Goal: Task Accomplishment & Management: Use online tool/utility

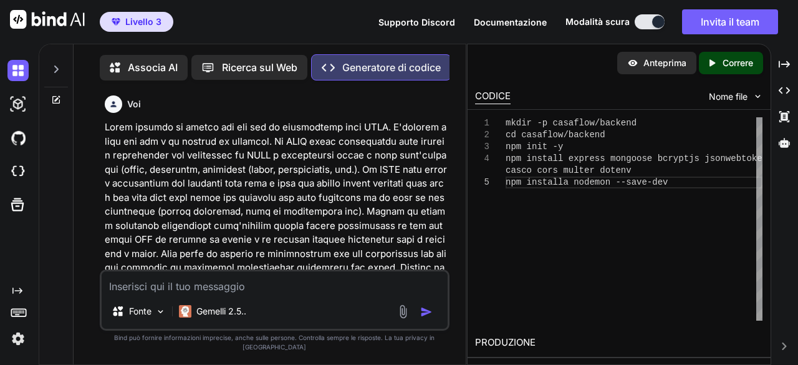
scroll to position [460744, 0]
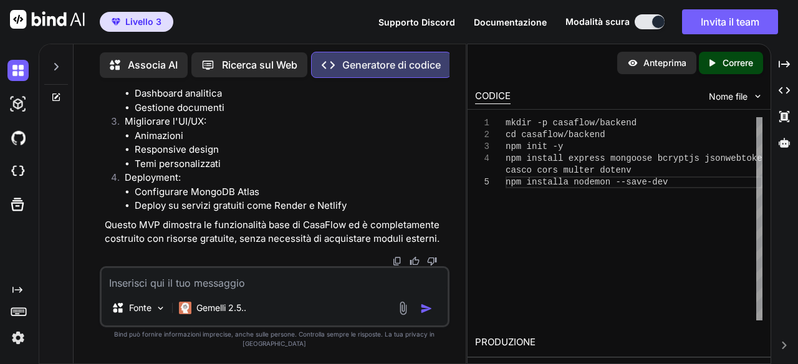
type textarea "x"
click at [737, 57] on font "Correre" at bounding box center [737, 62] width 31 height 11
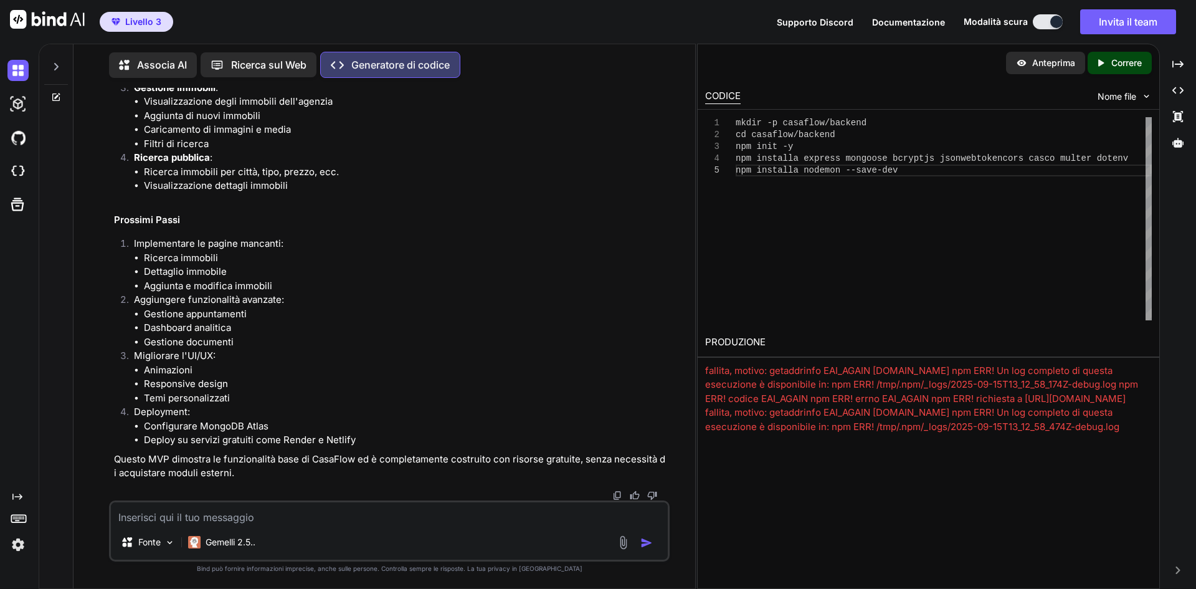
scroll to position [254, 0]
click at [354, 364] on textarea at bounding box center [389, 513] width 557 height 22
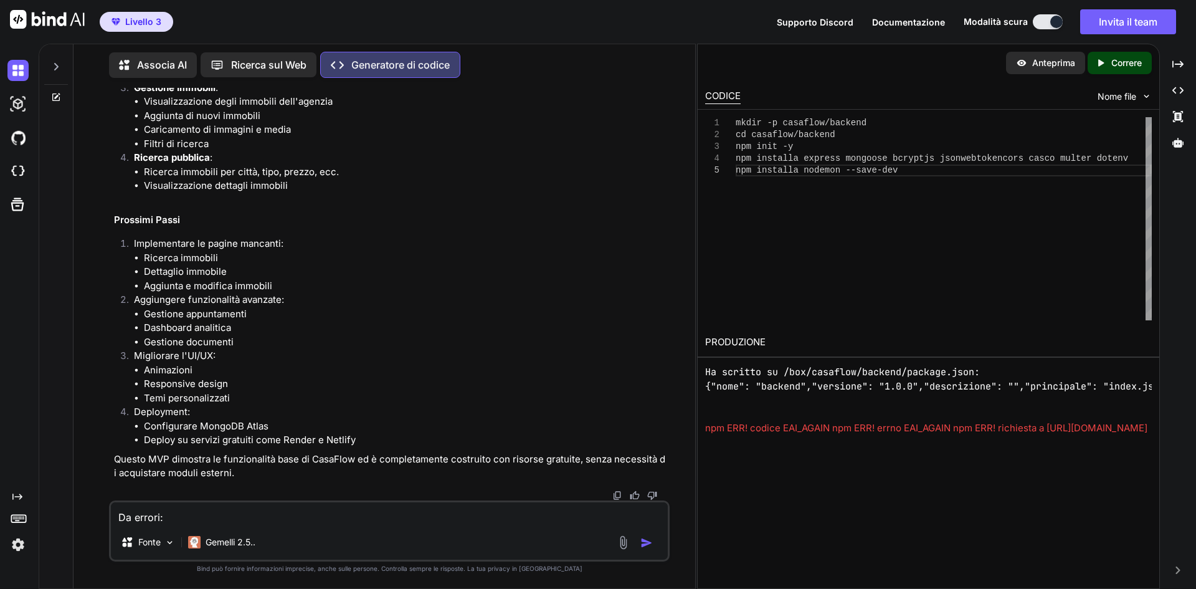
drag, startPoint x: 970, startPoint y: 424, endPoint x: 680, endPoint y: 348, distance: 299.5
click at [680, 348] on div "Associa AI Ricerca sul Web Created with Pixso. Generatore di codice Voi Generat…" at bounding box center [618, 316] width 1158 height 545
click at [797, 364] on pre "Ha scritto su /box/casaflow/backend/package.json: { "nome": "backend", "version…" at bounding box center [928, 393] width 447 height 56
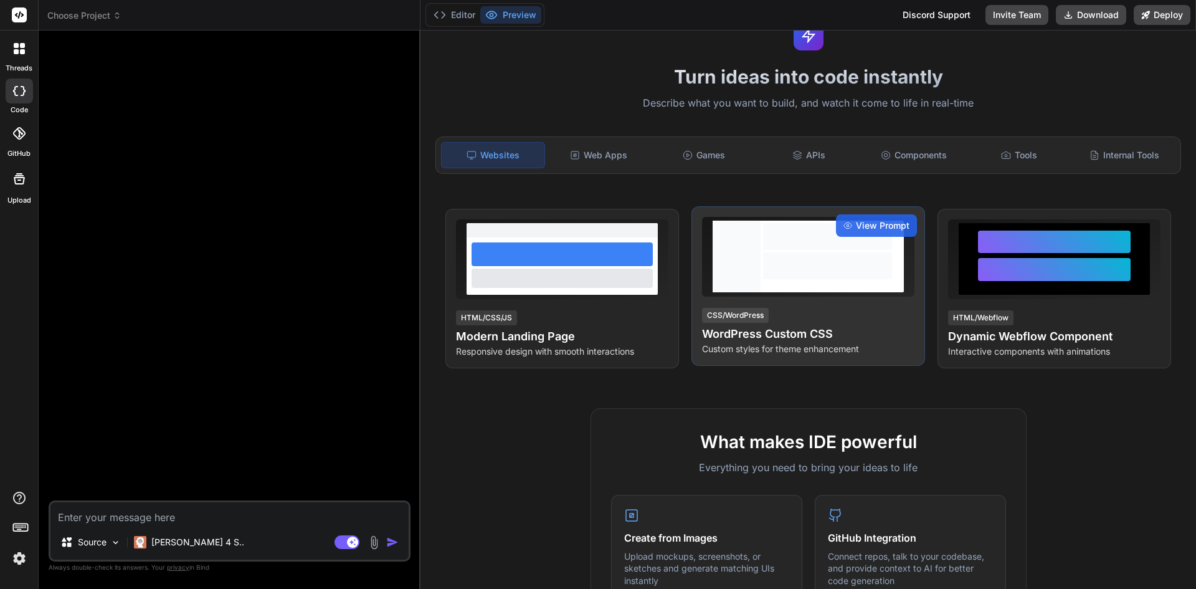
scroll to position [125, 0]
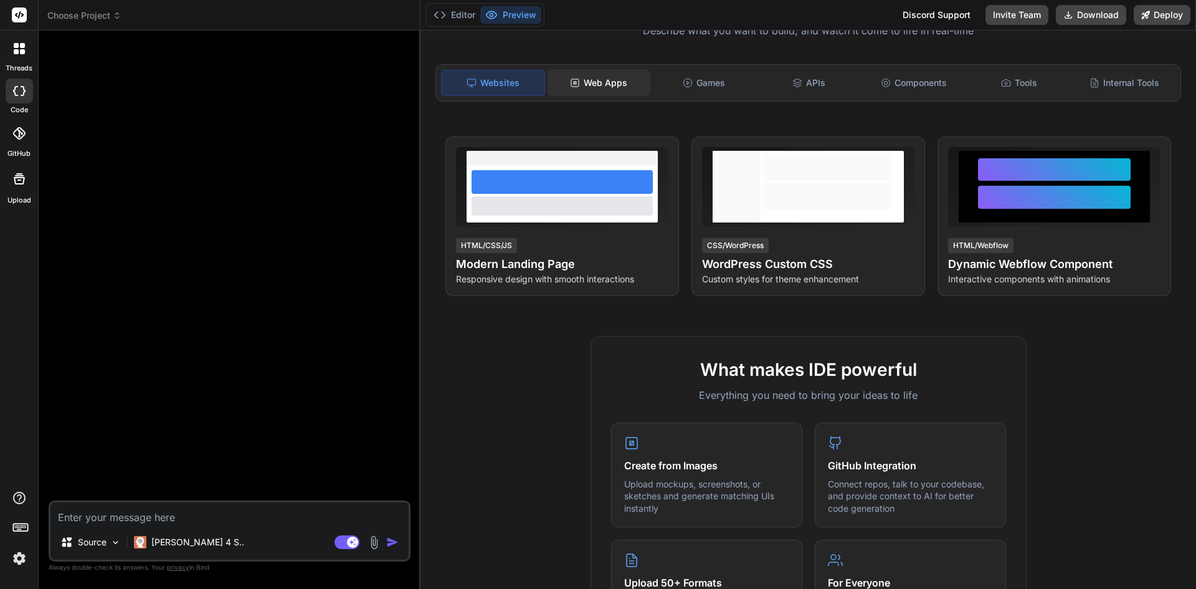
click at [615, 87] on div "Web Apps" at bounding box center [599, 83] width 103 height 26
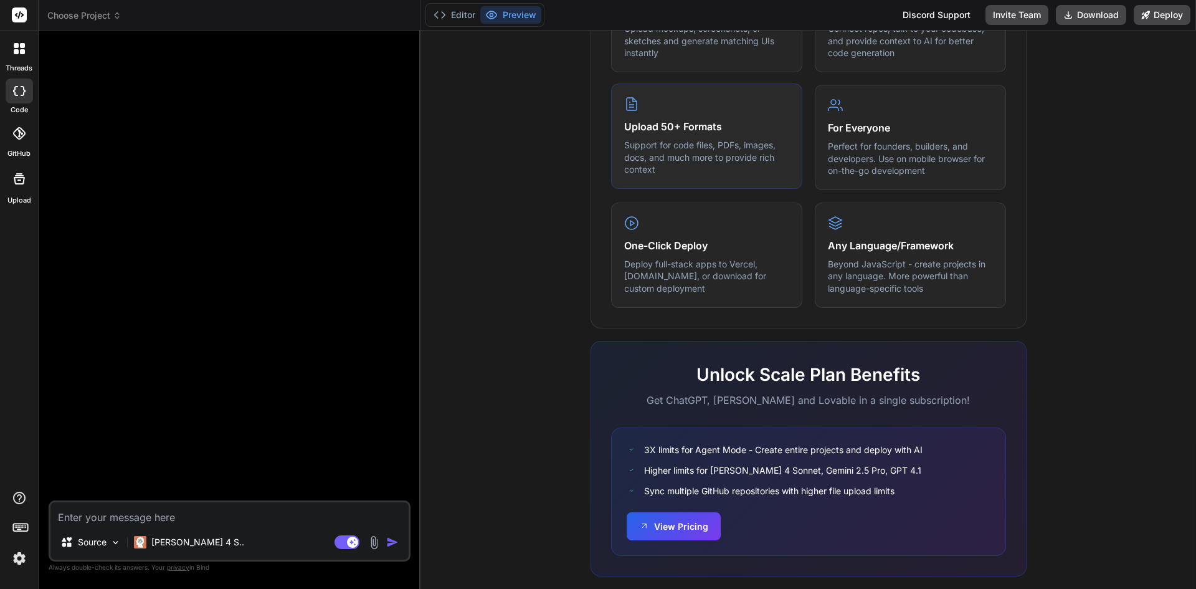
scroll to position [604, 0]
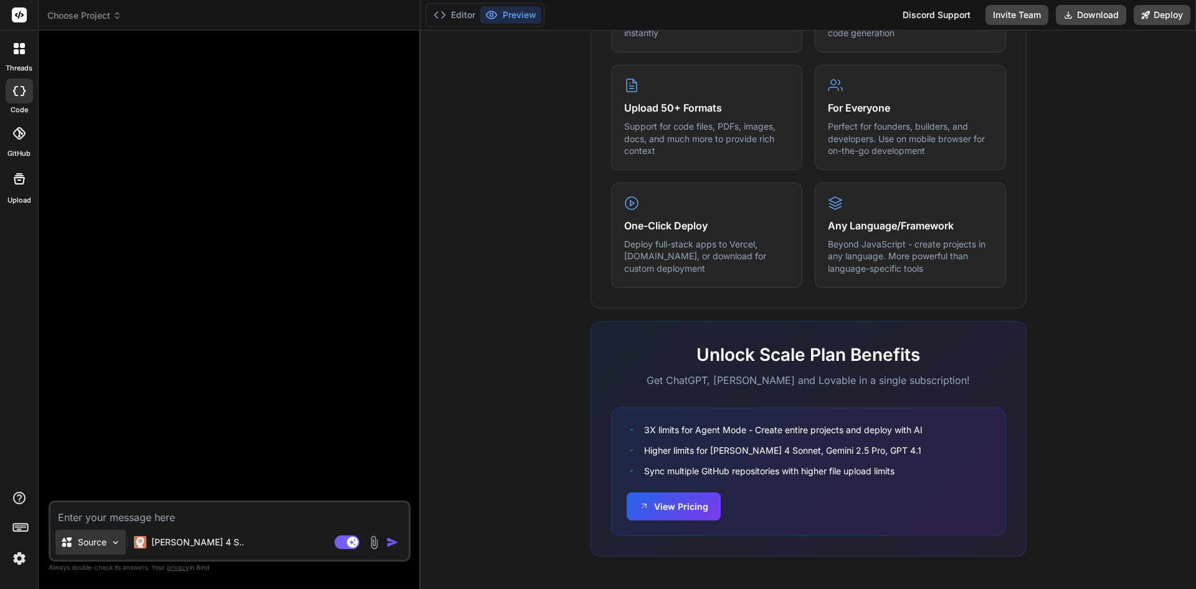
click at [122, 543] on div "Source" at bounding box center [90, 542] width 70 height 25
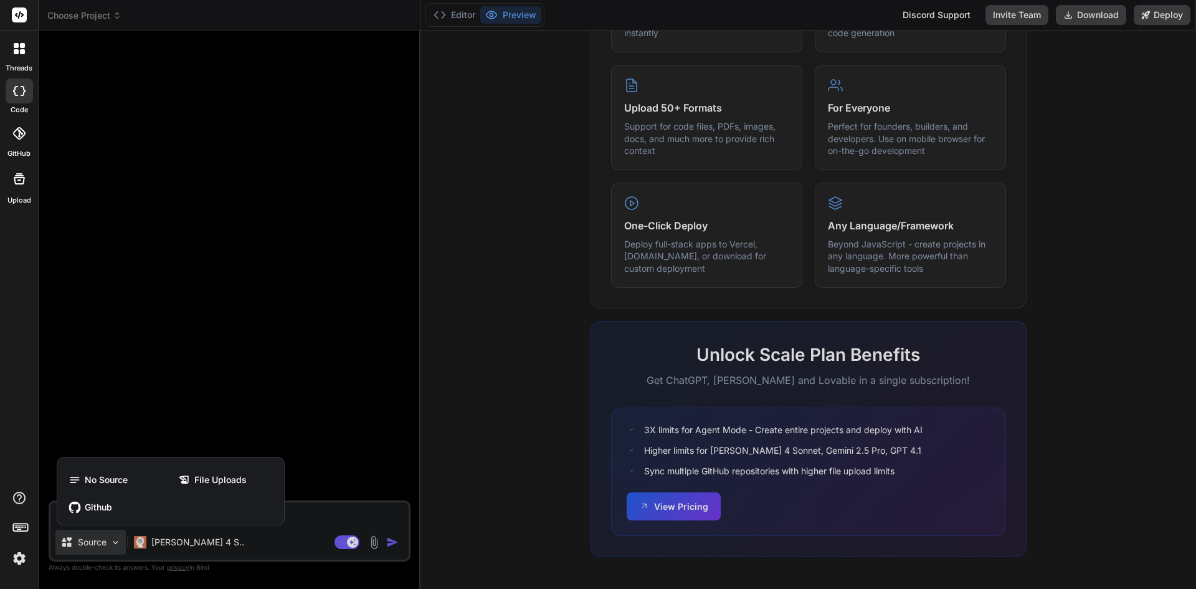
click at [911, 16] on div at bounding box center [598, 294] width 1196 height 589
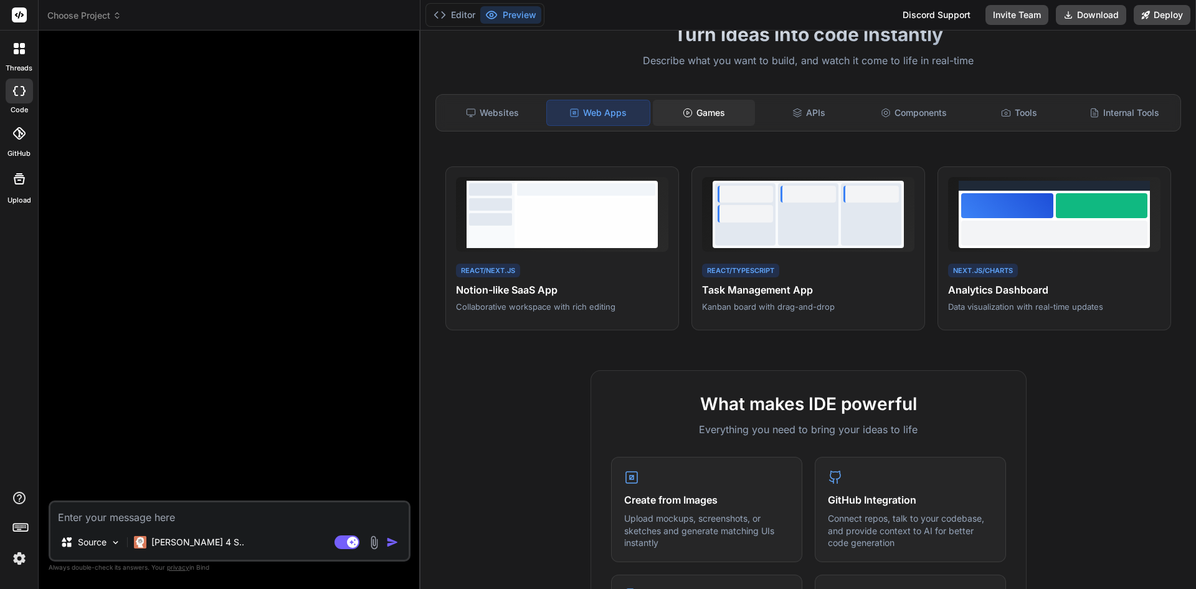
scroll to position [0, 0]
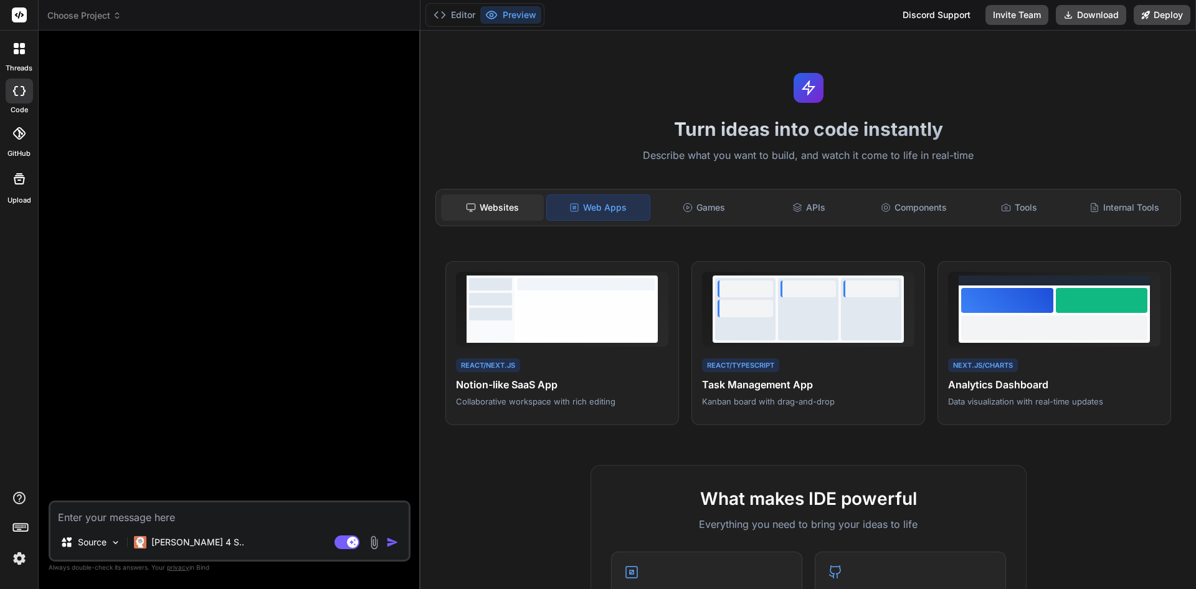
click at [460, 209] on div "Websites" at bounding box center [492, 207] width 103 height 26
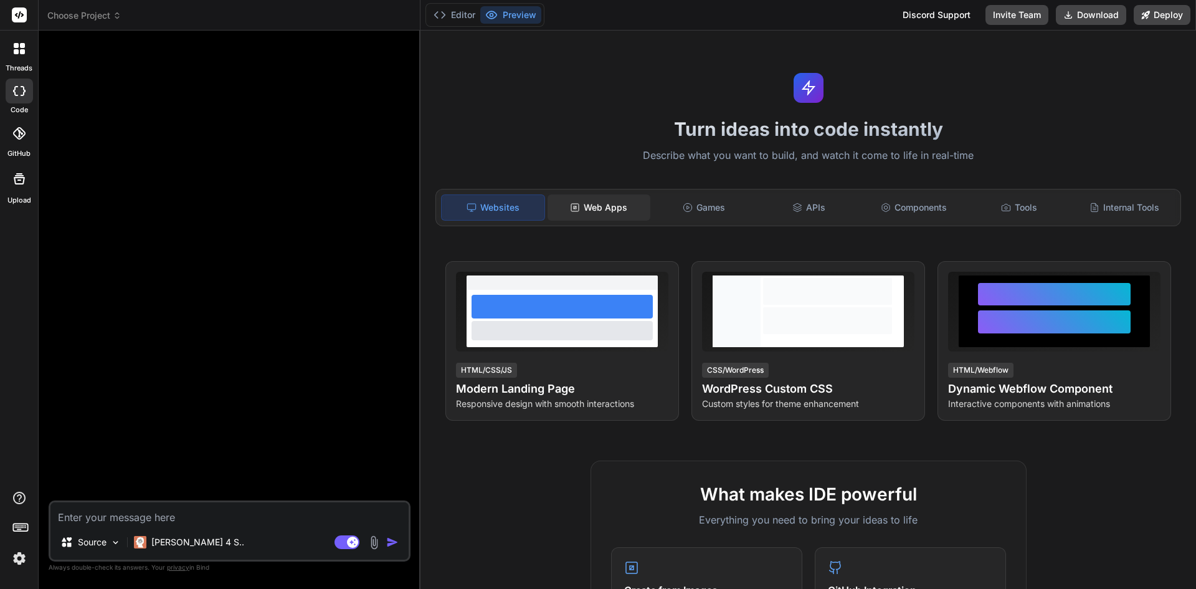
click at [596, 210] on div "Web Apps" at bounding box center [599, 207] width 103 height 26
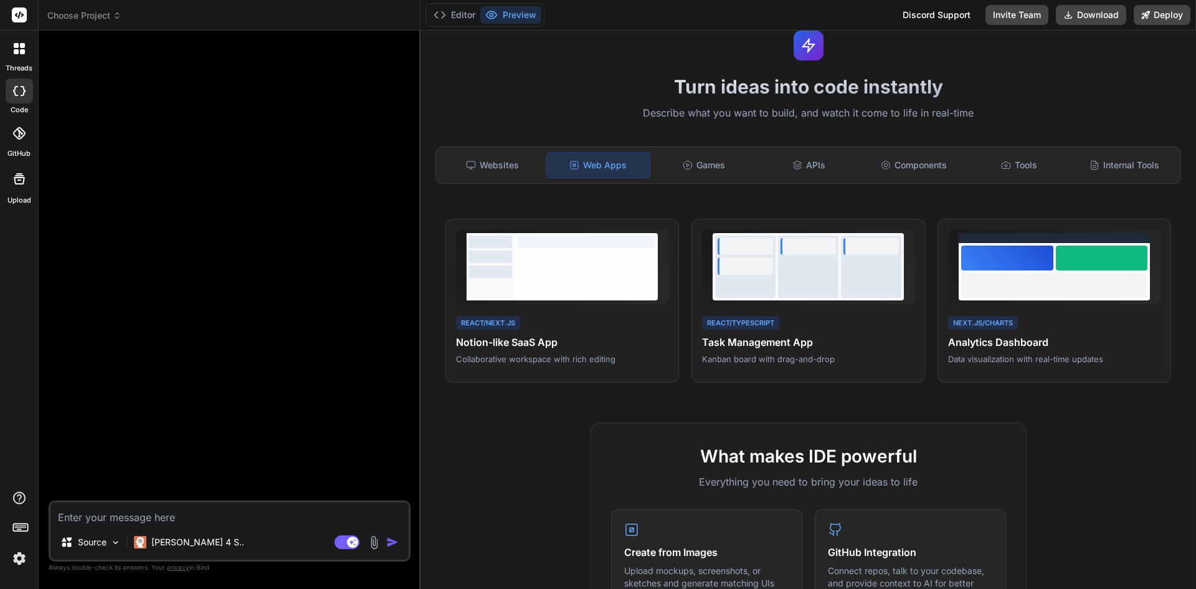
scroll to position [125, 0]
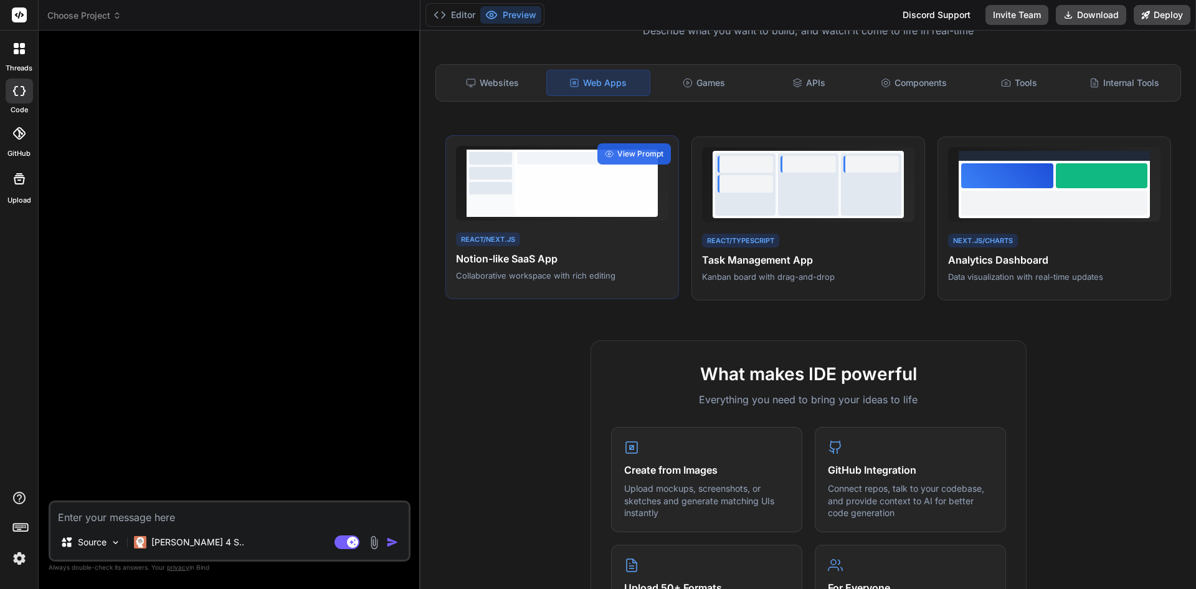
click at [591, 176] on div at bounding box center [586, 189] width 138 height 44
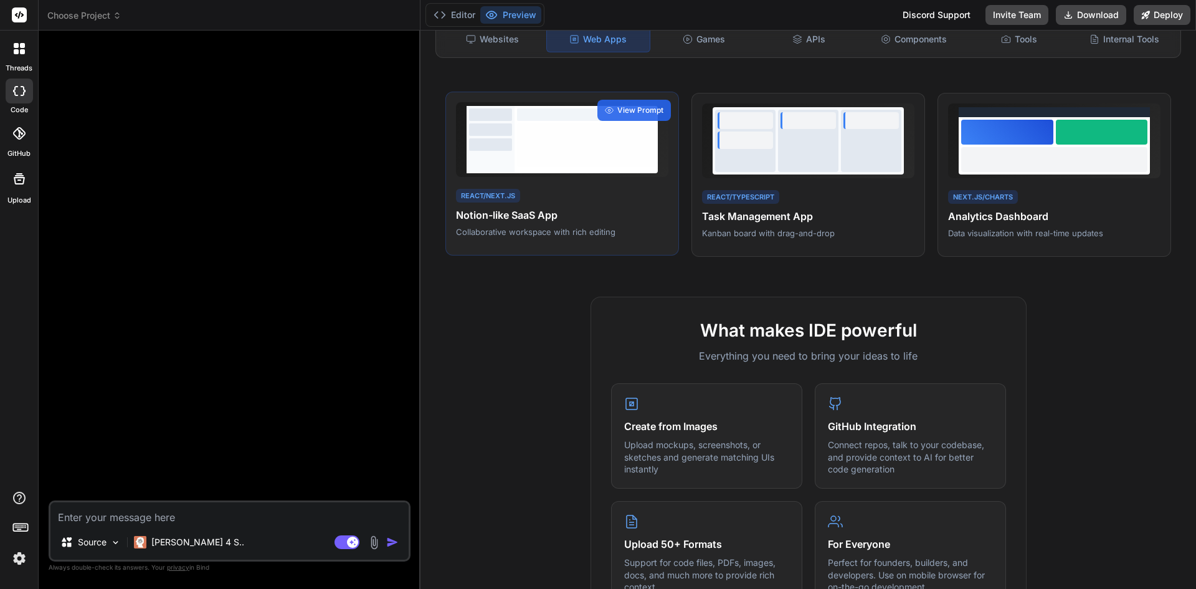
scroll to position [249, 0]
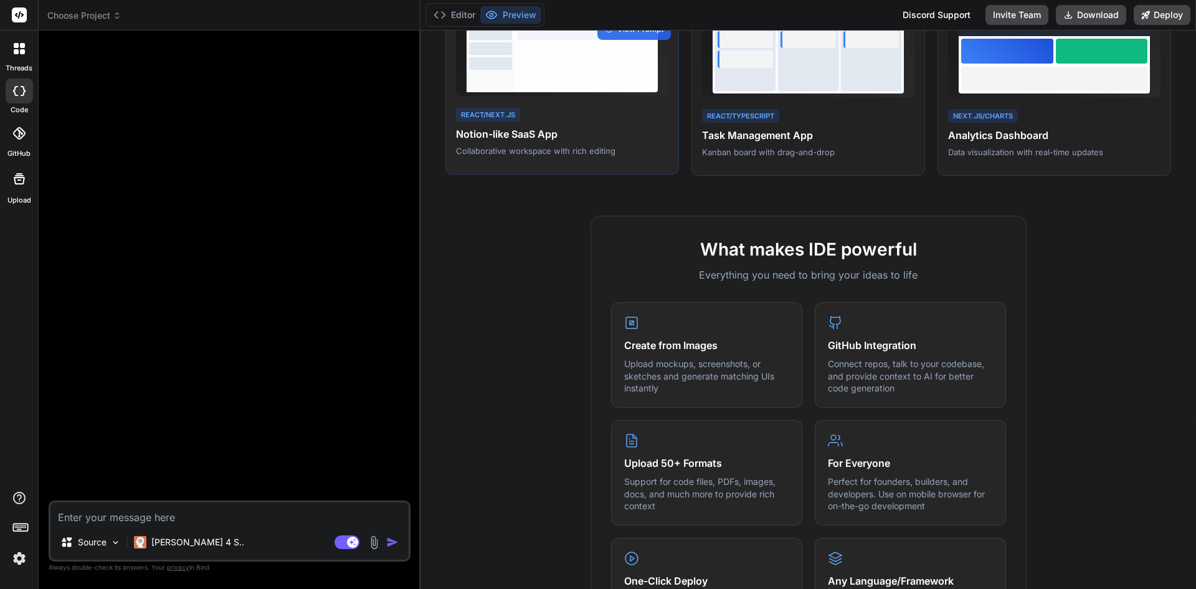
click at [558, 138] on h4 "Notion-like SaaS App" at bounding box center [562, 133] width 212 height 15
click at [29, 93] on div at bounding box center [19, 91] width 27 height 25
click at [28, 92] on div at bounding box center [19, 91] width 27 height 25
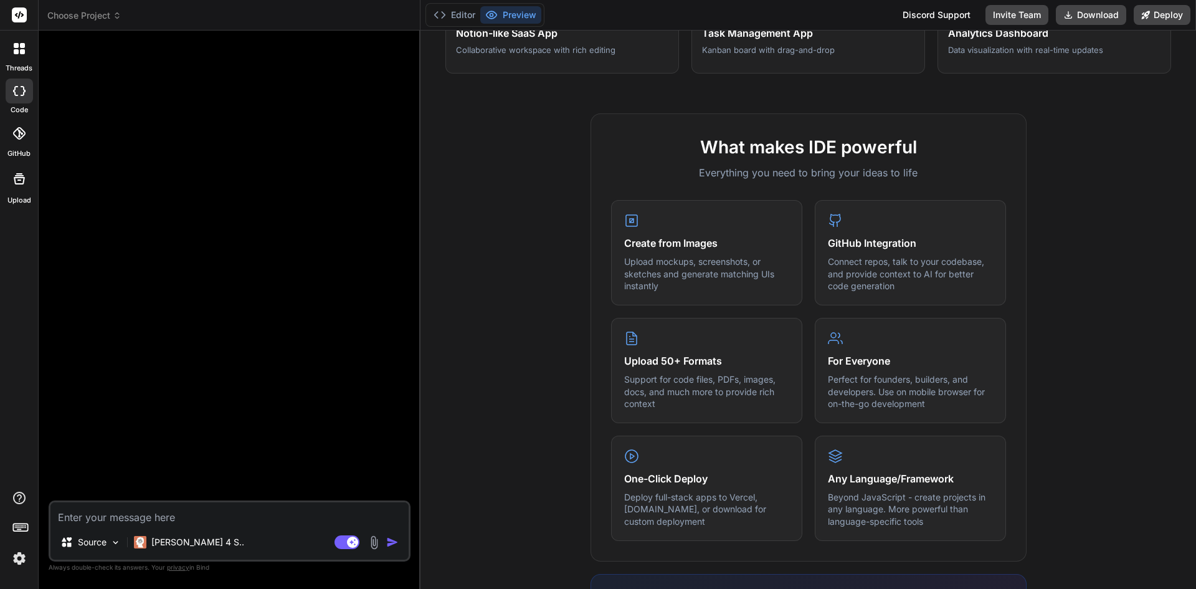
scroll to position [374, 0]
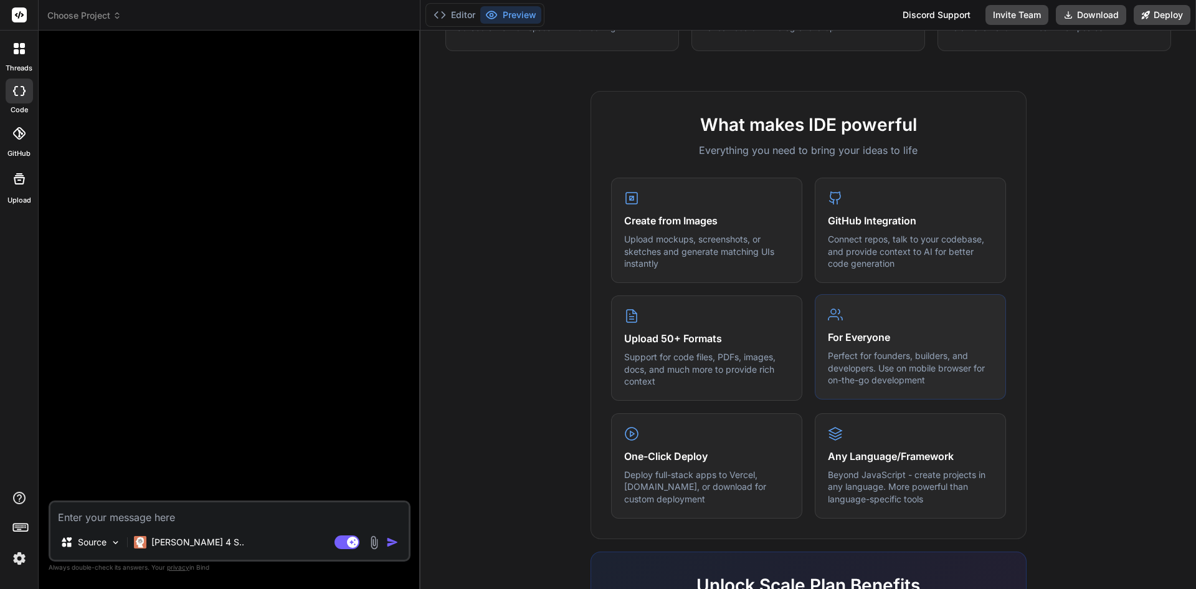
click at [841, 334] on h4 "For Everyone" at bounding box center [910, 337] width 165 height 15
click at [830, 342] on h4 "For Everyone" at bounding box center [910, 337] width 165 height 15
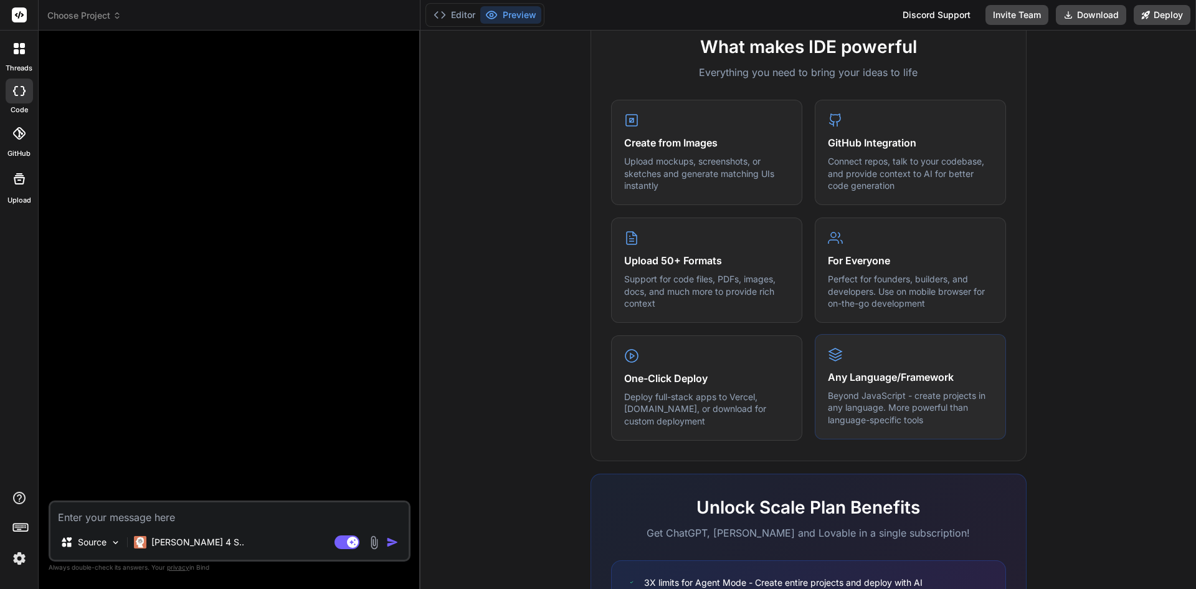
scroll to position [604, 0]
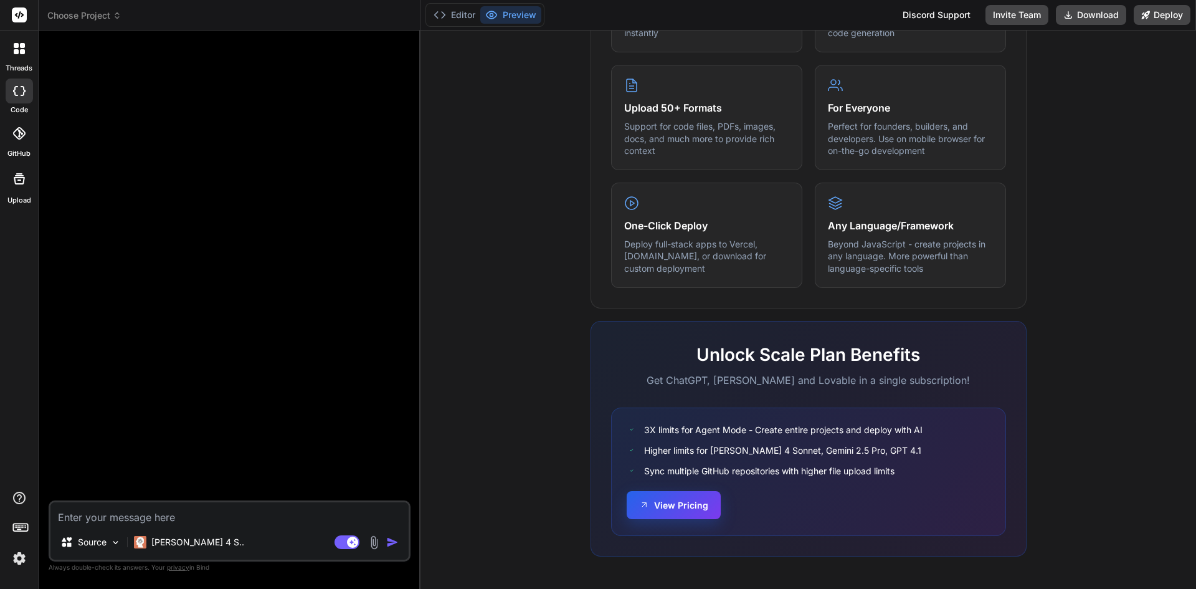
click at [685, 508] on button "View Pricing" at bounding box center [674, 505] width 94 height 28
click at [29, 54] on div at bounding box center [19, 49] width 26 height 26
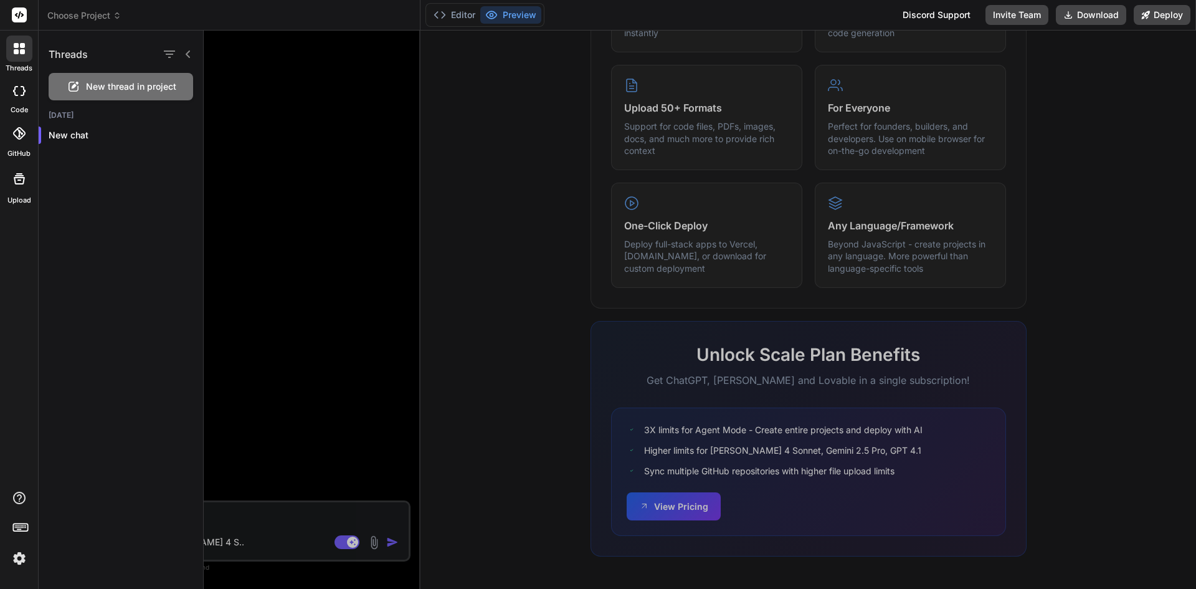
drag, startPoint x: 79, startPoint y: 86, endPoint x: 86, endPoint y: 86, distance: 7.5
click at [80, 86] on icon at bounding box center [73, 86] width 15 height 15
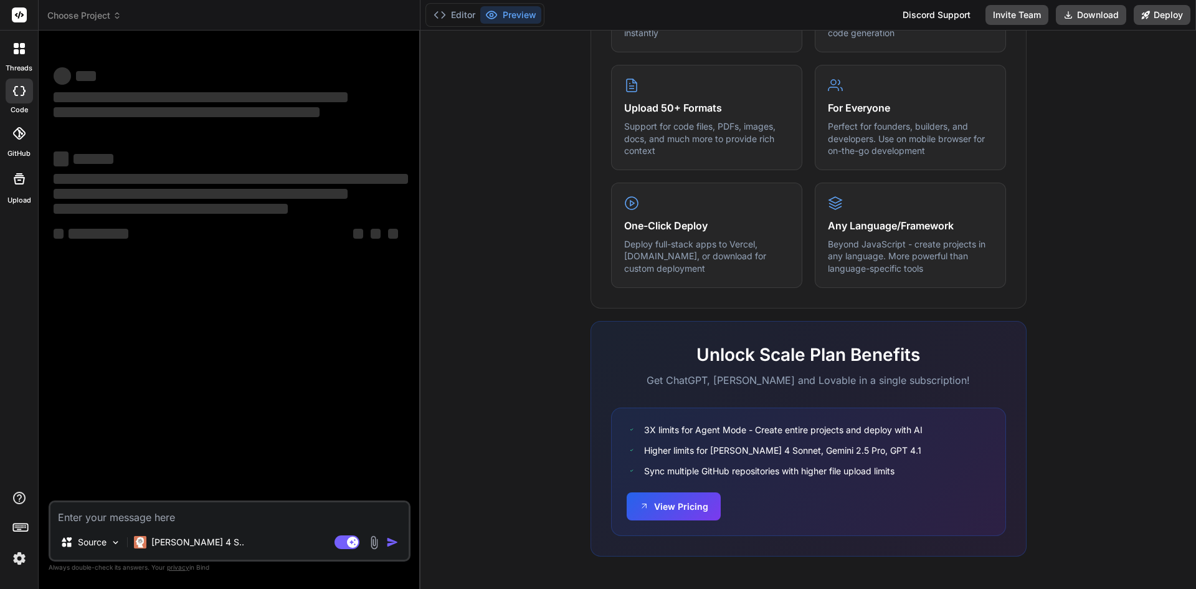
type textarea "x"
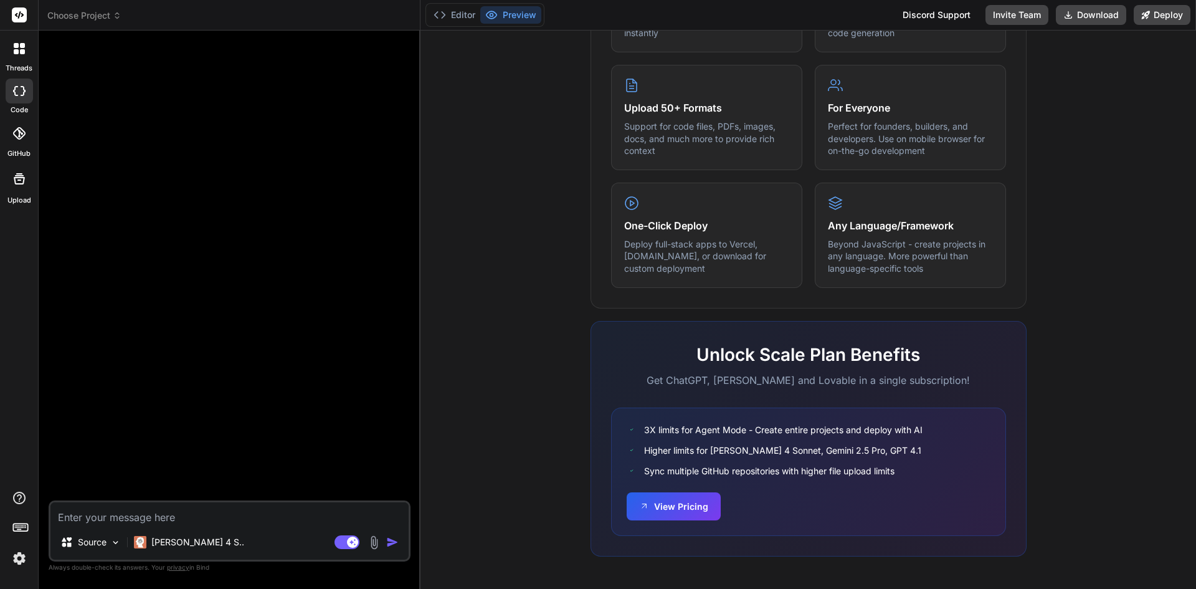
paste textarea "Avrei bisogno di creare una web app da distribuire come SAAS. L'oggetto della w…"
type textarea "Avrei bisogno di creare una web app da distribuire come SAAS. L'oggetto della w…"
type textarea "x"
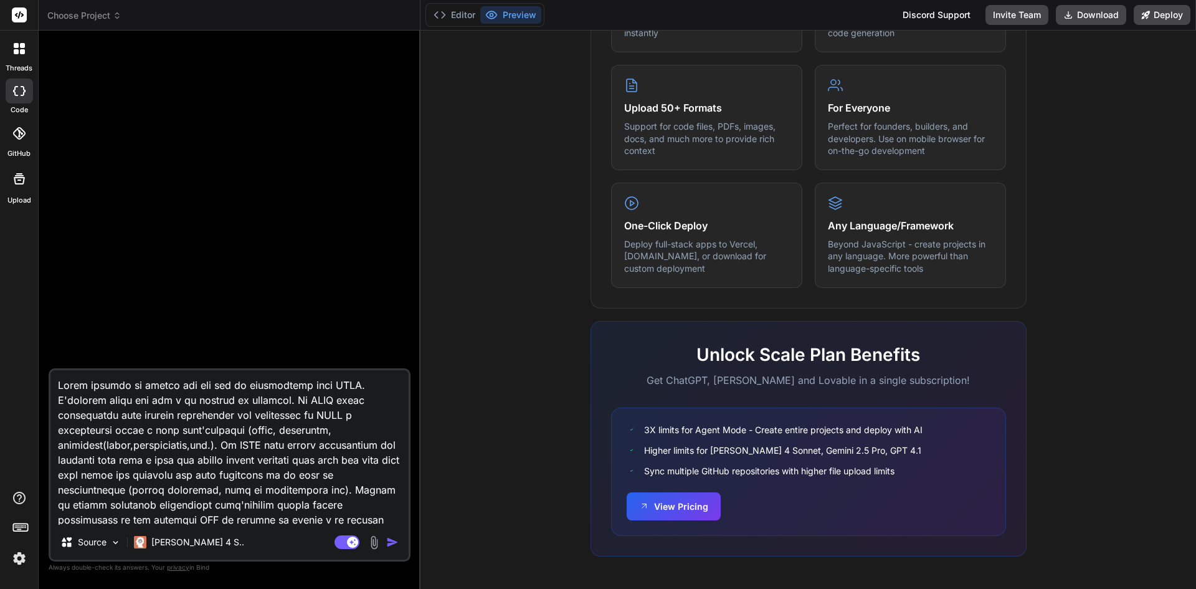
scroll to position [614, 0]
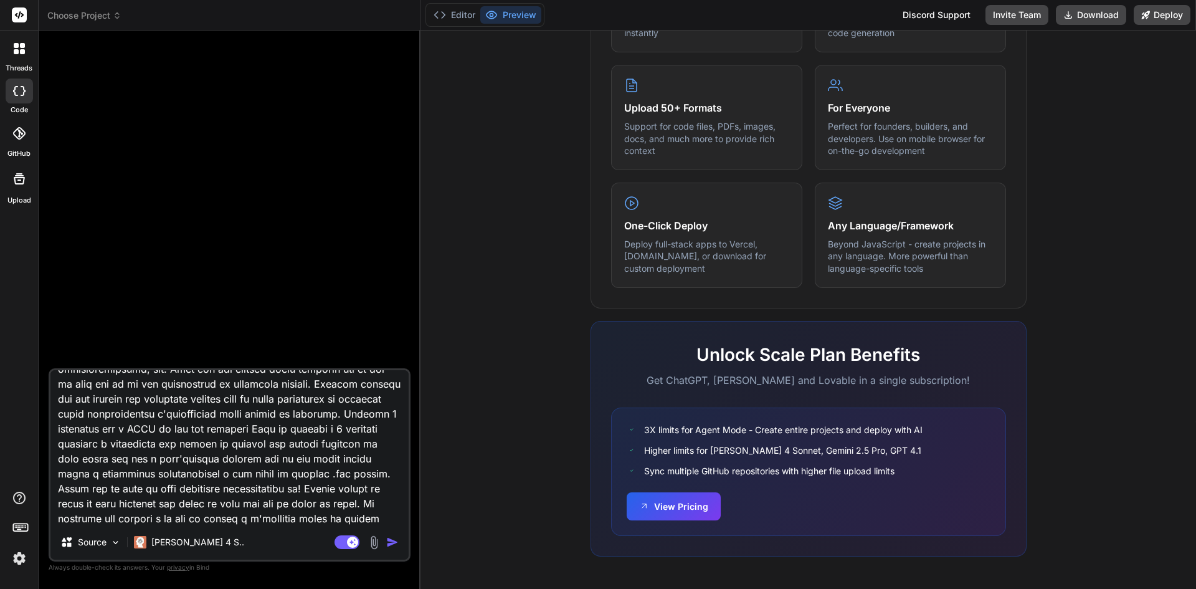
type textarea "Avrei bisogno di creare una web app da distribuire come SAAS. L'oggetto della w…"
click at [389, 540] on img "button" at bounding box center [392, 542] width 12 height 12
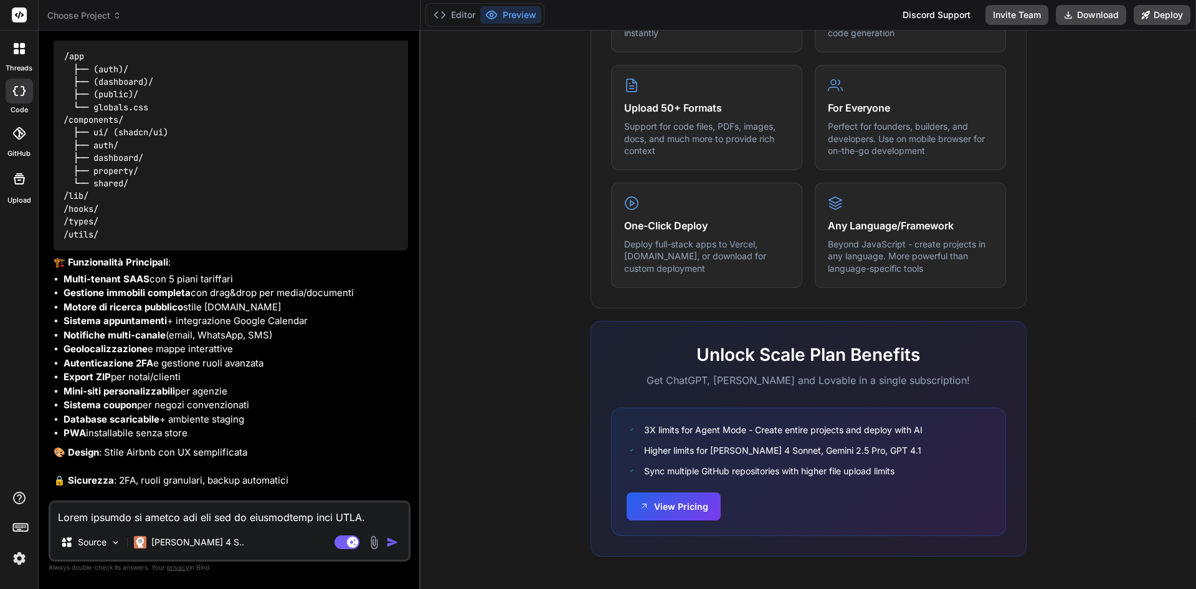
scroll to position [827, 0]
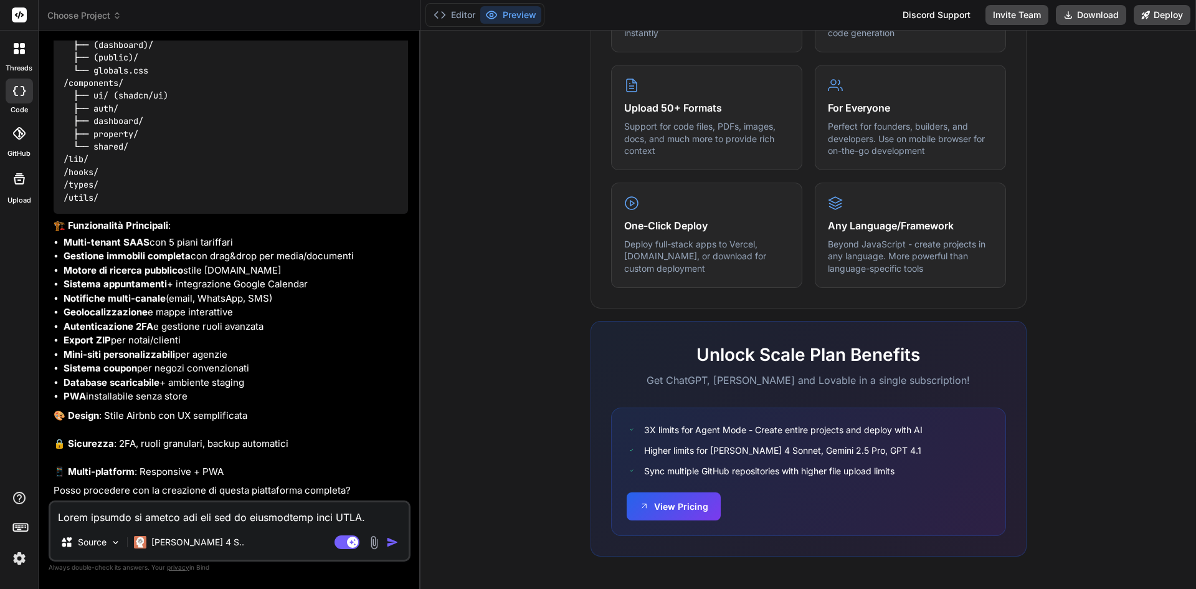
type textarea "x"
click at [226, 517] on textarea at bounding box center [229, 513] width 358 height 22
type textarea "S"
type textarea "x"
type textarea "Si"
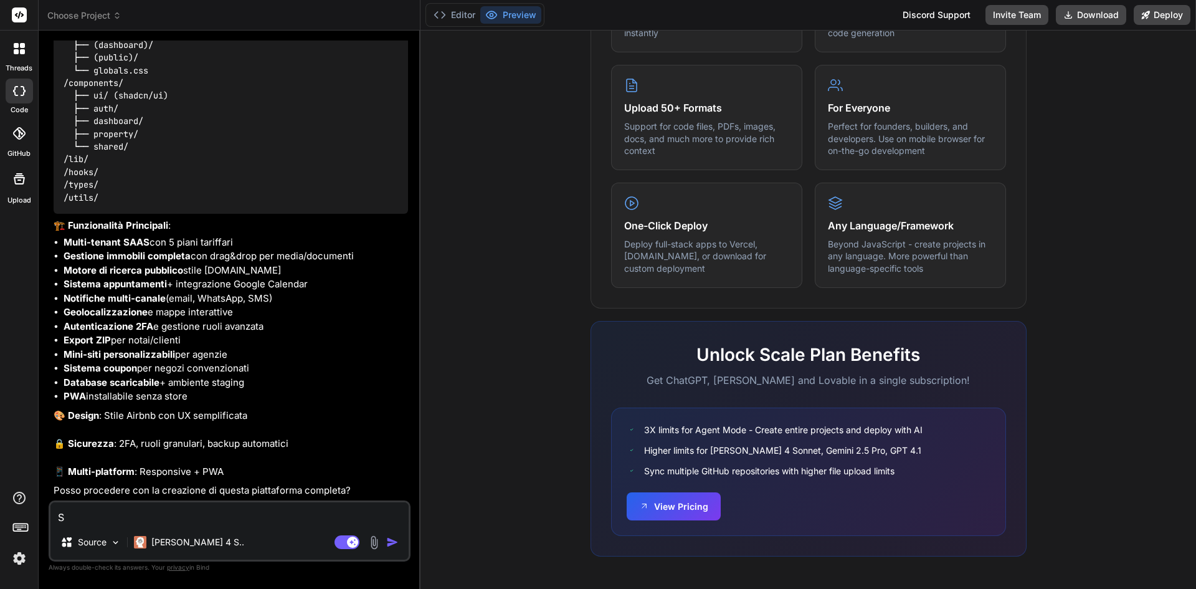
type textarea "x"
type textarea "Si"
type textarea "x"
type textarea "Si g"
type textarea "x"
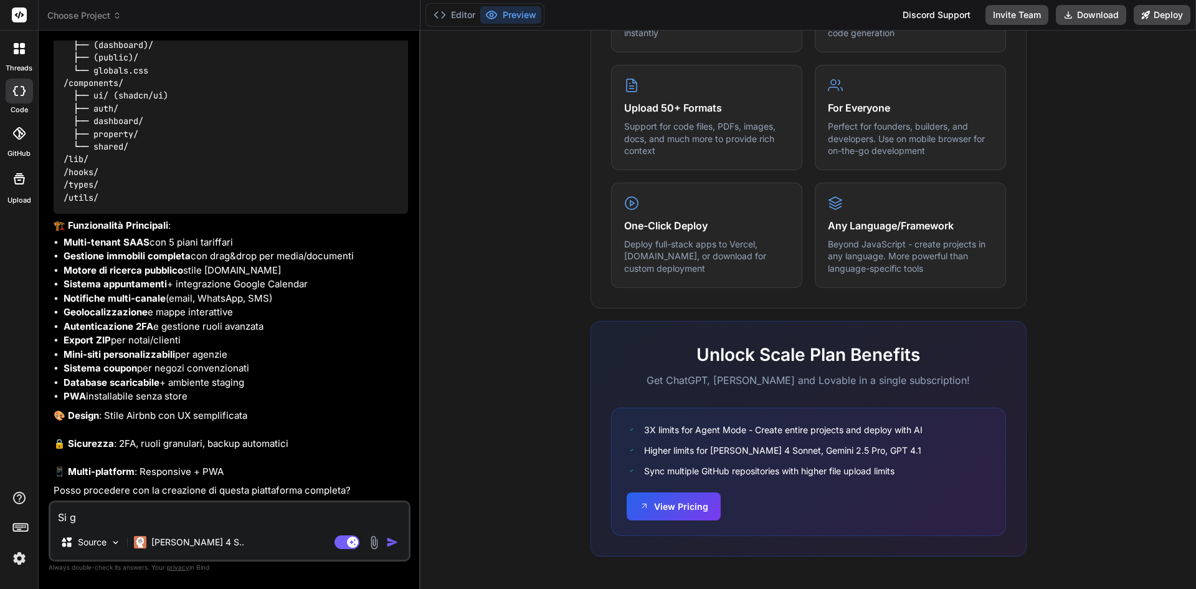
type textarea "Si gr"
type textarea "x"
type textarea "Si gra"
type textarea "x"
type textarea "Si graz"
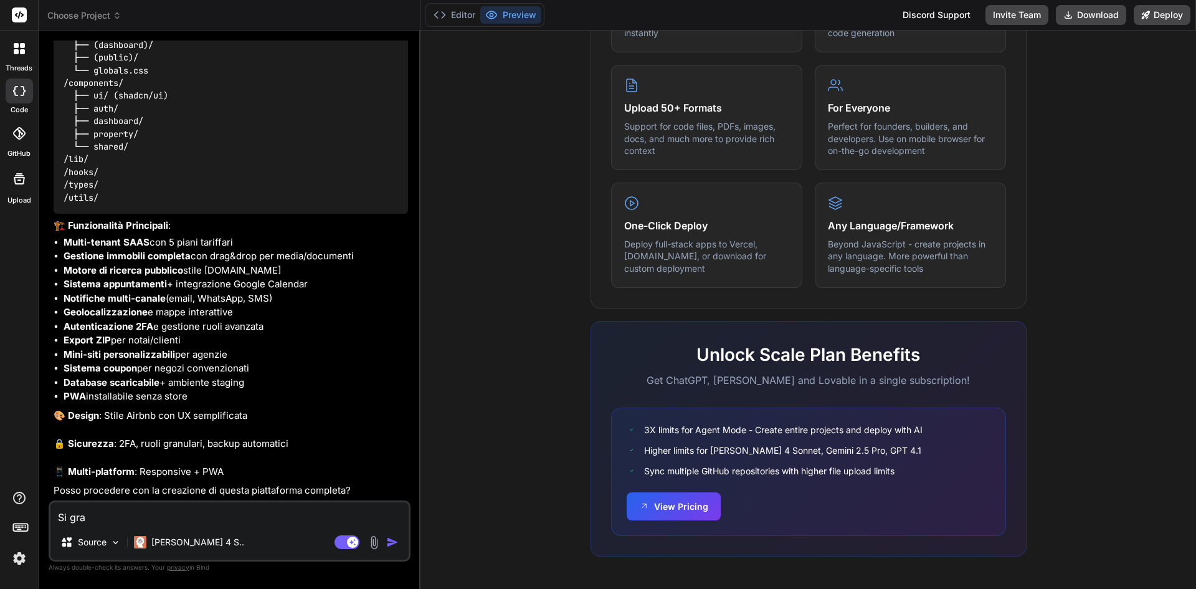
type textarea "x"
type textarea "Si grazi"
type textarea "x"
type textarea "Si grazie"
type textarea "x"
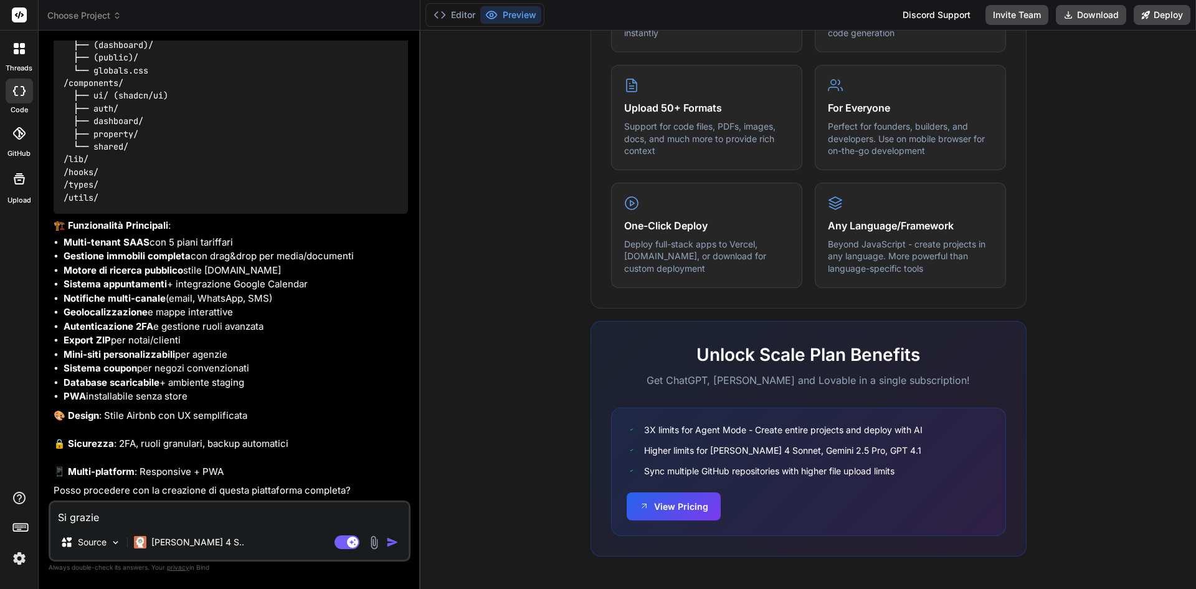
type textarea "Si grazie,"
type textarea "x"
type textarea "Si grazie,"
type textarea "x"
type textarea "Si grazie, f"
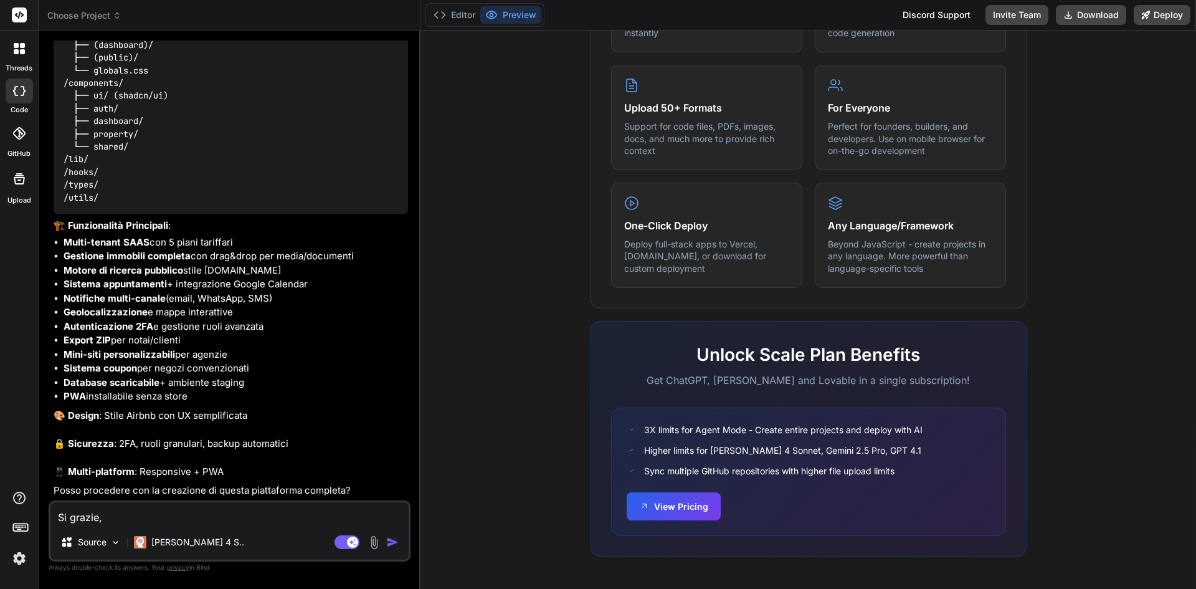
type textarea "x"
type textarea "Si grazie, fa"
type textarea "x"
type textarea "Si grazie, fam"
type textarea "x"
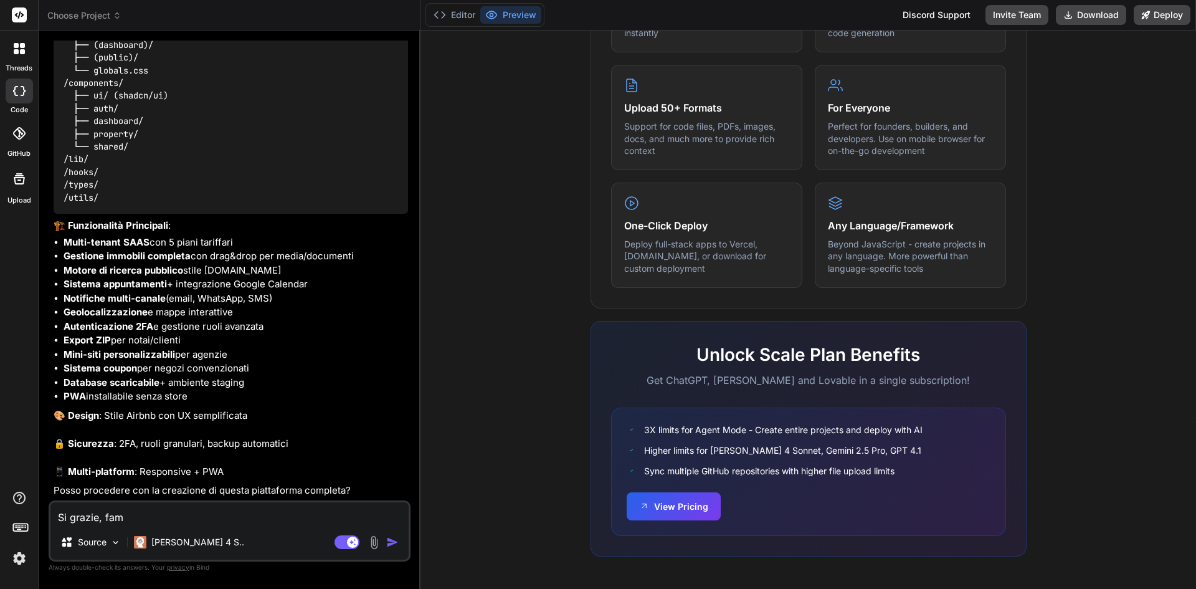
type textarea "Si grazie, famm"
type textarea "x"
type textarea "Si grazie, fammi"
type textarea "x"
type textarea "Si grazie, fammi"
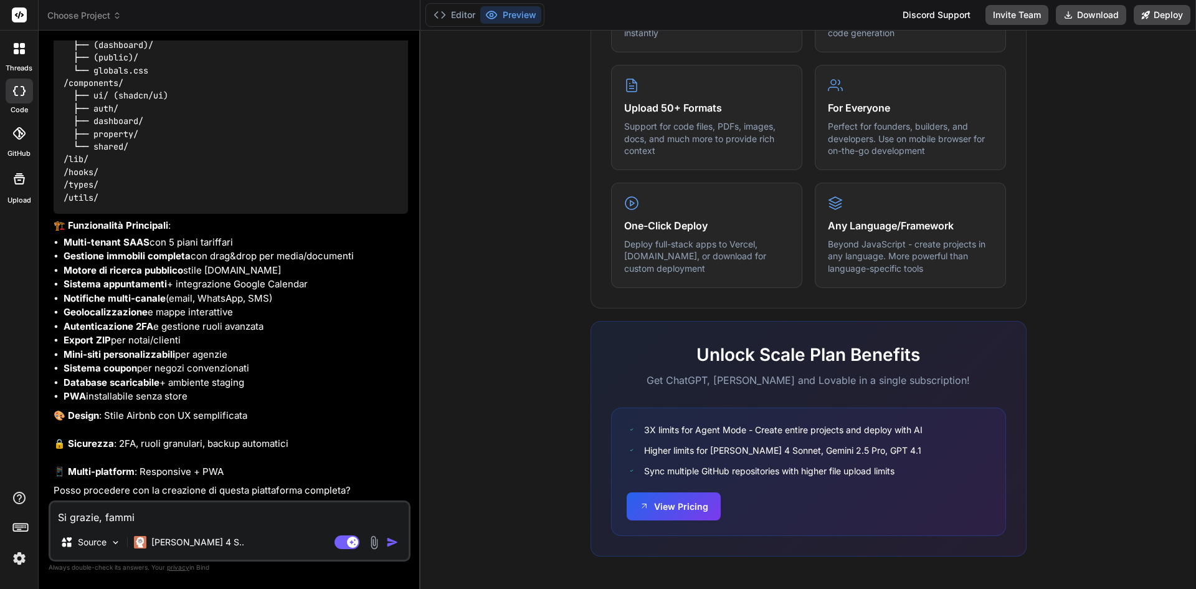
type textarea "x"
type textarea "Si grazie, fammi f"
type textarea "x"
type textarea "Si grazie, fammi fa"
type textarea "x"
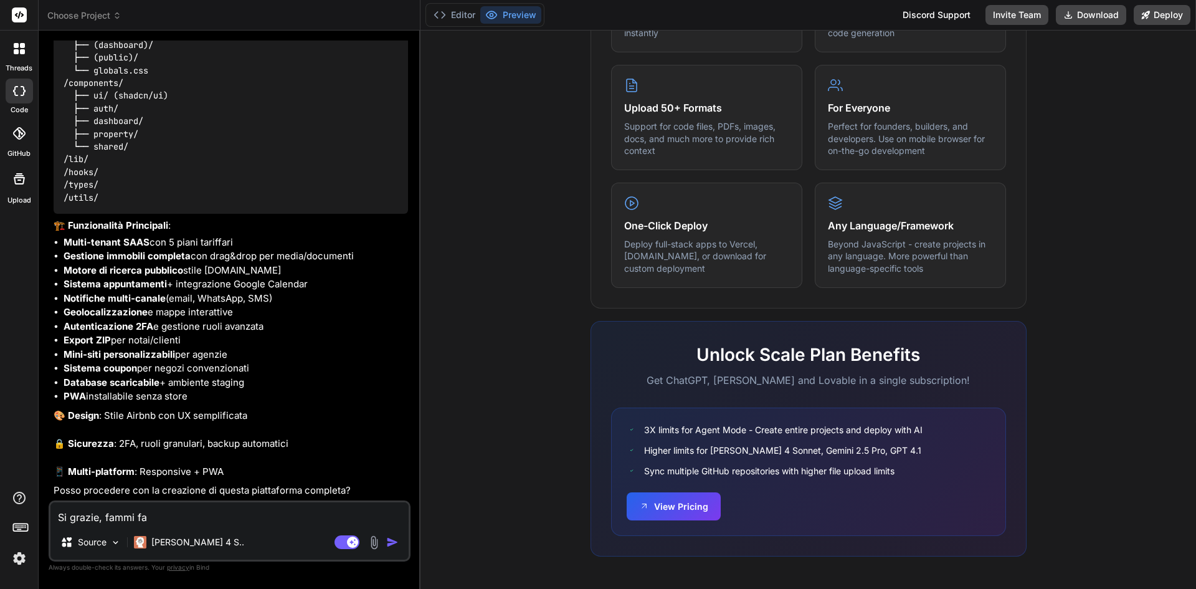
type textarea "Si grazie, fammi f"
type textarea "x"
type textarea "Si grazie, fammi"
type textarea "x"
type textarea "Si grazie, fammi c"
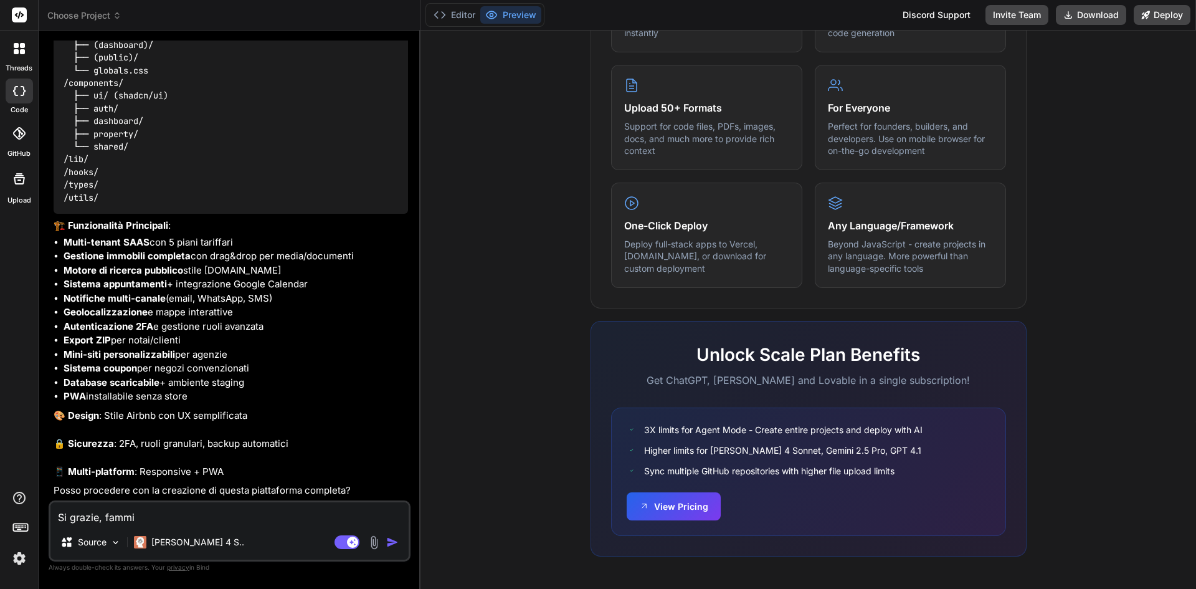
type textarea "x"
type textarea "Si grazie, fammi"
type textarea "x"
type textarea "Si grazie, fammi v"
type textarea "x"
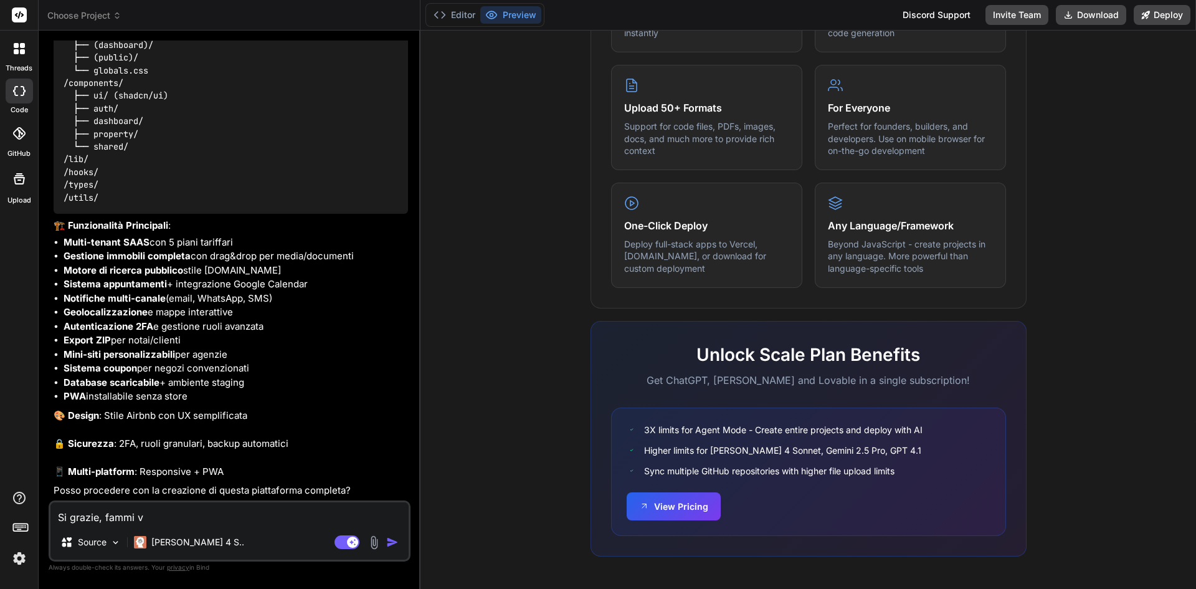
type textarea "Si grazie, fammi ve"
type textarea "x"
type textarea "Si grazie, fammi ved"
type textarea "x"
type textarea "Si grazie, fammi vede"
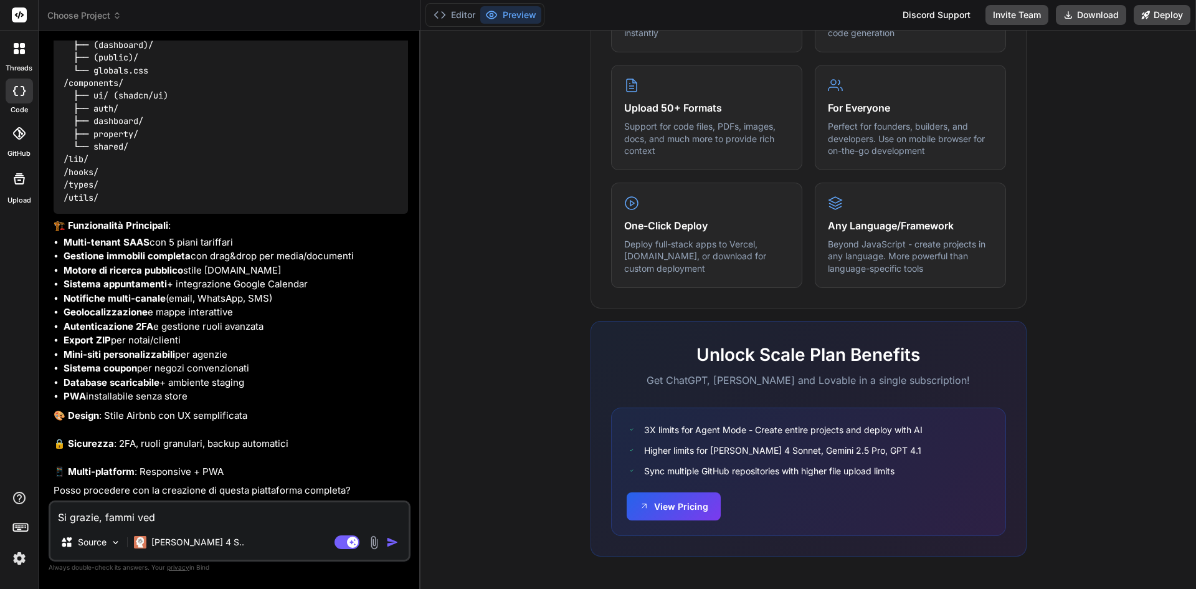
type textarea "x"
type textarea "Si grazie, fammi veder"
type textarea "x"
type textarea "Si grazie, fammi vedere"
type textarea "x"
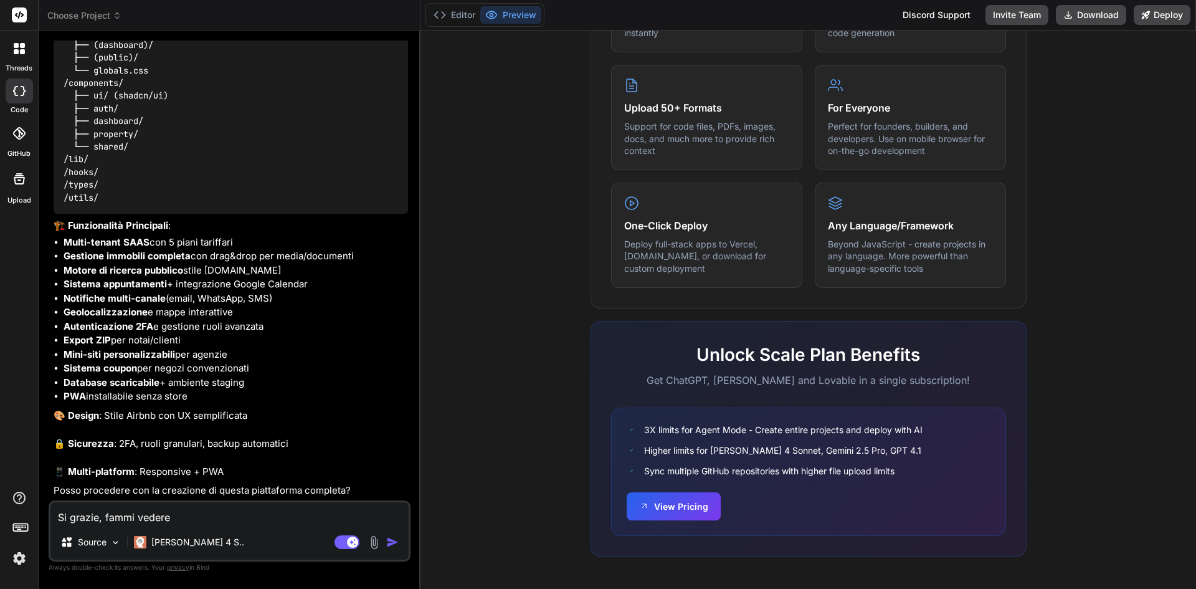
type textarea "Si grazie, fammi vedere"
type textarea "x"
type textarea "Si grazie, fammi vedere u"
type textarea "x"
type textarea "Si grazie, fammi vedere un"
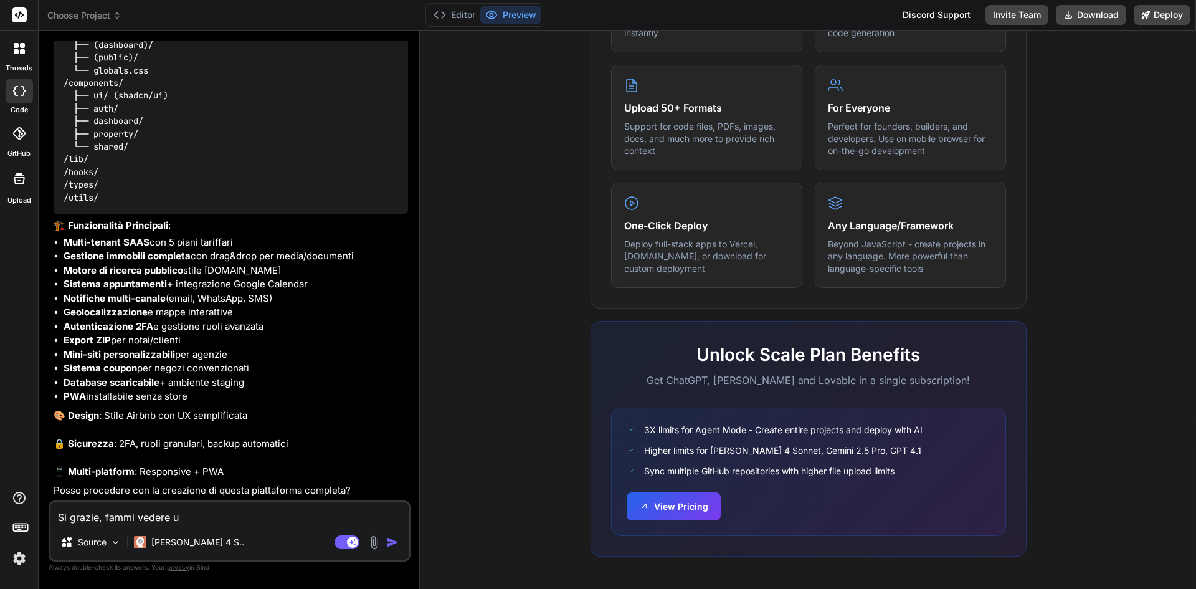
type textarea "x"
type textarea "Si grazie, fammi vedere una"
type textarea "x"
type textarea "Si grazie, fammi vedere una"
type textarea "x"
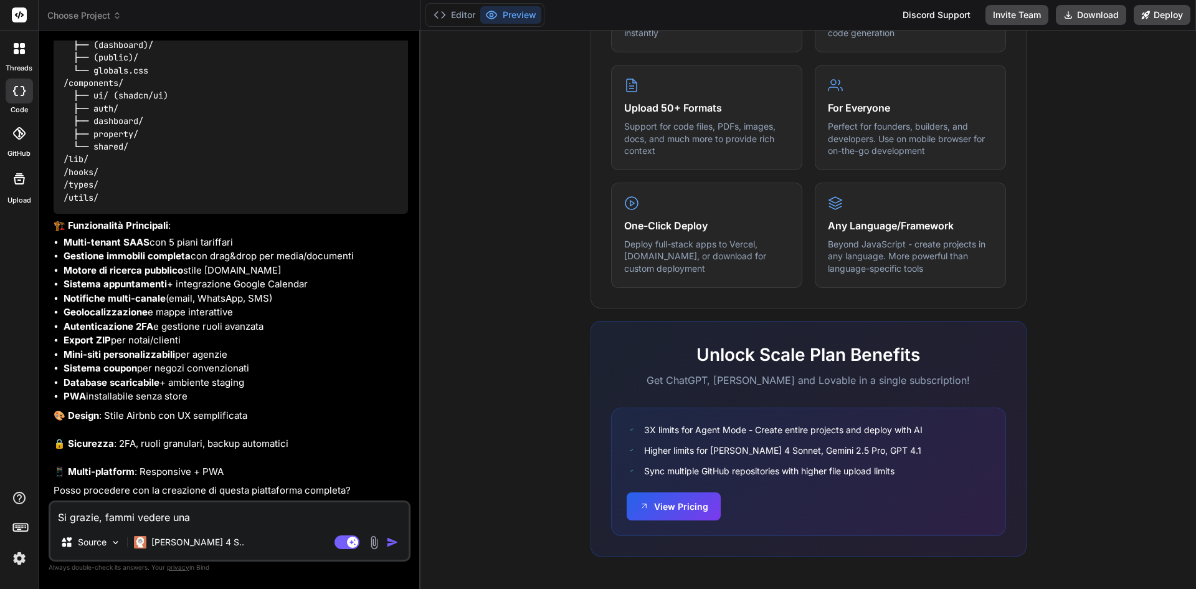
type textarea "Si grazie, fammi vedere una p"
type textarea "x"
type textarea "Si grazie, fammi vedere una pr"
type textarea "x"
type textarea "Si grazie, fammi vedere una pre"
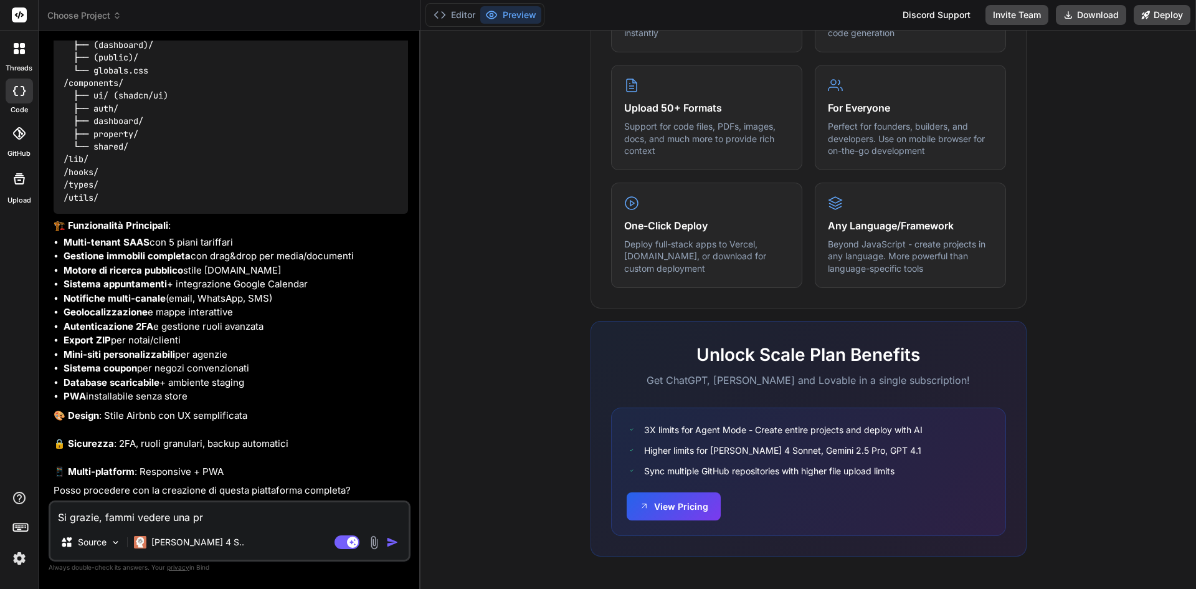
type textarea "x"
type textarea "Si grazie, fammi vedere una prev"
type textarea "x"
type textarea "Si grazie, fammi vedere una previ"
type textarea "x"
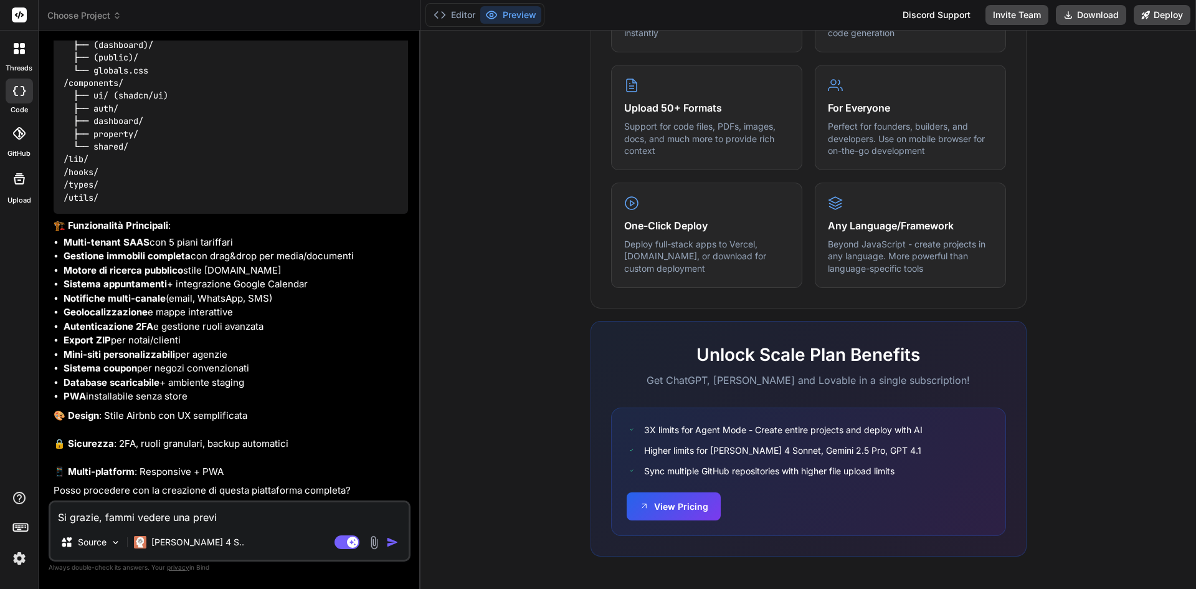
type textarea "Si grazie, fammi vedere una previe"
type textarea "x"
type textarea "Si grazie, fammi vedere una preview"
type textarea "x"
type textarea "Si grazie, fammi vedere una preview"
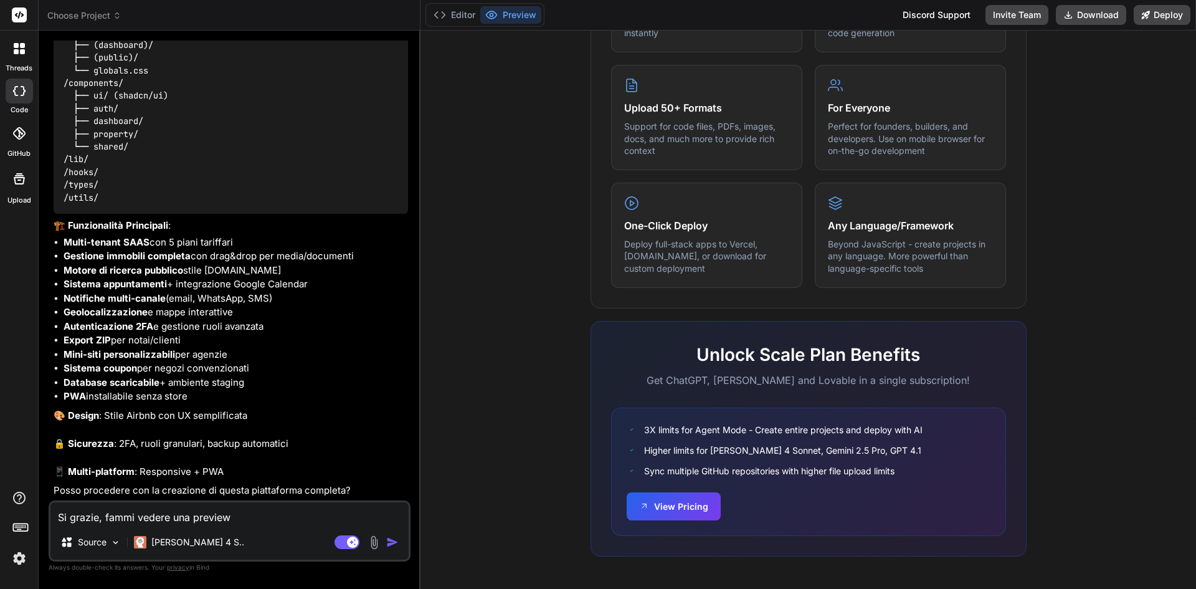
type textarea "x"
type textarea "Si grazie, fammi vedere una preview a"
type textarea "x"
type textarea "Si grazie, fammi vedere una preview ap"
type textarea "x"
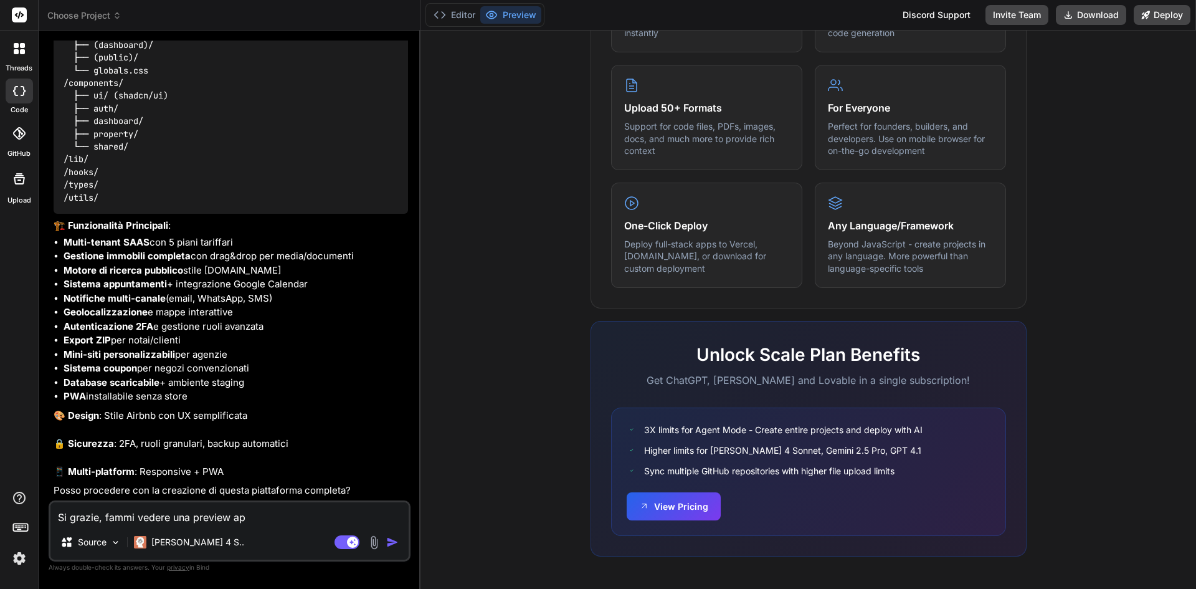
type textarea "Si grazie, fammi vedere una preview app"
type textarea "x"
type textarea "Si grazie, fammi vedere una preview appe"
type textarea "x"
type textarea "Si grazie, fammi vedere una preview appen"
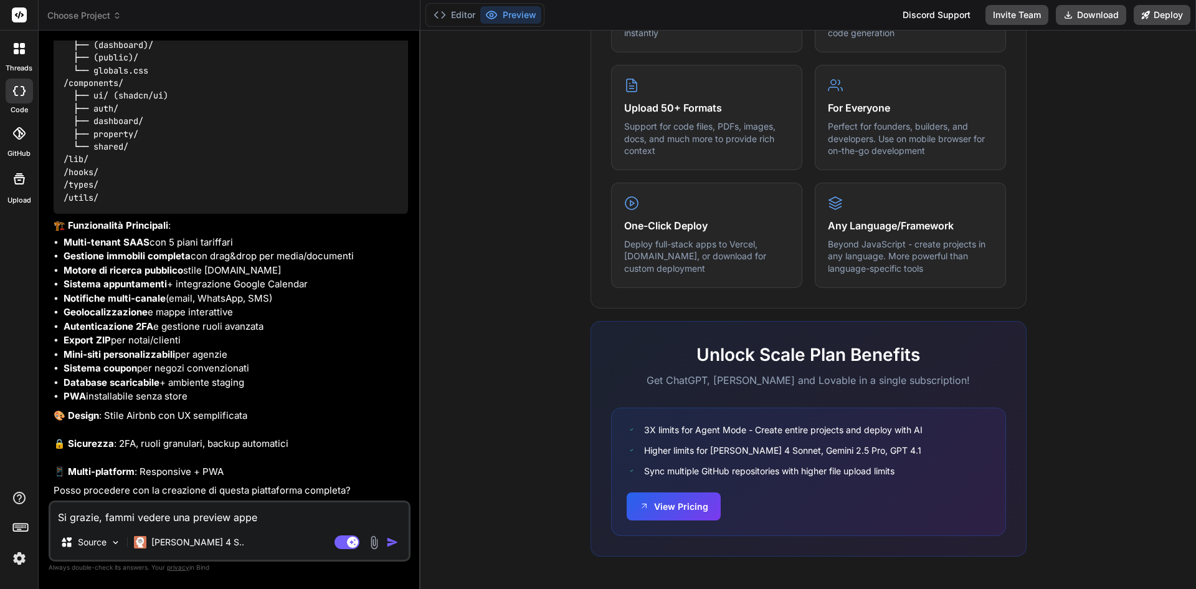
type textarea "x"
type textarea "Si grazie, fammi vedere una preview appena"
type textarea "x"
type textarea "Si grazie, fammi vedere una preview appena"
type textarea "x"
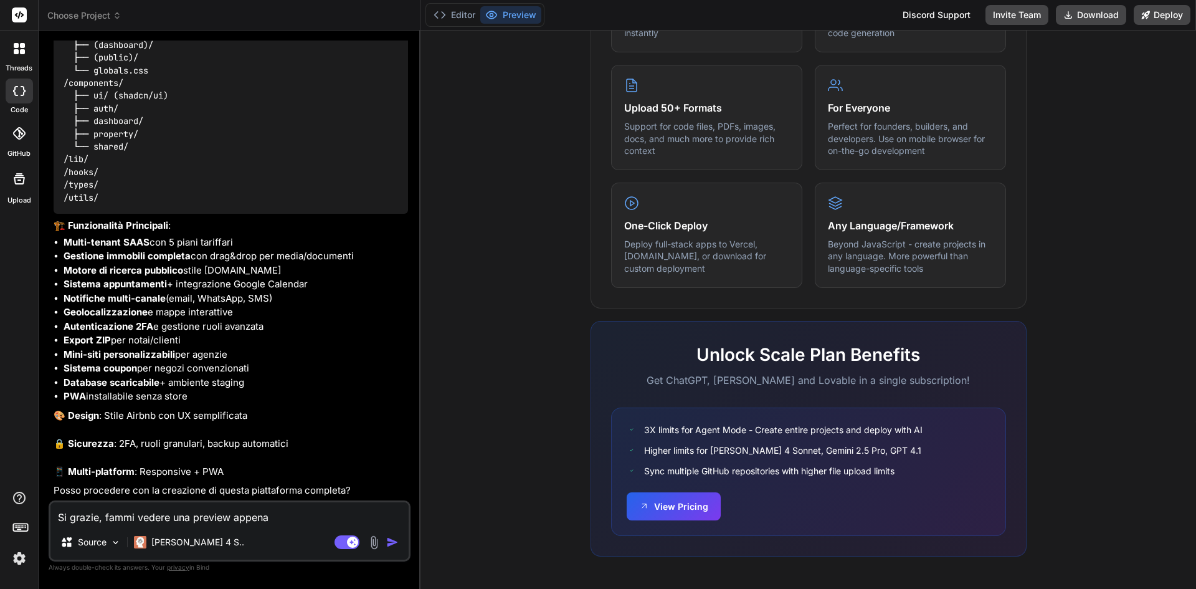
type textarea "Si grazie, fammi vedere una preview appena h"
type textarea "x"
type textarea "Si grazie, fammi vedere una preview appena ha"
type textarea "x"
type textarea "Si grazie, fammi vedere una preview appena hai"
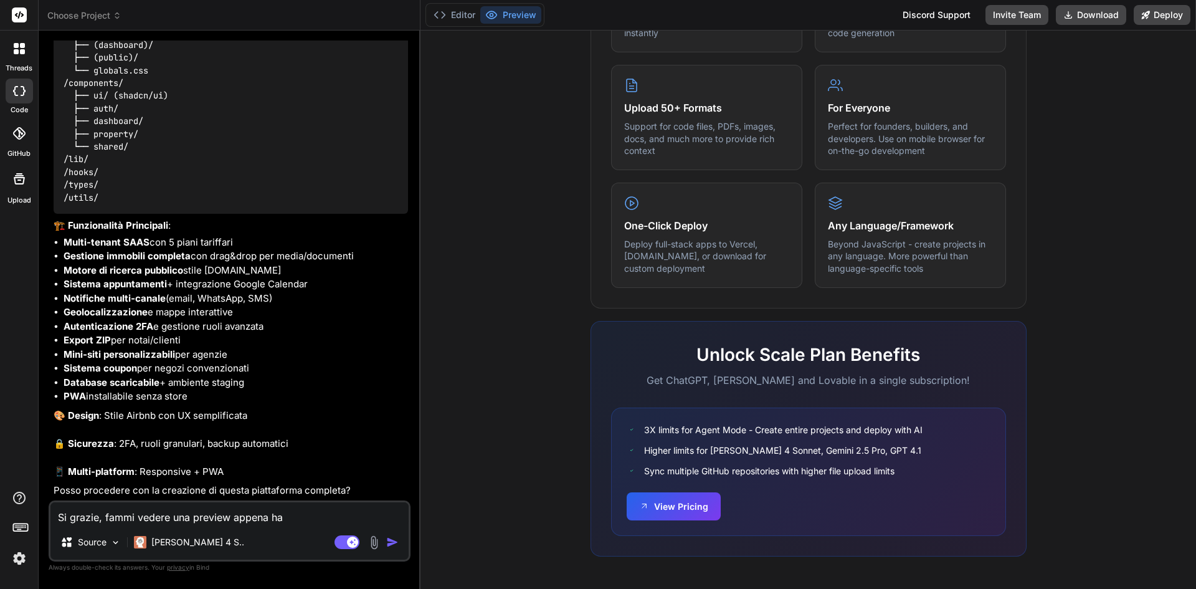
type textarea "x"
type textarea "Si grazie, fammi vedere una preview appena hai"
type textarea "x"
type textarea "Si grazie, fammi vedere una preview appena hai t"
type textarea "x"
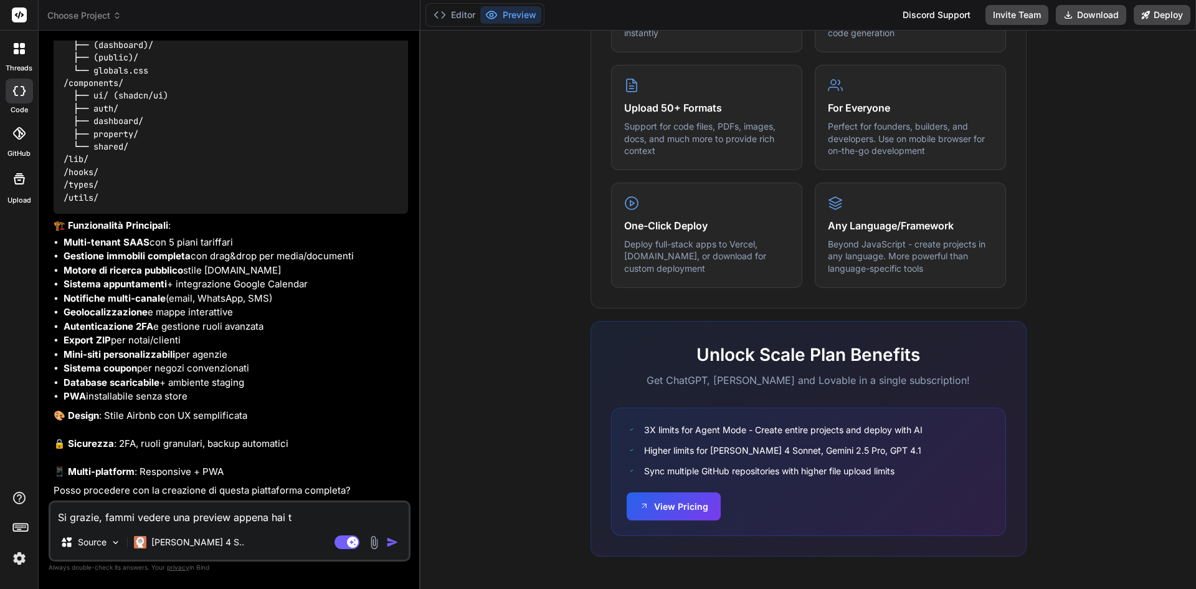
type textarea "Si grazie, fammi vedere una preview appena hai te"
type textarea "x"
type textarea "Si grazie, fammi vedere una preview appena hai ter"
type textarea "x"
type textarea "Si grazie, fammi vedere una preview appena hai term"
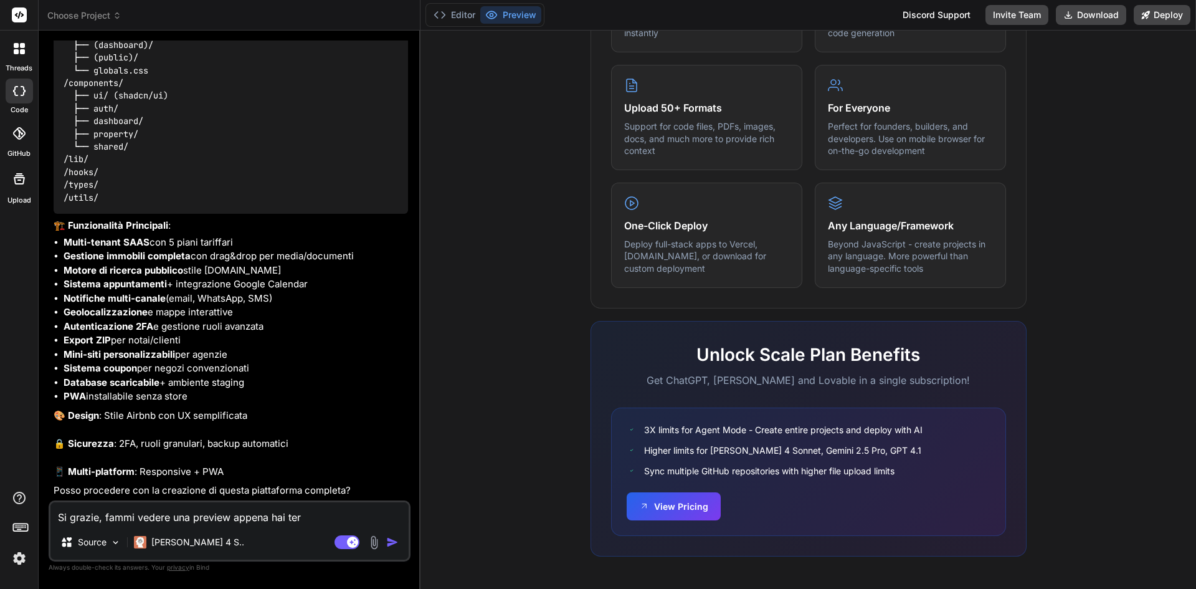
type textarea "x"
type textarea "Si grazie, fammi vedere una preview appena hai termi"
type textarea "x"
type textarea "Si grazie, fammi vedere una preview appena hai termin"
type textarea "x"
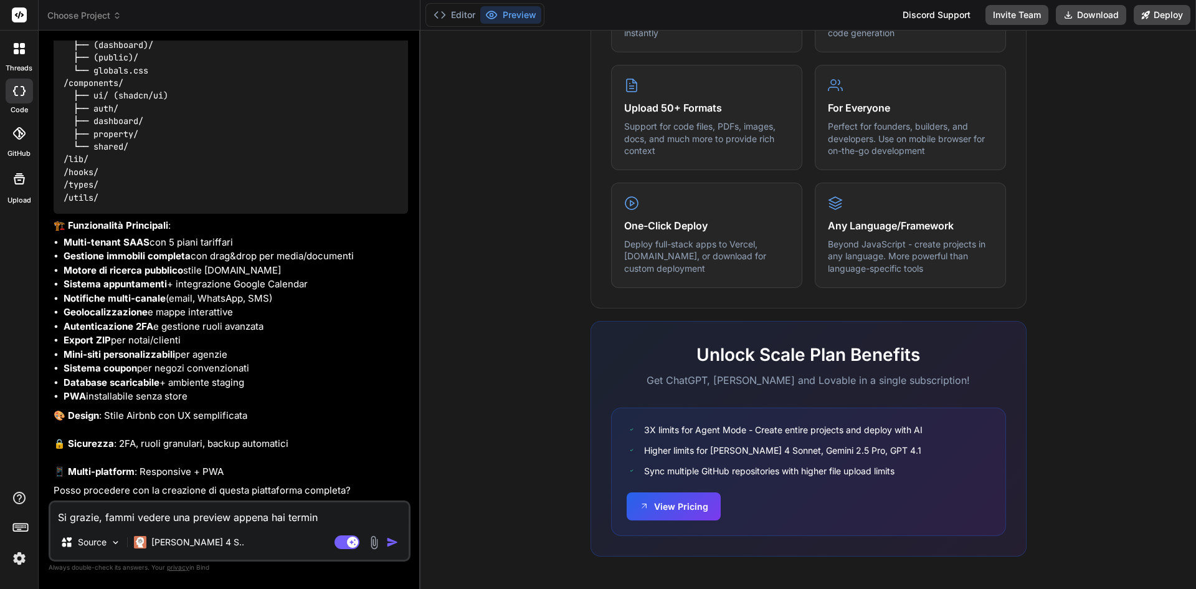
type textarea "Si grazie, fammi vedere una preview appena hai termina"
type textarea "x"
type textarea "Si grazie, fammi vedere una preview appena hai terminat"
type textarea "x"
type textarea "Si grazie, fammi vedere una preview appena hai terminato"
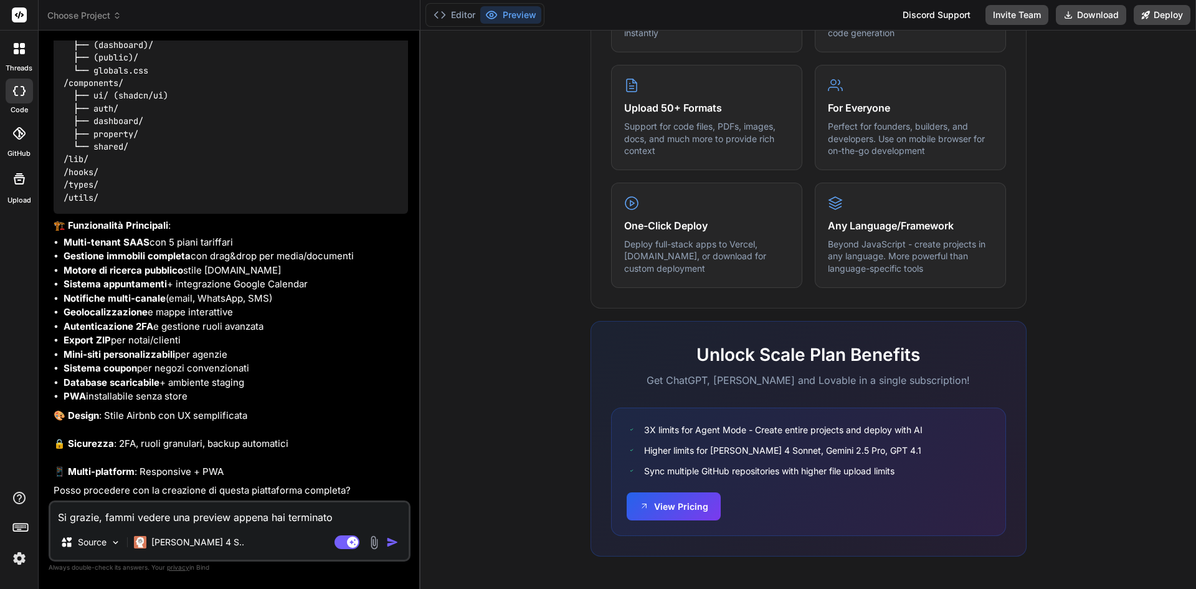
type textarea "x"
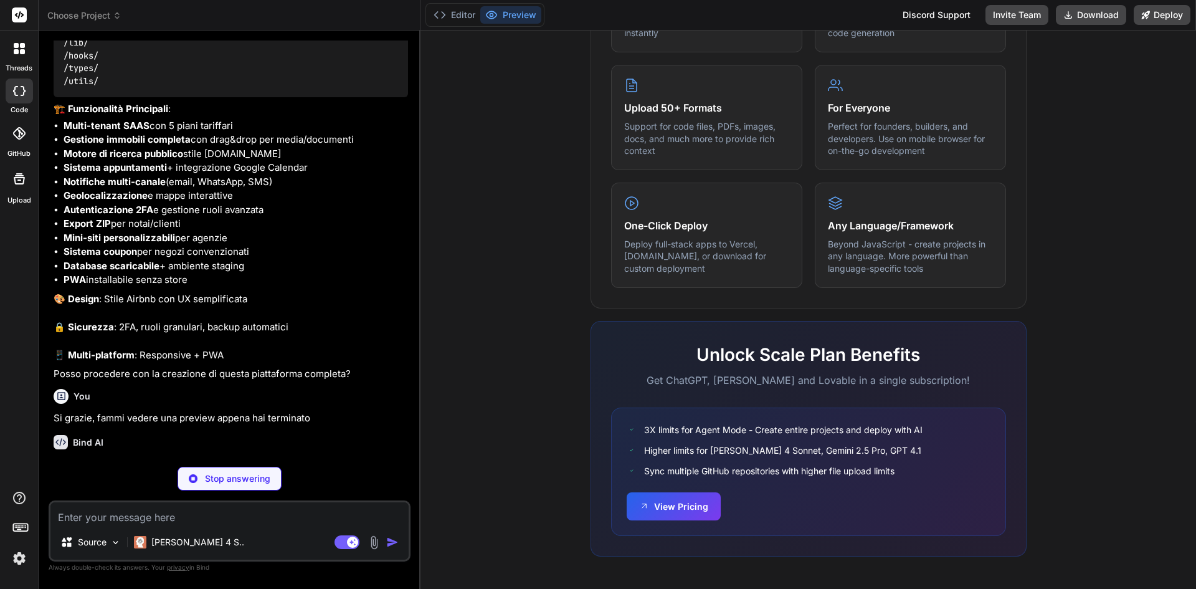
scroll to position [956, 0]
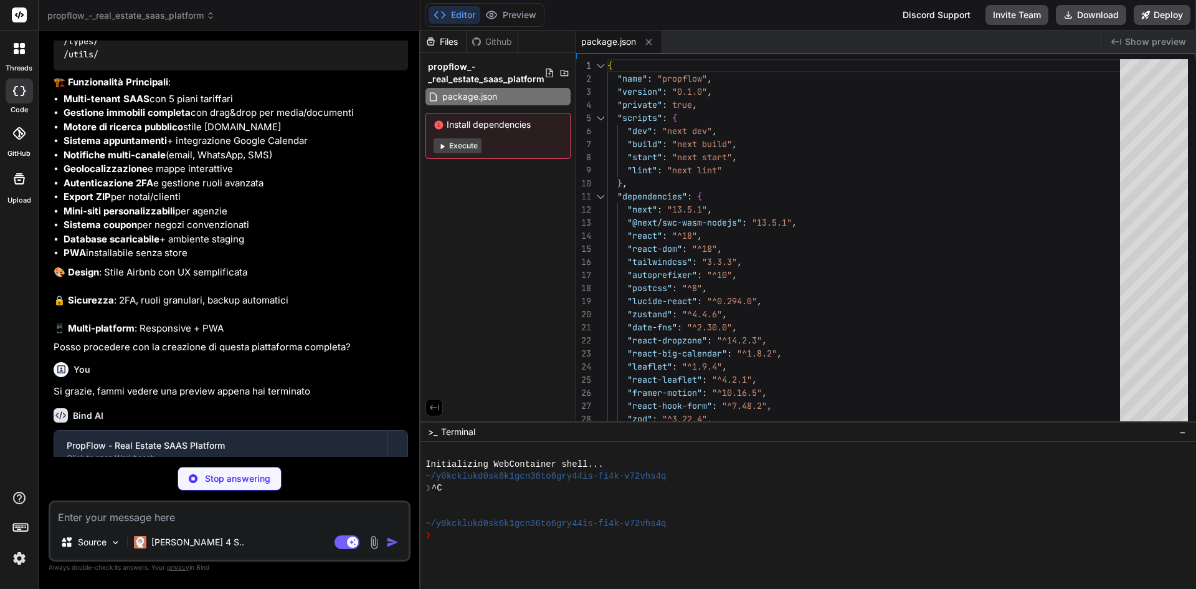
type textarea "x"
type textarea "module.exports = nextConfig"
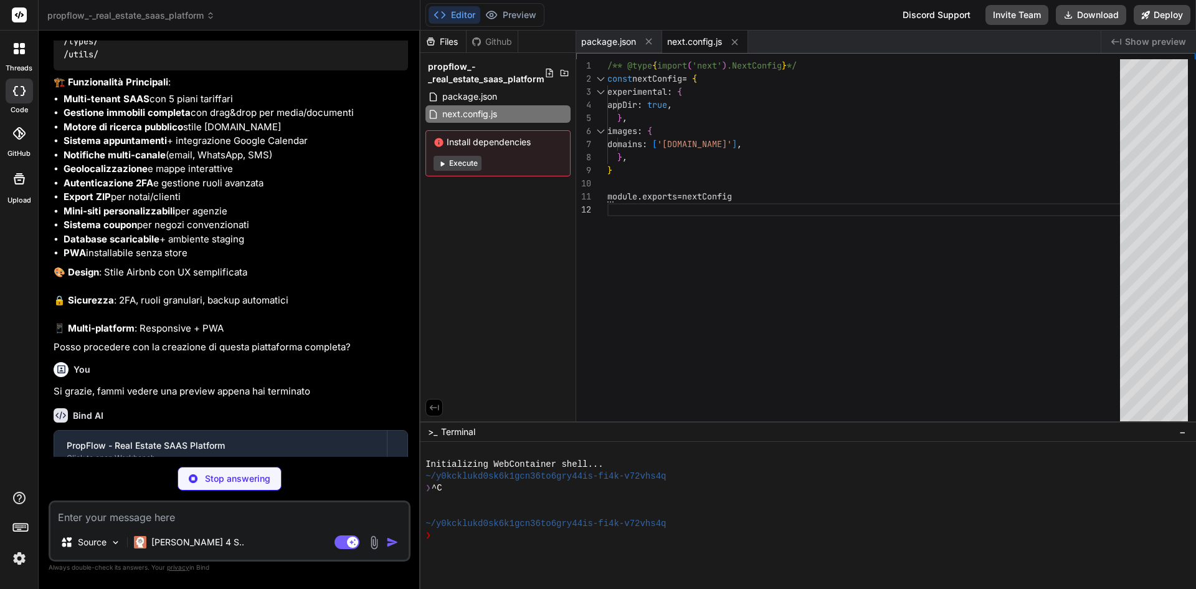
type textarea "x"
type textarea "plugins: [], }"
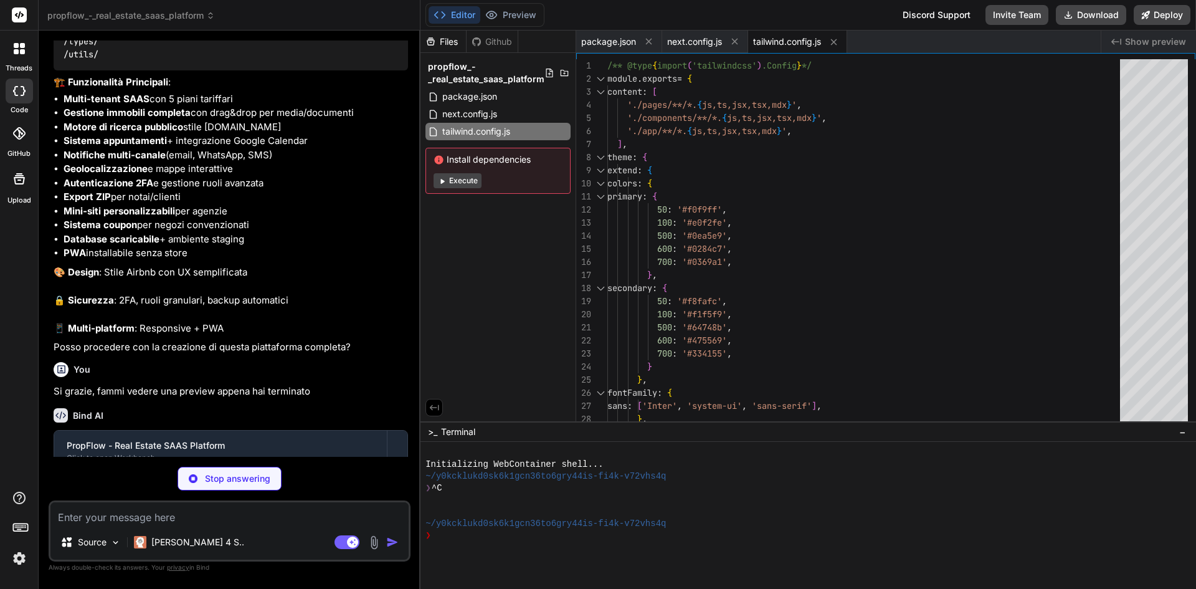
type textarea "x"
type textarea "module.exports = { plugins: { tailwindcss: {}, autoprefixer: {}, }, }"
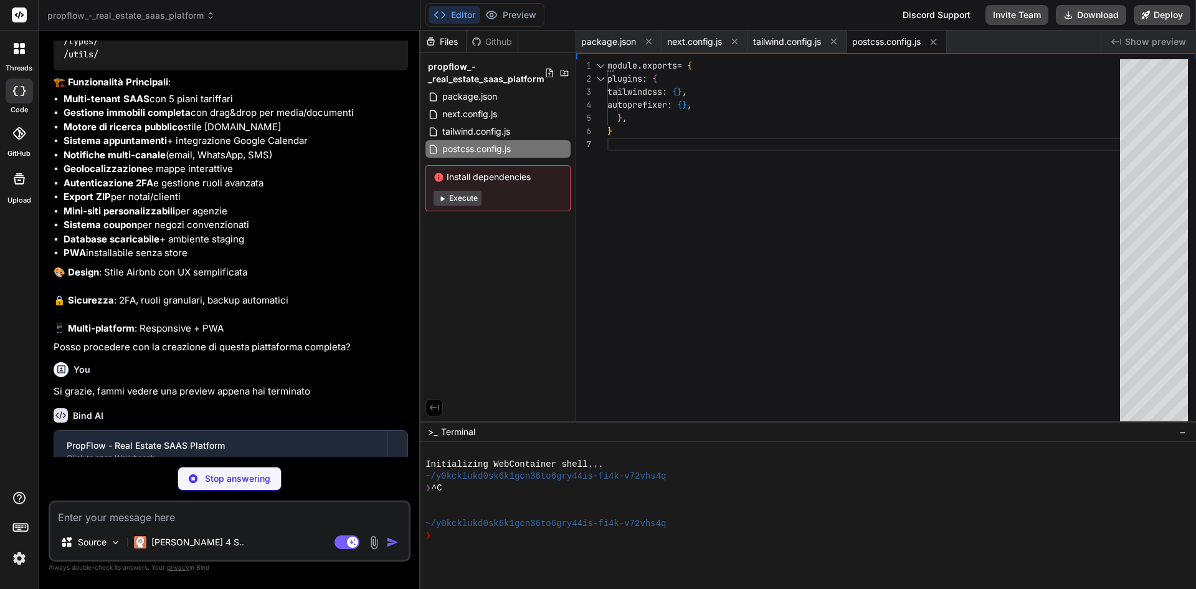
type textarea "x"
type textarea ""baseUrl": ".", "paths": { "@/*": ["./*"] } }, "include": ["next-env.d.ts", "**…"
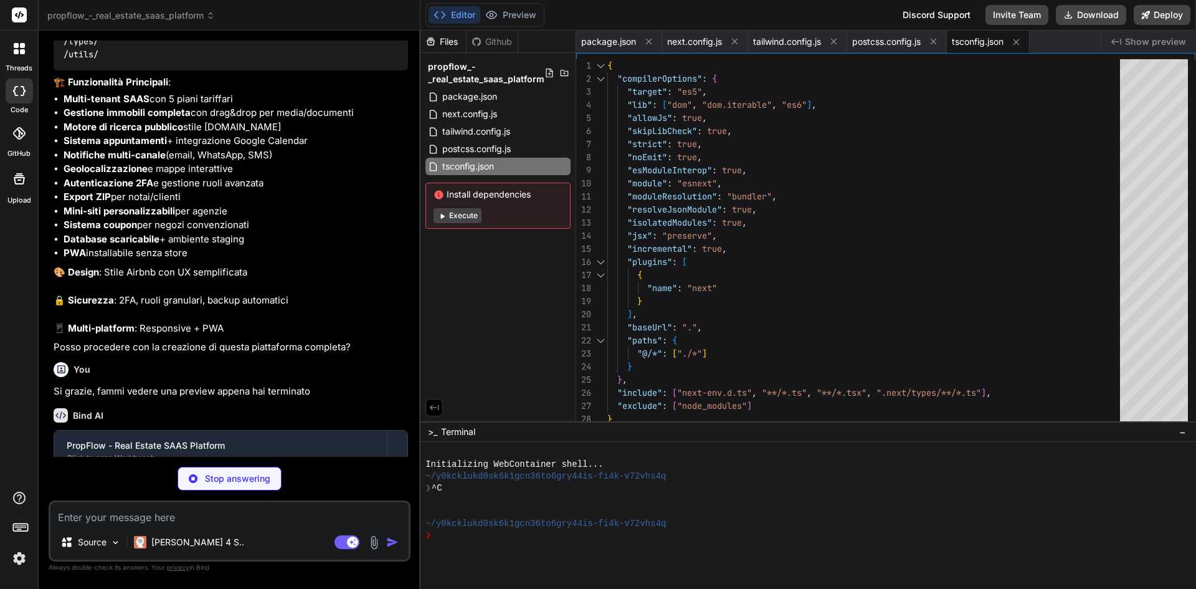
type textarea "x"
type textarea "} body { @apply bg-background text-foreground; } }"
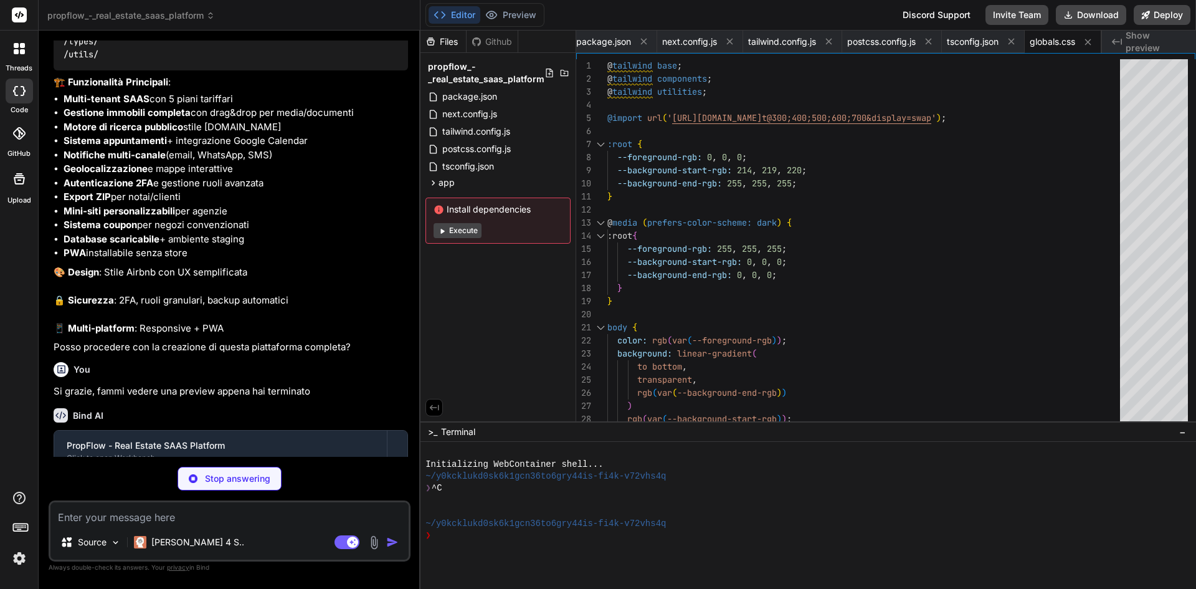
type textarea "x"
type textarea "<body className={inter.className}>{children}</body> </html> ) }"
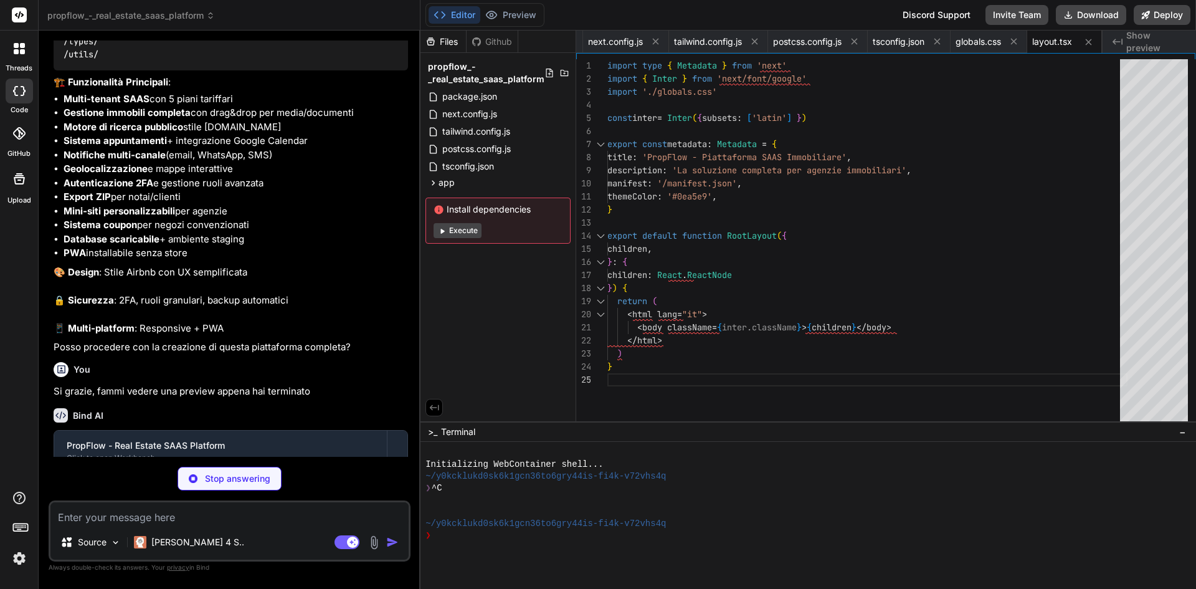
click at [474, 231] on button "Execute" at bounding box center [458, 230] width 48 height 15
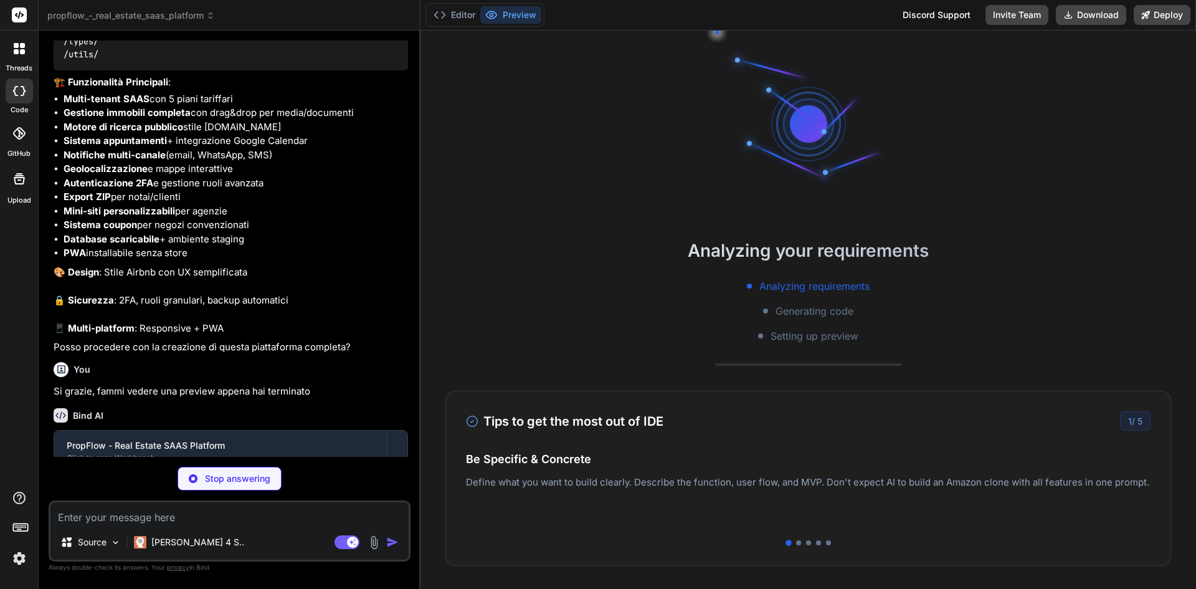
scroll to position [24, 0]
click at [454, 22] on button "Editor" at bounding box center [455, 14] width 52 height 17
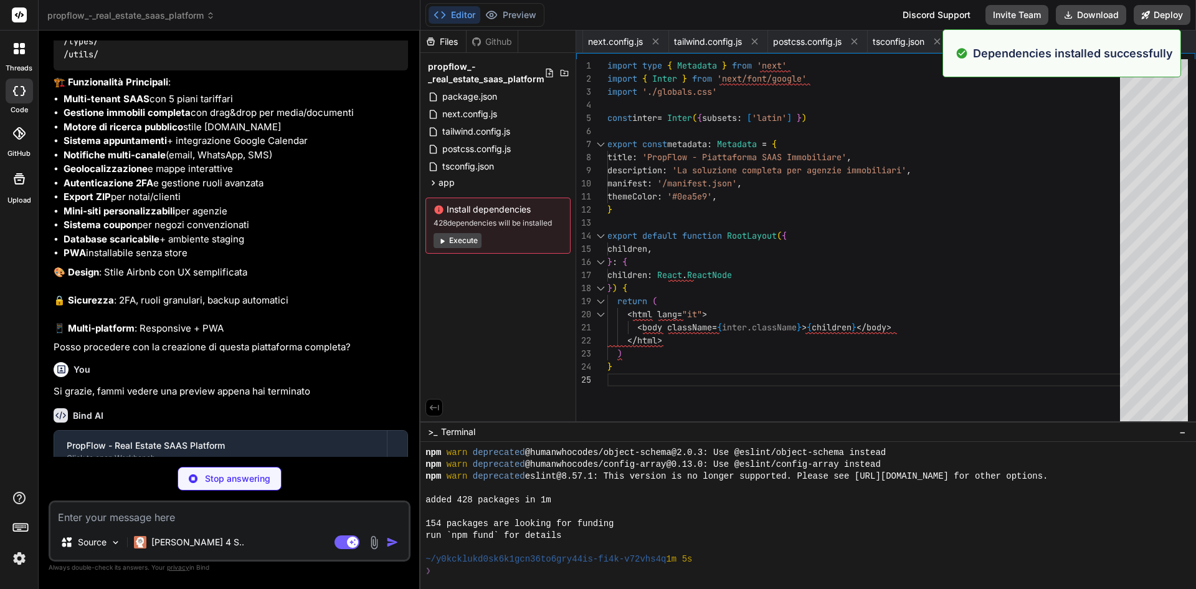
scroll to position [225, 0]
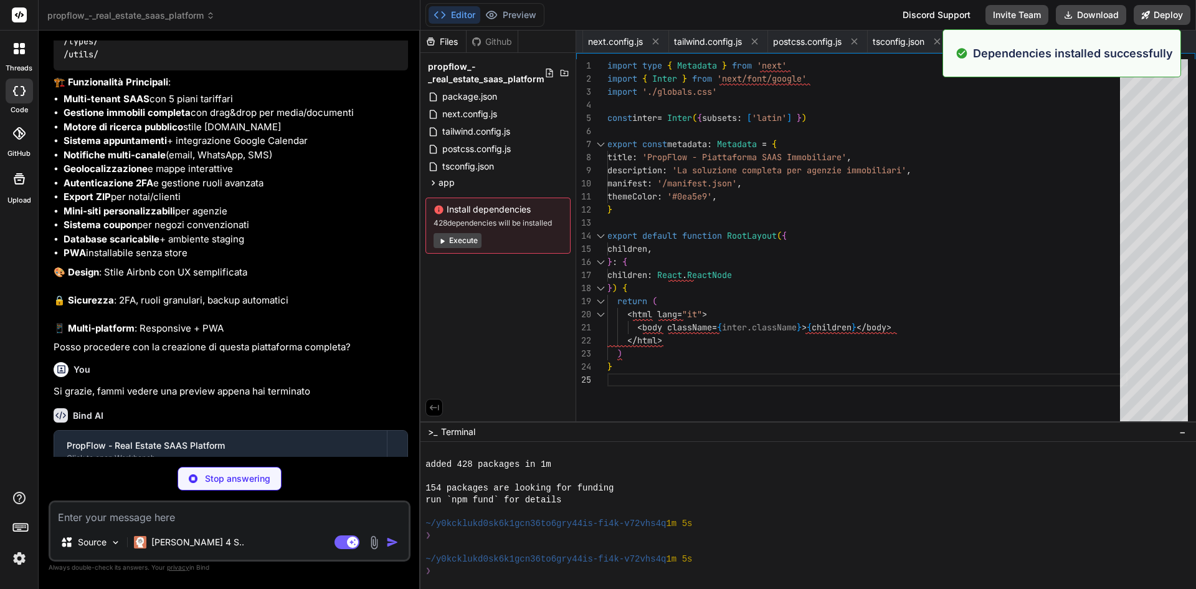
type textarea "x"
type textarea "onModeChange={setAuthMode} /> </div> ) }"
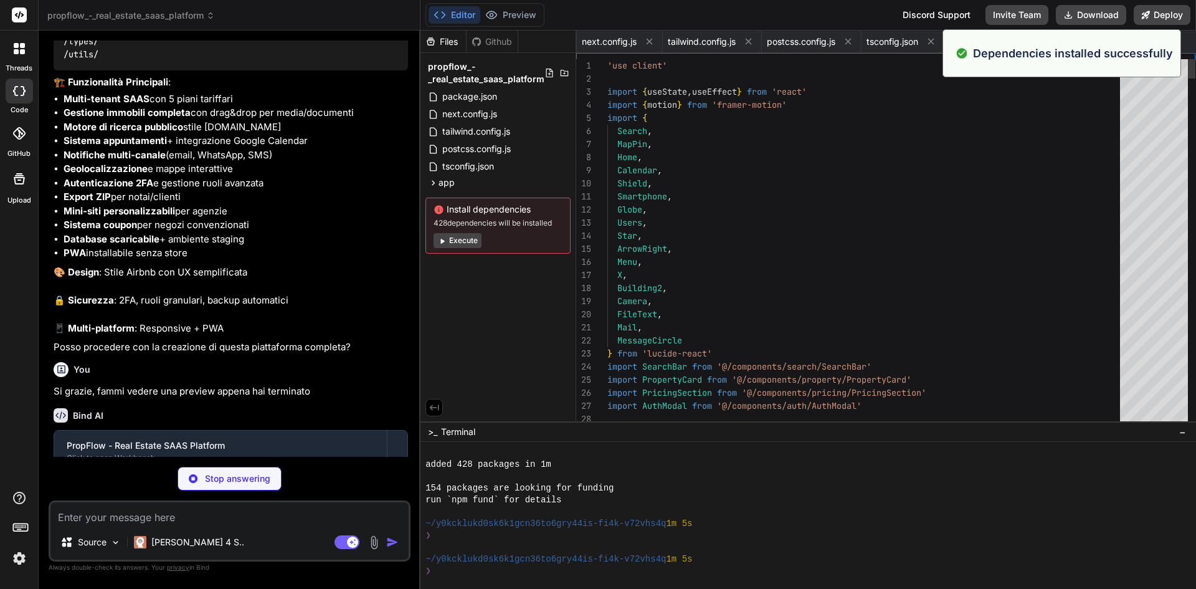
scroll to position [0, 160]
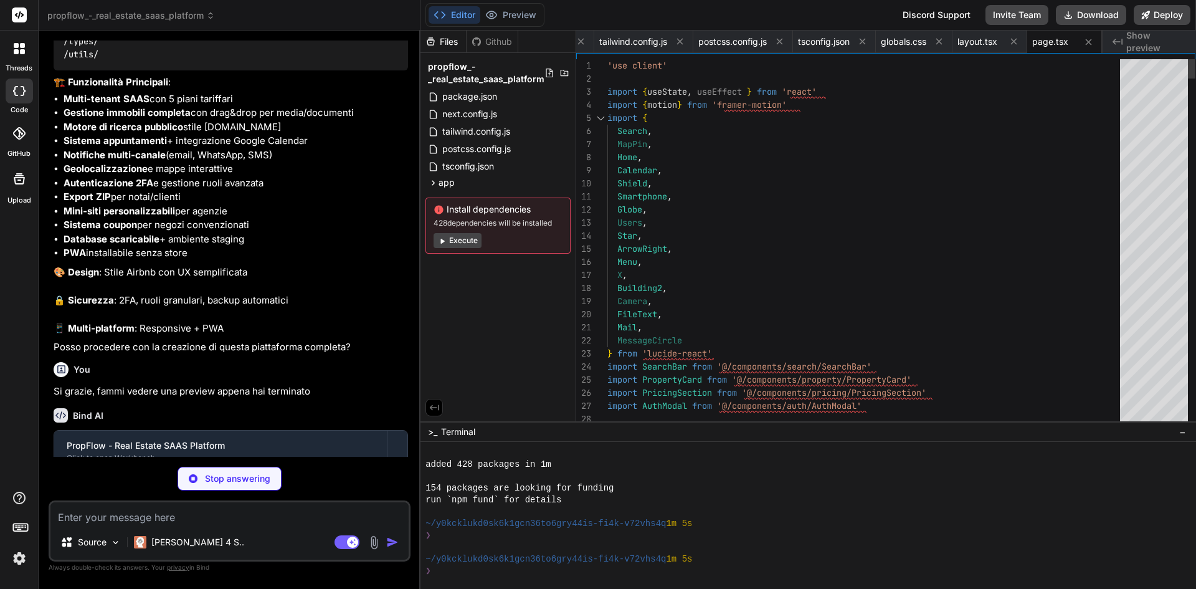
type textarea "x"
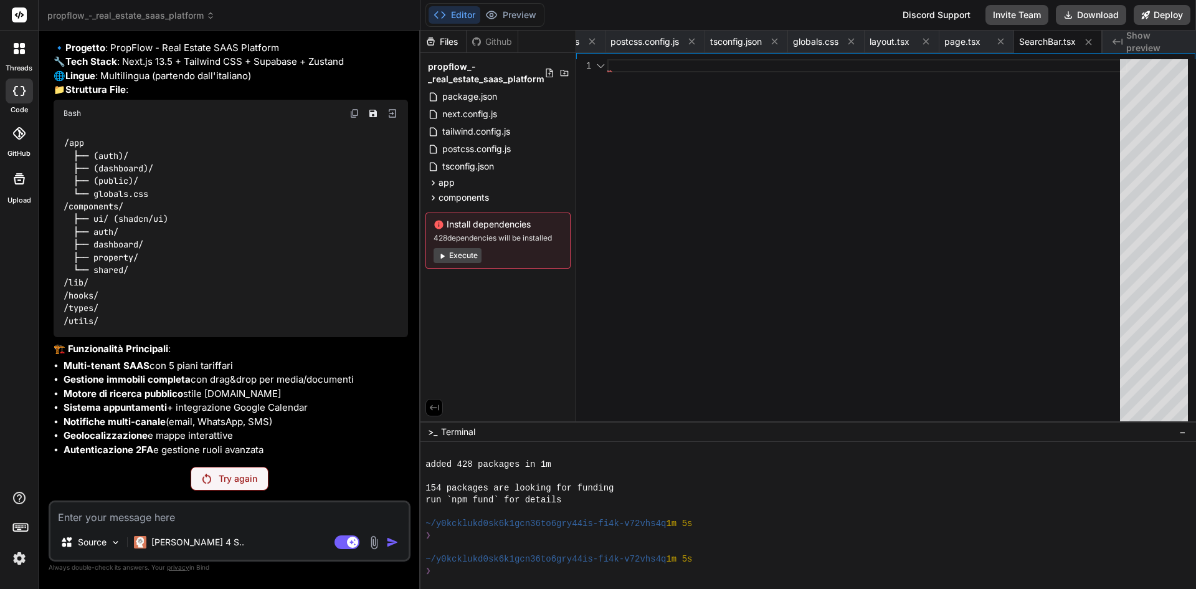
scroll to position [631, 0]
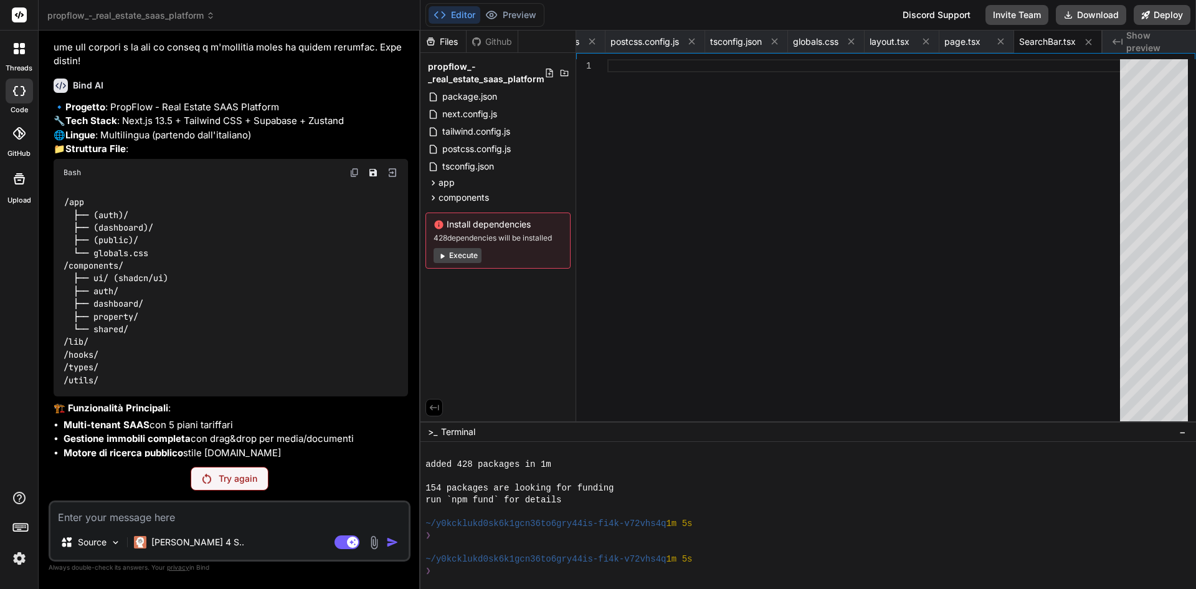
click at [468, 255] on button "Execute" at bounding box center [458, 255] width 48 height 15
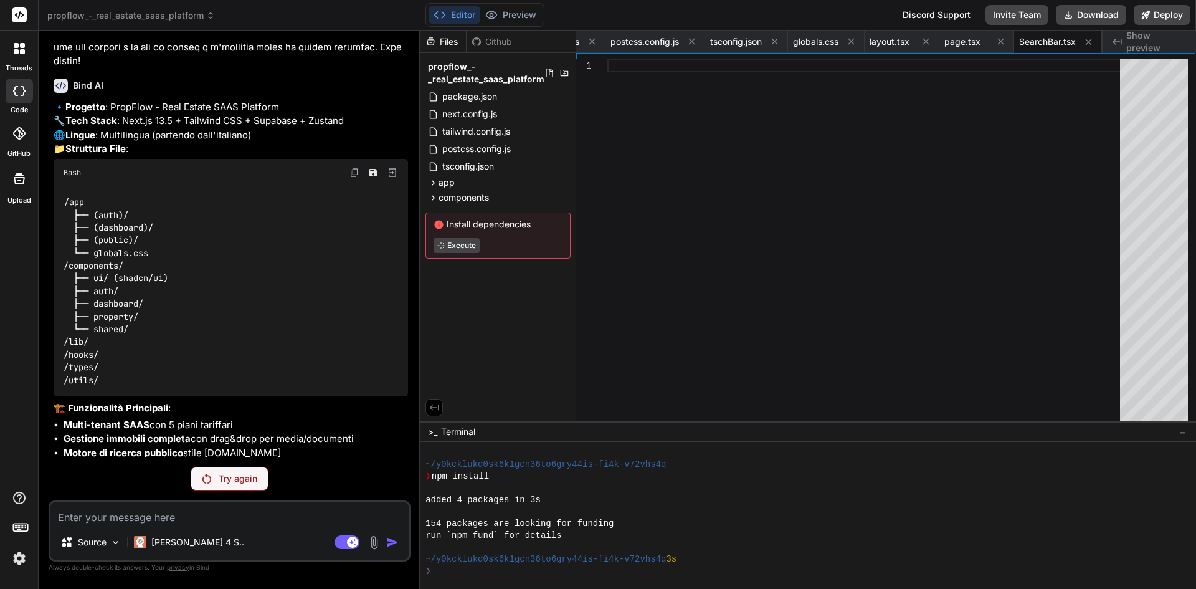
scroll to position [403, 0]
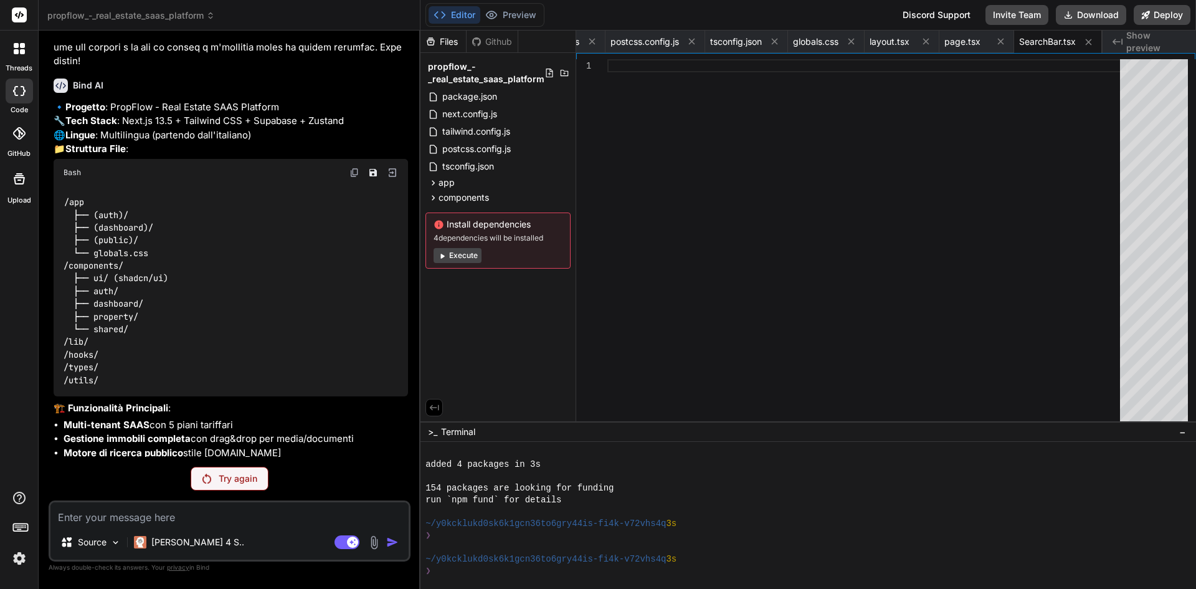
click at [467, 257] on button "Execute" at bounding box center [458, 255] width 48 height 15
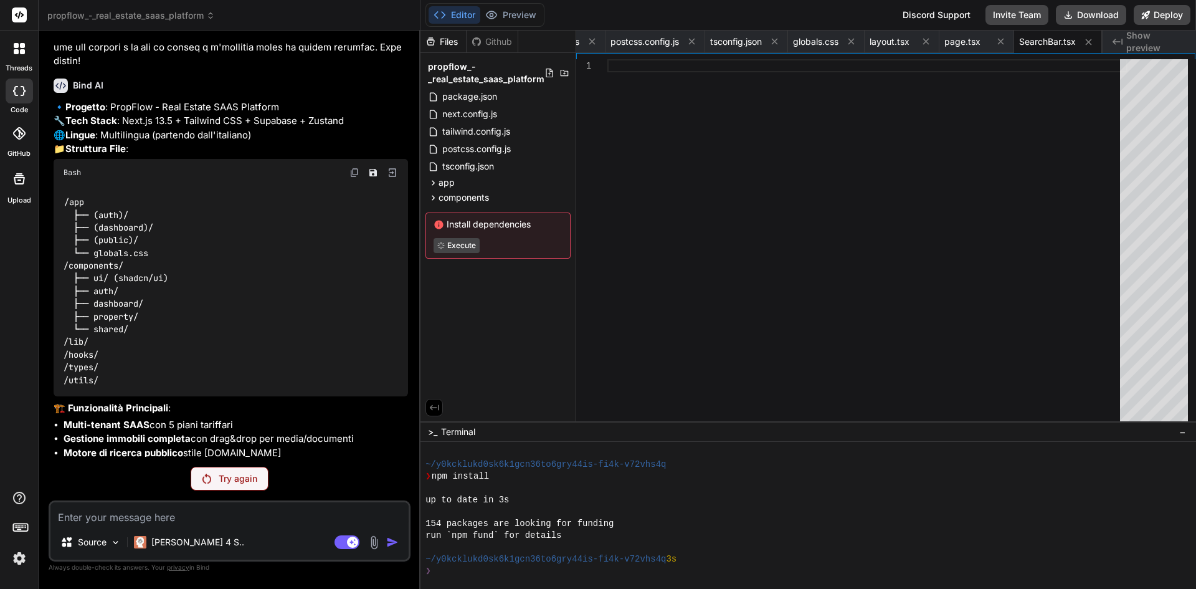
scroll to position [580, 0]
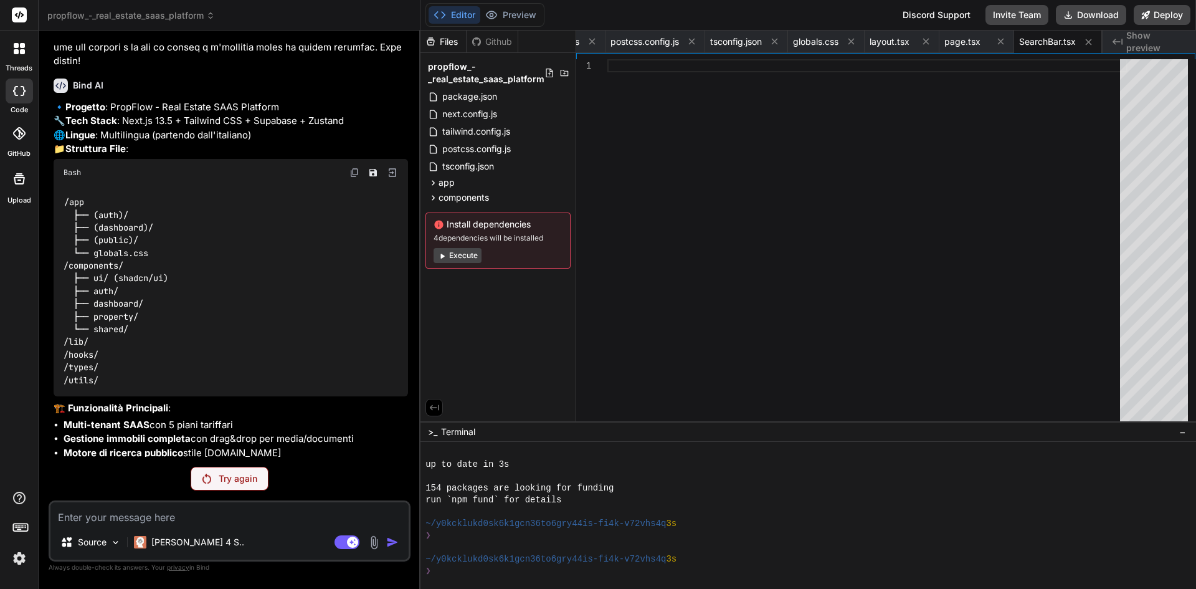
click at [465, 257] on button "Execute" at bounding box center [458, 255] width 48 height 15
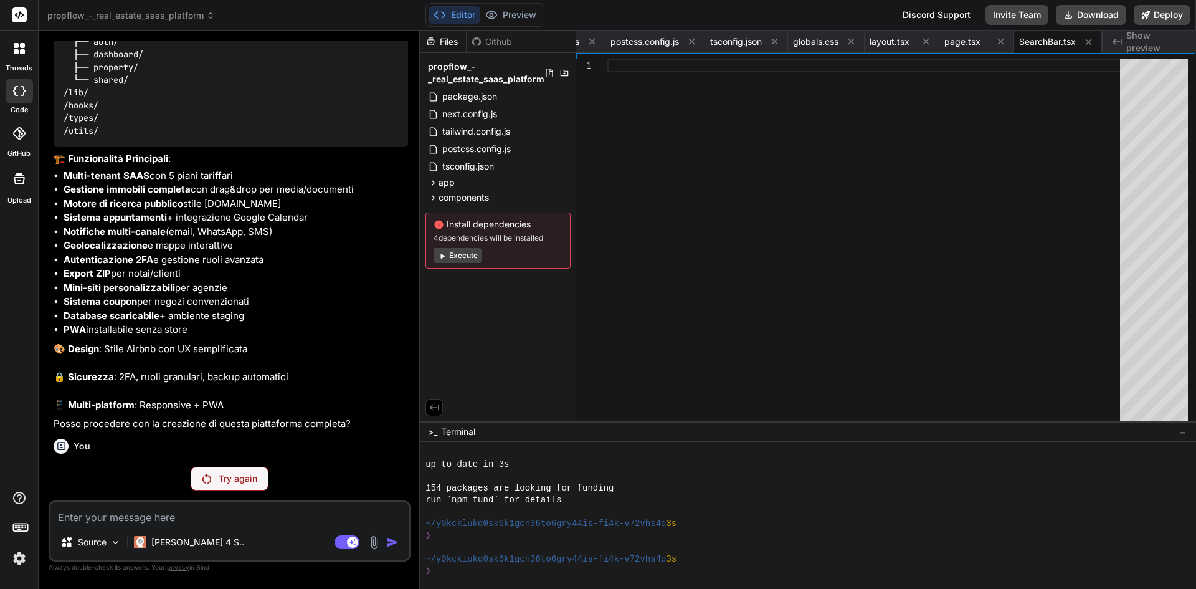
scroll to position [912, 0]
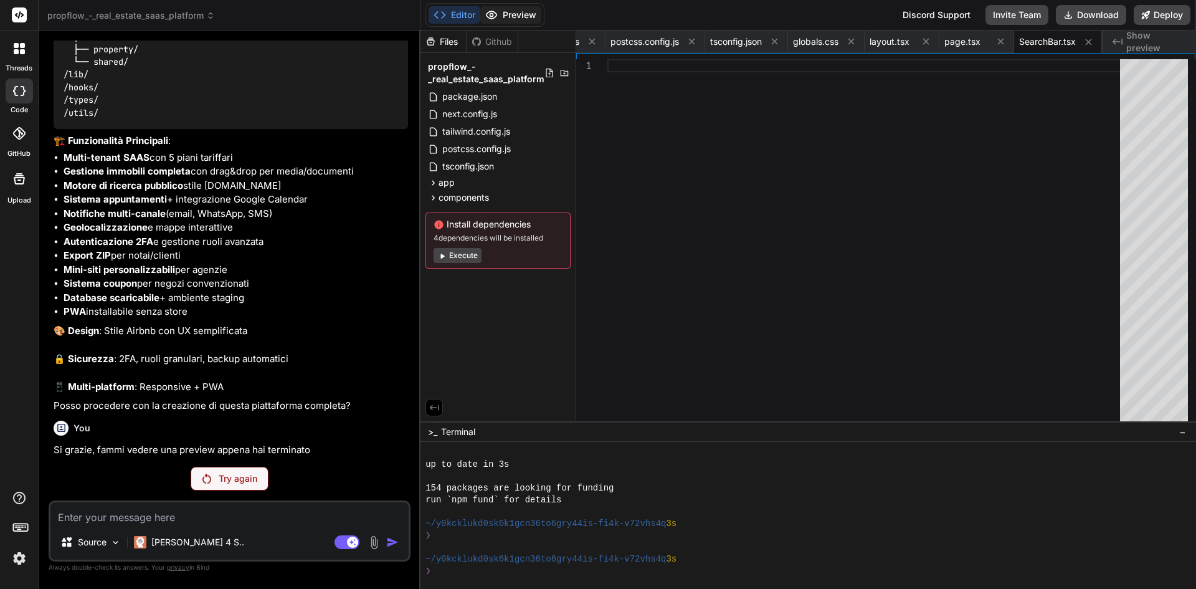
click at [491, 14] on circle at bounding box center [491, 15] width 3 height 3
click at [469, 252] on button "Execute" at bounding box center [458, 255] width 48 height 15
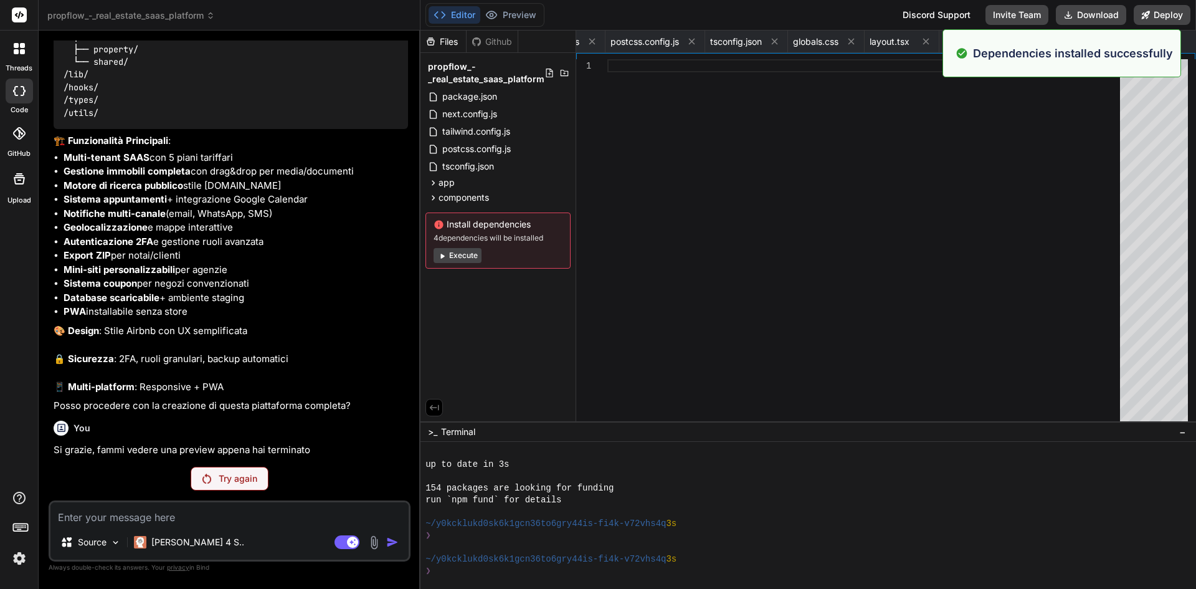
scroll to position [935, 0]
click at [475, 259] on button "Execute" at bounding box center [458, 255] width 48 height 15
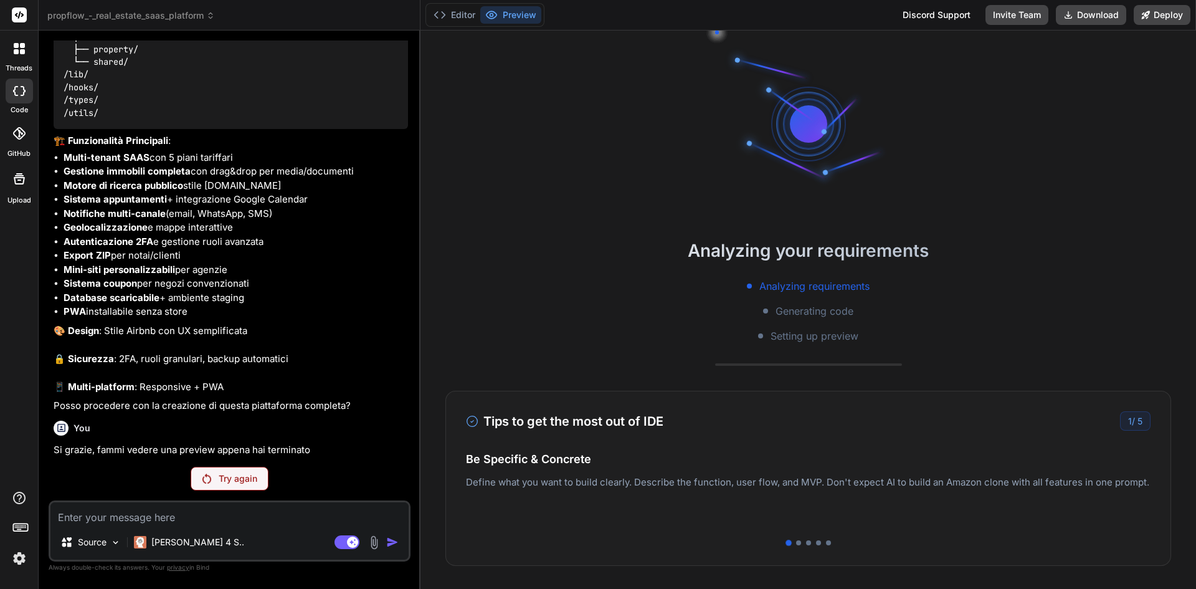
scroll to position [1077, 0]
type textarea "x"
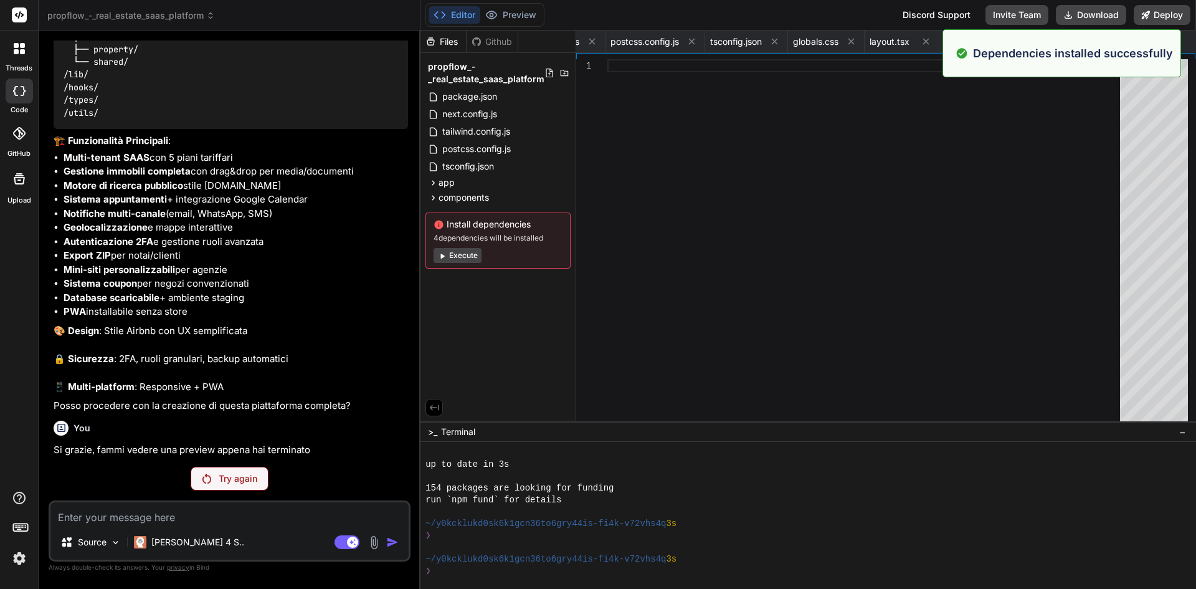
scroll to position [1113, 0]
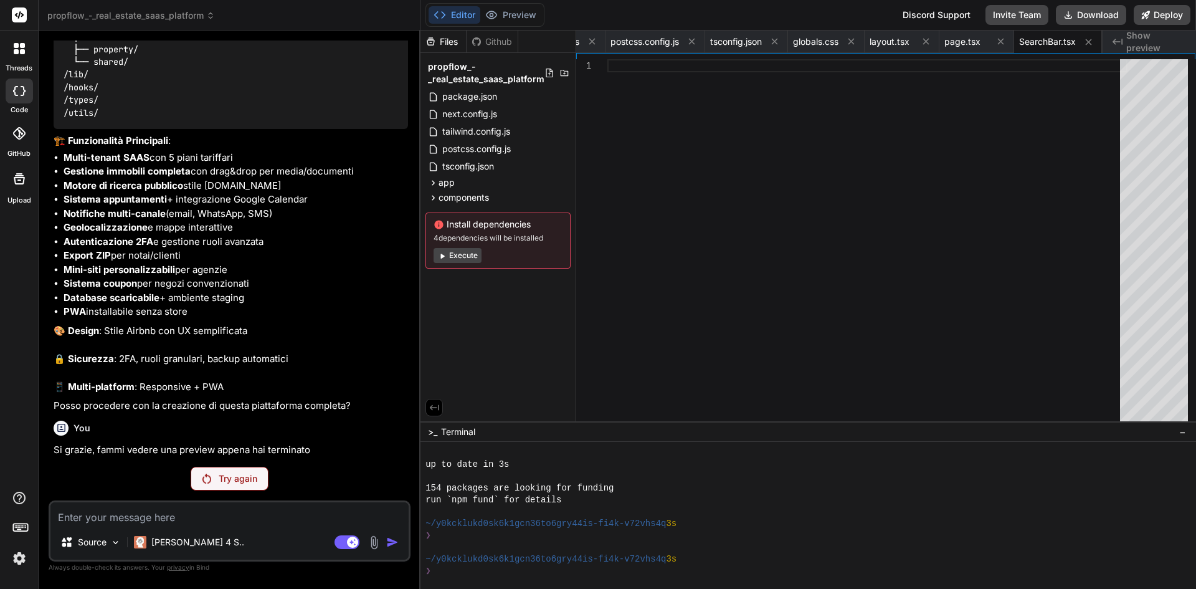
click at [177, 522] on textarea at bounding box center [229, 513] width 358 height 22
type textarea "P"
type textarea "x"
type textarea "Pe"
type textarea "x"
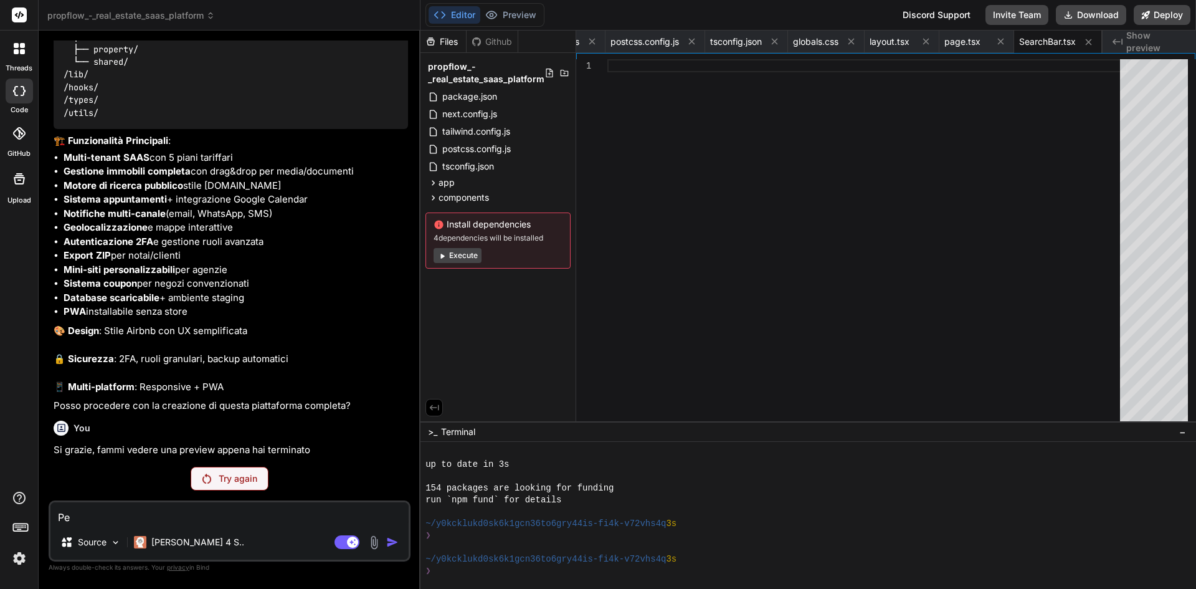
type textarea "Per"
type textarea "x"
type textarea "Pe"
type textarea "x"
type textarea "P"
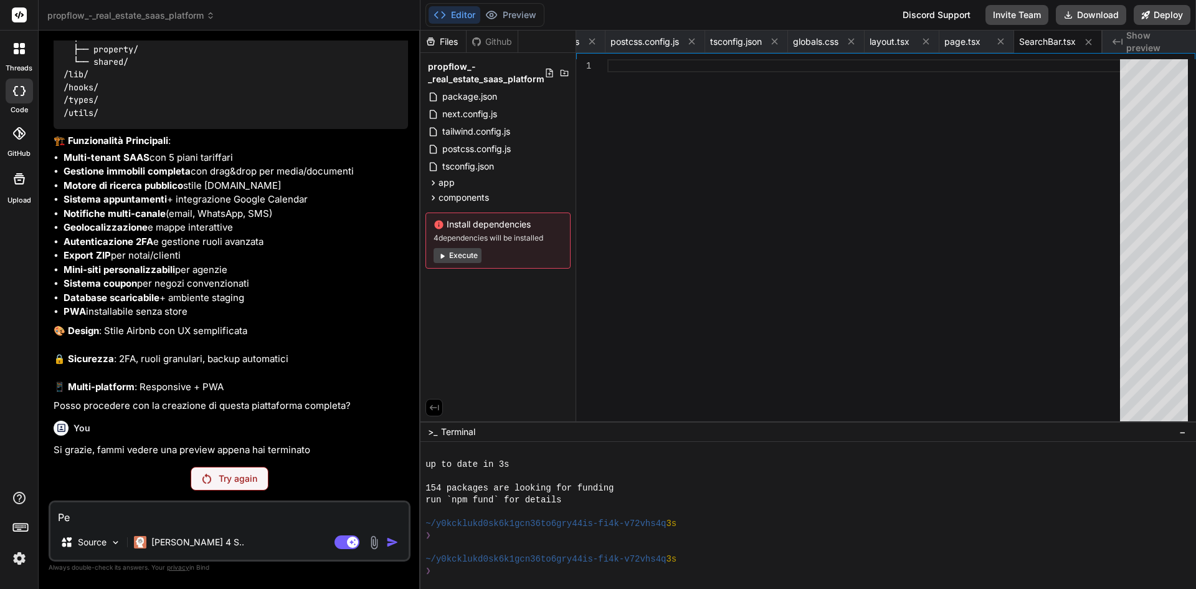
type textarea "x"
type textarea "N"
type textarea "x"
type textarea "No"
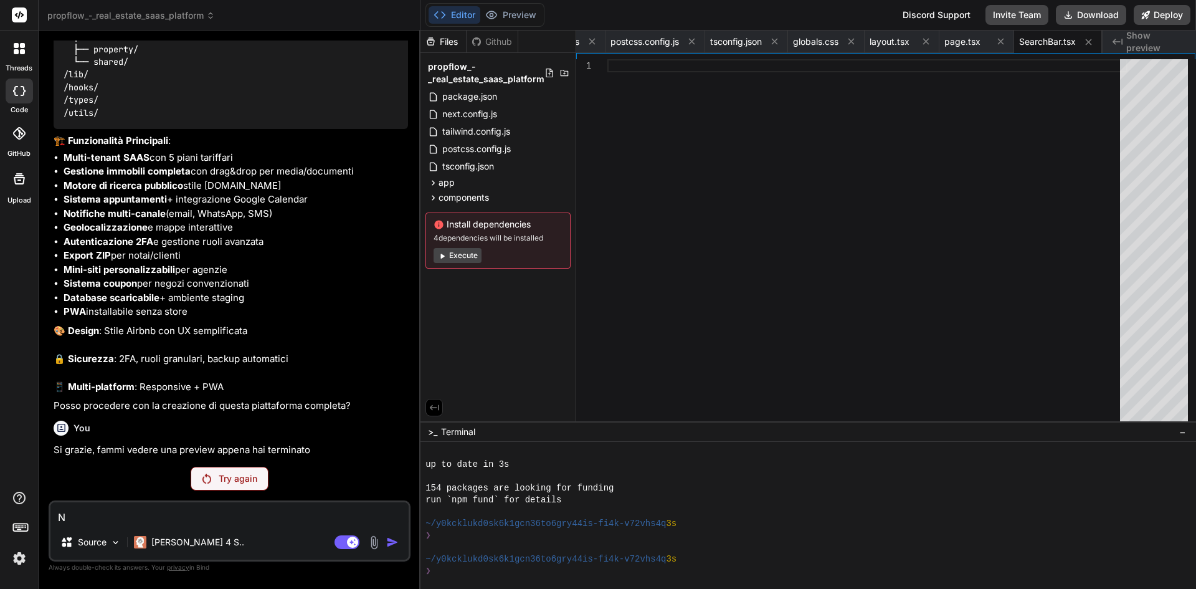
type textarea "x"
type textarea "Non"
type textarea "x"
type textarea "Non"
type textarea "x"
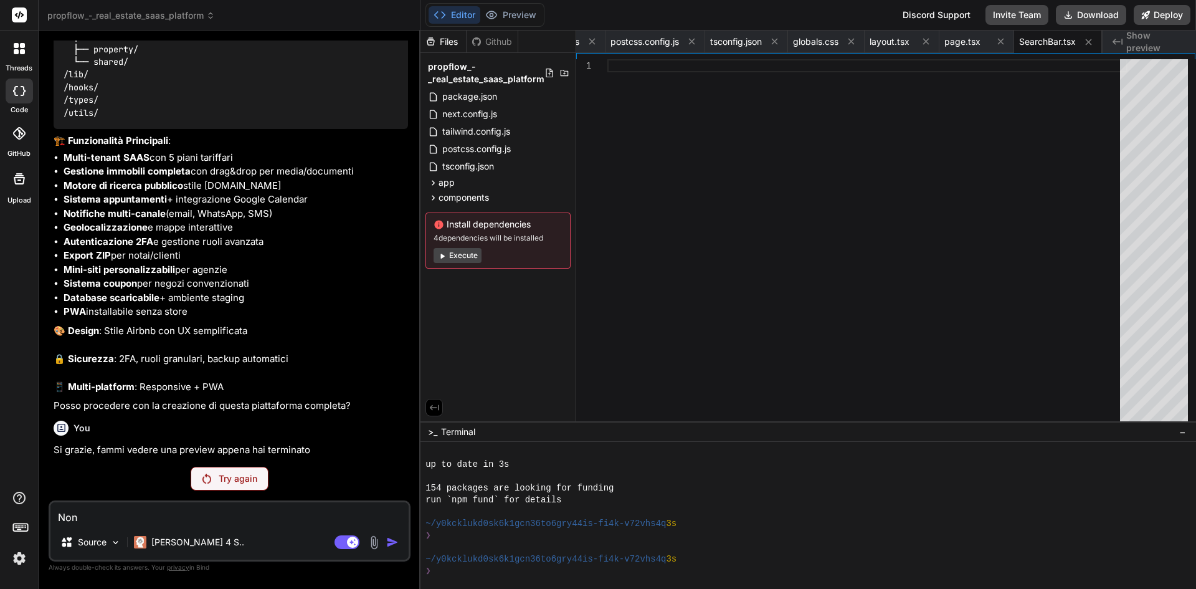
type textarea "Non r"
type textarea "x"
type textarea "Non ri"
type textarea "x"
type textarea "Non rie"
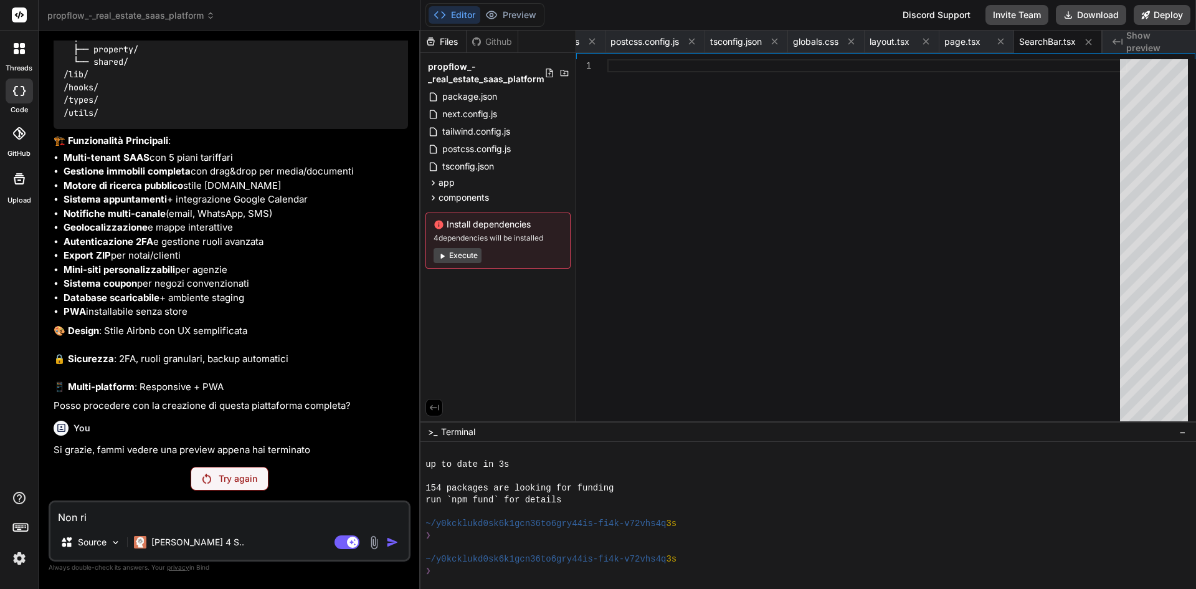
type textarea "x"
type textarea "Non ries"
type textarea "x"
type textarea "Non riesc"
type textarea "x"
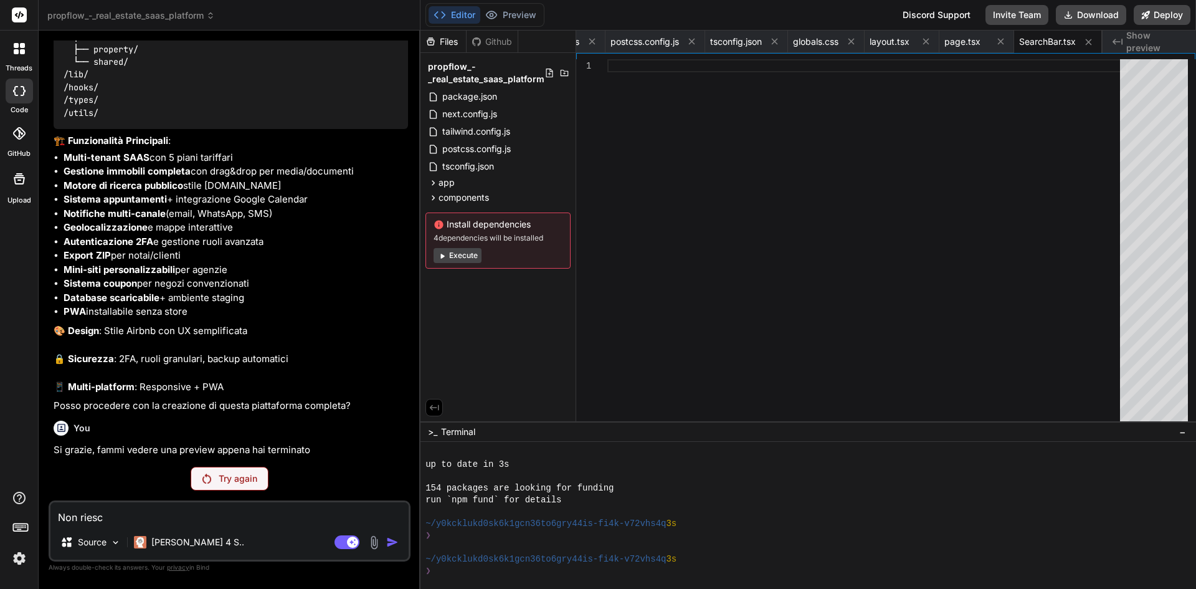
type textarea "Non riesco"
type textarea "x"
type textarea "Non riesco"
type textarea "x"
type textarea "Non riesco a"
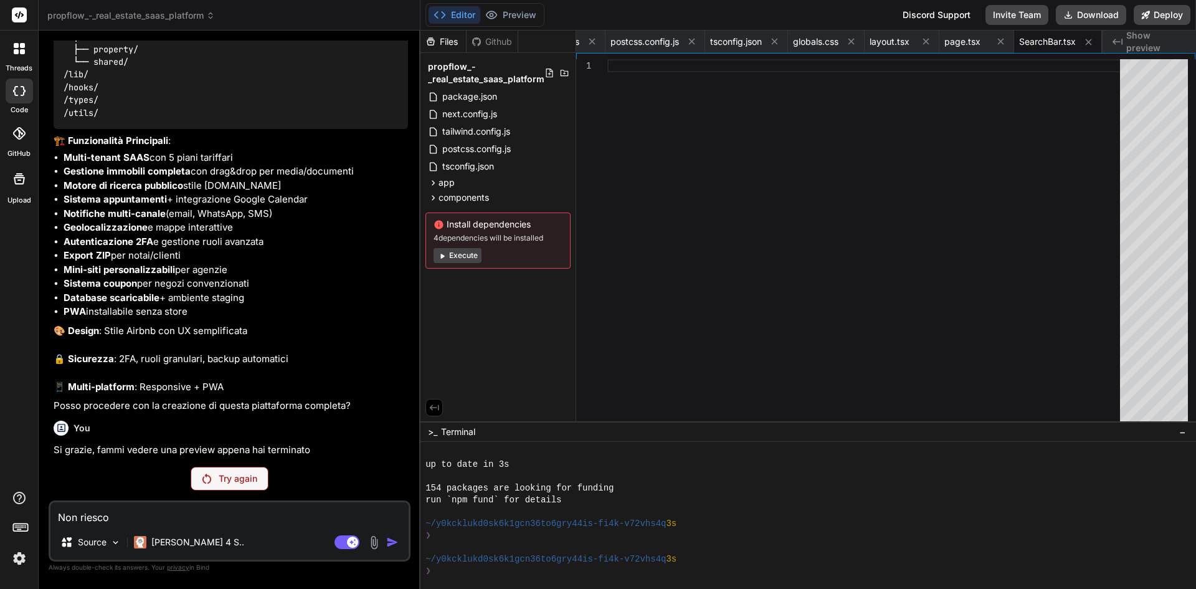
type textarea "x"
type textarea "Non riesco a"
type textarea "x"
type textarea "Non riesco a v"
type textarea "x"
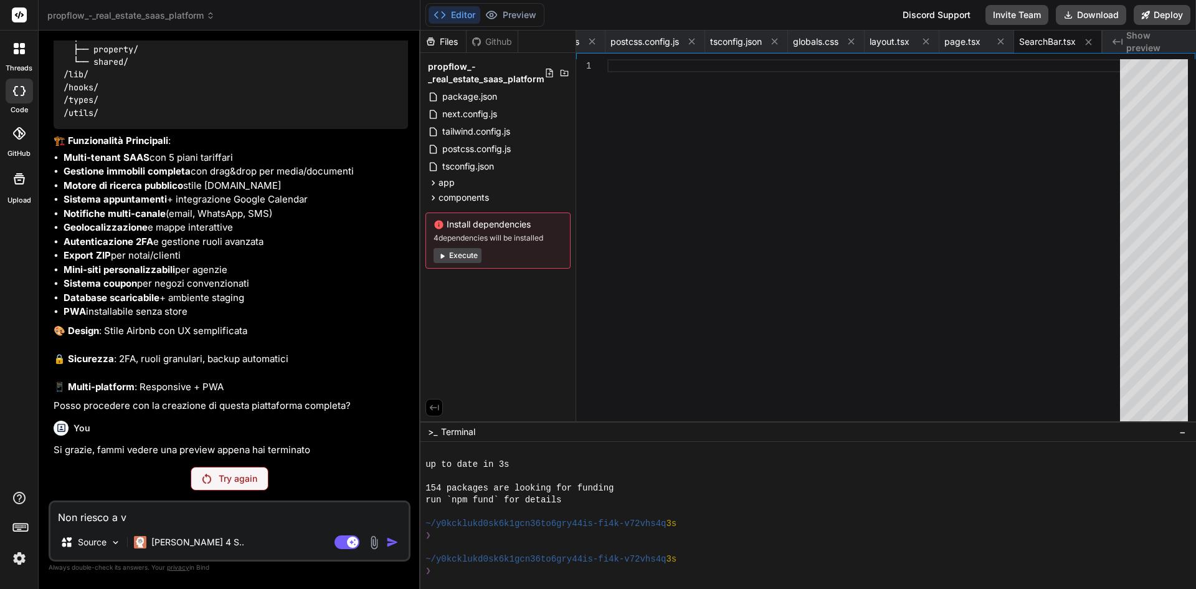
type textarea "Non riesco a ve"
type textarea "x"
type textarea "Non riesco a ved"
type textarea "x"
type textarea "Non riesco a vede"
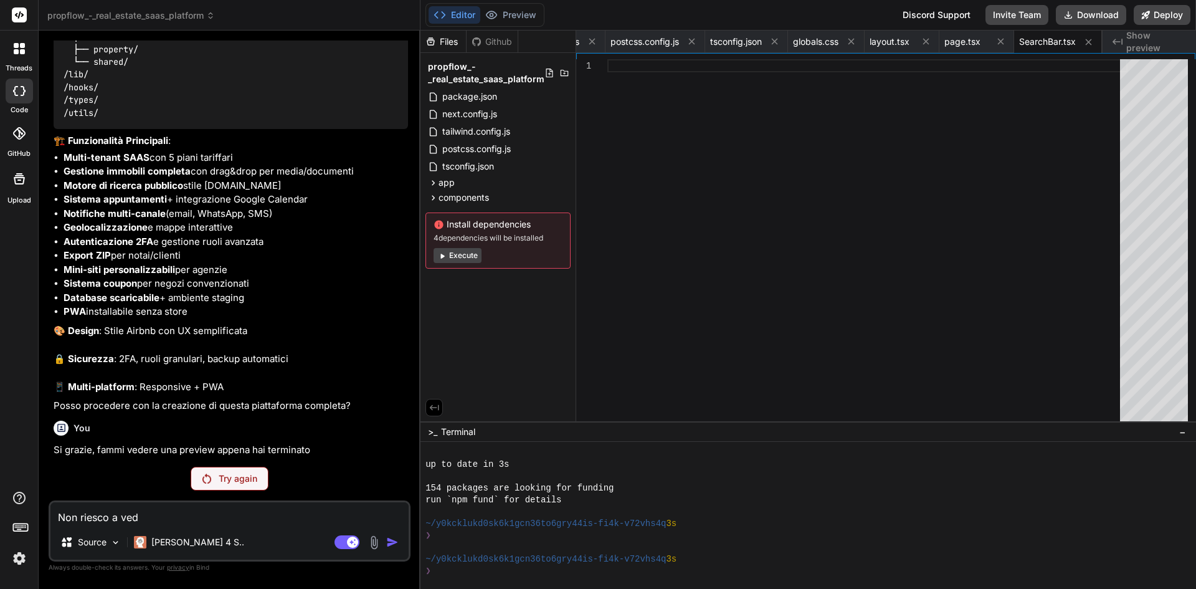
type textarea "x"
type textarea "Non riesco a veder"
type textarea "x"
type textarea "Non riesco a vedere"
type textarea "x"
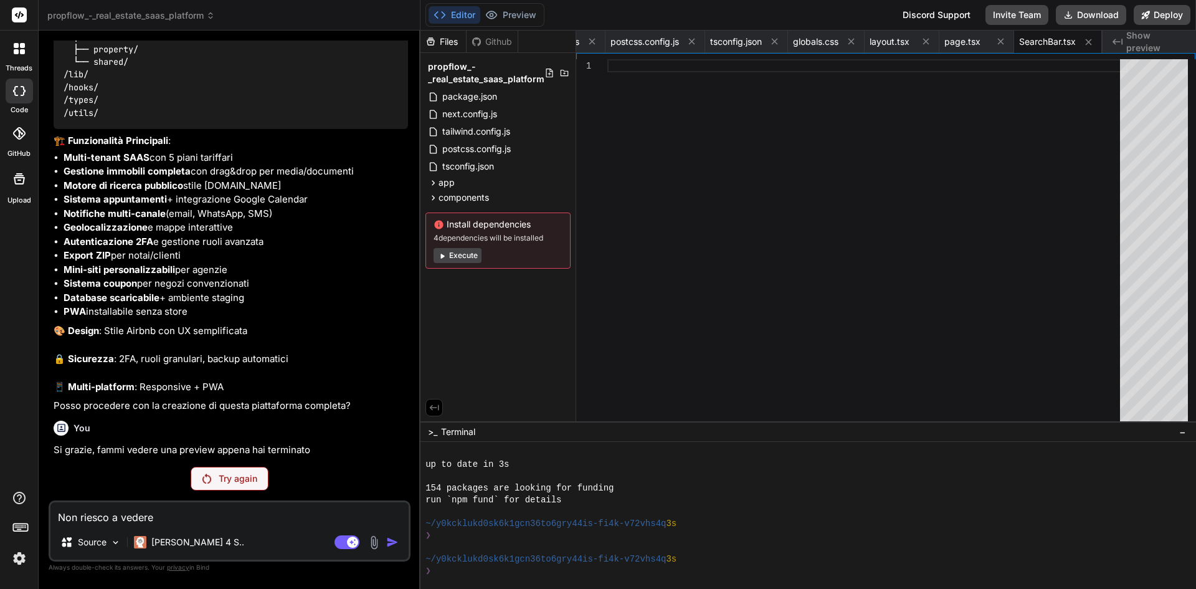
type textarea "Non riesco a vedere"
type textarea "x"
type textarea "Non riesco a vedere l"
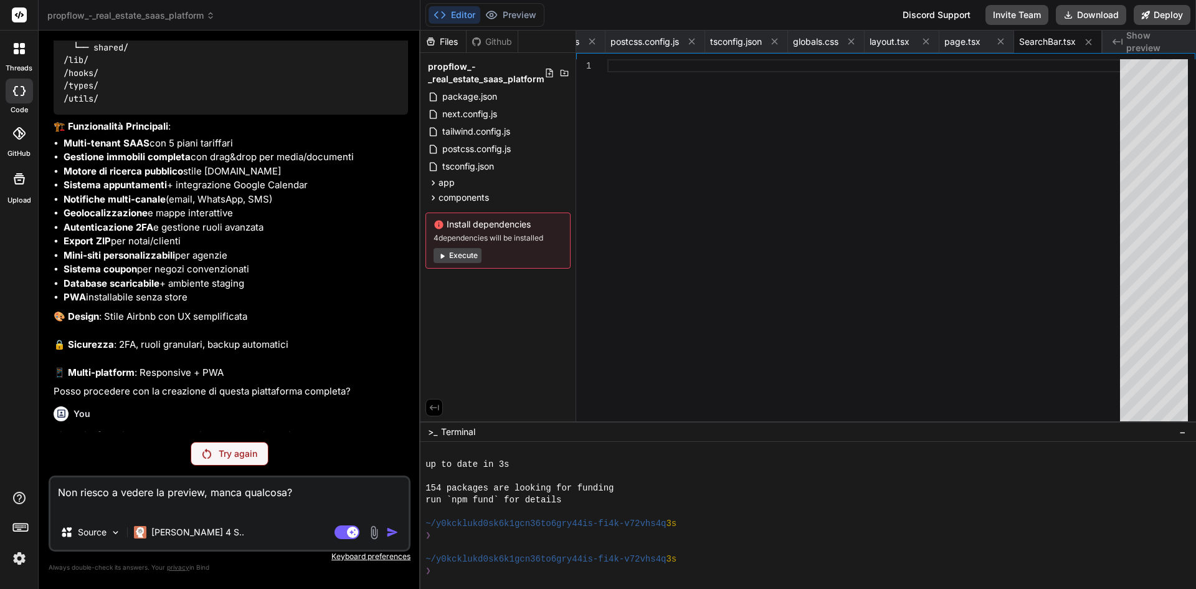
click at [384, 533] on div "Agent Mode. When this toggle is activated, AI automatically makes decisions, re…" at bounding box center [368, 532] width 72 height 15
click at [391, 540] on div "Source Claude 4 S.." at bounding box center [229, 535] width 358 height 30
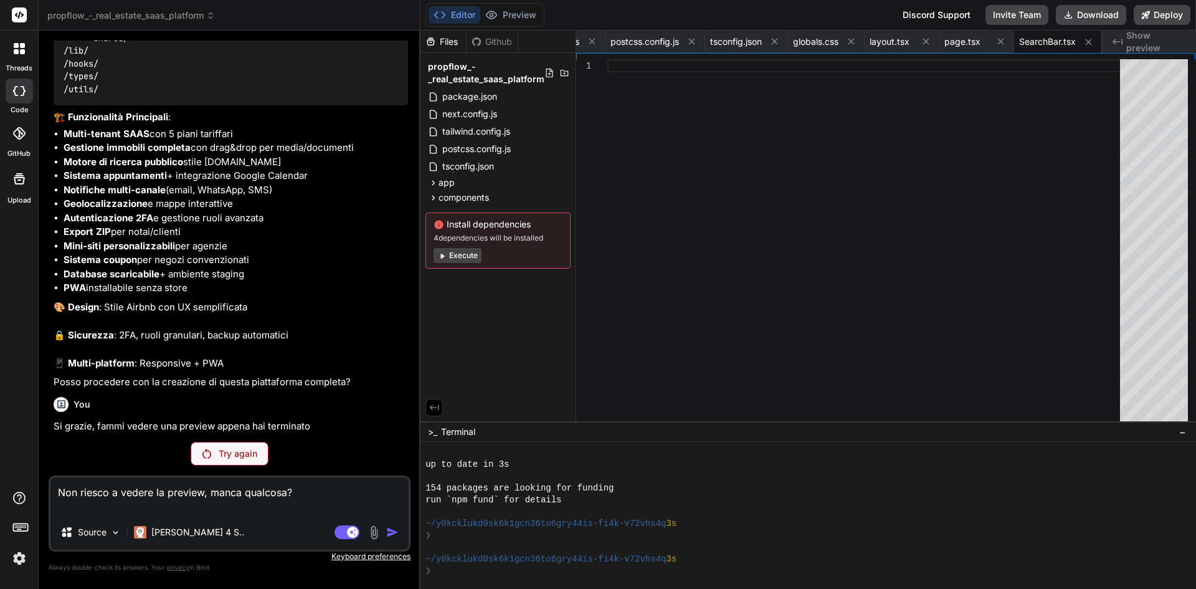
scroll to position [937, 0]
click at [235, 453] on p "Try again" at bounding box center [238, 453] width 39 height 12
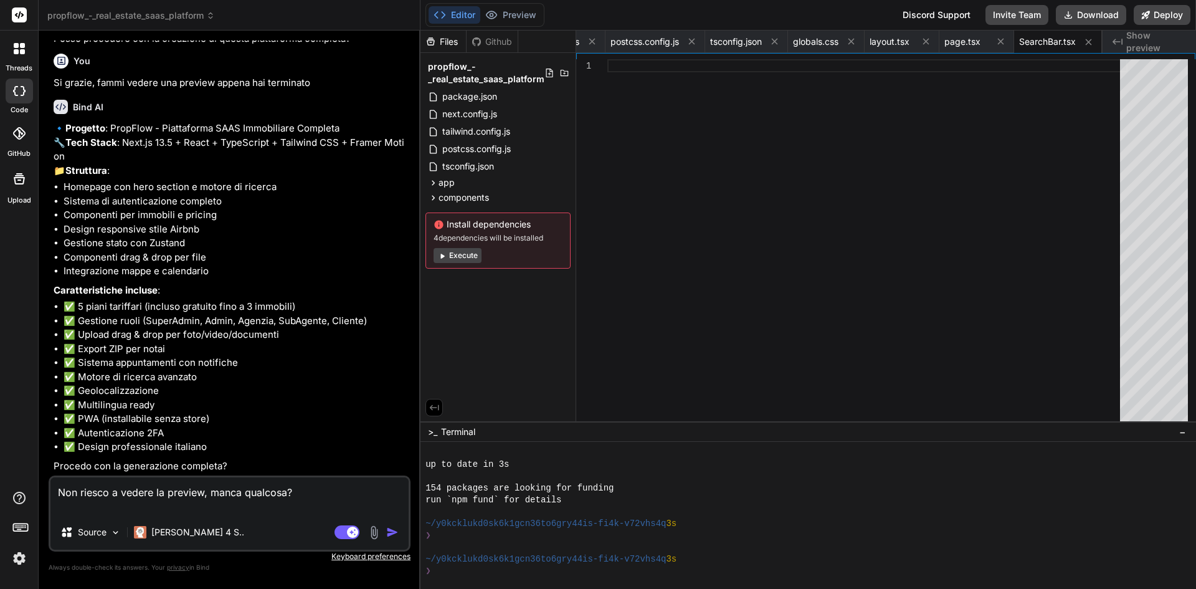
scroll to position [1307, 0]
drag, startPoint x: 304, startPoint y: 492, endPoint x: 3, endPoint y: 447, distance: 304.2
click at [5, 459] on div "threads code GitHub Upload propflow_-_real_estate_saas_platform Created with Pi…" at bounding box center [598, 294] width 1196 height 589
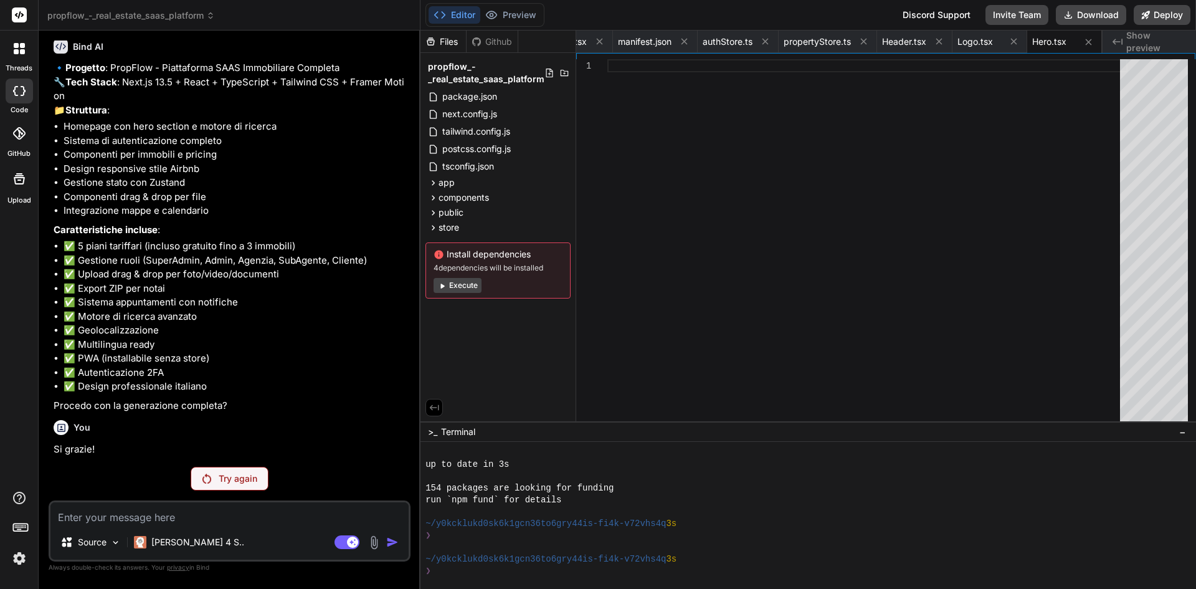
scroll to position [1367, 0]
click at [458, 287] on button "Execute" at bounding box center [458, 285] width 48 height 15
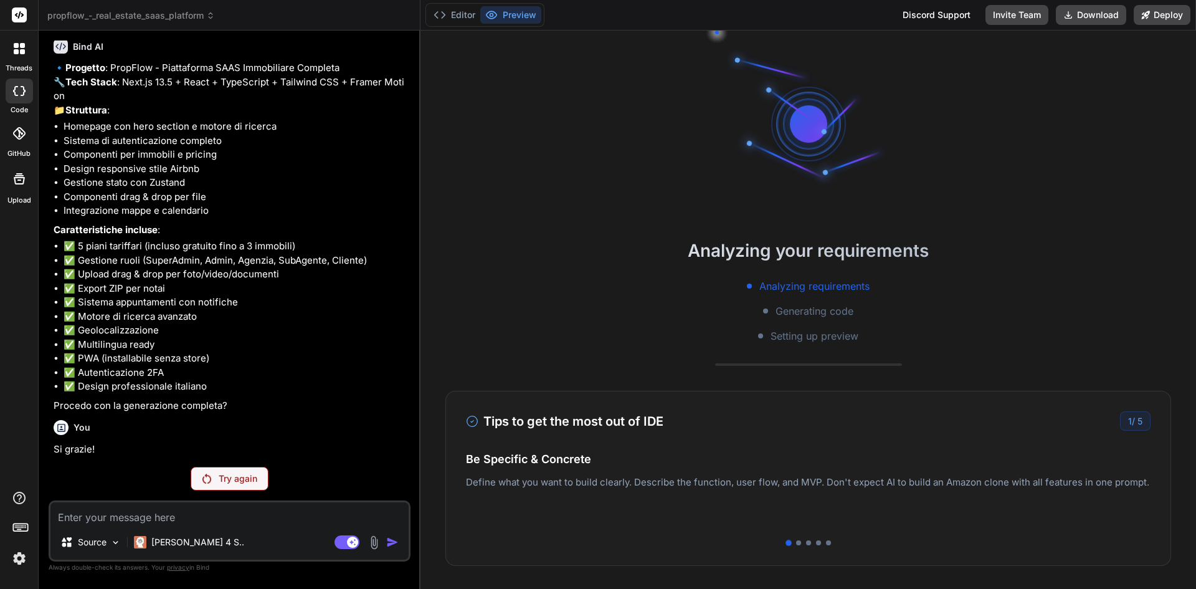
scroll to position [1172, 0]
click at [450, 14] on button "Editor" at bounding box center [455, 14] width 52 height 17
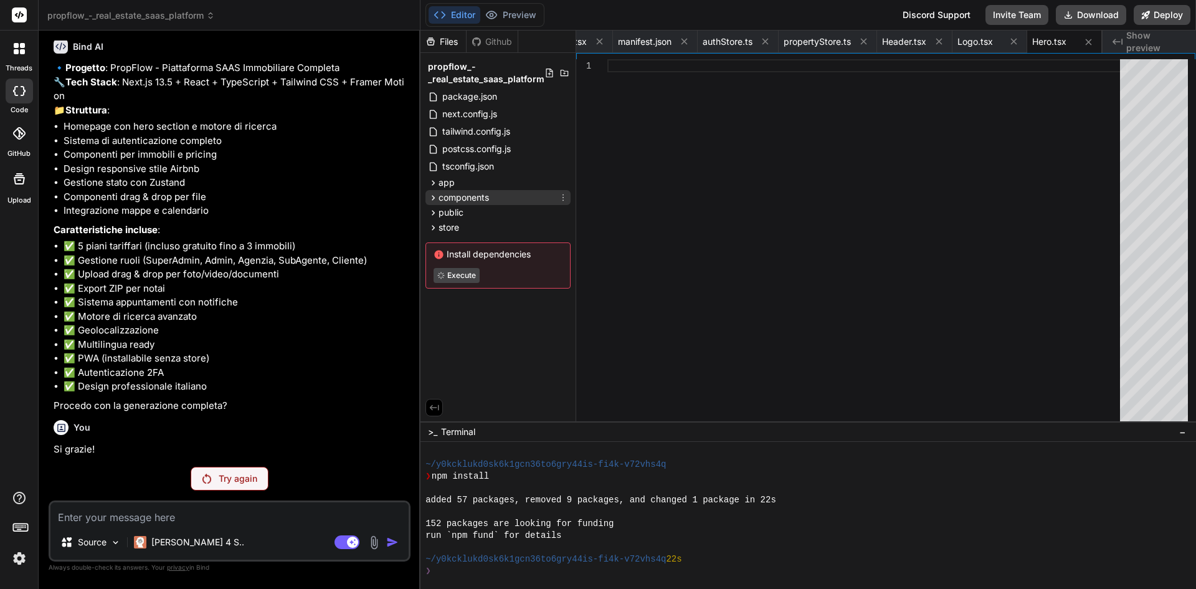
scroll to position [1290, 0]
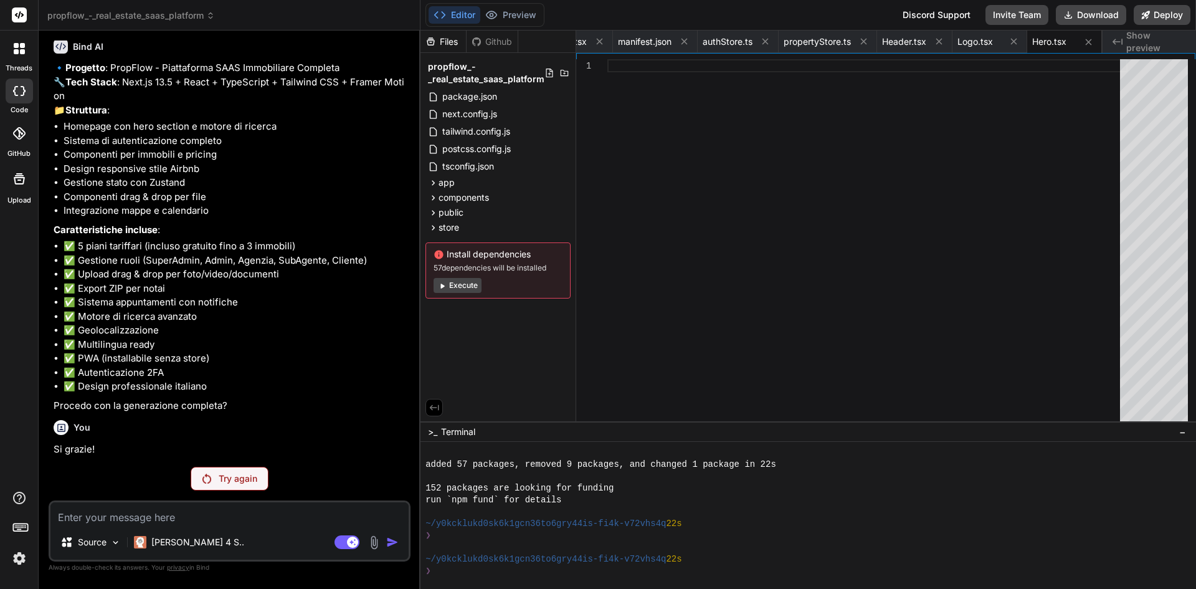
click at [468, 285] on button "Execute" at bounding box center [458, 285] width 48 height 15
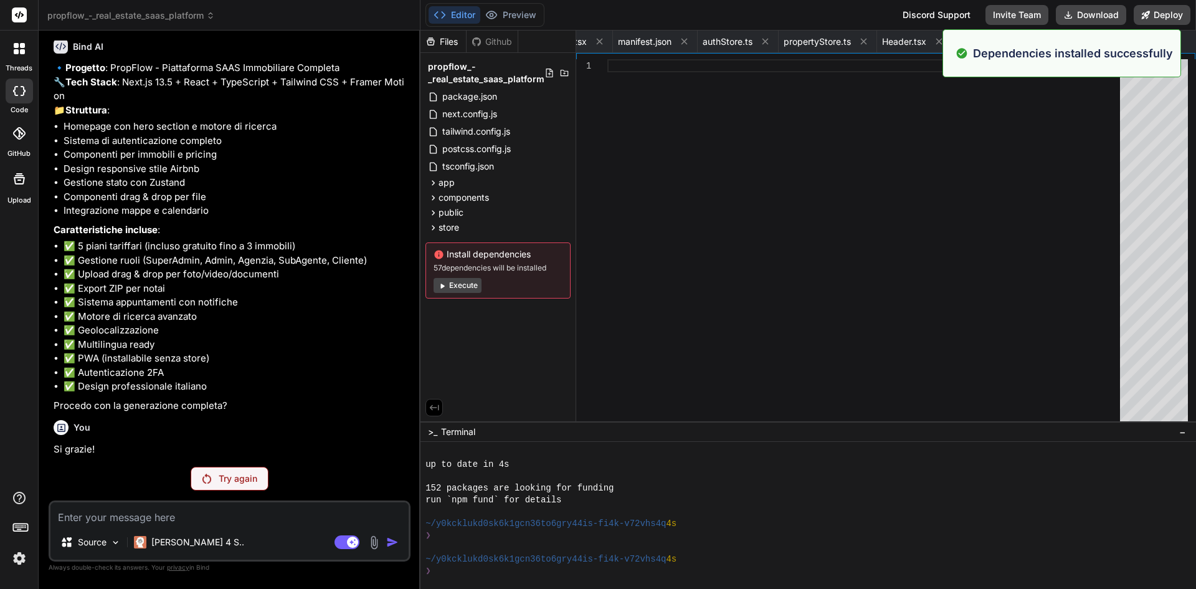
scroll to position [1468, 0]
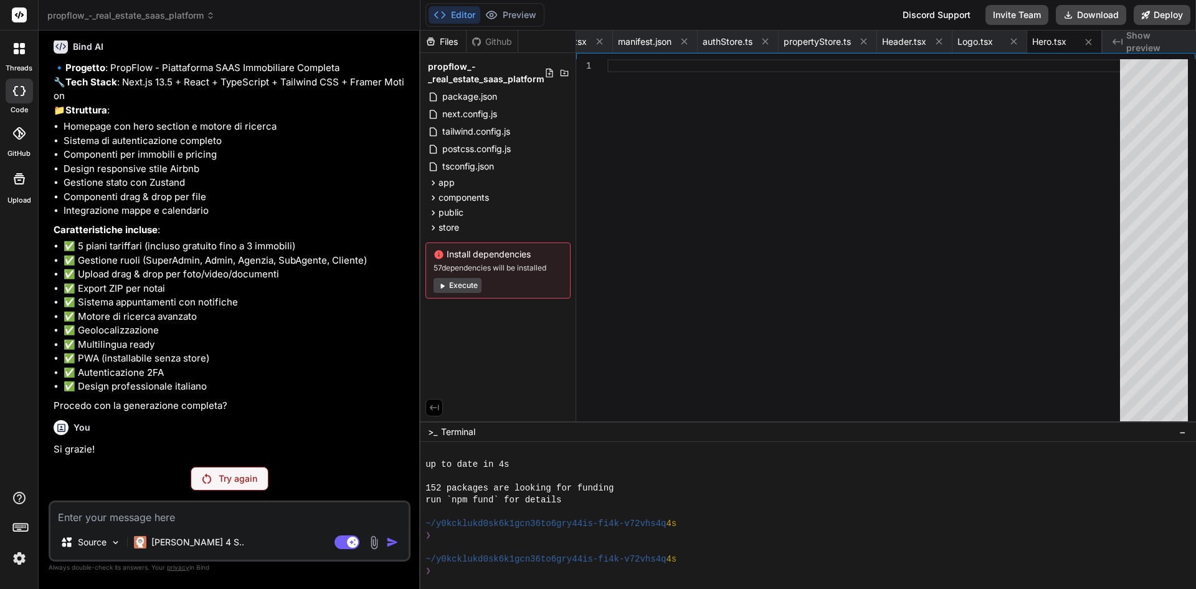
click at [471, 287] on button "Execute" at bounding box center [458, 285] width 48 height 15
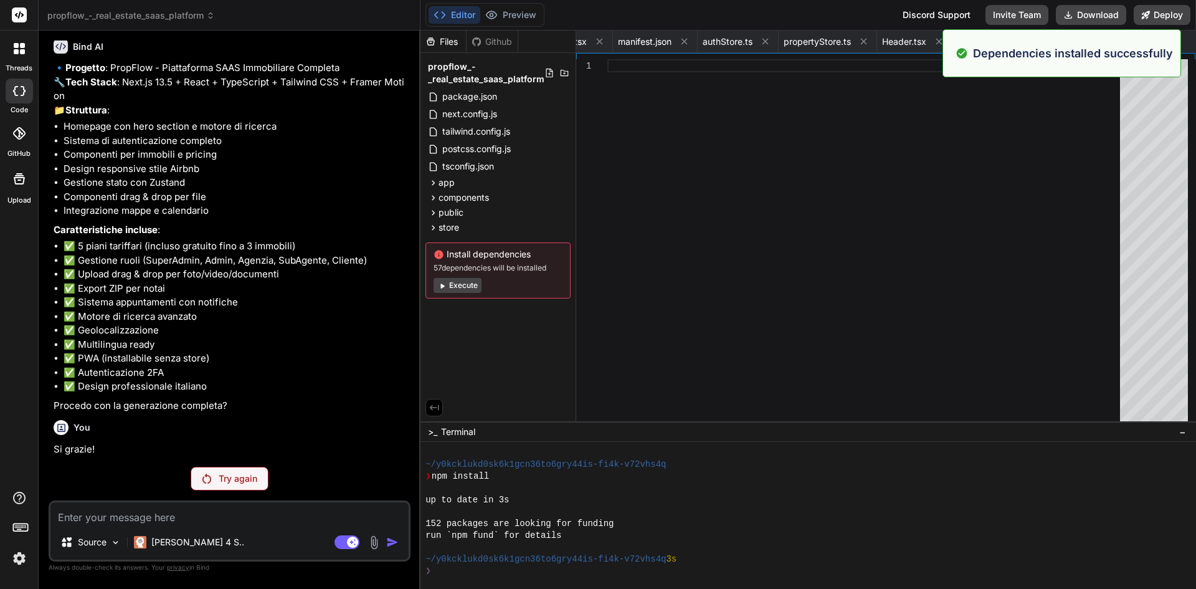
scroll to position [1646, 0]
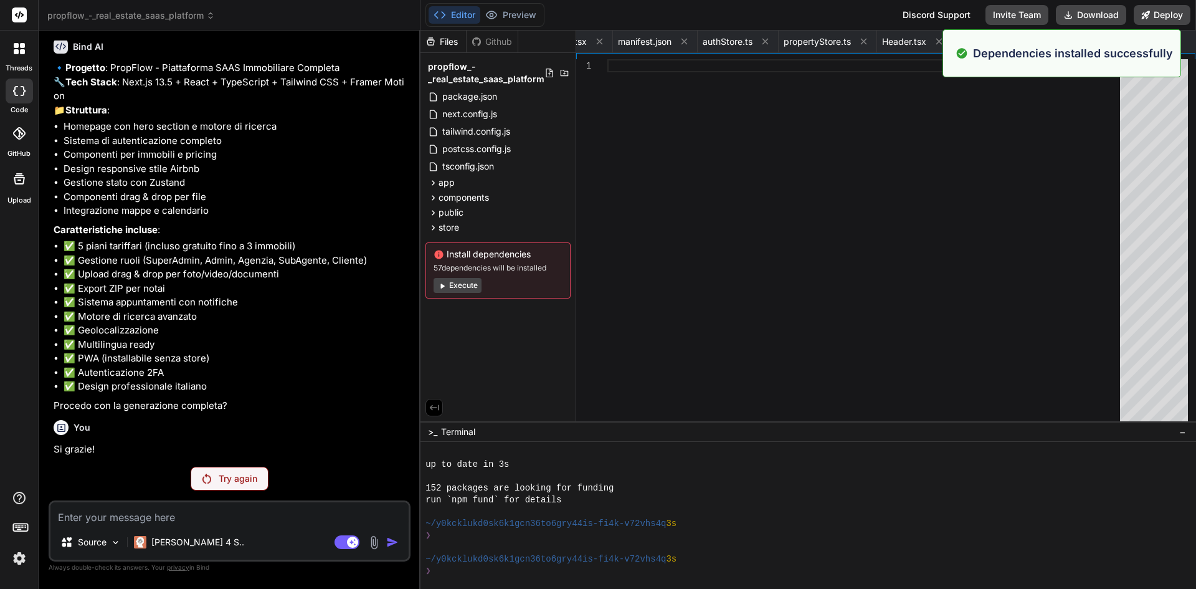
click at [103, 515] on textarea at bounding box center [229, 513] width 358 height 22
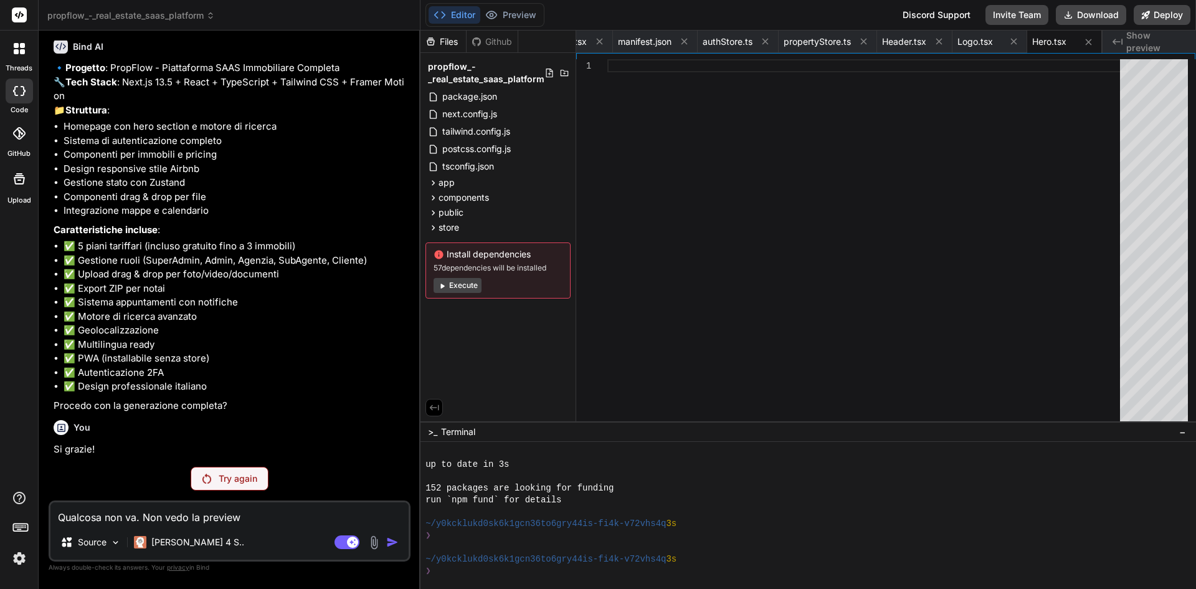
click at [470, 284] on button "Execute" at bounding box center [458, 285] width 48 height 15
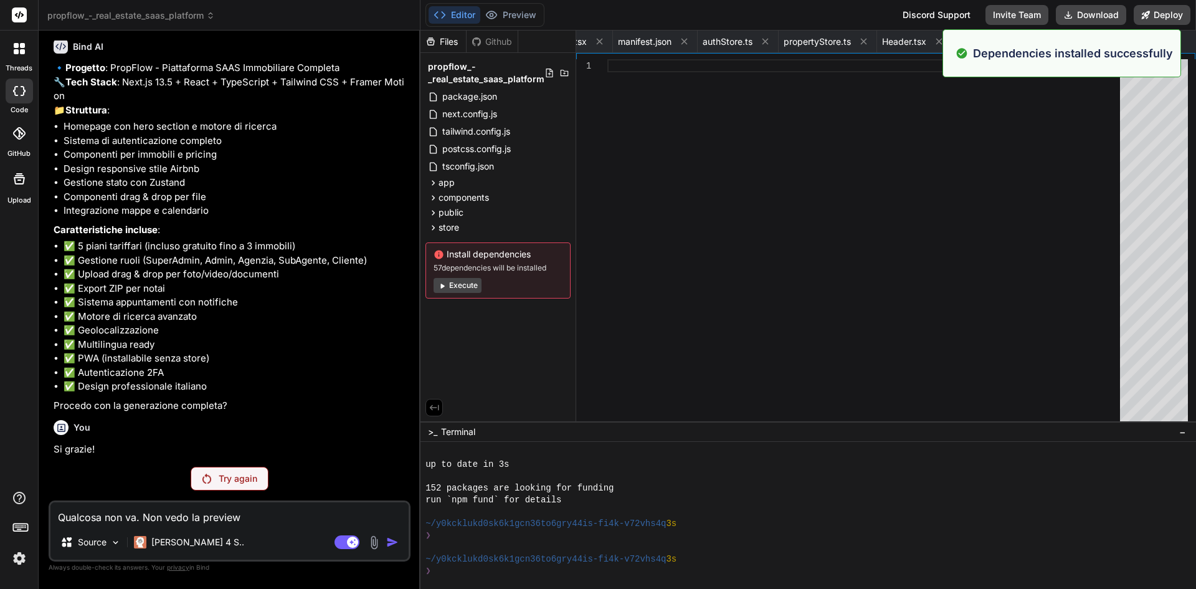
scroll to position [1823, 0]
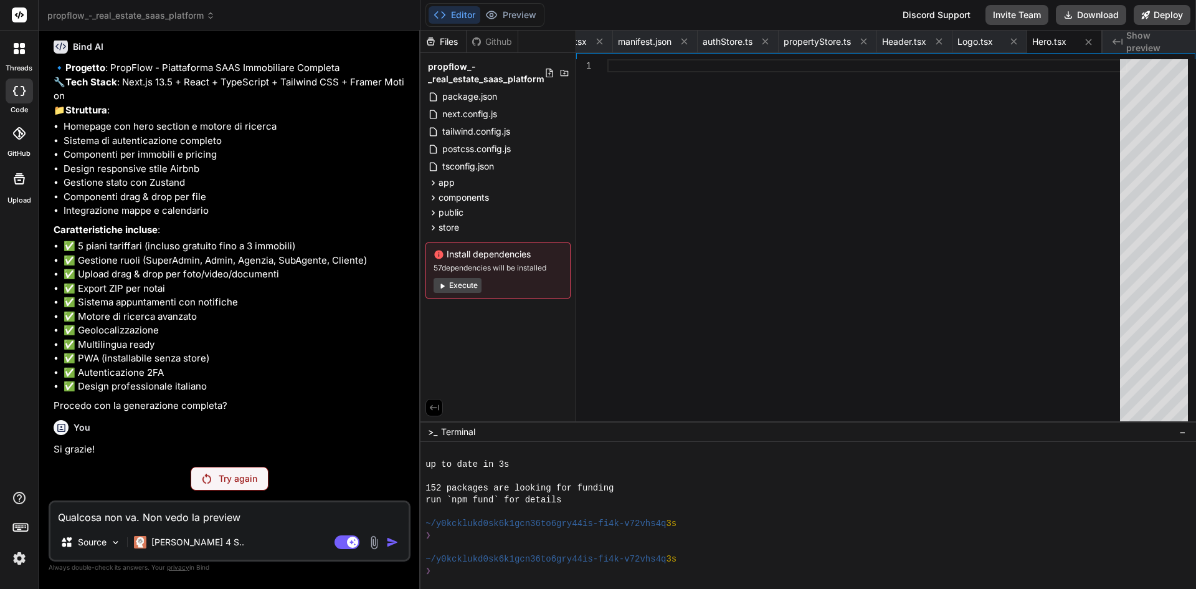
click at [257, 484] on p "Try again" at bounding box center [238, 478] width 39 height 12
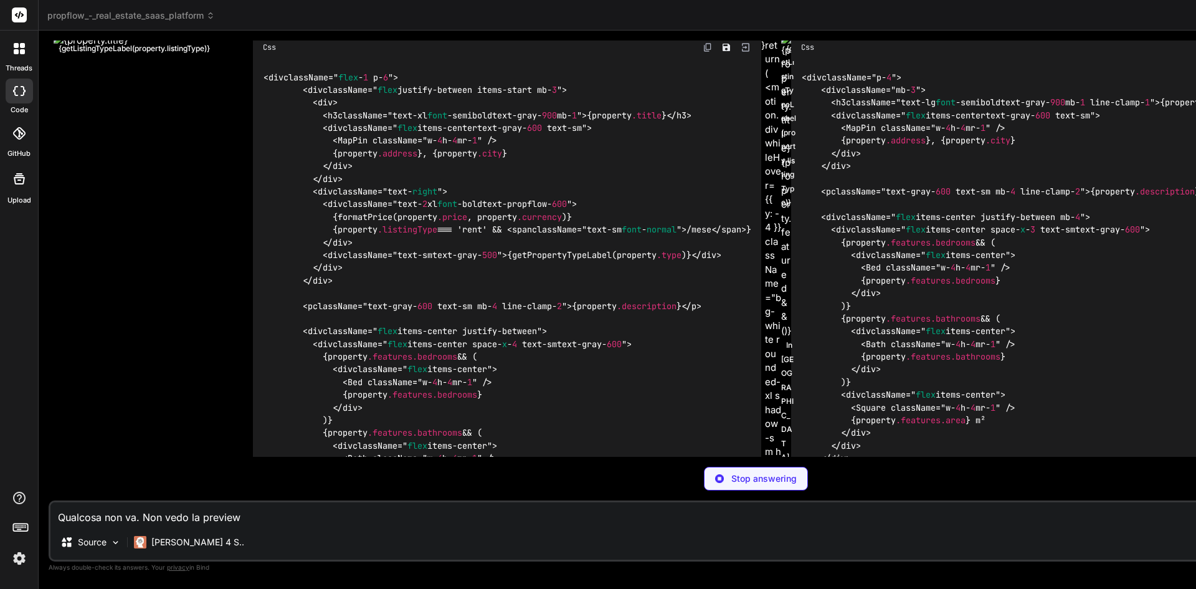
scroll to position [1841, 0]
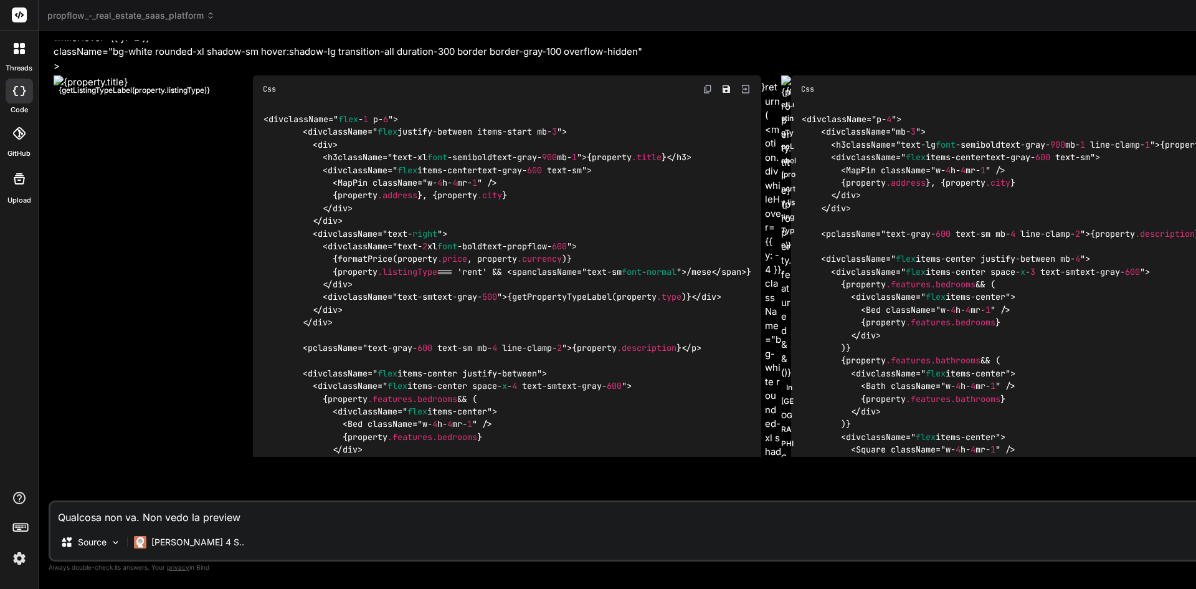
drag, startPoint x: 938, startPoint y: 40, endPoint x: 984, endPoint y: 48, distance: 46.2
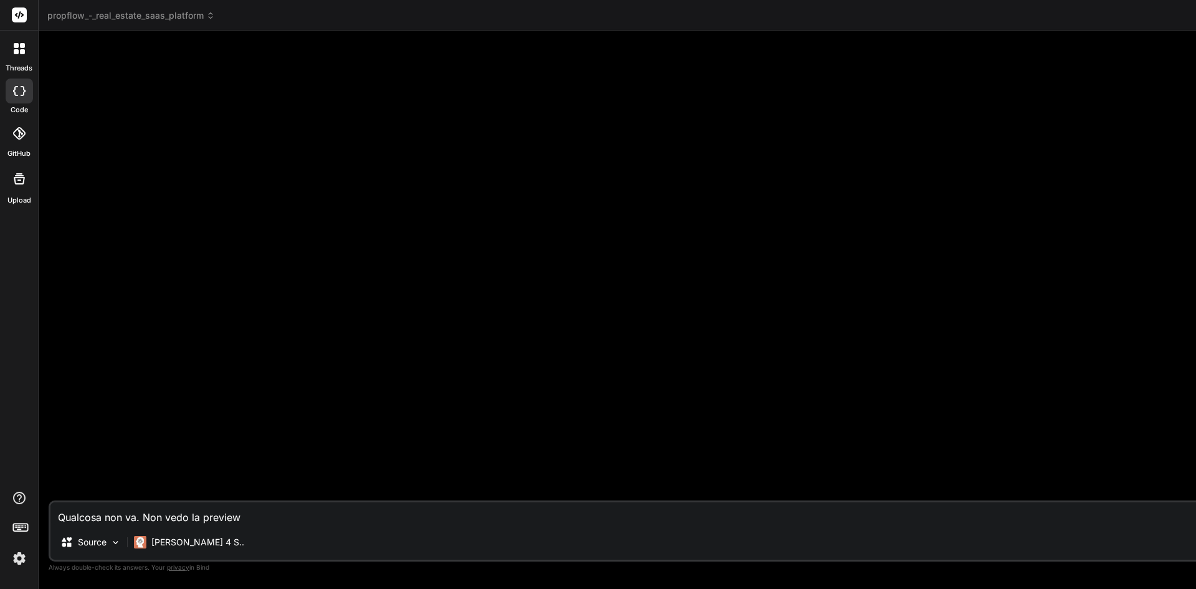
scroll to position [3211, 0]
click at [1118, 131] on pre "Css < div className=" p - 4 "> < div className="mb- 3 "> < h3 className=" text …" at bounding box center [1033, 375] width 484 height 3340
click at [24, 92] on icon at bounding box center [23, 91] width 5 height 10
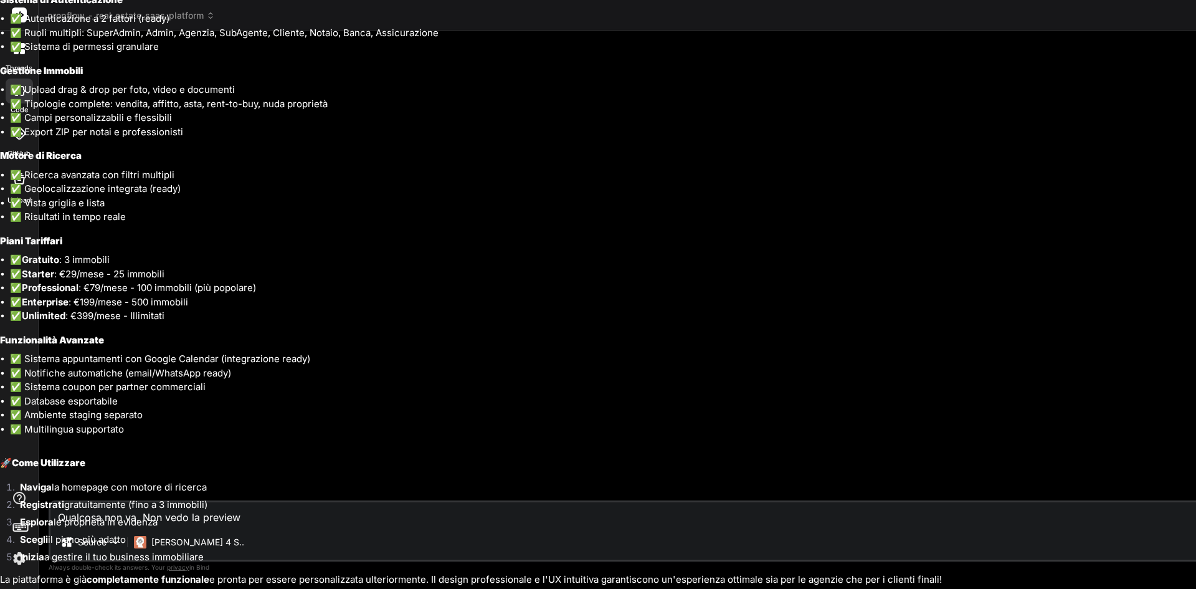
scroll to position [2605, 0]
click at [269, 514] on li "Registrati gratuitamente (fino a 3 immobili)" at bounding box center [603, 506] width 1186 height 17
click at [223, 517] on li "Esplora le proprietà in evidenza" at bounding box center [603, 523] width 1186 height 17
click at [252, 517] on li "Esplora le proprietà in evidenza" at bounding box center [603, 523] width 1186 height 17
click at [251, 515] on li "Esplora le proprietà in evidenza" at bounding box center [603, 523] width 1186 height 17
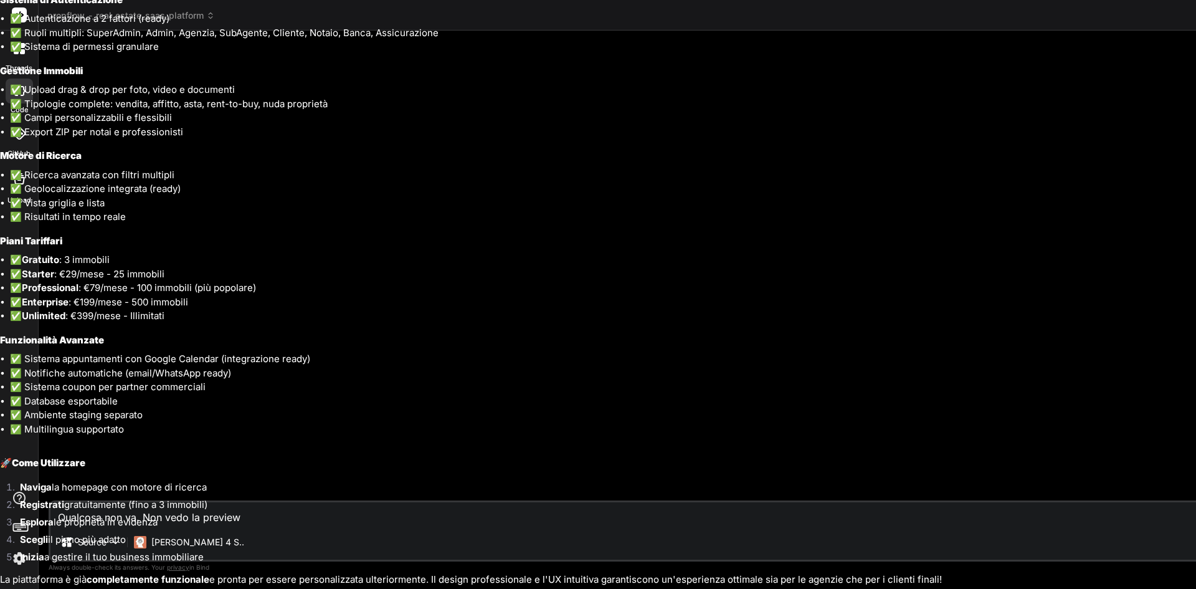
click at [237, 513] on li "Registrati gratuitamente (fino a 3 immobili)" at bounding box center [603, 506] width 1186 height 17
click at [264, 521] on li "Esplora le proprietà in evidenza" at bounding box center [603, 523] width 1186 height 17
drag, startPoint x: 244, startPoint y: 514, endPoint x: 218, endPoint y: 522, distance: 26.6
click at [218, 522] on ol "Naviga la homepage con motore di ricerca Registrati gratuitamente (fino a 3 imm…" at bounding box center [598, 523] width 1196 height 87
click at [218, 522] on li "Esplora le proprietà in evidenza" at bounding box center [603, 523] width 1186 height 17
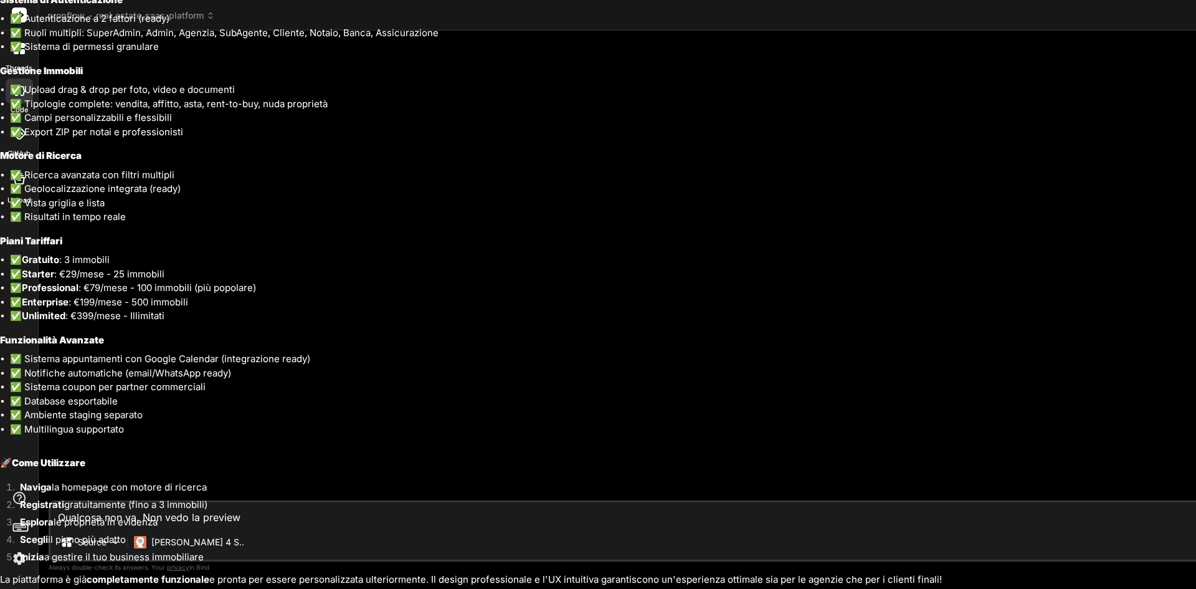
click at [217, 515] on li "Esplora le proprietà in evidenza" at bounding box center [603, 523] width 1186 height 17
click at [226, 508] on li "Registrati gratuitamente (fino a 3 immobili)" at bounding box center [603, 506] width 1186 height 17
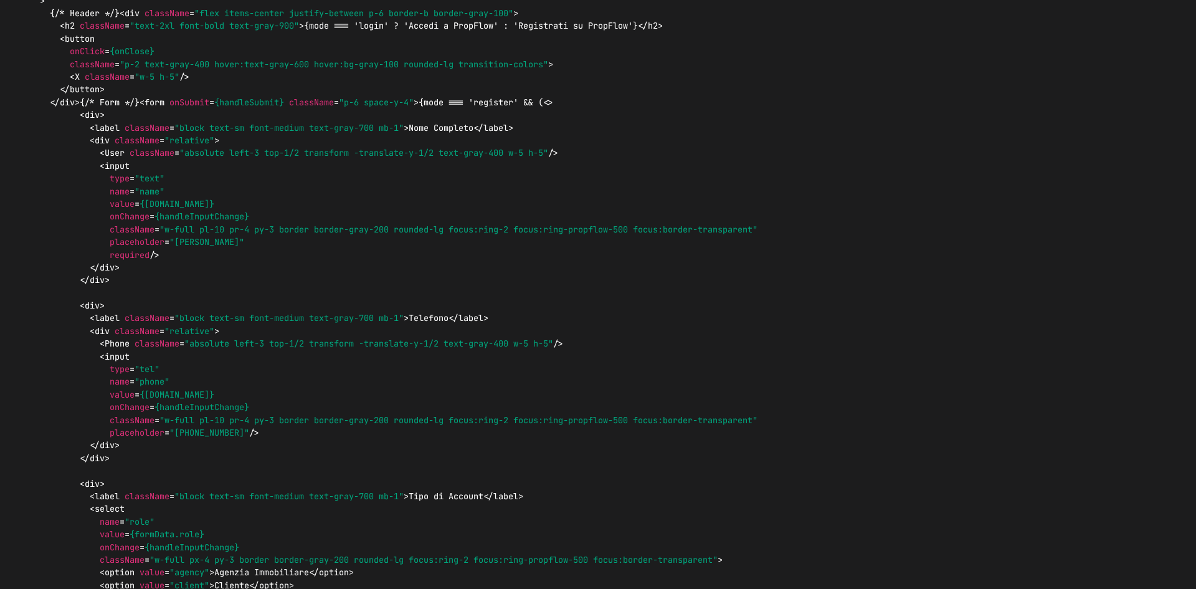
scroll to position [0, 0]
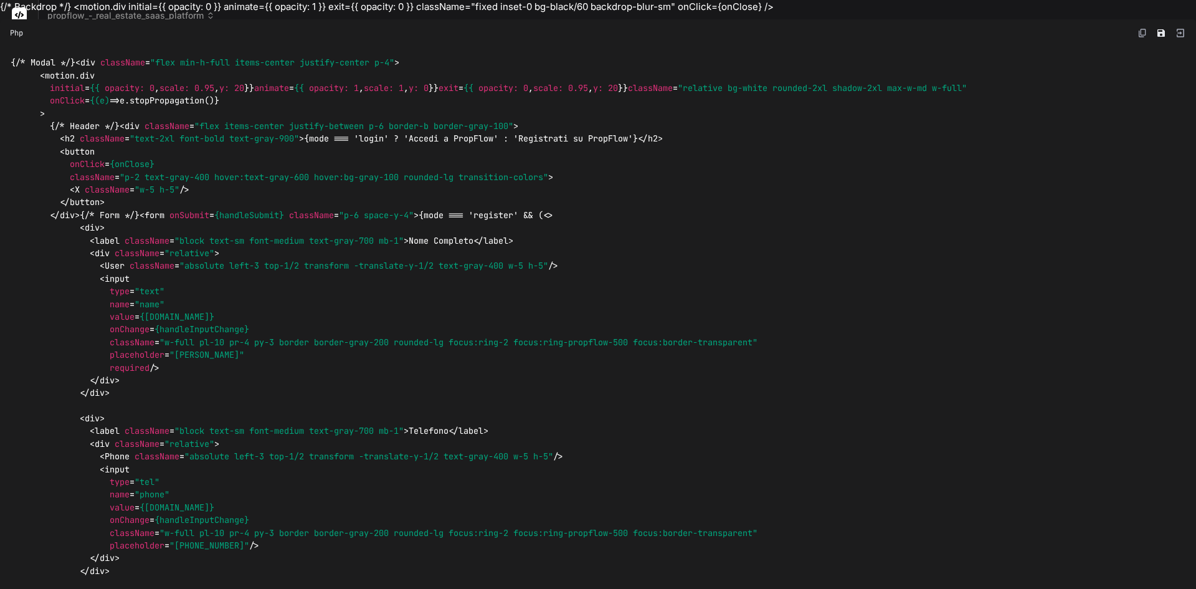
click at [1175, 34] on img at bounding box center [1180, 32] width 11 height 11
click at [1158, 34] on icon "Save file" at bounding box center [1161, 32] width 7 height 7
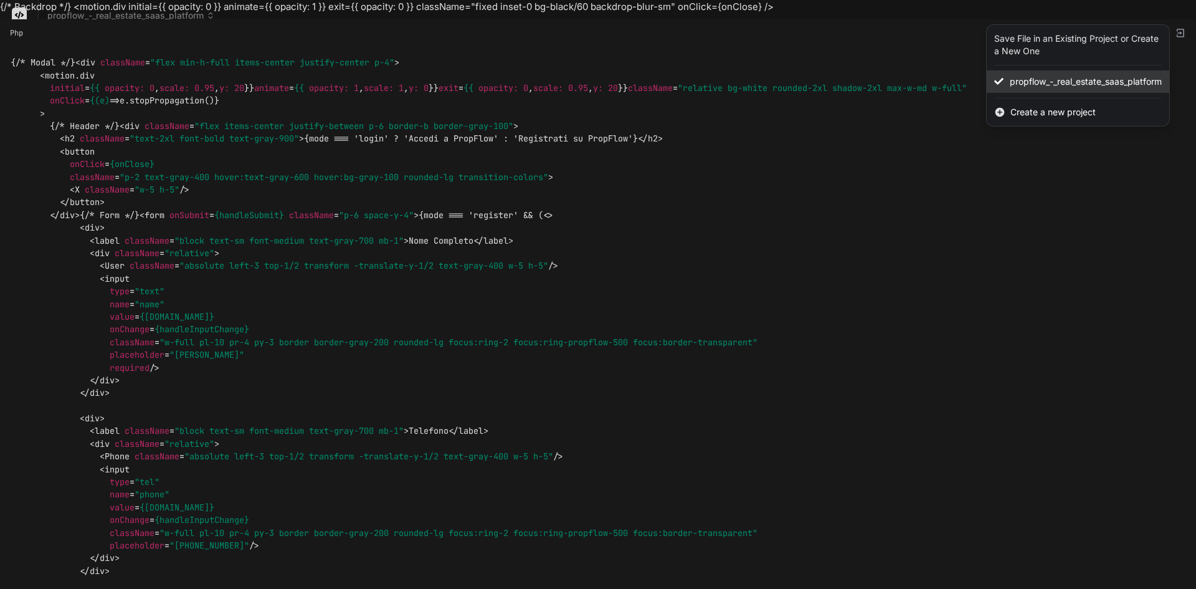
click at [1044, 81] on span "propflow_-_real_estate_saas_platform" at bounding box center [1086, 81] width 152 height 12
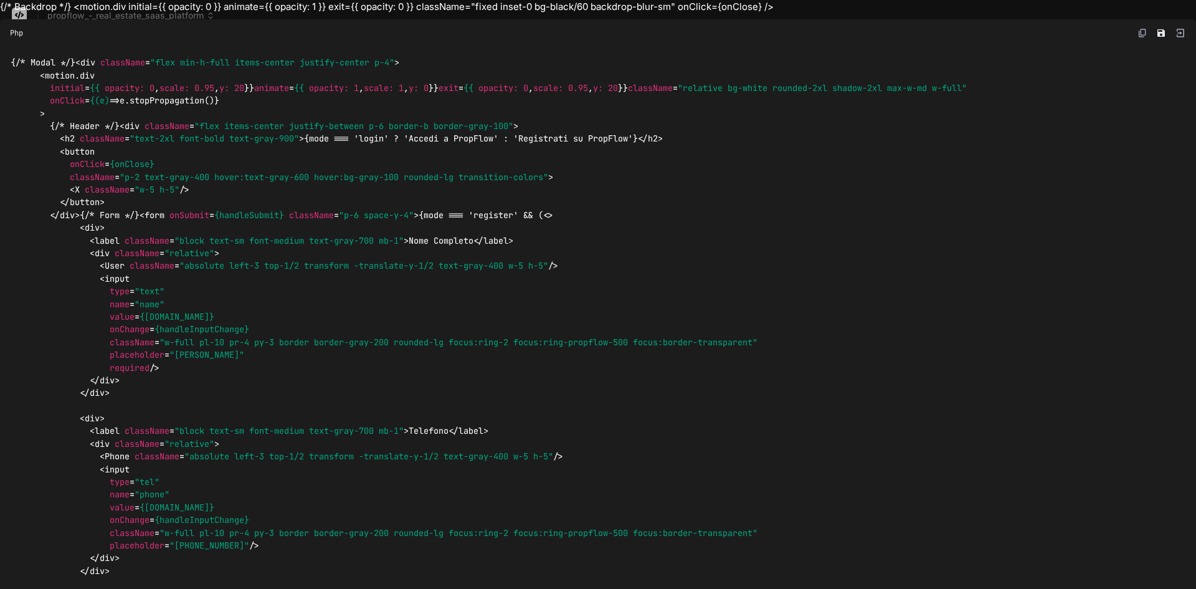
click at [1175, 30] on img at bounding box center [1180, 32] width 11 height 11
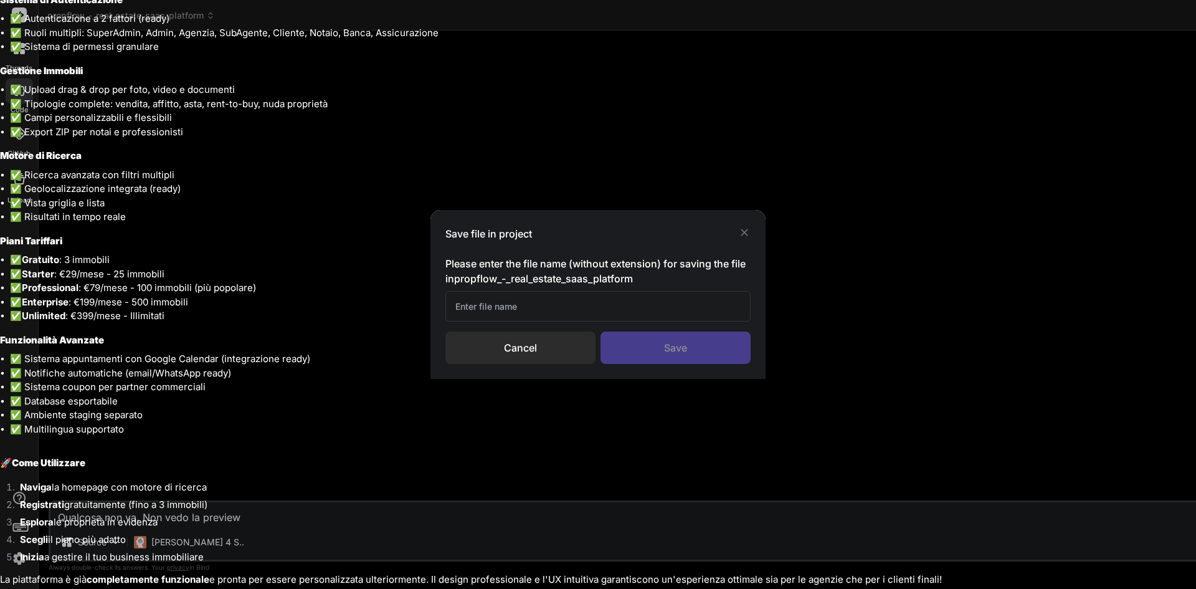
scroll to position [2430, 0]
click at [547, 183] on li "✅ Ricerca avanzata con filtri multipli" at bounding box center [603, 175] width 1186 height 14
click at [746, 54] on li "✅ Sistema di permessi granulare" at bounding box center [603, 47] width 1186 height 14
click at [616, 140] on li "✅ Export ZIP per notai e professionisti" at bounding box center [603, 132] width 1186 height 14
drag, startPoint x: 522, startPoint y: 302, endPoint x: 509, endPoint y: 302, distance: 12.5
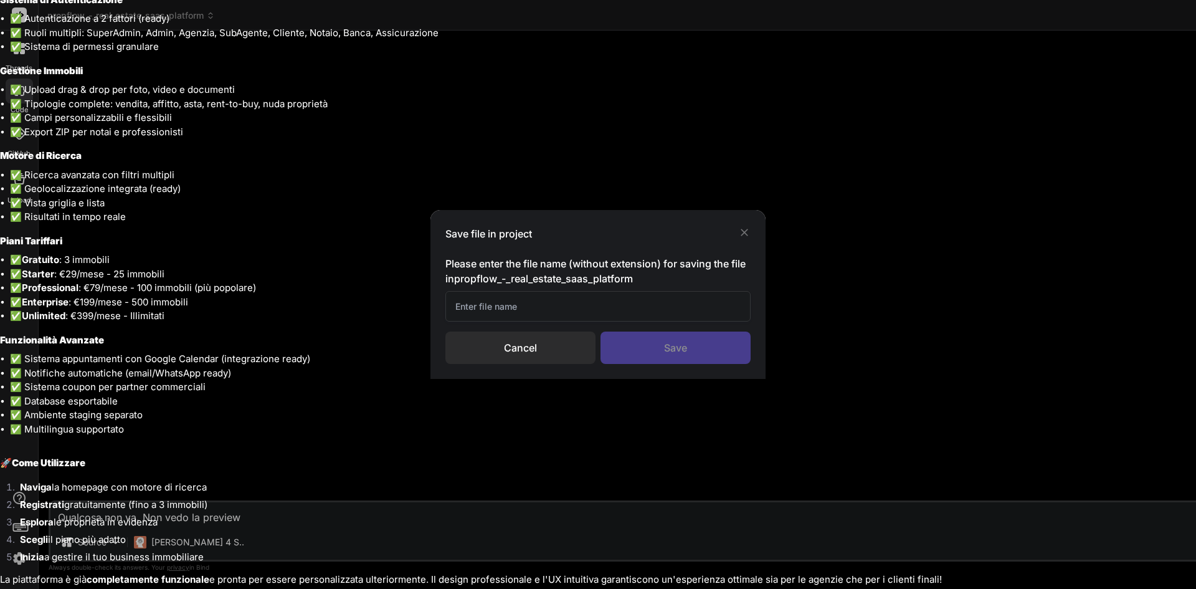
click at [515, 140] on li "✅ Export ZIP per notai e professionisti" at bounding box center [603, 132] width 1186 height 14
click at [498, 140] on li "✅ Export ZIP per notai e professionisti" at bounding box center [603, 132] width 1186 height 14
drag, startPoint x: 451, startPoint y: 303, endPoint x: 426, endPoint y: 303, distance: 24.9
click at [426, 140] on li "✅ Export ZIP per notai e professionisti" at bounding box center [603, 132] width 1186 height 14
drag, startPoint x: 462, startPoint y: 305, endPoint x: 485, endPoint y: 306, distance: 23.1
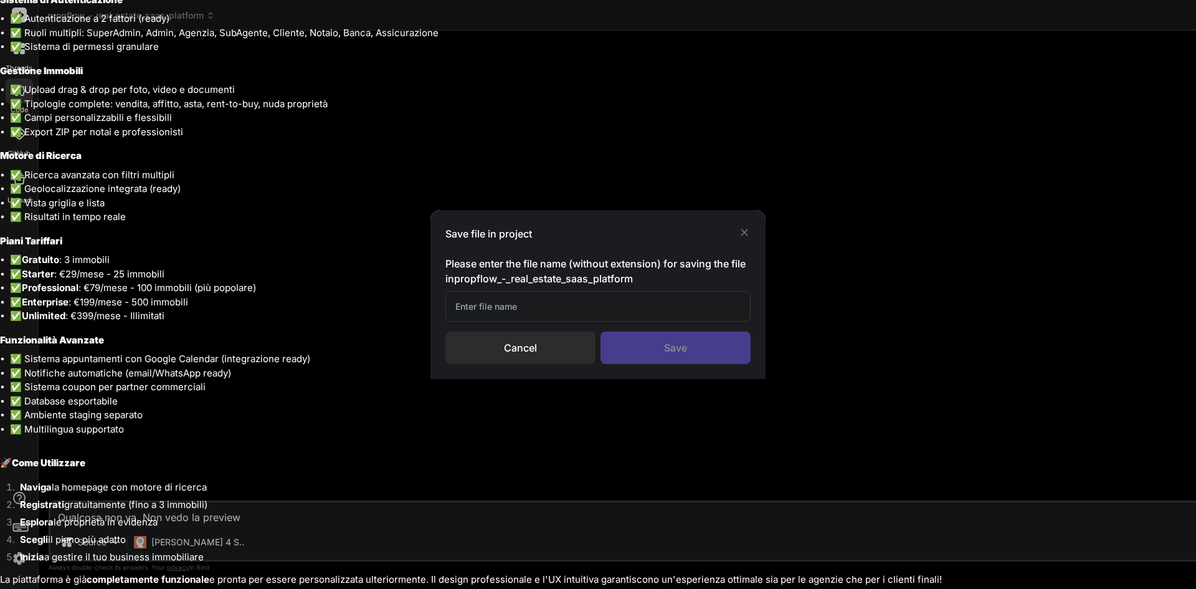
click at [480, 140] on li "✅ Export ZIP per notai e professionisti" at bounding box center [603, 132] width 1186 height 14
click at [485, 140] on li "✅ Export ZIP per notai e professionisti" at bounding box center [603, 132] width 1186 height 14
click at [244, 518] on li "Esplora le proprietà in evidenza" at bounding box center [603, 523] width 1186 height 17
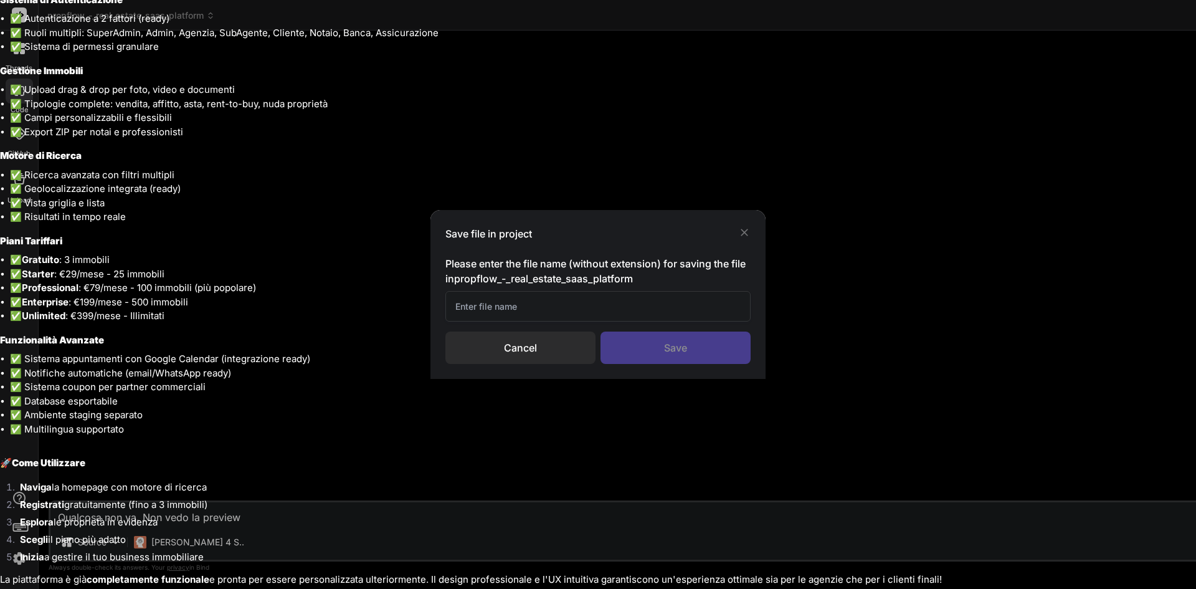
drag, startPoint x: 226, startPoint y: 515, endPoint x: 195, endPoint y: 508, distance: 31.2
click at [219, 515] on li "Esplora le proprietà in evidenza" at bounding box center [603, 523] width 1186 height 17
click at [195, 508] on li "Registrati gratuitamente (fino a 3 immobili)" at bounding box center [603, 506] width 1186 height 17
drag, startPoint x: 307, startPoint y: 534, endPoint x: 312, endPoint y: 531, distance: 6.4
click at [312, 531] on ol "Naviga la homepage con motore di ricerca Registrati gratuitamente (fino a 3 imm…" at bounding box center [598, 523] width 1196 height 87
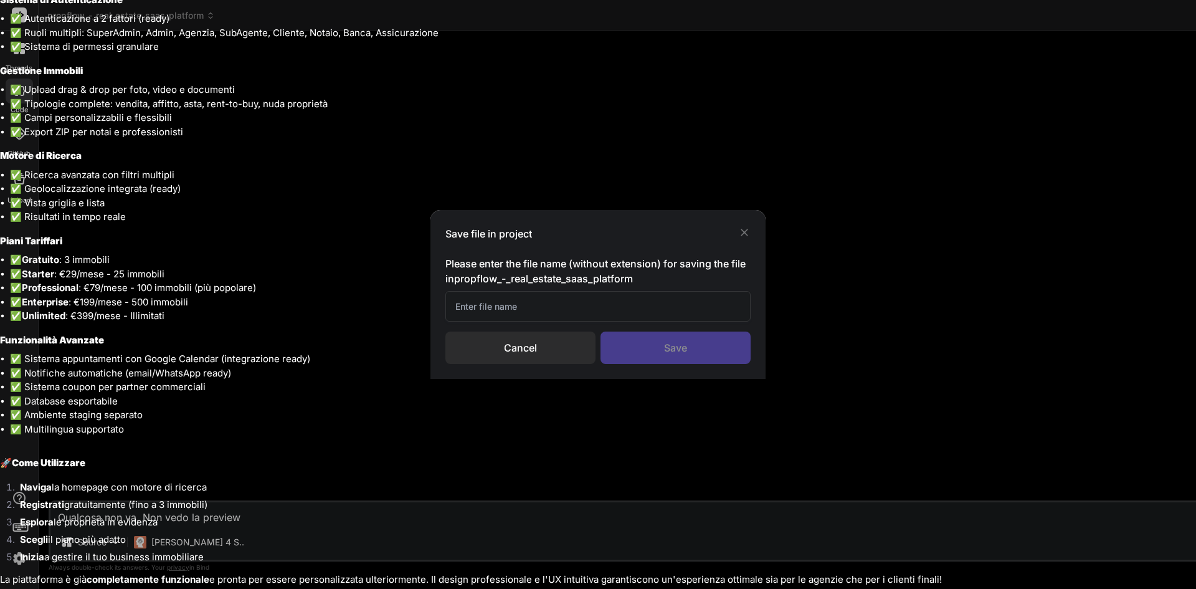
click at [318, 522] on li "Esplora le proprietà in evidenza" at bounding box center [603, 523] width 1186 height 17
click at [256, 538] on li "Scegli il piano più adatto" at bounding box center [603, 541] width 1186 height 17
click at [527, 296] on li "✅ Enterprise : €199/mese - 500 immobili" at bounding box center [603, 302] width 1186 height 14
click at [740, 227] on div "{/* Backdrop */} <motion.div initial={{ opacity: 0 }} animate={{ opacity: 1 }} …" at bounding box center [598, 294] width 1196 height 589
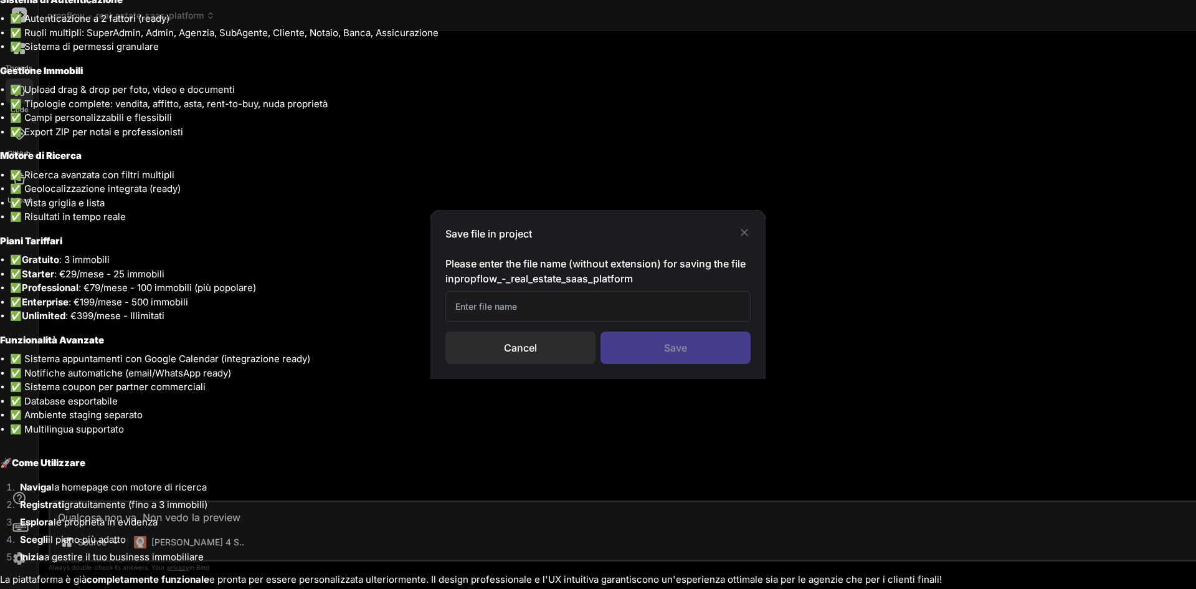
click at [740, 227] on div "{/* Backdrop */} <motion.div initial={{ opacity: 0 }} animate={{ opacity: 1 }} …" at bounding box center [598, 294] width 1196 height 589
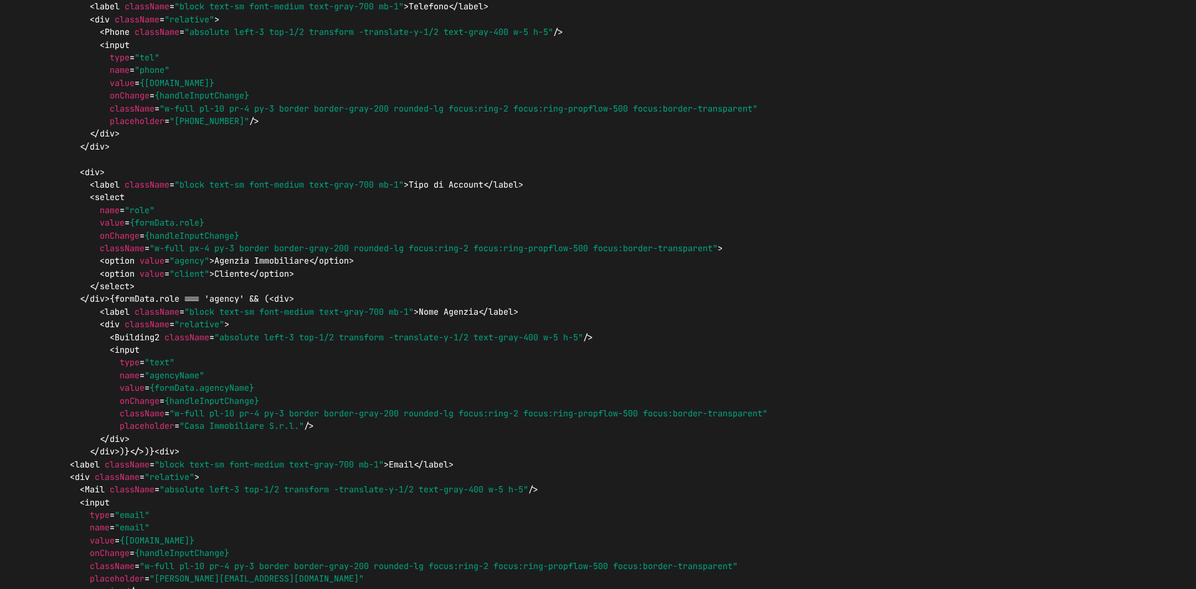
scroll to position [0, 0]
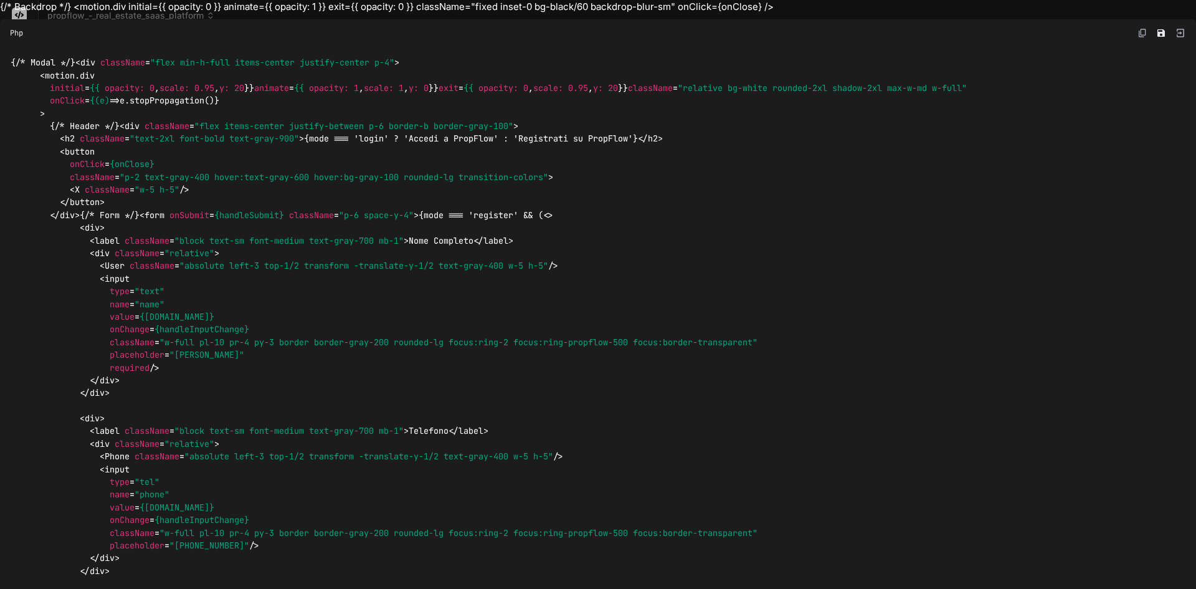
click at [1138, 31] on img at bounding box center [1143, 33] width 10 height 10
click at [1175, 30] on img at bounding box center [1180, 32] width 11 height 11
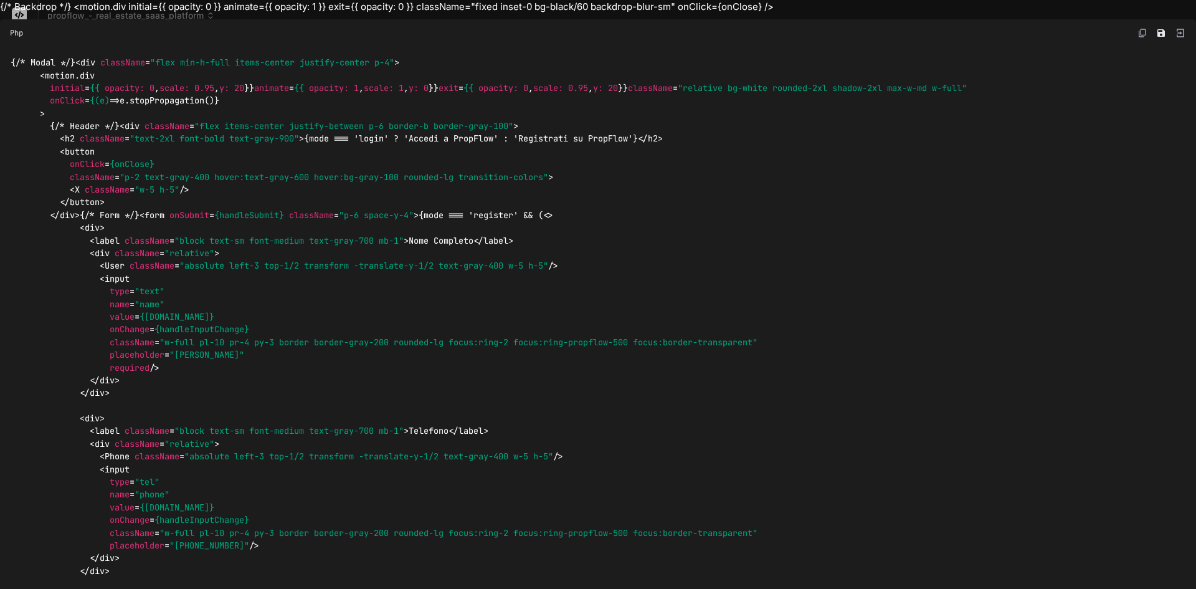
click at [437, 22] on div "Php" at bounding box center [598, 32] width 1196 height 27
click at [174, 2] on div "{/* Backdrop */} <motion.div initial={{ opacity: 0 }} animate={{ opacity: 1 }} …" at bounding box center [598, 294] width 1196 height 589
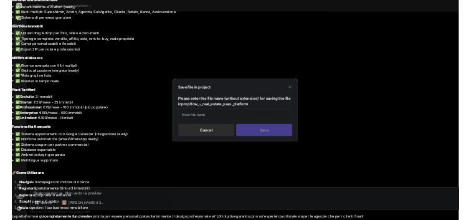
scroll to position [2605, 0]
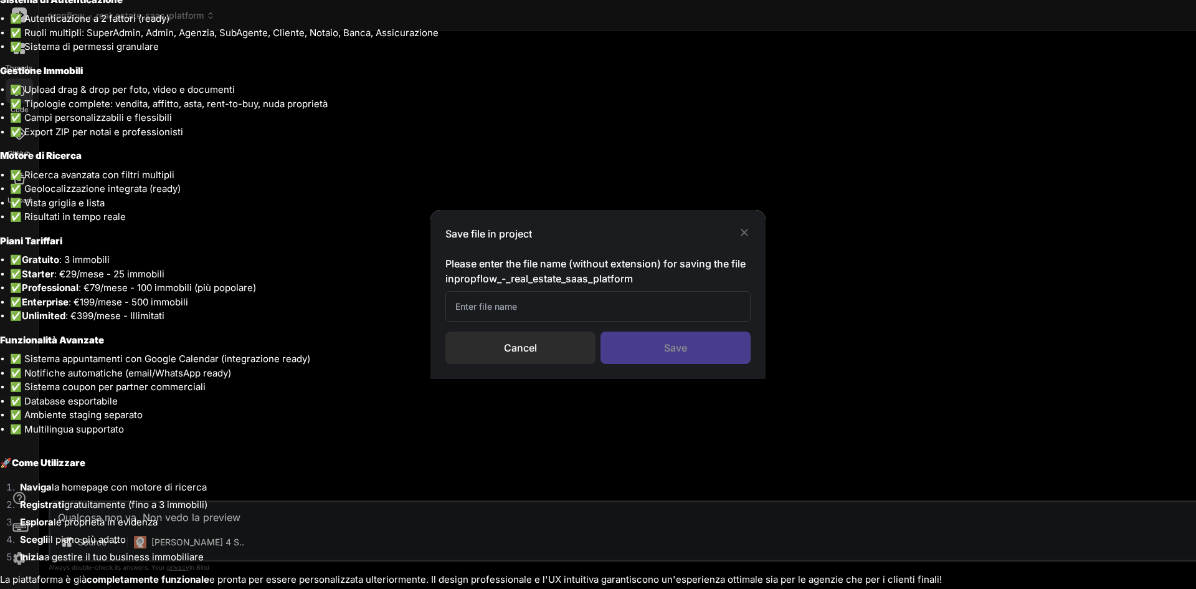
click at [582, 295] on li "✅ Enterprise : €199/mese - 500 immobili" at bounding box center [603, 302] width 1186 height 14
click at [568, 306] on li "✅ Enterprise : €199/mese - 500 immobili" at bounding box center [603, 302] width 1186 height 14
drag, startPoint x: 567, startPoint y: 306, endPoint x: 573, endPoint y: 298, distance: 9.7
click at [567, 305] on li "✅ Enterprise : €199/mese - 500 immobili" at bounding box center [603, 302] width 1186 height 14
click at [746, 236] on h3 "Piani Tariffari" at bounding box center [598, 241] width 1196 height 14
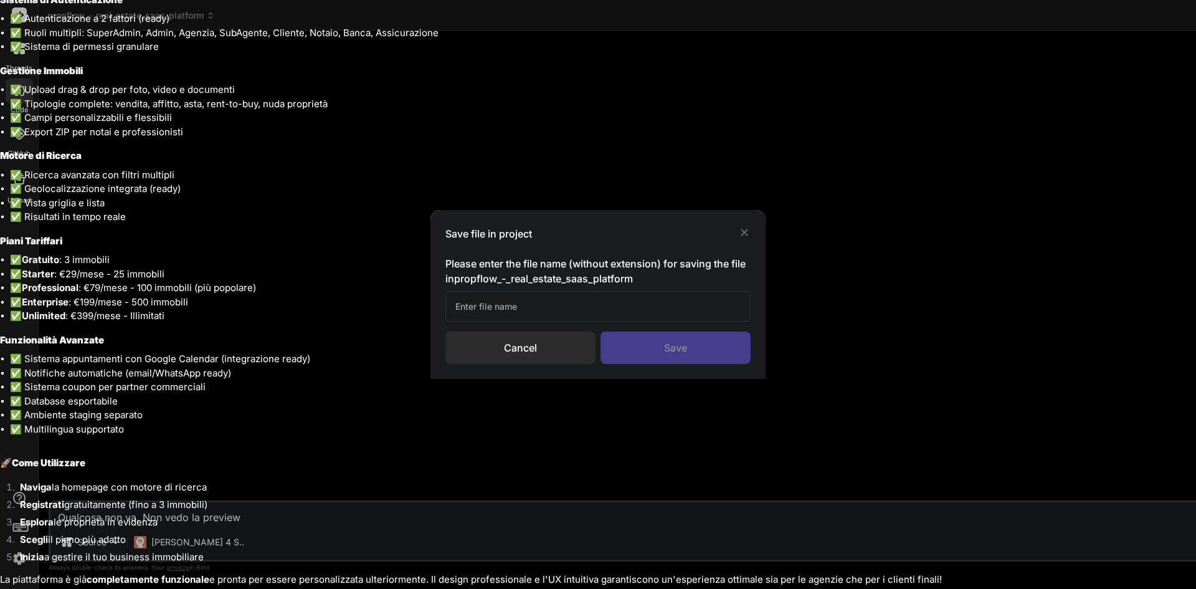
click at [746, 233] on div "{/* Backdrop */} <motion.div initial={{ opacity: 0 }} animate={{ opacity: 1 }} …" at bounding box center [598, 294] width 1196 height 589
click at [249, 517] on li "Esplora le proprietà in evidenza" at bounding box center [603, 523] width 1186 height 17
click at [198, 523] on li "Esplora le proprietà in evidenza" at bounding box center [603, 523] width 1186 height 17
click at [150, 524] on li "Esplora le proprietà in evidenza" at bounding box center [603, 523] width 1186 height 17
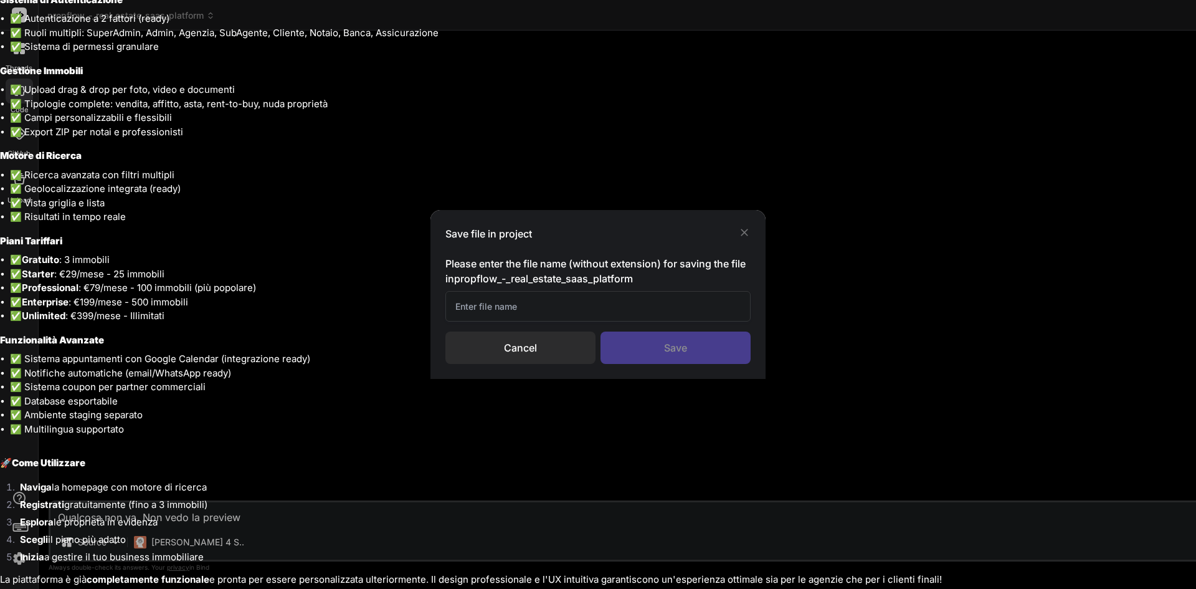
drag, startPoint x: 150, startPoint y: 524, endPoint x: 120, endPoint y: 522, distance: 30.0
click at [149, 524] on li "Esplora le proprietà in evidenza" at bounding box center [603, 523] width 1186 height 17
click at [210, 516] on li "Esplora le proprietà in evidenza" at bounding box center [603, 523] width 1186 height 17
click at [1130, 525] on li "Esplora le proprietà in evidenza" at bounding box center [603, 523] width 1186 height 17
drag, startPoint x: 1122, startPoint y: 525, endPoint x: 1104, endPoint y: 531, distance: 18.9
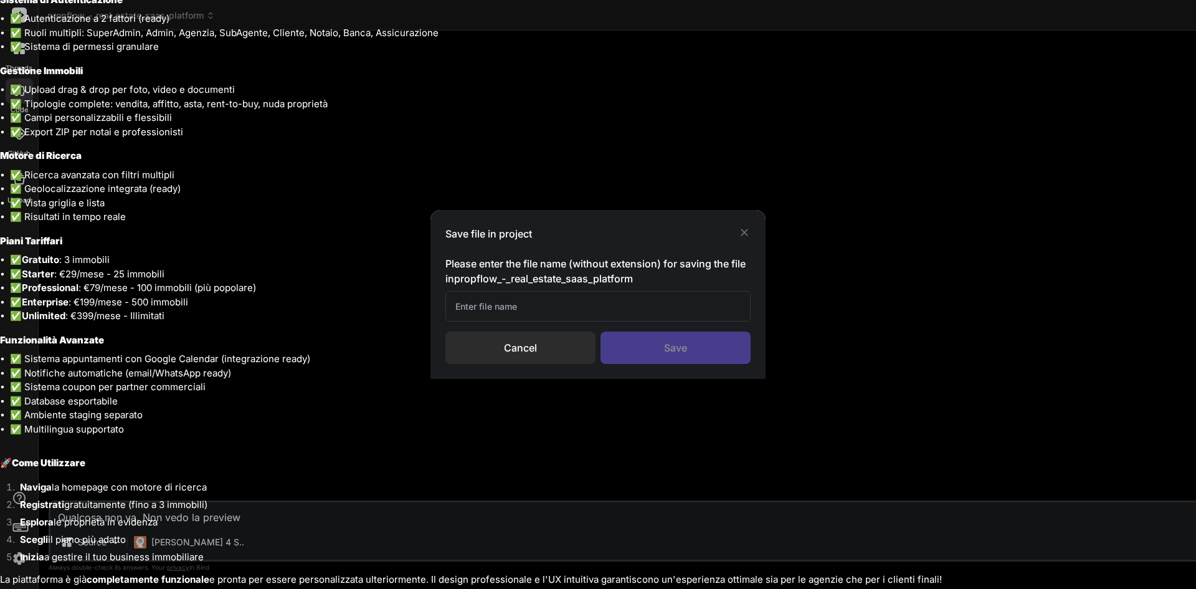
click at [1106, 531] on li "Esplora le proprietà in evidenza" at bounding box center [603, 523] width 1186 height 17
click at [754, 568] on div "{/* Backdrop */} <motion.div initial={{ opacity: 0 }} animate={{ opacity: 1 }} …" at bounding box center [598, 294] width 1196 height 589
click at [771, 558] on li "Inizia a gestire il tuo business immobiliare" at bounding box center [603, 558] width 1186 height 17
drag, startPoint x: 770, startPoint y: 550, endPoint x: 723, endPoint y: 530, distance: 51.1
click at [727, 532] on ol "Naviga la homepage con motore di ricerca Registrati gratuitamente (fino a 3 imm…" at bounding box center [598, 523] width 1196 height 87
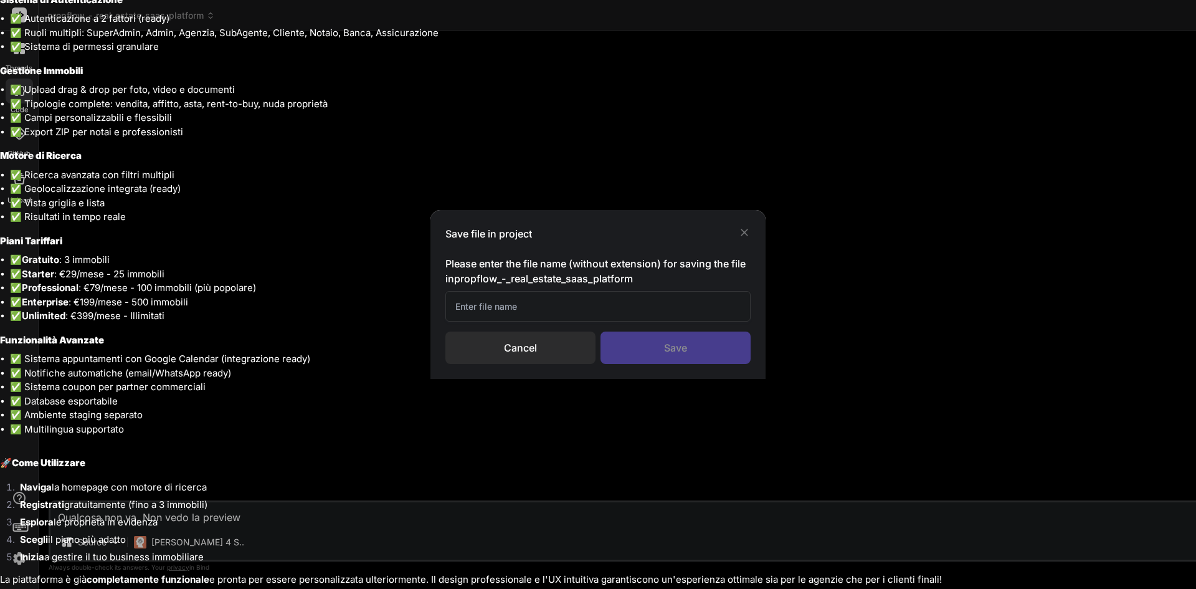
drag, startPoint x: 682, startPoint y: 528, endPoint x: 431, endPoint y: 487, distance: 254.4
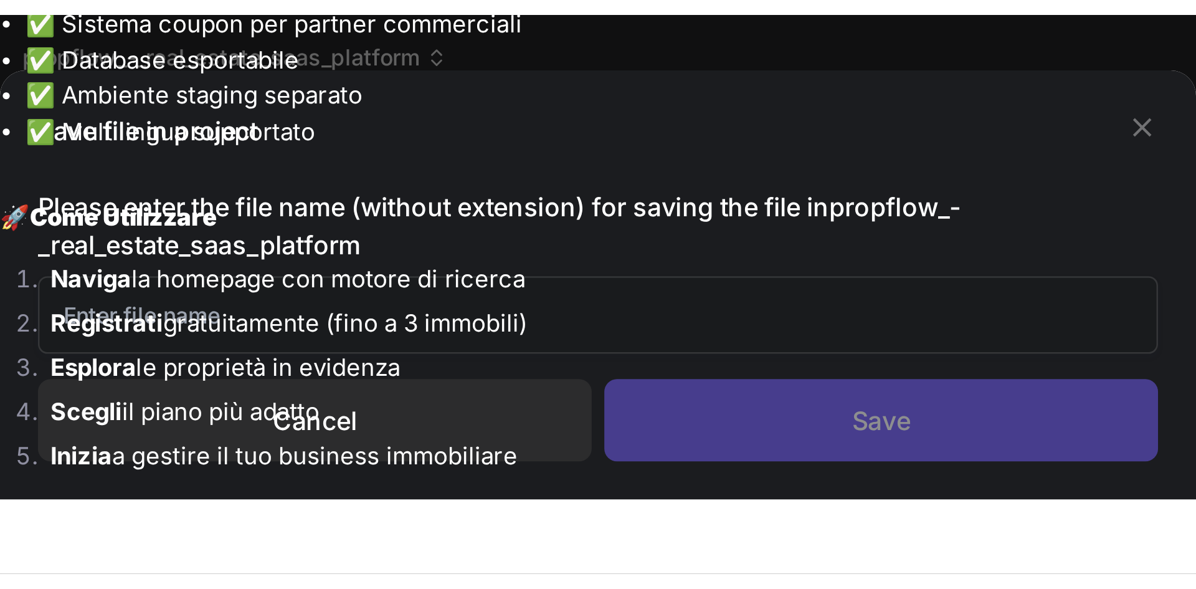
scroll to position [3039, 0]
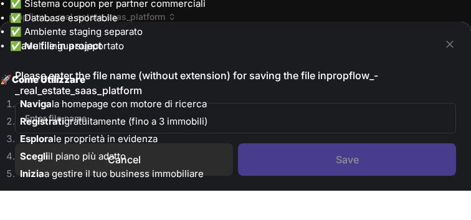
click at [205, 167] on li "Inizia a gestire il tuo business immobiliare" at bounding box center [240, 175] width 461 height 17
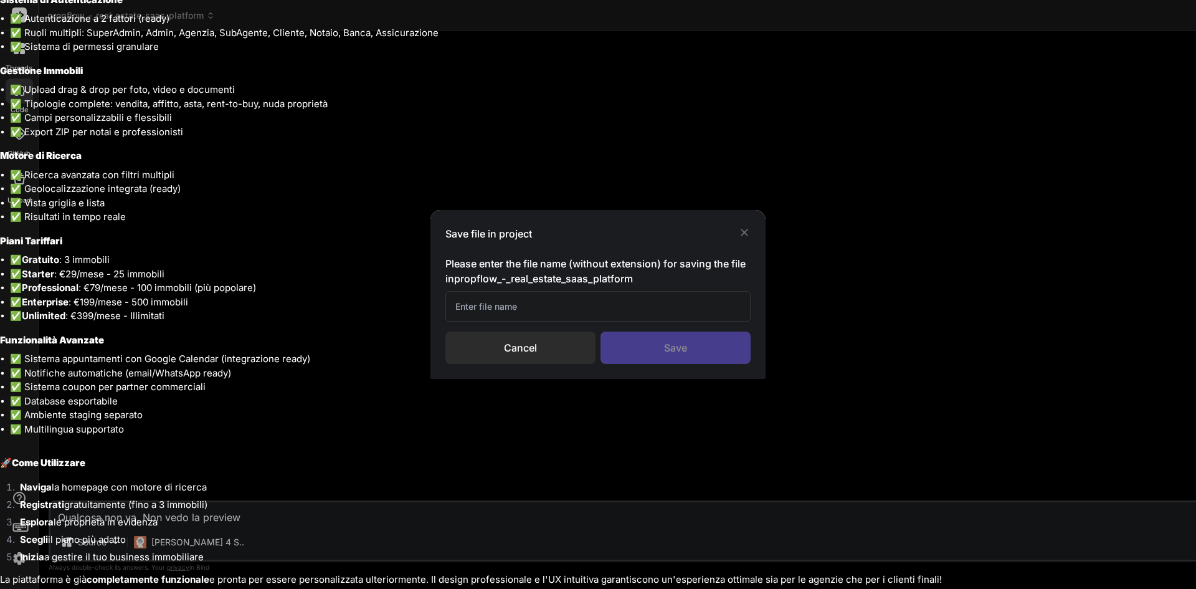
scroll to position [3523, 0]
click at [740, 233] on div "{/* Backdrop */} <motion.div initial={{ opacity: 0 }} animate={{ opacity: 1 }} …" at bounding box center [598, 294] width 1196 height 589
click at [740, 232] on div "{/* Backdrop */} <motion.div initial={{ opacity: 0 }} animate={{ opacity: 1 }} …" at bounding box center [598, 294] width 1196 height 589
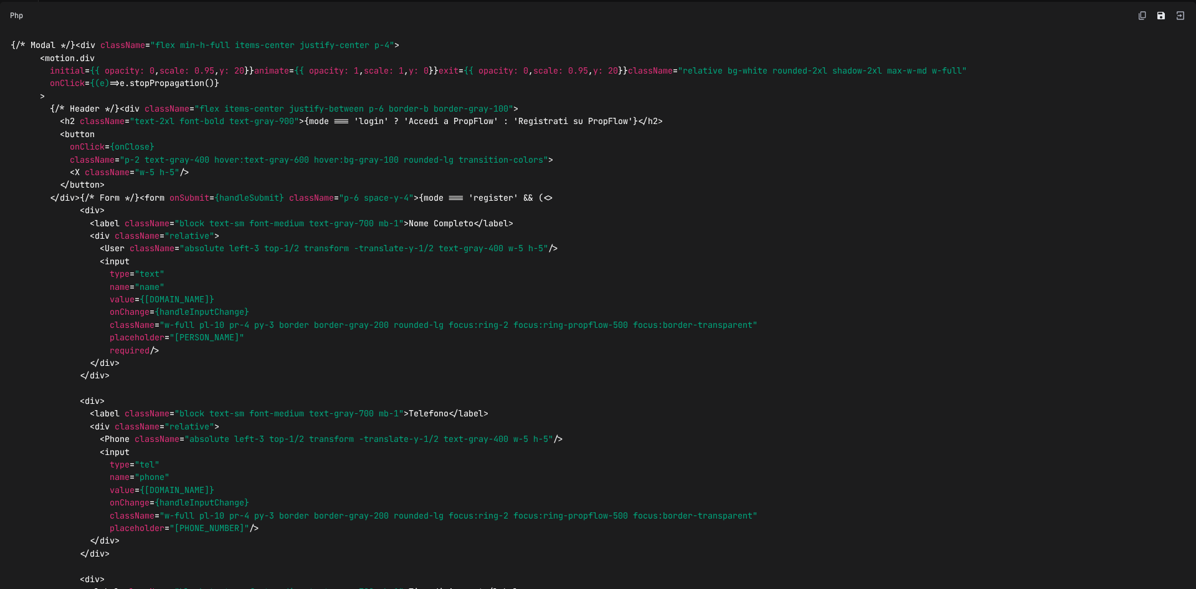
scroll to position [0, 0]
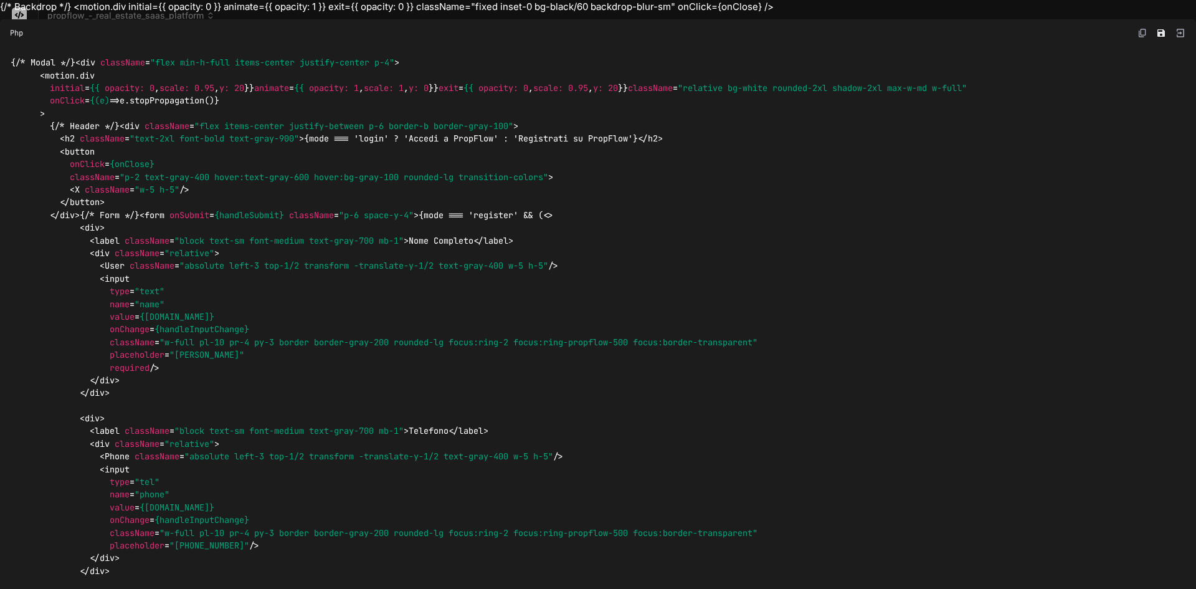
click at [1138, 32] on img at bounding box center [1143, 33] width 10 height 10
drag, startPoint x: 818, startPoint y: 19, endPoint x: 816, endPoint y: 12, distance: 7.1
click at [816, 12] on div "{/* Backdrop */} <motion.div initial={{ opacity: 0 }} animate={{ opacity: 1 }} …" at bounding box center [598, 294] width 1196 height 589
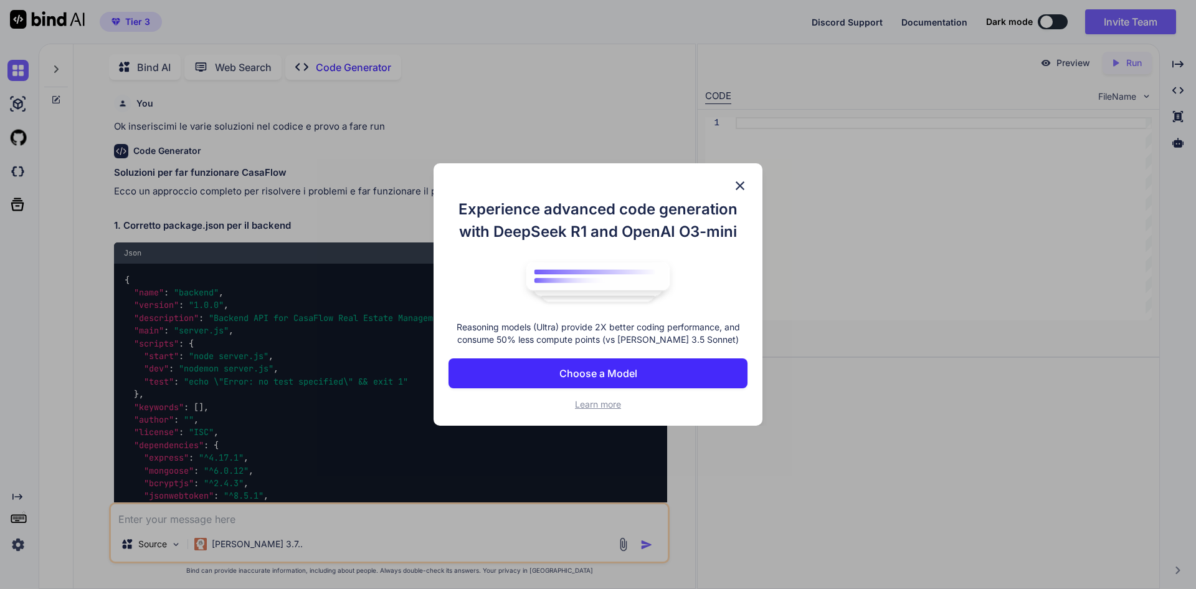
scroll to position [5, 0]
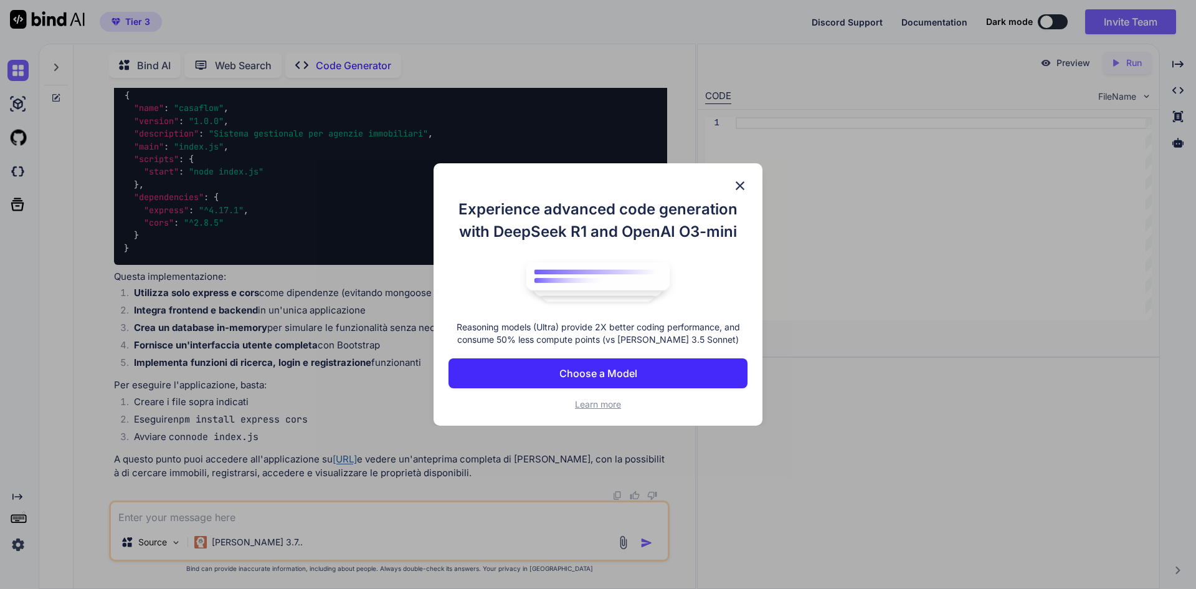
click at [741, 184] on img at bounding box center [740, 185] width 15 height 15
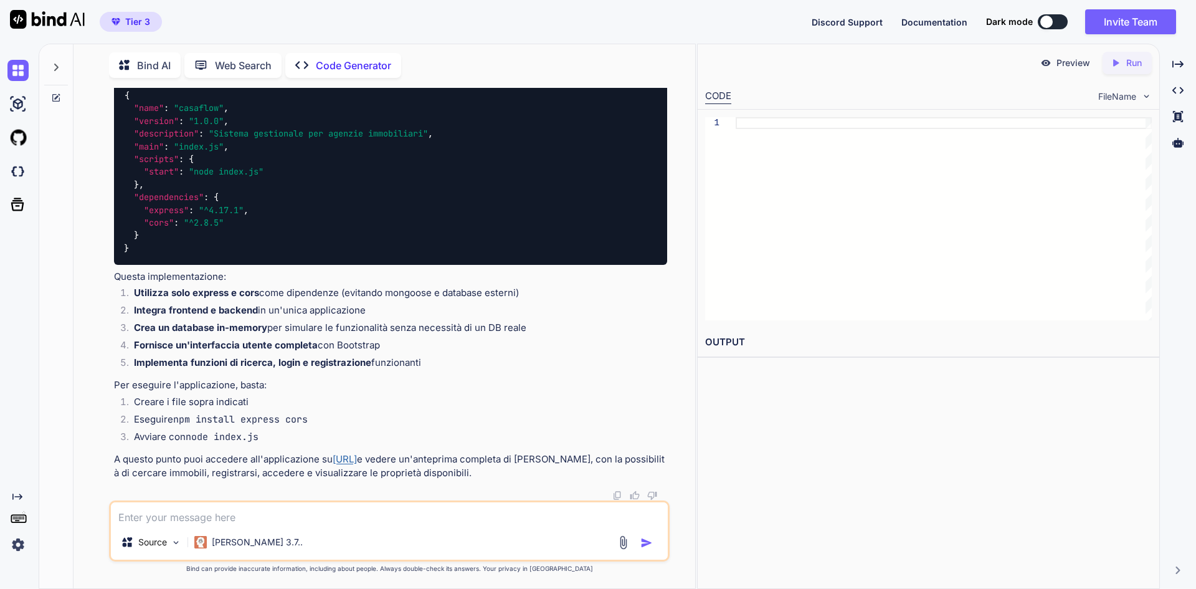
scroll to position [0, 0]
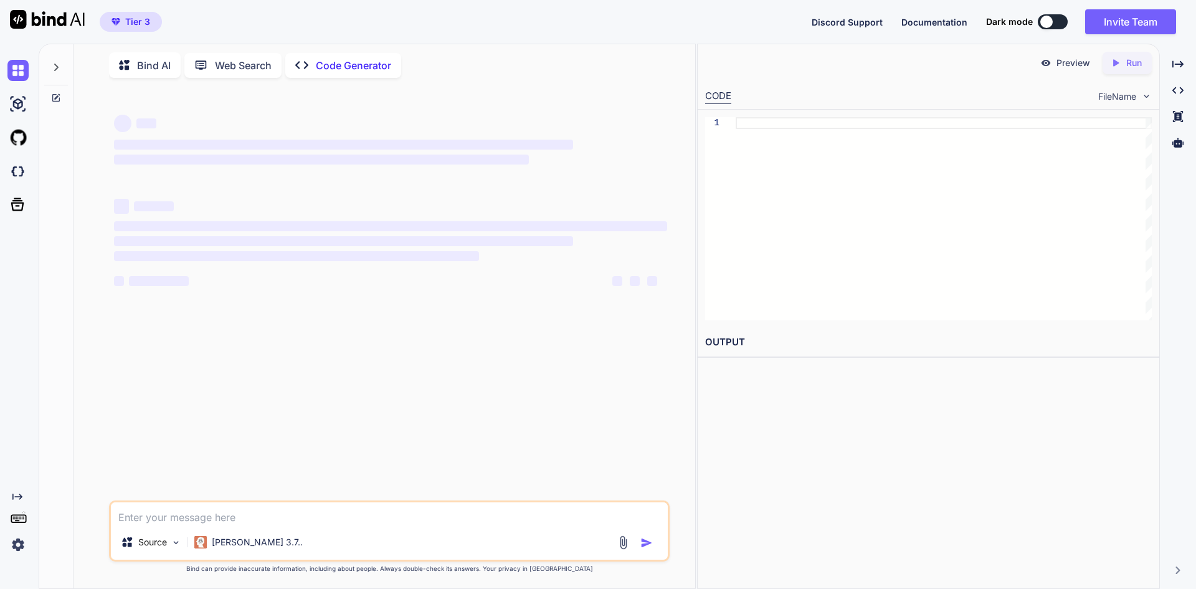
click at [307, 525] on div "Source Claude 3.7.." at bounding box center [389, 530] width 561 height 61
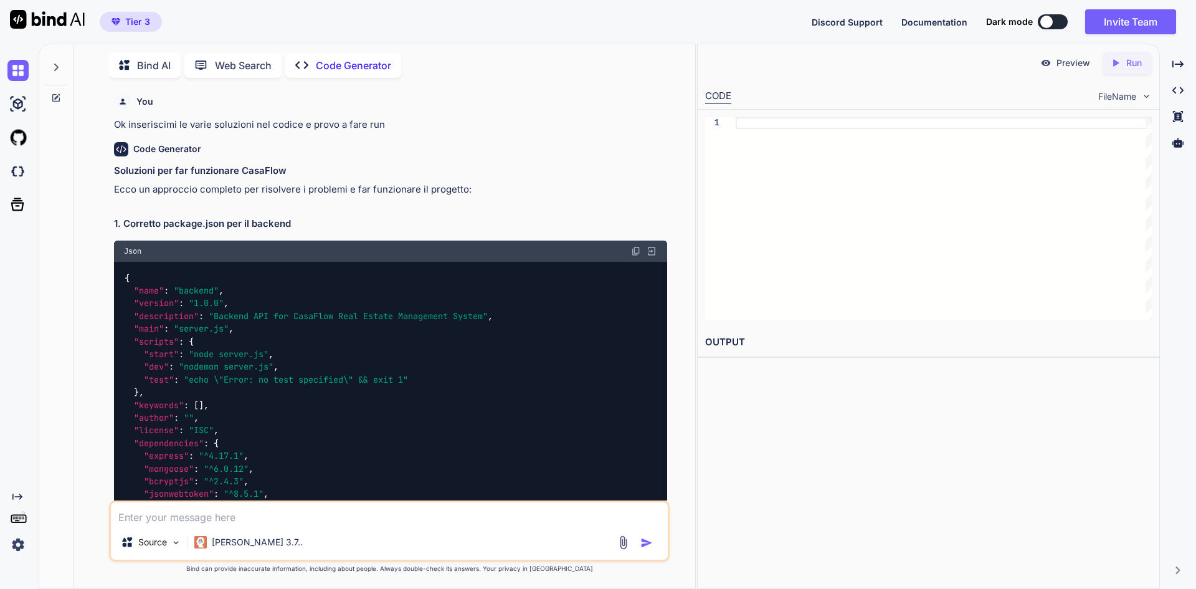
click at [174, 512] on textarea at bounding box center [389, 513] width 557 height 22
click at [1073, 71] on div "Preview" at bounding box center [1066, 63] width 70 height 22
type textarea "x"
click at [1146, 60] on div "Created with Pixso. Run" at bounding box center [1127, 63] width 49 height 22
click at [260, 515] on textarea at bounding box center [389, 513] width 557 height 22
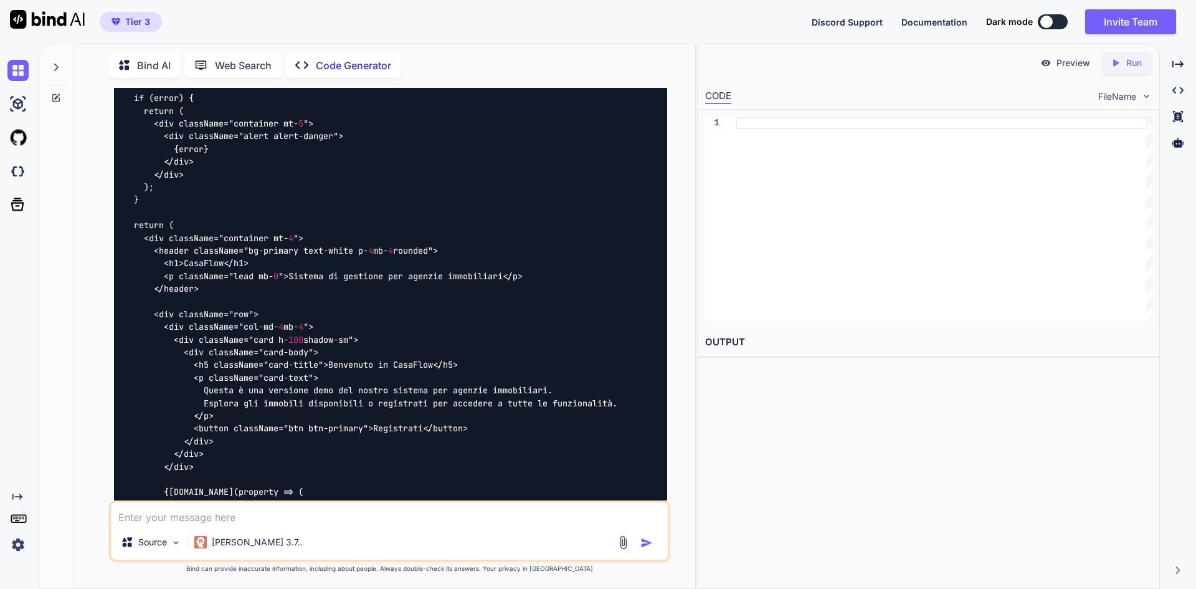
scroll to position [6480, 0]
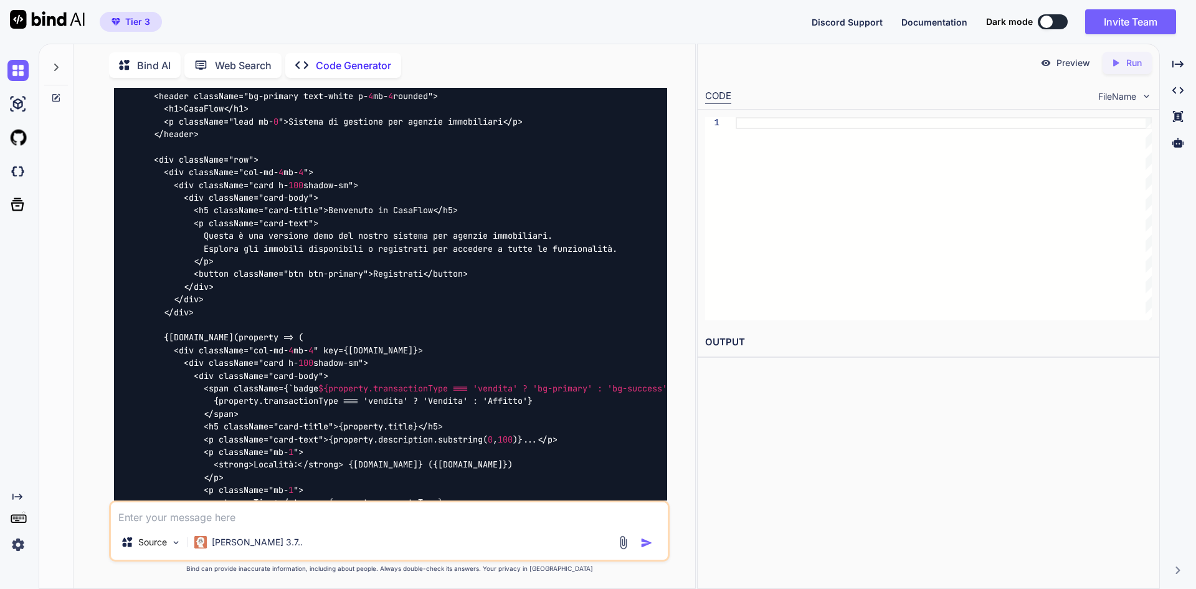
click at [192, 515] on textarea at bounding box center [389, 513] width 557 height 22
type textarea "Non funziona non gira"
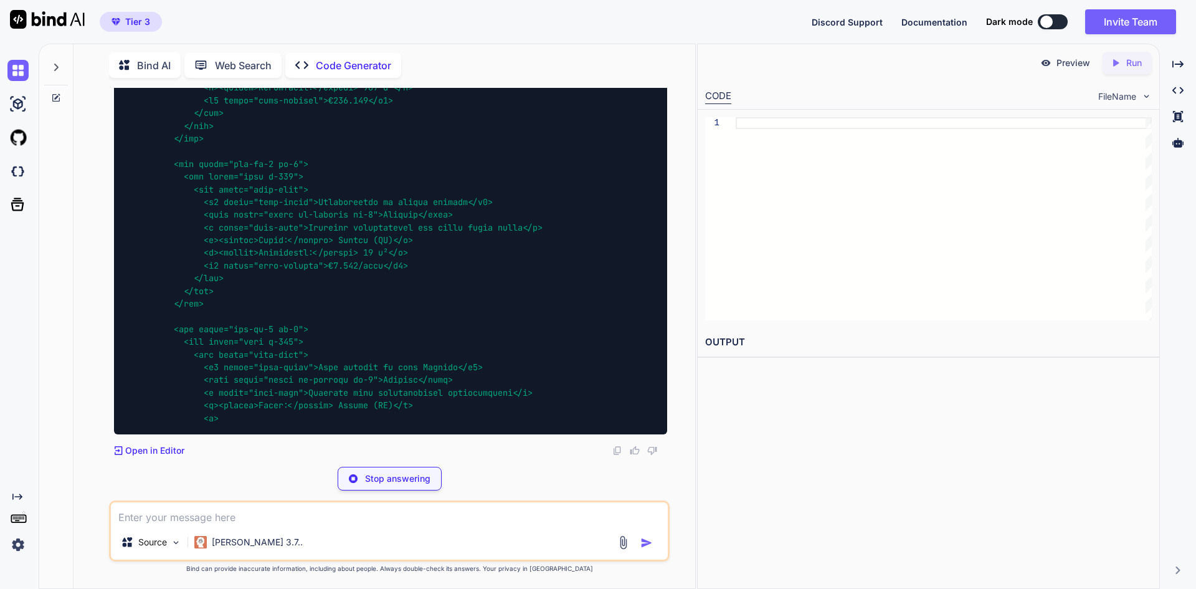
scroll to position [43586, 0]
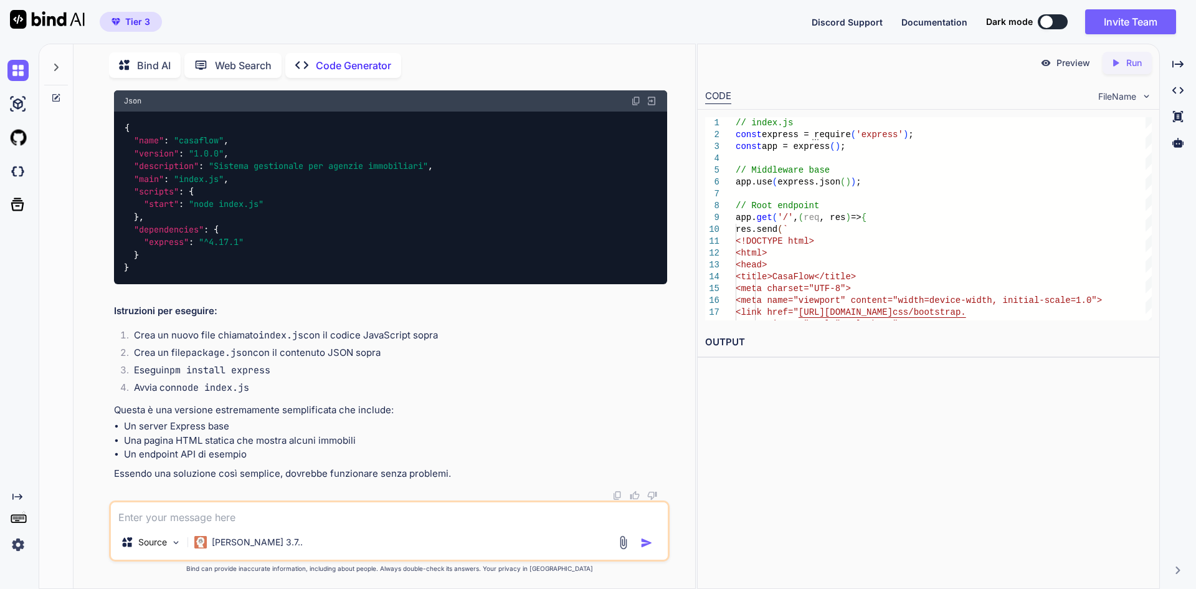
click at [1135, 58] on p "Run" at bounding box center [1135, 63] width 16 height 12
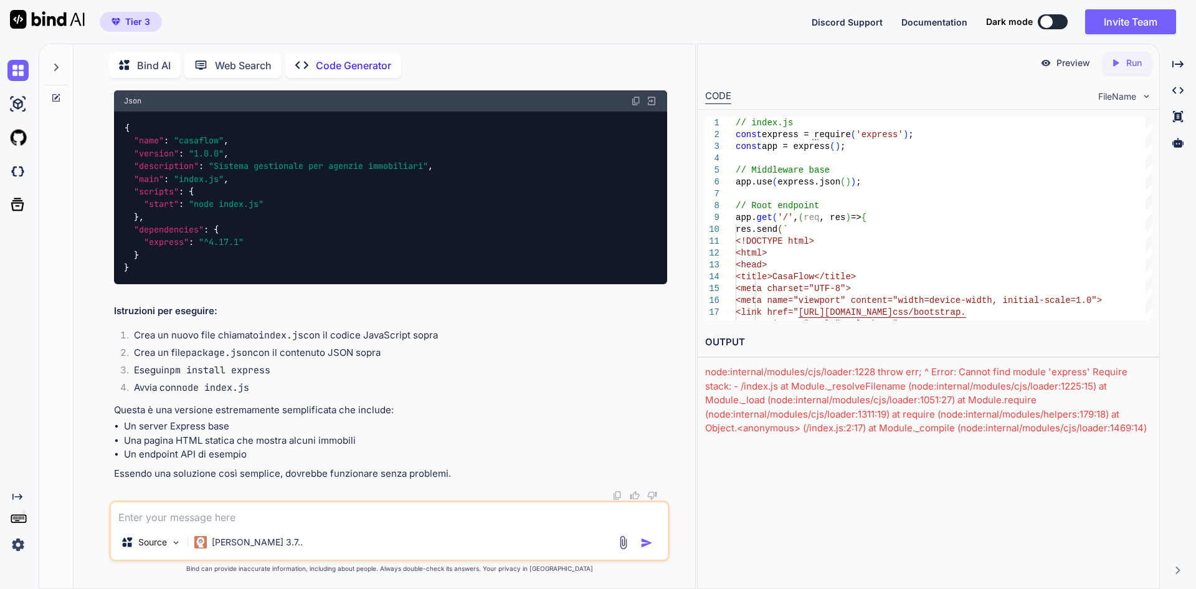
click at [1133, 62] on p "Run" at bounding box center [1135, 63] width 16 height 12
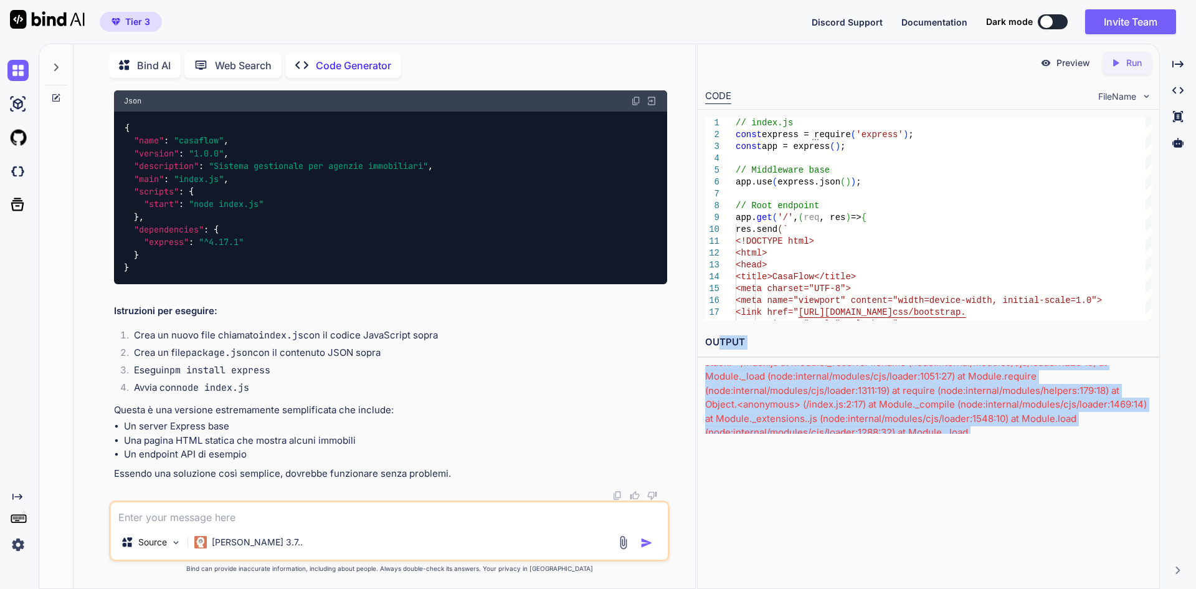
scroll to position [0, 0]
drag, startPoint x: 935, startPoint y: 413, endPoint x: 707, endPoint y: 371, distance: 232.6
click at [707, 371] on div "node:internal/modules/cjs/loader:1228 throw err; ^ Error: Cannot find module 'e…" at bounding box center [928, 399] width 447 height 69
copy div "node:internal/modules/cjs/loader:1228 throw err; ^ Error: Cannot find module 'e…"
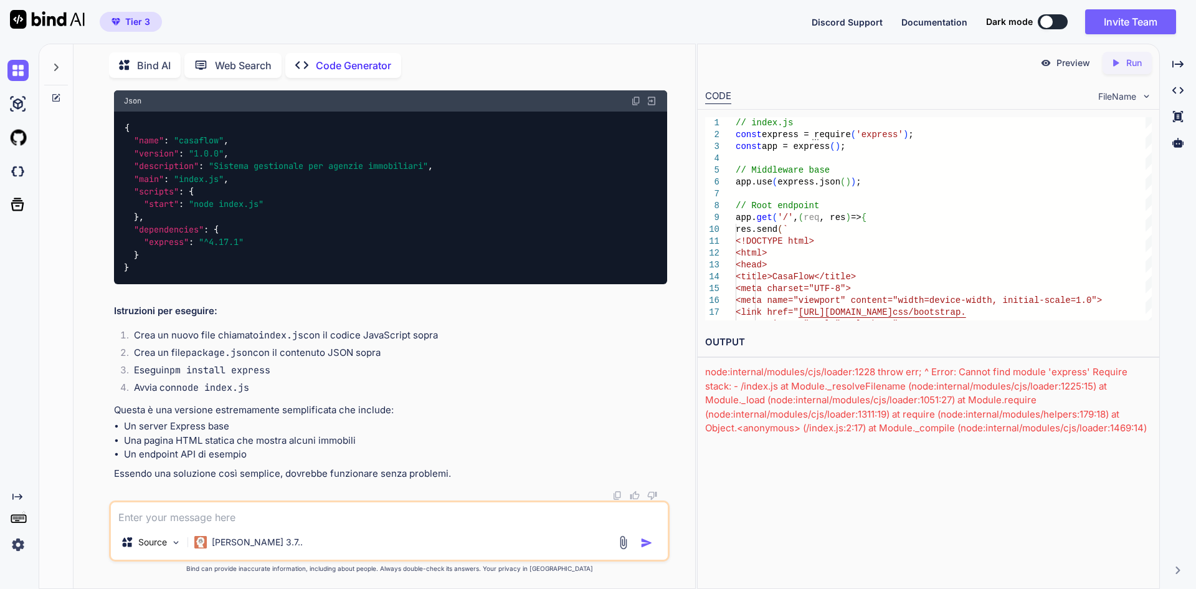
paste textarea "node:internal/modules/cjs/loader:1228 throw err; ^ Error: Cannot find module 'e…"
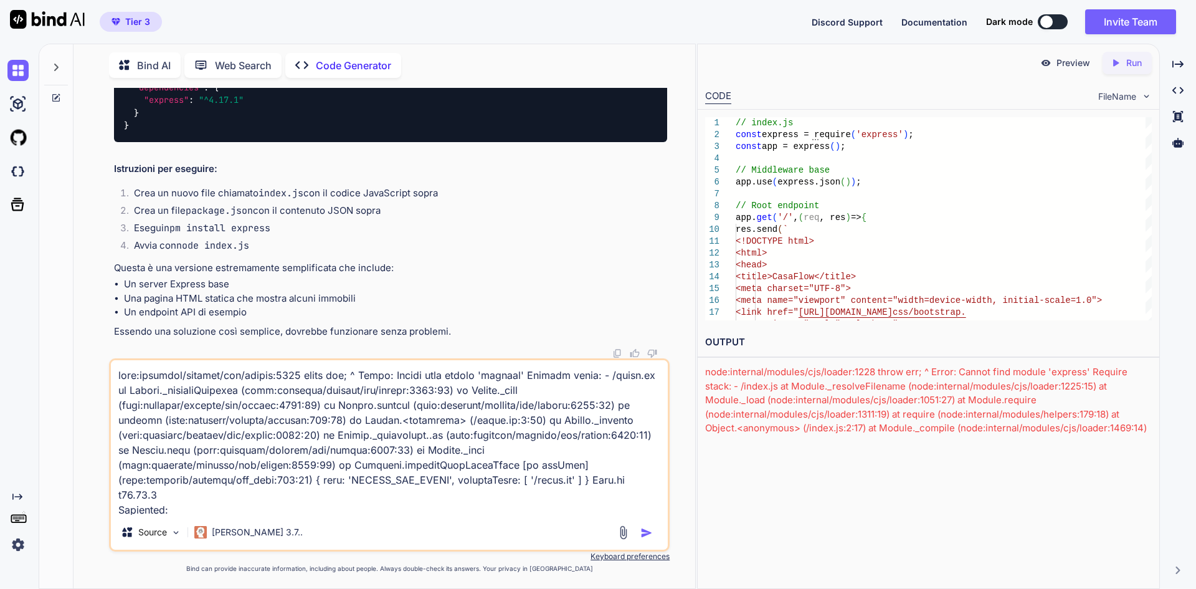
scroll to position [345, 0]
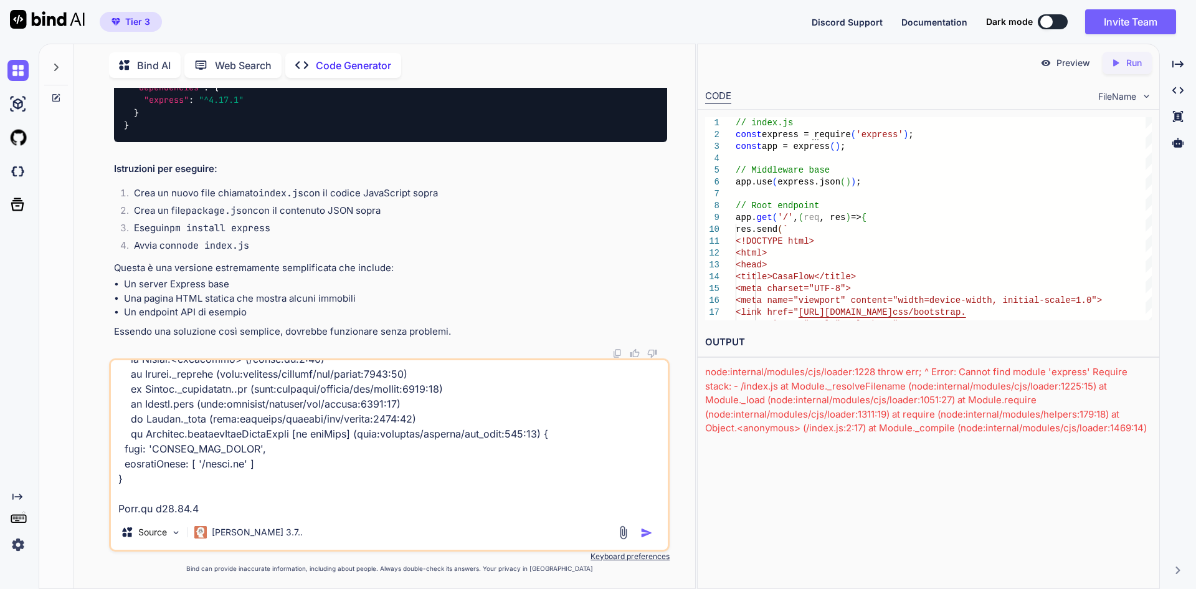
click at [643, 534] on img "button" at bounding box center [647, 533] width 12 height 12
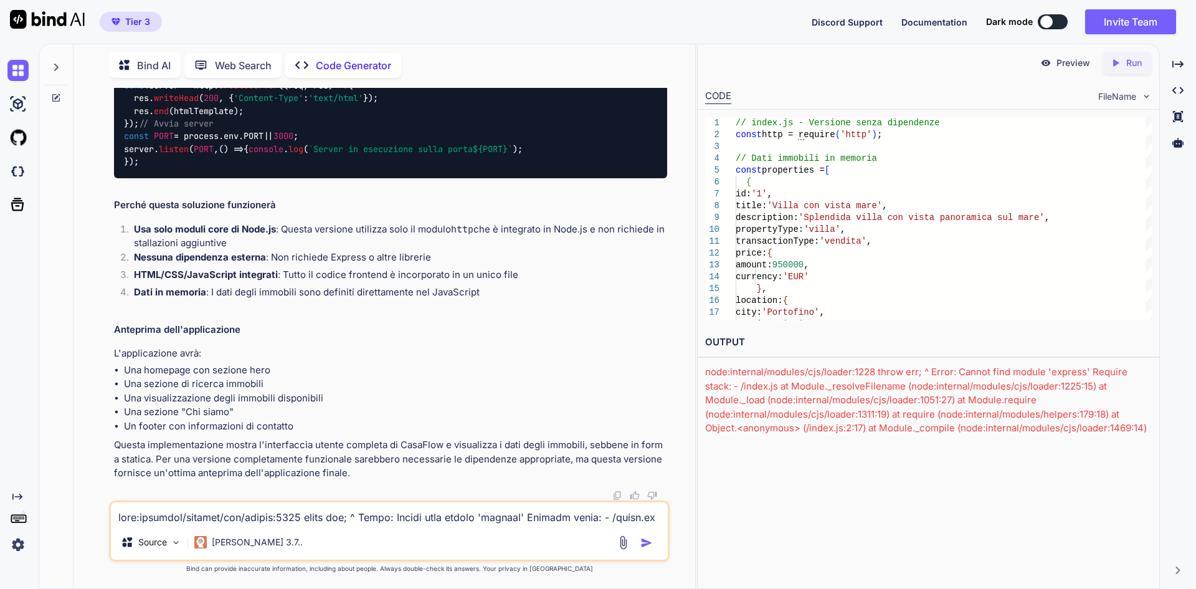
scroll to position [45504, 0]
click at [1122, 64] on icon "Created with Pixso." at bounding box center [1118, 62] width 16 height 11
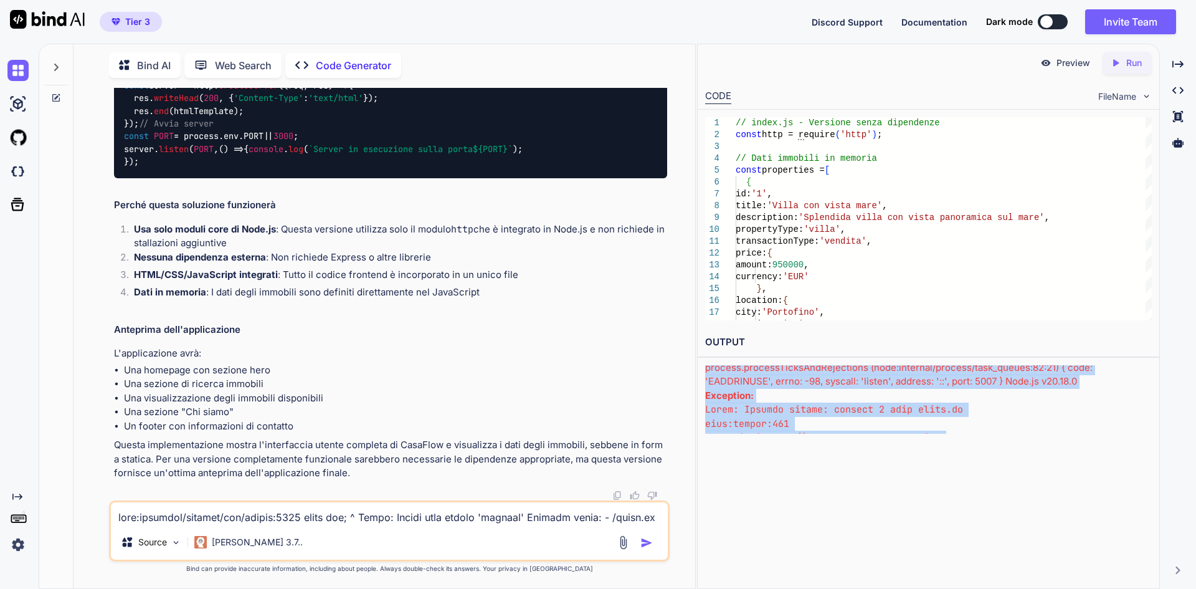
scroll to position [0, 0]
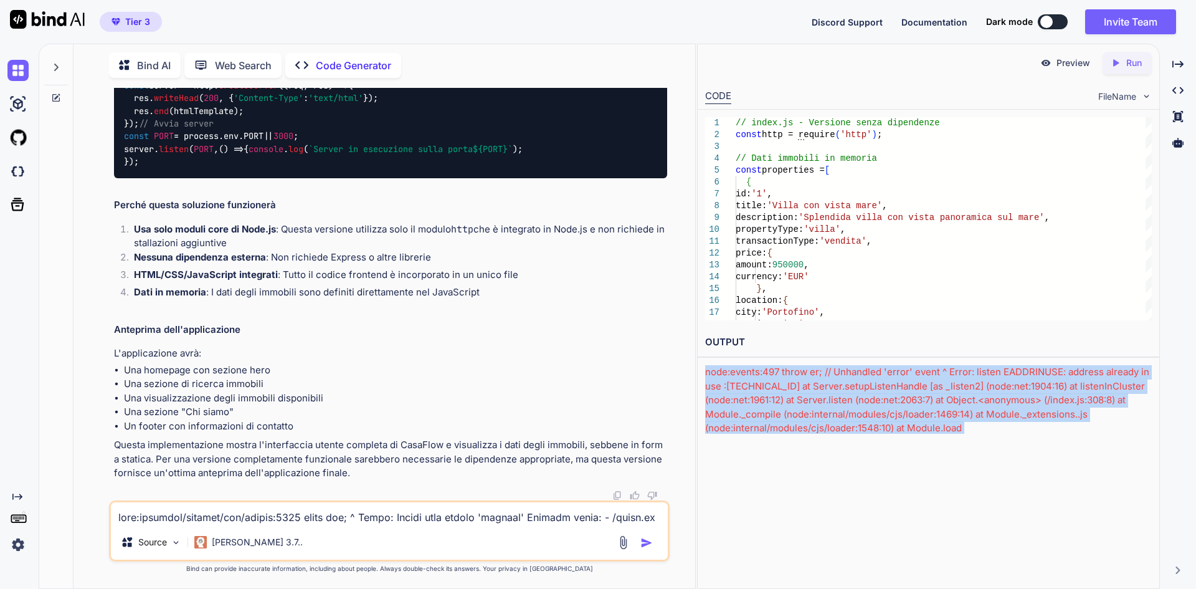
drag, startPoint x: 890, startPoint y: 414, endPoint x: 704, endPoint y: 364, distance: 192.9
click at [704, 364] on div "OUTPUT node:events:497 throw er; // Unhandled 'error' event ^ Error: listen EAD…" at bounding box center [929, 381] width 462 height 107
copy div "node:events:497 throw er; // Unhandled 'error' event ^ Error: listen EADDRINUSE…"
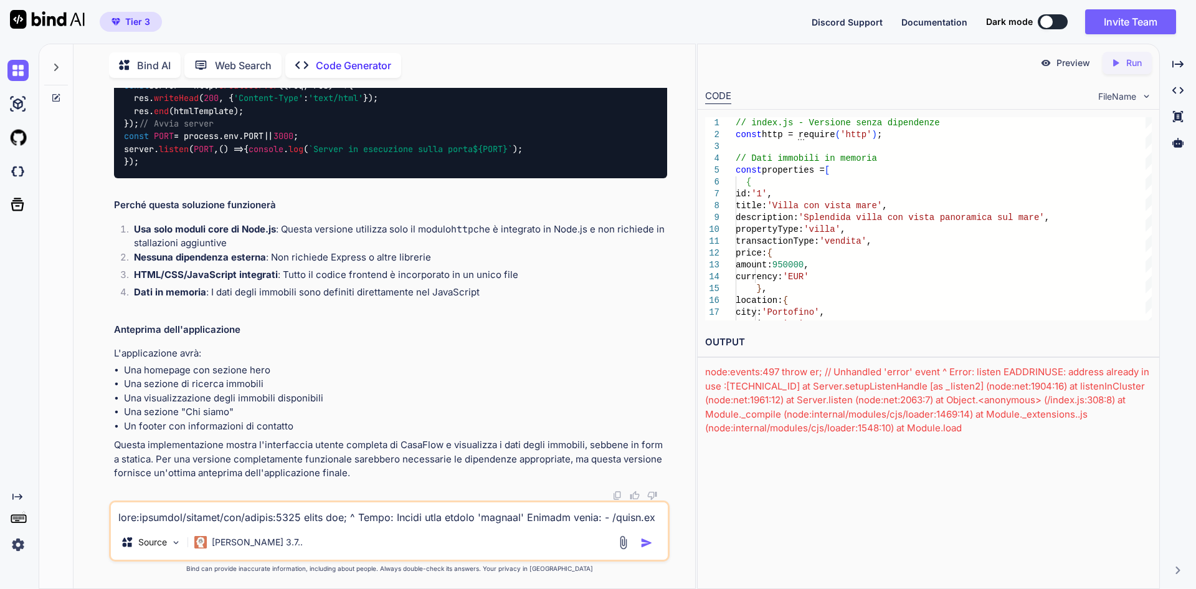
paste textarea "events:497 throw er; // Unhandled 'error' event ^ Error: listen EADDRINUSE: add…"
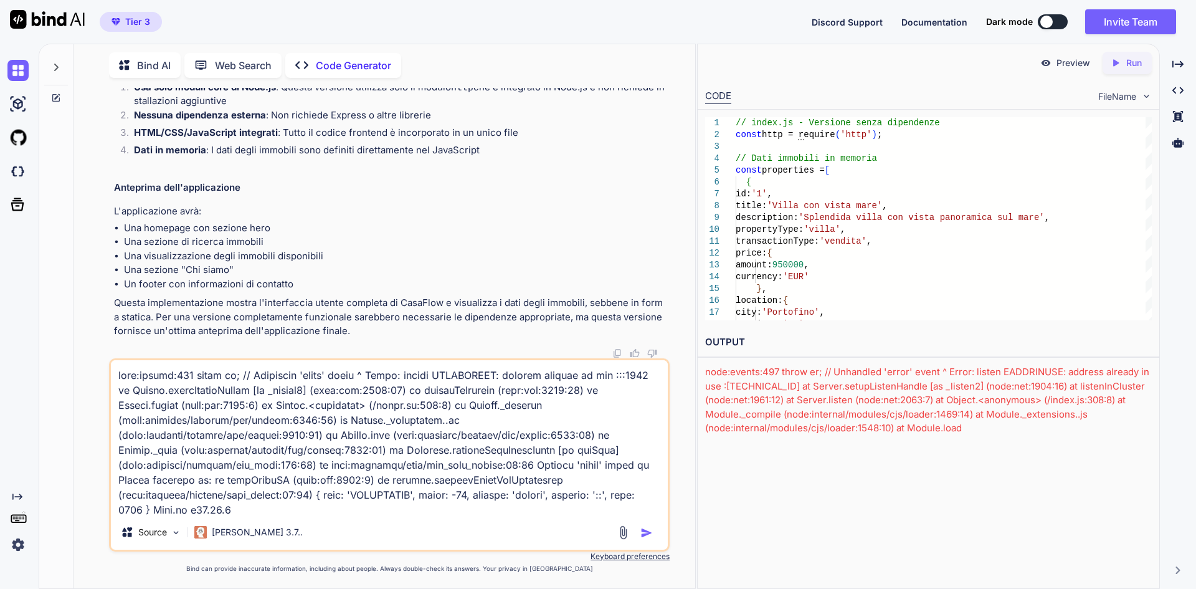
scroll to position [420, 0]
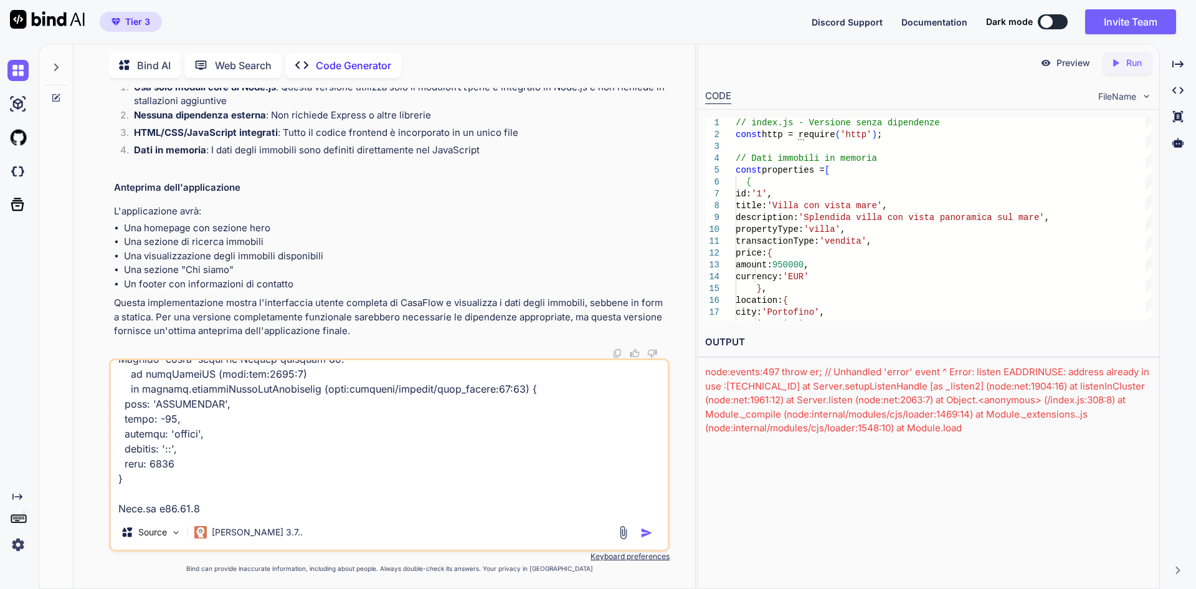
click at [647, 533] on img "button" at bounding box center [647, 533] width 12 height 12
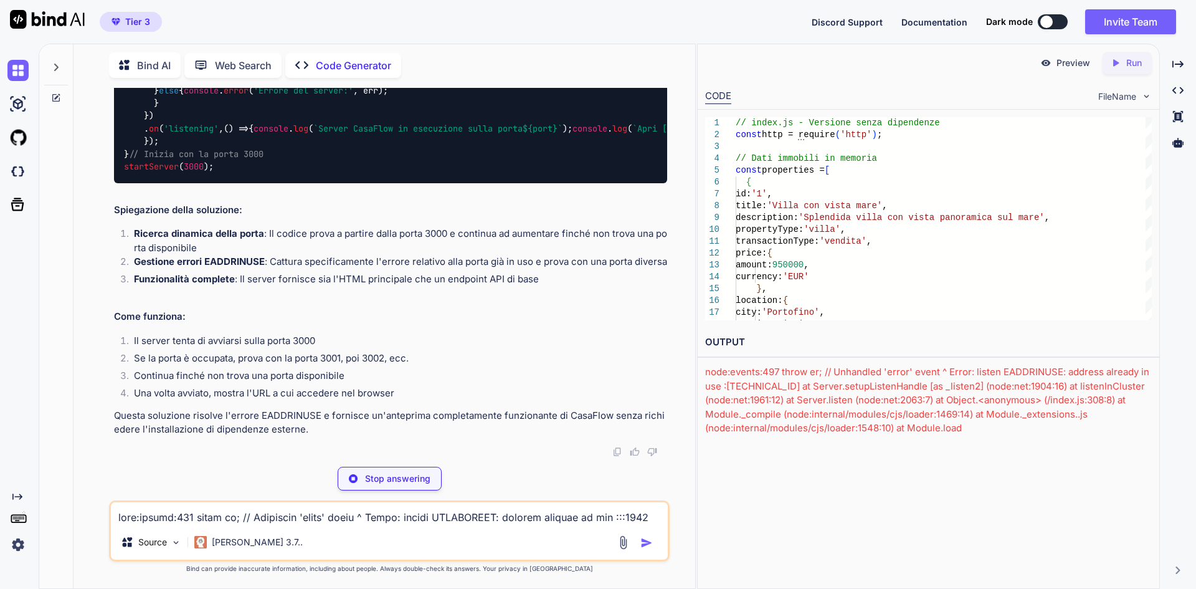
scroll to position [54512, 0]
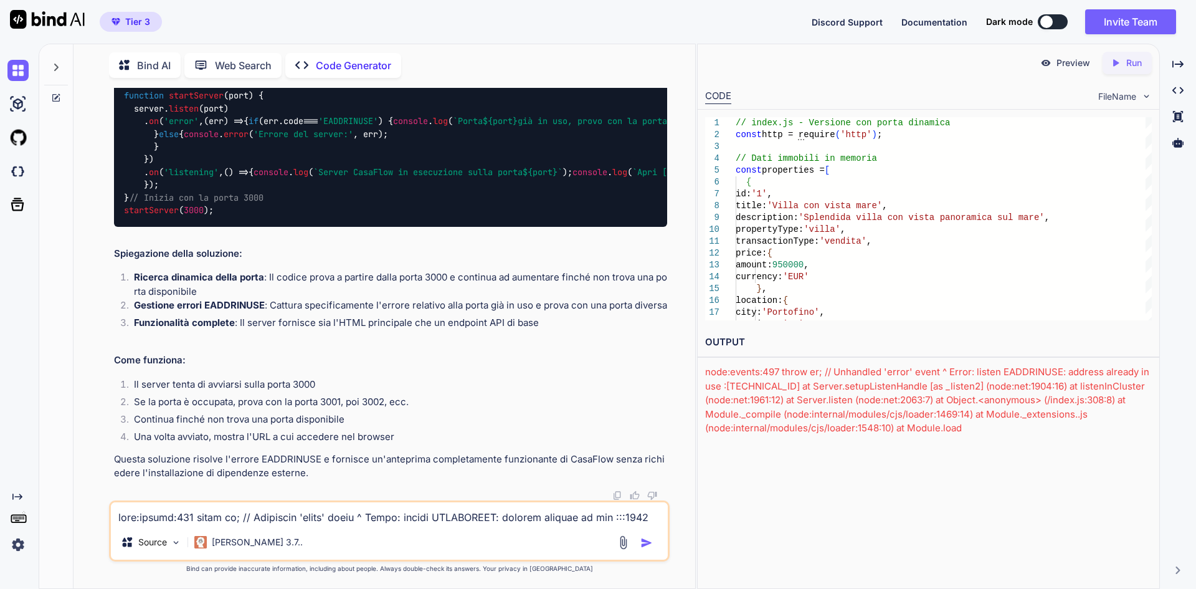
click at [1122, 64] on icon "Created with Pixso." at bounding box center [1118, 62] width 16 height 11
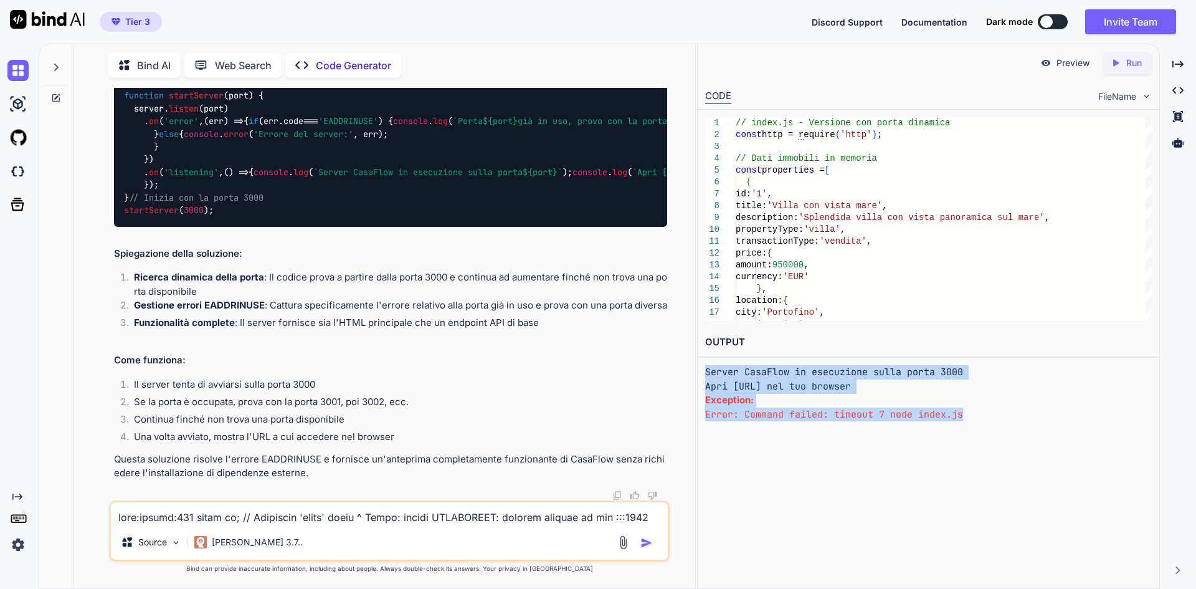
drag, startPoint x: 999, startPoint y: 411, endPoint x: 704, endPoint y: 366, distance: 298.0
click at [704, 366] on div "OUTPUT Server CasaFlow in esecuzione sulla porta 3000 Apri http://localhost:300…" at bounding box center [929, 375] width 462 height 94
copy div "Server CasaFlow in esecuzione sulla porta 3000 Apri http://localhost:3000 nel t…"
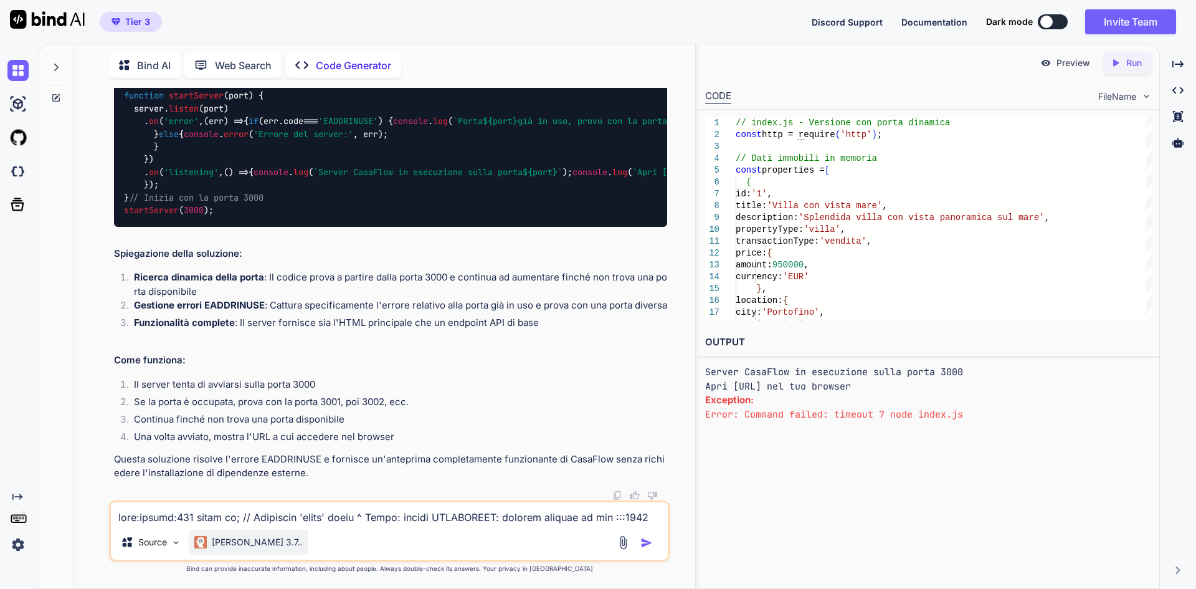
click at [221, 530] on div "Claude 3.7.." at bounding box center [248, 542] width 118 height 25
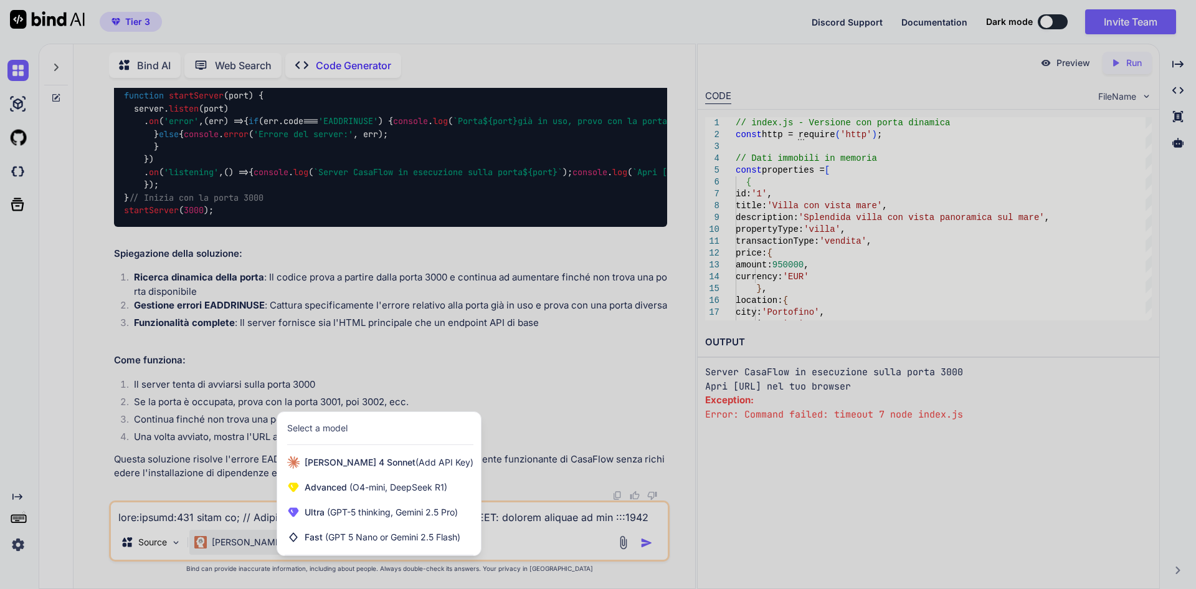
click at [214, 518] on div at bounding box center [598, 294] width 1196 height 589
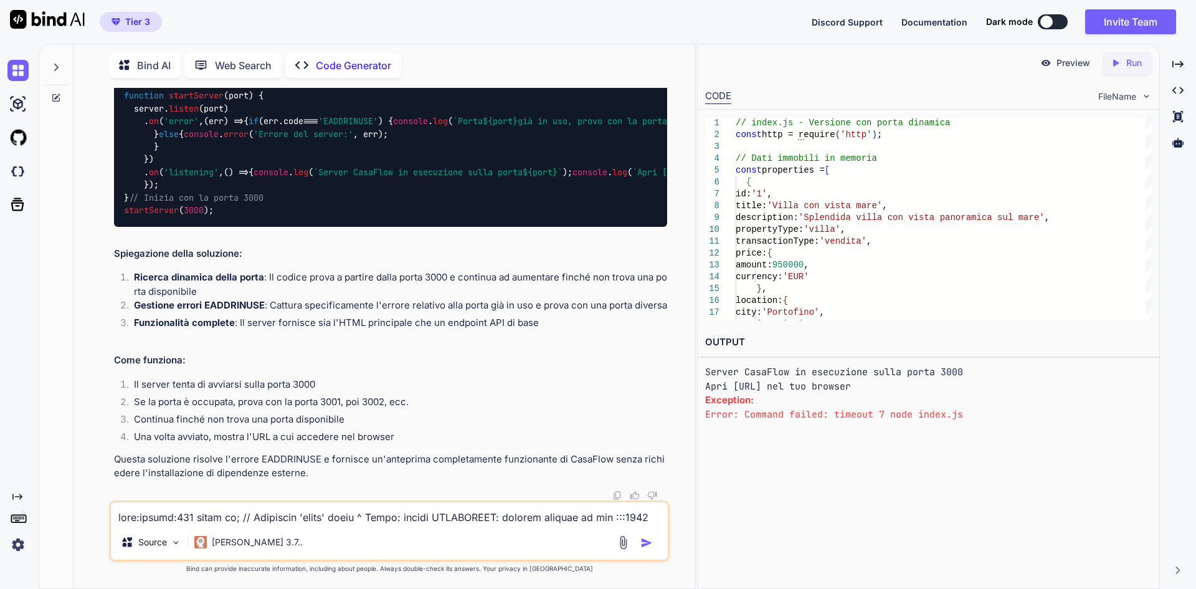
click at [214, 518] on textarea at bounding box center [389, 513] width 557 height 22
paste textarea "Server CasaFlow in esecuzione sulla porta 3000 Apri http://localhost:3000 nel t…"
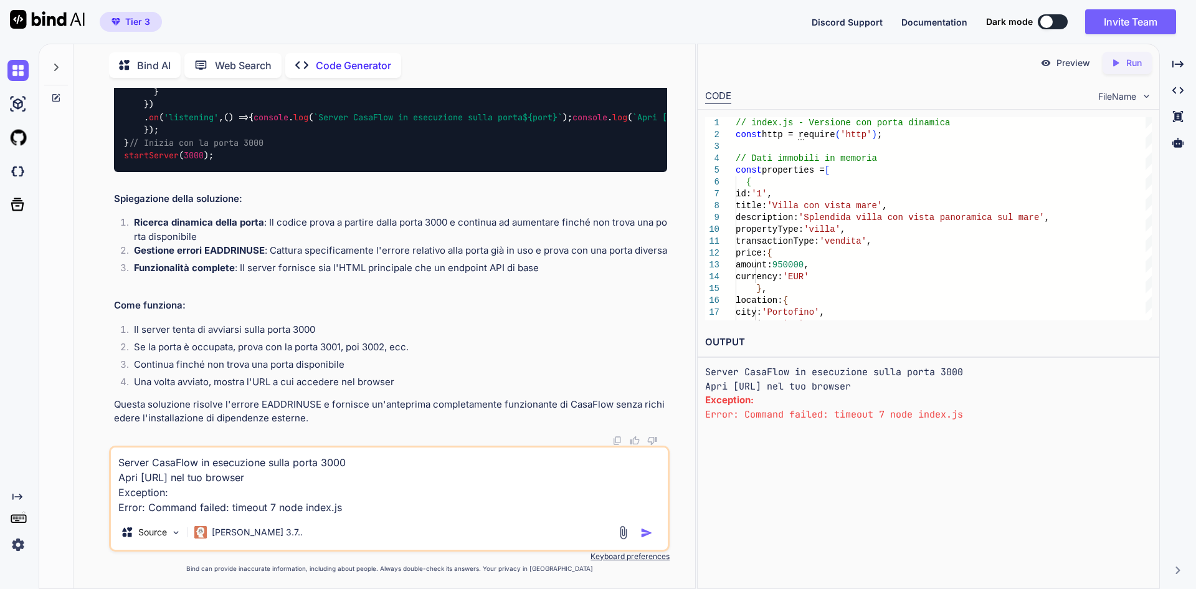
scroll to position [54541, 0]
type textarea "Server CasaFlow in esecuzione sulla porta 3000 Apri http://localhost:3000 nel t…"
click at [238, 534] on p "Claude 3.7.." at bounding box center [257, 532] width 91 height 12
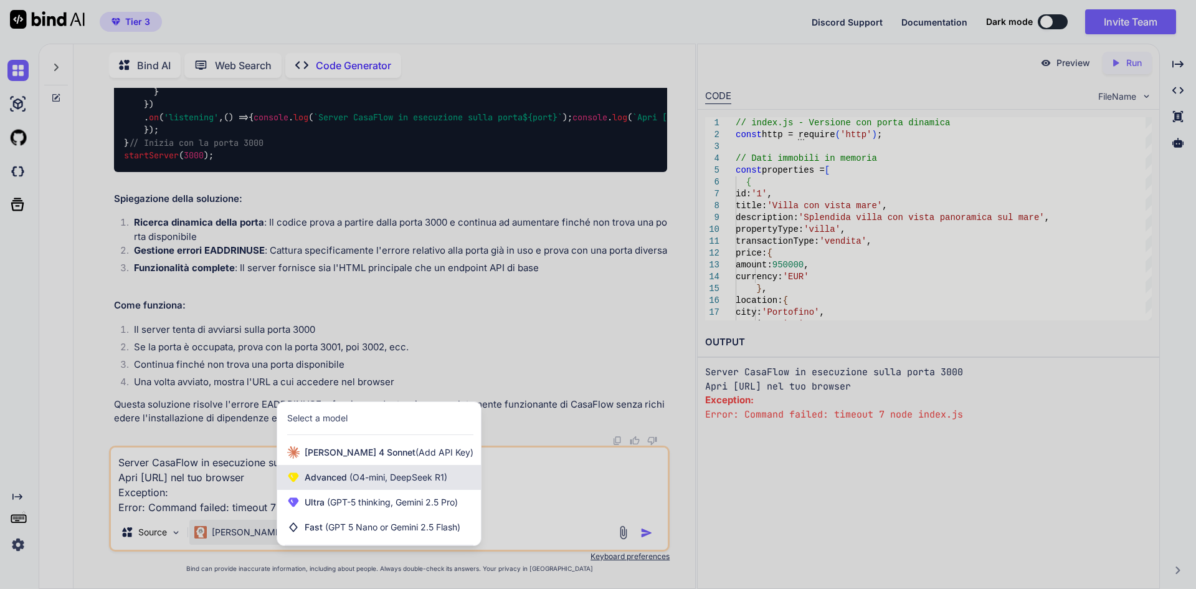
click at [416, 482] on span "(O4-mini, DeepSeek R1)" at bounding box center [397, 477] width 100 height 11
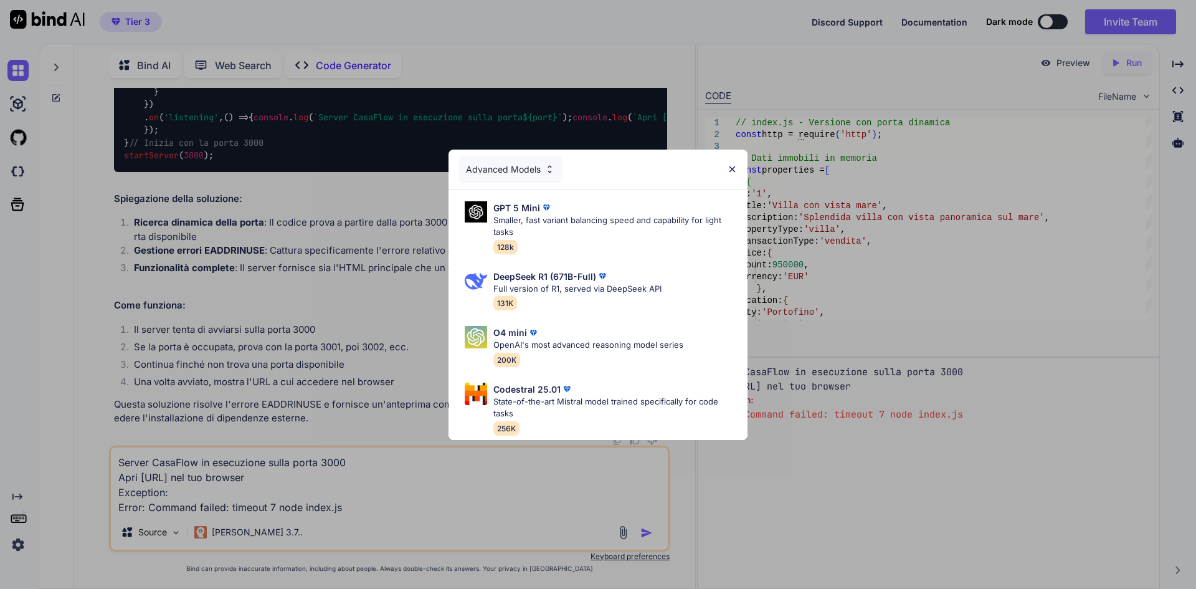
click at [728, 164] on img at bounding box center [732, 169] width 11 height 11
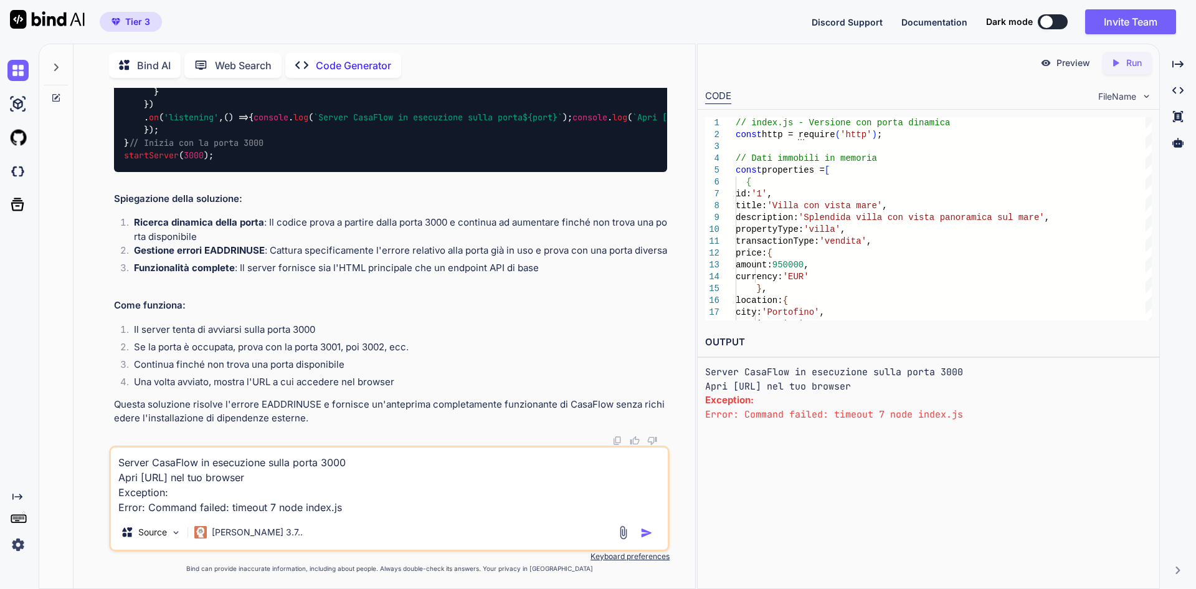
click at [651, 536] on img "button" at bounding box center [647, 533] width 12 height 12
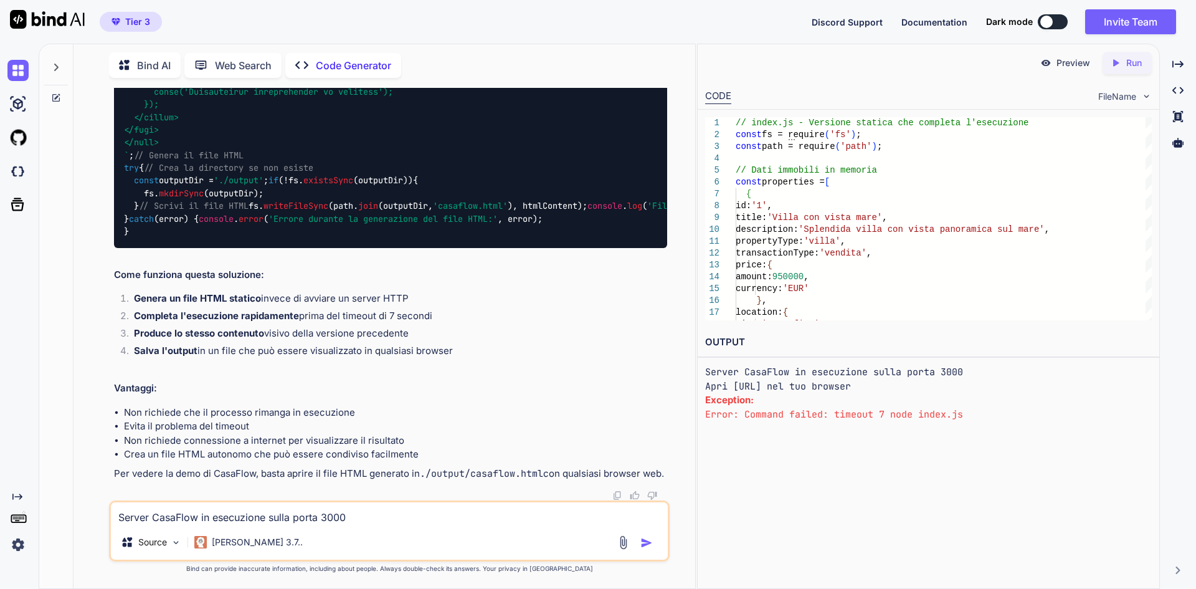
scroll to position [58858, 0]
click at [1135, 64] on p "Run" at bounding box center [1135, 63] width 16 height 12
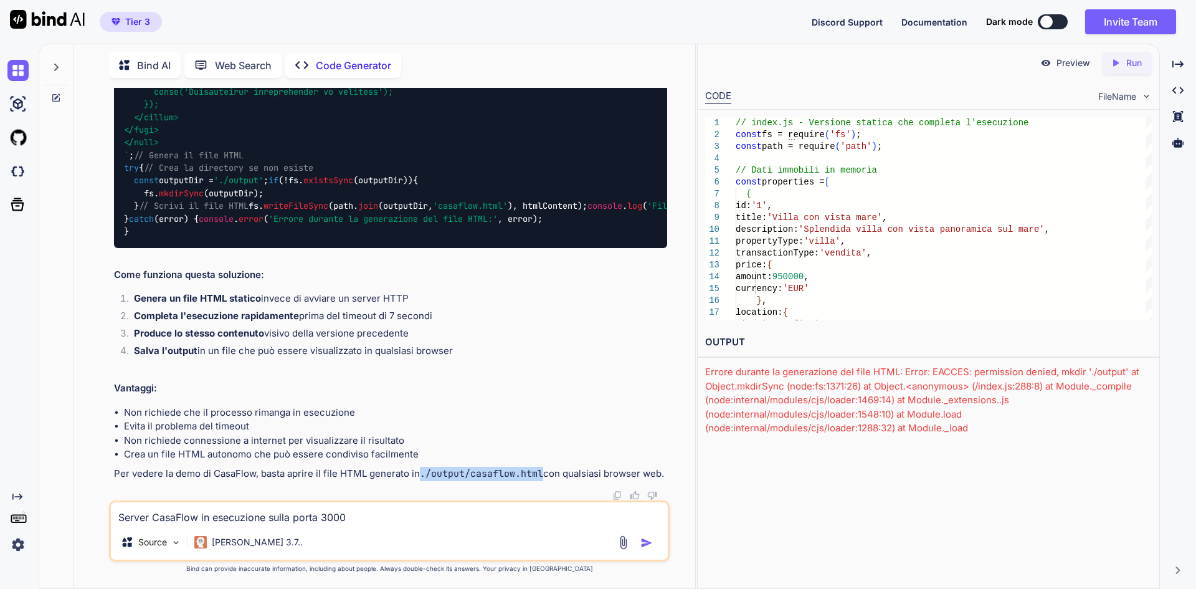
drag, startPoint x: 421, startPoint y: 472, endPoint x: 545, endPoint y: 474, distance: 124.0
click at [545, 474] on p "Per vedere la demo di CasaFlow, basta aprire il file HTML generato in ./output/…" at bounding box center [390, 474] width 553 height 14
drag, startPoint x: 549, startPoint y: 474, endPoint x: 462, endPoint y: 477, distance: 86.7
click at [462, 477] on code "./output/casaflow.html" at bounding box center [481, 473] width 123 height 12
drag, startPoint x: 420, startPoint y: 473, endPoint x: 543, endPoint y: 472, distance: 123.4
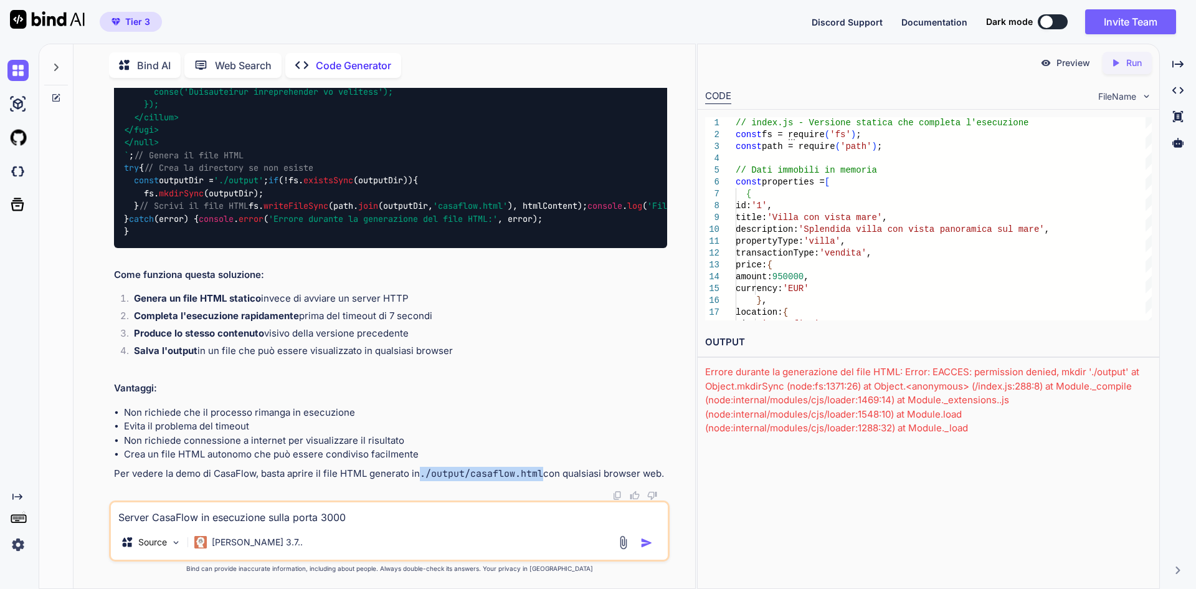
click at [543, 472] on p "Per vedere la demo di CasaFlow, basta aprire il file HTML generato in ./output/…" at bounding box center [390, 474] width 553 height 14
copy code "./output/casaflow.html"
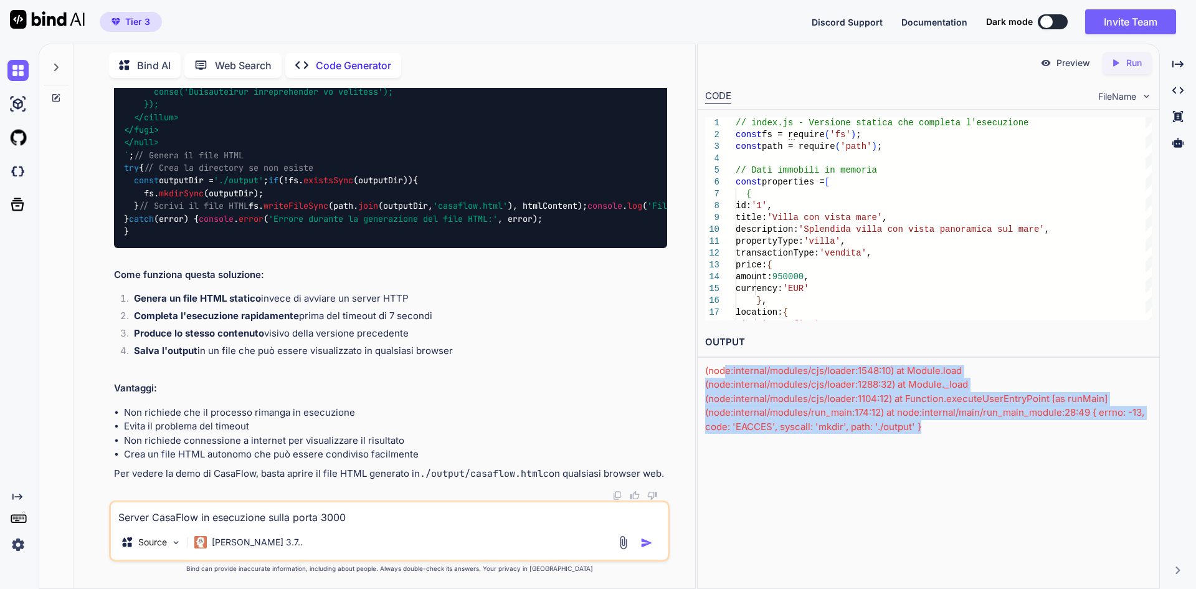
scroll to position [0, 0]
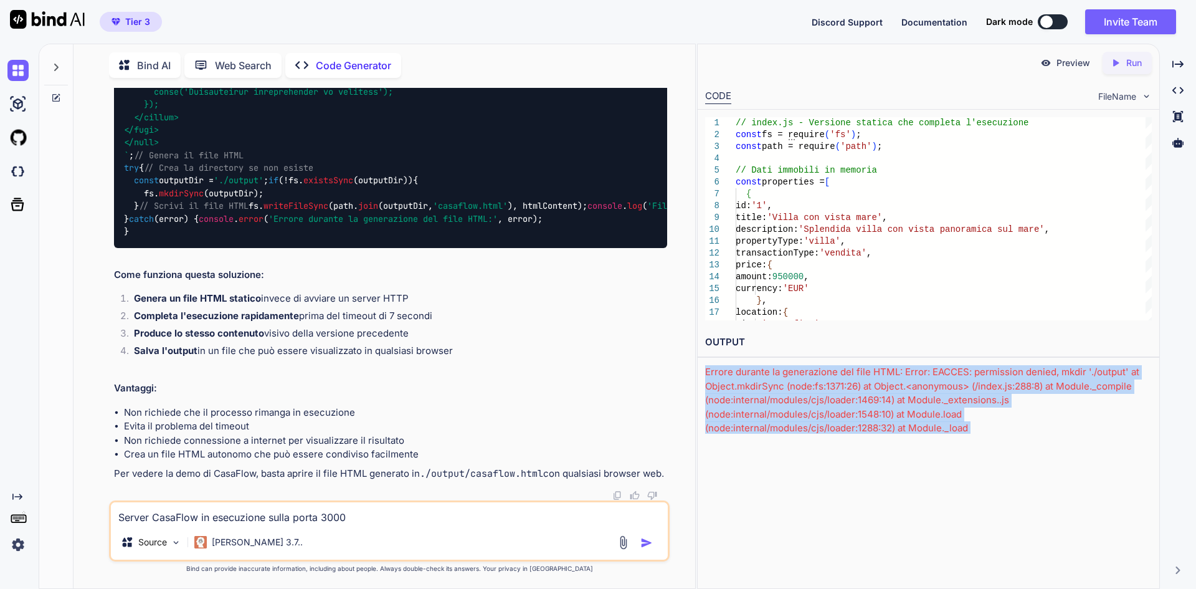
drag, startPoint x: 981, startPoint y: 431, endPoint x: 696, endPoint y: 365, distance: 292.9
click at [696, 365] on div "Bind AI Web Search Created with Pixso. Code Generator You Ok inseriscimi le var…" at bounding box center [618, 316] width 1158 height 545
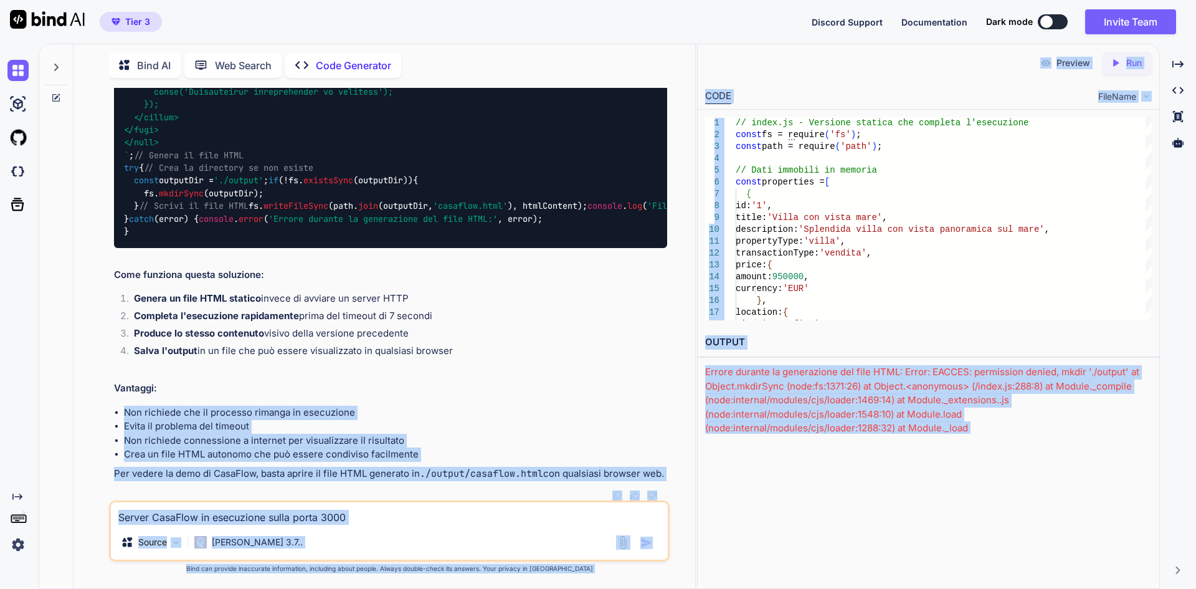
click at [1009, 412] on div "Errore durante la generazione del file HTML: Error: EACCES: permission denied, …" at bounding box center [928, 421] width 447 height 112
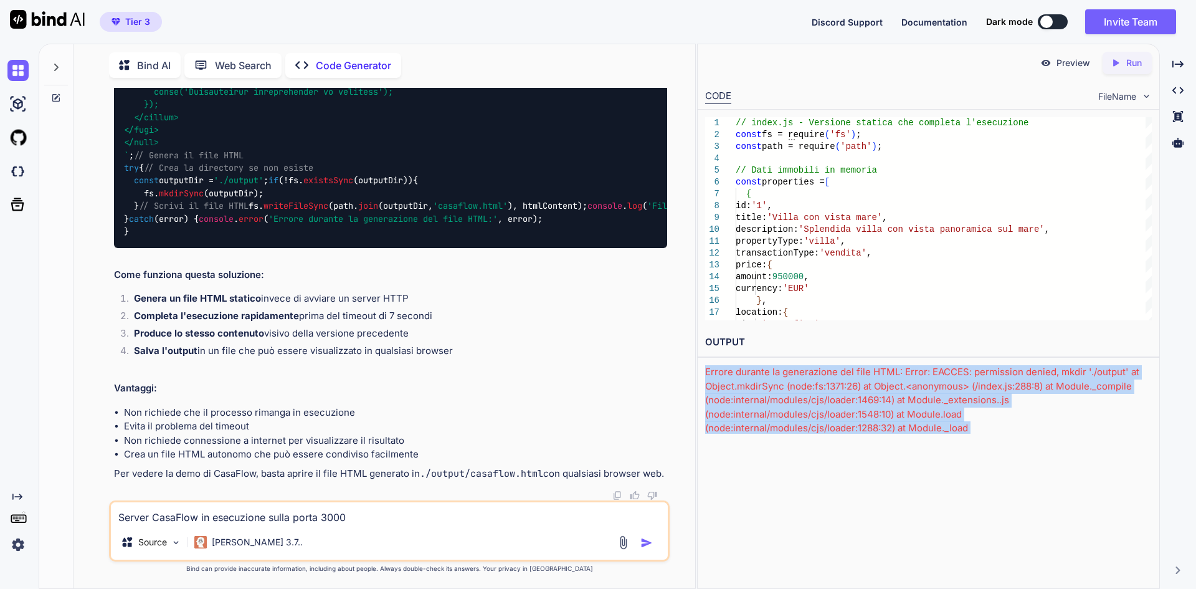
drag, startPoint x: 967, startPoint y: 431, endPoint x: 698, endPoint y: 359, distance: 278.7
click at [698, 359] on div "OUTPUT Errore durante la generazione del file HTML: Error: EACCES: permission d…" at bounding box center [929, 381] width 462 height 107
copy div "Errore durante la generazione del file HTML: Error: EACCES: permission denied, …"
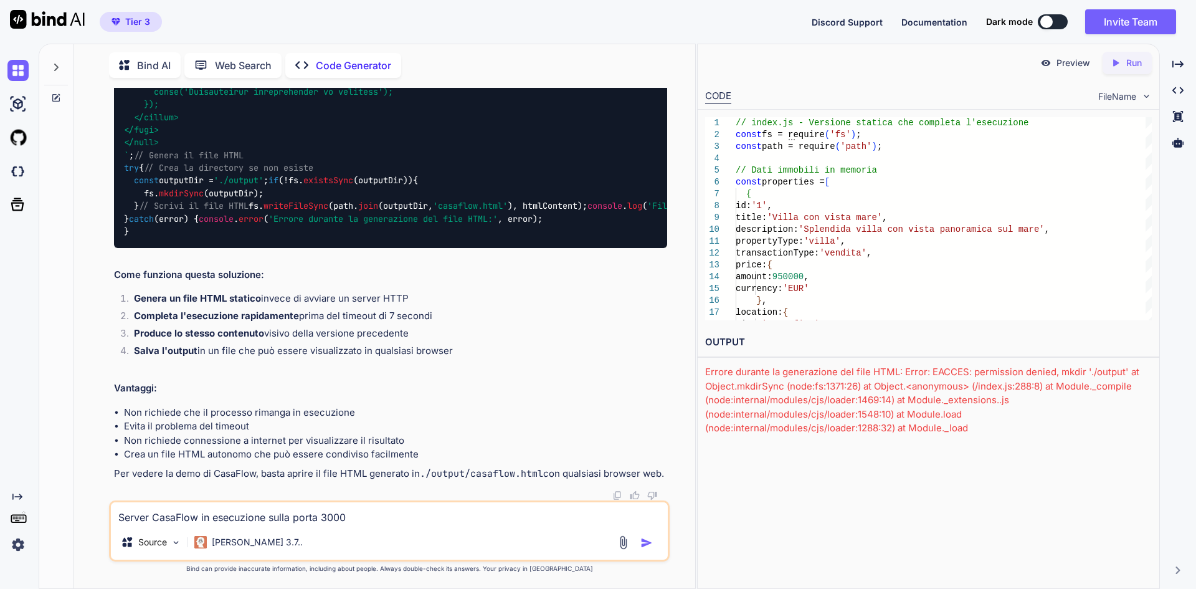
click at [259, 523] on textarea "Server CasaFlow in esecuzione sulla porta 3000 Apri http://localhost:3000 nel t…" at bounding box center [389, 513] width 557 height 22
paste textarea "Errore durante la generazione del file HTML: Error: EACCES: permission denied, …"
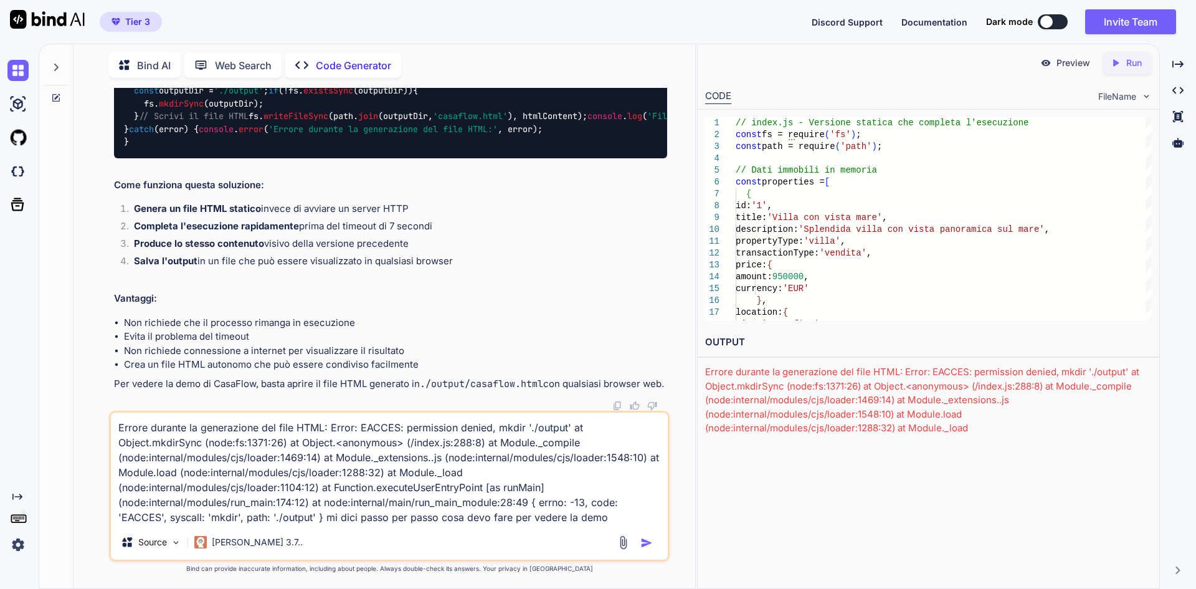
type textarea "Errore durante la generazione del file HTML: Error: EACCES: permission denied, …"
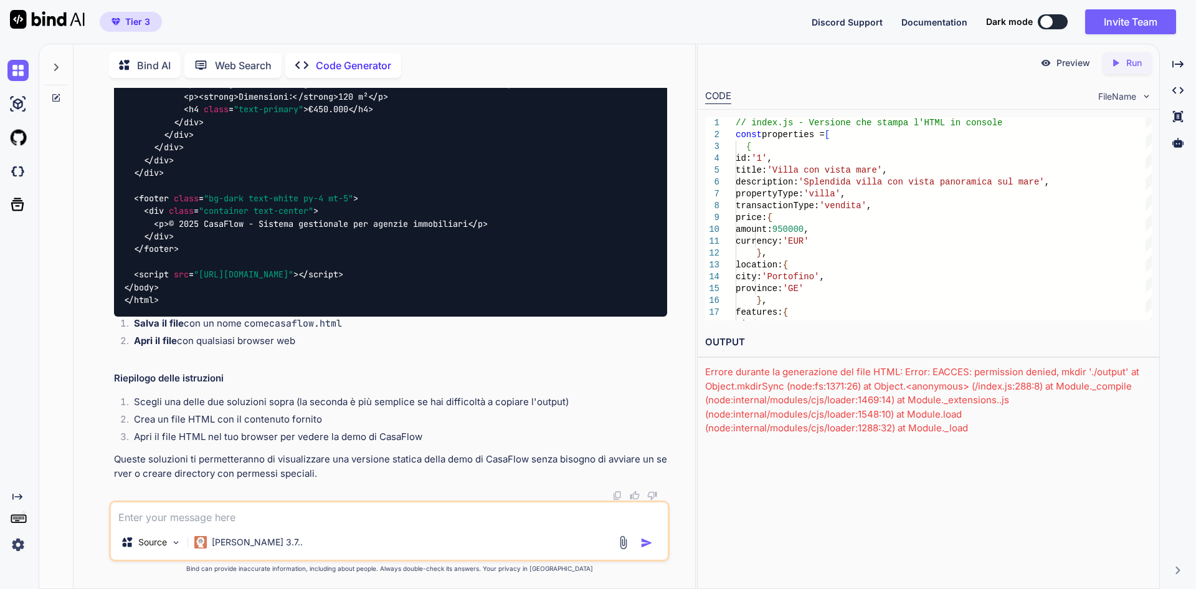
scroll to position [61948, 0]
click at [619, 493] on img at bounding box center [618, 495] width 10 height 10
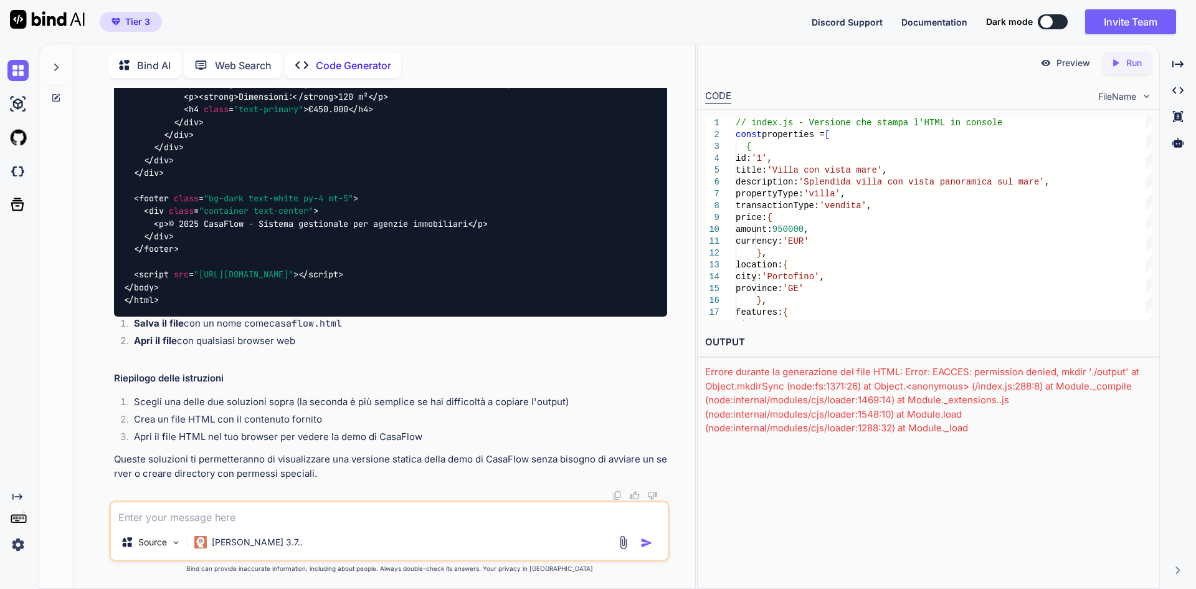
click at [1123, 71] on div "Created with Pixso. Run" at bounding box center [1127, 63] width 49 height 22
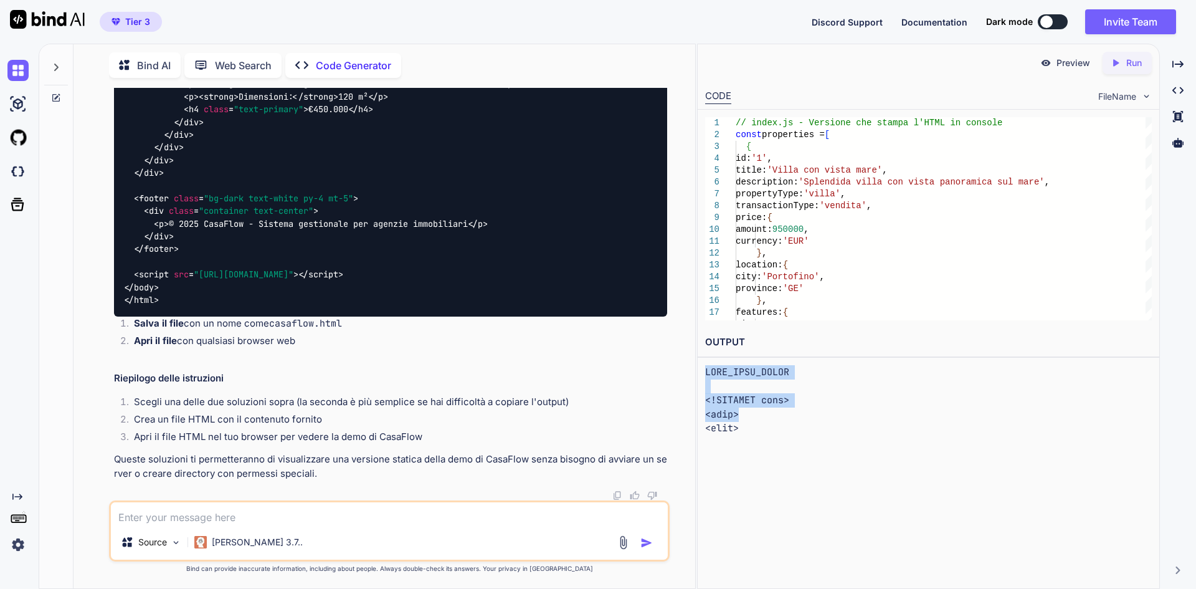
drag, startPoint x: 702, startPoint y: 374, endPoint x: 809, endPoint y: 411, distance: 112.7
click at [809, 411] on div "OUTPUT" at bounding box center [929, 381] width 462 height 107
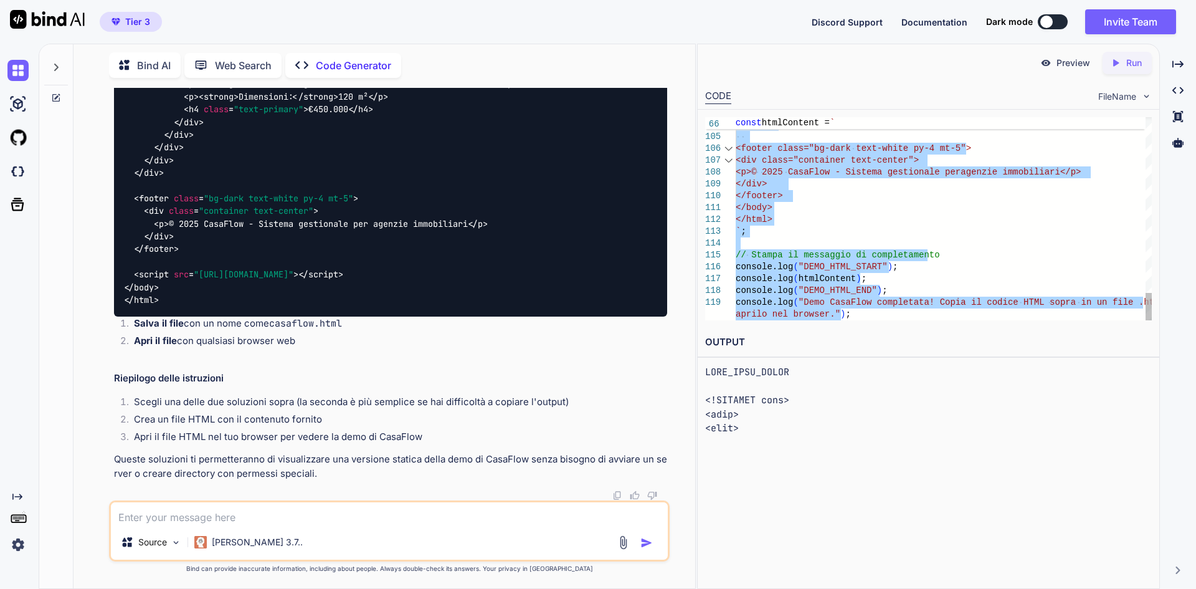
drag, startPoint x: 711, startPoint y: 120, endPoint x: 844, endPoint y: 358, distance: 272.5
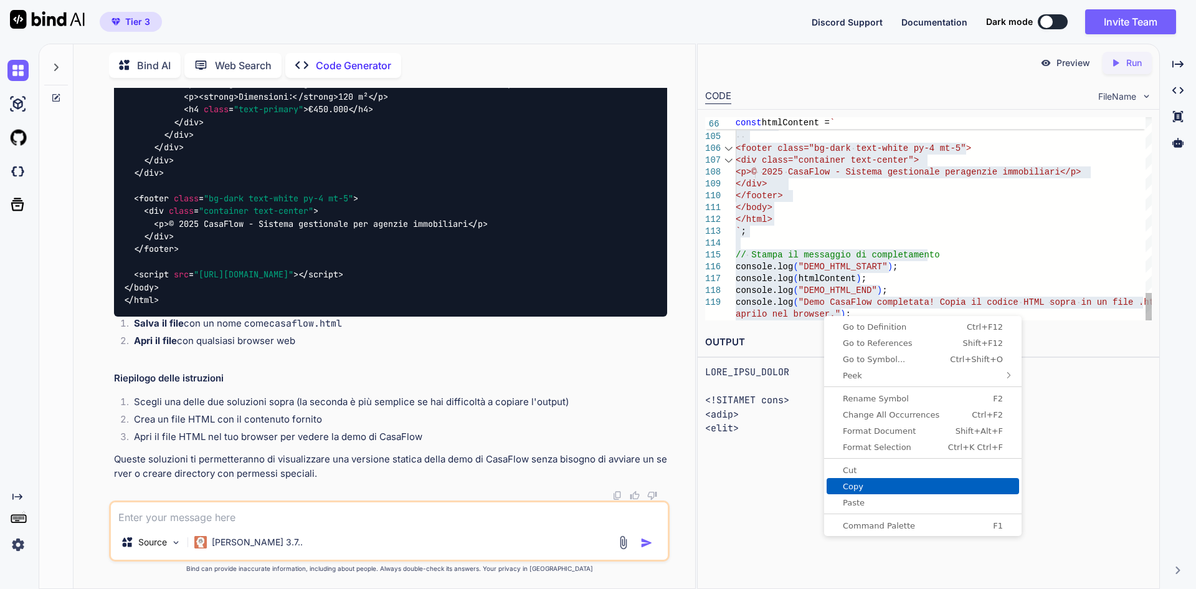
click at [857, 484] on span "Copy" at bounding box center [923, 486] width 193 height 8
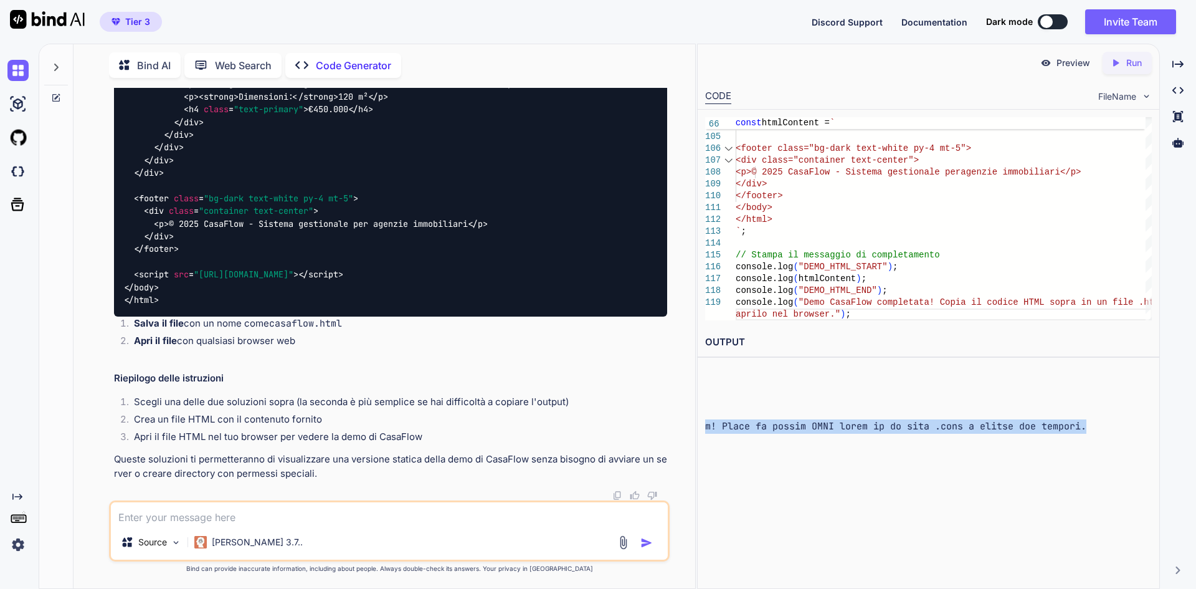
scroll to position [1077, 140]
drag, startPoint x: 703, startPoint y: 369, endPoint x: 1142, endPoint y: 421, distance: 441.7
click at [1142, 421] on div "OUTPUT" at bounding box center [929, 381] width 462 height 107
click at [1036, 390] on div at bounding box center [928, 399] width 447 height 69
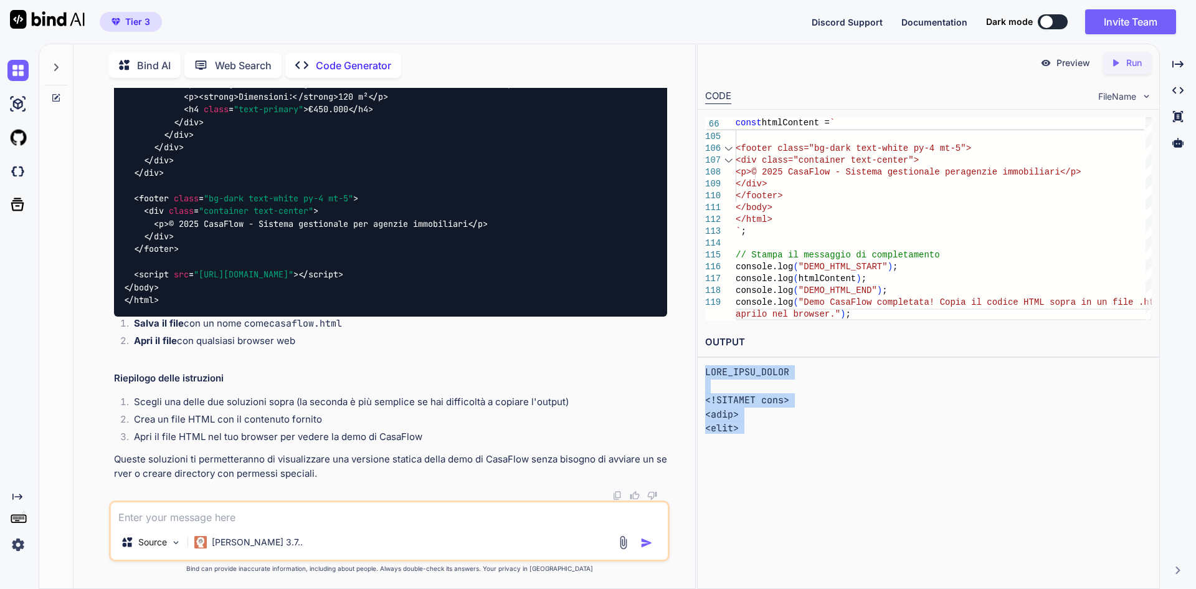
drag, startPoint x: 764, startPoint y: 377, endPoint x: 707, endPoint y: 371, distance: 57.7
copy pre "DEMO_HTML_START <!DOCTYPE html> <html> <head> <title>CasaFlow - Demo</title> <m…"
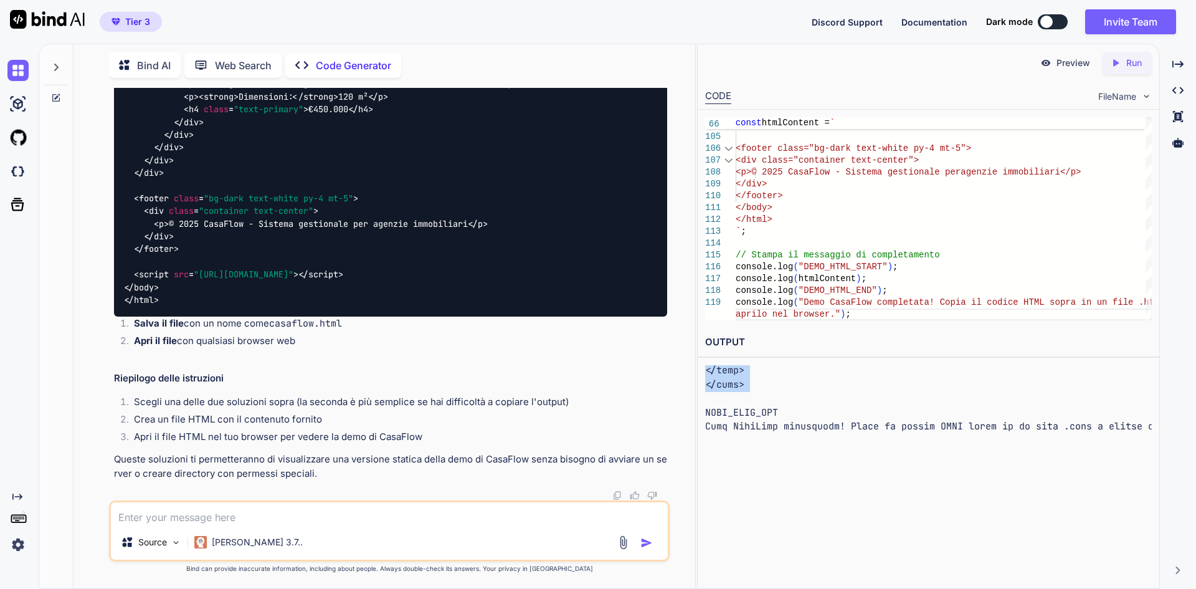
drag, startPoint x: 703, startPoint y: 409, endPoint x: 765, endPoint y: 395, distance: 63.8
click at [765, 395] on div "OUTPUT" at bounding box center [929, 381] width 462 height 107
copy pre "<html> <head> <title>CasaFlow - Demo</title> <meta charset="UTF-8"> <meta name=…"
click at [1060, 70] on div "Preview" at bounding box center [1066, 63] width 70 height 22
click at [245, 524] on textarea at bounding box center [389, 513] width 557 height 22
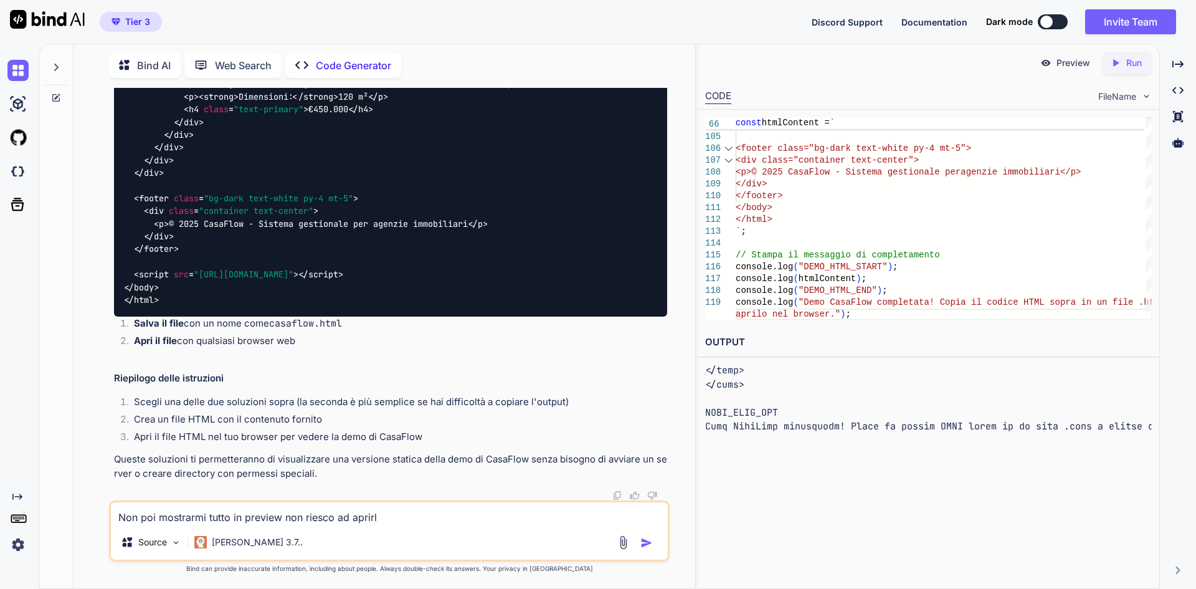
type textarea "Non poi mostrarmi tutto in preview non riesco ad aprirlo"
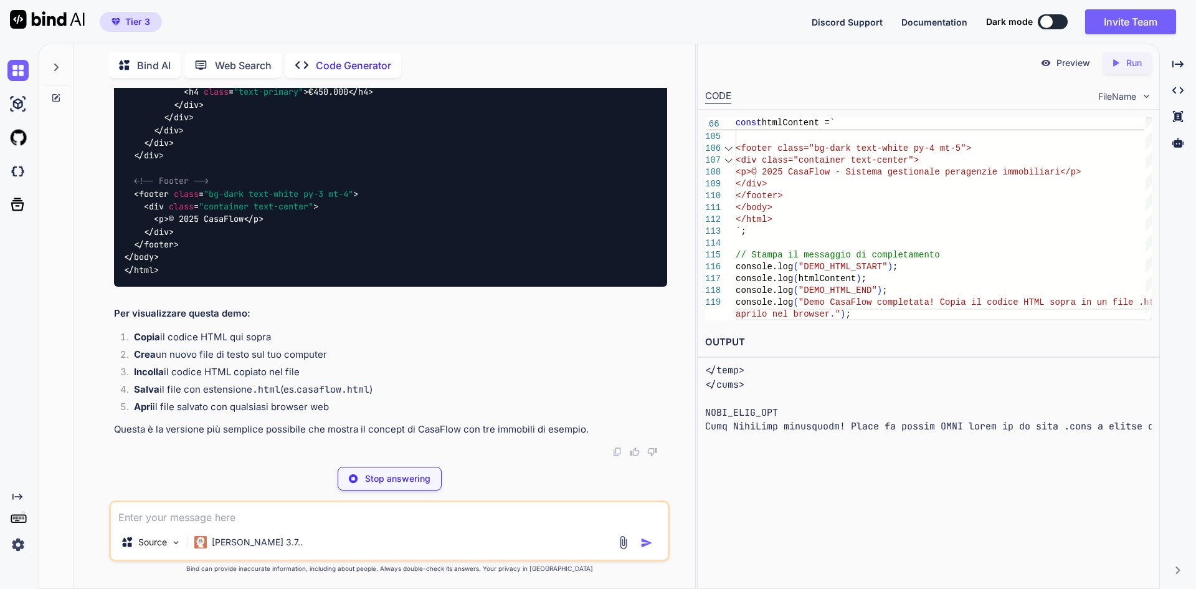
scroll to position [63137, 0]
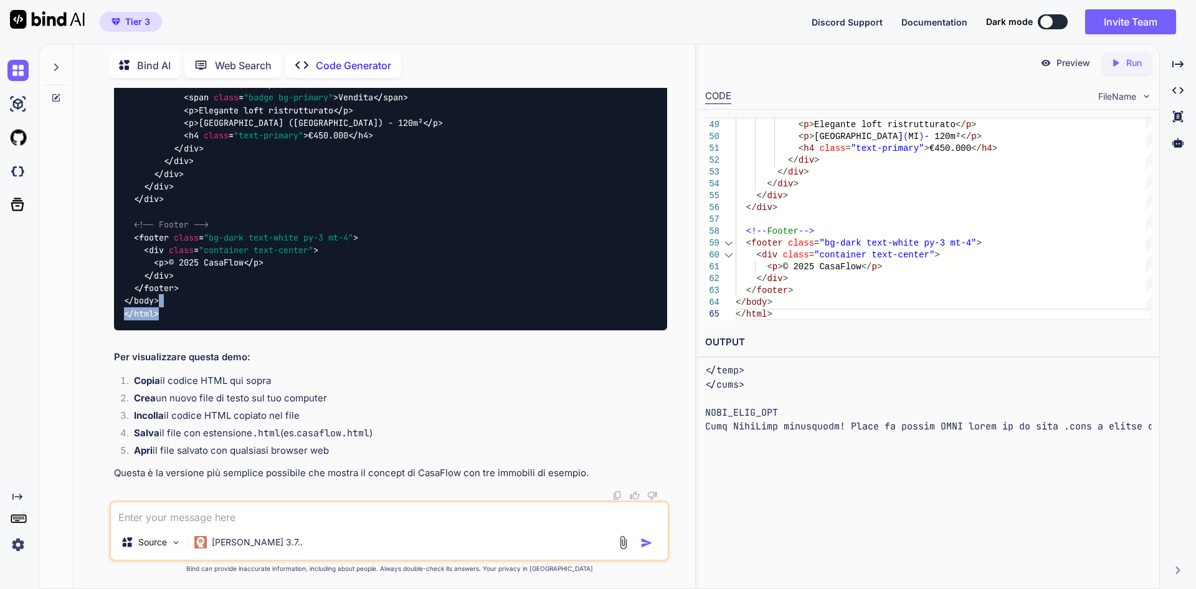
drag, startPoint x: 382, startPoint y: 295, endPoint x: 242, endPoint y: 312, distance: 140.5
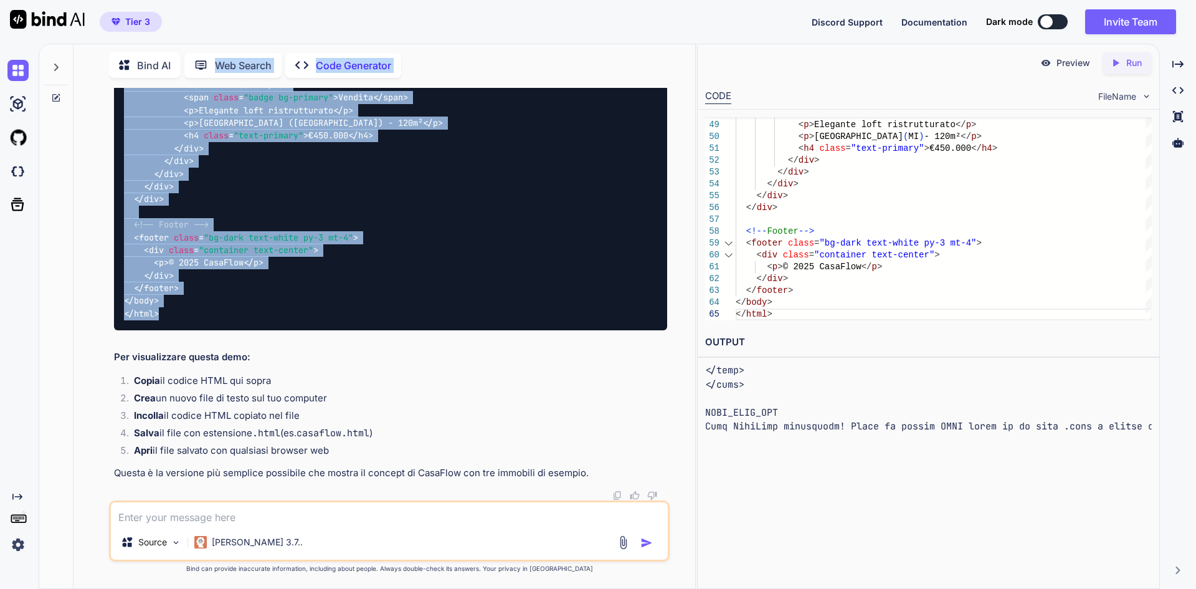
scroll to position [62311, 0]
drag, startPoint x: 211, startPoint y: 320, endPoint x: 125, endPoint y: 324, distance: 86.1
copy code "<!DOCTYPE html > < html > < head > < title > CasaFlow </ title > < link href = …"
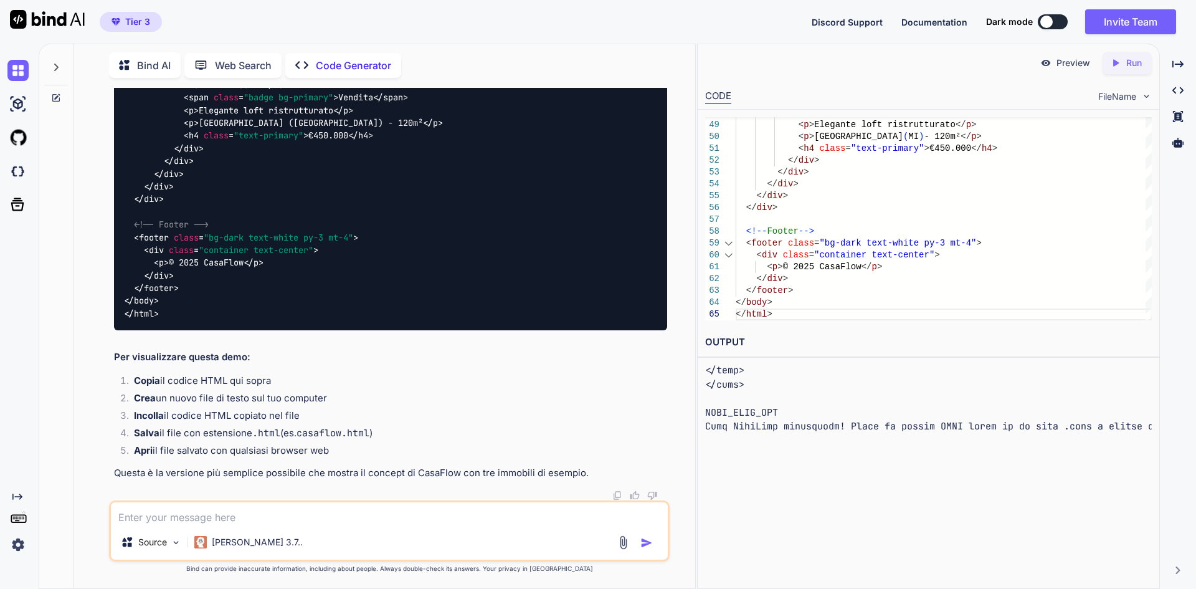
click at [153, 65] on p "Bind AI" at bounding box center [154, 65] width 34 height 15
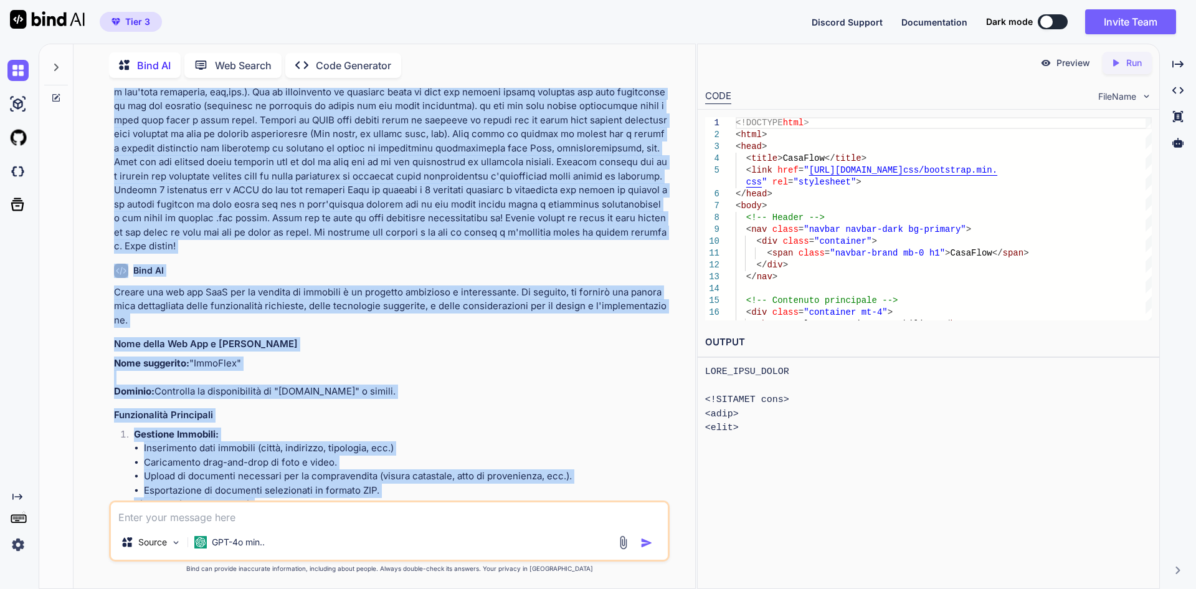
scroll to position [350, 0]
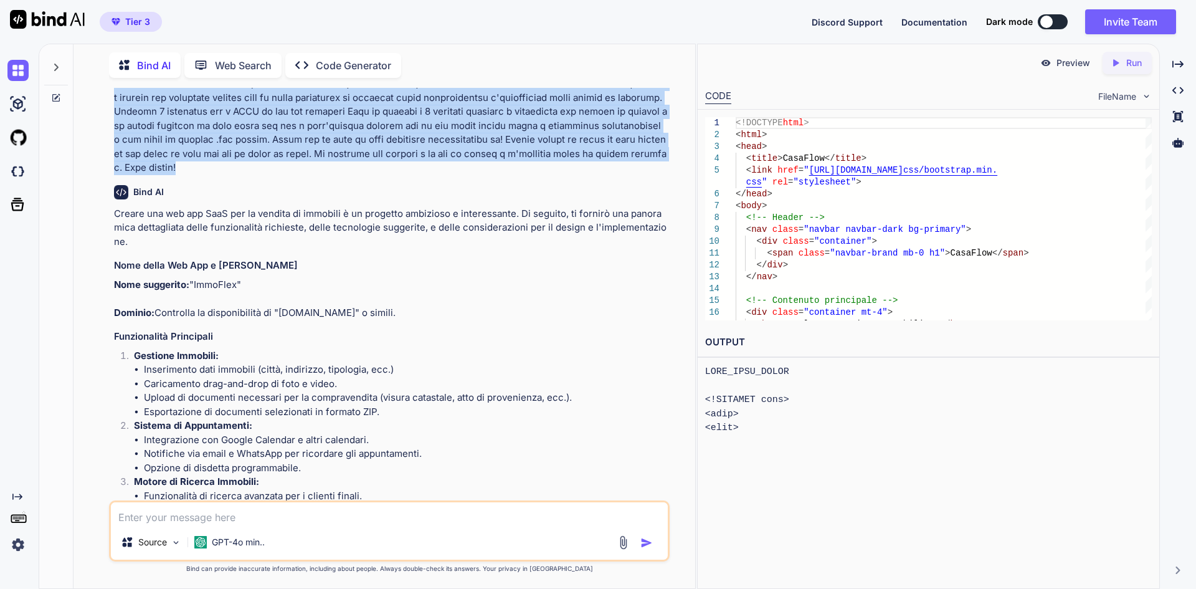
drag, startPoint x: 116, startPoint y: 122, endPoint x: 315, endPoint y: 152, distance: 201.7
copy p "Avrei bisogno di creare una web app da distribuire come SAAS. L'oggetto della w…"
click at [24, 69] on img at bounding box center [17, 70] width 21 height 21
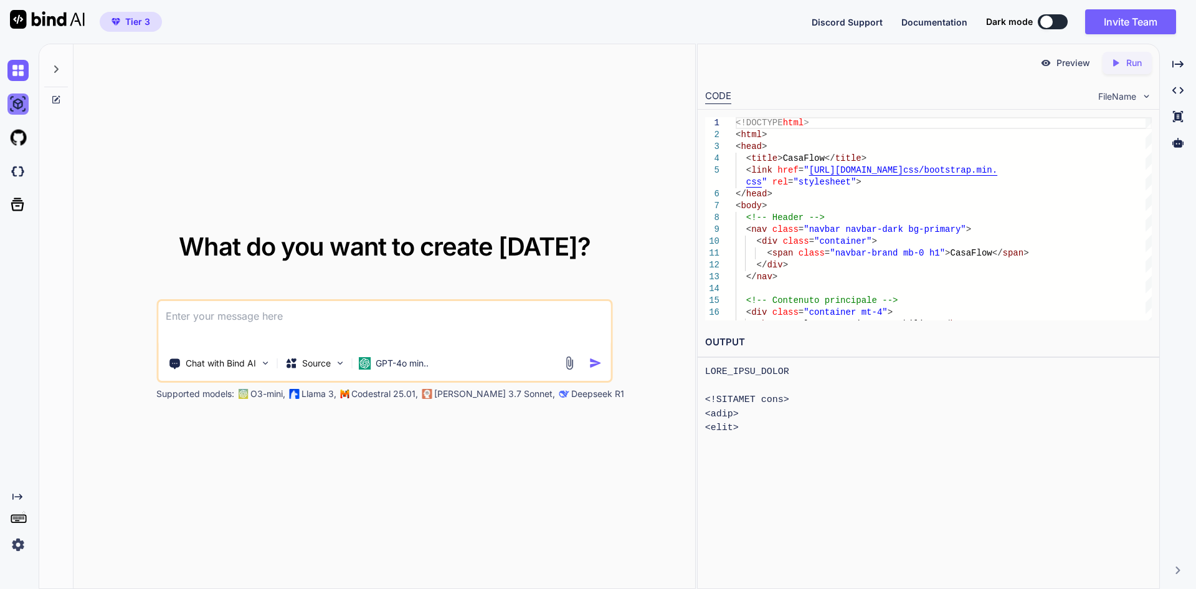
click at [17, 105] on img at bounding box center [17, 103] width 21 height 21
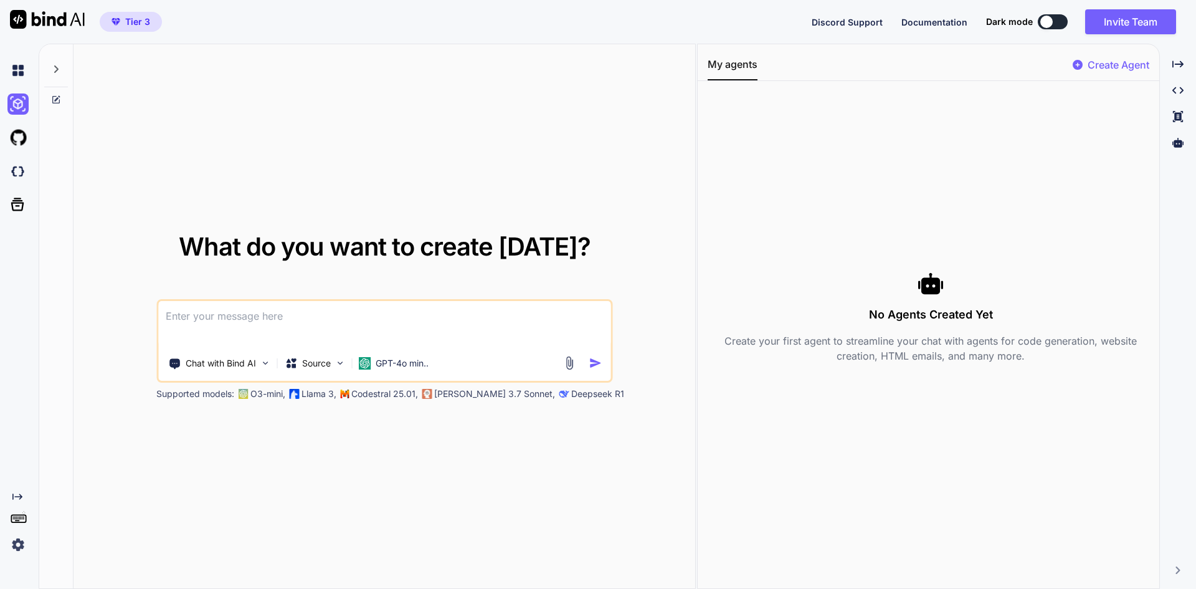
click at [57, 75] on div at bounding box center [56, 65] width 24 height 43
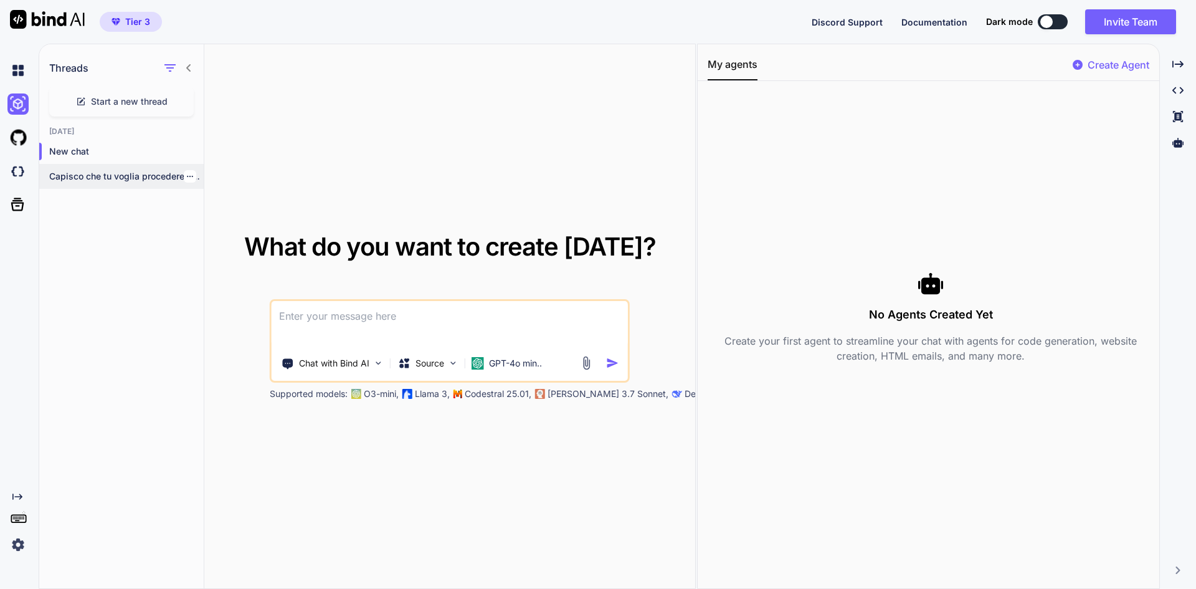
click at [112, 177] on p "Capisco che tu voglia procedere con la..." at bounding box center [126, 176] width 155 height 12
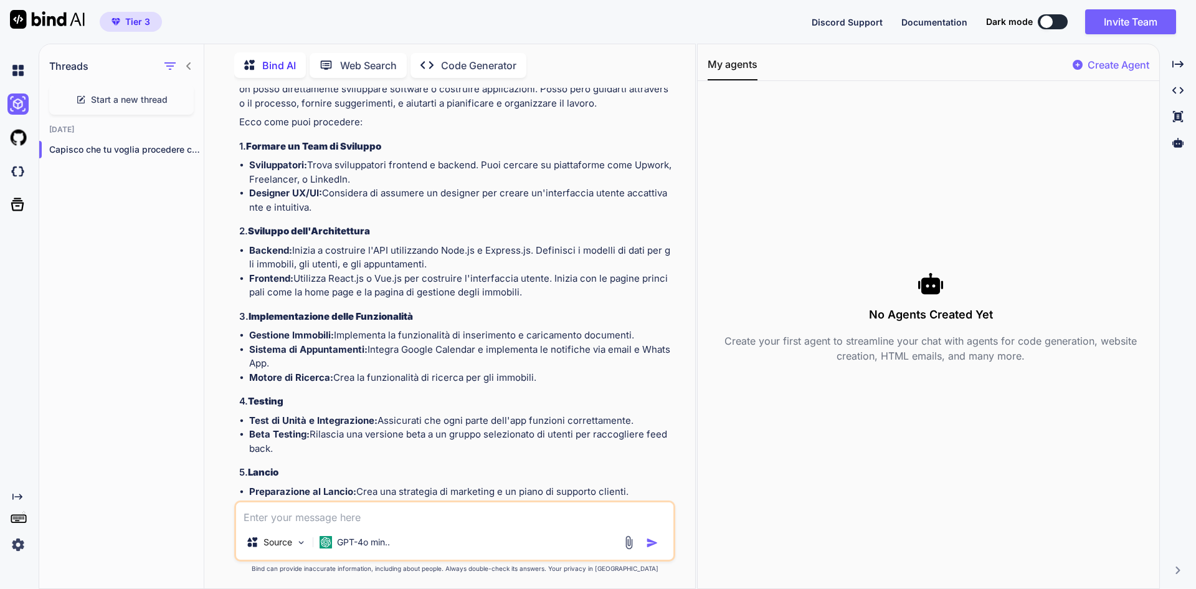
scroll to position [3661, 0]
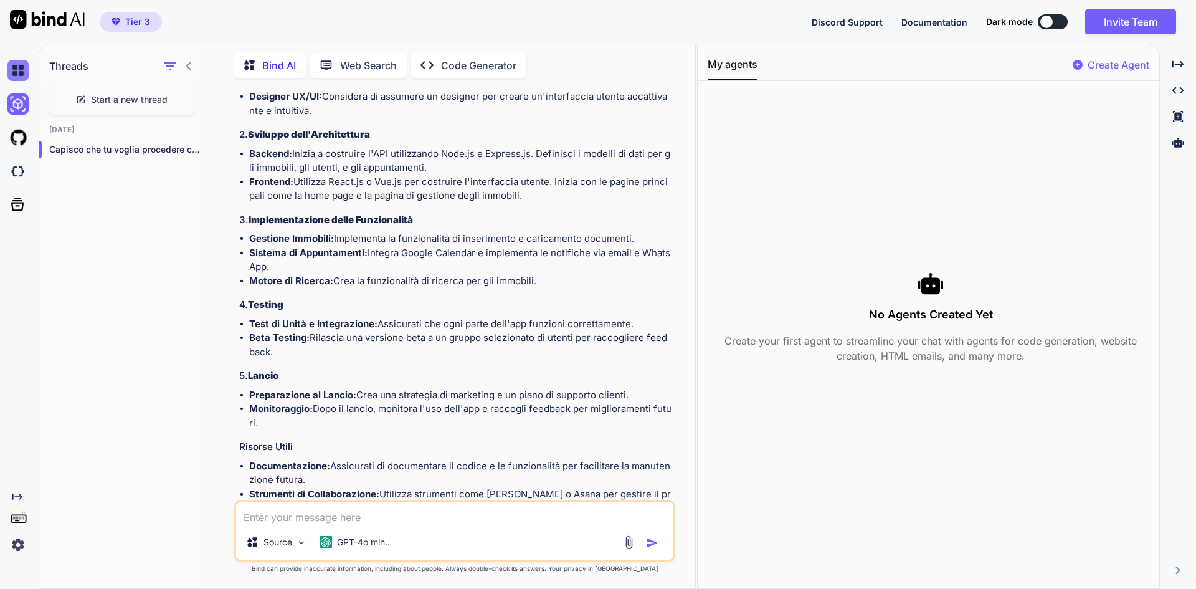
click at [22, 70] on img at bounding box center [17, 70] width 21 height 21
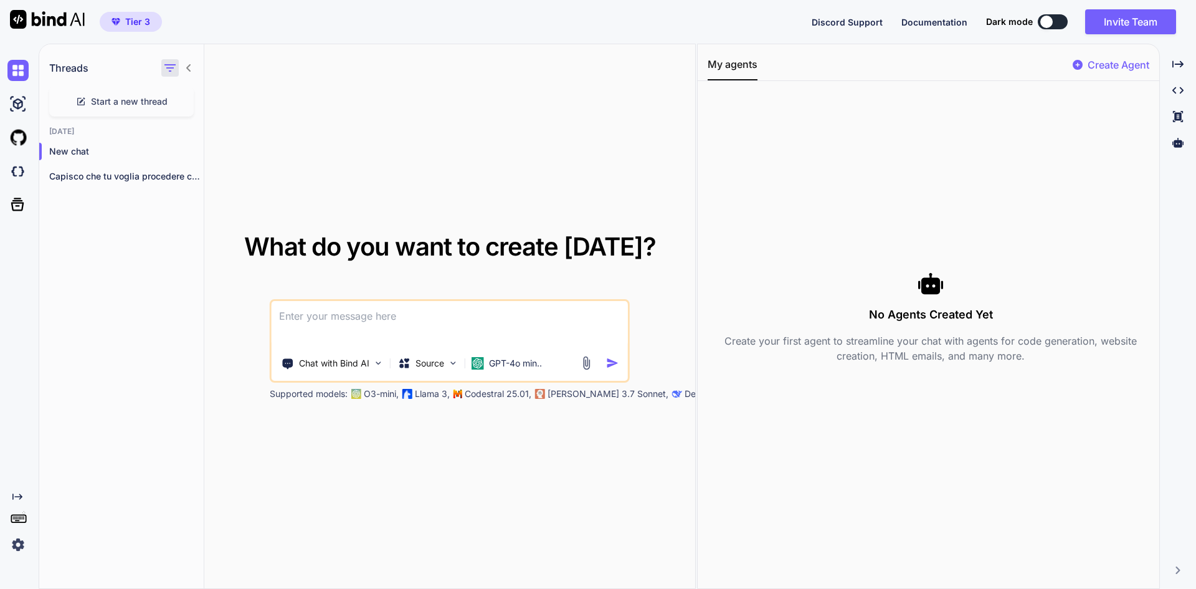
click at [171, 72] on icon "button" at bounding box center [169, 67] width 11 height 7
click at [20, 196] on icon at bounding box center [17, 204] width 17 height 17
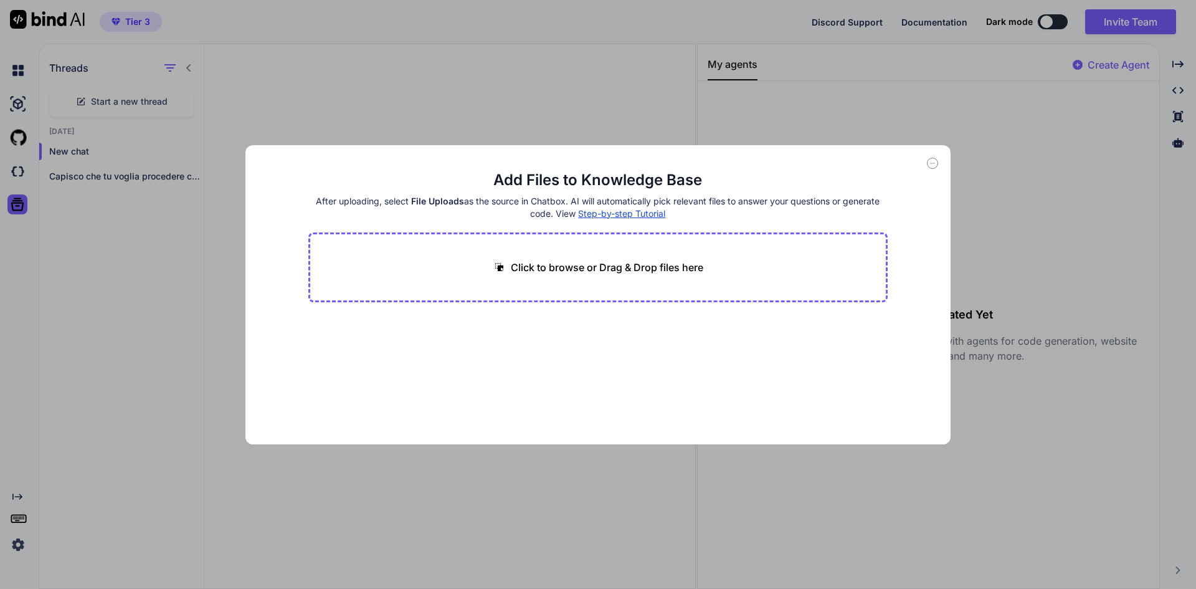
click at [929, 167] on icon at bounding box center [932, 163] width 11 height 11
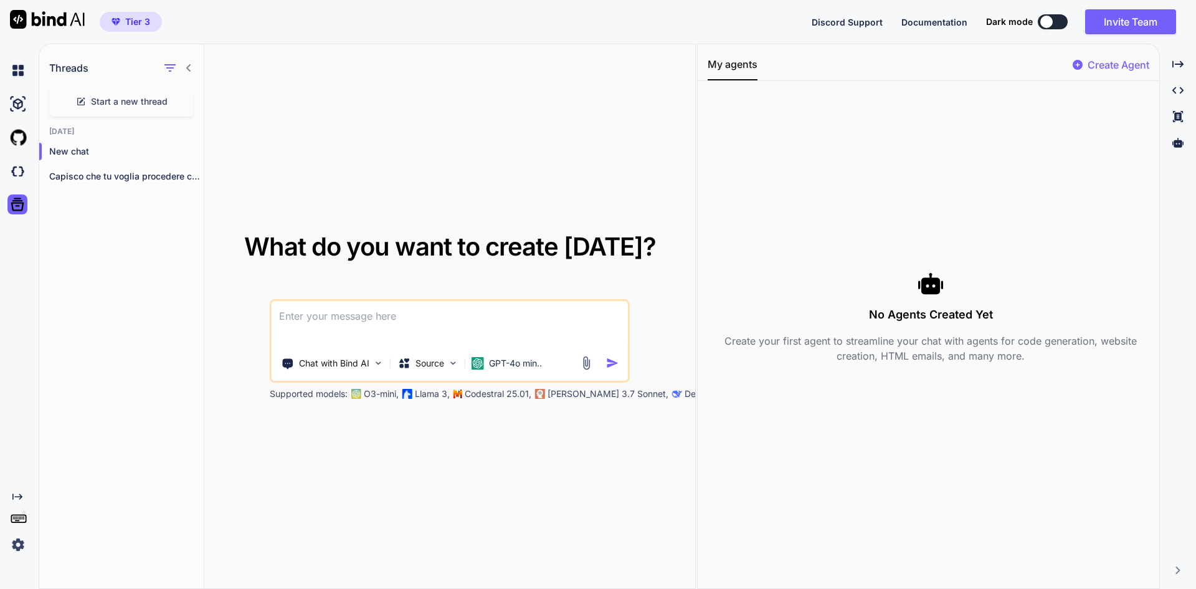
click at [21, 495] on icon at bounding box center [17, 496] width 10 height 6
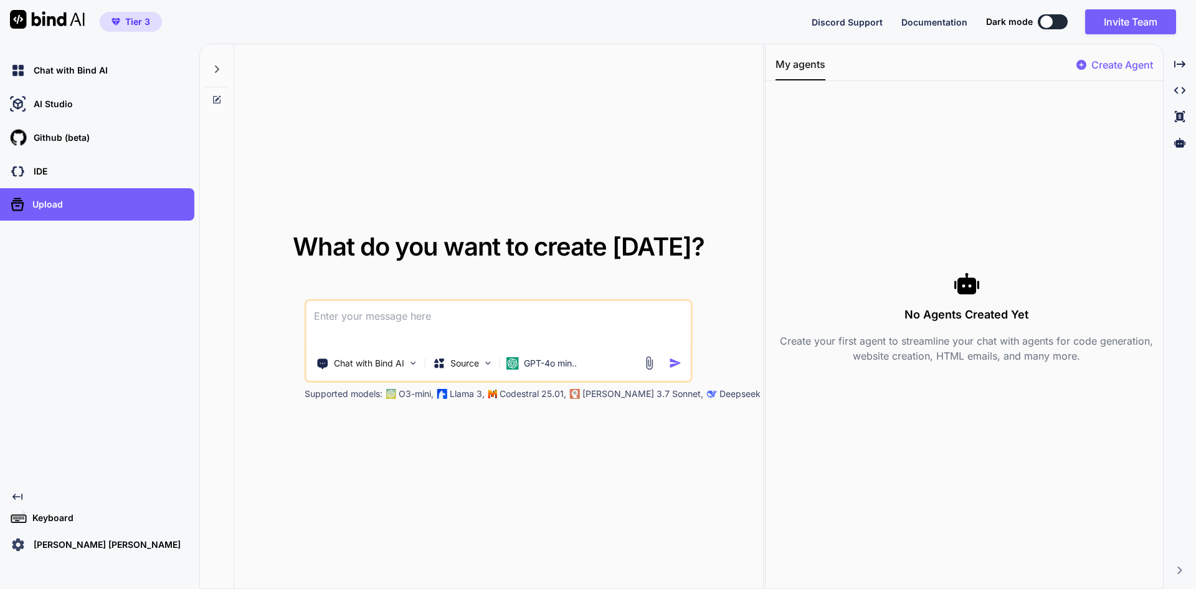
click at [50, 544] on p "Antonio Meotto Pompilio" at bounding box center [105, 544] width 152 height 12
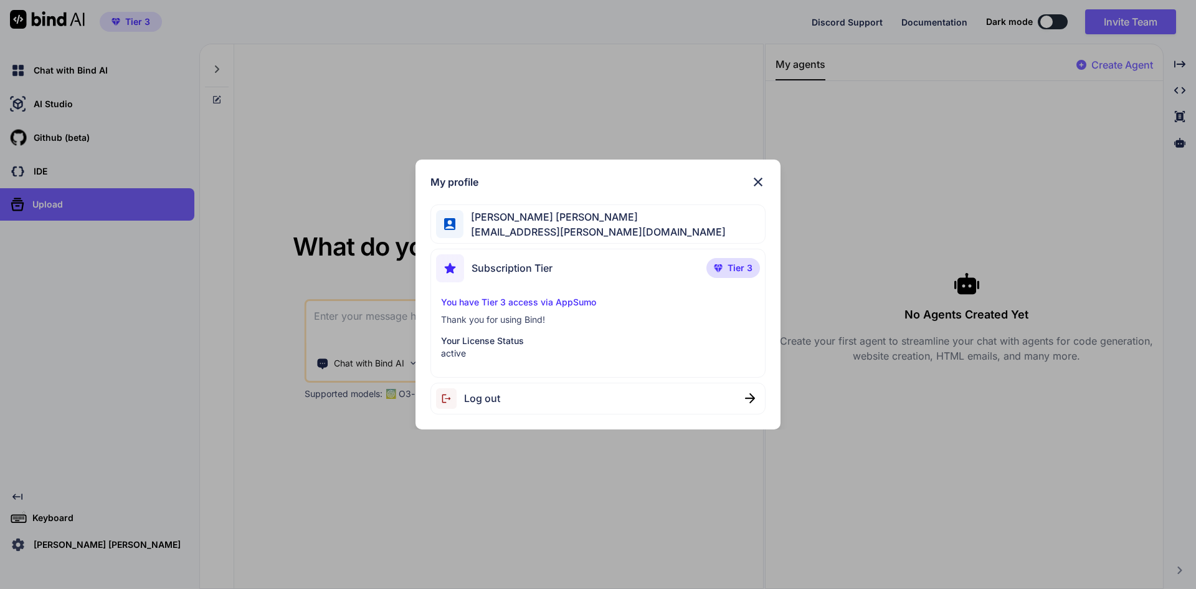
click at [762, 179] on img at bounding box center [758, 181] width 15 height 15
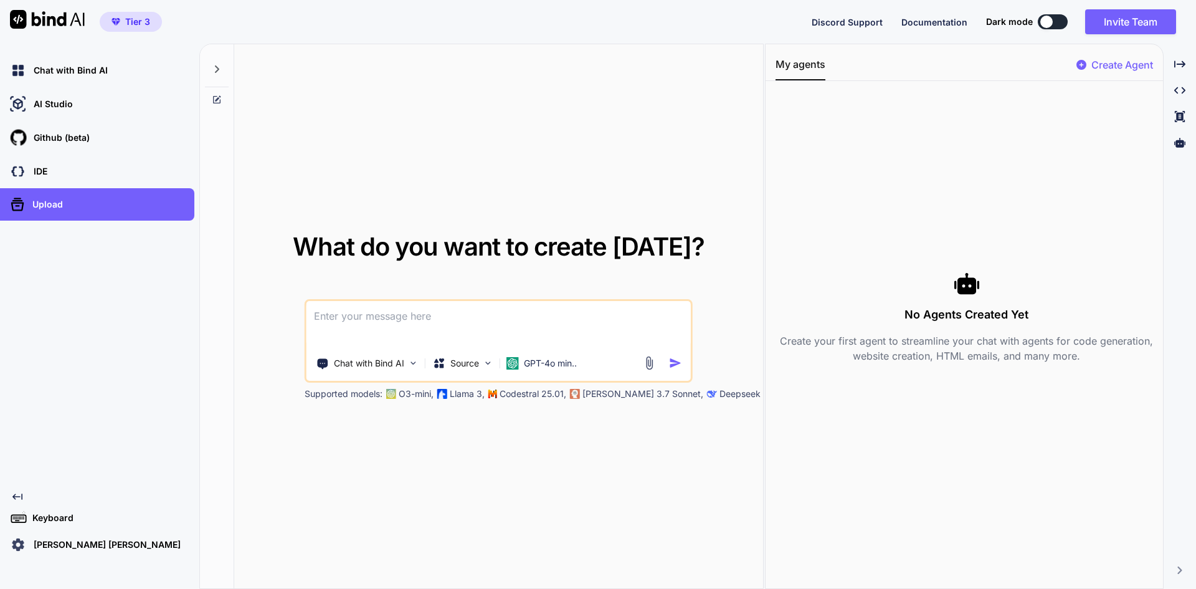
click at [45, 517] on p "Keyboard" at bounding box center [50, 518] width 46 height 12
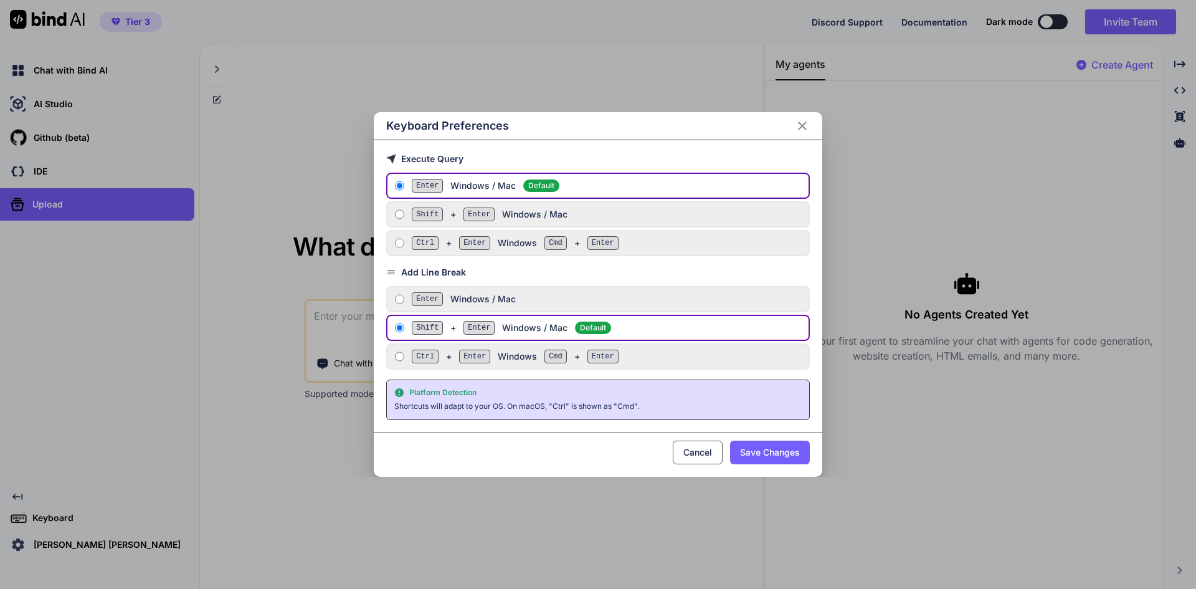
click at [808, 128] on icon "Close" at bounding box center [802, 125] width 15 height 15
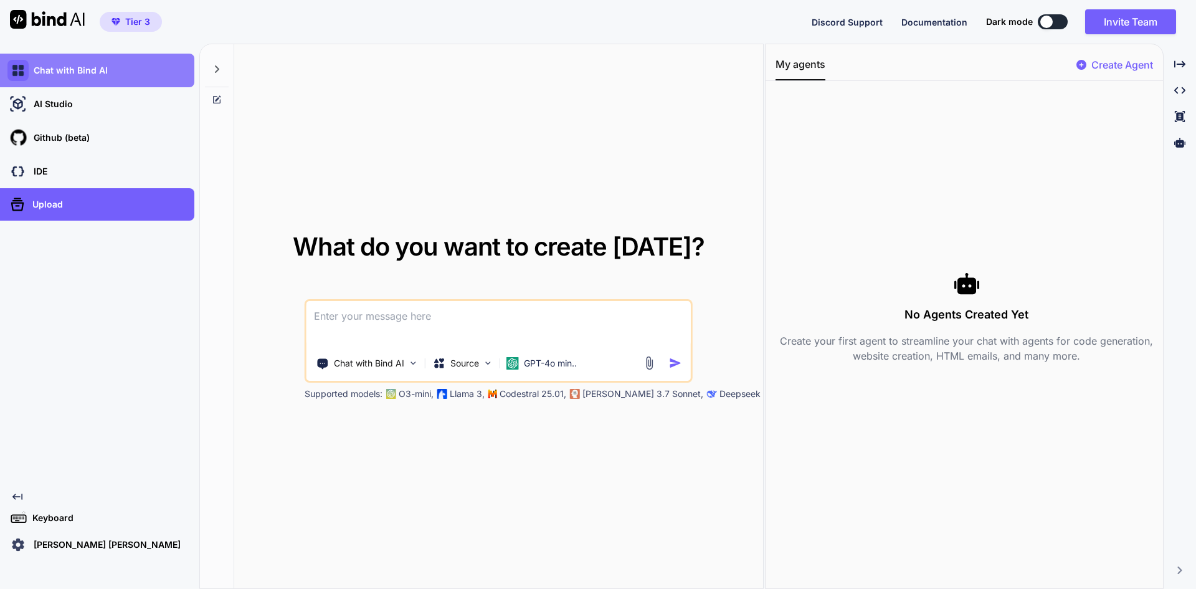
click at [24, 70] on img at bounding box center [17, 70] width 21 height 21
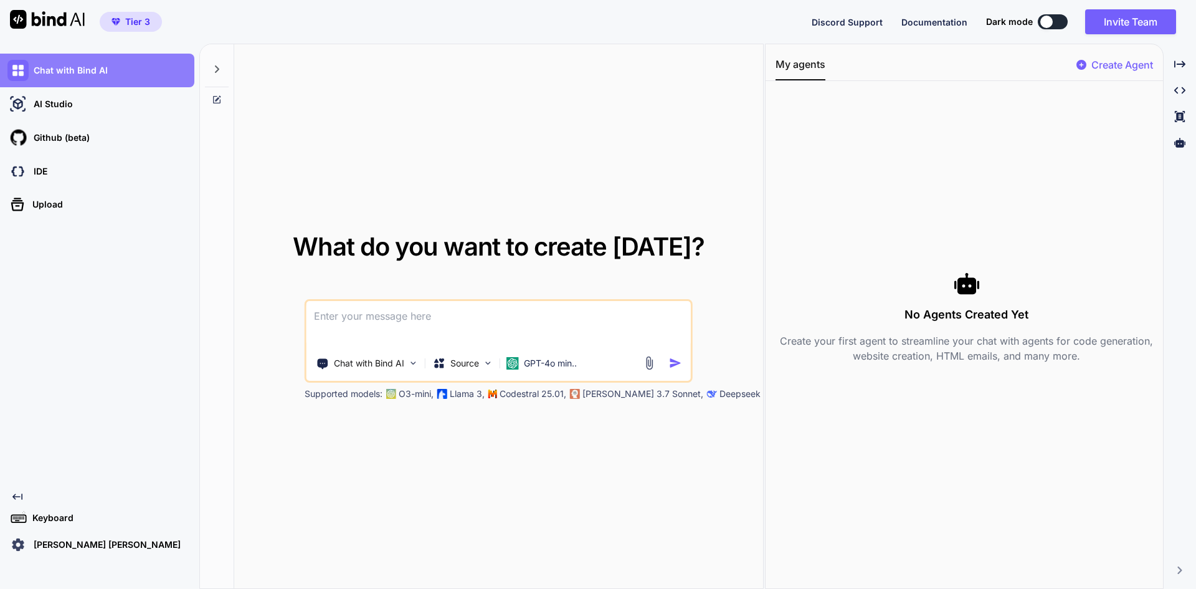
click at [21, 74] on img at bounding box center [17, 70] width 21 height 21
click at [24, 17] on img at bounding box center [47, 19] width 75 height 19
click at [61, 545] on p "Antonio Meotto Pompilio" at bounding box center [105, 544] width 152 height 12
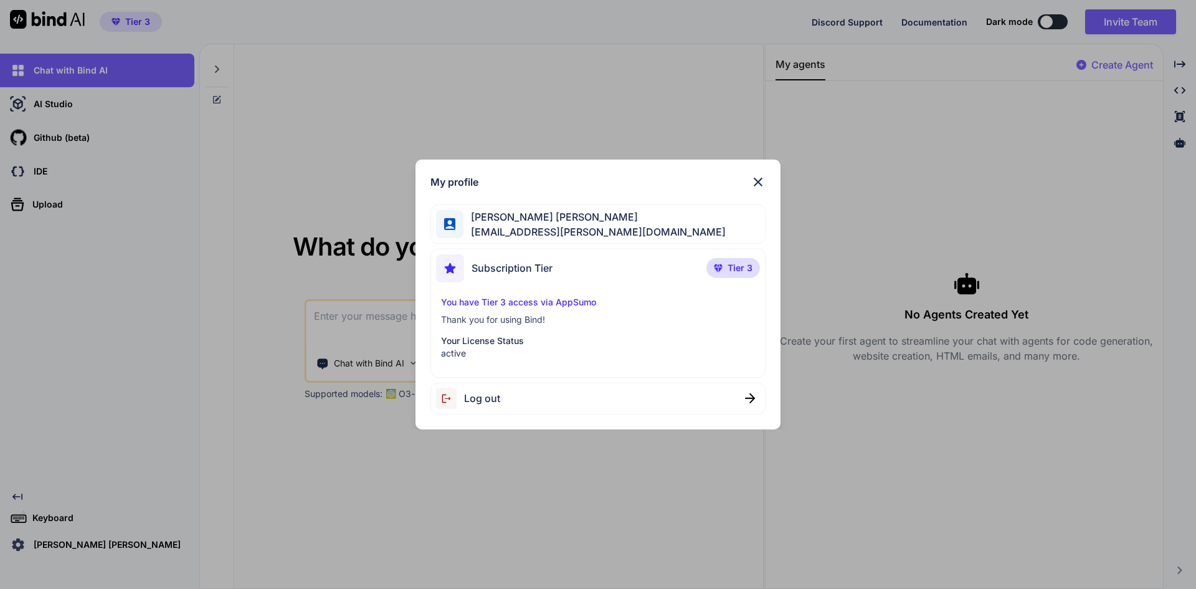
click at [765, 183] on img at bounding box center [758, 181] width 15 height 15
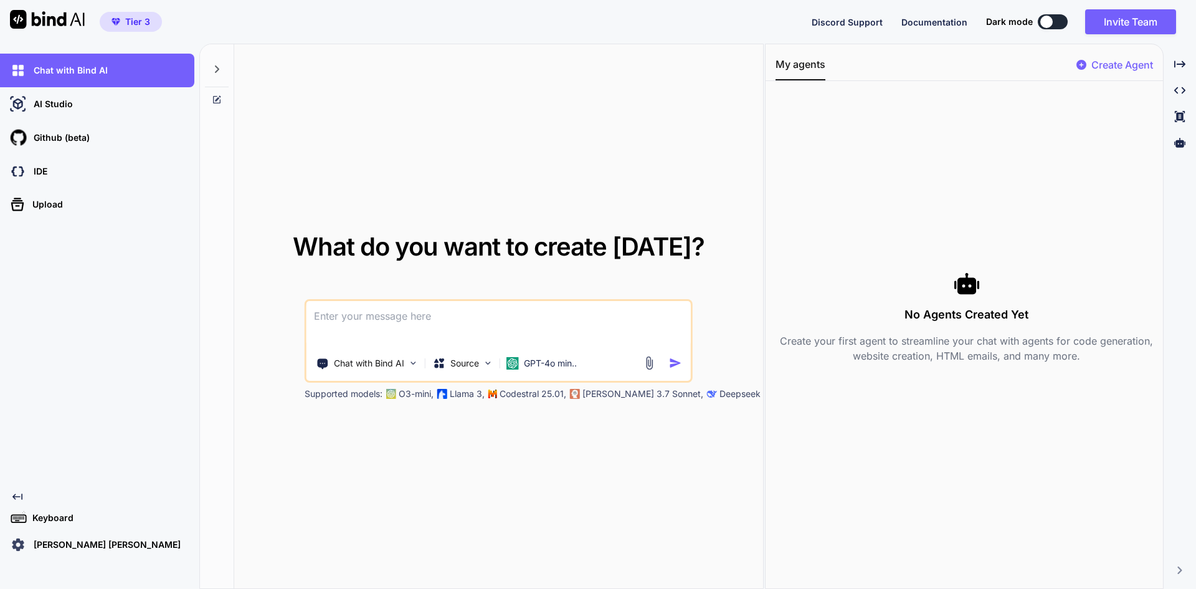
click at [19, 498] on icon "Created with Pixso." at bounding box center [17, 497] width 10 height 10
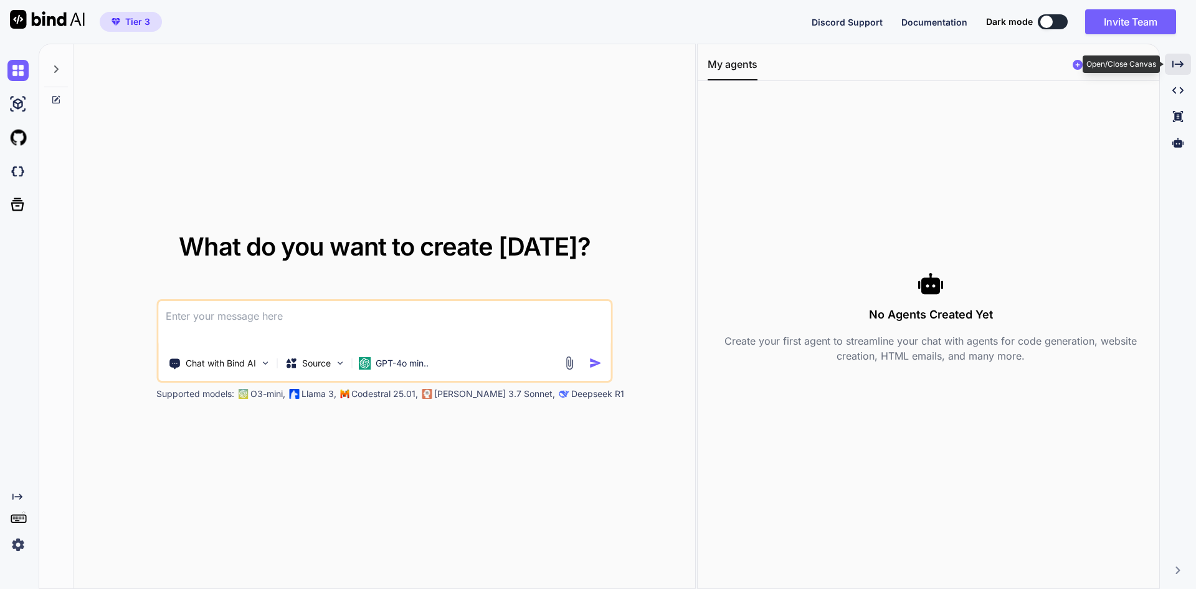
click at [1175, 63] on icon "Created with Pixso." at bounding box center [1178, 64] width 11 height 11
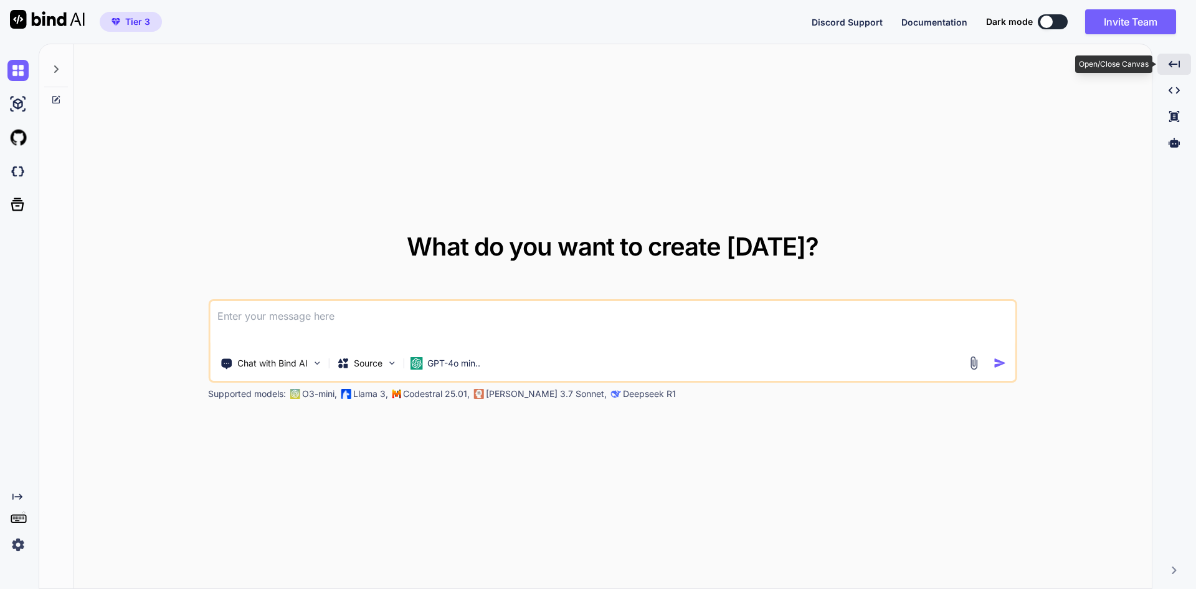
click at [1175, 63] on icon "Created with Pixso." at bounding box center [1174, 64] width 11 height 11
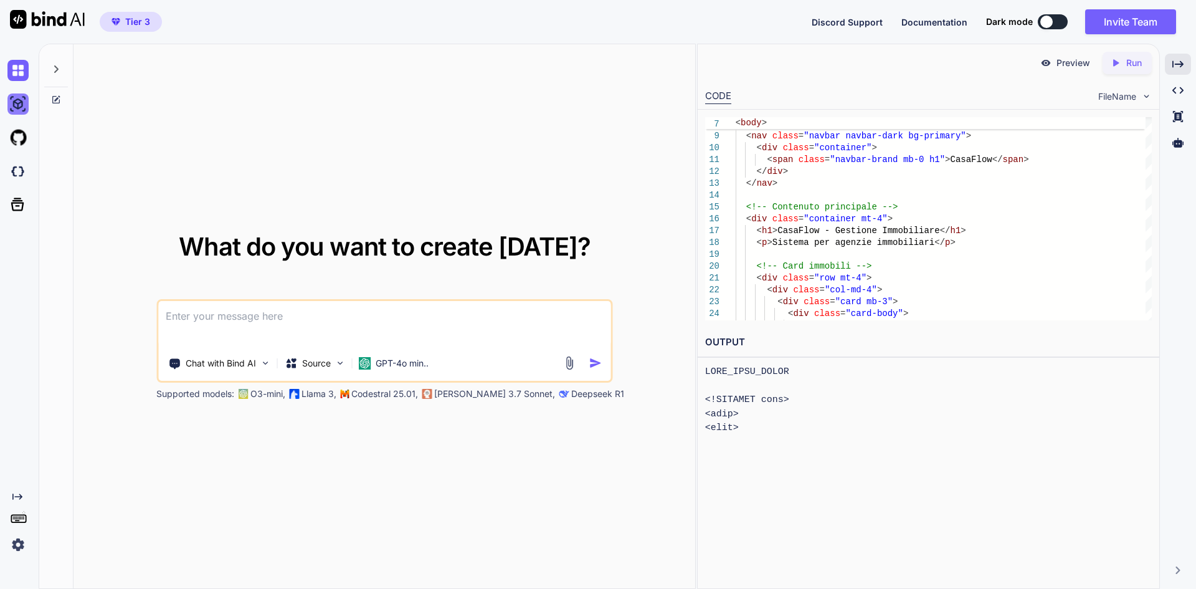
click at [20, 108] on img at bounding box center [17, 103] width 21 height 21
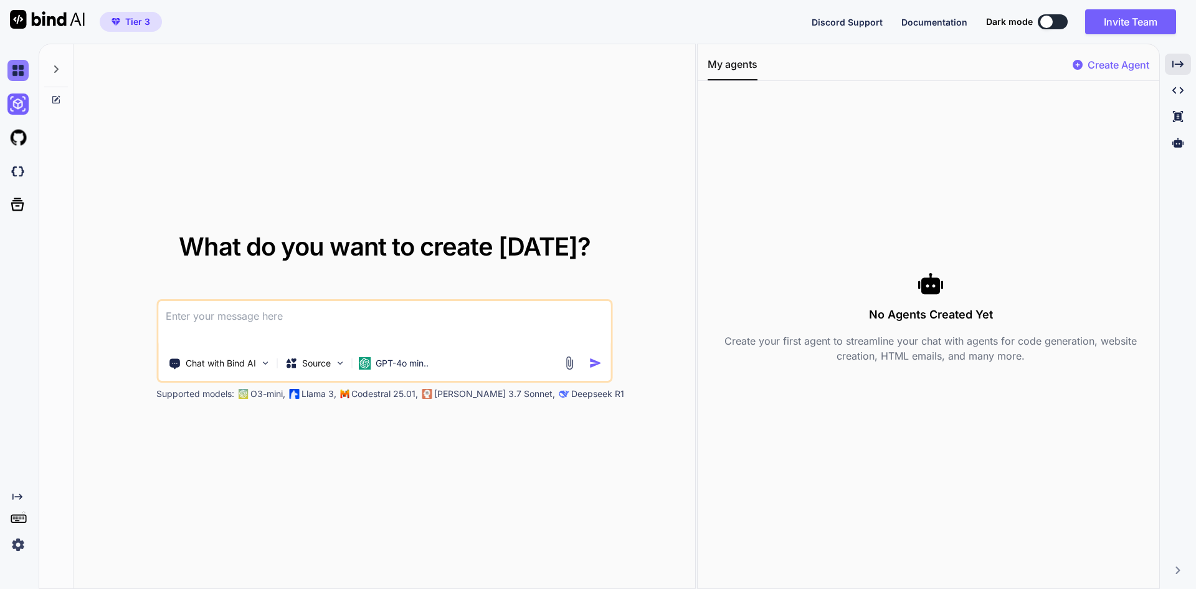
click at [27, 79] on img at bounding box center [17, 70] width 21 height 21
click at [55, 69] on icon at bounding box center [56, 69] width 10 height 10
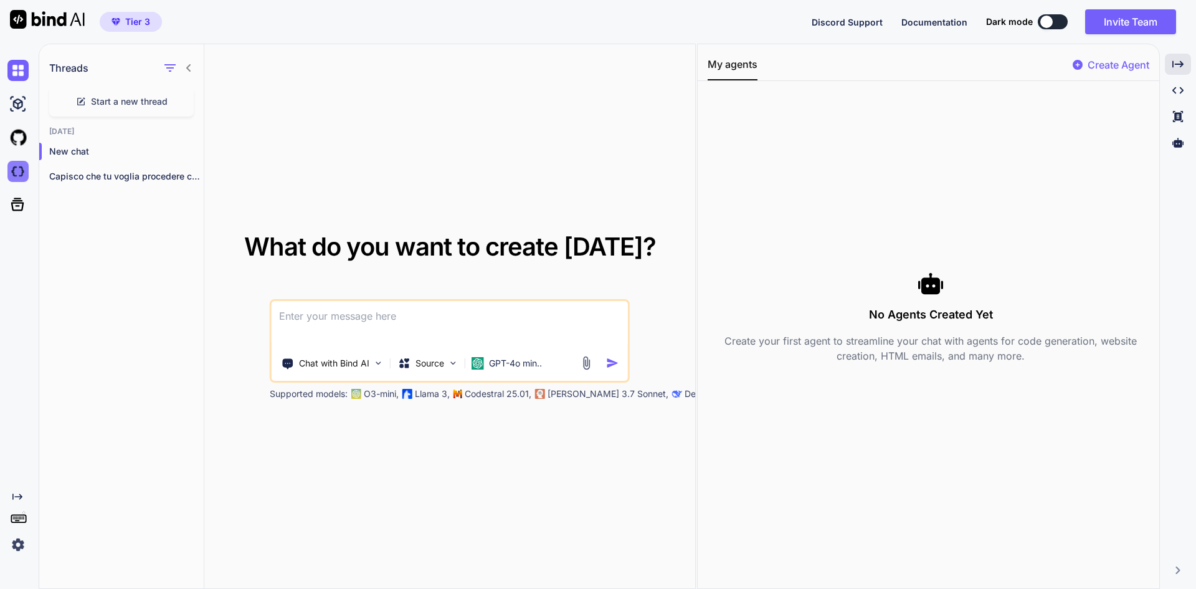
click at [11, 171] on img at bounding box center [17, 171] width 21 height 21
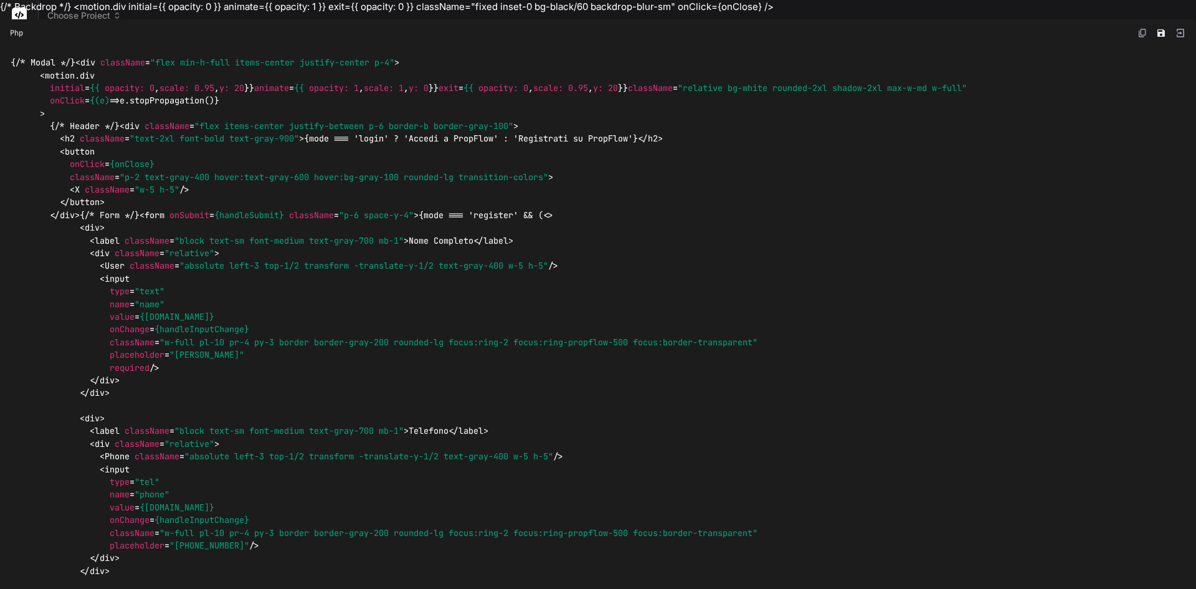
type textarea "x"
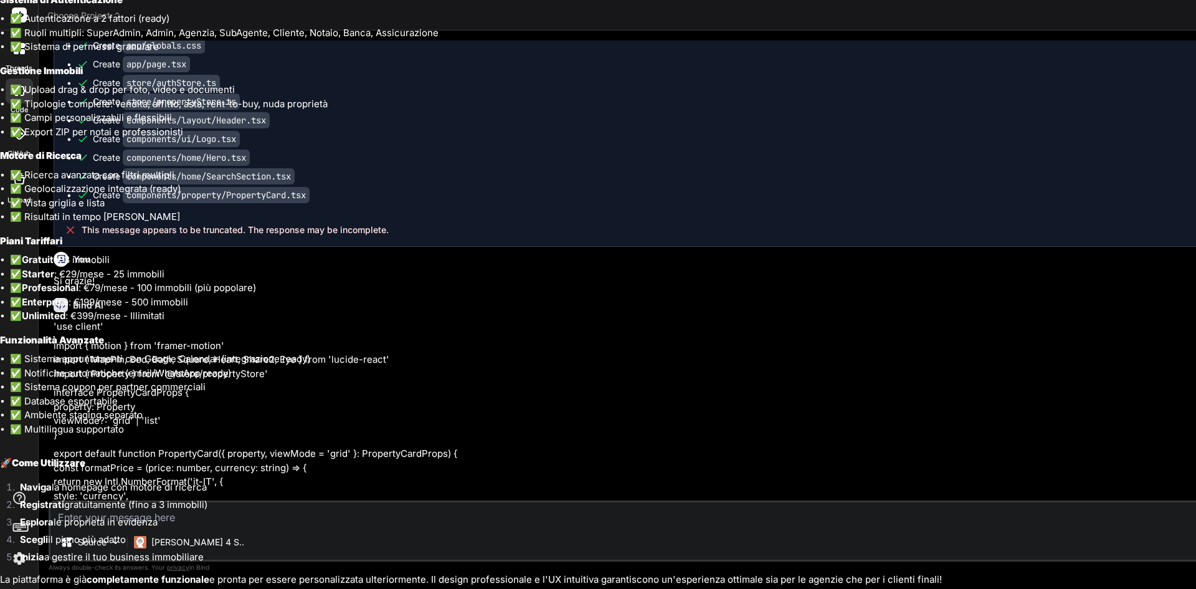
scroll to position [2605, 0]
click at [1096, 216] on li "✅ Risultati in tempo reale" at bounding box center [603, 217] width 1186 height 14
click at [1048, 18] on li "✅ Autenticazione a 2 fattori (ready)" at bounding box center [603, 19] width 1186 height 14
click at [1001, 14] on li "✅ Autenticazione a 2 fattori (ready)" at bounding box center [603, 19] width 1186 height 14
click at [1053, 302] on li "✅ Enterprise : €199/mese - 500 immobili" at bounding box center [603, 302] width 1186 height 14
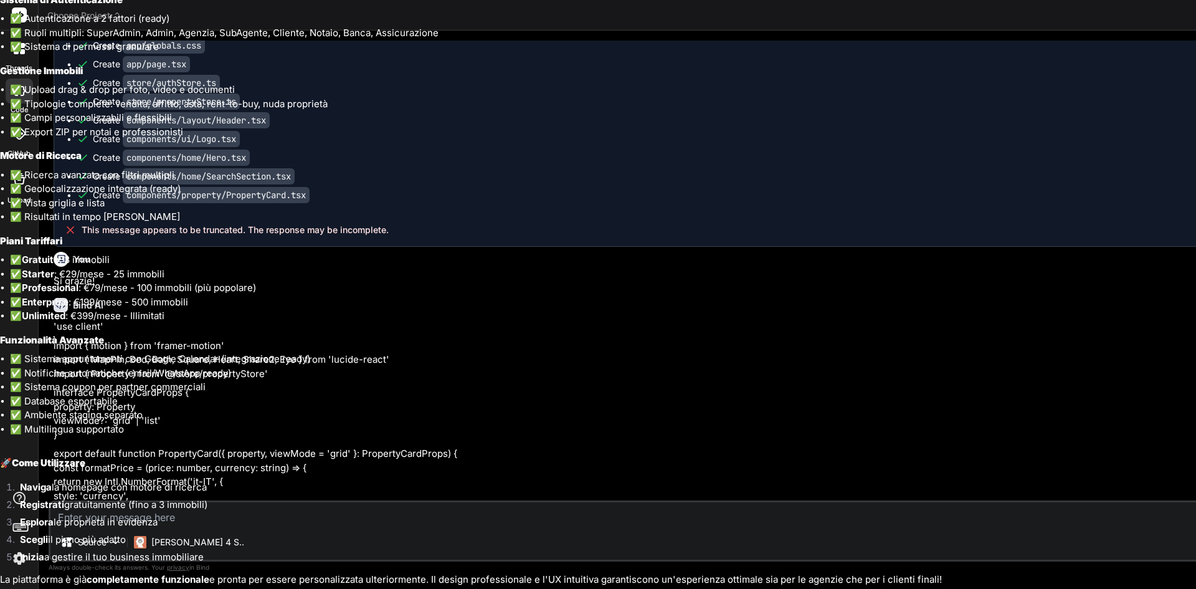
click at [933, 541] on li "Scegli il piano più adatto" at bounding box center [603, 541] width 1186 height 17
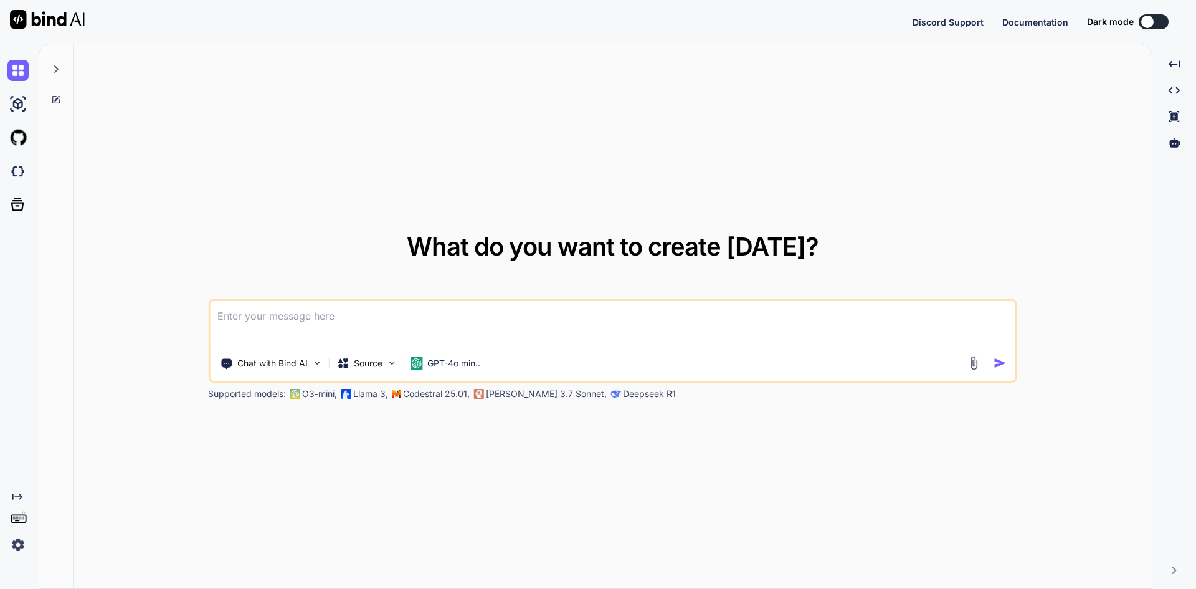
type textarea "x"
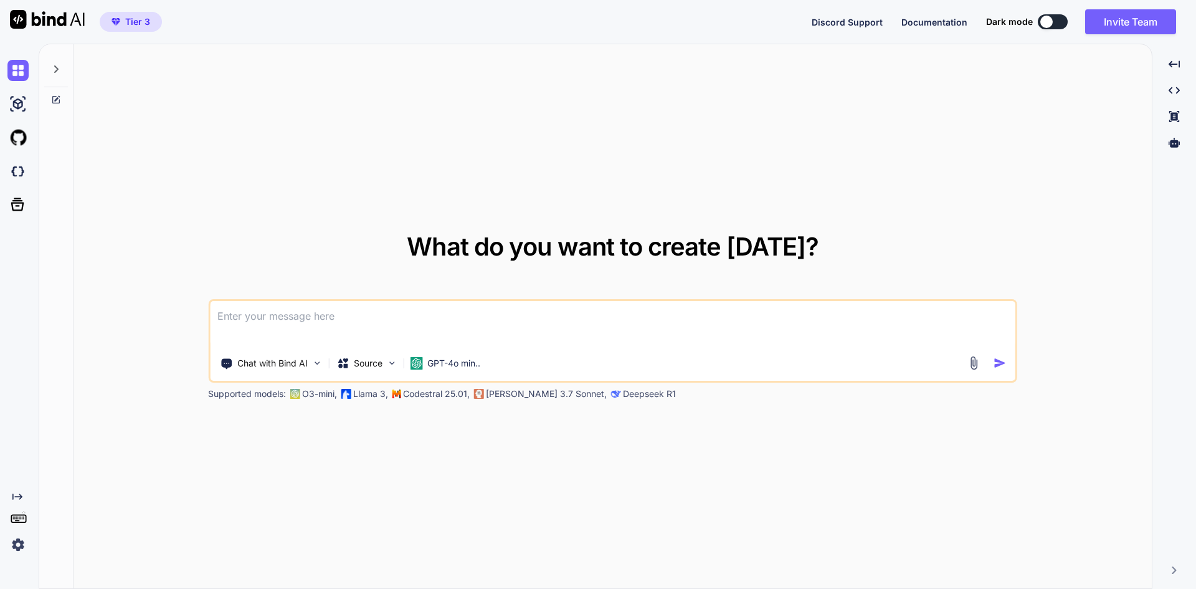
click at [65, 71] on div at bounding box center [56, 65] width 24 height 43
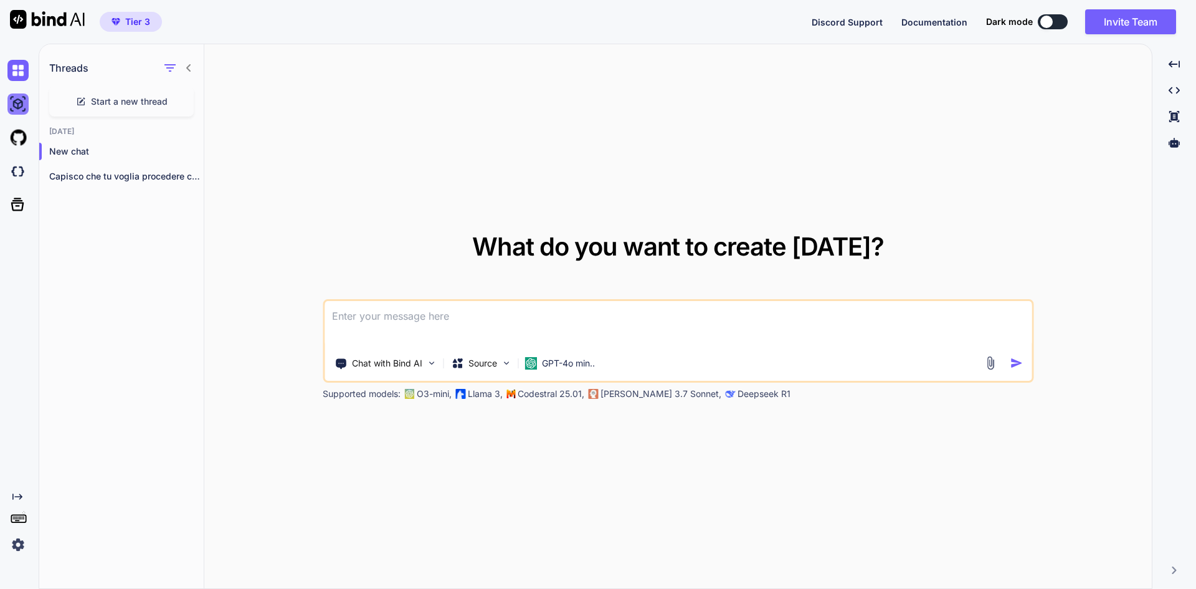
click at [23, 100] on img at bounding box center [17, 103] width 21 height 21
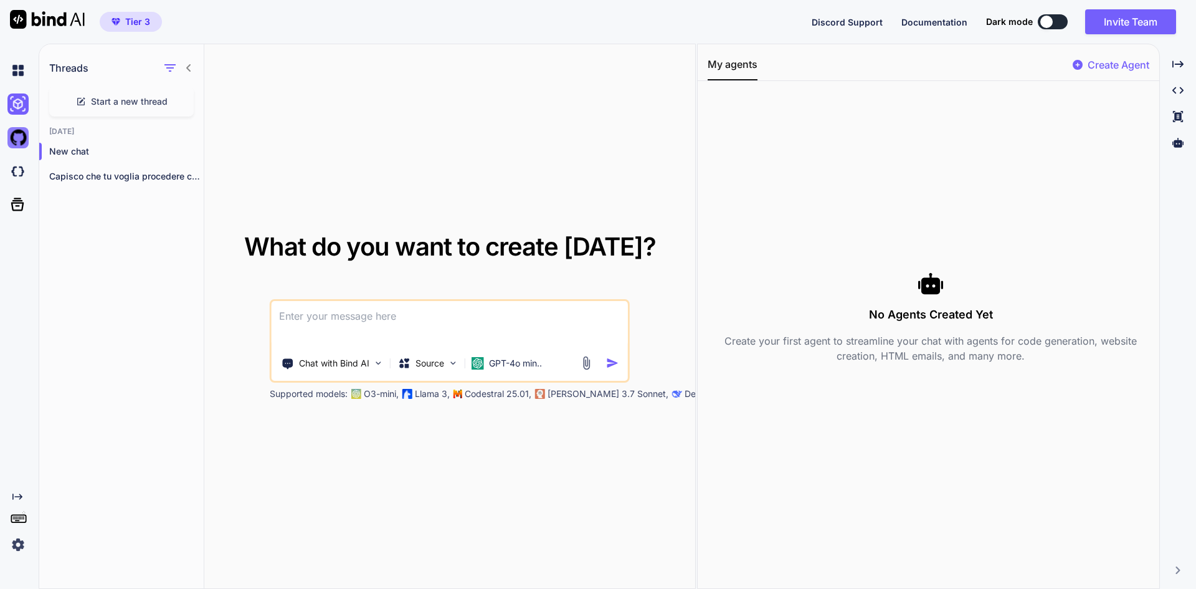
click at [16, 138] on img at bounding box center [17, 137] width 21 height 21
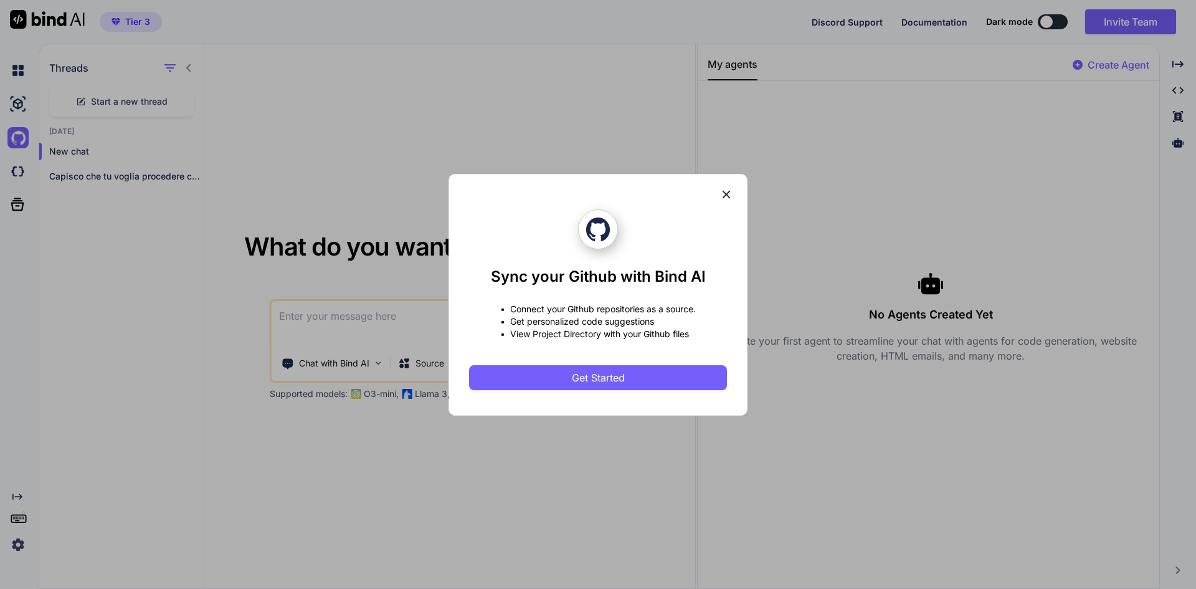
click at [725, 193] on icon at bounding box center [727, 194] width 8 height 8
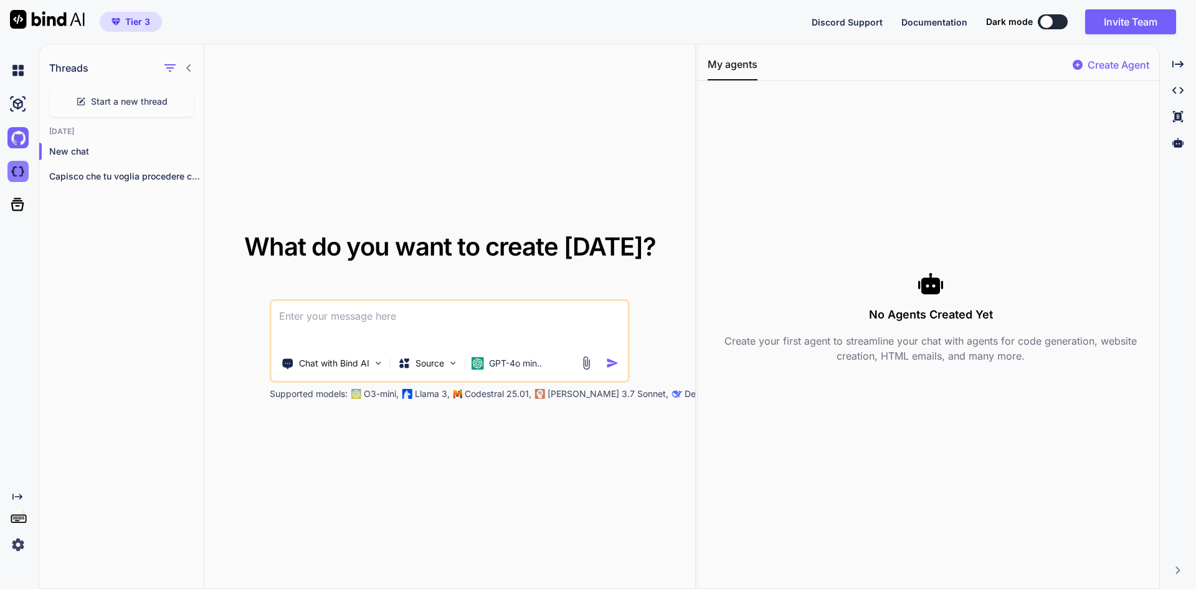
click at [11, 172] on img at bounding box center [17, 171] width 21 height 21
click at [24, 168] on img at bounding box center [17, 171] width 21 height 21
click at [17, 202] on icon at bounding box center [17, 204] width 17 height 17
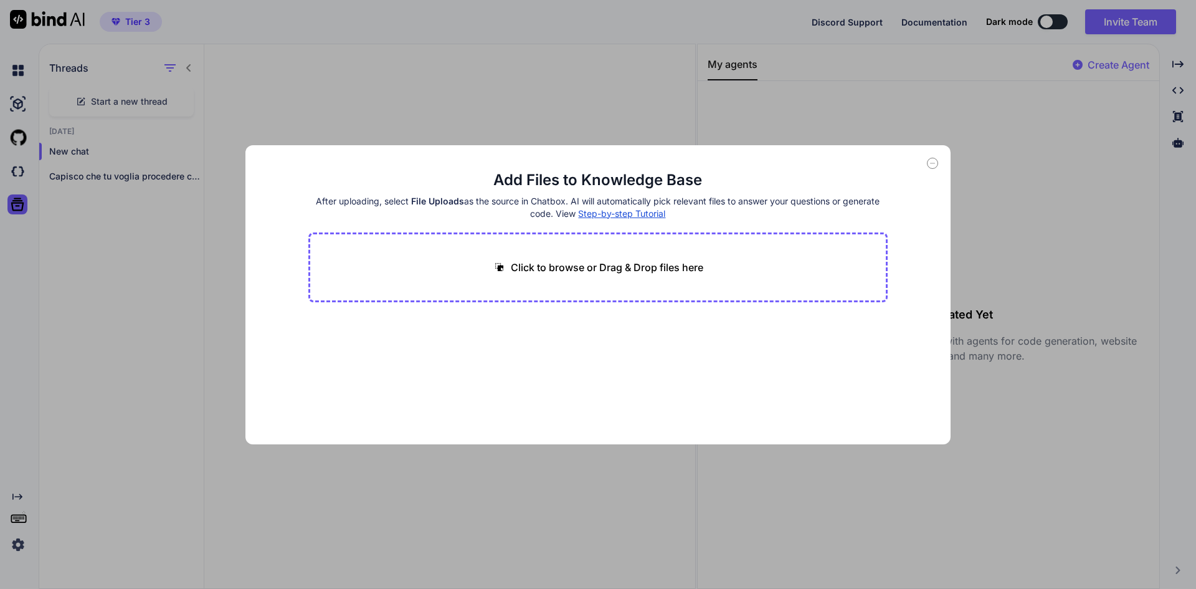
click at [930, 165] on icon at bounding box center [932, 163] width 11 height 11
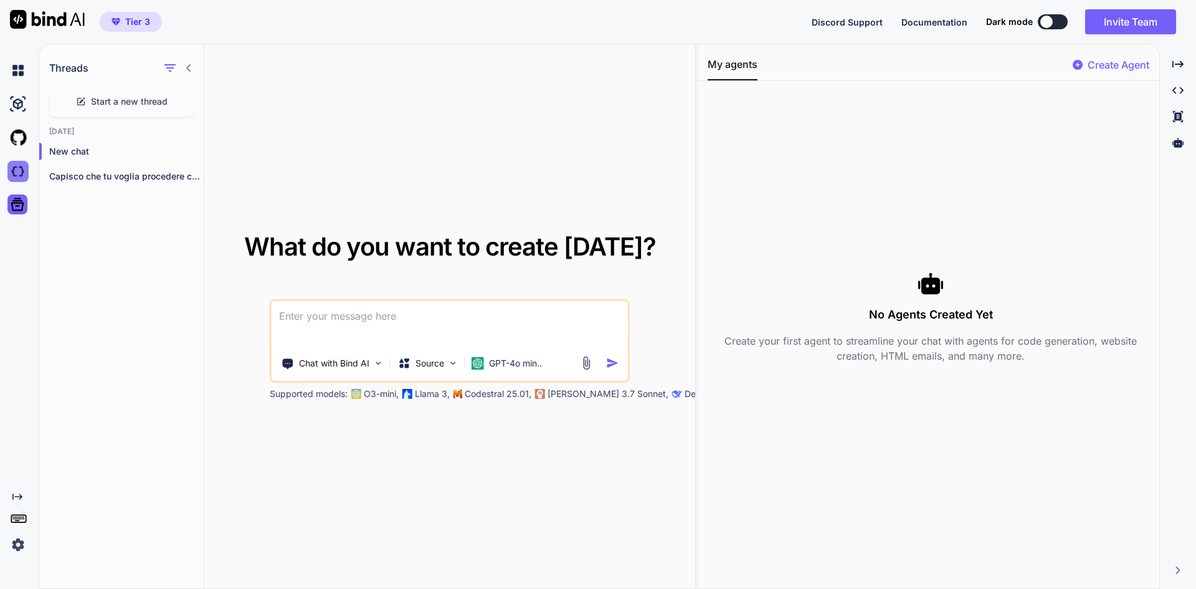
click at [19, 165] on img at bounding box center [17, 171] width 21 height 21
click at [19, 173] on img at bounding box center [17, 171] width 21 height 21
click at [22, 174] on img at bounding box center [17, 171] width 21 height 21
click at [21, 174] on img at bounding box center [17, 171] width 21 height 21
click at [29, 171] on div at bounding box center [20, 171] width 26 height 21
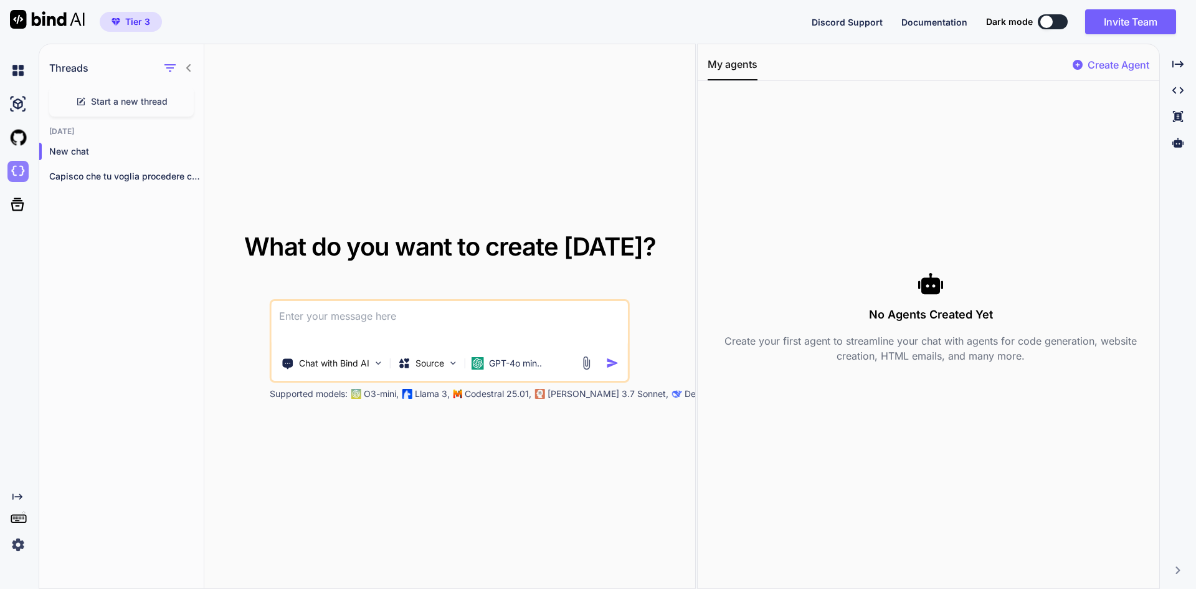
click at [17, 178] on img at bounding box center [17, 171] width 21 height 21
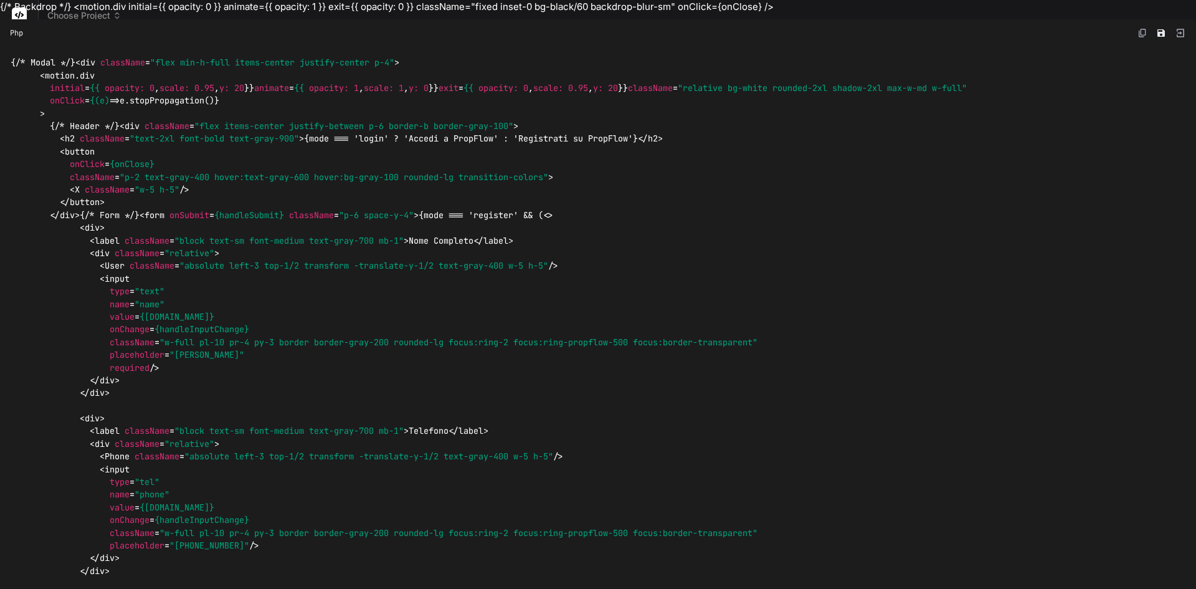
type textarea "x"
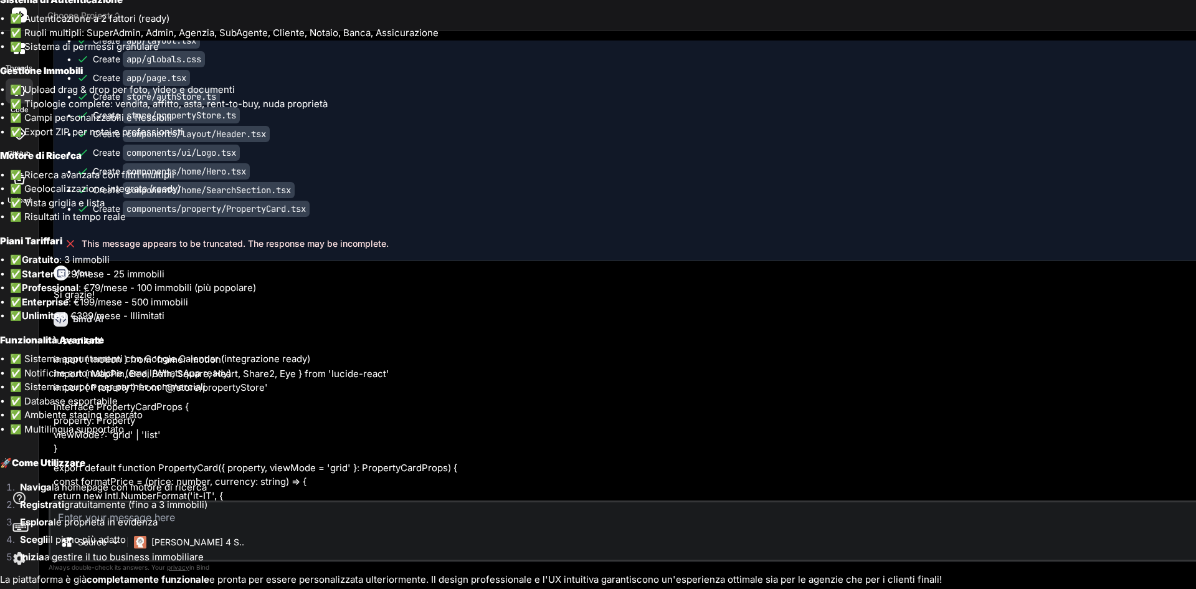
scroll to position [2605, 0]
click at [879, 541] on li "Scegli il piano più adatto" at bounding box center [603, 541] width 1186 height 17
click at [936, 544] on li "Scegli il piano più adatto" at bounding box center [603, 541] width 1186 height 17
click at [717, 530] on li "Esplora le proprietà in evidenza" at bounding box center [603, 523] width 1186 height 17
drag, startPoint x: 717, startPoint y: 530, endPoint x: 545, endPoint y: 533, distance: 171.4
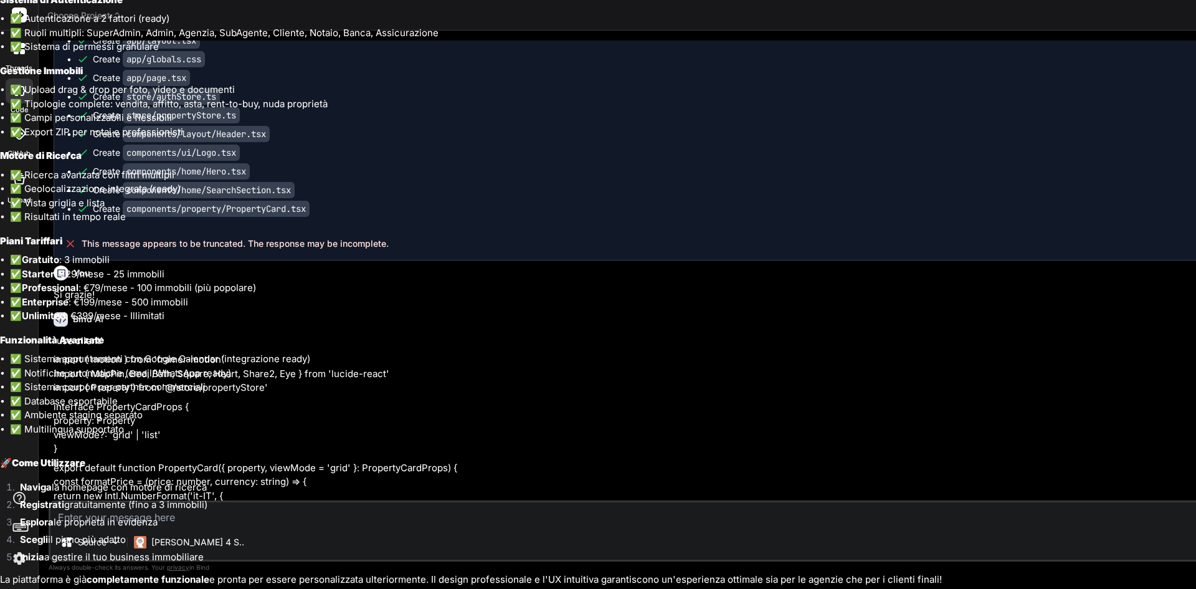
click at [716, 530] on li "Esplora le proprietà in evidenza" at bounding box center [603, 523] width 1186 height 17
click at [408, 538] on li "Scegli il piano più adatto" at bounding box center [603, 541] width 1186 height 17
click at [113, 510] on li "Registrati gratuitamente (fino a 3 immobili)" at bounding box center [603, 506] width 1186 height 17
click at [113, 522] on li "Esplora le proprietà in evidenza" at bounding box center [603, 523] width 1186 height 17
click at [102, 519] on li "Esplora le proprietà in evidenza" at bounding box center [603, 523] width 1186 height 17
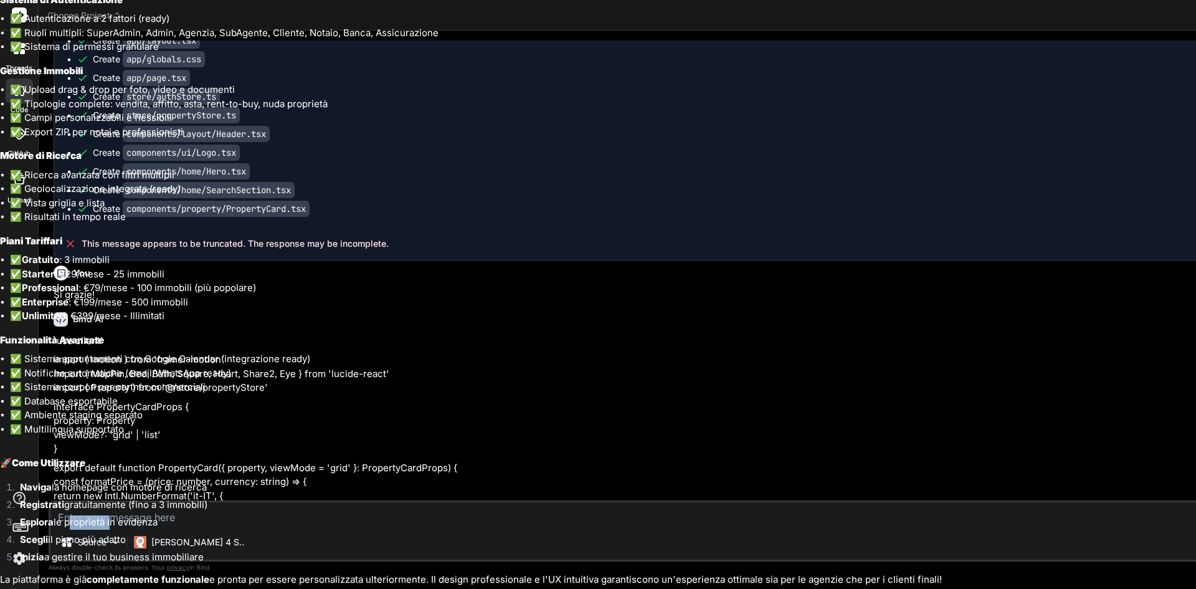
click at [102, 519] on li "Esplora le proprietà in evidenza" at bounding box center [603, 523] width 1186 height 17
click at [146, 522] on li "Esplora le proprietà in evidenza" at bounding box center [603, 523] width 1186 height 17
click at [218, 522] on li "Esplora le proprietà in evidenza" at bounding box center [603, 523] width 1186 height 17
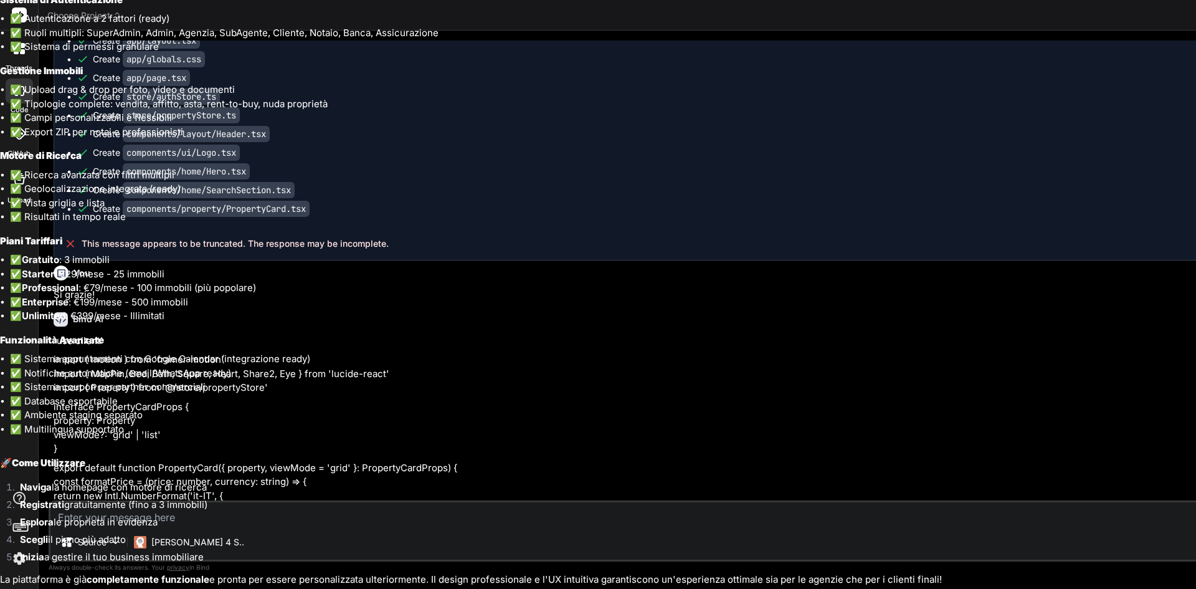
click at [218, 522] on li "Esplora le proprietà in evidenza" at bounding box center [603, 523] width 1186 height 17
click at [295, 524] on li "Esplora le proprietà in evidenza" at bounding box center [603, 523] width 1186 height 17
click at [1066, 192] on li "✅ Geolocalizzazione integrata (ready)" at bounding box center [603, 189] width 1186 height 14
click at [981, 9] on div "{/* Backdrop */} <motion.div initial={{ opacity: 0 }} animate={{ opacity: 1 }} …" at bounding box center [598, 294] width 1196 height 589
click at [1015, 17] on li "✅ Autenticazione a 2 fattori (ready)" at bounding box center [603, 19] width 1186 height 14
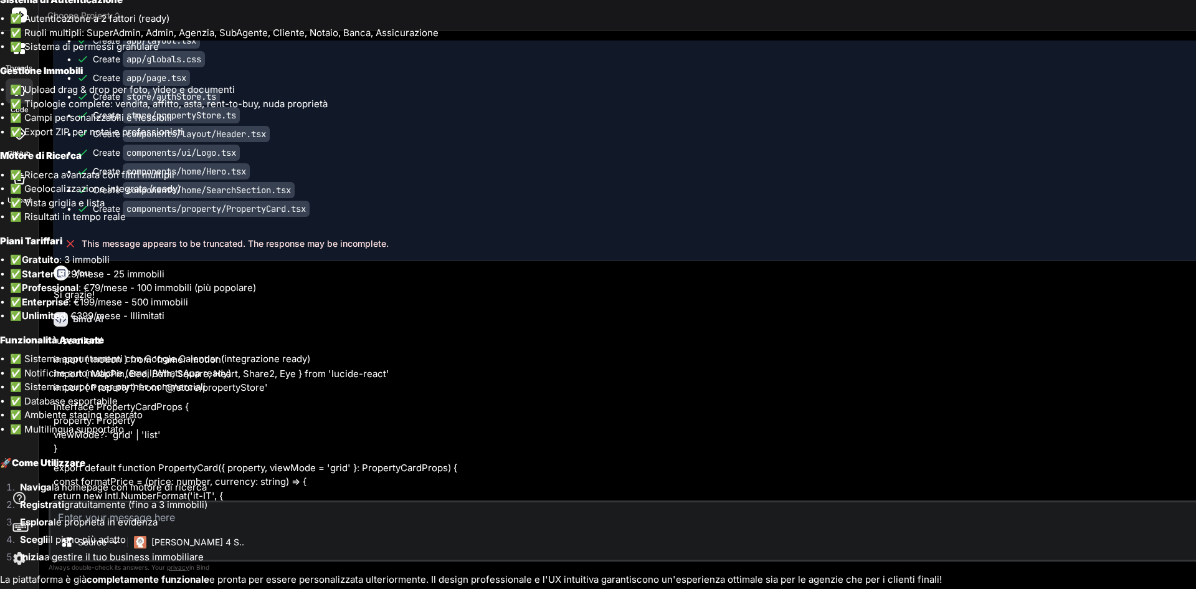
click at [1071, 206] on li "✅ Vista griglia e lista" at bounding box center [603, 203] width 1186 height 14
click at [1054, 312] on li "✅ Unlimited : €399/mese - Illimitati" at bounding box center [603, 316] width 1186 height 14
click at [1044, 410] on li "✅ Ambiente staging separato" at bounding box center [603, 415] width 1186 height 14
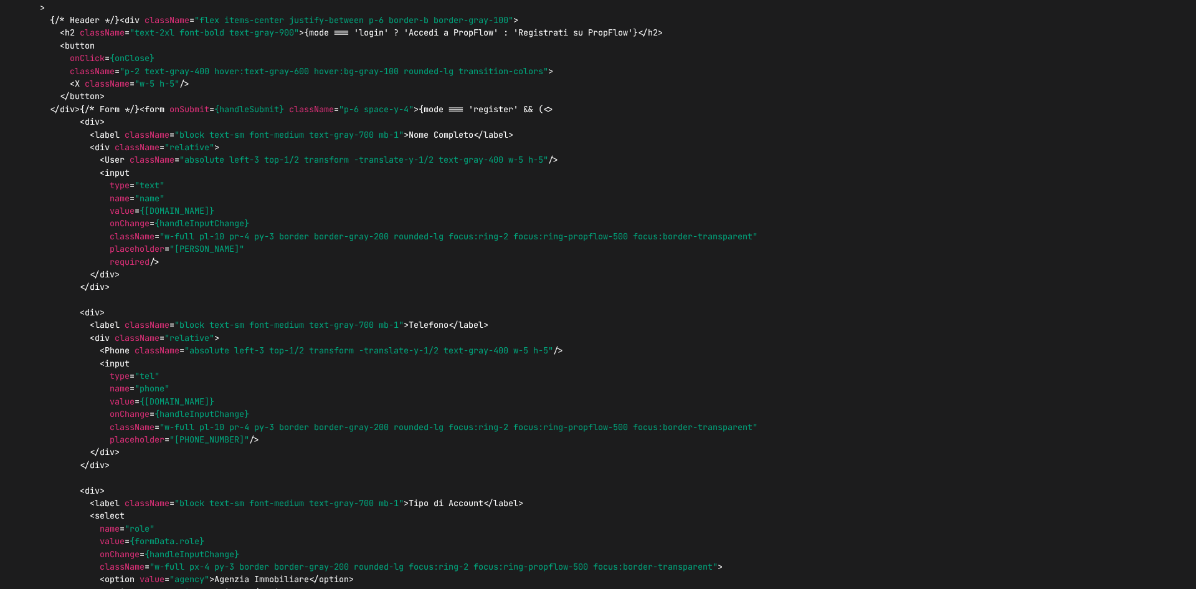
scroll to position [0, 0]
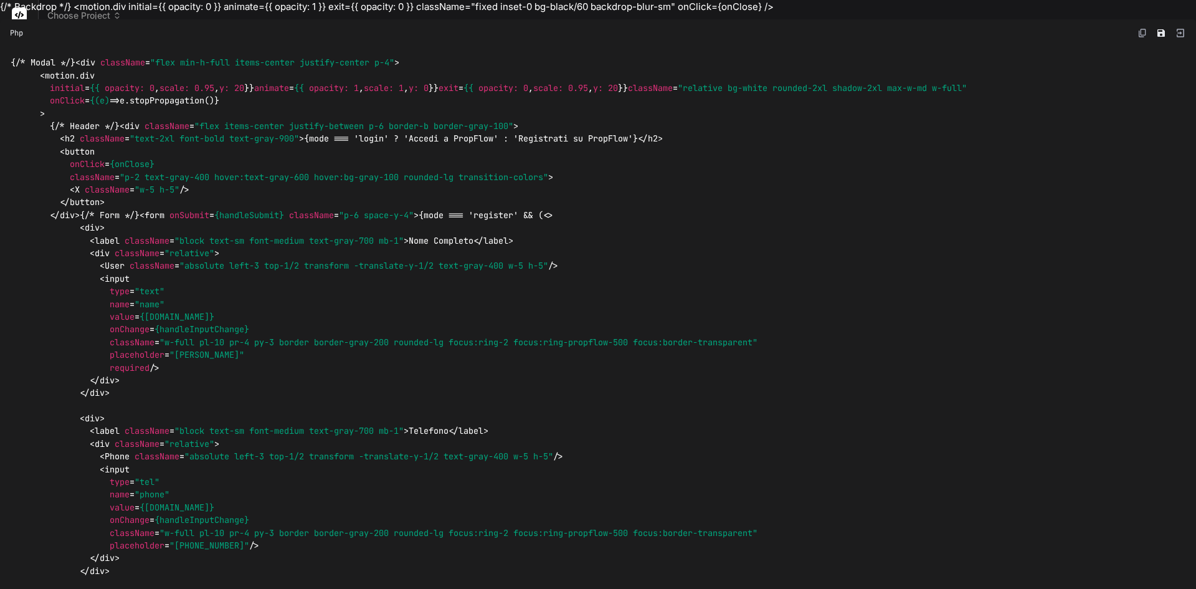
click at [999, 14] on div "{/* Backdrop */} <motion.div initial={{ opacity: 0 }} animate={{ opacity: 1 }} …" at bounding box center [598, 294] width 1196 height 589
click at [998, 14] on div "{/* Backdrop */} <motion.div initial={{ opacity: 0 }} animate={{ opacity: 1 }} …" at bounding box center [598, 294] width 1196 height 589
drag, startPoint x: 998, startPoint y: 14, endPoint x: 1039, endPoint y: 13, distance: 40.5
click at [1005, 13] on div "{/* Backdrop */} <motion.div initial={{ opacity: 0 }} animate={{ opacity: 1 }} …" at bounding box center [598, 294] width 1196 height 589
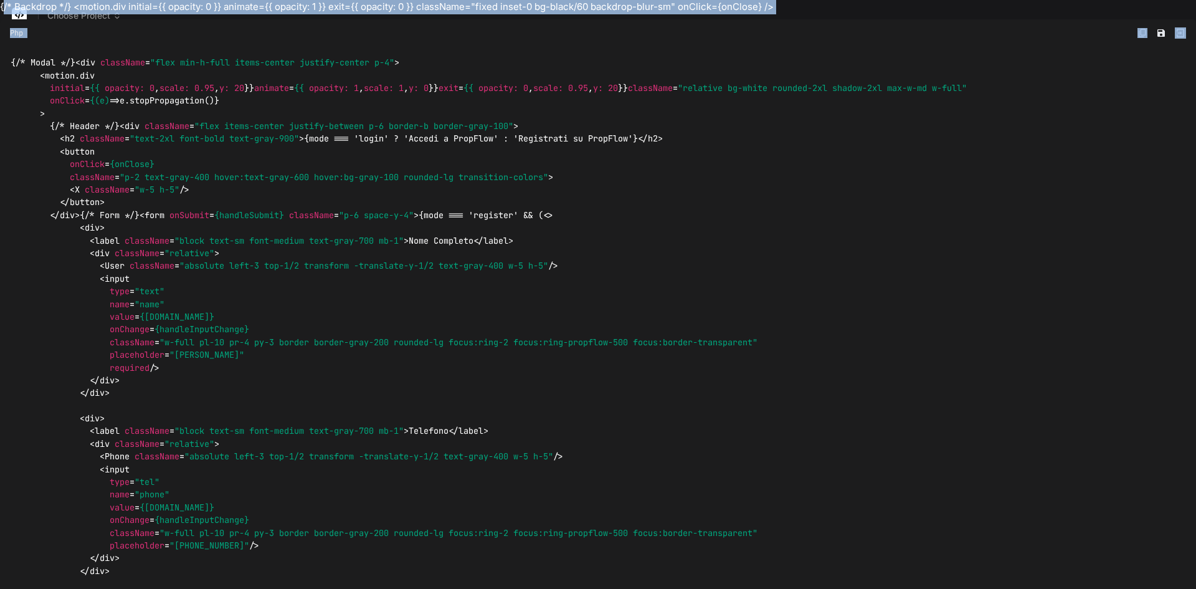
click at [1039, 13] on div "{/* Backdrop */} <motion.div initial={{ opacity: 0 }} animate={{ opacity: 1 }} …" at bounding box center [598, 294] width 1196 height 589
click at [996, 12] on div "{/* Backdrop */} <motion.div initial={{ opacity: 0 }} animate={{ opacity: 1 }} …" at bounding box center [598, 294] width 1196 height 589
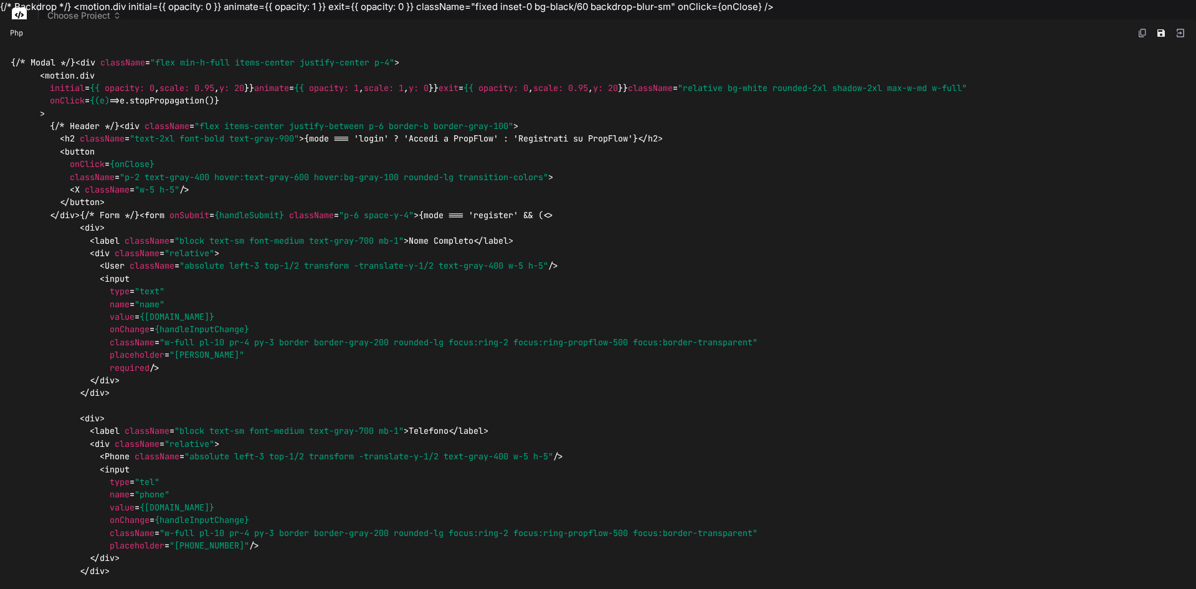
click at [20, 16] on div "{/* Backdrop */} <motion.div initial={{ opacity: 0 }} animate={{ opacity: 1 }} …" at bounding box center [598, 294] width 1196 height 589
click at [20, 15] on div "{/* Backdrop */} <motion.div initial={{ opacity: 0 }} animate={{ opacity: 1 }} …" at bounding box center [598, 294] width 1196 height 589
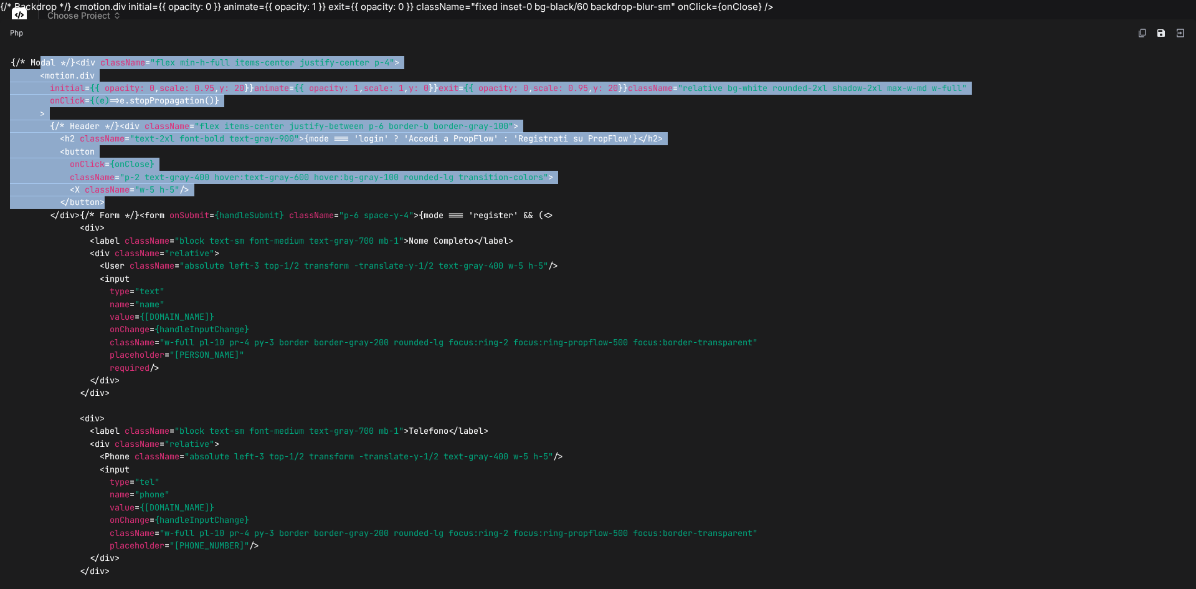
drag, startPoint x: 41, startPoint y: 56, endPoint x: 550, endPoint y: 275, distance: 553.7
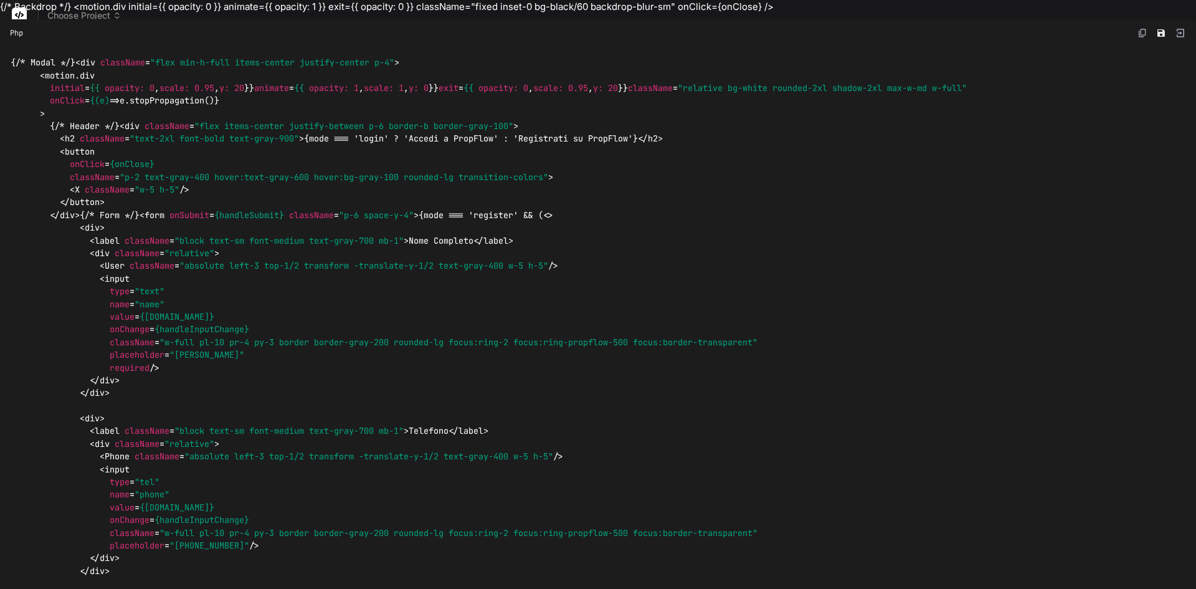
type textarea "x"
click at [1138, 32] on img at bounding box center [1143, 33] width 10 height 10
click at [1014, 14] on div "{/* Sfondo */} <motion.div initial={{ opacity: 0 }} animate={{ opacity: 1 }} ex…" at bounding box center [598, 294] width 1196 height 589
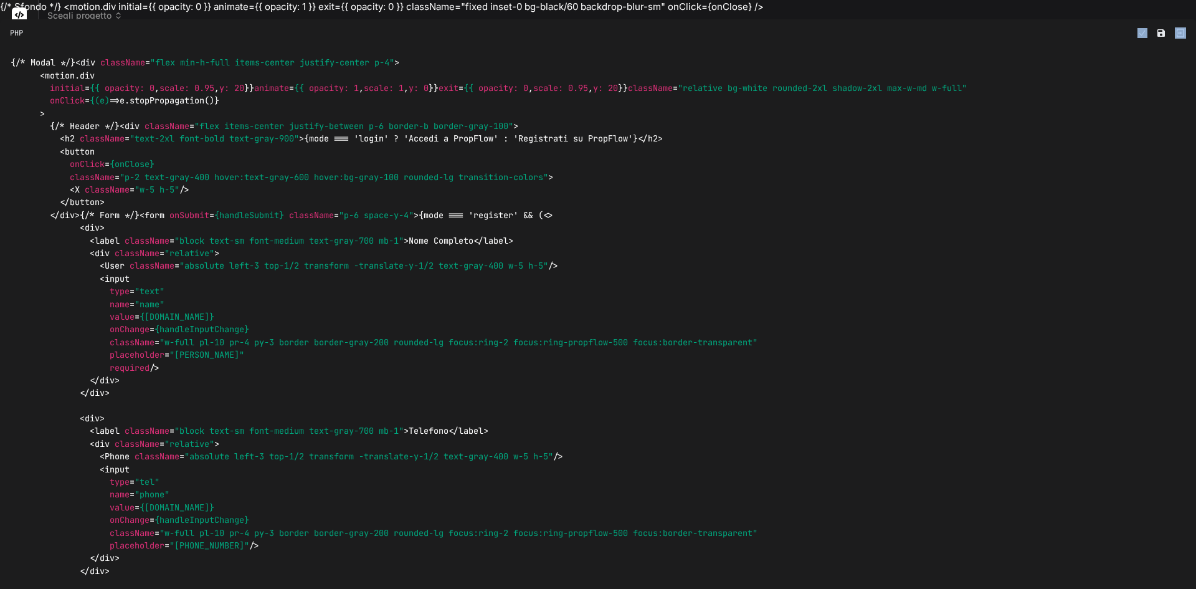
click at [1014, 14] on div "{/* Sfondo */} <motion.div initial={{ opacity: 0 }} animate={{ opacity: 1 }} ex…" at bounding box center [598, 294] width 1196 height 589
click at [1175, 32] on img at bounding box center [1180, 32] width 11 height 11
click at [1153, 35] on button "Salva file" at bounding box center [1161, 32] width 17 height 17
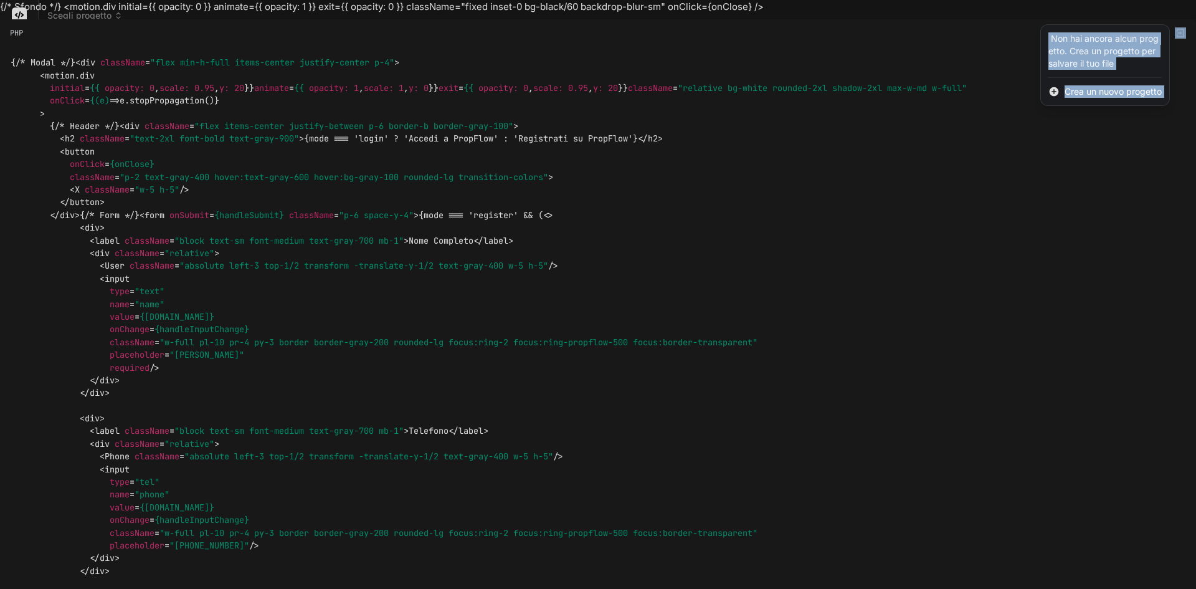
click at [1070, 90] on font "Crea un nuovo progetto" at bounding box center [1113, 91] width 97 height 11
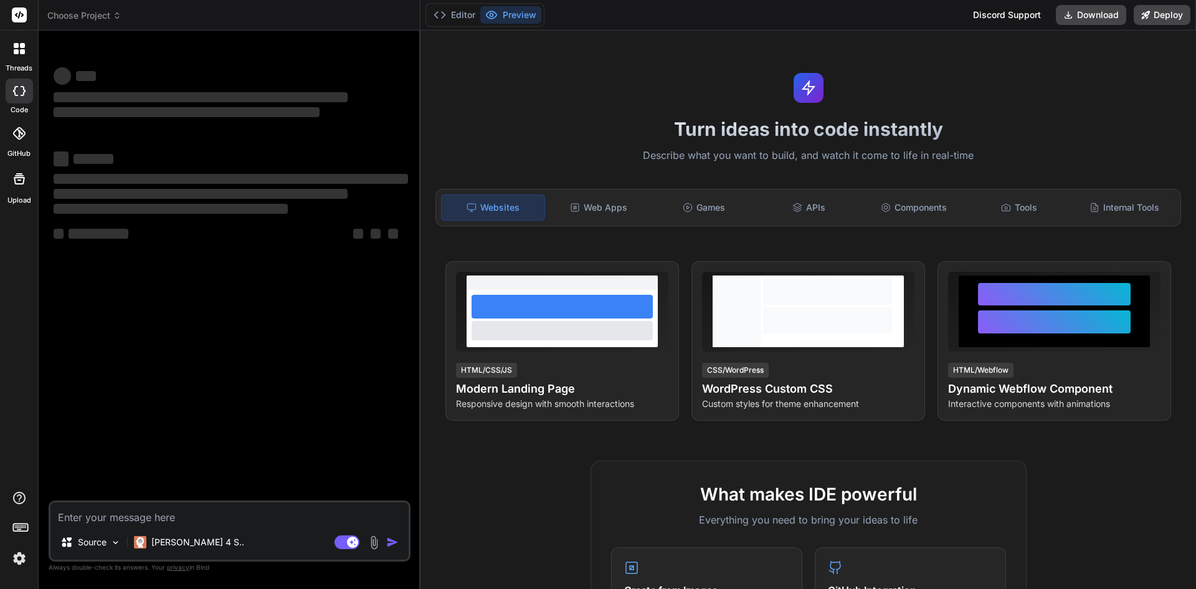
click at [115, 12] on icon at bounding box center [117, 15] width 9 height 9
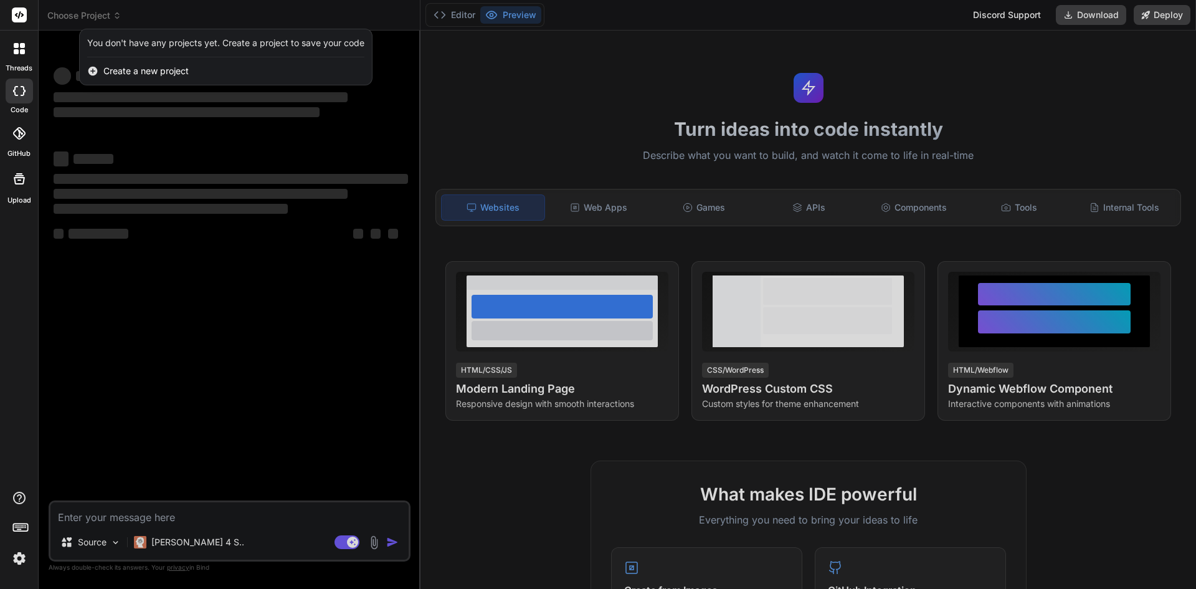
click at [125, 72] on span "Create a new project" at bounding box center [145, 71] width 85 height 12
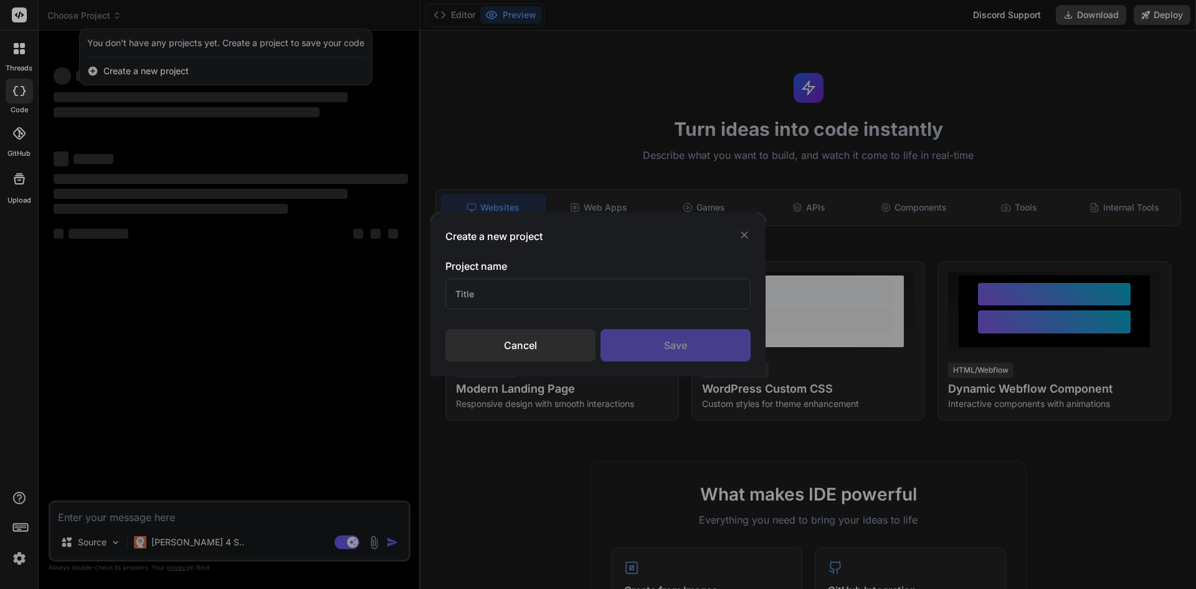
click at [530, 289] on input "text" at bounding box center [598, 294] width 305 height 31
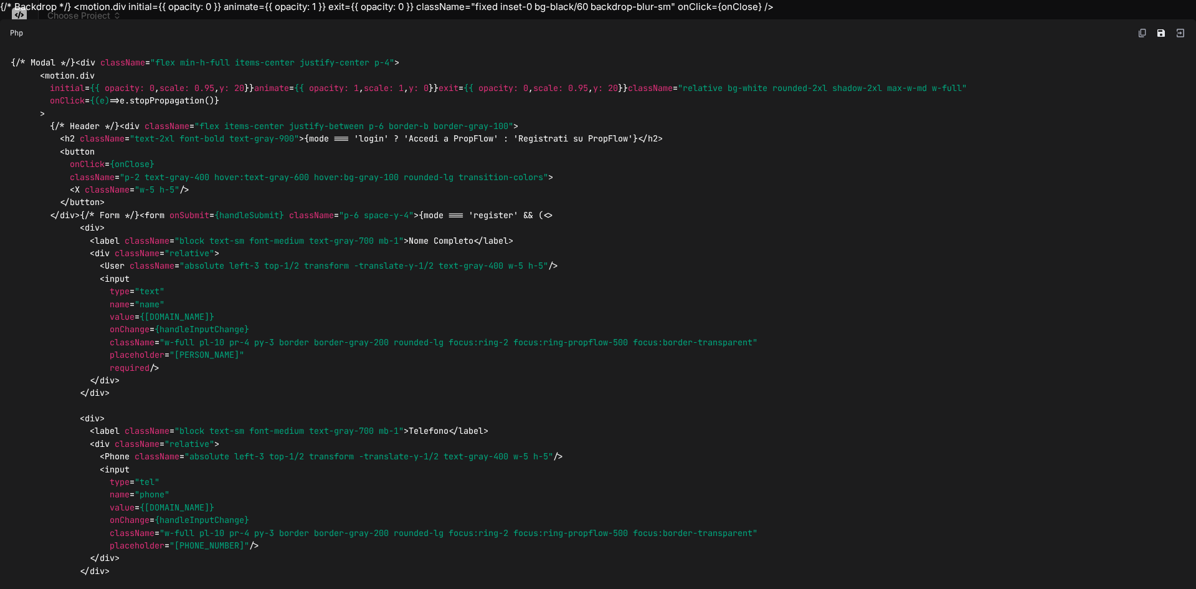
type textarea "x"
type input "p"
type textarea "x"
type input "proo"
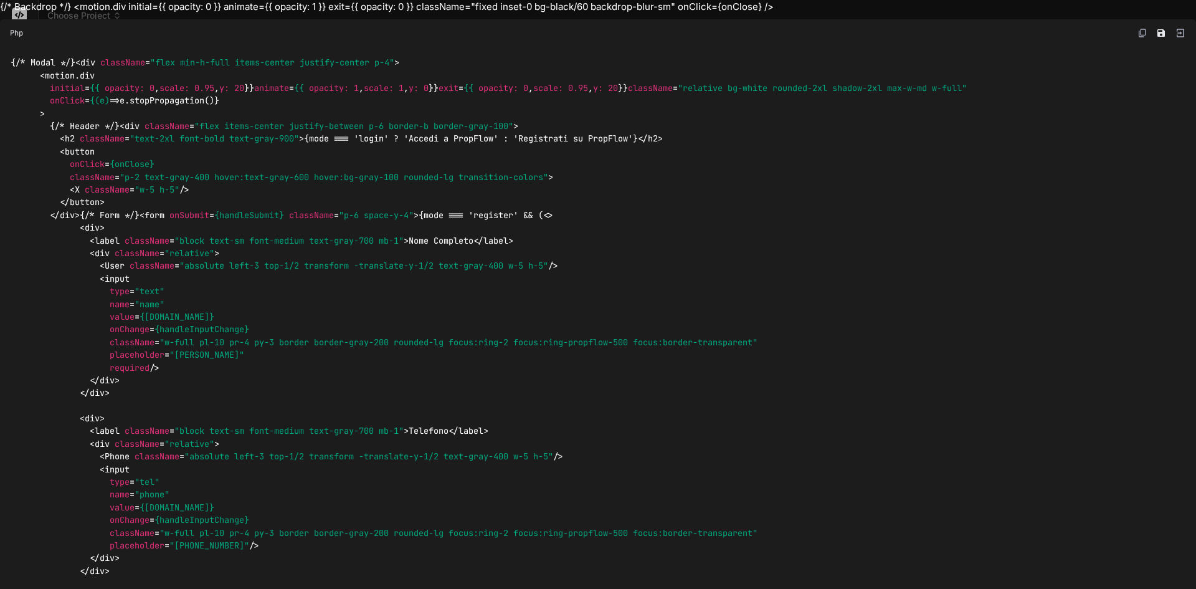
click at [12, 16] on div "{/* Backdrop */} <motion.div initial={{ opacity: 0 }} animate={{ opacity: 1 }} …" at bounding box center [598, 294] width 1196 height 589
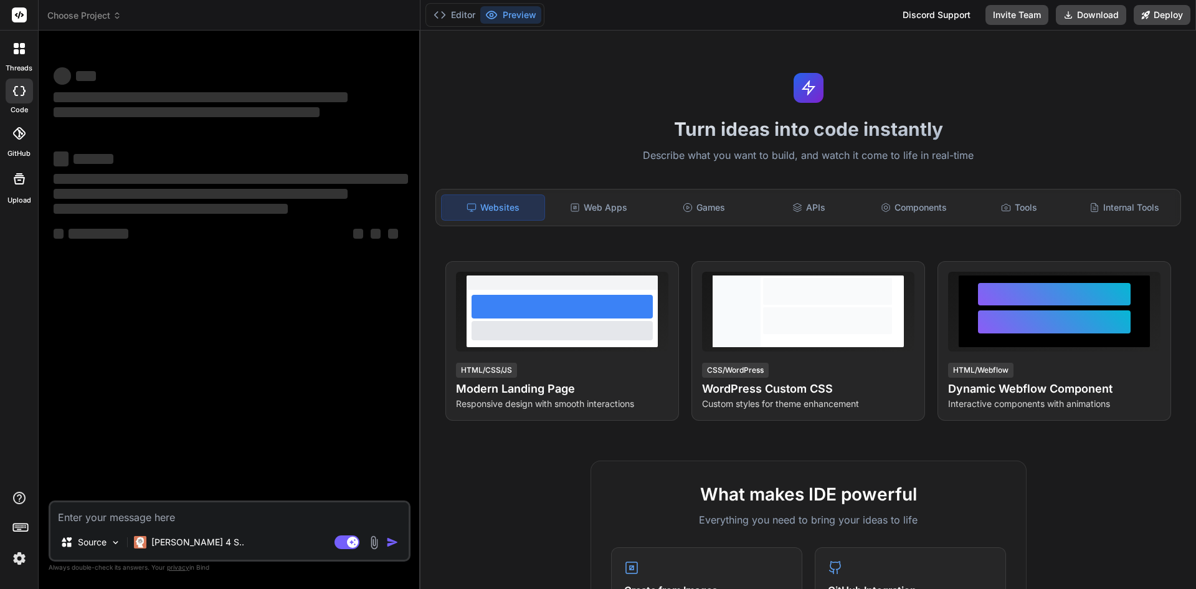
click at [115, 21] on span "Choose Project" at bounding box center [84, 15] width 74 height 12
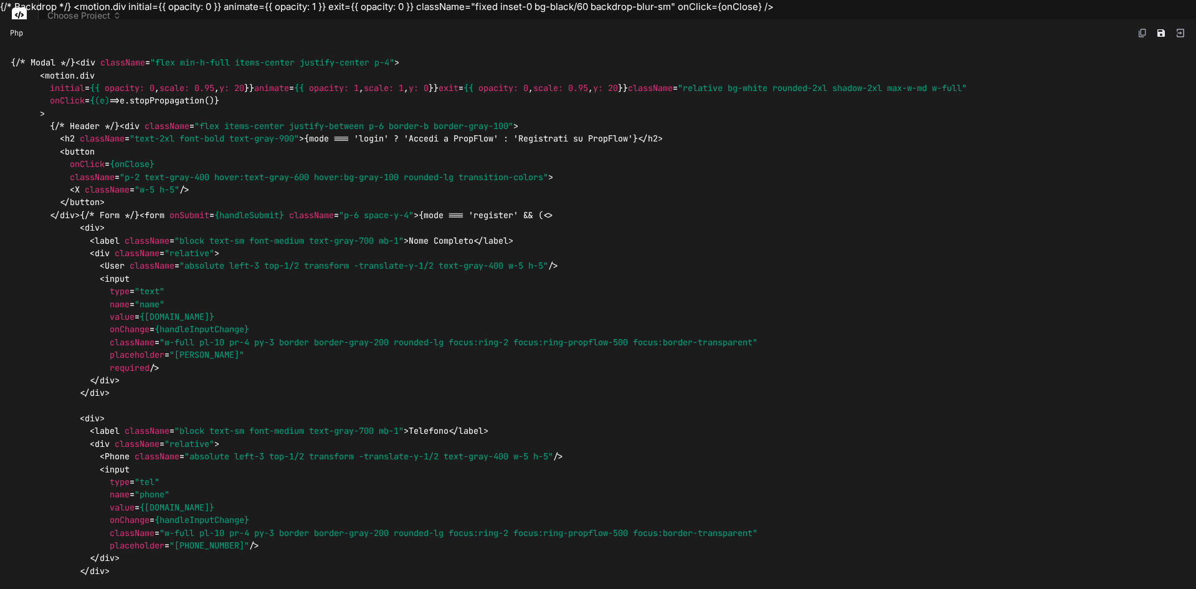
type textarea "x"
click at [1138, 31] on img at bounding box center [1143, 33] width 10 height 10
click at [989, 10] on div "{/* Backdrop */} <motion.div initial={{ opacity: 0 }} animate={{ opacity: 1 }} …" at bounding box center [598, 294] width 1196 height 589
click at [1026, 12] on div "{/* Backdrop */} <motion.div initial={{ opacity: 0 }} animate={{ opacity: 1 }} …" at bounding box center [598, 294] width 1196 height 589
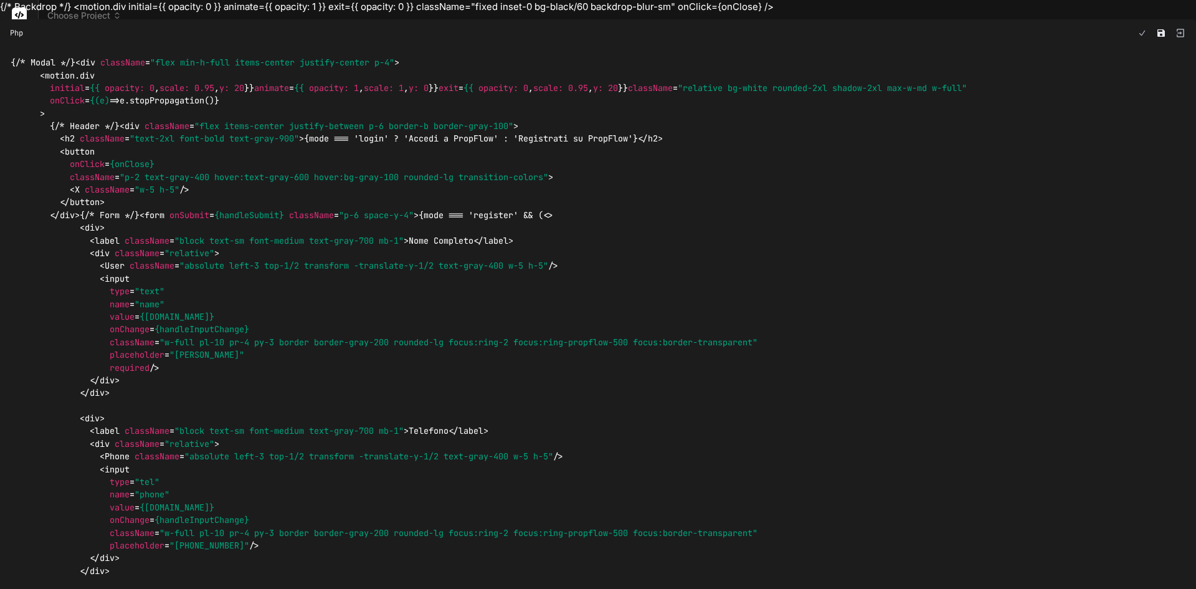
click at [1053, 14] on div "{/* Backdrop */} <motion.div initial={{ opacity: 0 }} animate={{ opacity: 1 }} …" at bounding box center [598, 294] width 1196 height 589
click at [1175, 36] on img at bounding box center [1180, 32] width 11 height 11
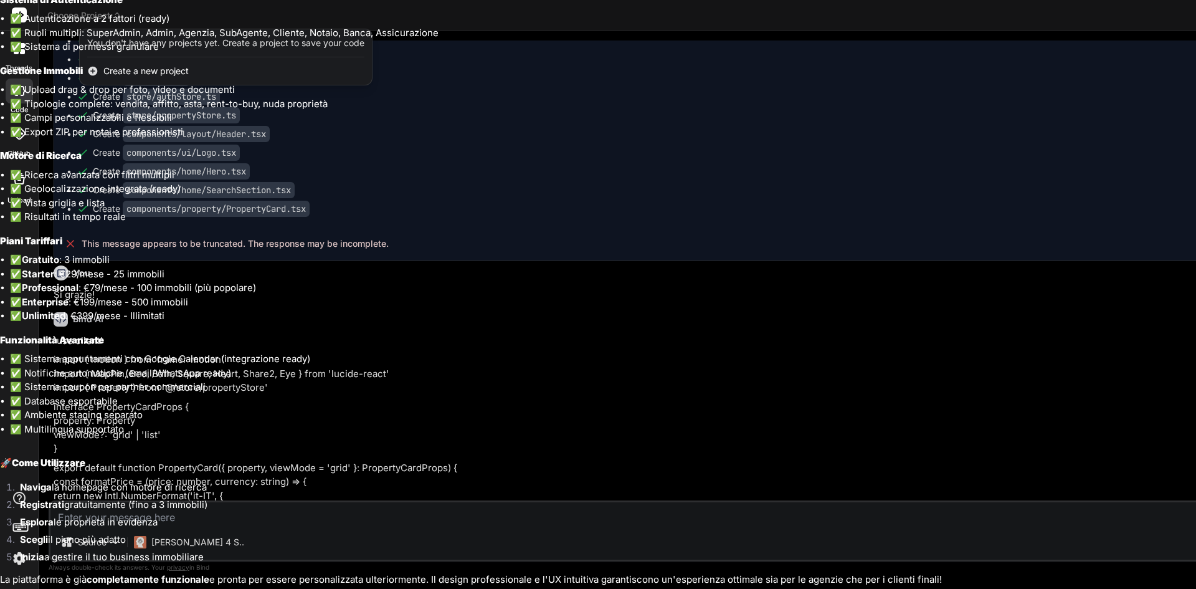
scroll to position [2605, 0]
click at [1134, 300] on li "✅ Enterprise : €199/mese - 500 immobili" at bounding box center [603, 302] width 1186 height 14
click at [1127, 197] on li "✅ Vista griglia e lista" at bounding box center [603, 203] width 1186 height 14
click at [1127, 196] on li "✅ Vista griglia e lista" at bounding box center [603, 203] width 1186 height 14
click at [1006, 19] on li "✅ Autenticazione a 2 fattori (ready)" at bounding box center [603, 19] width 1186 height 14
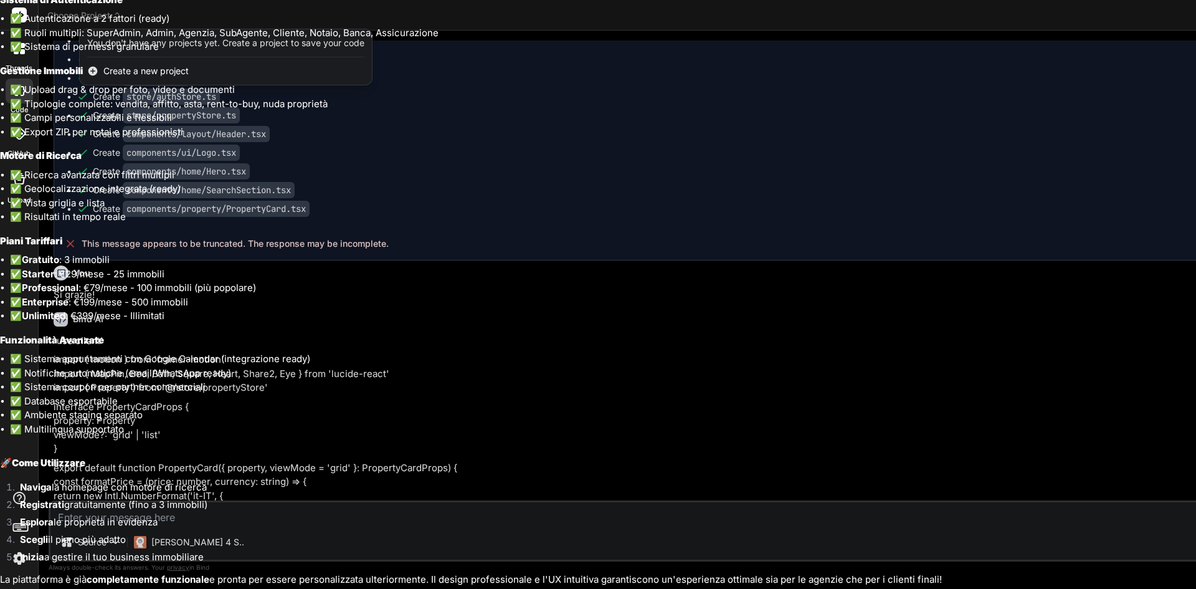
drag, startPoint x: 1128, startPoint y: 386, endPoint x: 1123, endPoint y: 323, distance: 63.1
click at [1128, 385] on li "✅ Sistema coupon per partner commerciali" at bounding box center [603, 387] width 1186 height 14
click at [1124, 299] on li "✅ Enterprise : €199/mese - 500 immobili" at bounding box center [603, 302] width 1186 height 14
click at [657, 534] on li "Scegli il piano più adatto" at bounding box center [603, 541] width 1186 height 17
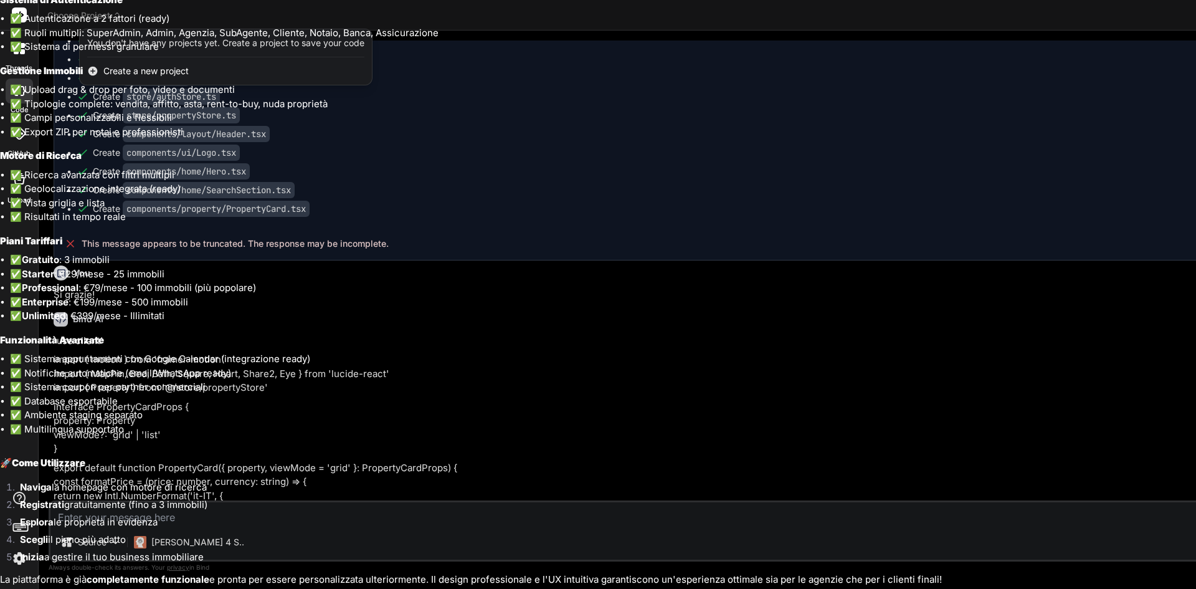
click at [890, 539] on li "Scegli il piano più adatto" at bounding box center [603, 541] width 1186 height 17
click at [889, 540] on li "Scegli il piano più adatto" at bounding box center [603, 541] width 1186 height 17
click at [908, 542] on li "Scegli il piano più adatto" at bounding box center [603, 541] width 1186 height 17
click at [916, 542] on li "Scegli il piano più adatto" at bounding box center [603, 541] width 1186 height 17
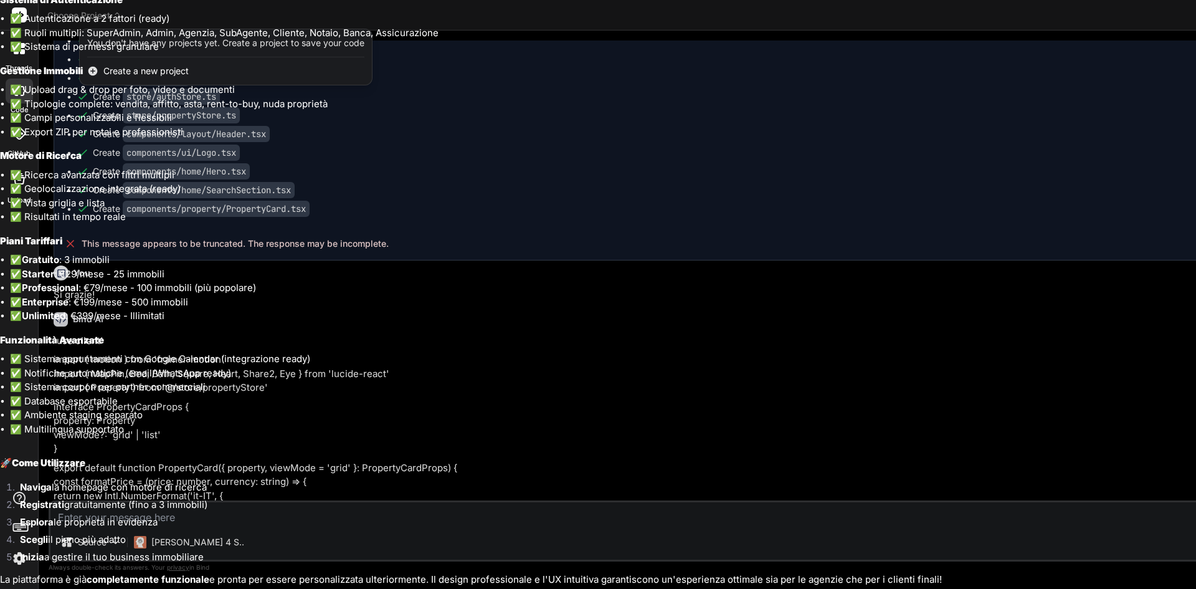
click at [916, 542] on li "Scegli il piano più adatto" at bounding box center [603, 541] width 1186 height 17
click at [944, 533] on li "Scegli il piano più adatto" at bounding box center [603, 541] width 1186 height 17
drag, startPoint x: 732, startPoint y: 553, endPoint x: 176, endPoint y: 542, distance: 555.3
click at [176, 542] on li "Scegli il piano più adatto" at bounding box center [603, 541] width 1186 height 17
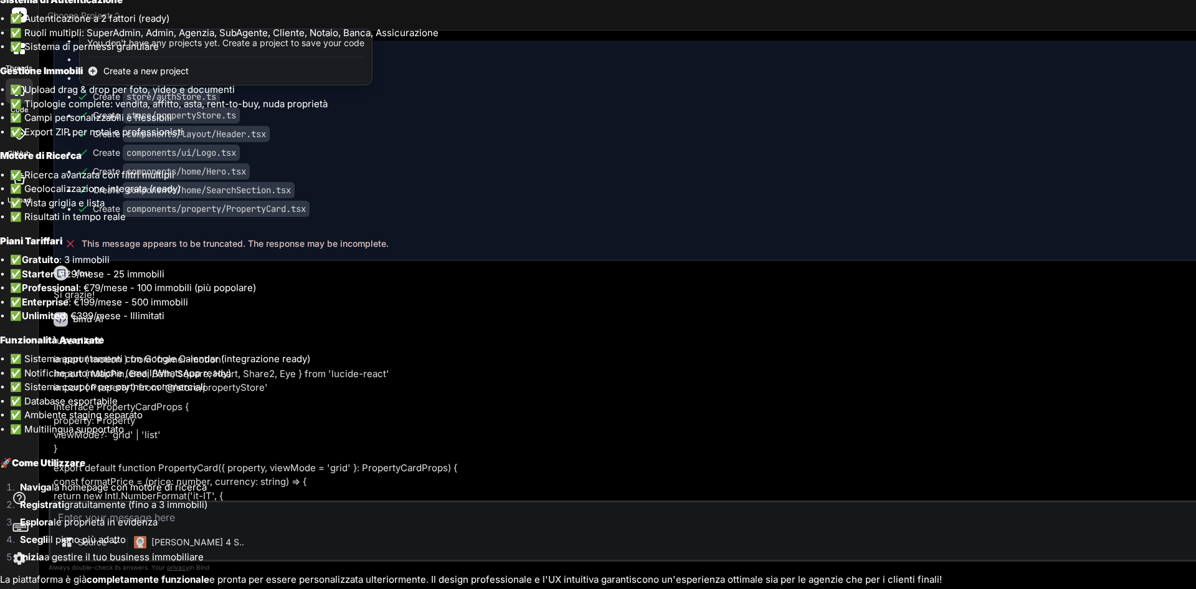
click at [176, 542] on li "Scegli il piano più adatto" at bounding box center [603, 541] width 1186 height 17
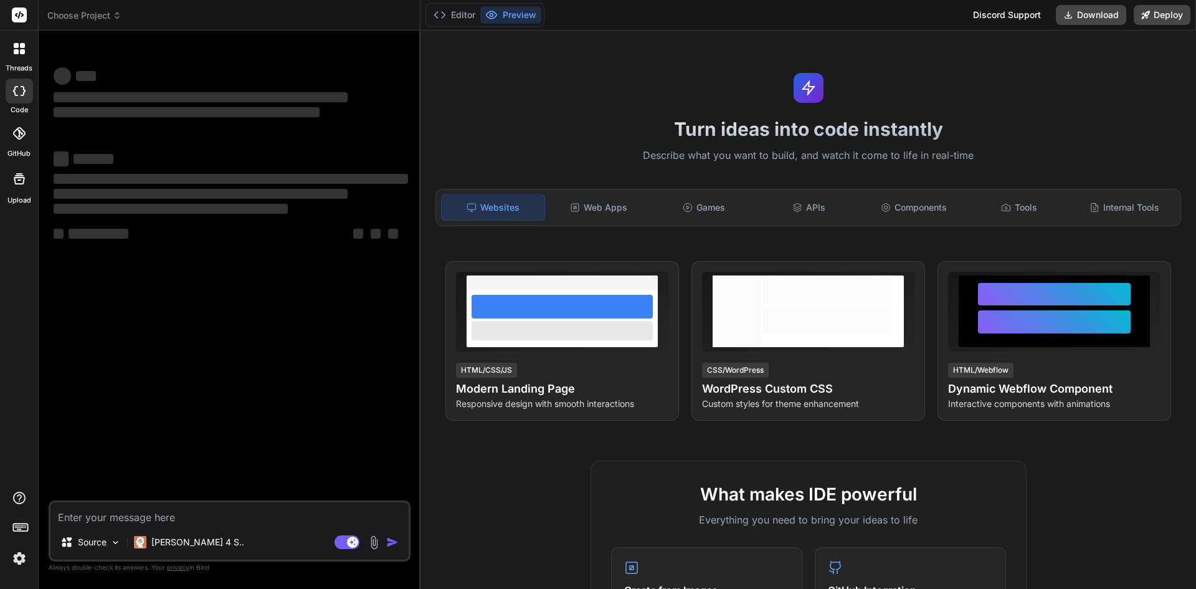
type textarea "x"
click at [264, 522] on textarea at bounding box center [229, 513] width 358 height 22
type textarea "n"
type textarea "x"
type textarea "no"
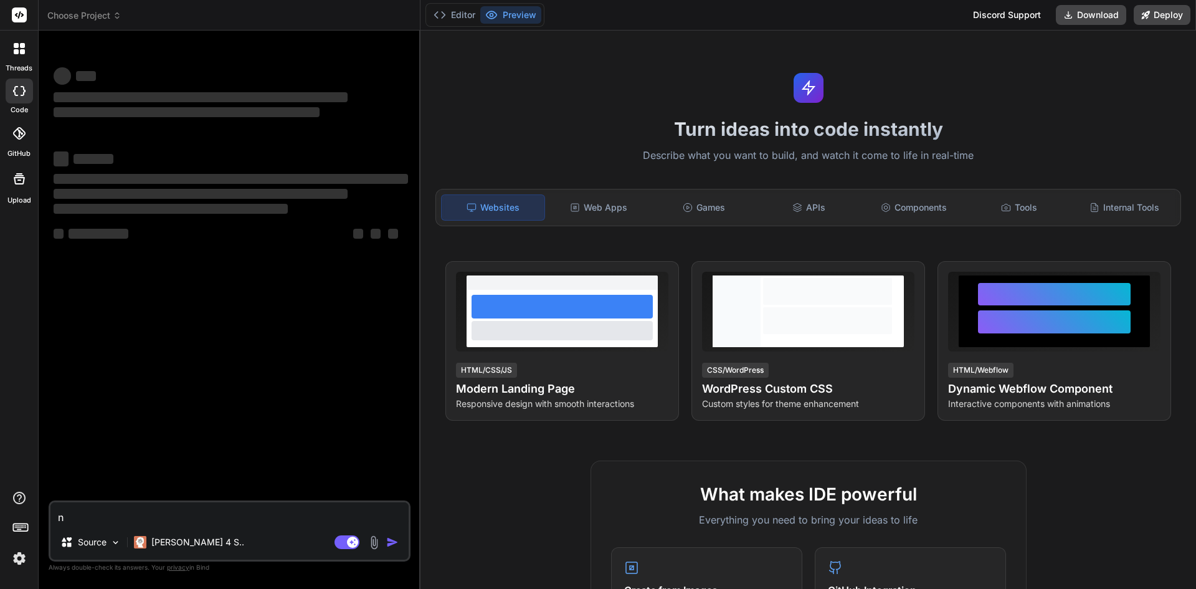
type textarea "x"
type textarea "non"
type textarea "x"
type textarea "non"
type textarea "x"
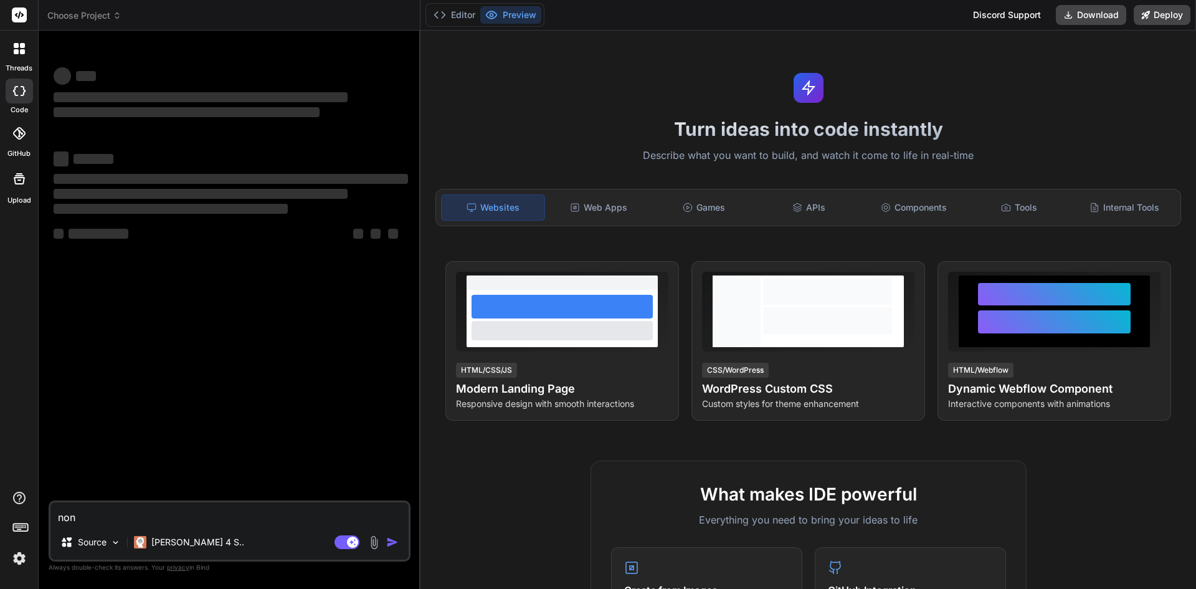
type textarea "non v"
type textarea "x"
type textarea "non ve"
type textarea "x"
type textarea "non ved"
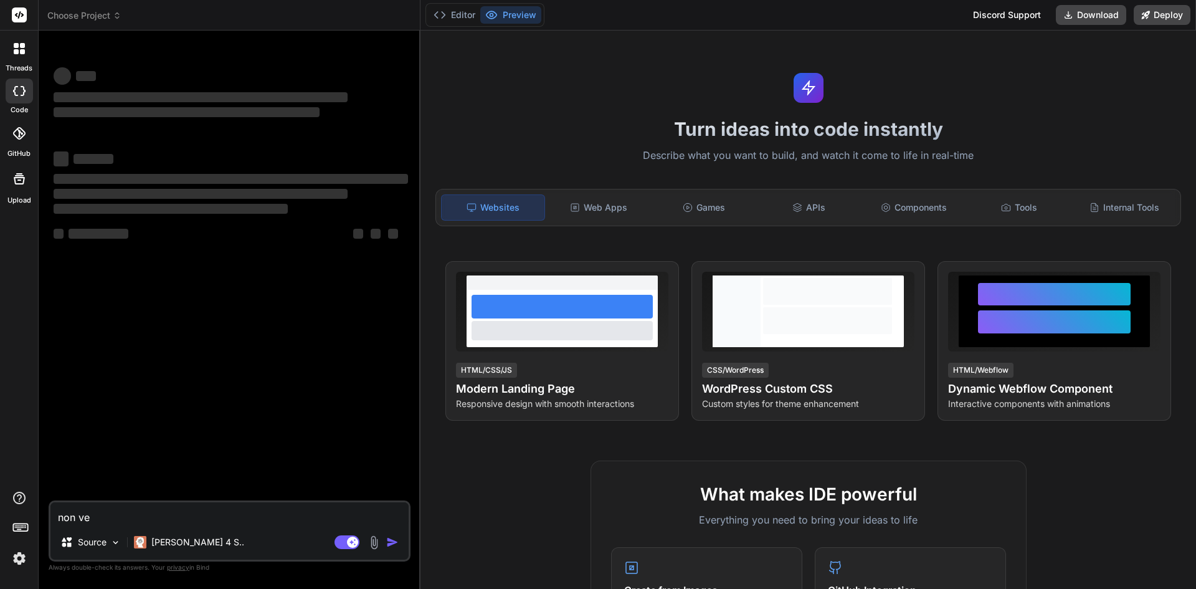
type textarea "x"
type textarea "non vedo"
type textarea "x"
type textarea "non vedo"
type textarea "x"
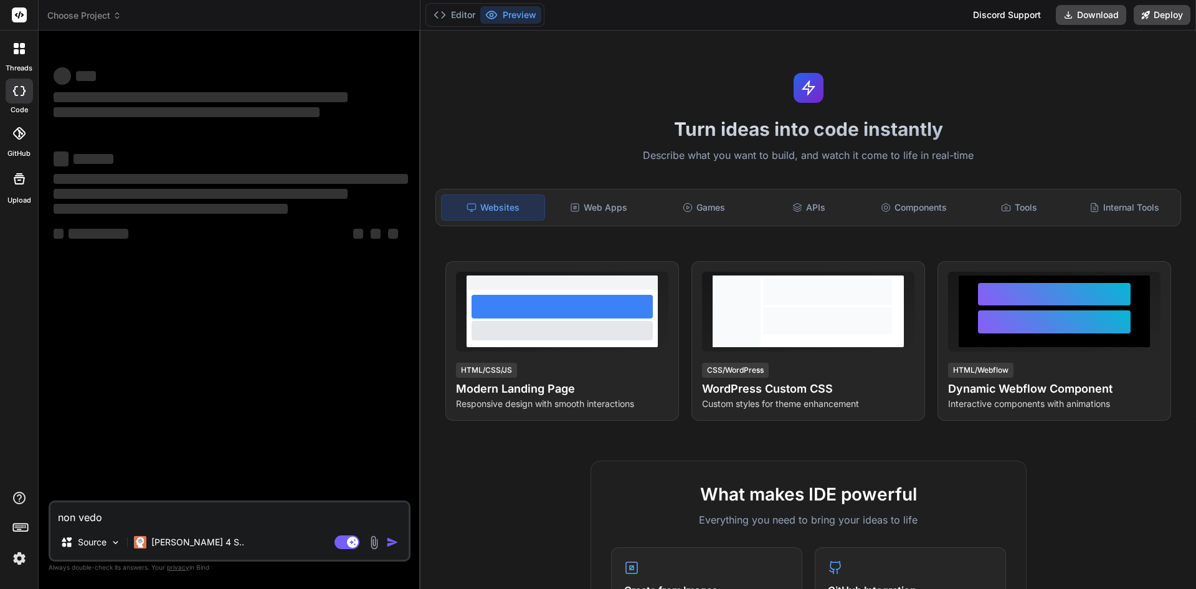
type textarea "non vedo n"
type textarea "x"
type textarea "non vedo nu"
type textarea "x"
type textarea "non vedo nul"
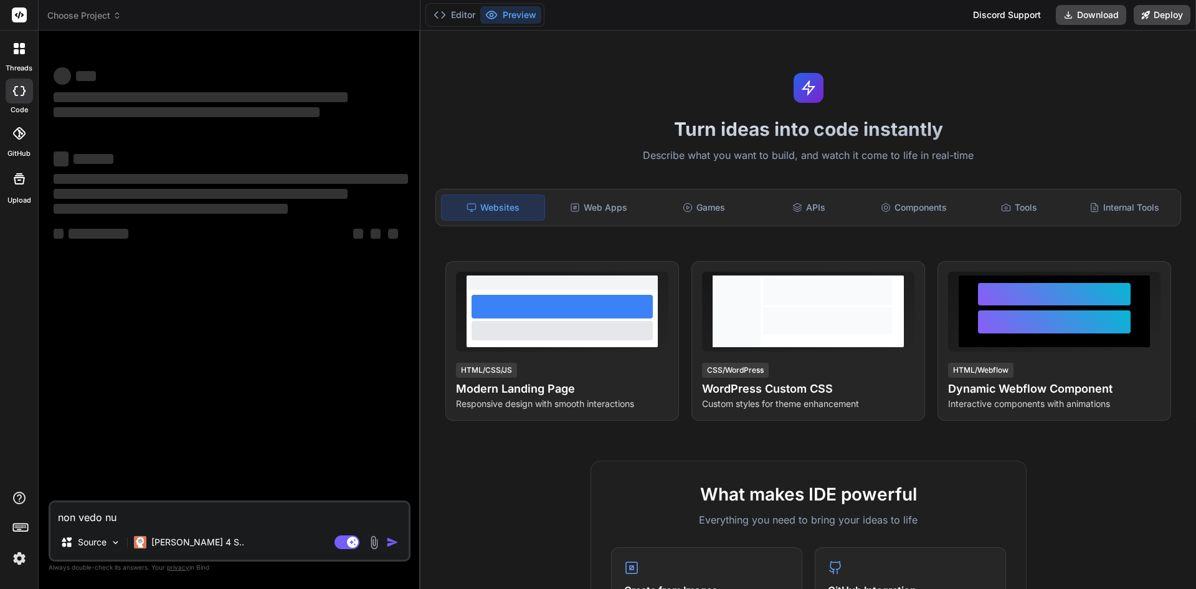
type textarea "x"
type textarea "non vedo null"
type textarea "x"
type textarea "non vedo nulla"
type textarea "x"
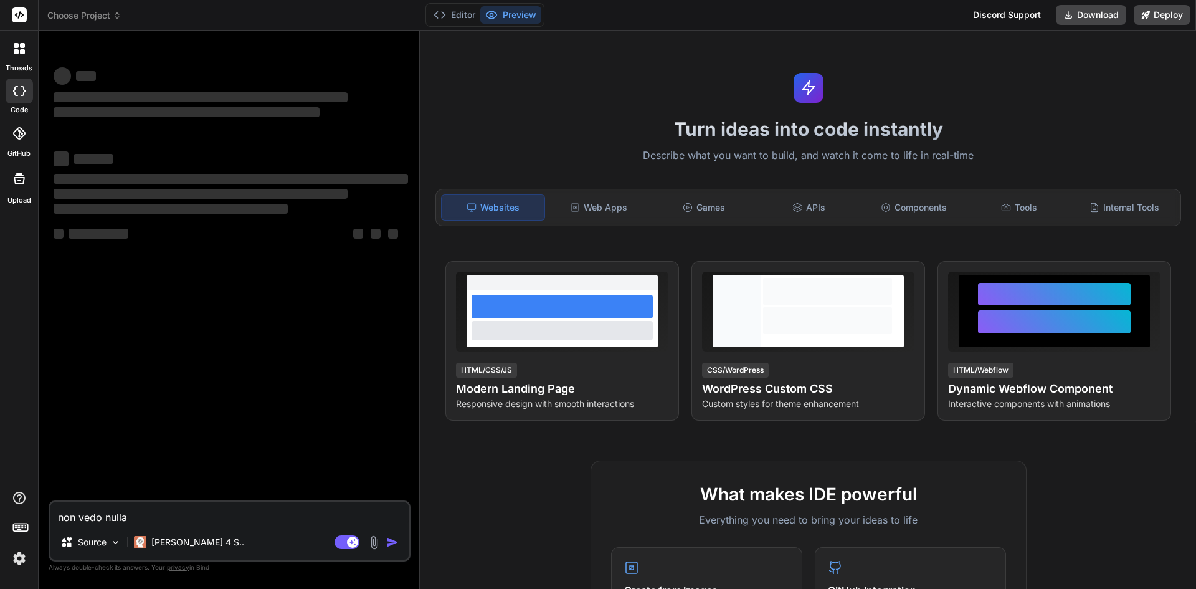
type textarea "non vedo nulla"
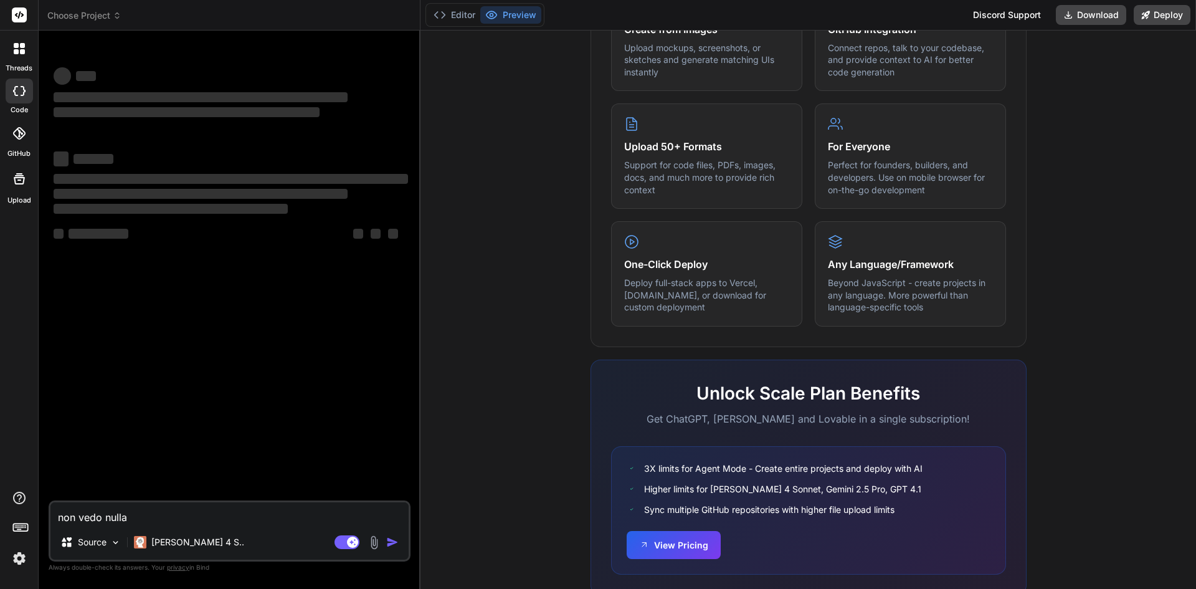
scroll to position [599, 0]
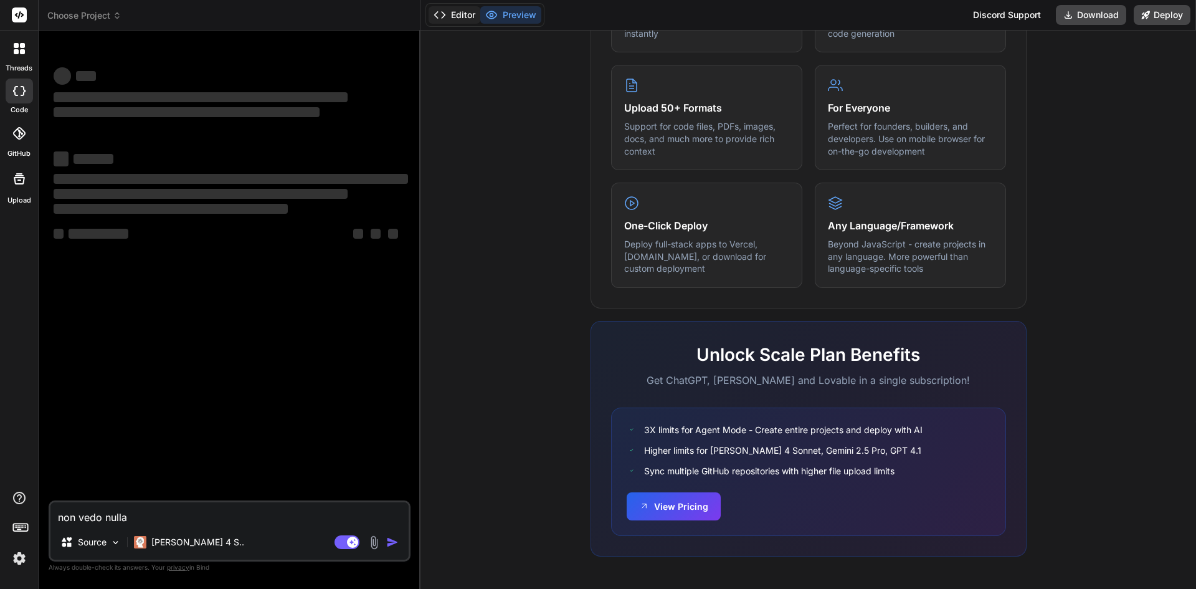
click at [465, 20] on button "Editor" at bounding box center [455, 14] width 52 height 17
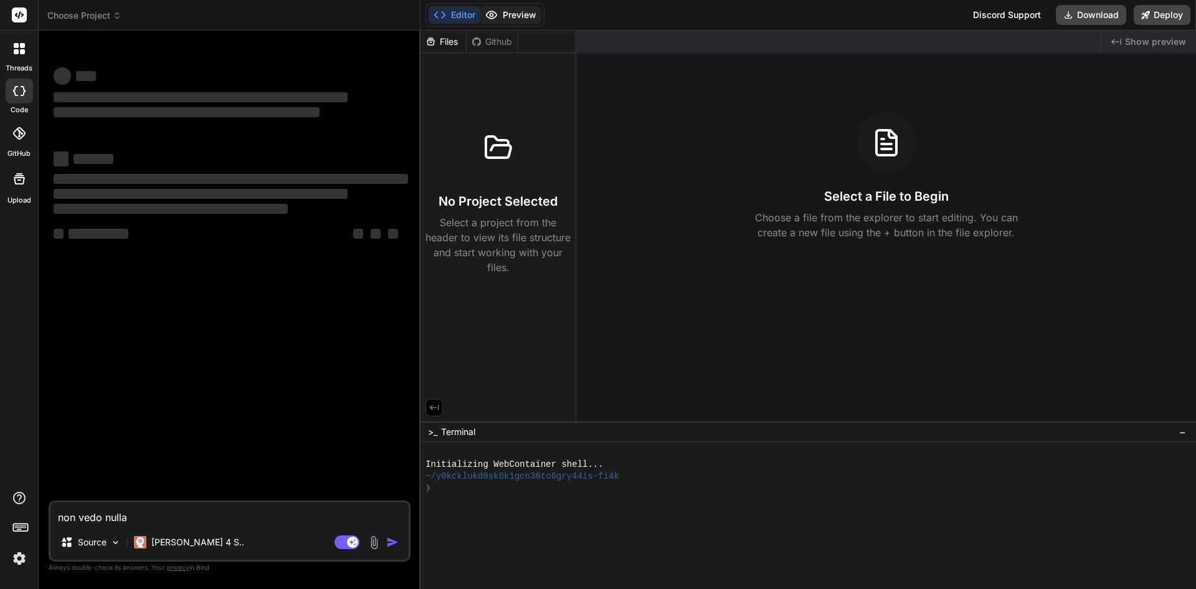
click at [515, 14] on button "Preview" at bounding box center [510, 14] width 61 height 17
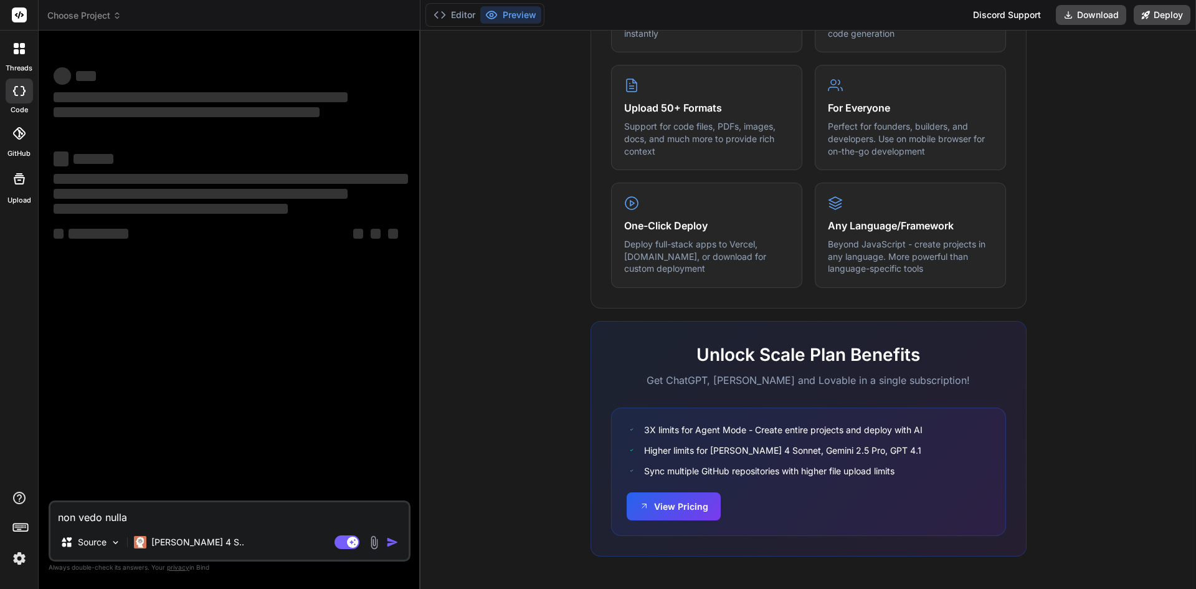
click at [112, 17] on span "Choose Project" at bounding box center [84, 15] width 74 height 12
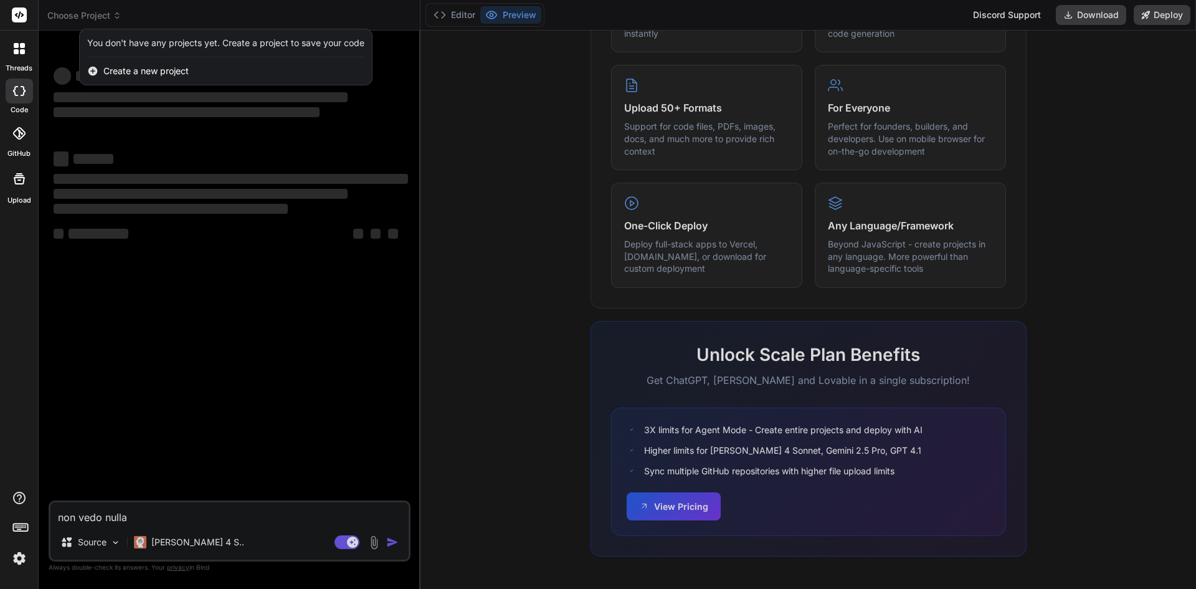
click at [148, 69] on span "Create a new project" at bounding box center [145, 71] width 85 height 12
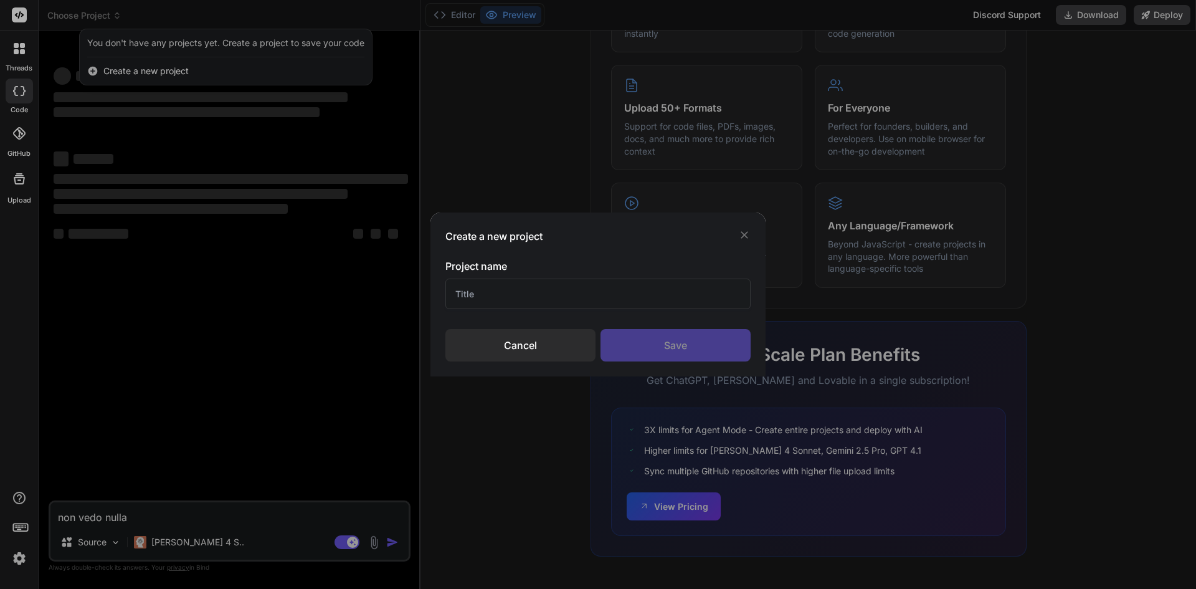
click at [475, 296] on input "text" at bounding box center [598, 294] width 305 height 31
type textarea "x"
type input "Prov"
type textarea "x"
type input "Prova"
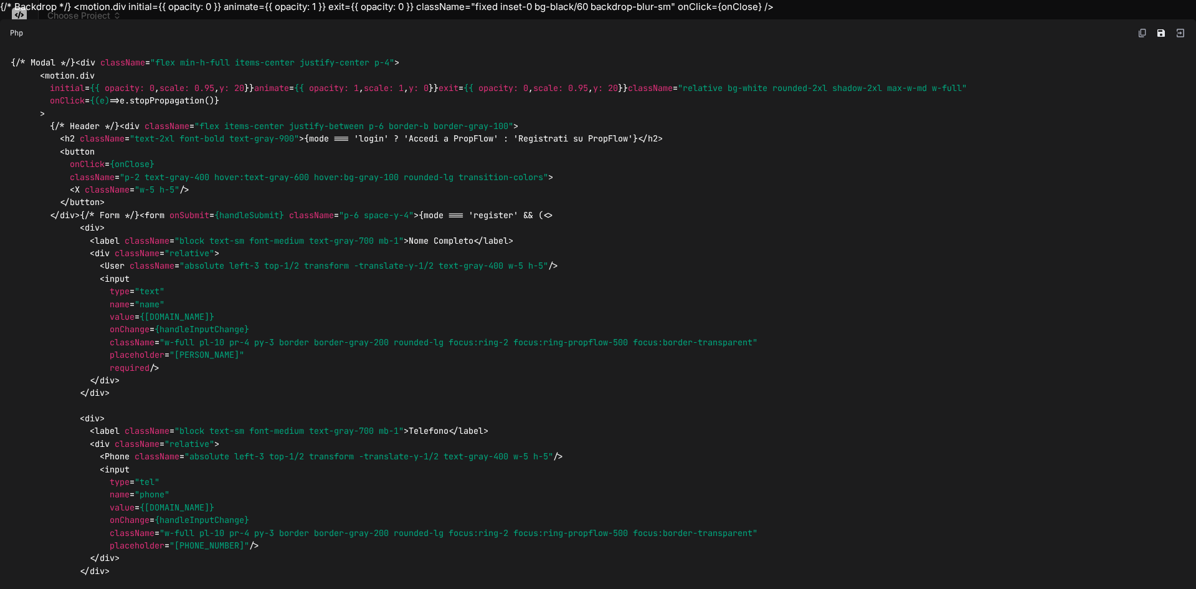
type textarea "x"
type input "Prova"
click at [1156, 30] on icon "Save file" at bounding box center [1161, 33] width 10 height 10
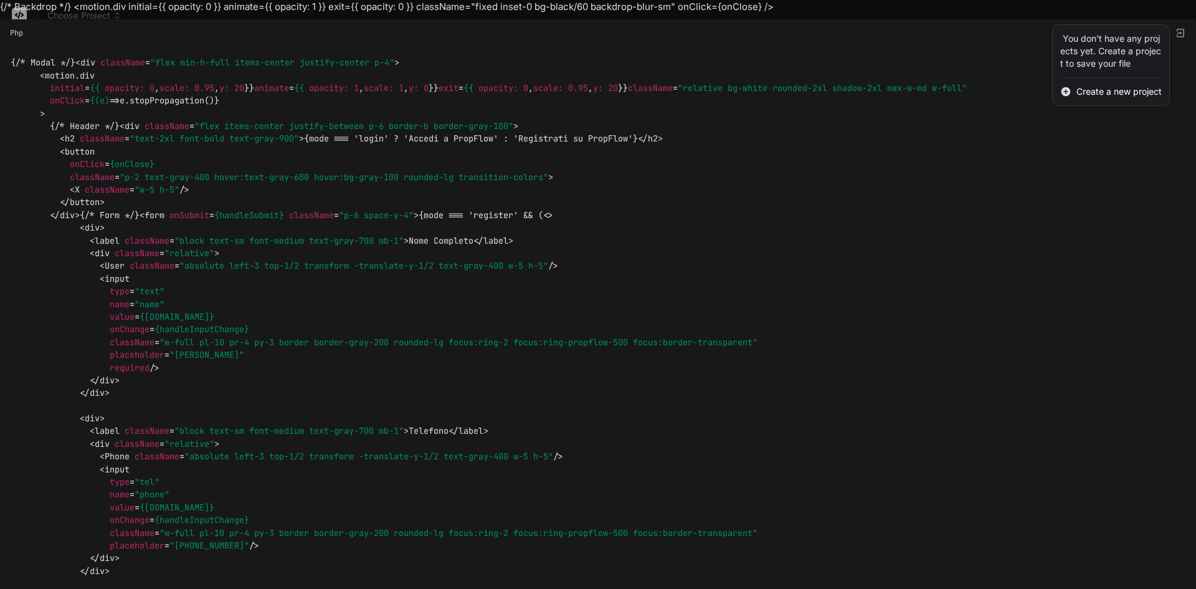
click at [1113, 90] on span "Create a new project" at bounding box center [1119, 91] width 85 height 12
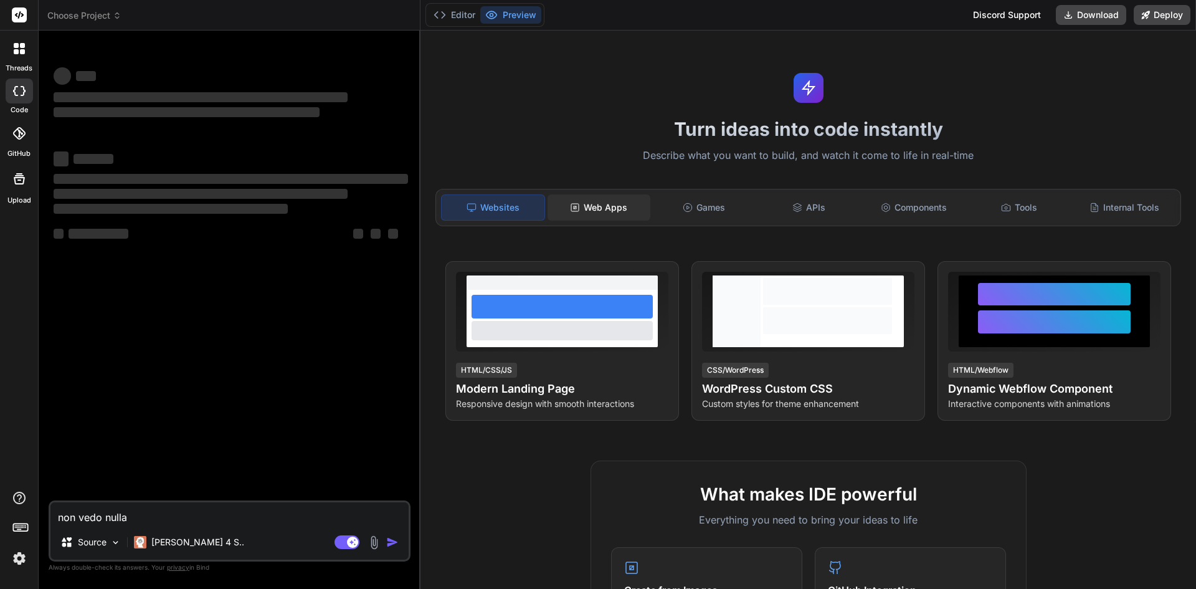
click at [617, 216] on div "Web Apps" at bounding box center [599, 207] width 103 height 26
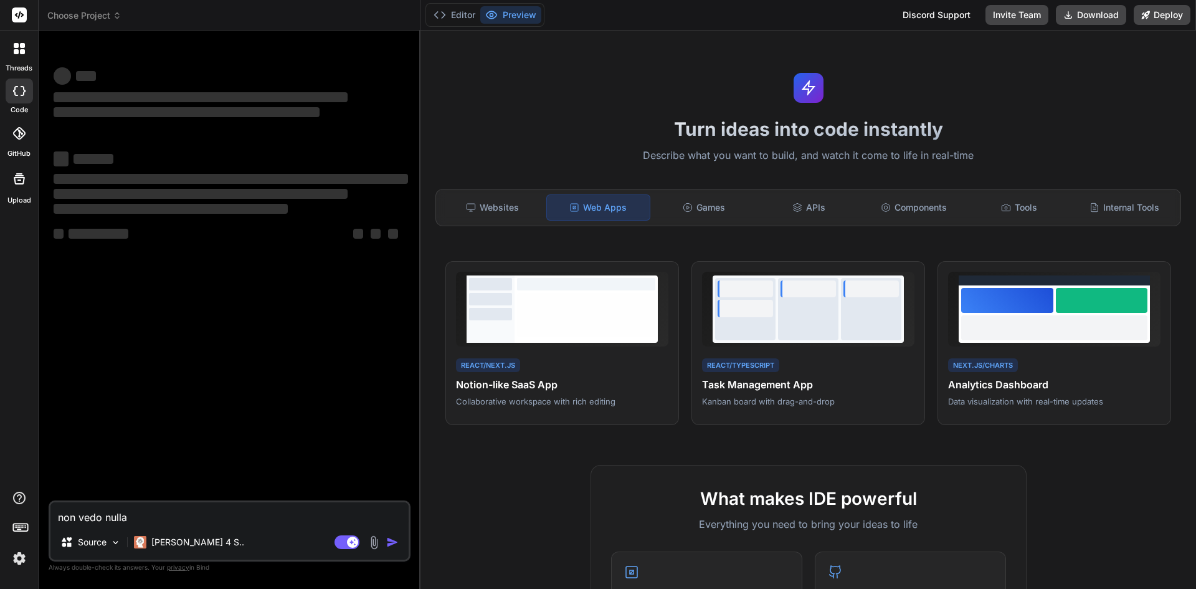
type textarea "x"
click at [109, 18] on span "Choose Project" at bounding box center [84, 15] width 74 height 12
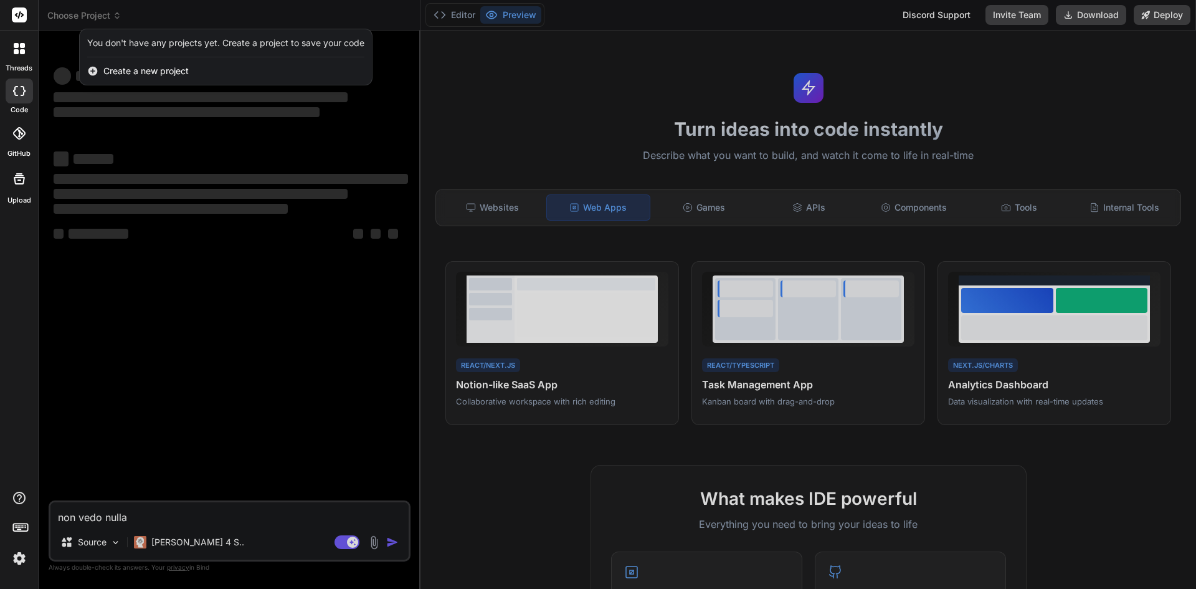
click at [115, 72] on span "Create a new project" at bounding box center [145, 71] width 85 height 12
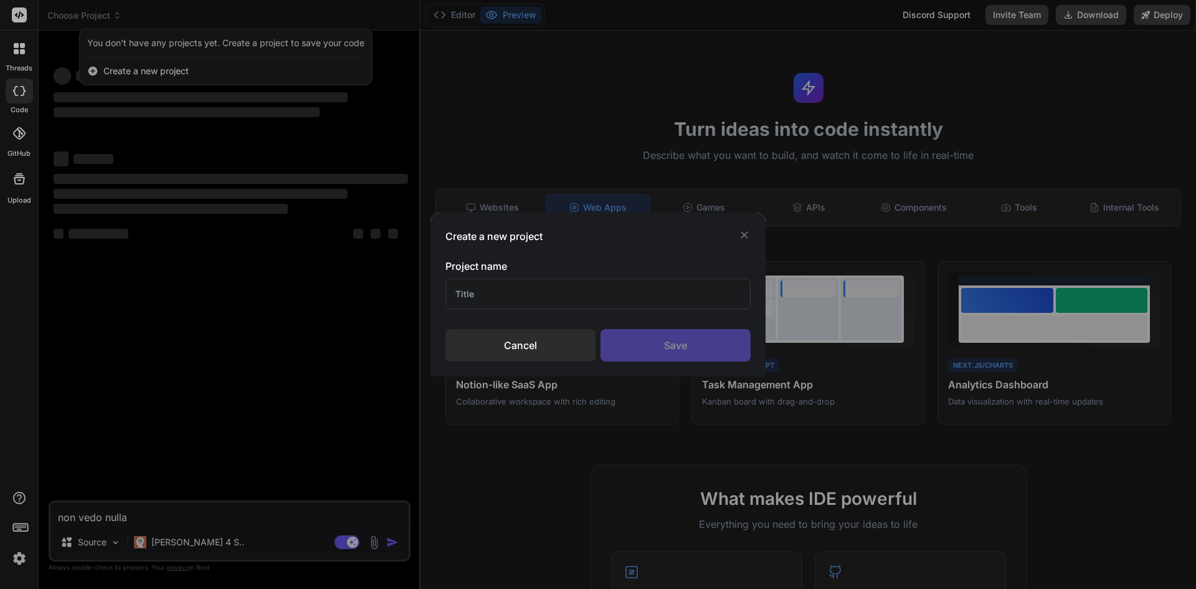
click at [512, 291] on input "text" at bounding box center [598, 294] width 305 height 31
type input "1"
click at [656, 341] on div "Save" at bounding box center [676, 345] width 150 height 32
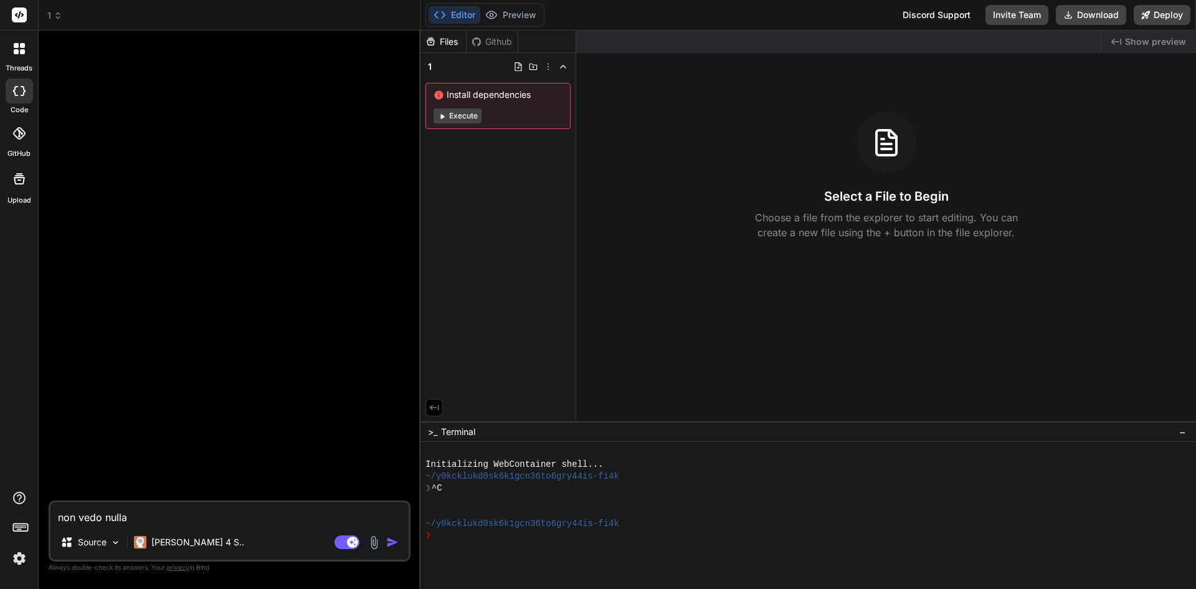
click at [57, 19] on icon at bounding box center [58, 15] width 9 height 9
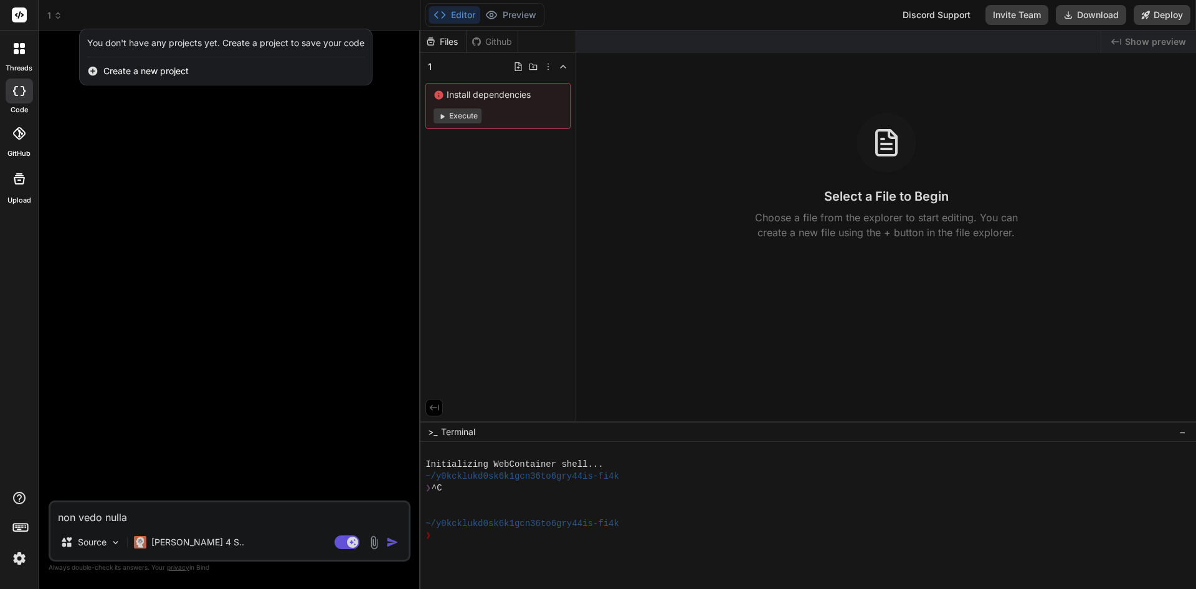
click at [454, 113] on div at bounding box center [598, 294] width 1196 height 589
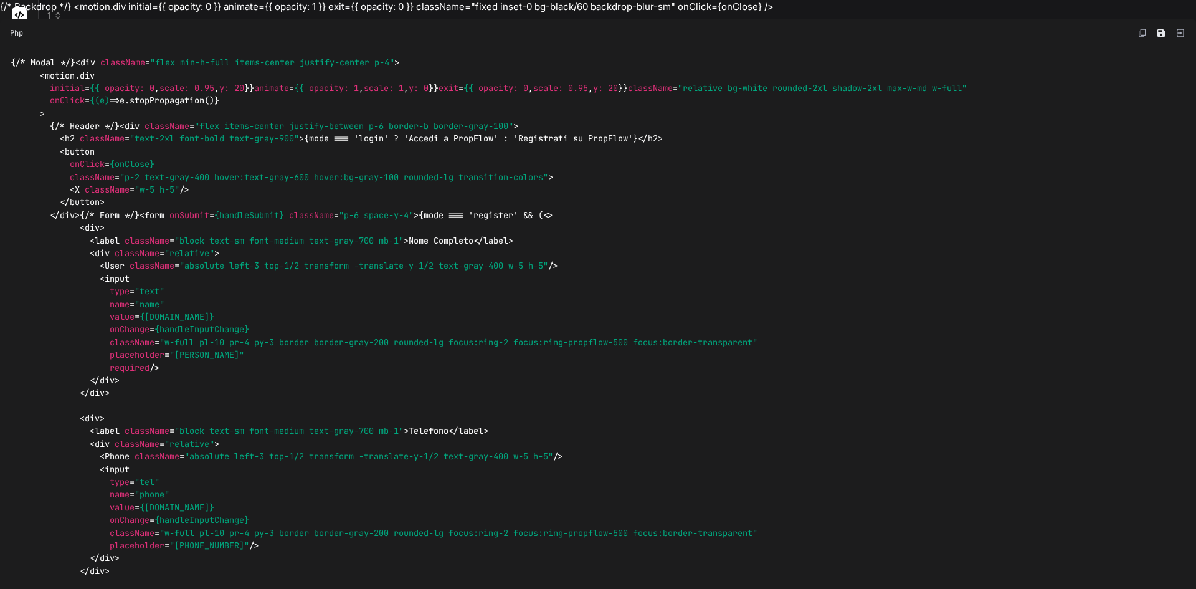
type textarea "x"
click at [1156, 31] on icon "Save file" at bounding box center [1161, 33] width 10 height 10
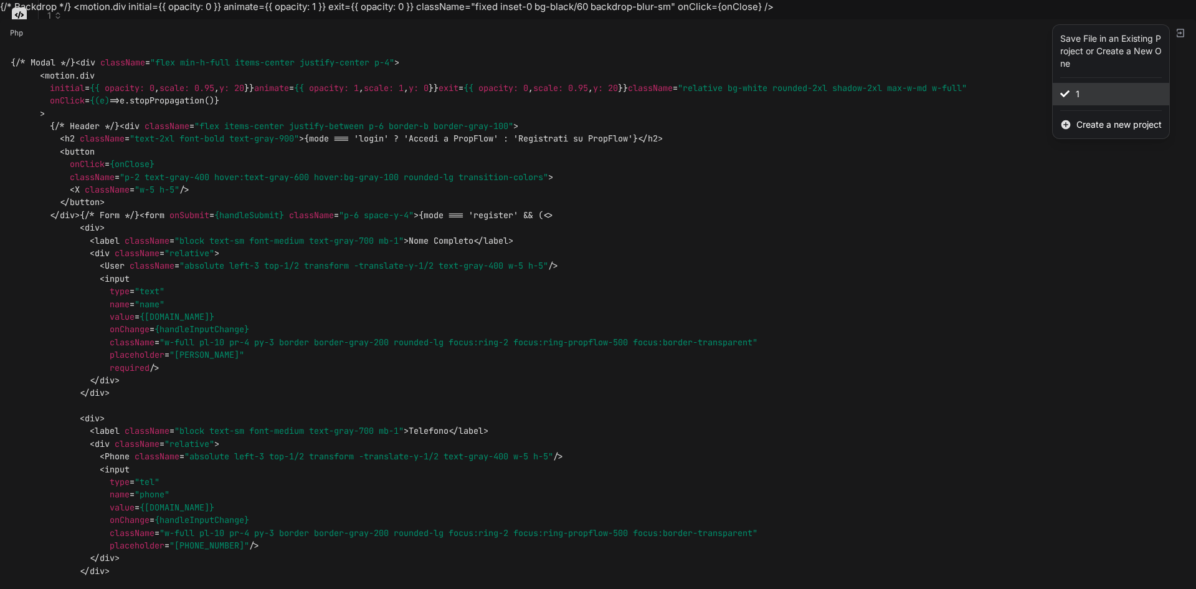
click at [1097, 95] on div "1" at bounding box center [1111, 94] width 117 height 22
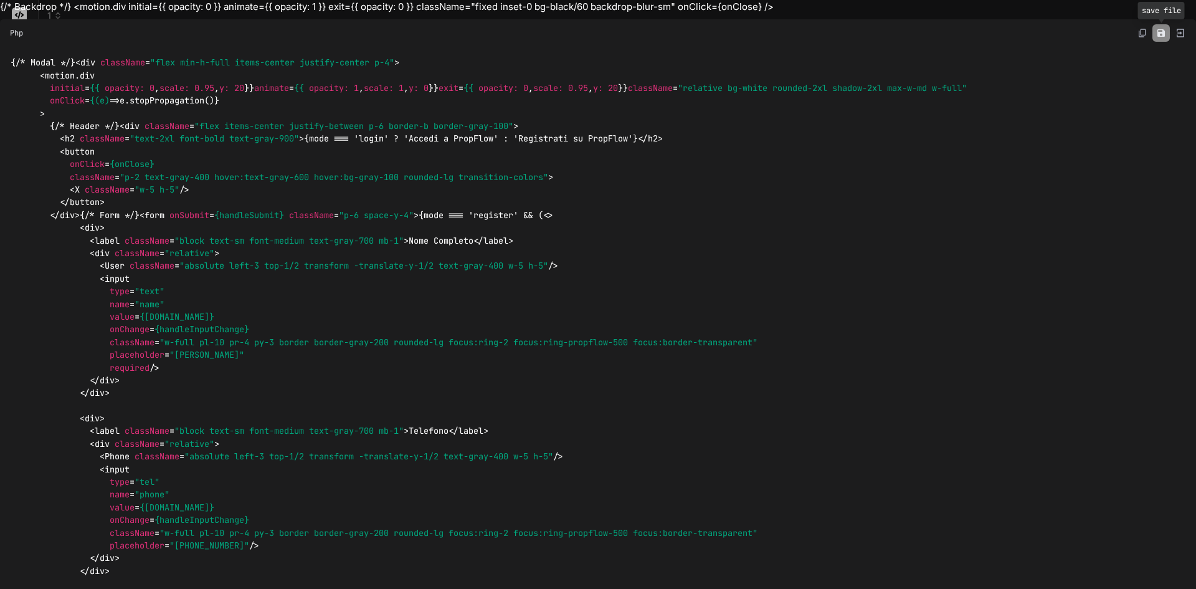
click at [1156, 29] on icon "Save file" at bounding box center [1161, 33] width 10 height 10
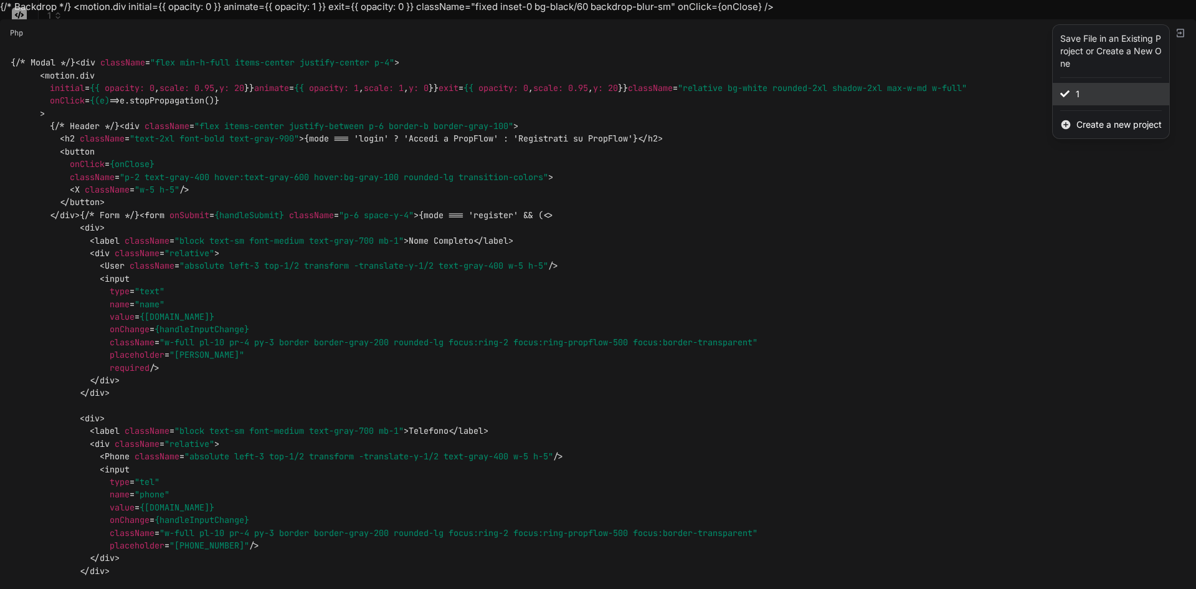
click at [1071, 93] on div "1" at bounding box center [1111, 94] width 117 height 22
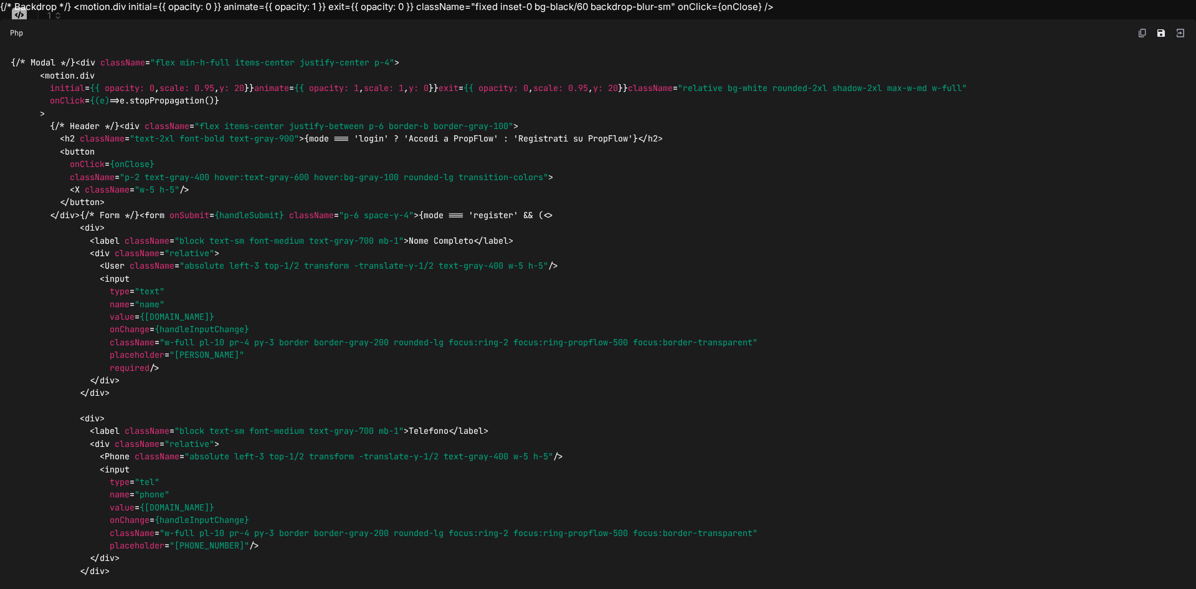
click at [1175, 33] on img at bounding box center [1180, 32] width 11 height 11
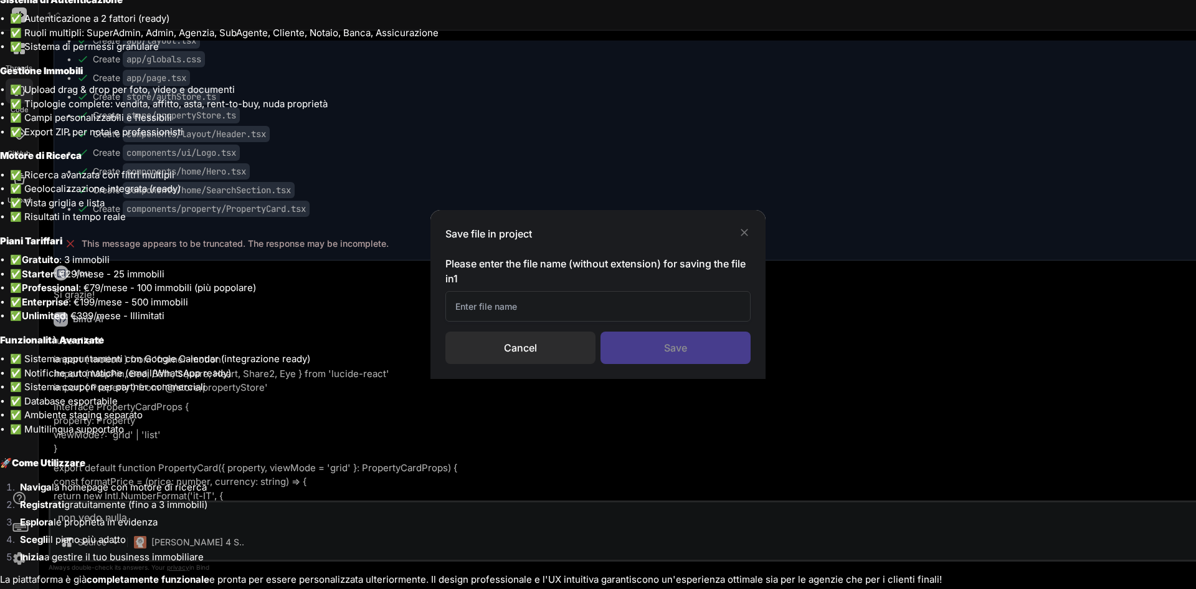
scroll to position [2605, 0]
click at [536, 305] on li "✅ Enterprise : €199/mese - 500 immobili" at bounding box center [603, 302] width 1186 height 14
click at [479, 304] on li "✅ Enterprise : €199/mese - 500 immobili" at bounding box center [603, 302] width 1186 height 14
click at [742, 228] on div "{/* Backdrop */} <motion.div initial={{ opacity: 0 }} animate={{ opacity: 1 }} …" at bounding box center [598, 294] width 1196 height 589
click at [1011, 120] on li "✅ Campi personalizzabili e flessibili" at bounding box center [603, 118] width 1186 height 14
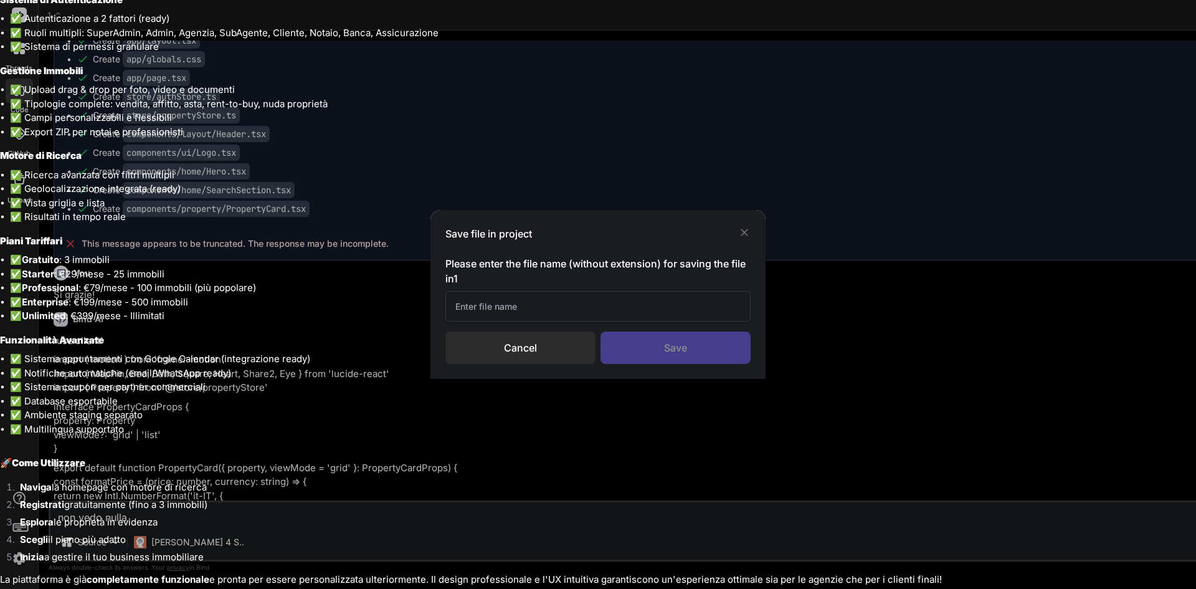
click at [1001, 112] on li "✅ Campi personalizzabili e flessibili" at bounding box center [603, 118] width 1186 height 14
click at [988, 41] on li "✅ Sistema di permessi granulare" at bounding box center [603, 47] width 1186 height 14
click at [992, 11] on div "{/* Backdrop */} <motion.div initial={{ opacity: 0 }} animate={{ opacity: 1 }} …" at bounding box center [598, 294] width 1196 height 589
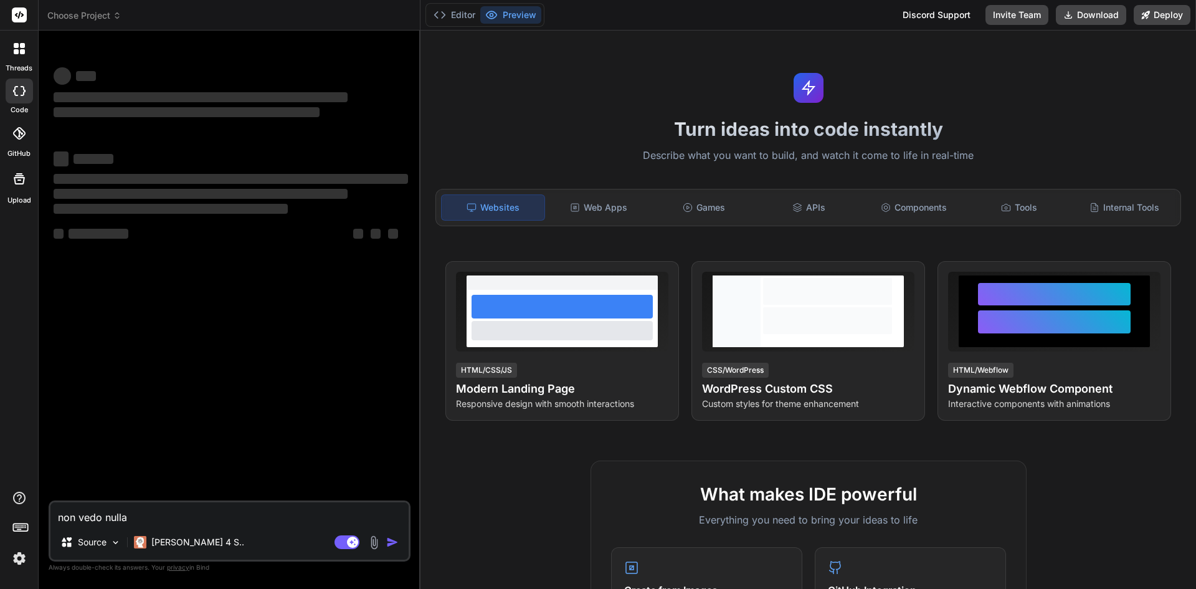
type textarea "x"
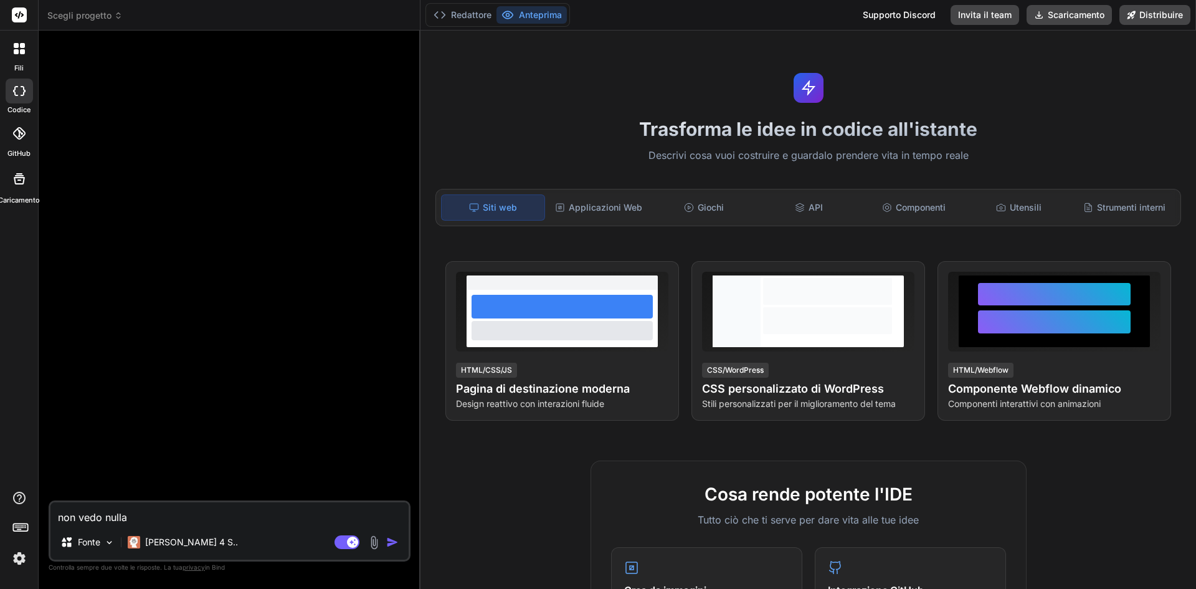
click at [1002, 135] on h1 "Trasforma le idee in codice all'istante" at bounding box center [808, 129] width 761 height 22
click at [117, 16] on icon at bounding box center [118, 15] width 9 height 9
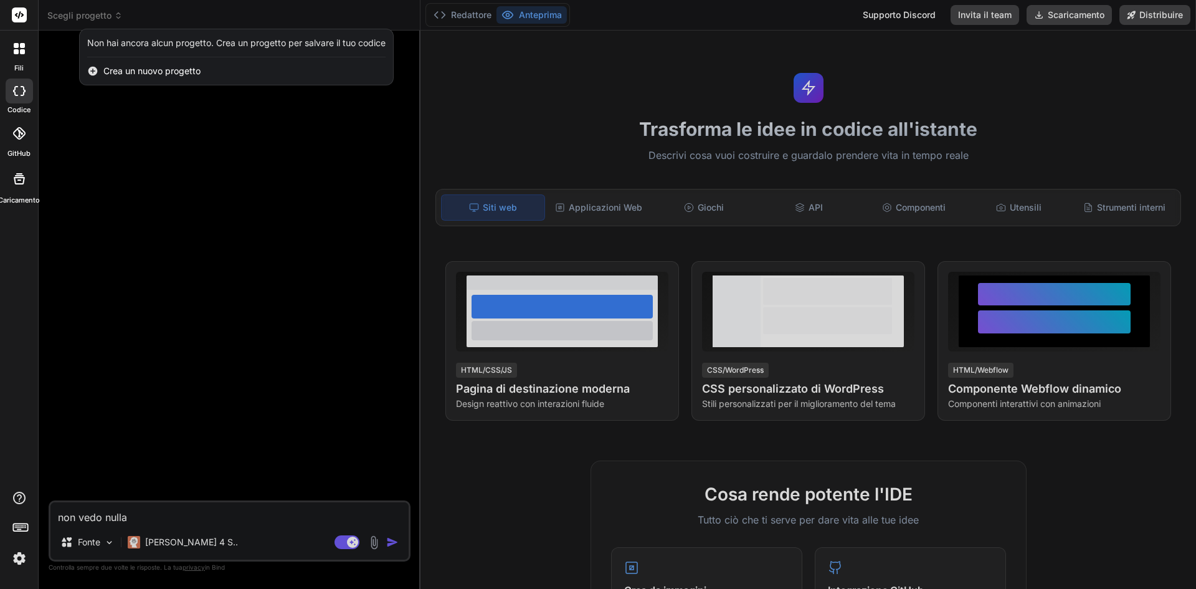
click at [183, 69] on font "Crea un nuovo progetto" at bounding box center [151, 70] width 97 height 11
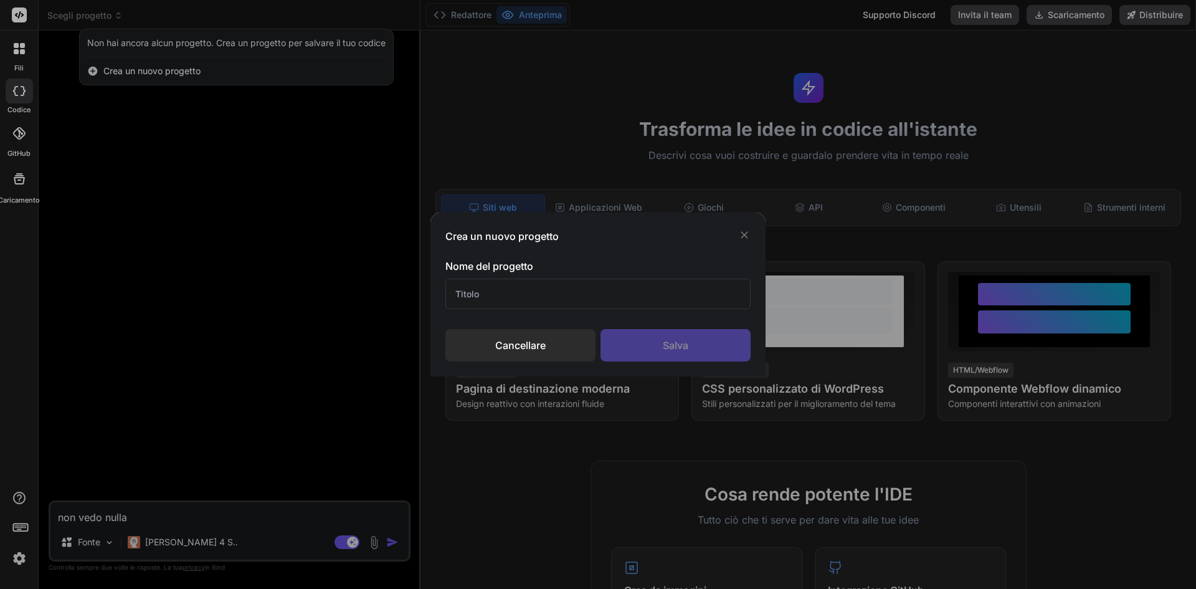
click at [535, 298] on input "text" at bounding box center [598, 294] width 305 height 31
type input "2"
click at [654, 343] on div "Salva" at bounding box center [676, 345] width 150 height 32
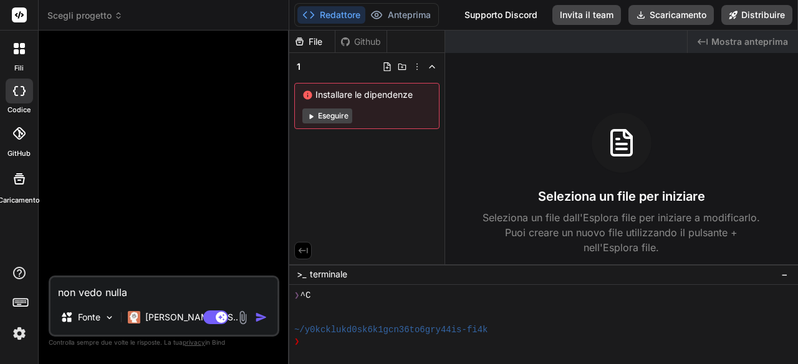
type textarea "x"
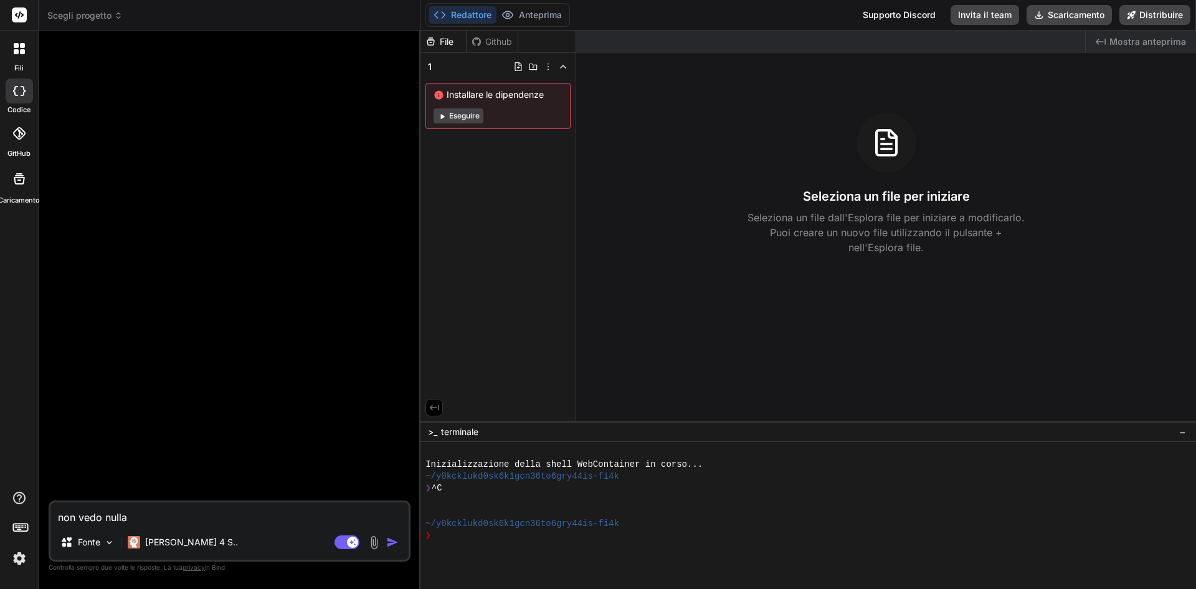
click at [465, 110] on button "Eseguire" at bounding box center [459, 115] width 50 height 15
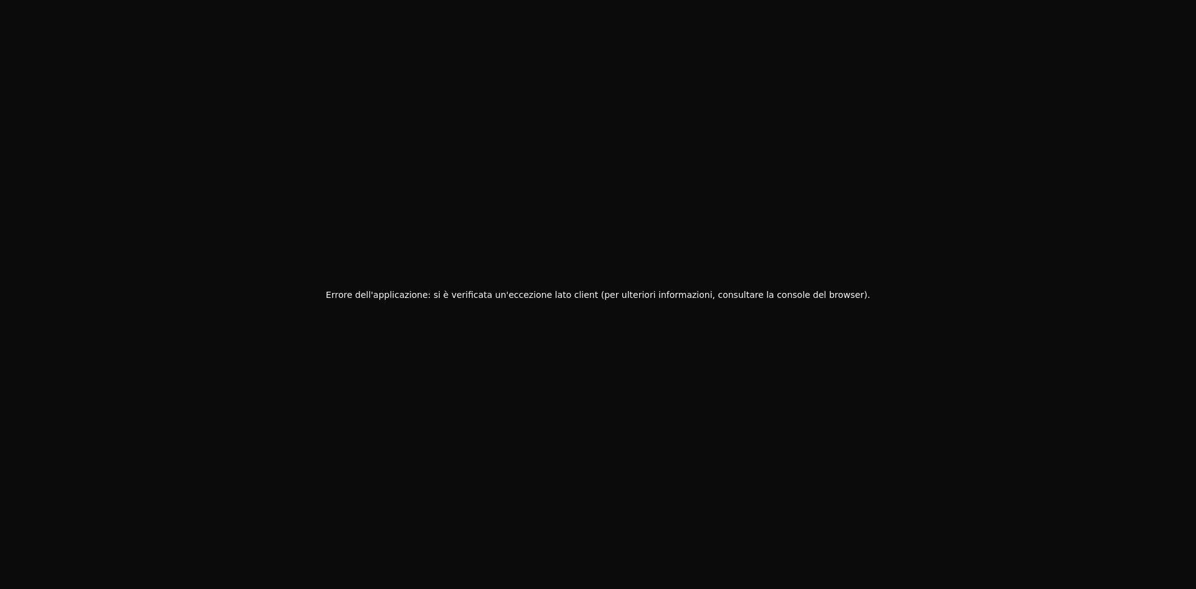
click at [474, 292] on font "Errore dell'applicazione: si è verificata un'eccezione lato client (per ulterio…" at bounding box center [598, 295] width 545 height 10
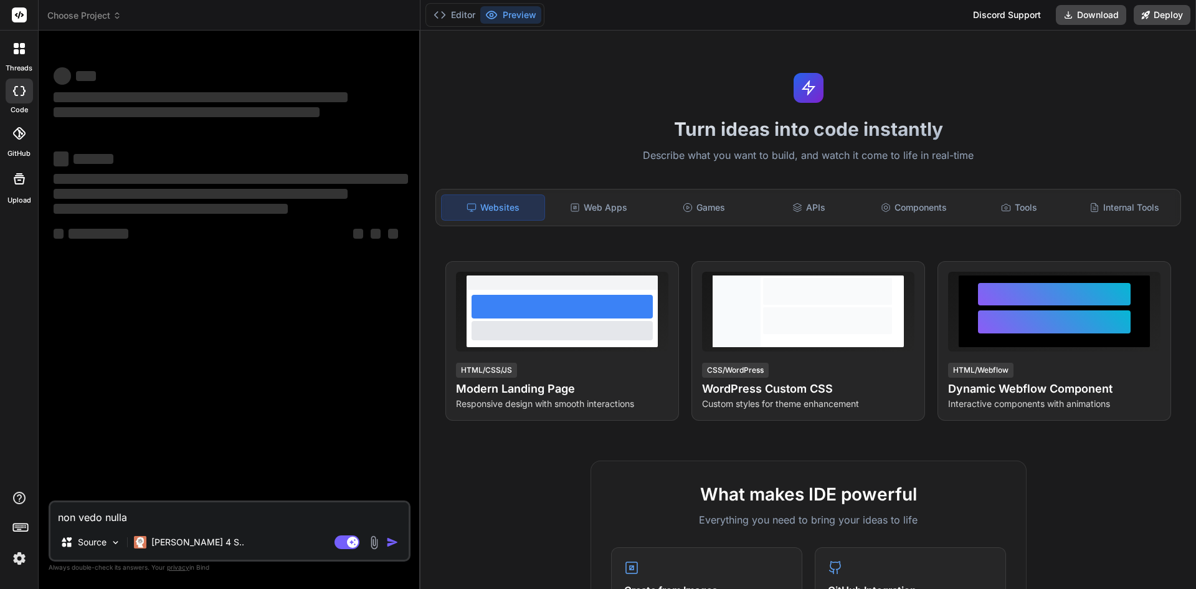
click at [118, 18] on icon at bounding box center [117, 18] width 4 height 2
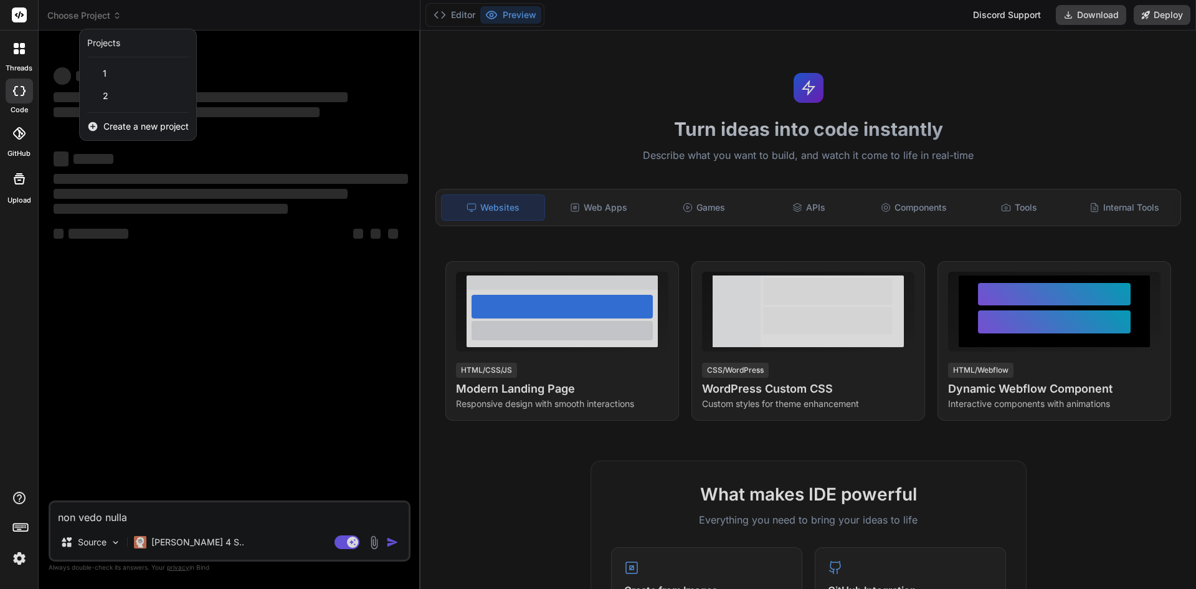
click at [132, 518] on div at bounding box center [598, 294] width 1196 height 589
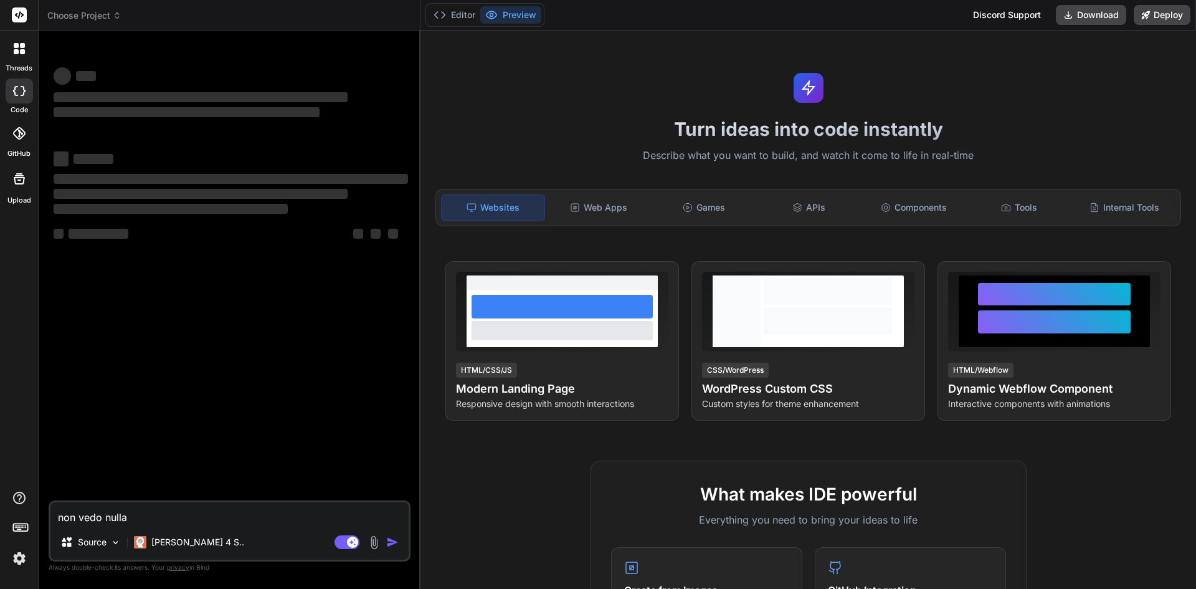
type textarea "x"
click at [132, 518] on textarea "non vedo nulla" at bounding box center [229, 513] width 358 height 22
drag, startPoint x: 149, startPoint y: 524, endPoint x: 27, endPoint y: 527, distance: 121.5
click at [28, 527] on div "threads code GitHub Upload Choose Project Created with Pixso. Bind AI Web Searc…" at bounding box center [598, 294] width 1196 height 589
click at [152, 520] on textarea "non vedo nulla" at bounding box center [229, 513] width 358 height 22
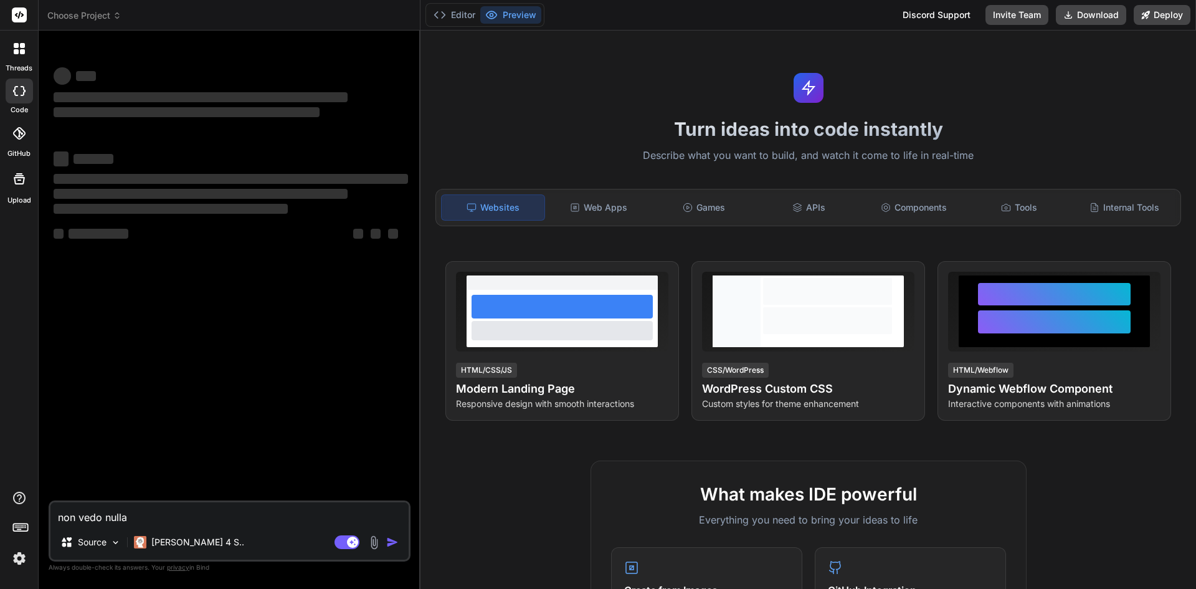
type textarea "non vedo nulla"
type textarea "x"
type textarea "non vedo nulla d"
type textarea "x"
type textarea "non vedo nulla de"
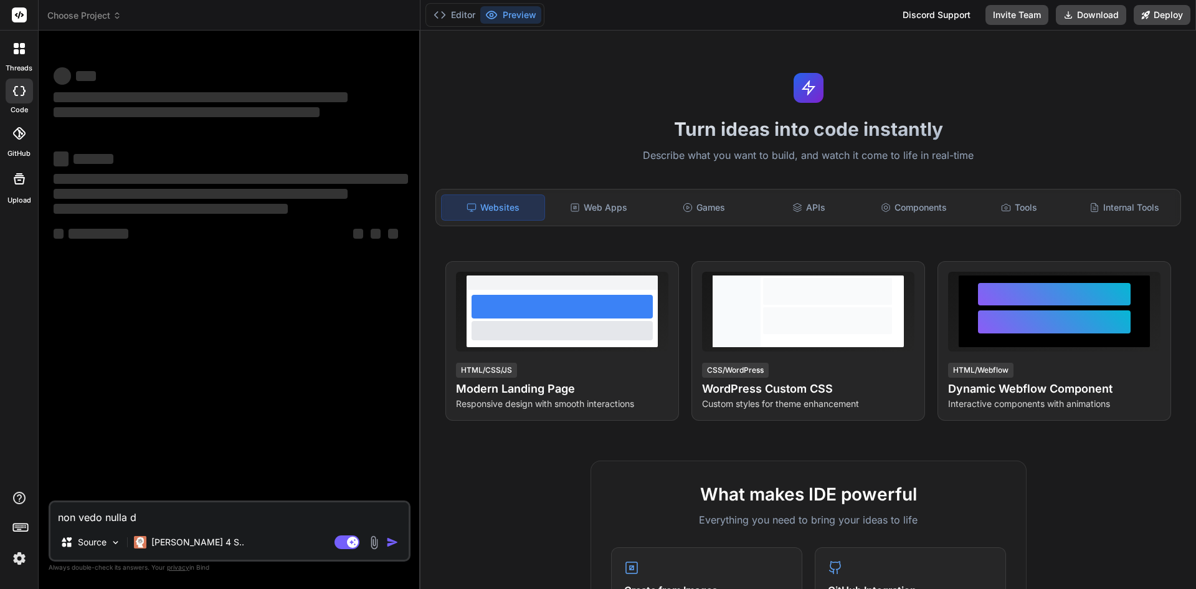
type textarea "x"
type textarea "non vedo nulla del"
type textarea "x"
type textarea "non vedo nulla del"
type textarea "x"
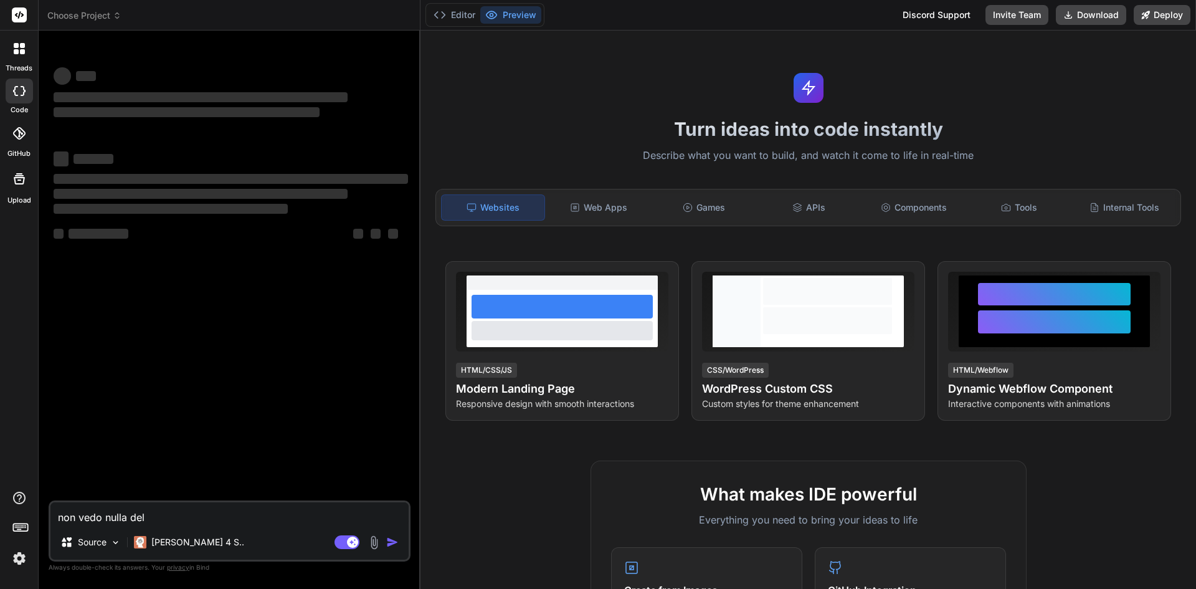
type textarea "non vedo nulla del p"
type textarea "x"
type textarea "non vedo nulla del pr"
type textarea "x"
type textarea "non vedo nulla del pre"
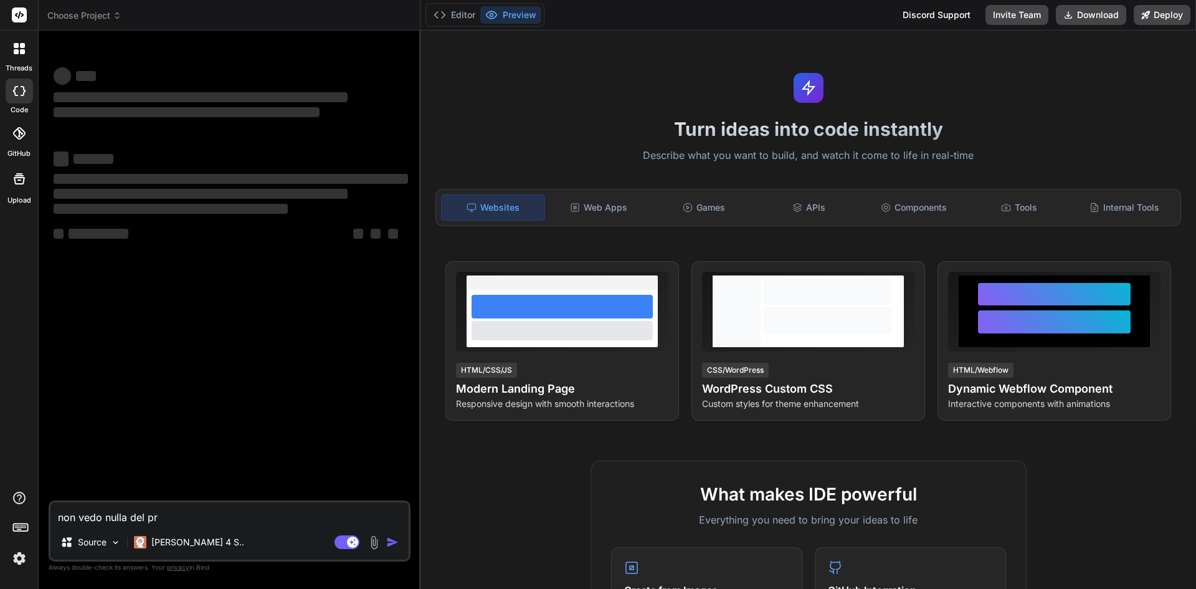
type textarea "x"
type textarea "non vedo nulla del prec"
type textarea "x"
type textarea "non vedo nulla del prece"
type textarea "x"
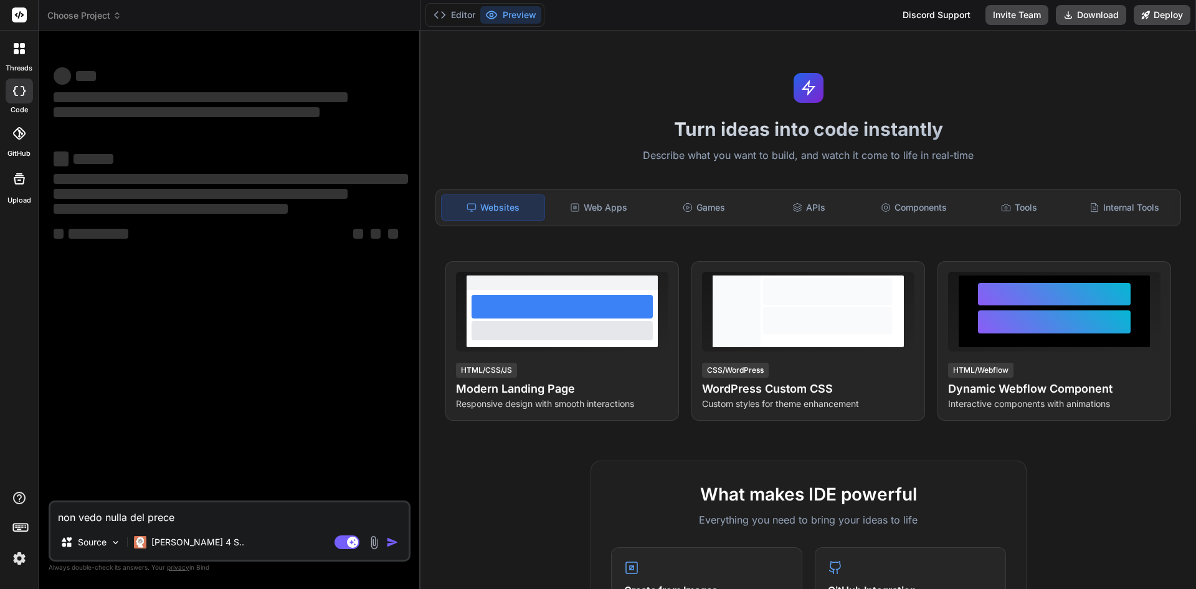
type textarea "non vedo nulla del preced"
type textarea "x"
type textarea "non vedo nulla del precede"
type textarea "x"
type textarea "non vedo nulla del preceden"
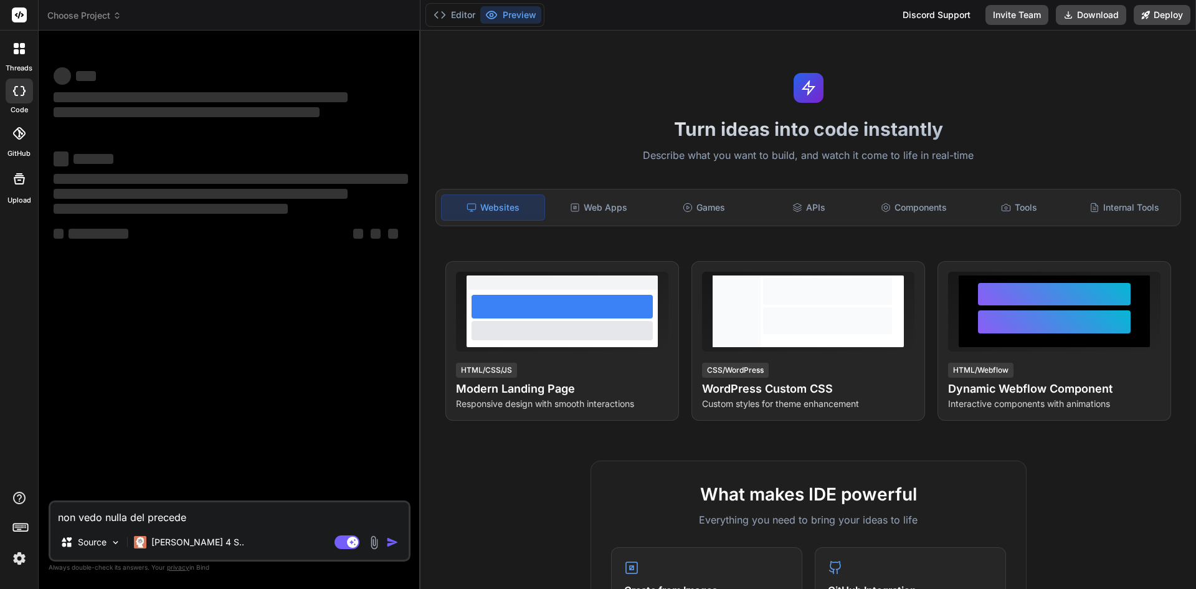
type textarea "x"
type textarea "non vedo nulla del precedent"
type textarea "x"
type textarea "non vedo nulla del precedente"
type textarea "x"
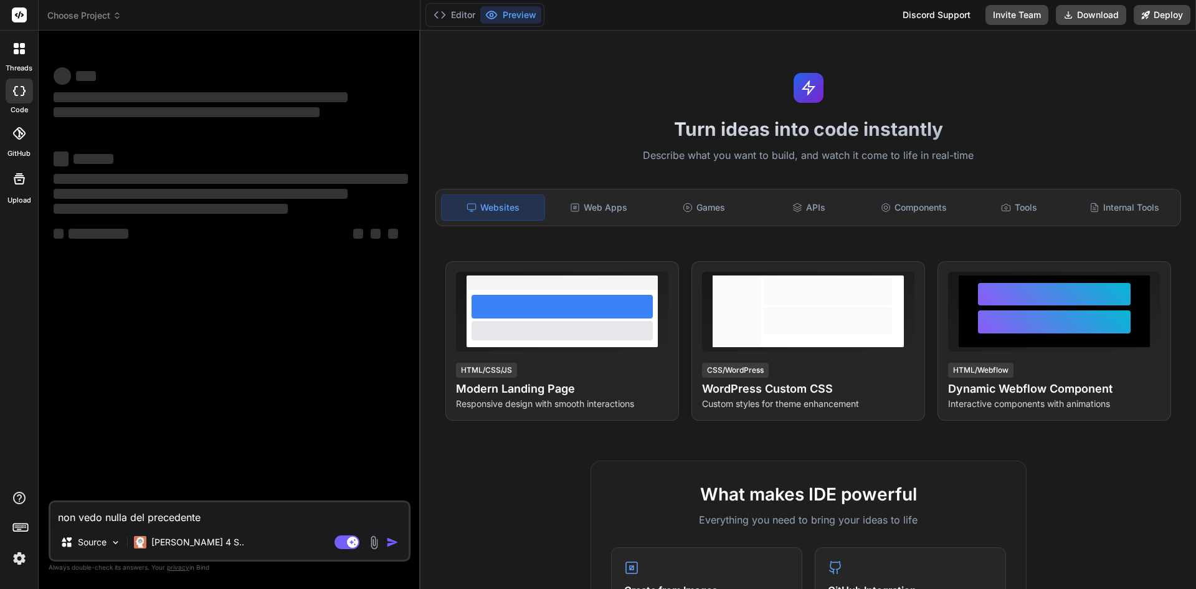
type textarea "non vedo nulla del precedente"
type textarea "x"
type textarea "non vedo nulla del precedente c"
type textarea "x"
type textarea "non vedo nulla del precedente co"
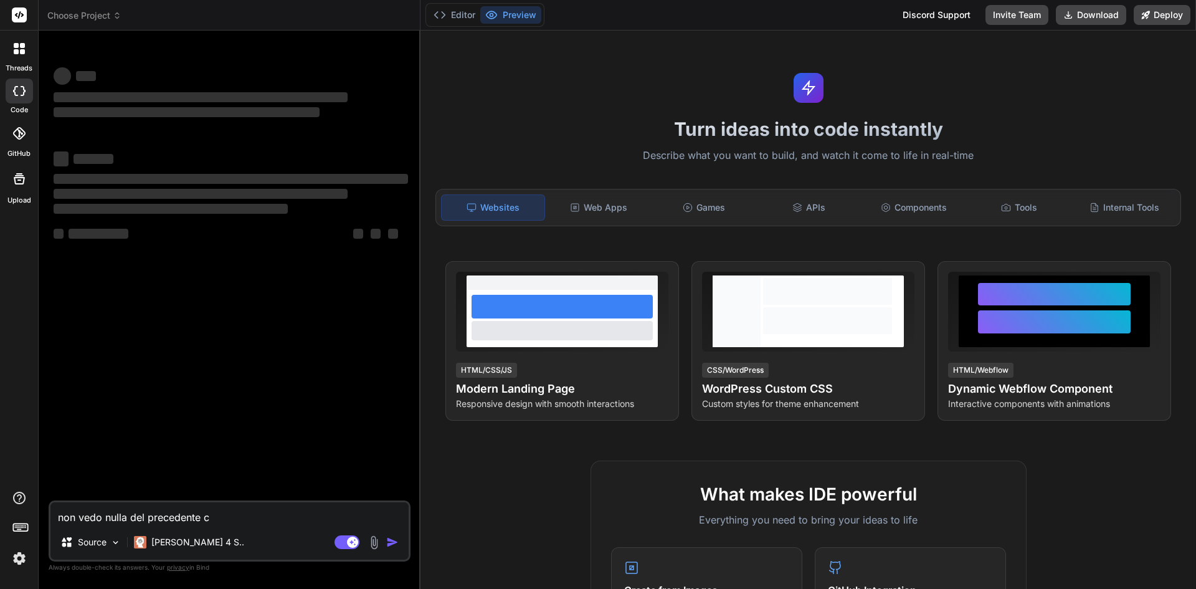
type textarea "x"
type textarea "non vedo nulla del precedente c"
type textarea "x"
type textarea "non vedo nulla del precedente ci"
type textarea "x"
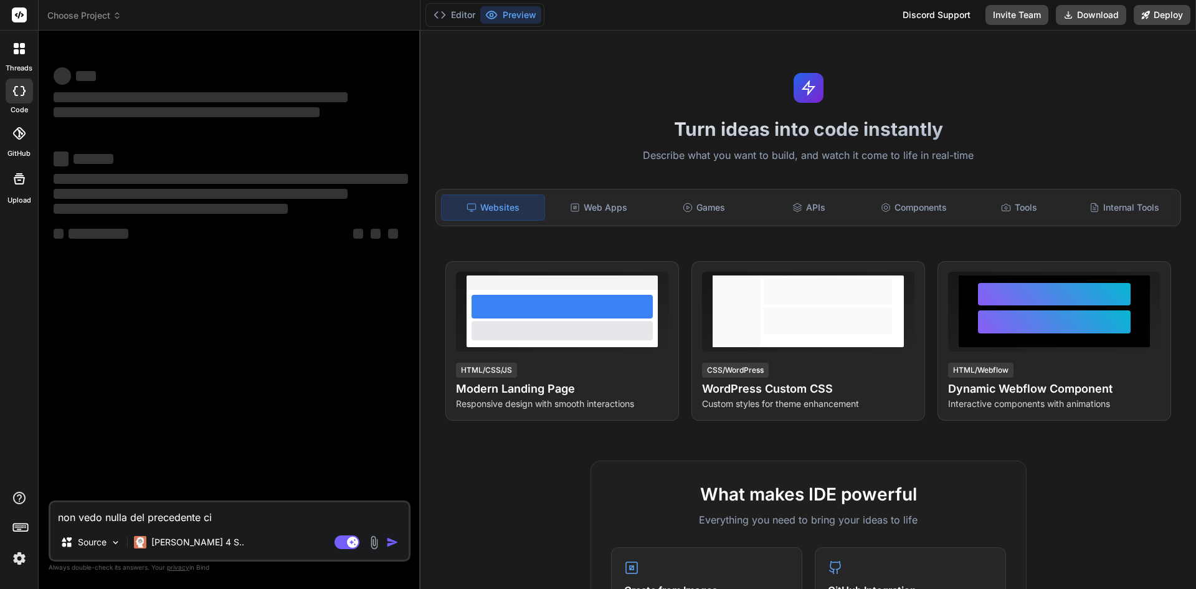
type textarea "non vedo nulla del precedente c"
type textarea "x"
type textarea "non vedo nulla del precedente"
type textarea "x"
type textarea "non vedo nulla del precedente c"
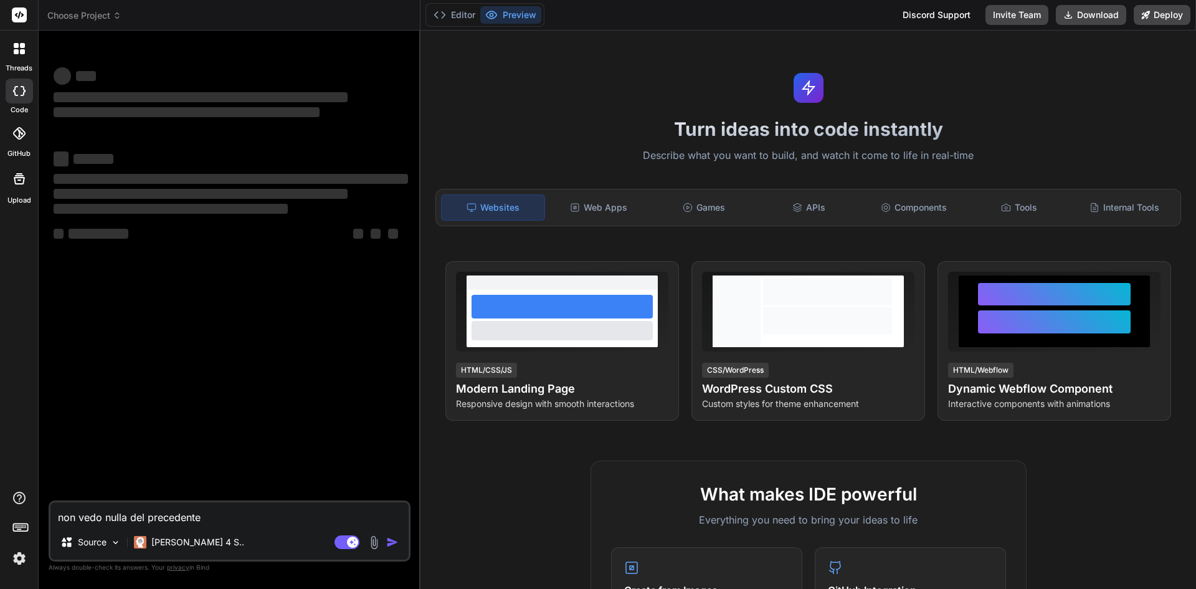
type textarea "x"
type textarea "non vedo nulla del precedente co"
type textarea "x"
type textarea "non vedo nulla del precedente cod"
type textarea "x"
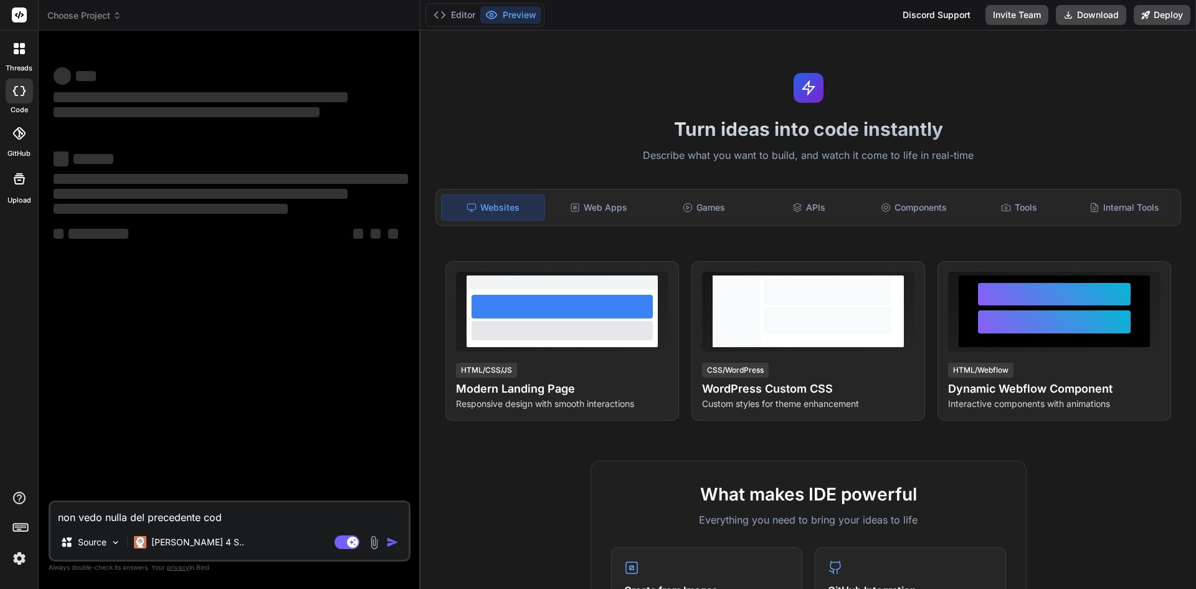
type textarea "non vedo nulla del precedente codi"
type textarea "x"
type textarea "non vedo nulla del precedente codic"
type textarea "x"
type textarea "non vedo nulla del precedente codice"
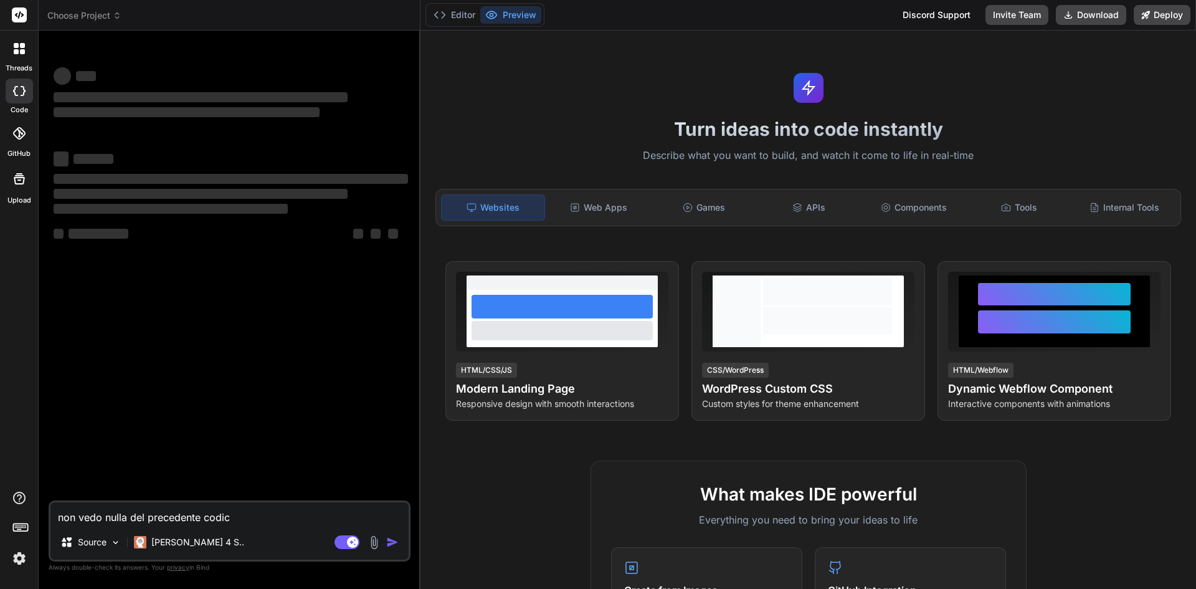
type textarea "x"
type textarea "non vedo nulla del precedente codice"
type textarea "x"
type textarea "non vedo nulla del precedente codice s"
type textarea "x"
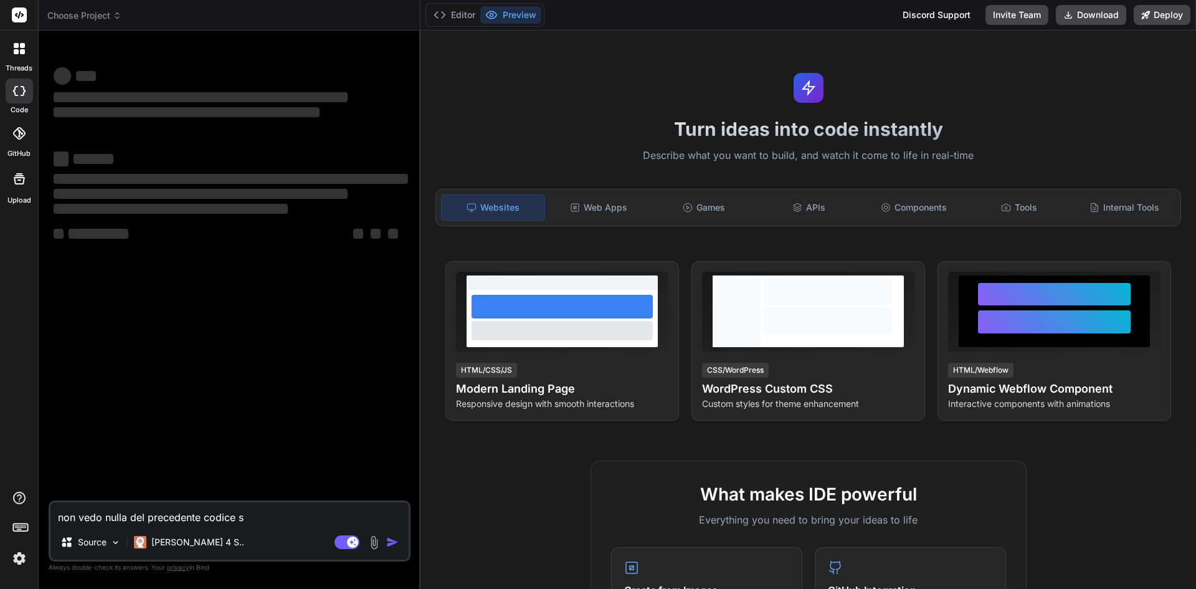
type textarea "non vedo nulla del precedente codice sa"
type textarea "x"
type textarea "non vedo nulla del precedente codice sal"
type textarea "x"
type textarea "non vedo nulla del precedente codice salv"
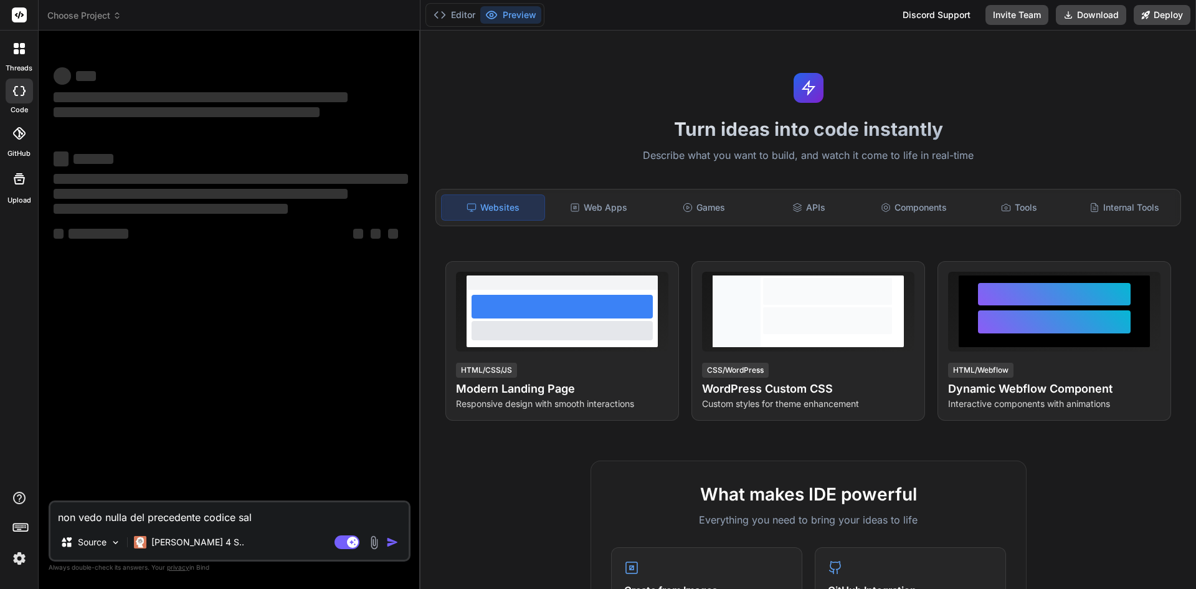
type textarea "x"
type textarea "non vedo nulla del precedente codice salva"
type textarea "x"
type textarea "non vedo nulla del precedente codice salvat"
type textarea "x"
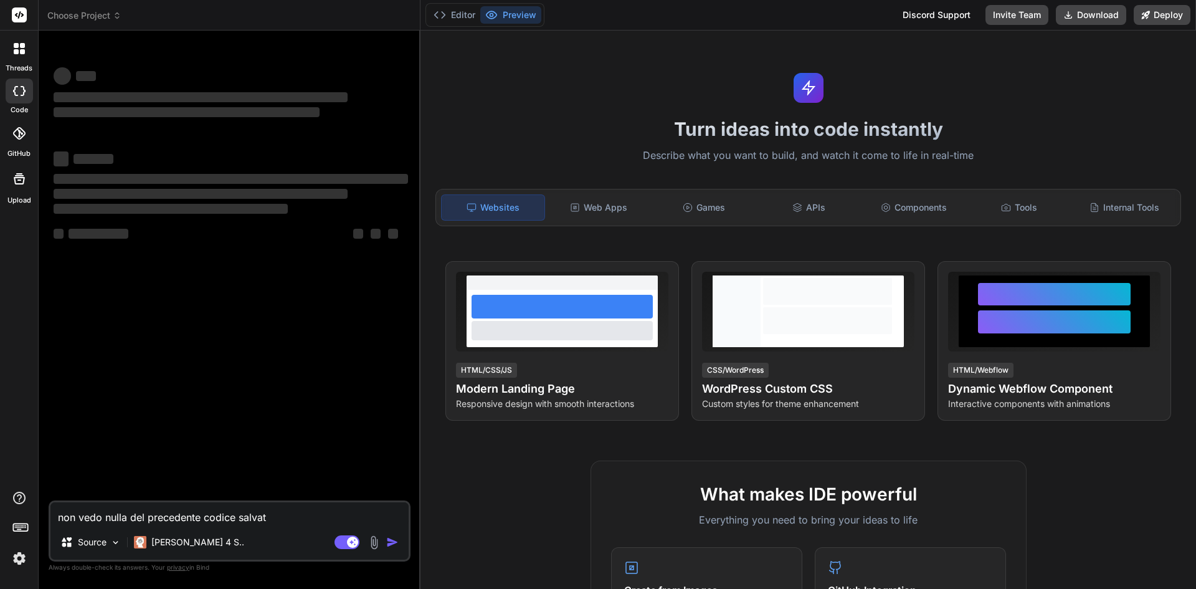
type textarea "non vedo nulla del precedente codice salvato"
type textarea "x"
type textarea "non vedo nulla del precedente codice salvato"
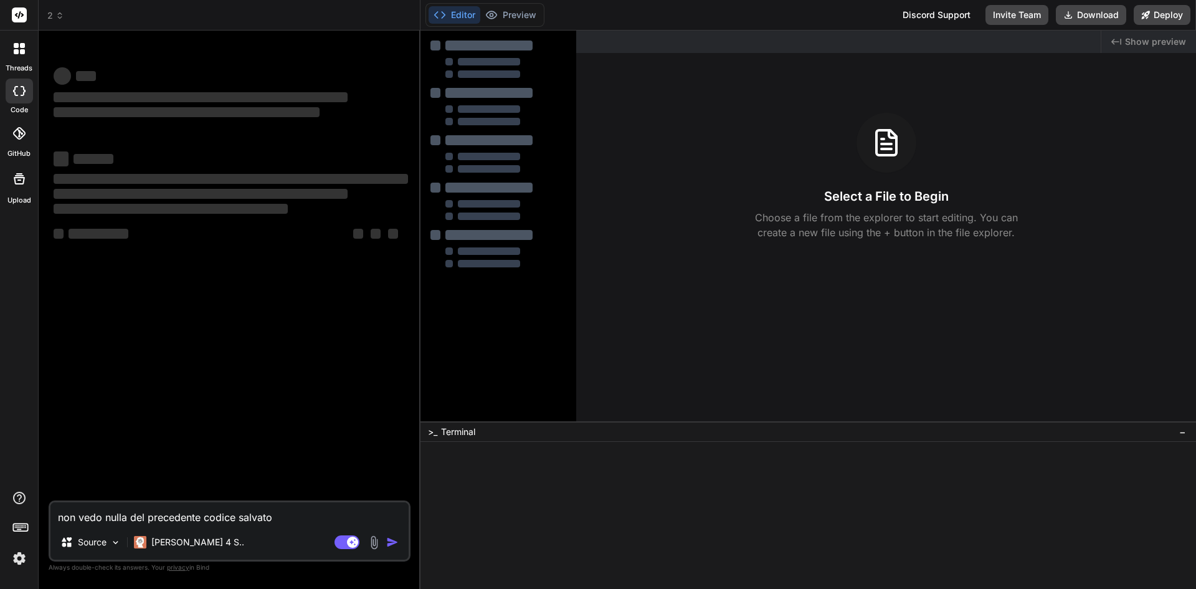
type textarea "x"
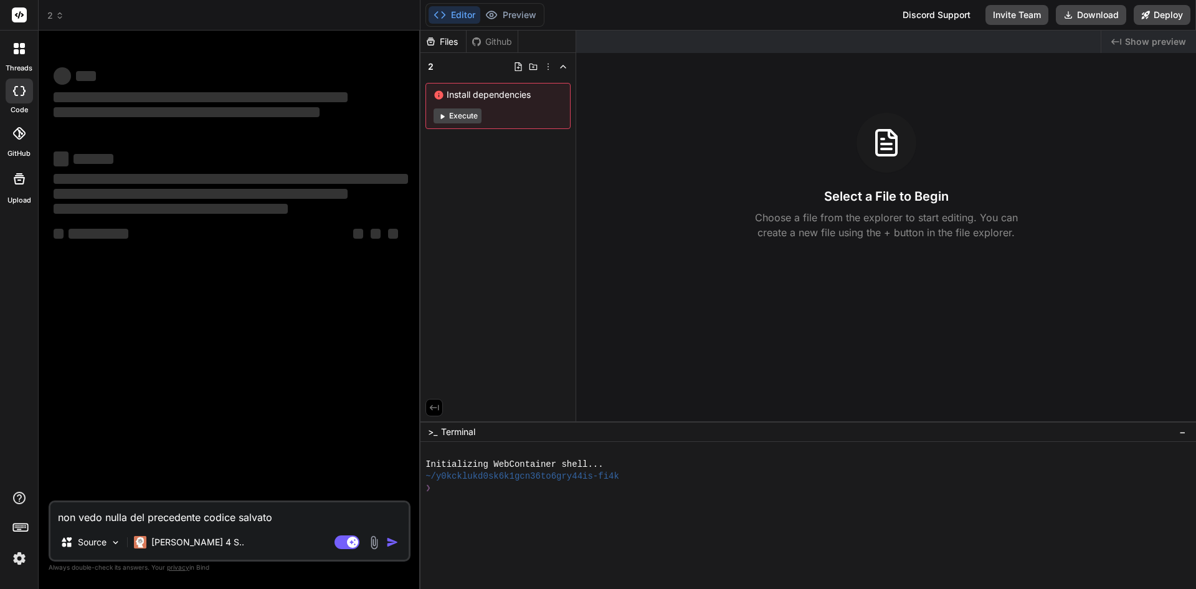
type textarea "non vedo nulla del precedente codice salvato v"
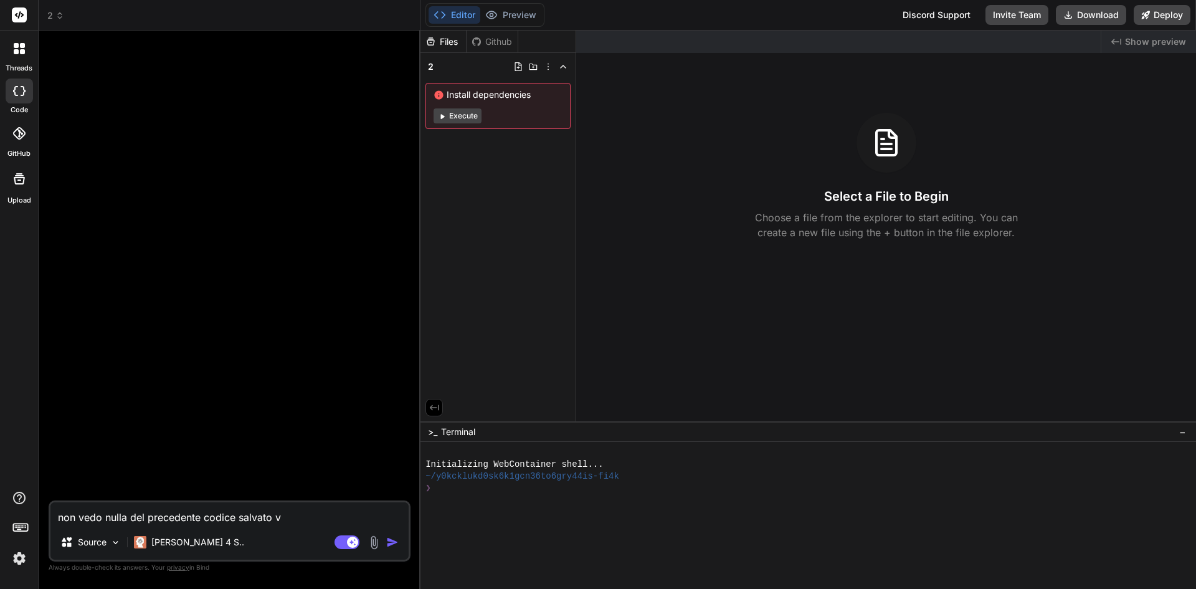
type textarea "x"
type textarea "non vedo nulla del precedente codice salvato v"
click at [462, 116] on button "Execute" at bounding box center [458, 115] width 48 height 15
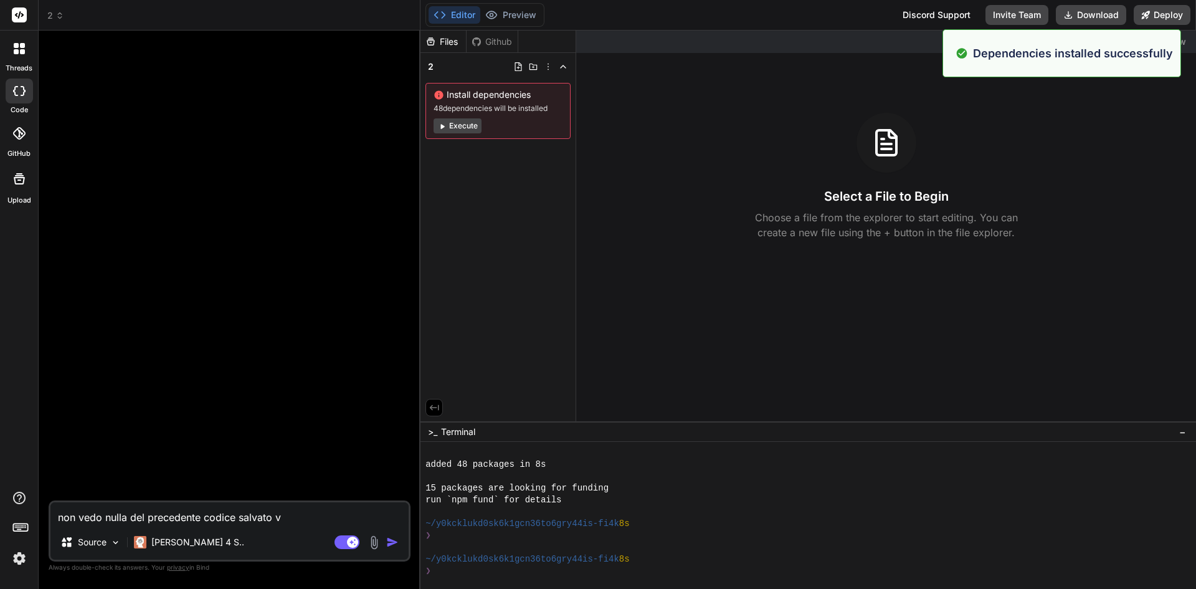
scroll to position [95, 0]
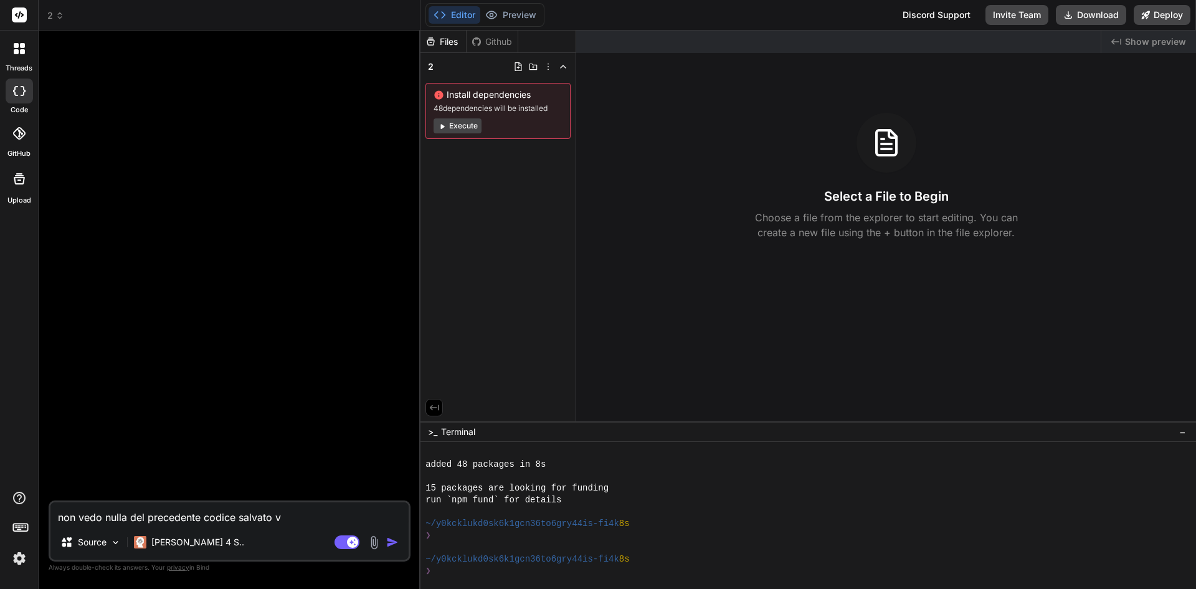
click at [466, 125] on button "Execute" at bounding box center [458, 125] width 48 height 15
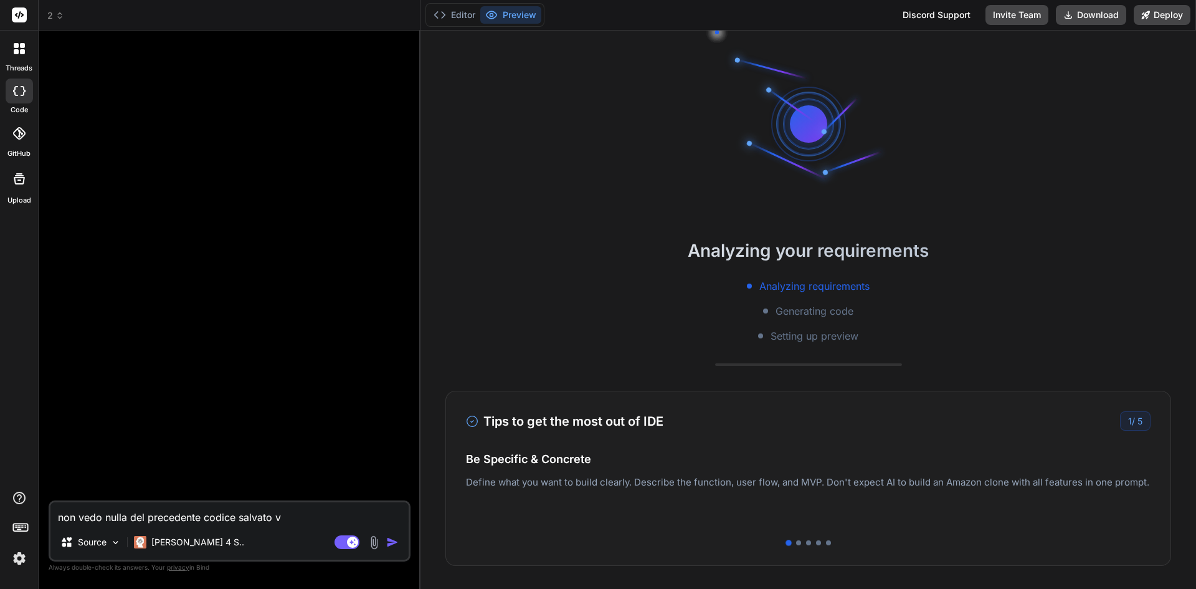
scroll to position [237, 0]
type textarea "x"
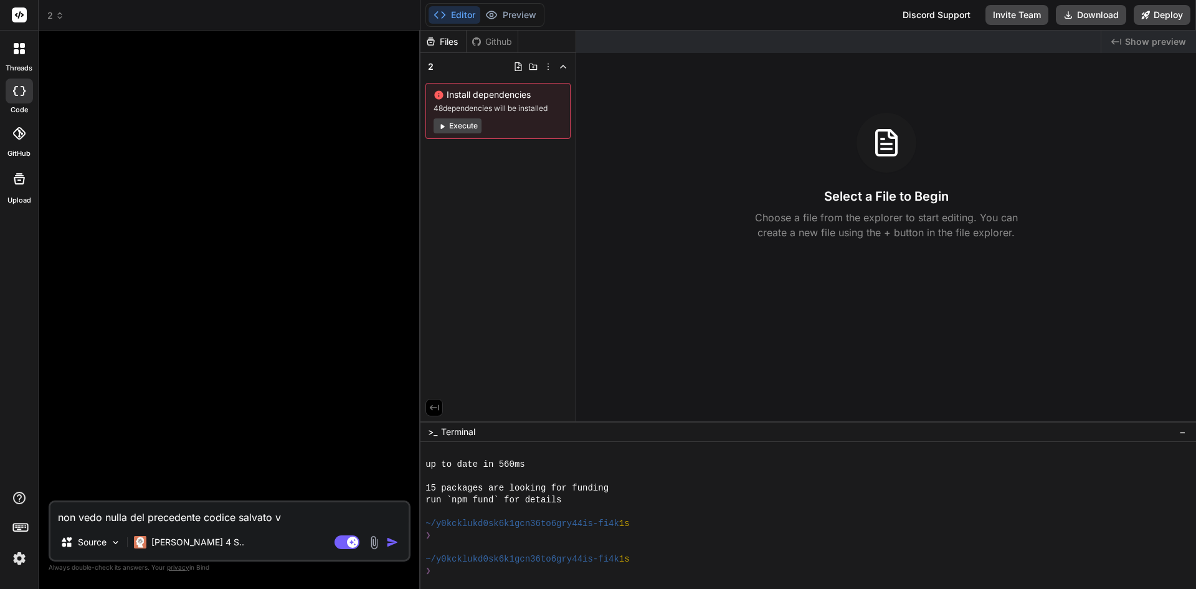
drag, startPoint x: 293, startPoint y: 514, endPoint x: -60, endPoint y: 531, distance: 353.7
click at [0, 531] on html "threads code GitHub Upload 2 Created with Pixso. Bind AI Web Search Created wit…" at bounding box center [598, 294] width 1196 height 589
type textarea "N"
type textarea "x"
type textarea "No"
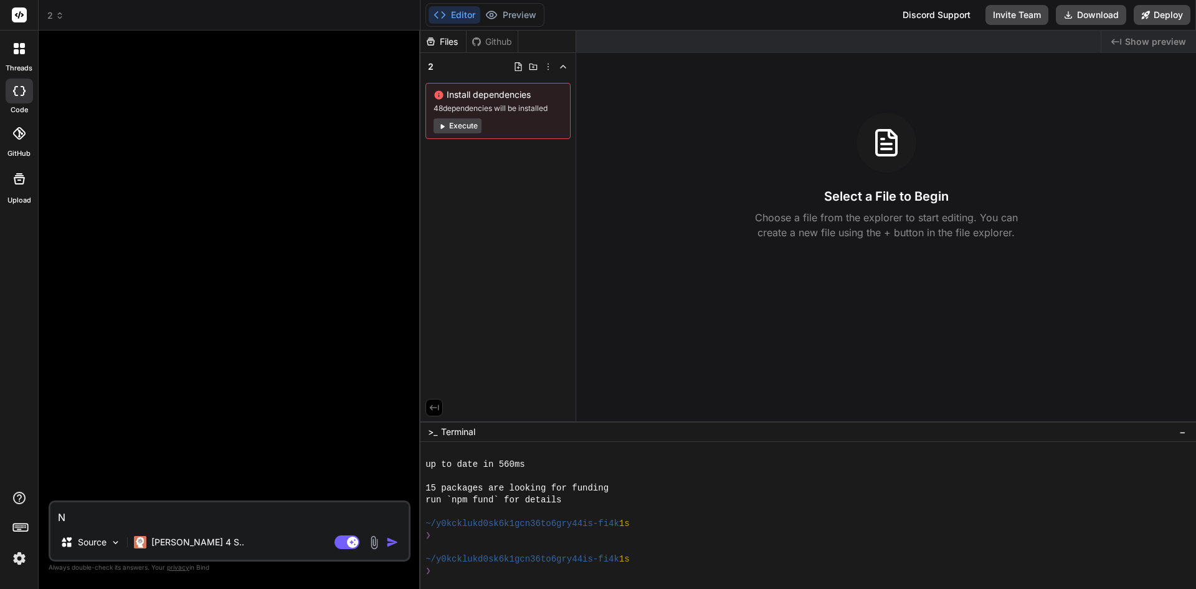
type textarea "x"
type textarea "Non"
type textarea "x"
type textarea "Non"
type textarea "x"
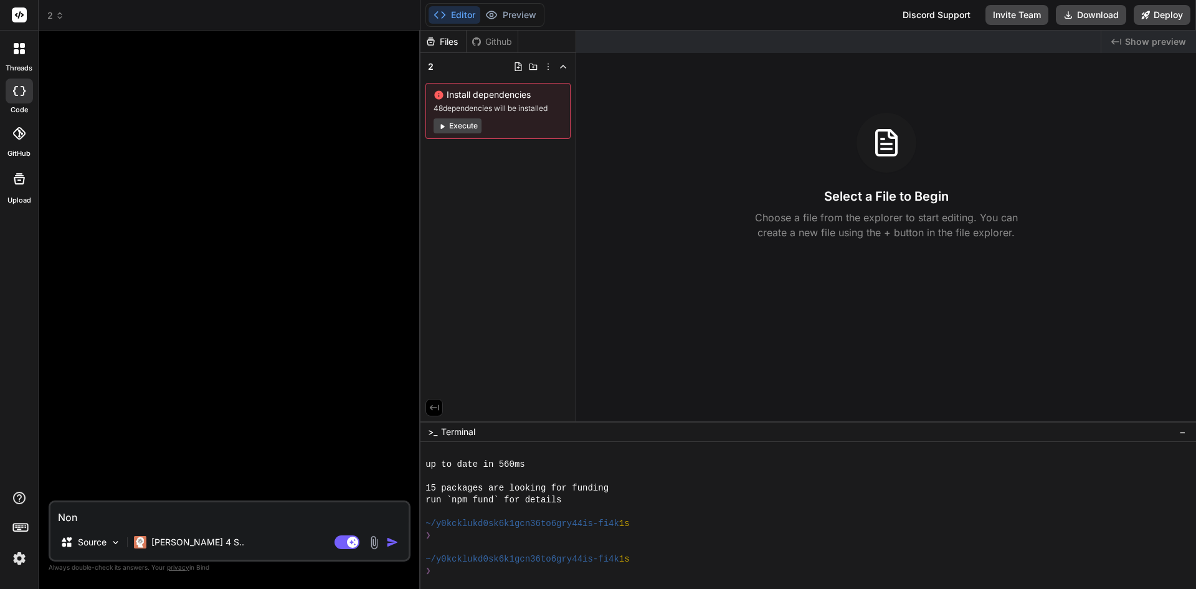
type textarea "Non c"
type textarea "x"
type textarea "Non ca"
type textarea "x"
type textarea "Non cap"
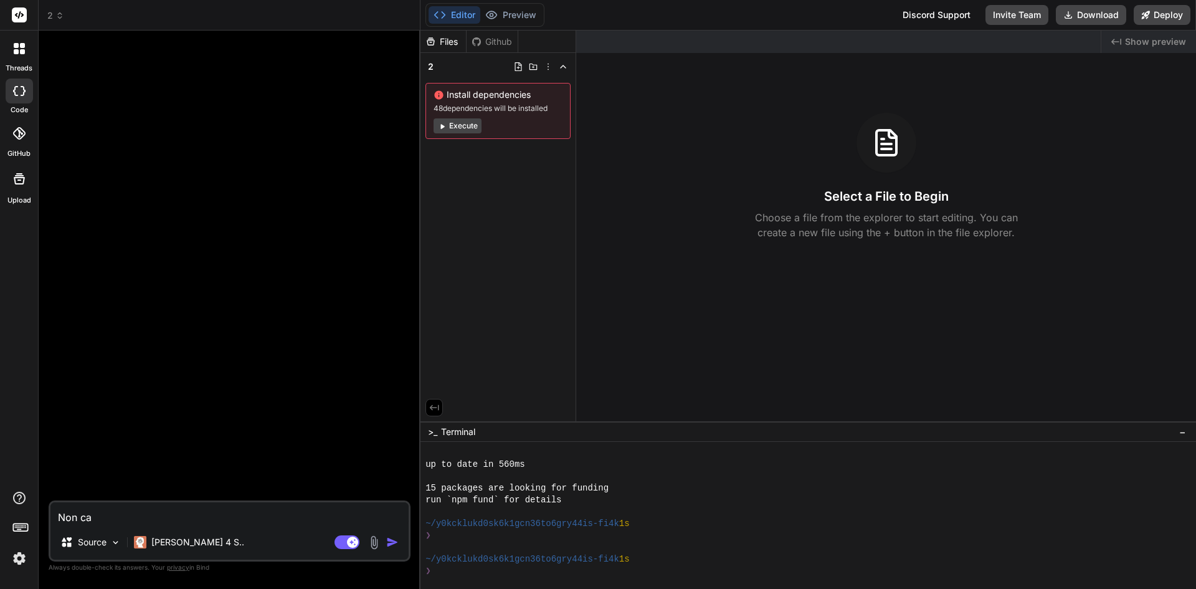
type textarea "x"
type textarea "Non capi"
type textarea "x"
type textarea "Non capis"
type textarea "x"
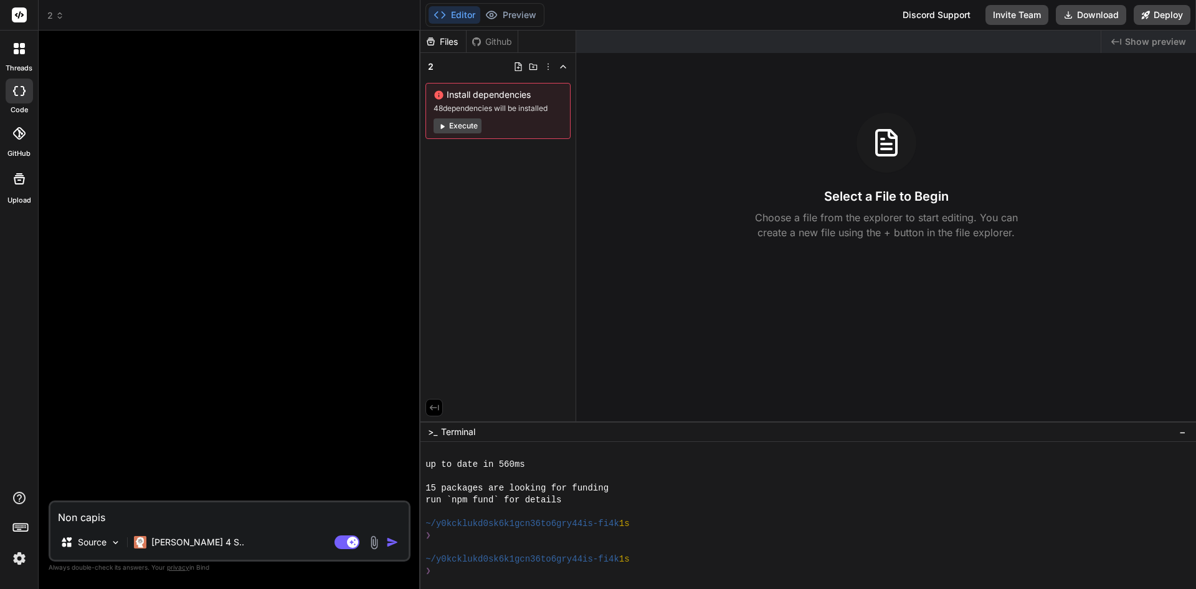
type textarea "Non capisc"
type textarea "x"
type textarea "Non capisco"
type textarea "x"
type textarea "Non capisco"
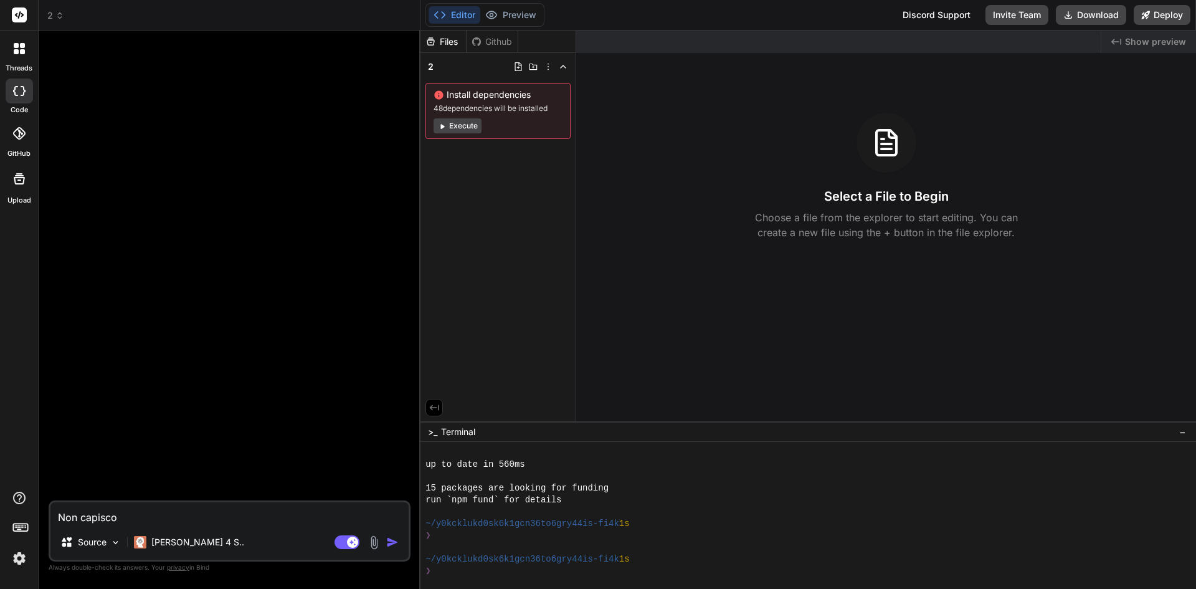
type textarea "x"
type textarea "Non capisco c"
type textarea "x"
type textarea "Non capisco co"
type textarea "x"
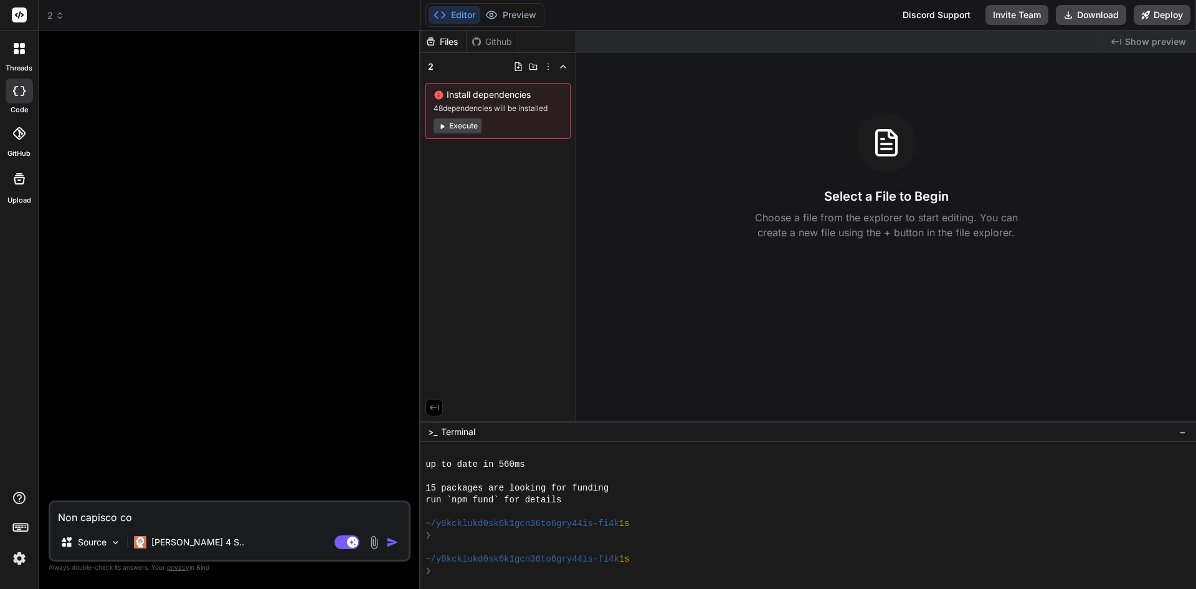
type textarea "Non capisco cos"
type textarea "x"
type textarea "Non capisco cosa"
type textarea "x"
type textarea "Non capisco cosa"
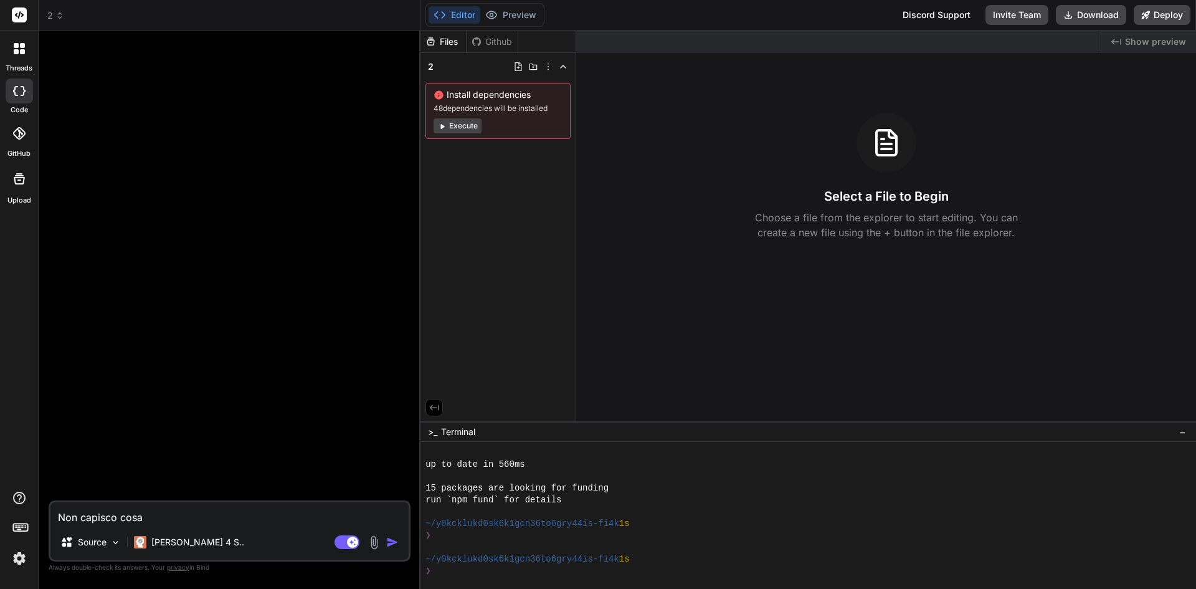
type textarea "x"
type textarea "Non capisco cosa d"
type textarea "x"
type textarea "Non capisco cosa de"
type textarea "x"
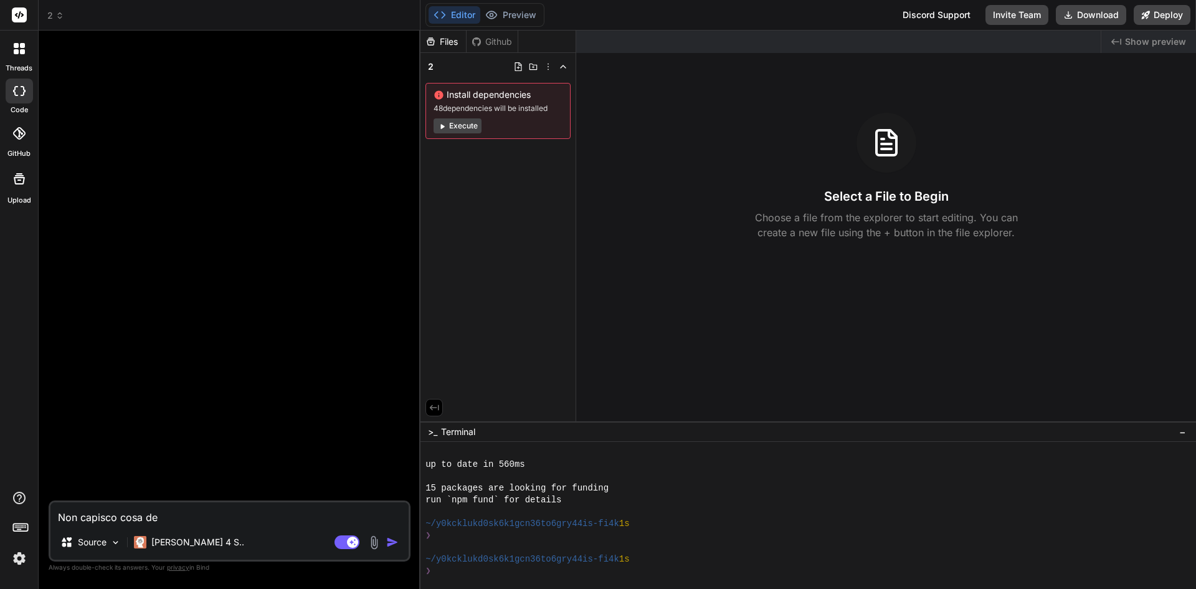
type textarea "Non capisco cosa dev"
type textarea "x"
type textarea "Non capisco cosa devo"
type textarea "x"
type textarea "Non capisco cosa devo"
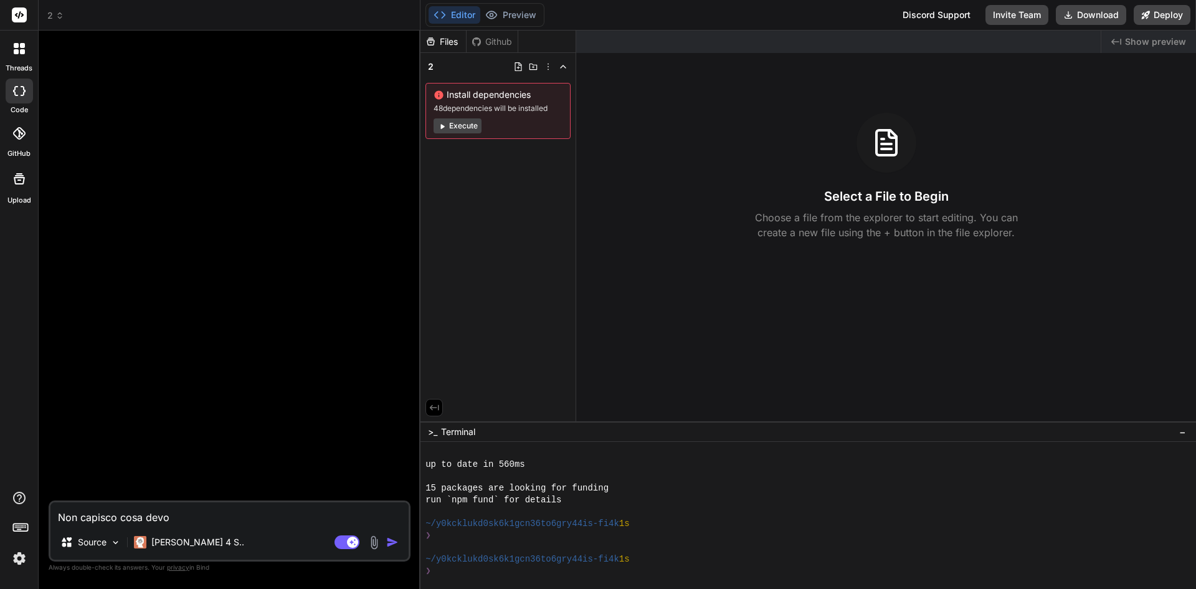
type textarea "x"
type textarea "Non capisco cosa devo f"
type textarea "x"
type textarea "Non capisco cosa devo fa"
type textarea "x"
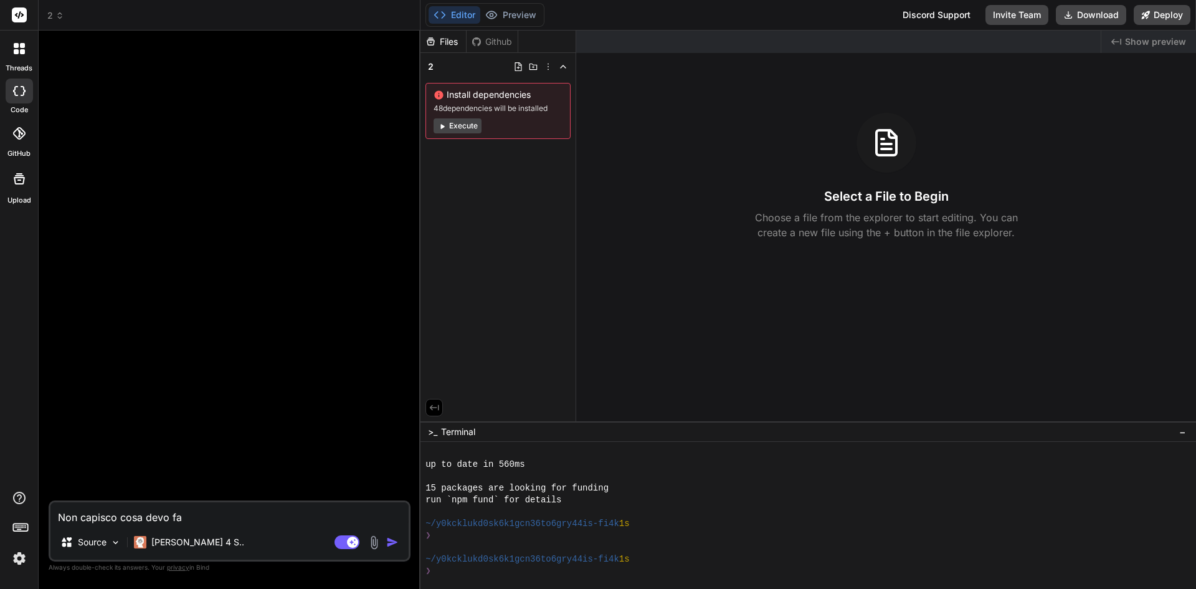
type textarea "Non capisco cosa devo far"
type textarea "x"
type textarea "Non capisco cosa devo fare"
type textarea "x"
type textarea "Non capisco cosa devo fare"
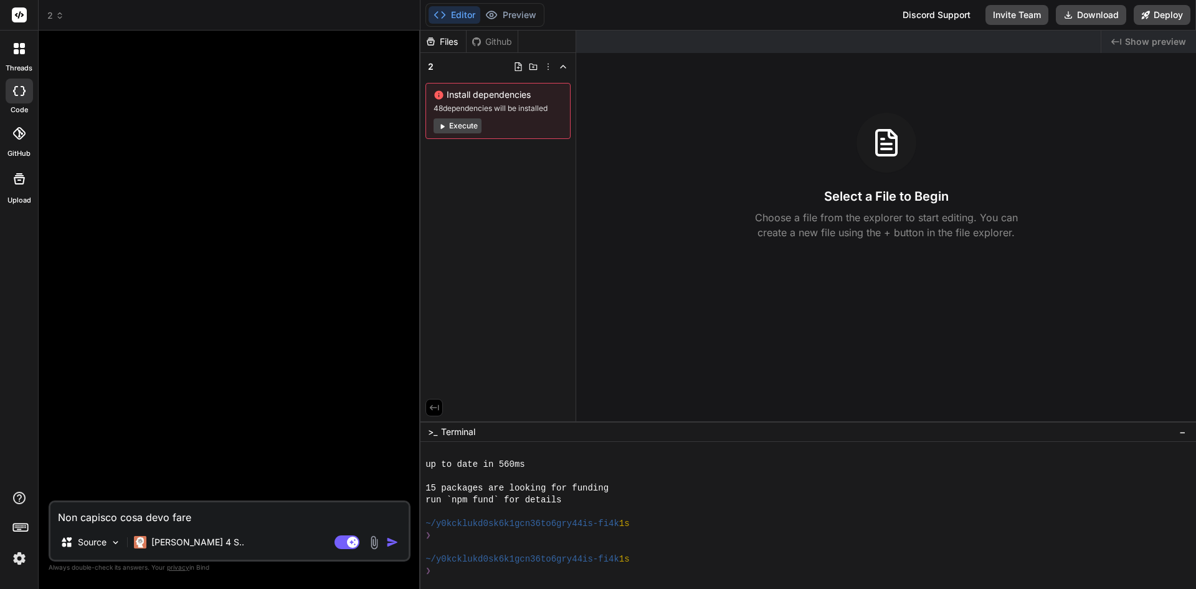
type textarea "x"
type textarea "Non capisco cosa devo fare p"
type textarea "x"
type textarea "Non capisco cosa devo fare pe"
type textarea "x"
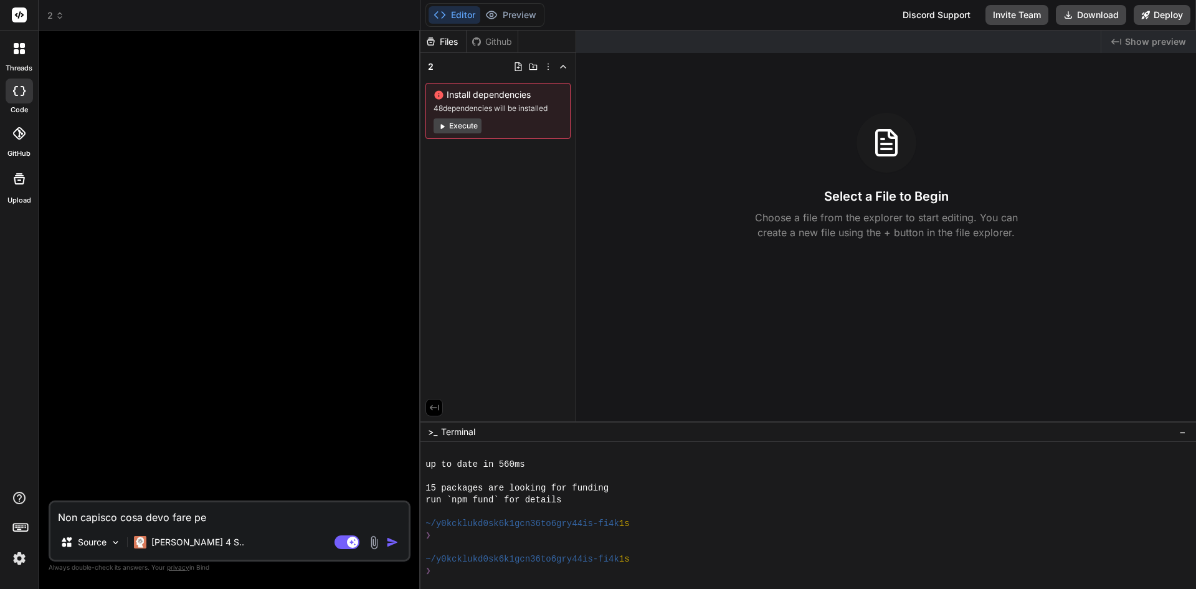
type textarea "Non capisco cosa devo fare per"
type textarea "x"
type textarea "Non capisco cosa devo fare per"
type textarea "x"
type textarea "Non capisco cosa devo fare per p"
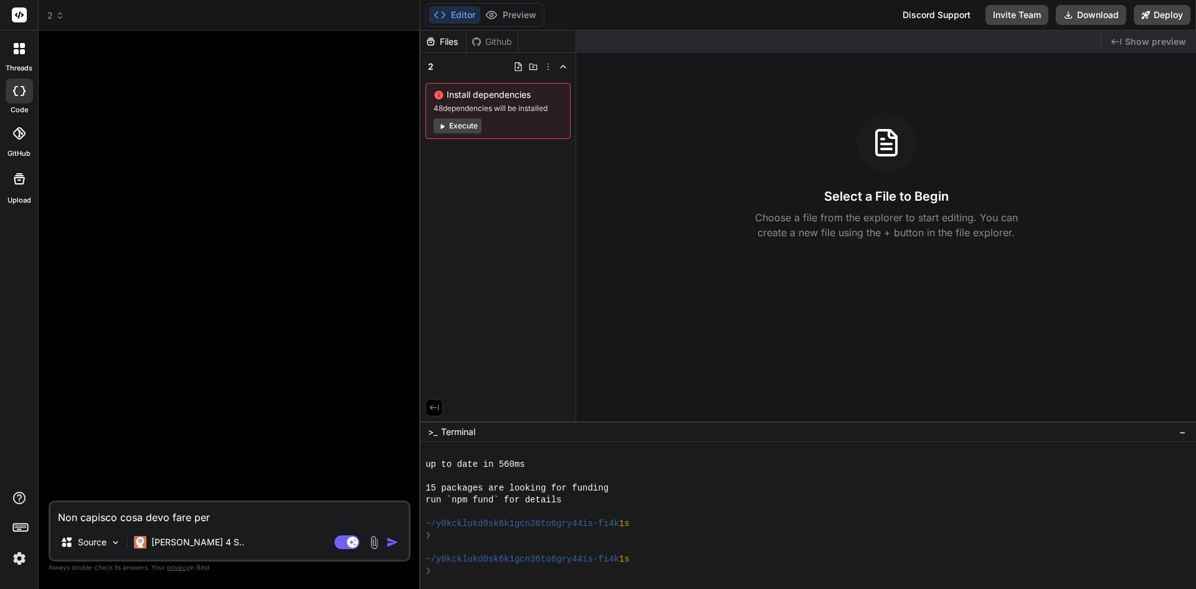
type textarea "x"
type textarea "Non capisco cosa devo fare per pr"
type textarea "x"
type textarea "Non capisco cosa devo fare per pro"
type textarea "x"
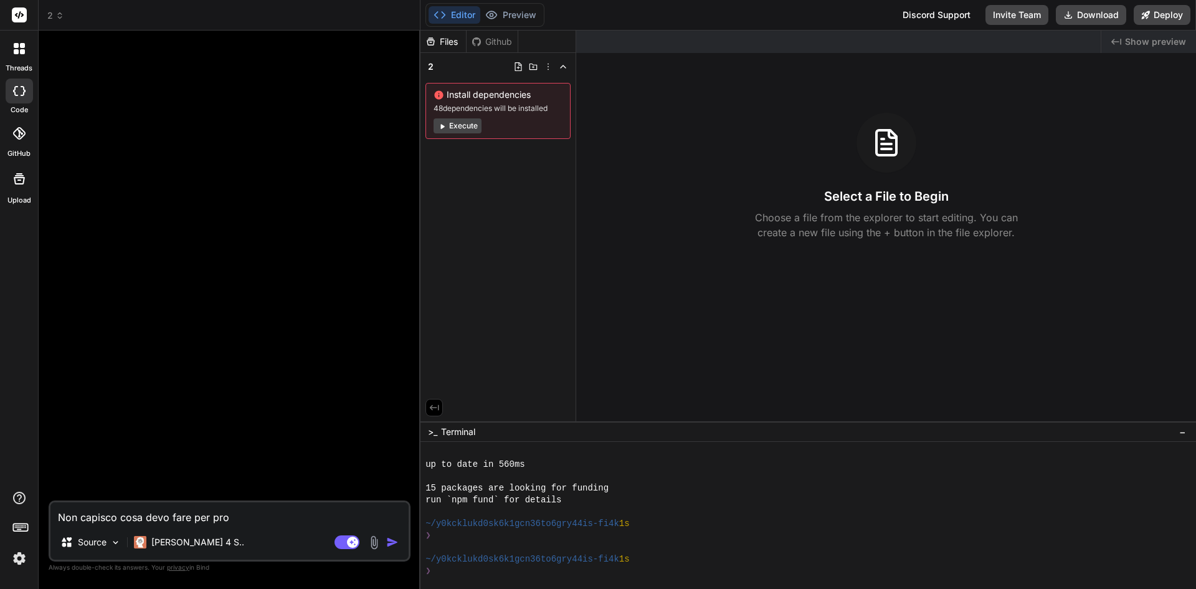
type textarea "Non capisco cosa devo fare per proc"
type textarea "x"
type textarea "Non capisco cosa devo fare per proce"
type textarea "x"
type textarea "Non capisco cosa devo fare per proced"
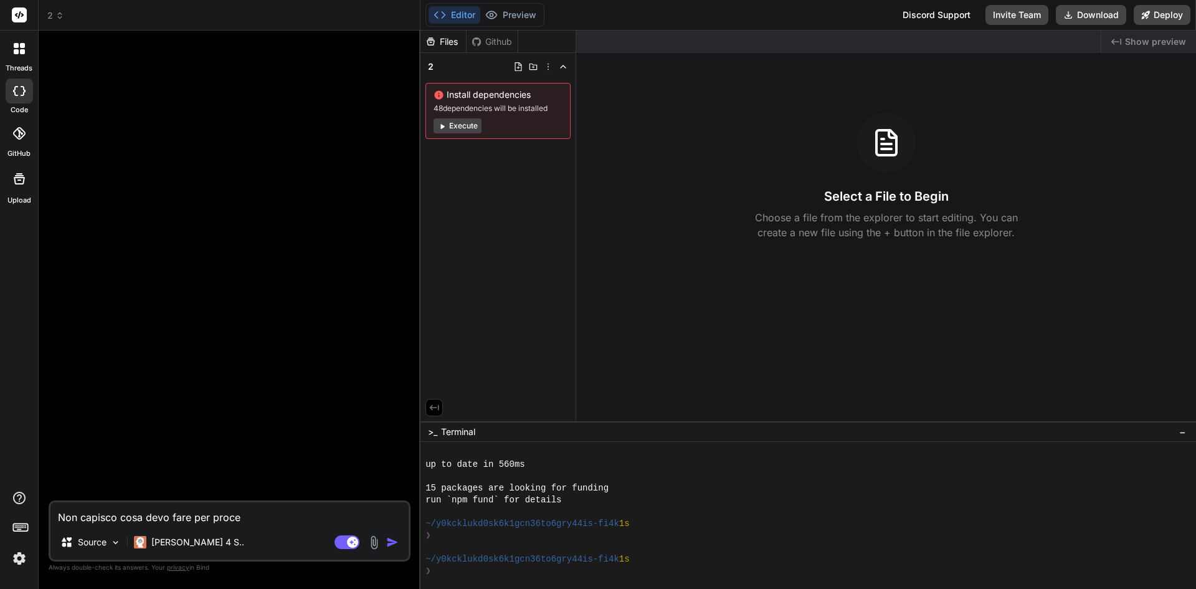
type textarea "x"
type textarea "Non capisco cosa devo fare per procede"
type textarea "x"
type textarea "Non capisco cosa devo fare per proceder"
type textarea "x"
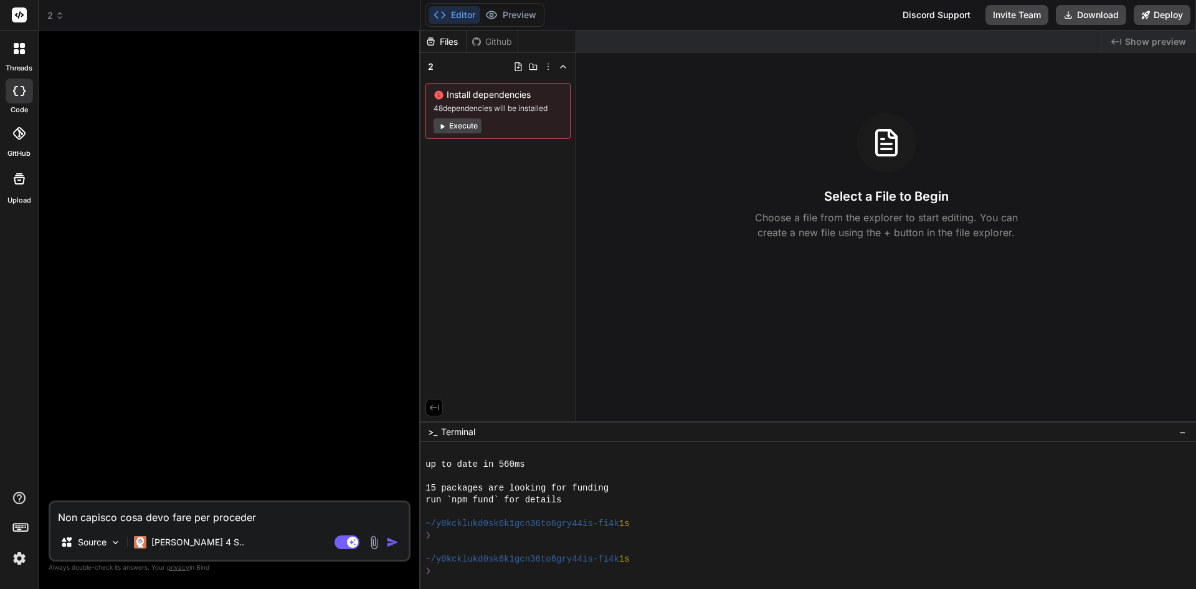
type textarea "Non capisco cosa devo fare per procedere"
type textarea "x"
type textarea "Non capisco cosa devo fare per procedere."
type textarea "x"
type textarea "Non capisco cosa devo fare per procedere."
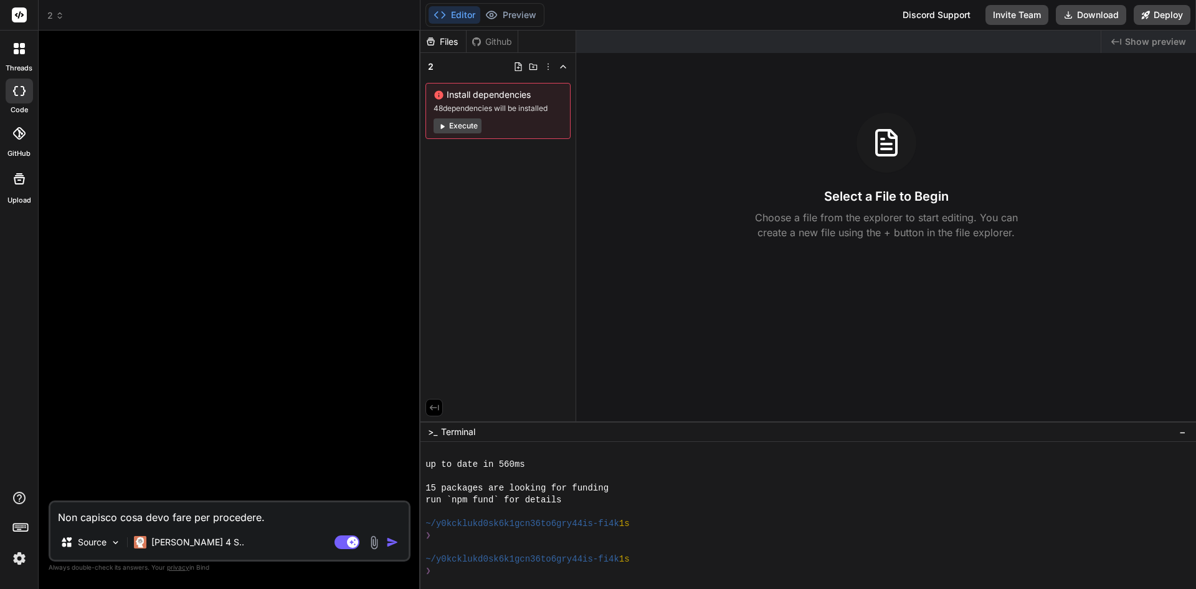
type textarea "x"
type textarea "Non capisco cosa devo fare per procedere. M"
type textarea "x"
type textarea "Non capisco cosa devo fare per procedere. Me"
type textarea "x"
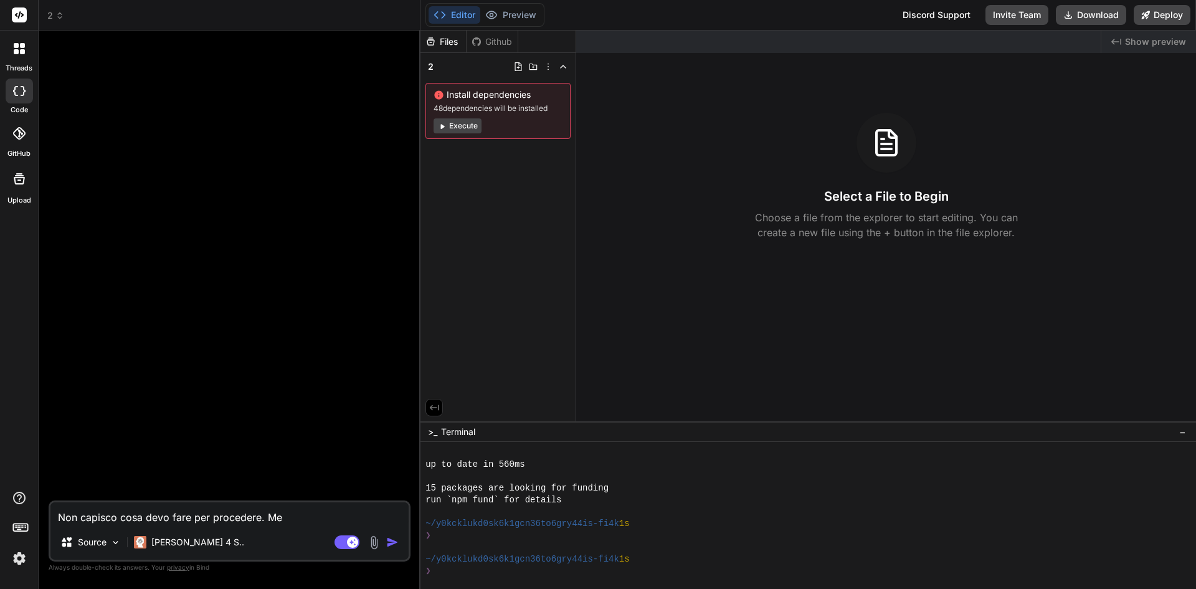
type textarea "Non capisco cosa devo fare per procedere. Me"
type textarea "x"
type textarea "Non capisco cosa devo fare per procedere. Me l"
type textarea "x"
type textarea "Non capisco cosa devo fare per procedere. Me lo"
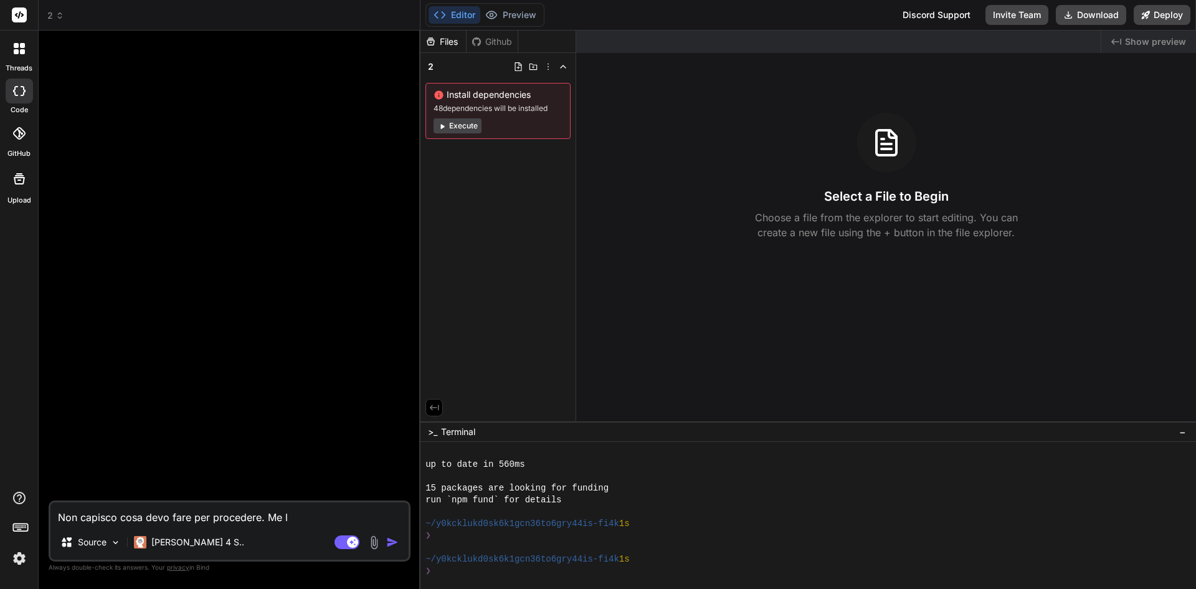
type textarea "x"
type textarea "Non capisco cosa devo fare per procedere. Me lo"
type textarea "x"
type textarea "Non capisco cosa devo fare per procedere. Me lo i"
type textarea "x"
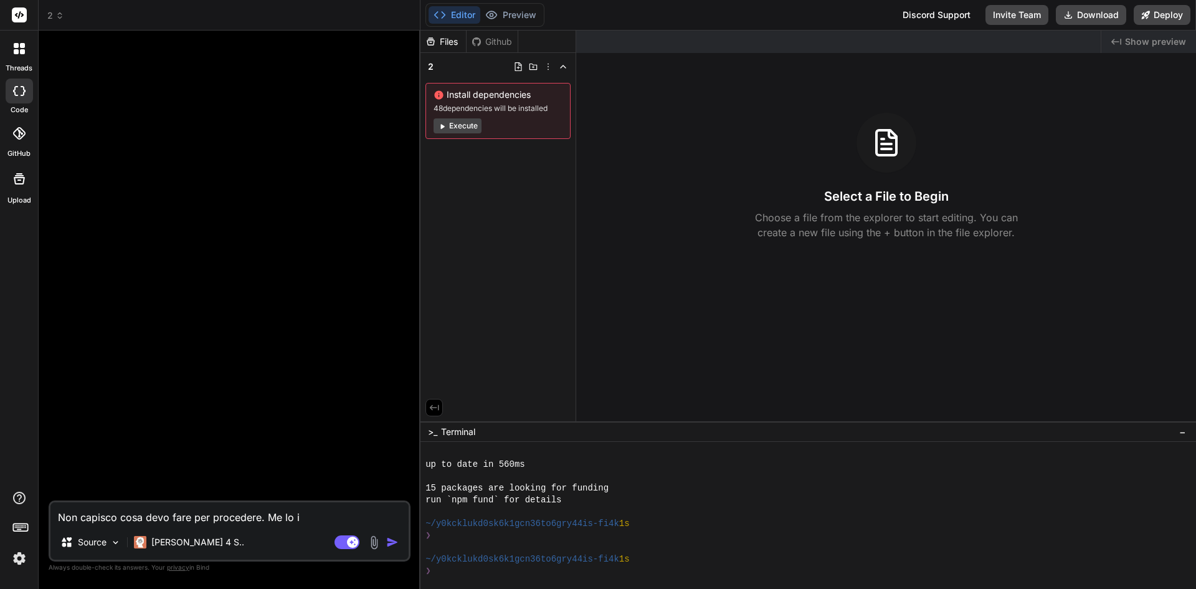
type textarea "Non capisco cosa devo fare per procedere. Me lo in"
type textarea "x"
type textarea "Non capisco cosa devo fare per procedere. Me lo ind"
type textarea "x"
type textarea "Non capisco cosa devo fare per procedere. Me lo indi"
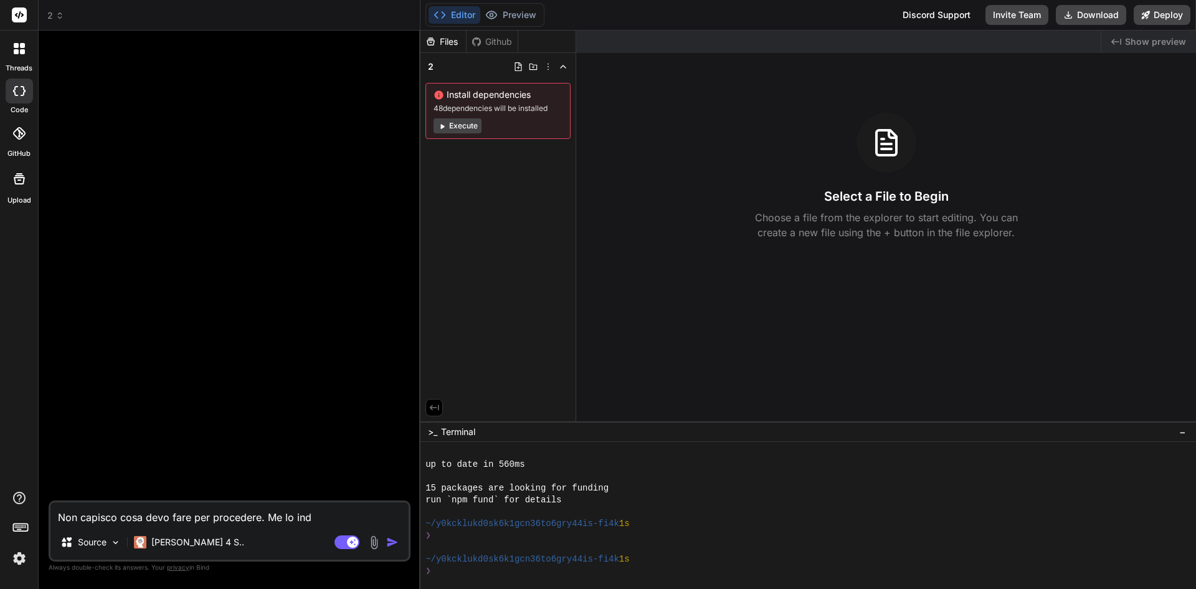
type textarea "x"
type textarea "Non capisco cosa devo fare per procedere. Me lo indic"
type textarea "x"
type textarea "Non capisco cosa devo fare per procedere. Me lo indica"
type textarea "x"
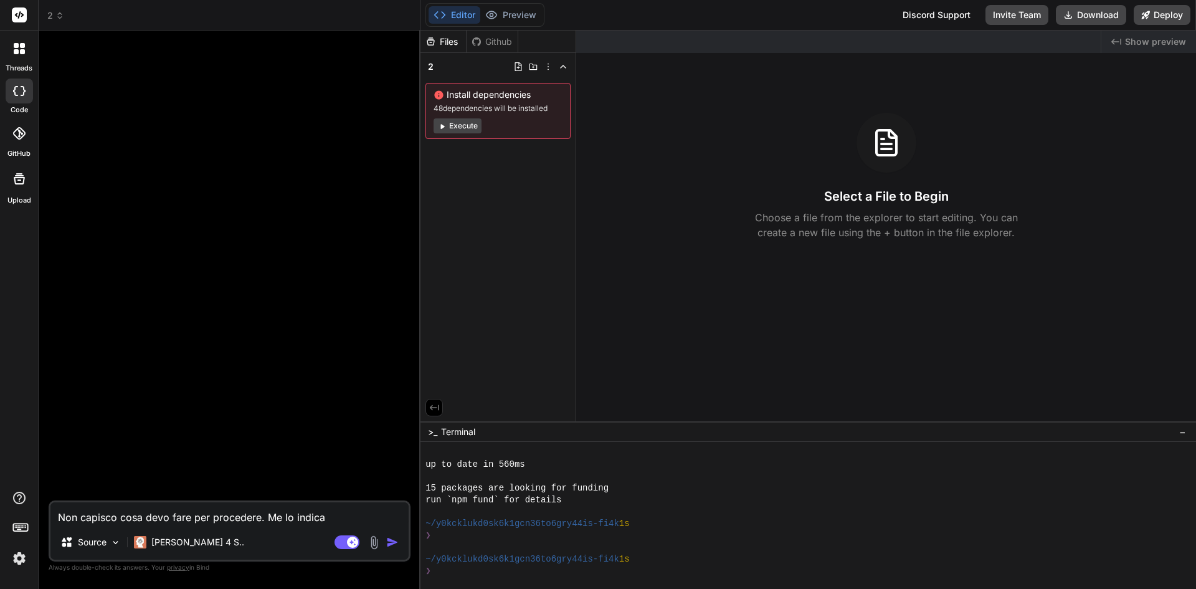
type textarea "Non capisco cosa devo fare per procedere. Me lo indic"
type textarea "x"
type textarea "Non capisco cosa devo fare per procedere. Me lo indich"
type textarea "x"
type textarea "Non capisco cosa devo fare per procedere. Me lo indichu"
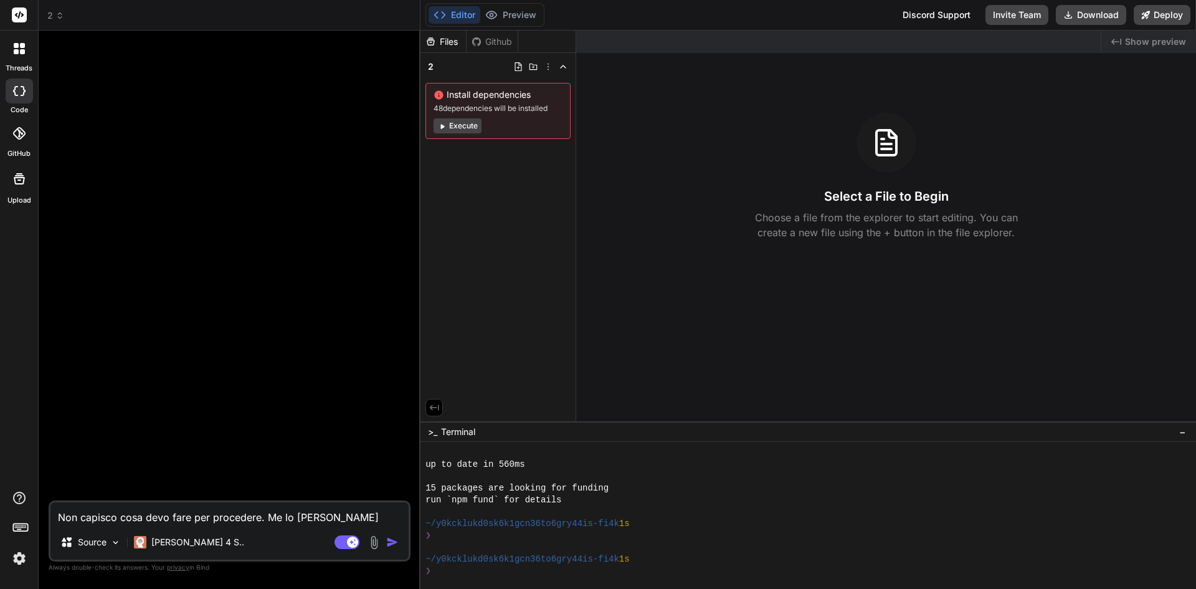
type textarea "x"
type textarea "Non capisco cosa devo fare per procedere. Me lo indich"
type textarea "x"
type textarea "Non capisco cosa devo fare per procedere. Me lo indichi"
type textarea "x"
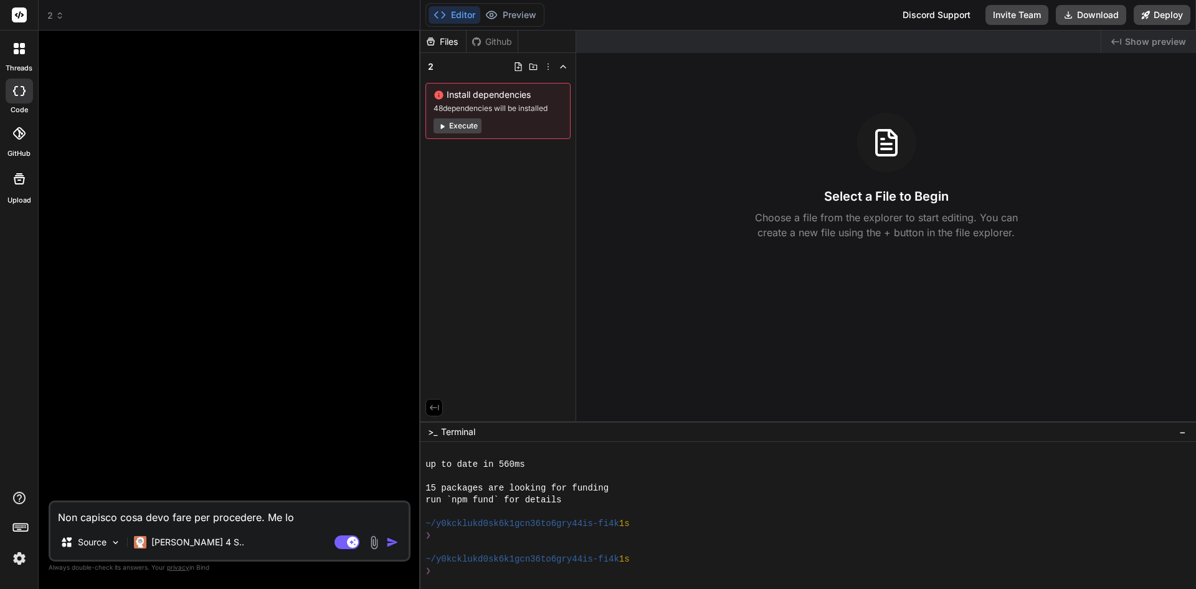
type textarea "Non capisco cosa devo fare per procedere. Me lo indichi"
type textarea "x"
type textarea "Non capisco cosa devo fare per procedere. Me lo indichi p"
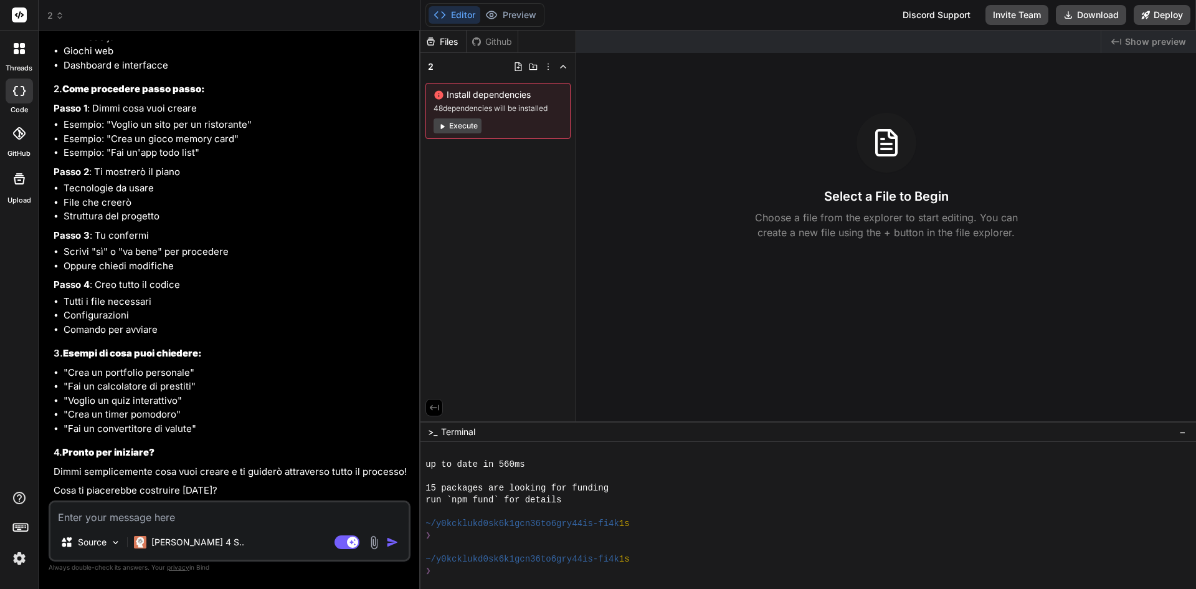
scroll to position [0, 0]
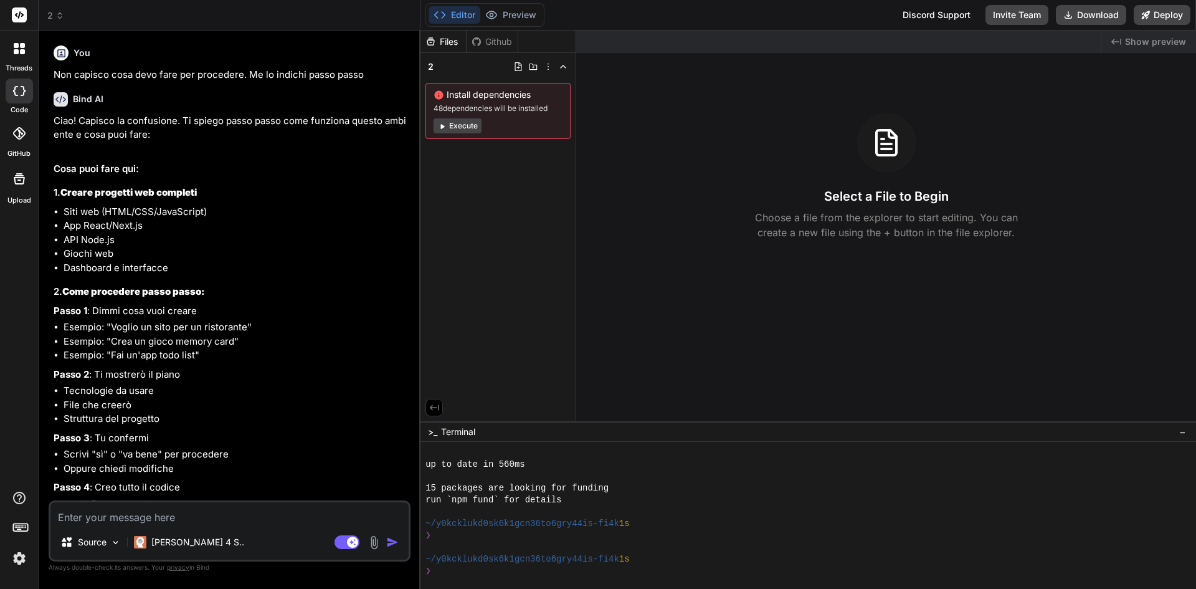
click at [55, 18] on icon at bounding box center [59, 15] width 9 height 9
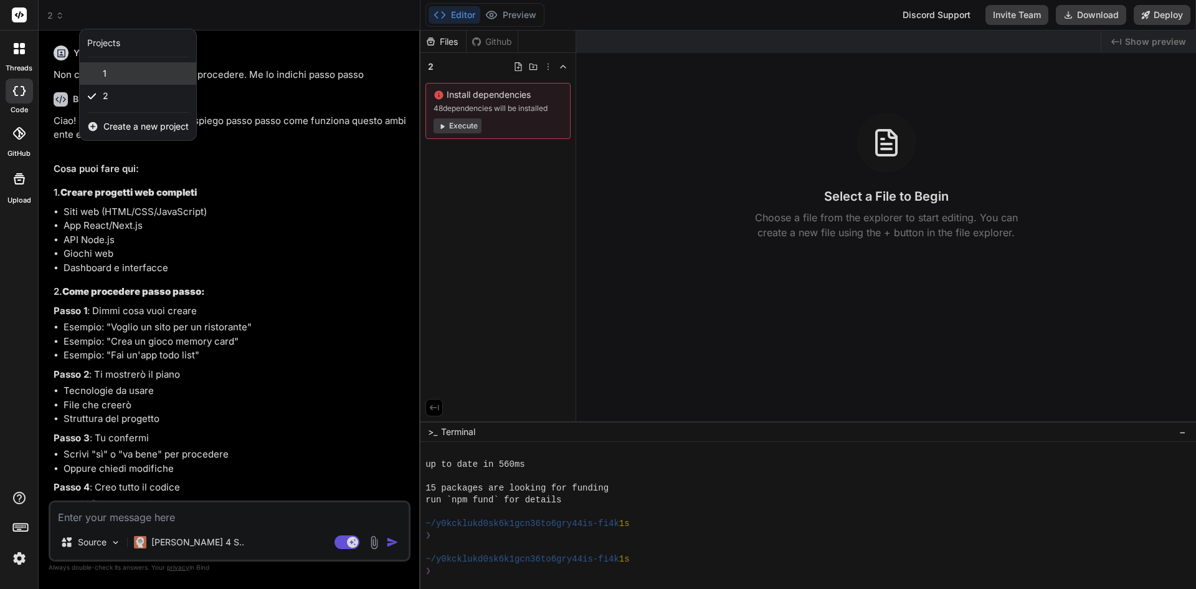
click at [115, 70] on div "1" at bounding box center [138, 73] width 117 height 22
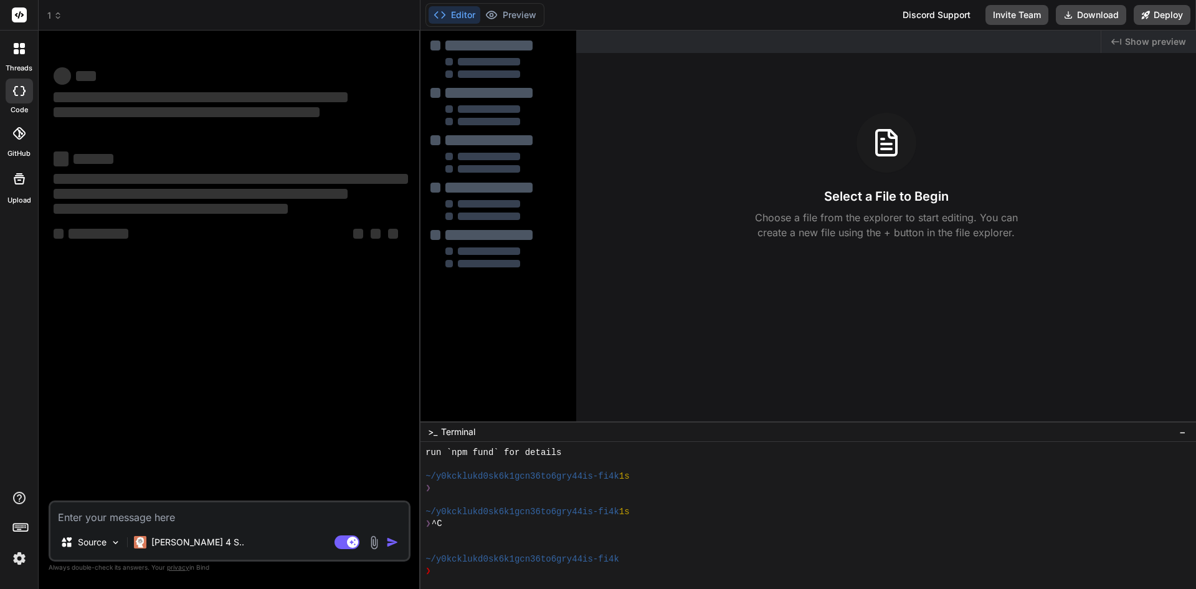
scroll to position [320, 0]
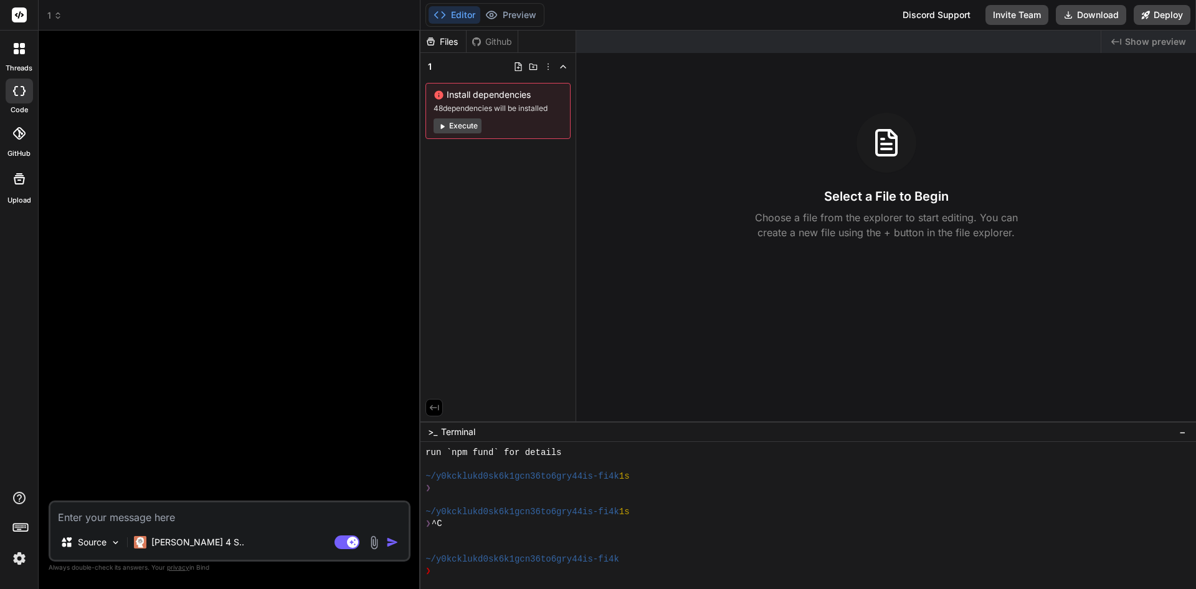
click at [474, 123] on button "Execute" at bounding box center [458, 125] width 48 height 15
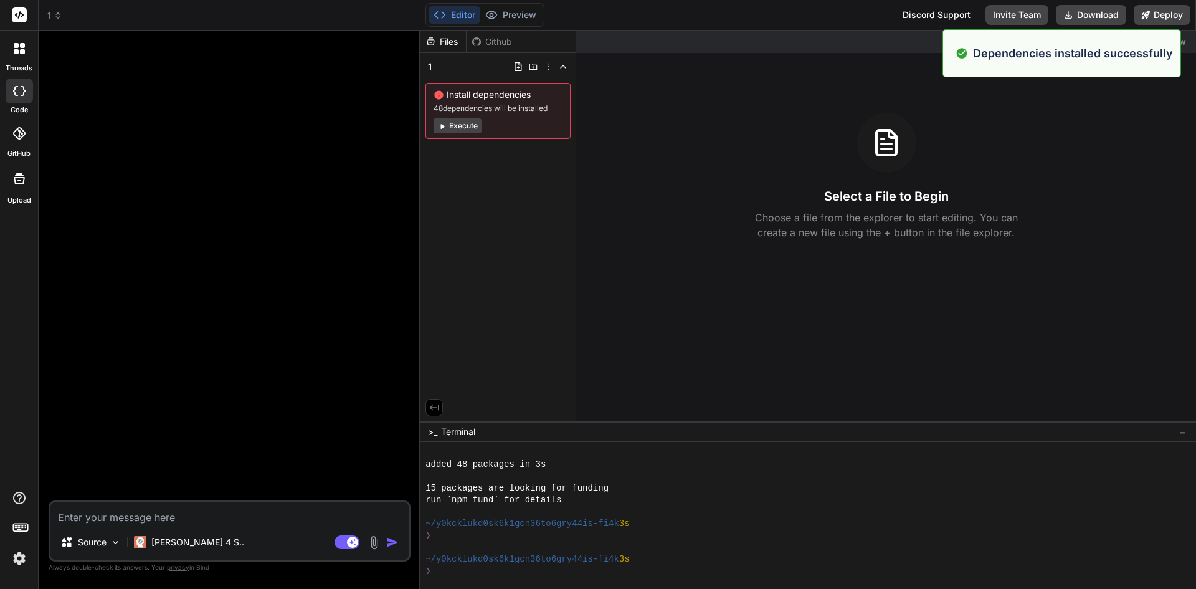
scroll to position [497, 0]
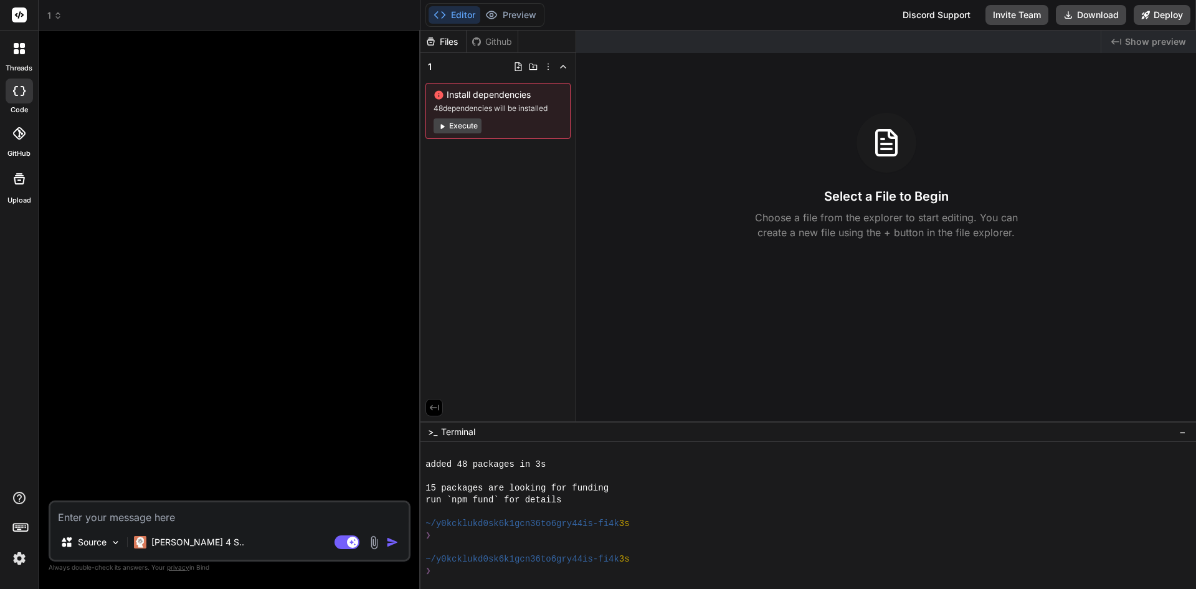
click at [269, 517] on textarea at bounding box center [229, 513] width 358 height 22
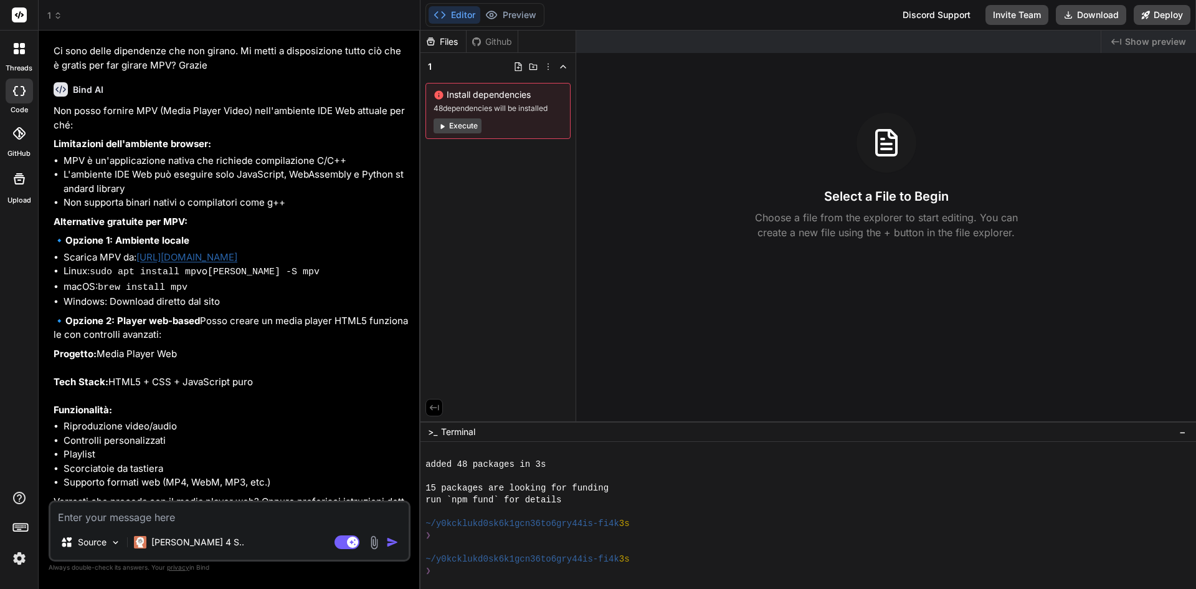
scroll to position [46, 0]
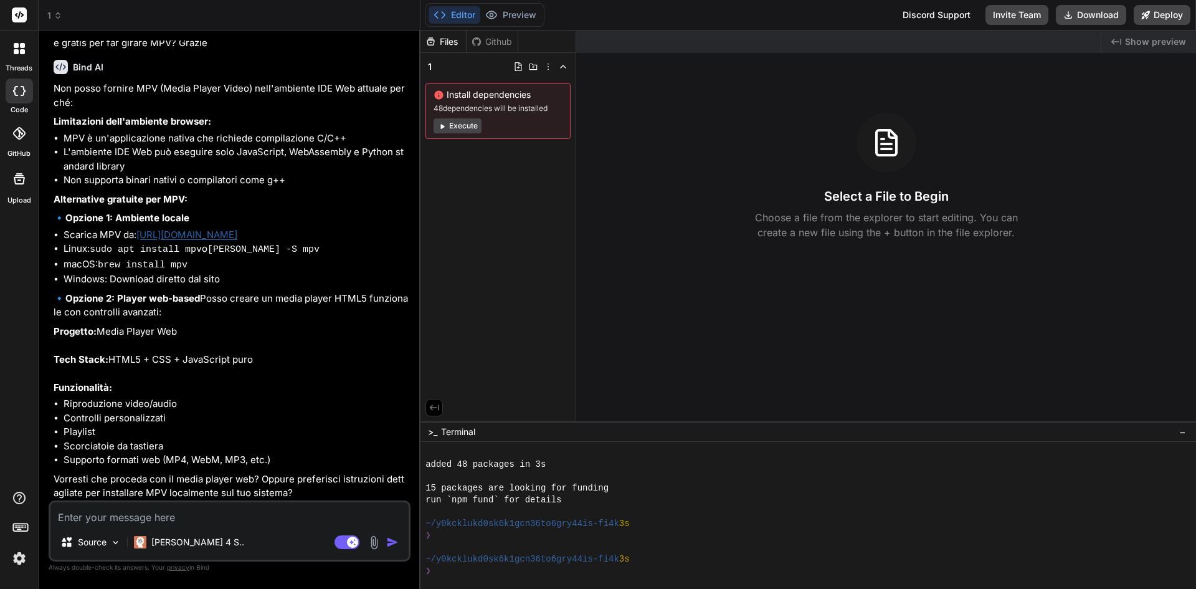
click at [193, 515] on textarea at bounding box center [229, 513] width 358 height 22
click at [173, 234] on link "[URL][DOMAIN_NAME]" at bounding box center [186, 235] width 101 height 12
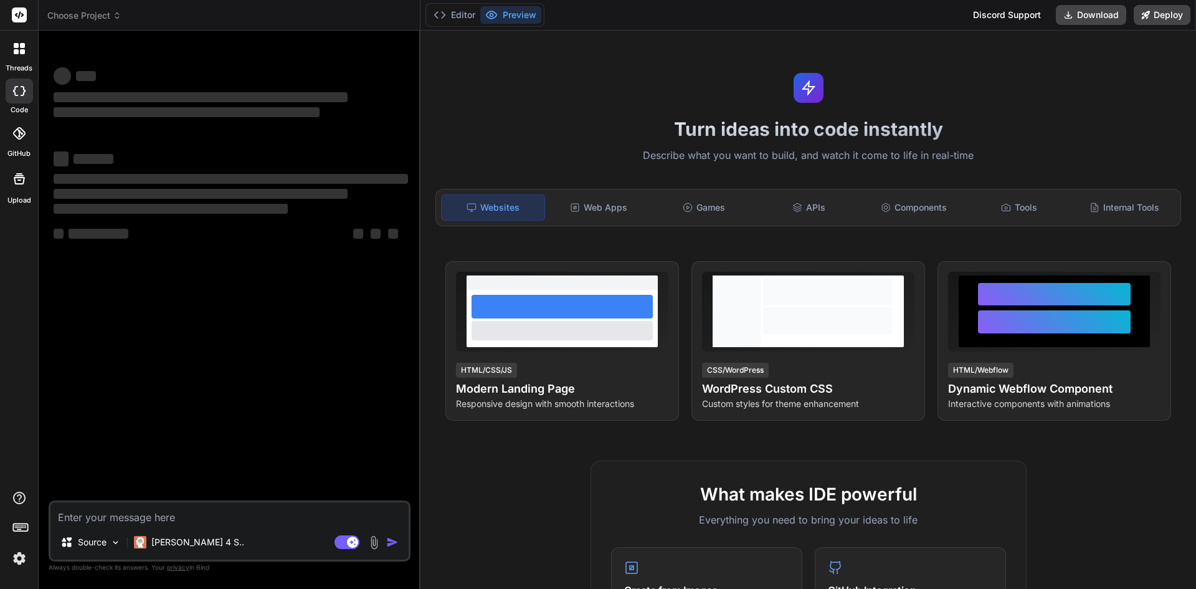
click at [185, 522] on textarea at bounding box center [229, 513] width 358 height 22
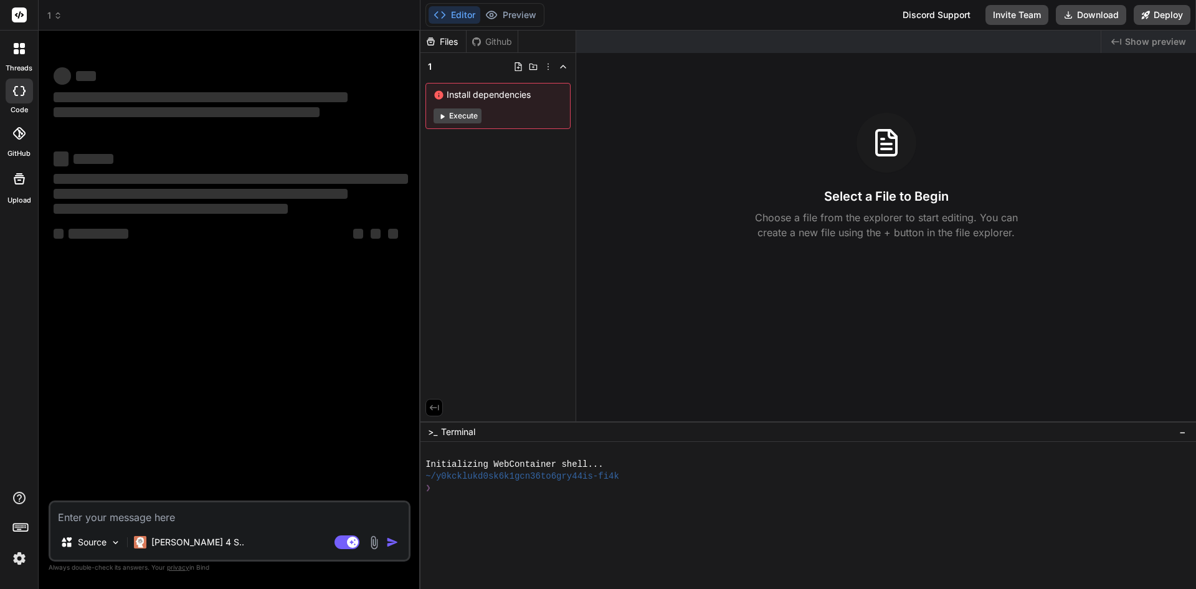
type textarea "x"
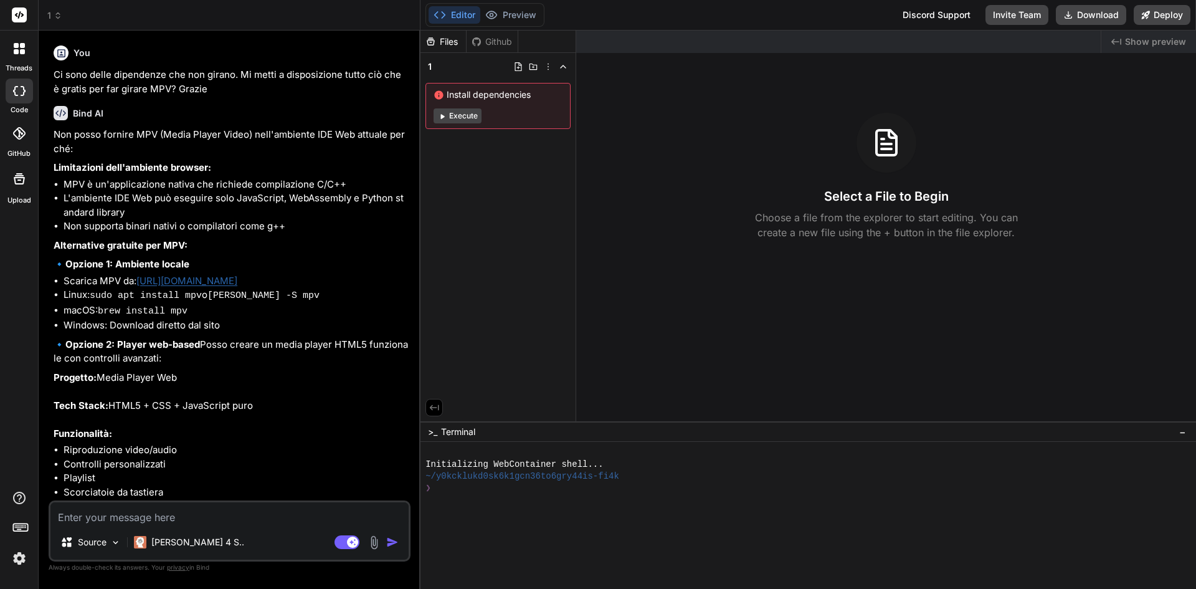
type textarea "P"
type textarea "x"
type textarea "Pr"
type textarea "x"
type textarea "Pre"
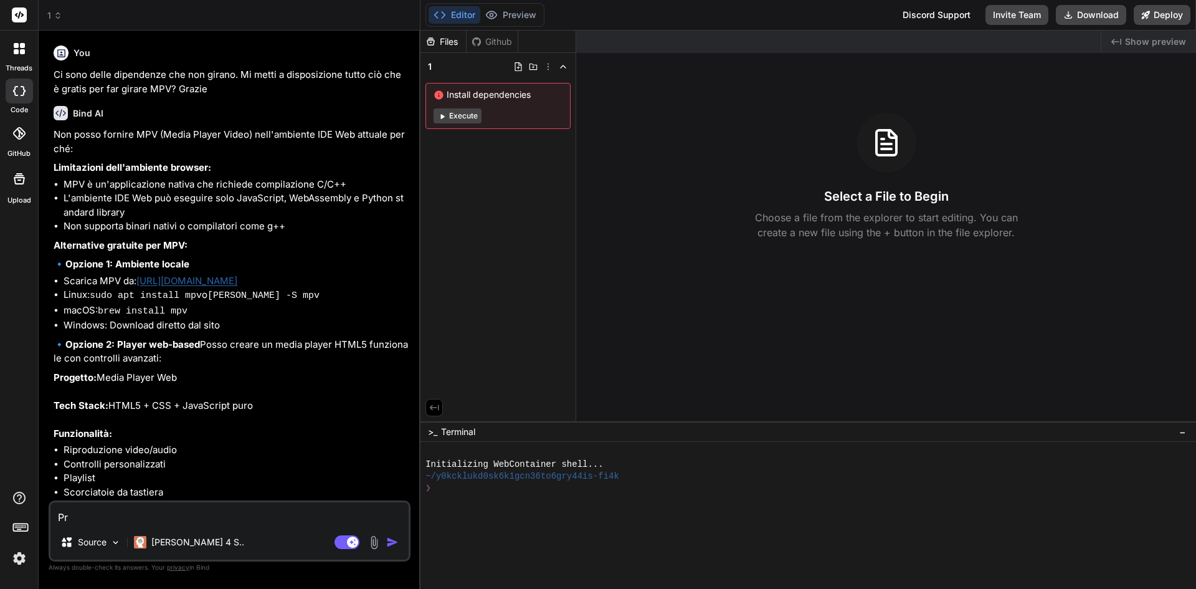
type textarea "x"
type textarea "Pr"
type textarea "x"
type textarea "Pro"
type textarea "x"
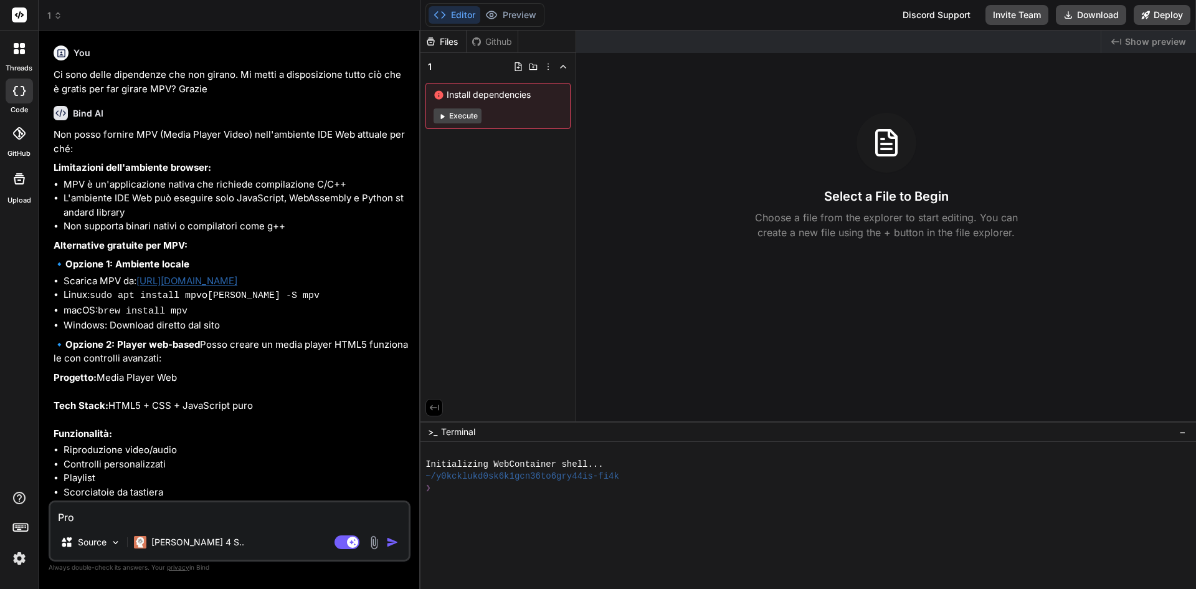
type textarea "Proc"
type textarea "x"
type textarea "Proce"
type textarea "x"
type textarea "Proced"
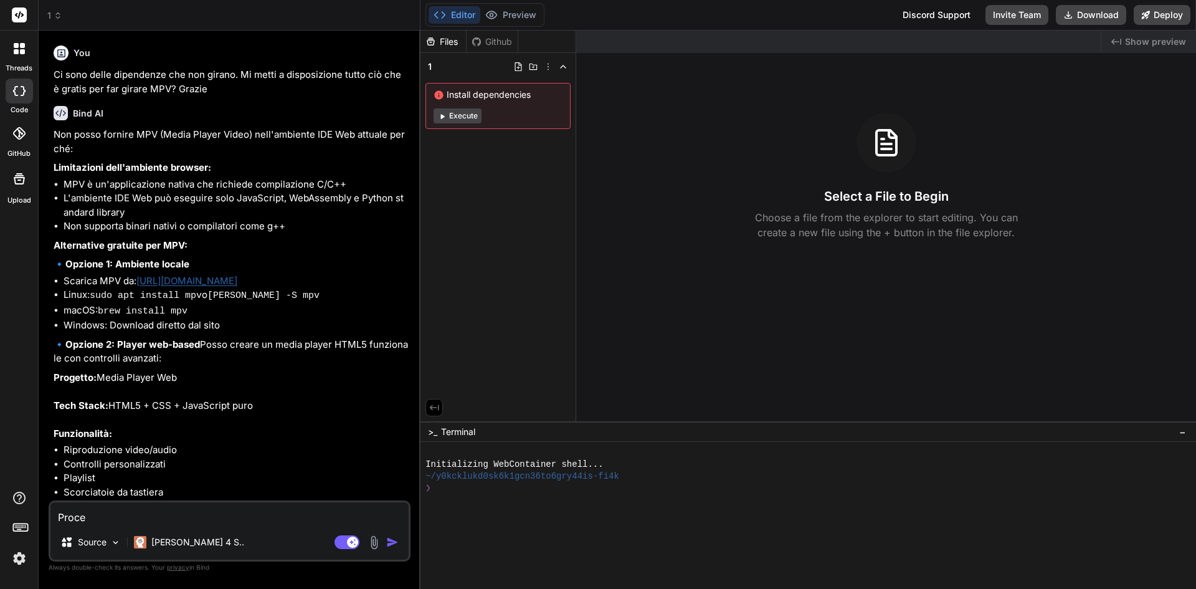
type textarea "x"
type textarea "Procedi"
type textarea "x"
type textarea "Procedi"
type textarea "x"
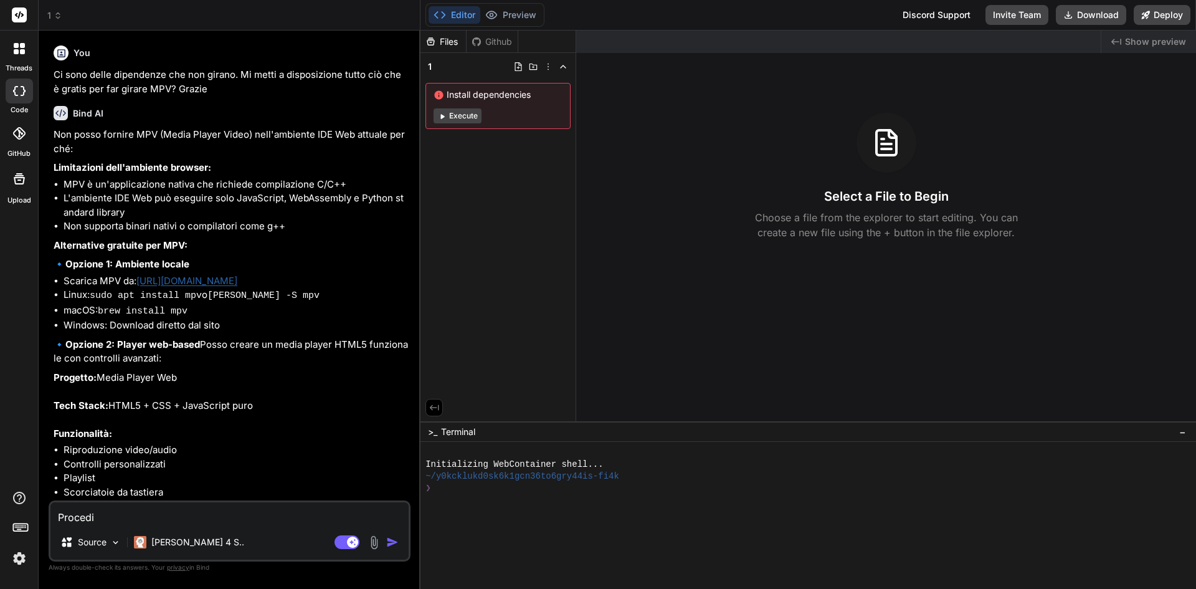
type textarea "Procedi a"
type textarea "x"
type textarea "Procedi a"
type textarea "x"
type textarea "Procedi a f"
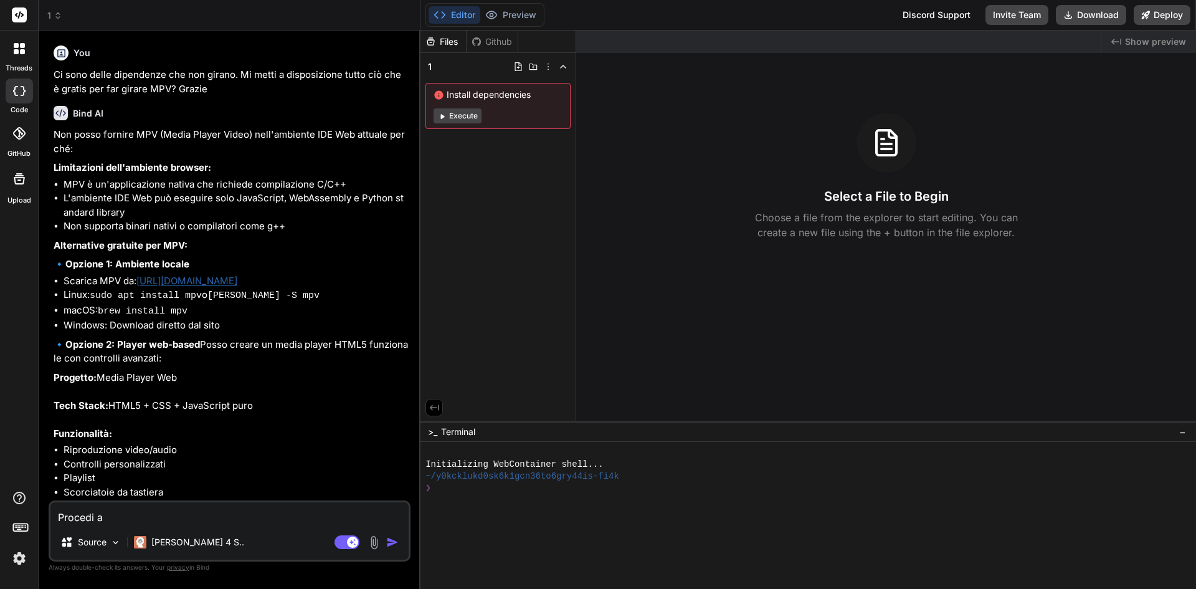
type textarea "x"
type textarea "Procedi a fa"
type textarea "x"
type textarea "Procedi a far"
type textarea "x"
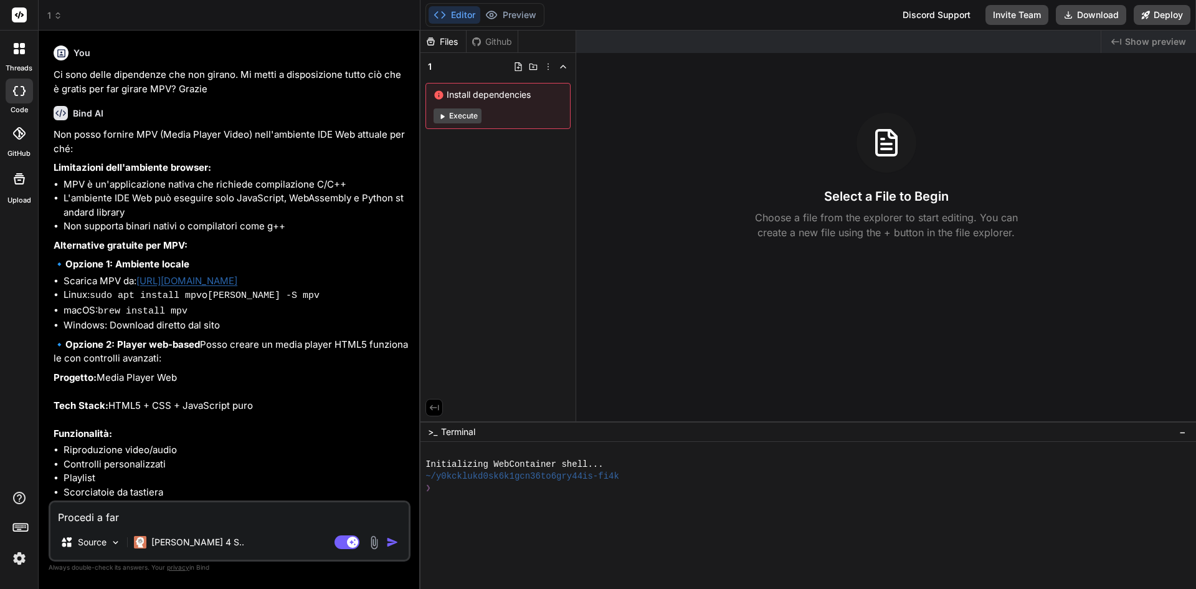
type textarea "Procedi a far"
type textarea "x"
type textarea "Procedi a far g"
type textarea "x"
type textarea "Procedi a far gi"
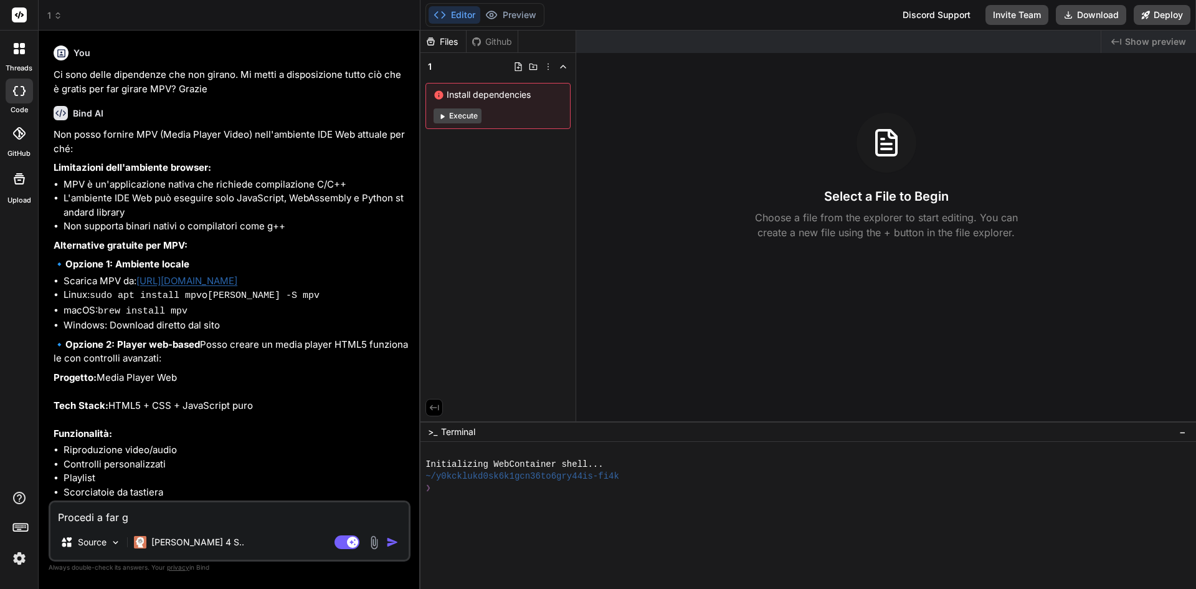
type textarea "x"
type textarea "Procedi a far gir"
type textarea "x"
type textarea "Procedi a far gira"
type textarea "x"
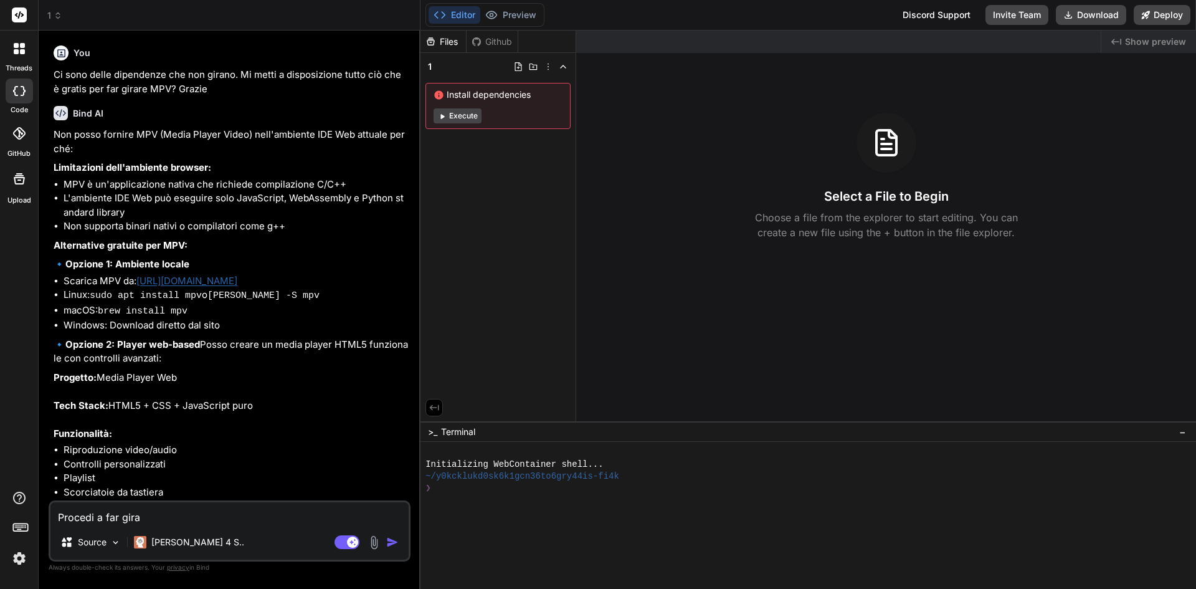
type textarea "Procedi a far girar"
type textarea "x"
type textarea "Procedi a far girare"
type textarea "x"
type textarea "Procedi a far girare"
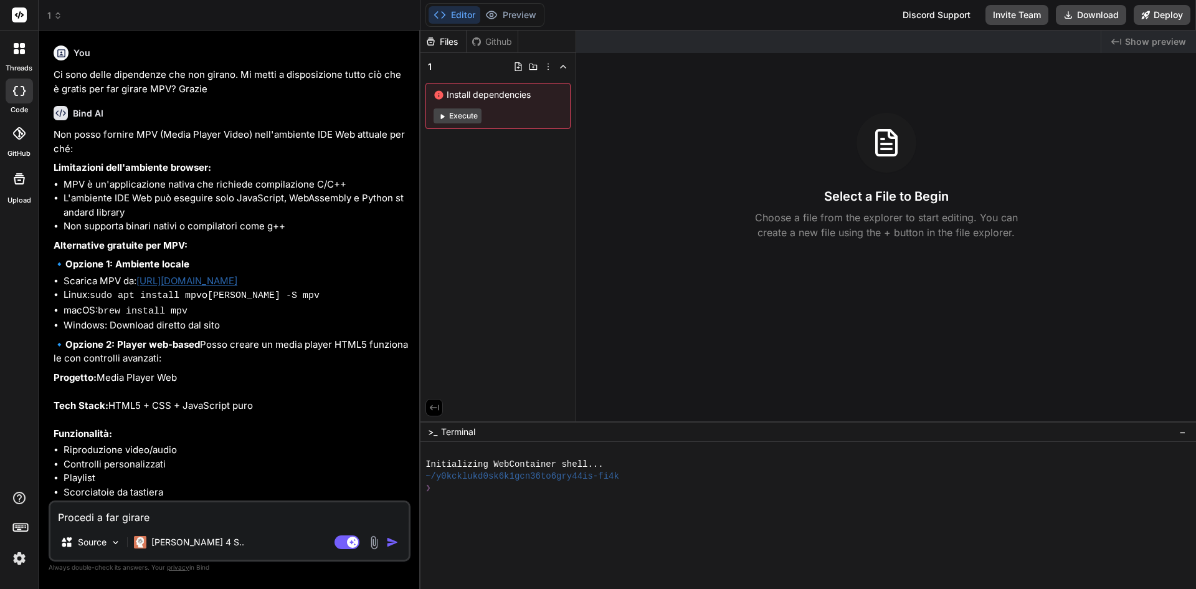
type textarea "x"
type textarea "Procedi a far girare t"
type textarea "x"
type textarea "Procedi a far girare tu"
type textarea "x"
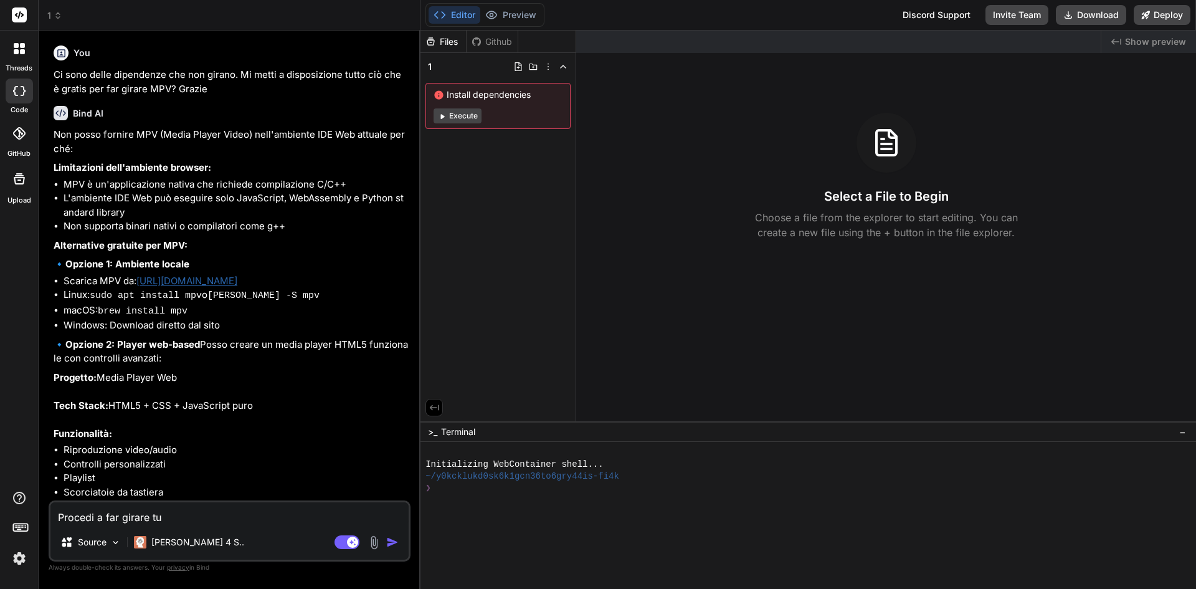
type textarea "Procedi a far girare tut"
type textarea "x"
type textarea "Procedi a far girare tutt"
type textarea "x"
type textarea "Procedi a far girare tutto"
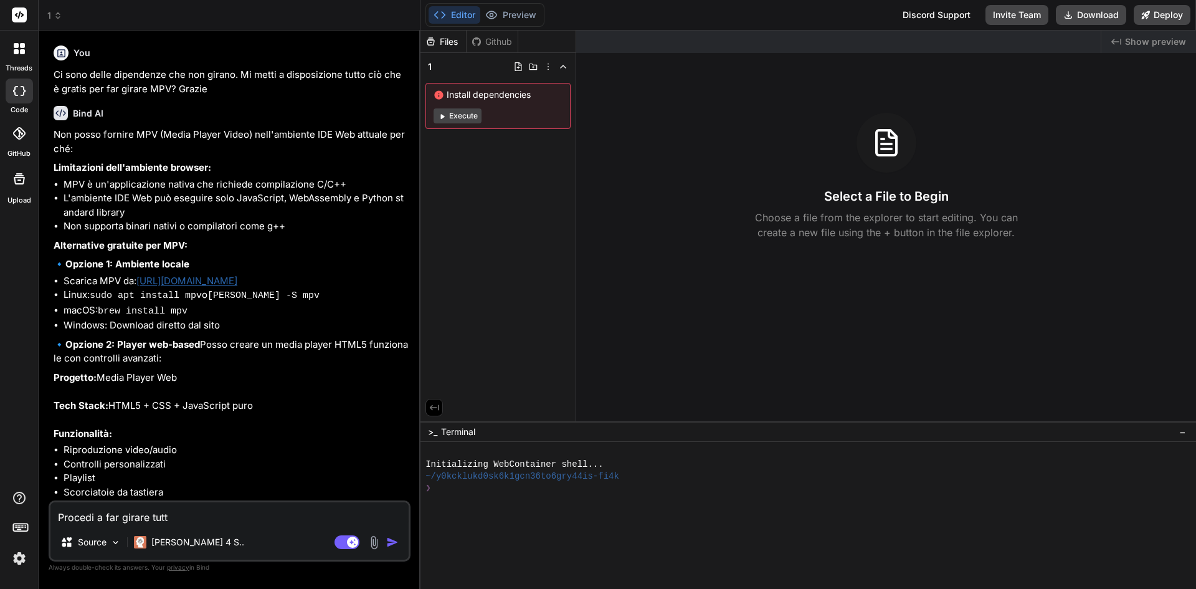
type textarea "x"
type textarea "Procedi a far girare tutto"
type textarea "x"
type textarea "Procedi a far girare tutto l"
type textarea "x"
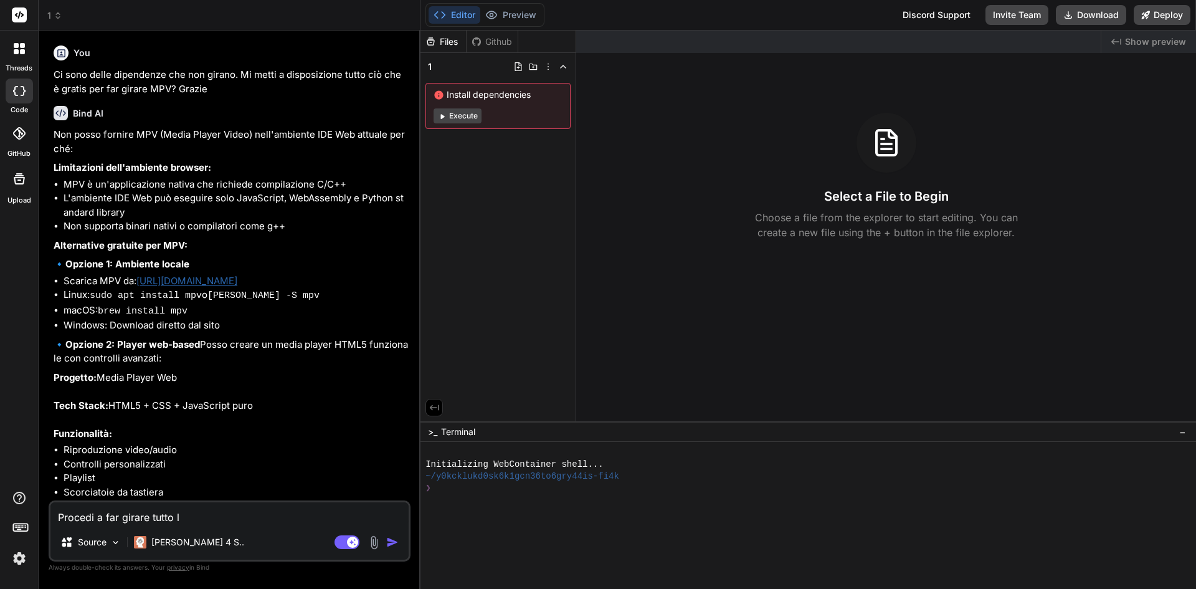
type textarea "Procedi a far girare tutto lo"
type textarea "x"
type textarea "Procedi a far girare tutto loc"
type textarea "x"
type textarea "Procedi a far girare tutto loca"
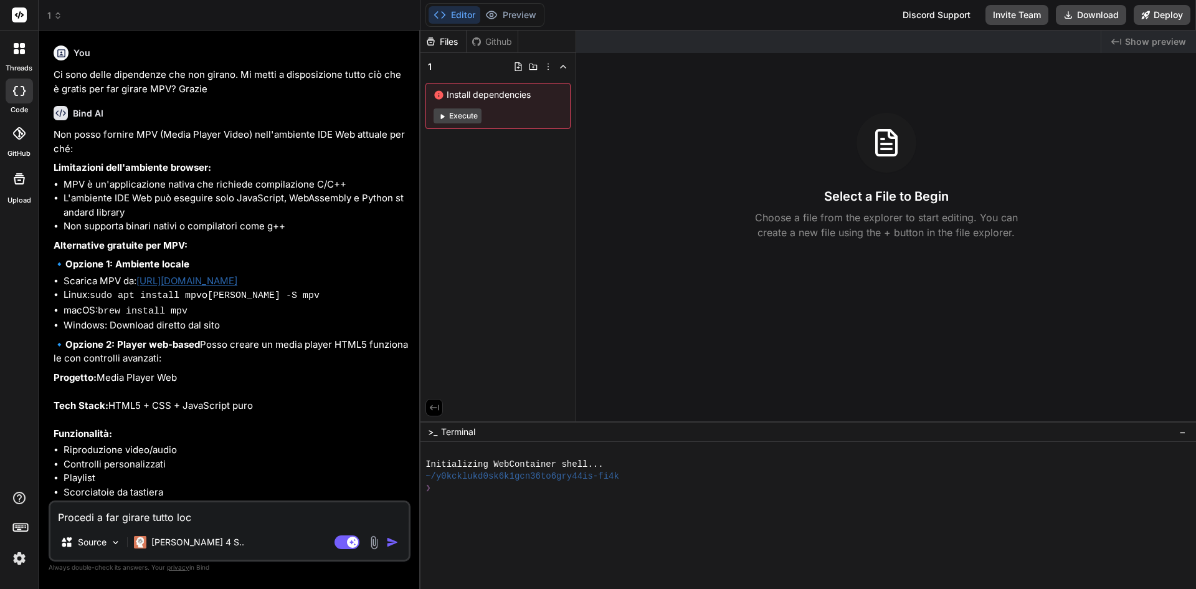
type textarea "x"
type textarea "Procedi a far girare tutto local"
type textarea "x"
type textarea "Procedi a far girare tutto localm"
type textarea "x"
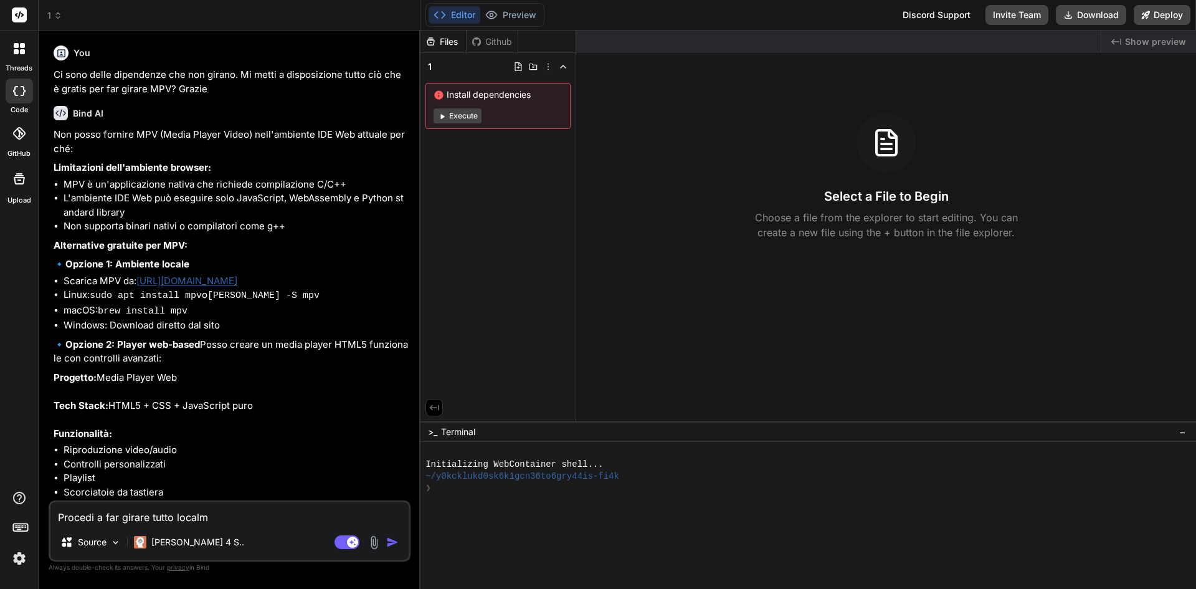
type textarea "Procedi a far girare tutto localme"
type textarea "x"
type textarea "Procedi a far girare tutto localmen"
type textarea "x"
type textarea "Procedi a far girare tutto localment"
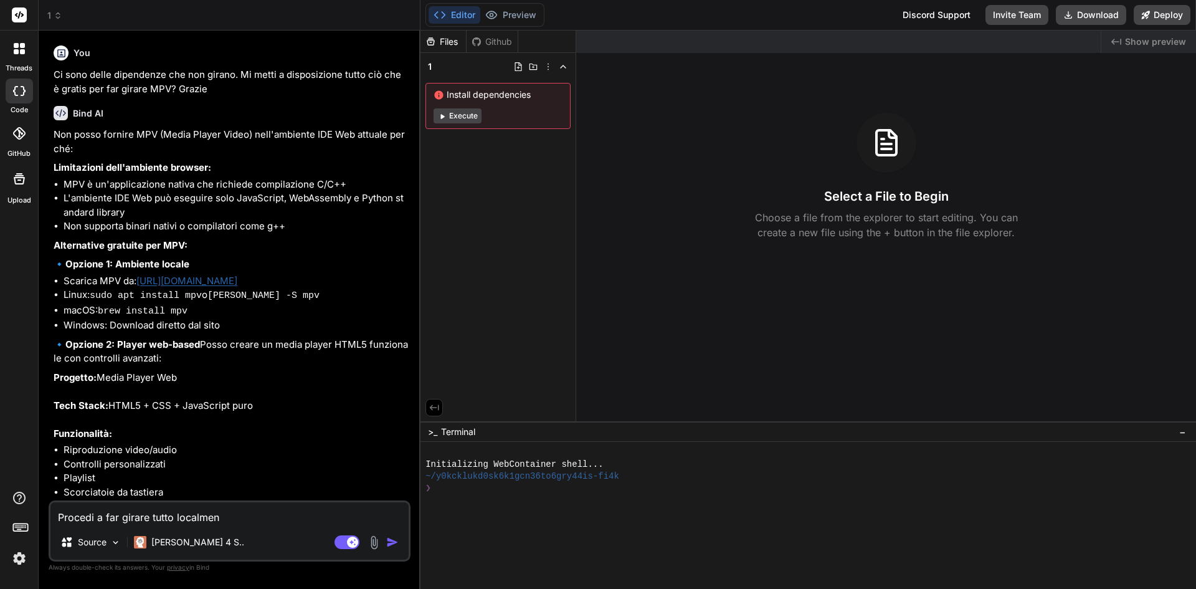
type textarea "x"
type textarea "Procedi a far girare tutto localmente"
type textarea "x"
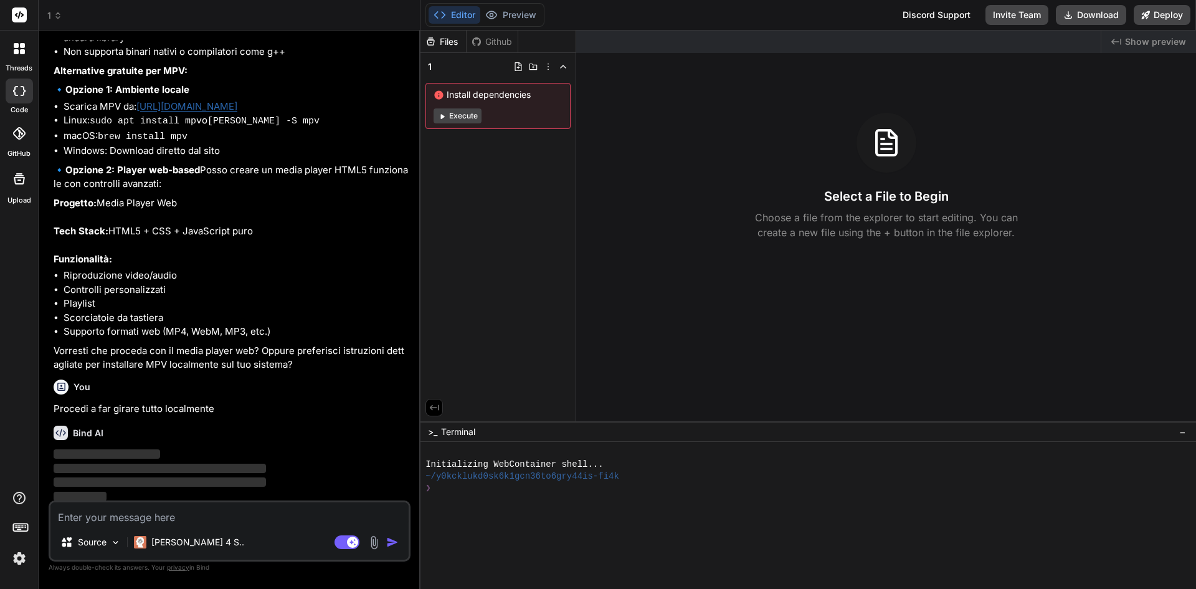
scroll to position [175, 0]
click at [465, 112] on button "Execute" at bounding box center [458, 115] width 48 height 15
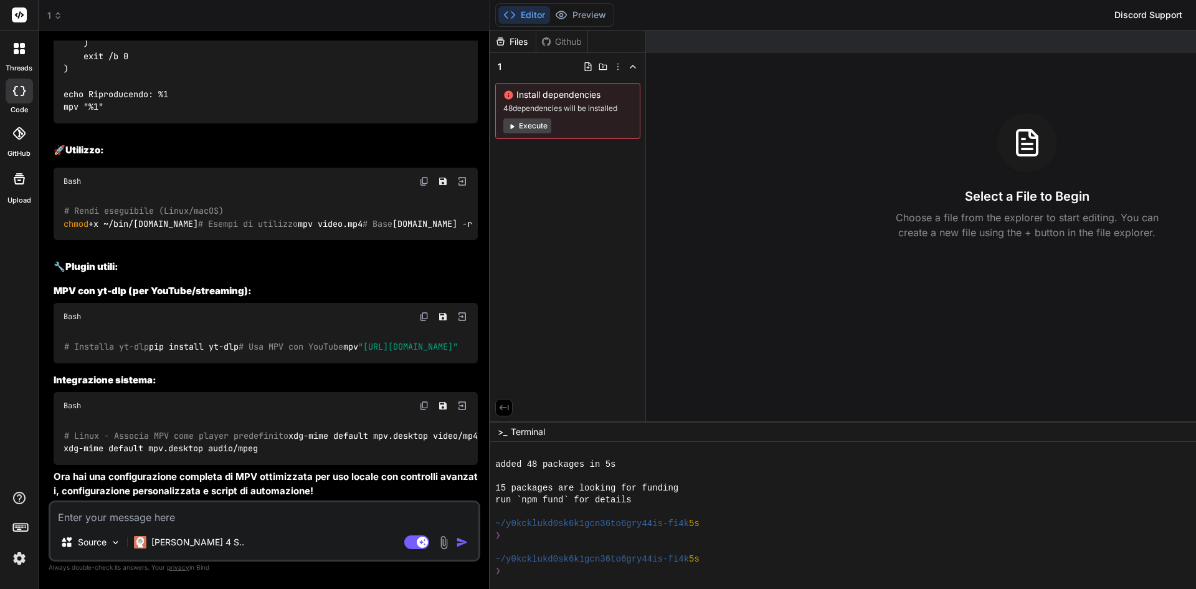
scroll to position [3955, 0]
type textarea "x"
click at [241, 518] on textarea at bounding box center [264, 513] width 428 height 22
type textarea "O"
type textarea "x"
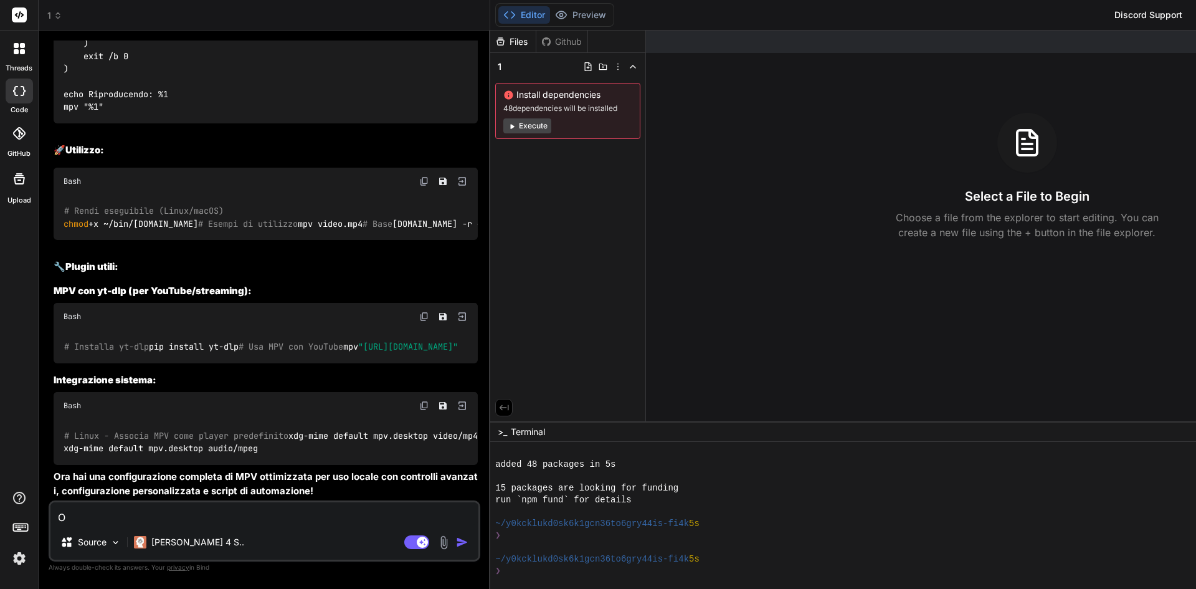
type textarea "Ok"
type textarea "x"
type textarea "Ok,"
type textarea "x"
type textarea "Ok,"
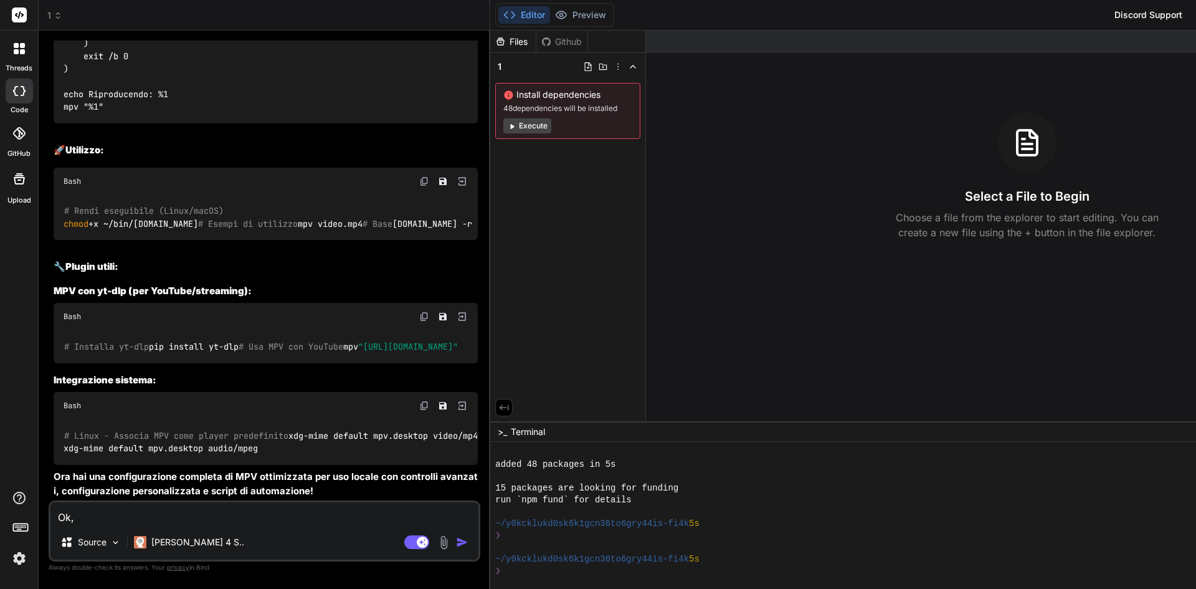
type textarea "x"
type textarea "Ok, p"
type textarea "x"
type textarea "Ok, pu"
type textarea "x"
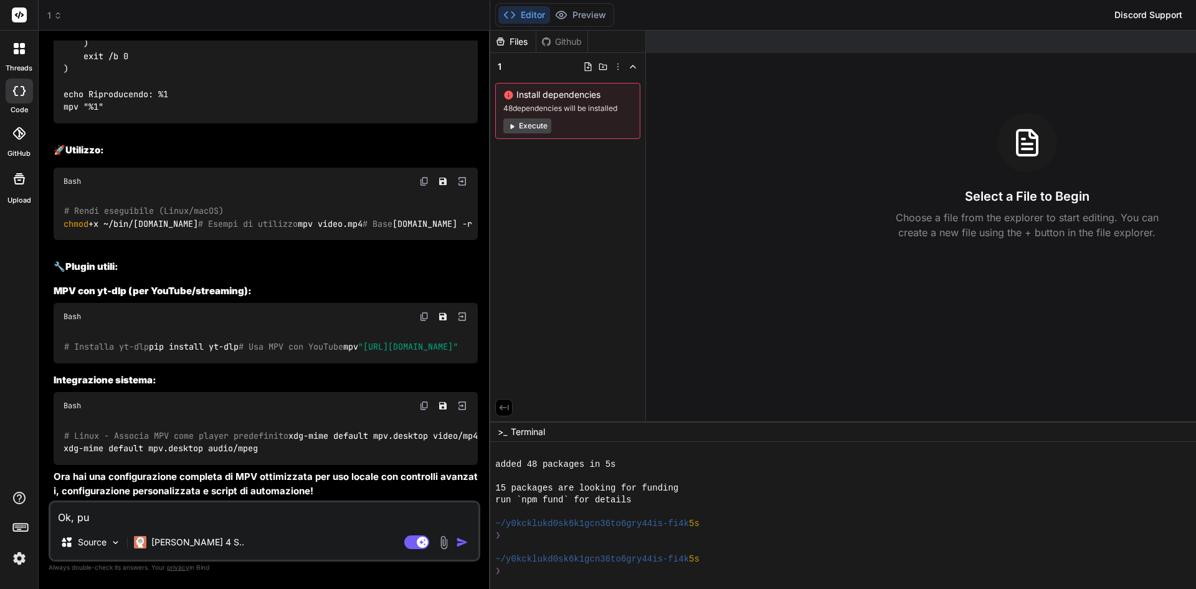
type textarea "Ok, puo"
type textarea "x"
type textarea "Ok, puoi"
type textarea "x"
type textarea "Ok, puoi"
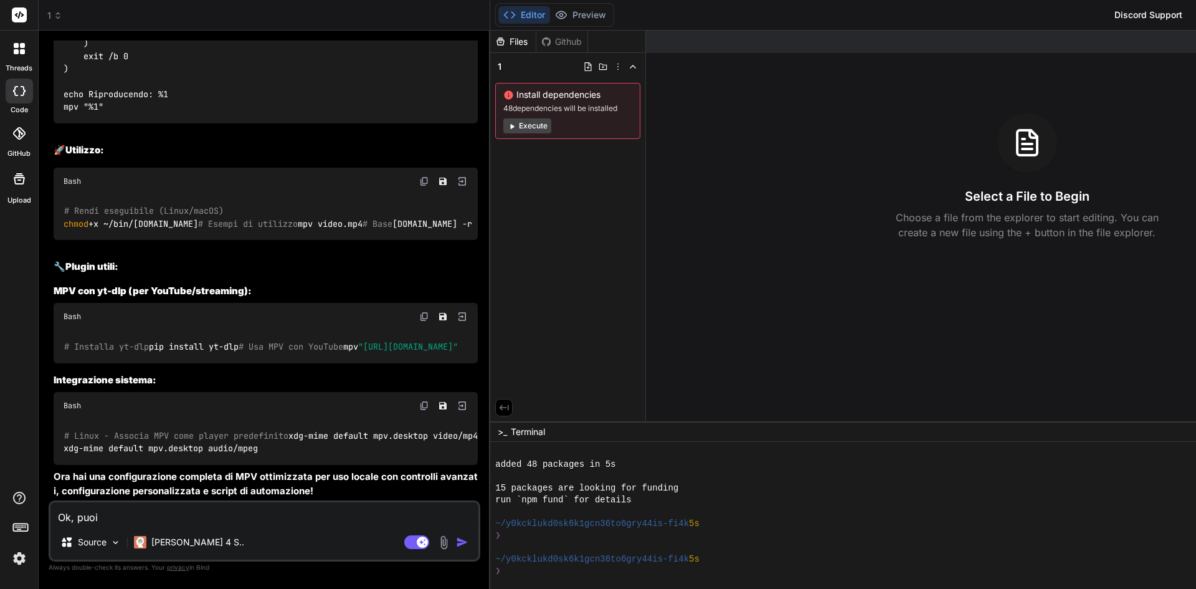
type textarea "x"
type textarea "Ok, puoi c"
type textarea "x"
type textarea "Ok, puoi co"
type textarea "x"
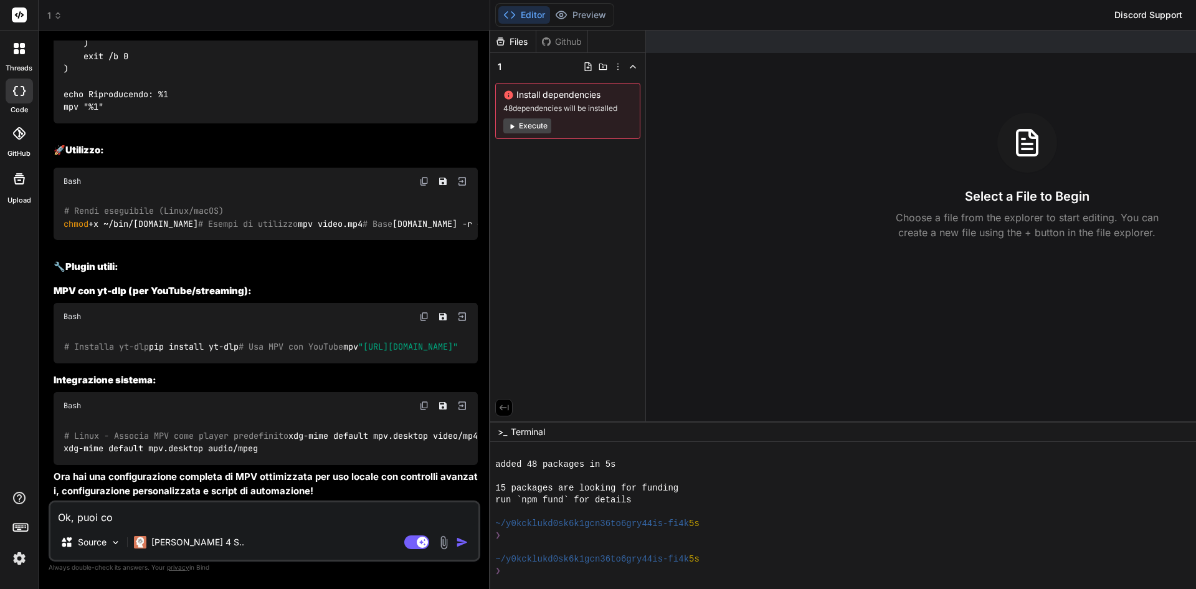
type textarea "Ok, puoi con"
type textarea "x"
type textarea "Ok, puoi conf"
type textarea "x"
type textarea "Ok, puoi confi"
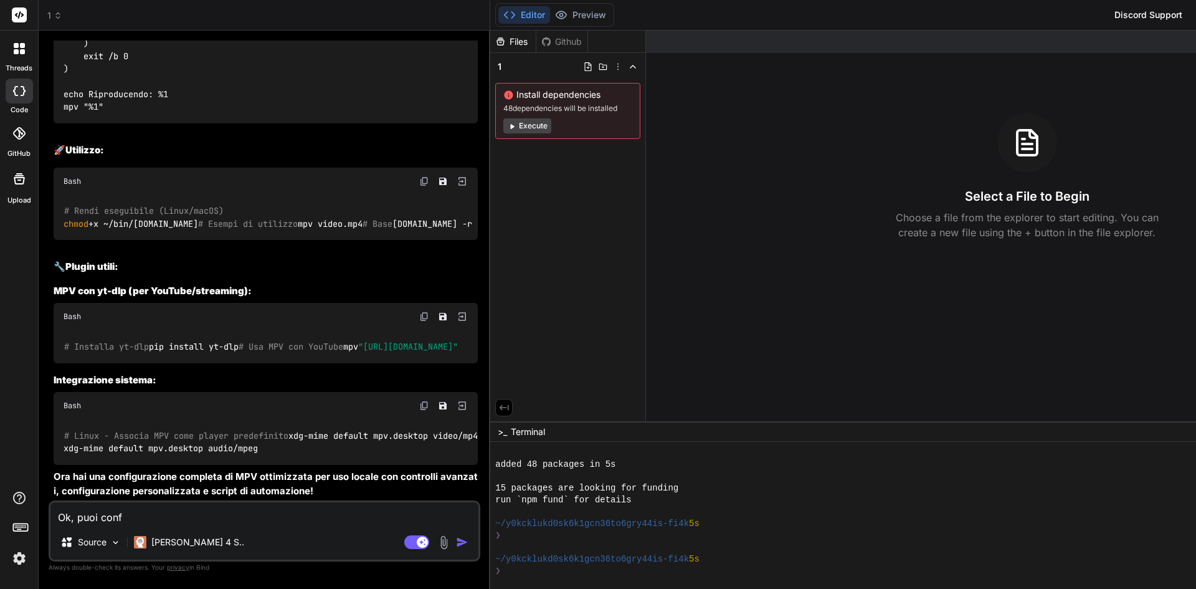
type textarea "x"
type textarea "Ok, puoi config"
type textarea "x"
type textarea "Ok, puoi configu"
type textarea "x"
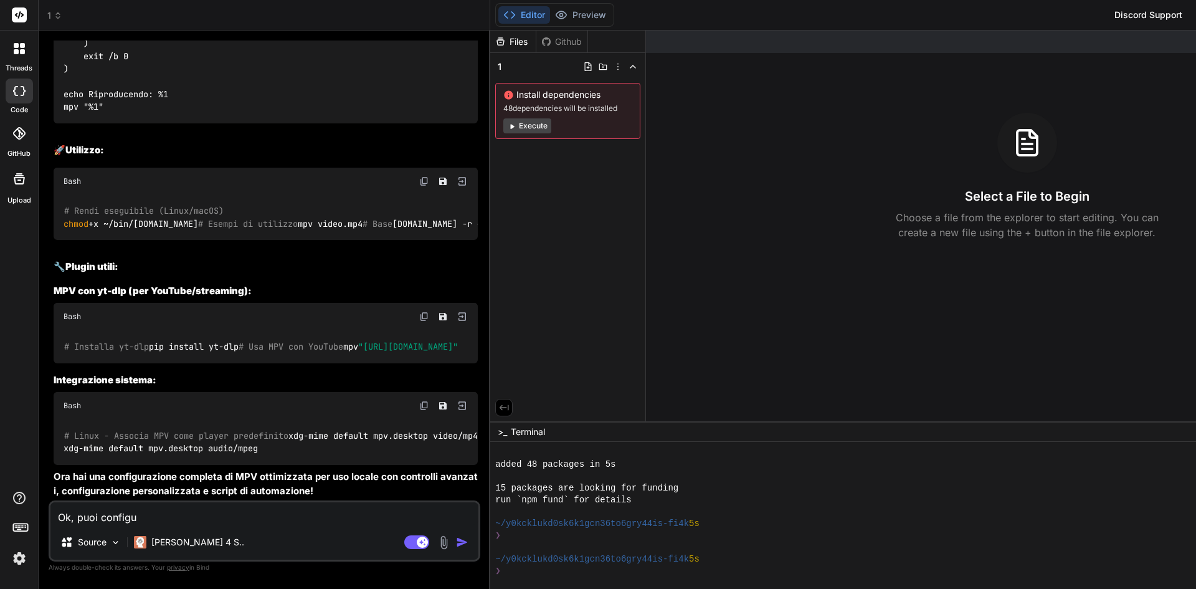
type textarea "Ok, puoi configur"
type textarea "x"
type textarea "Ok, puoi configura"
type textarea "x"
type textarea "Ok, puoi configurar"
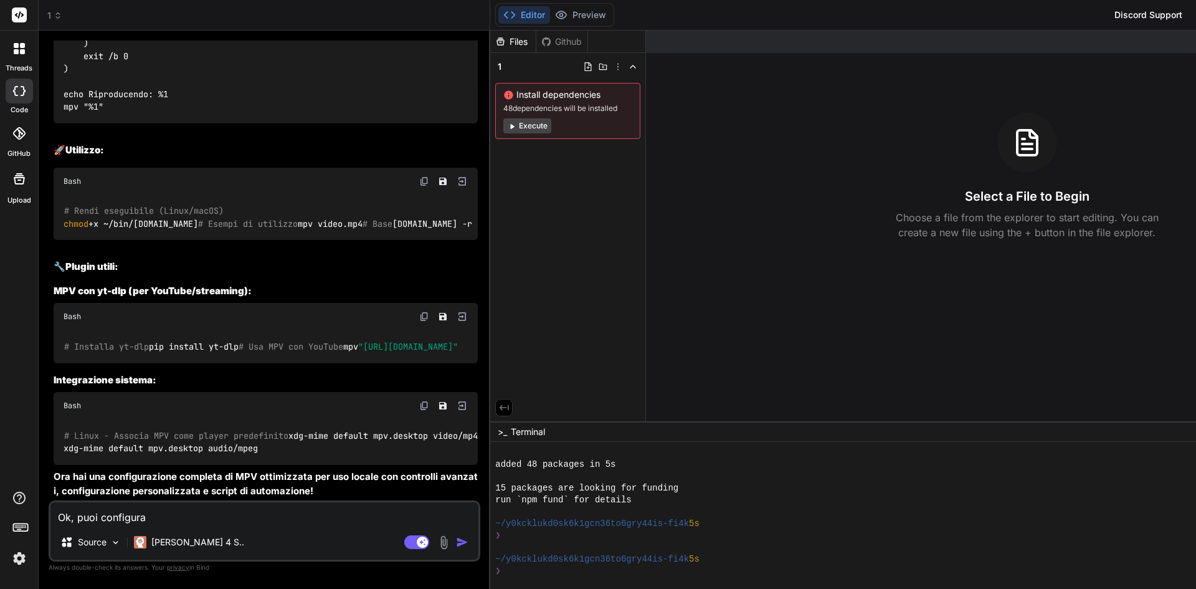
type textarea "x"
type textarea "Ok, puoi configurare"
type textarea "x"
type textarea "Ok, puoi configurare"
type textarea "x"
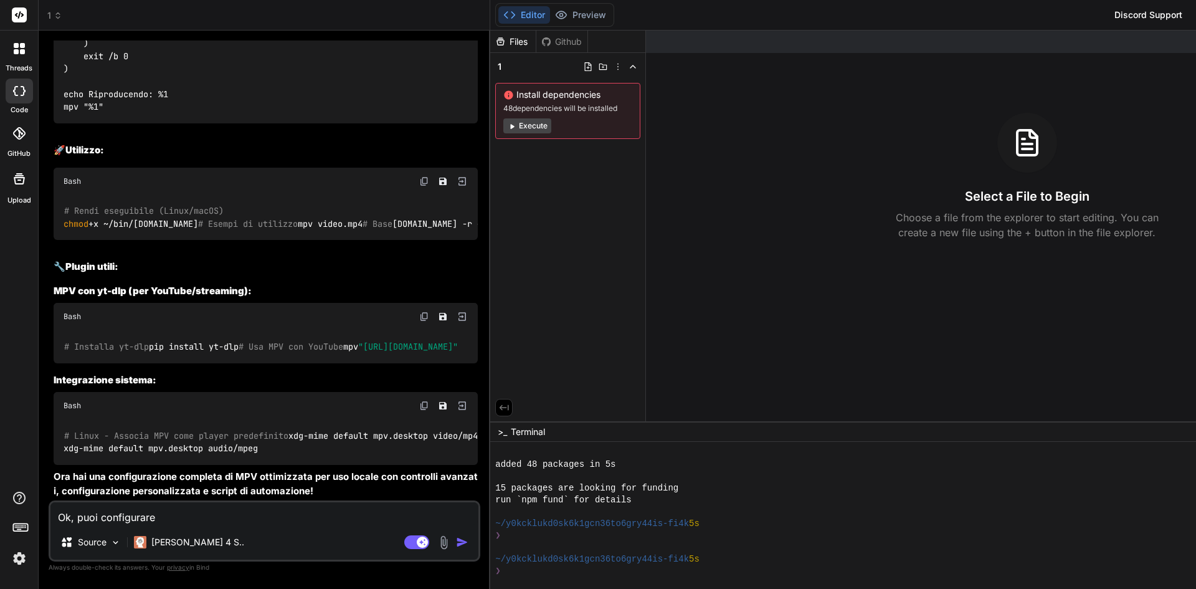
type textarea "Ok, puoi configurare t"
type textarea "x"
type textarea "Ok, puoi configurare tu"
type textarea "x"
type textarea "Ok, puoi configurare tut"
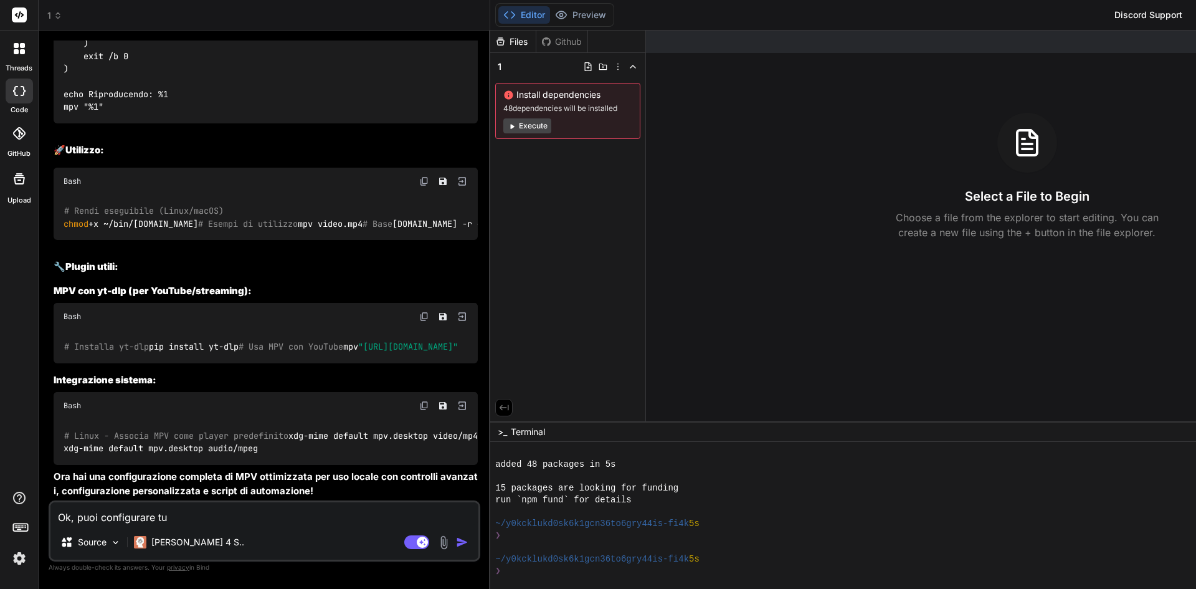
type textarea "x"
type textarea "Ok, puoi configurare tutt"
type textarea "x"
type textarea "Ok, puoi configurare tutto"
type textarea "x"
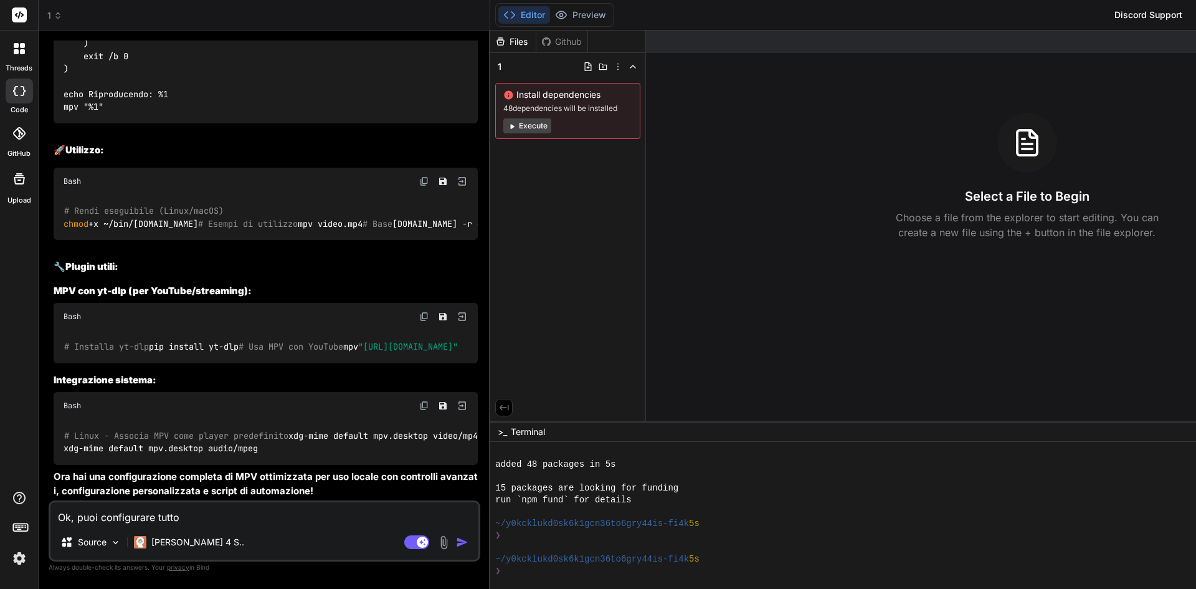
type textarea "Ok, puoi configurare tutto"
type textarea "x"
type textarea "Ok, puoi configurare tutto t"
type textarea "x"
type textarea "Ok, puoi configurare tutto tu"
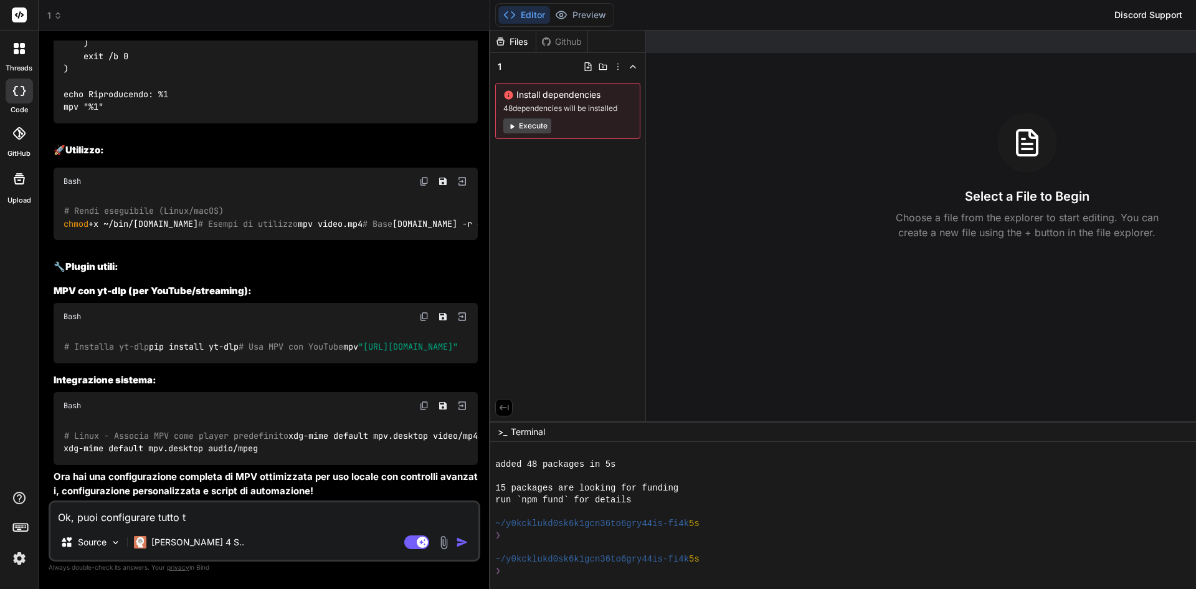
type textarea "x"
type textarea "Ok, puoi configurare tutto tu?"
type textarea "x"
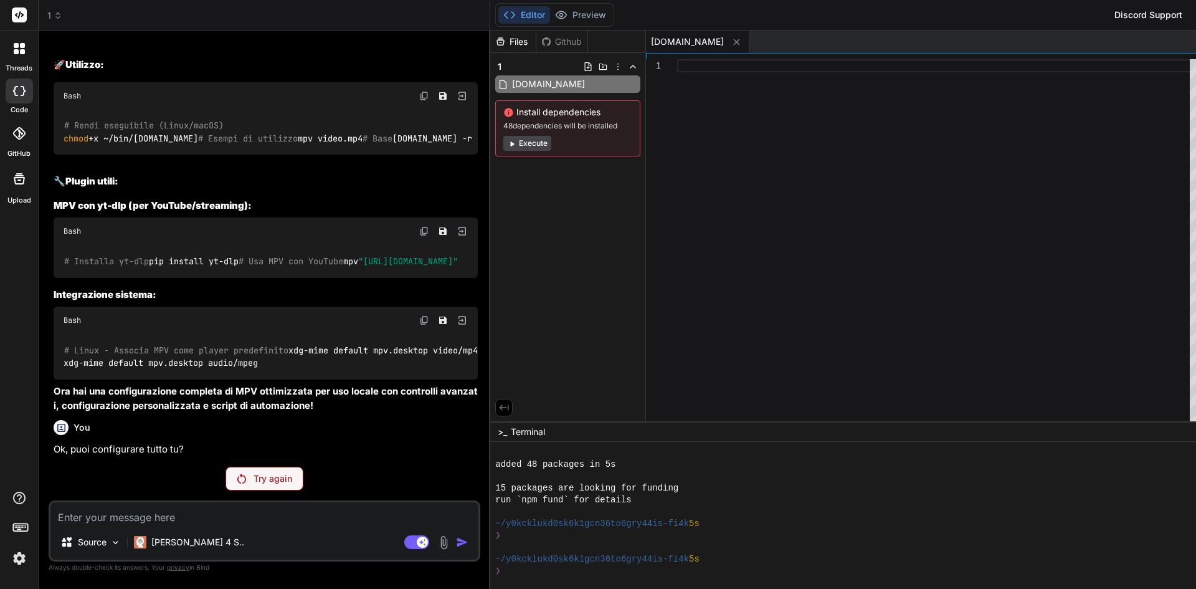
scroll to position [4041, 0]
click at [254, 467] on div "Try again" at bounding box center [265, 479] width 78 height 24
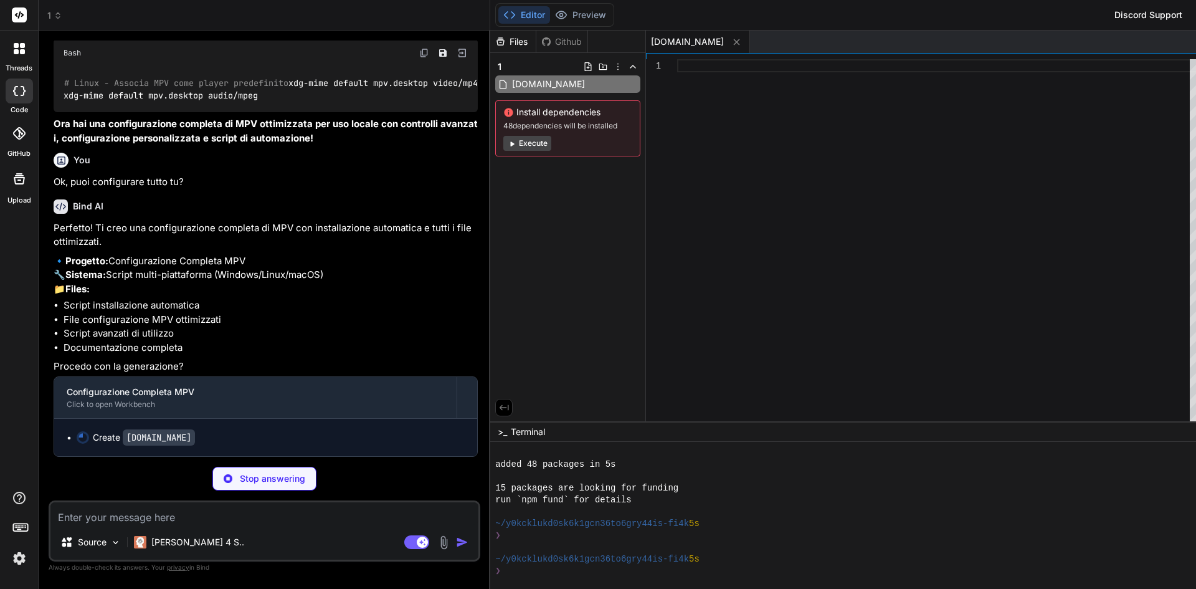
scroll to position [4336, 0]
type textarea "x"
type textarea "uninstall_mpv ;; *) echo "Uso: $0 [--install|--config-only|--verify|--uninstall…"
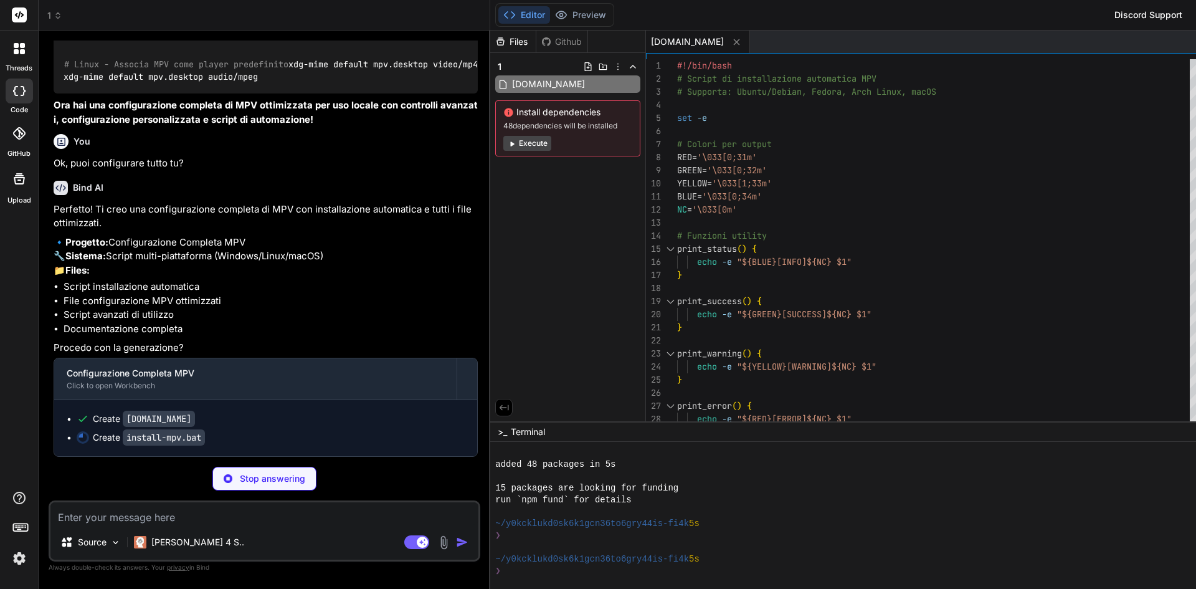
scroll to position [4355, 0]
type textarea "x"
type textarea "echo. echo Configurazione completata! pause goto menu :end echo Uscita... exit …"
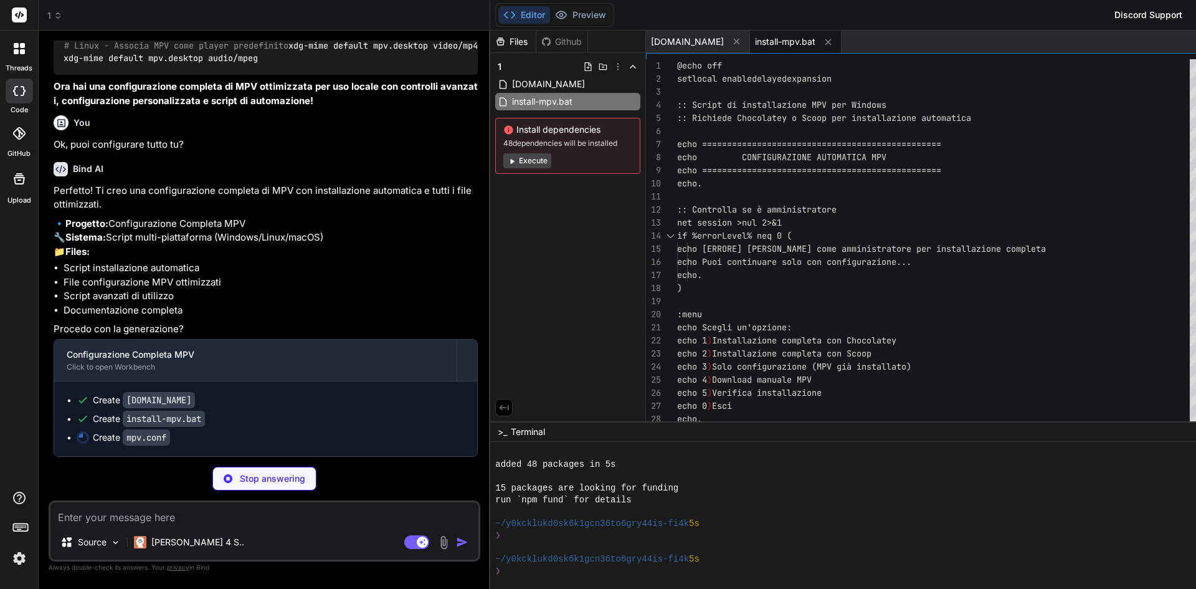
scroll to position [4374, 0]
type textarea "x"
type textarea "af=lavfi=[loudnorm=I=-16:TP=-1.5:LRA=11] sub-font-size=48"
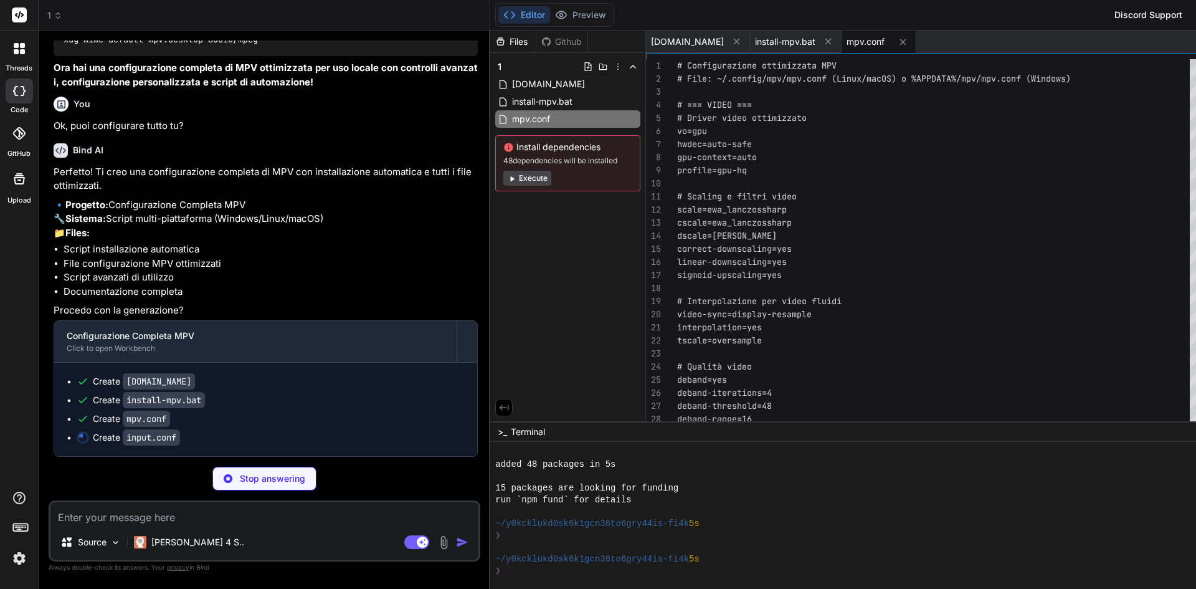
scroll to position [4392, 0]
type textarea "x"
type textarea "# === MOUSE === WHEEL_UP add volume 5 WHEEL_DOWN add volume -5 WHEEL_LEFT seek …"
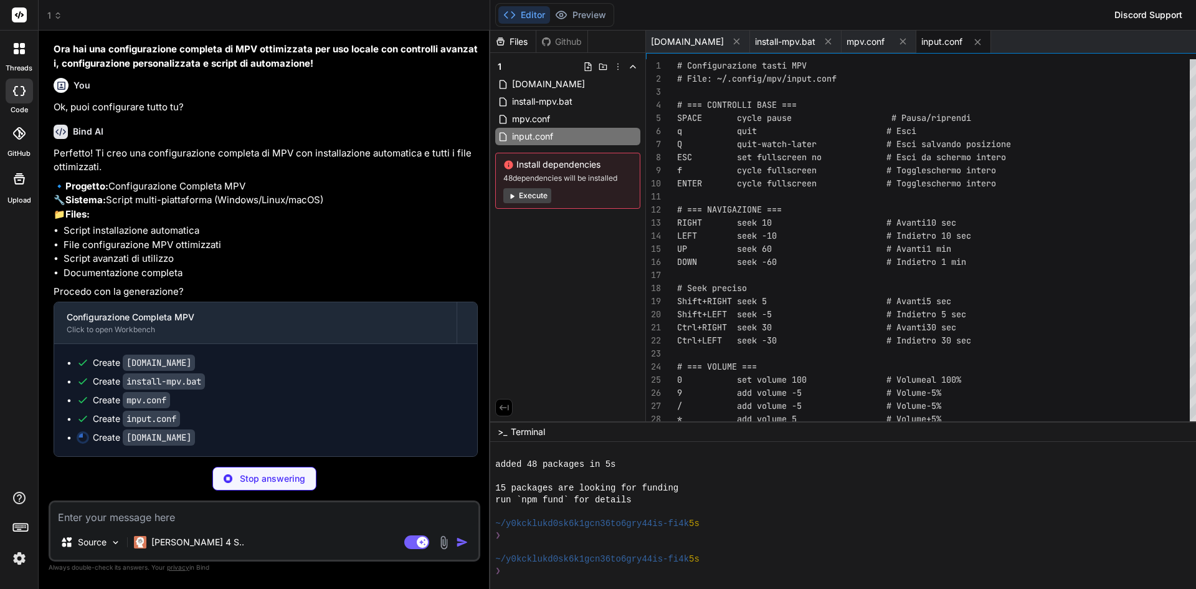
scroll to position [4411, 0]
type textarea "x"
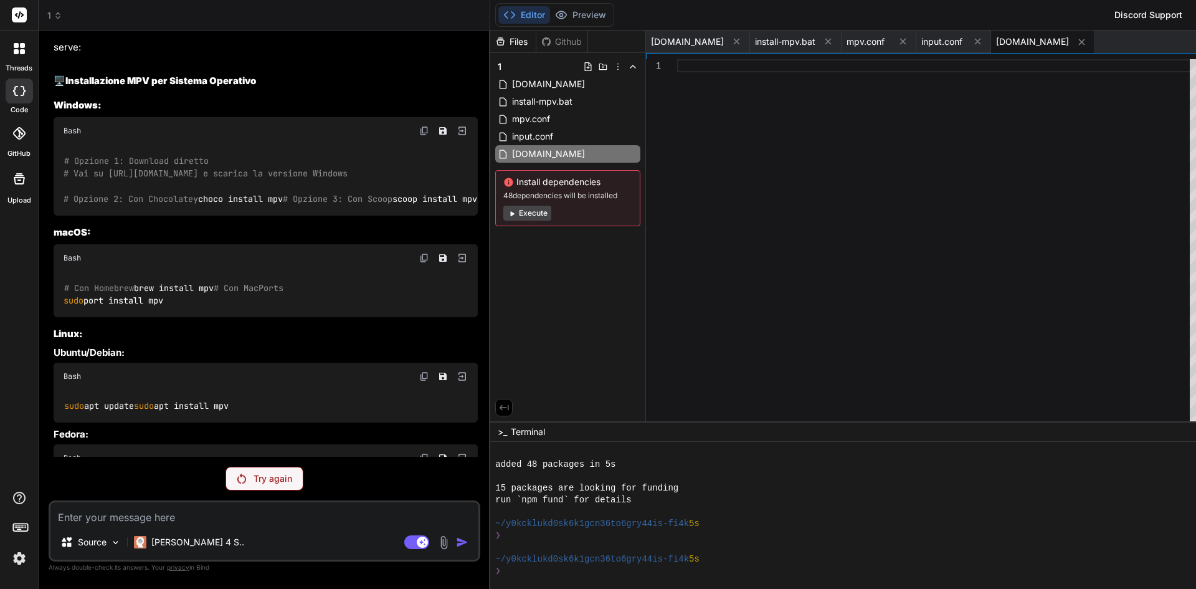
scroll to position [547, 0]
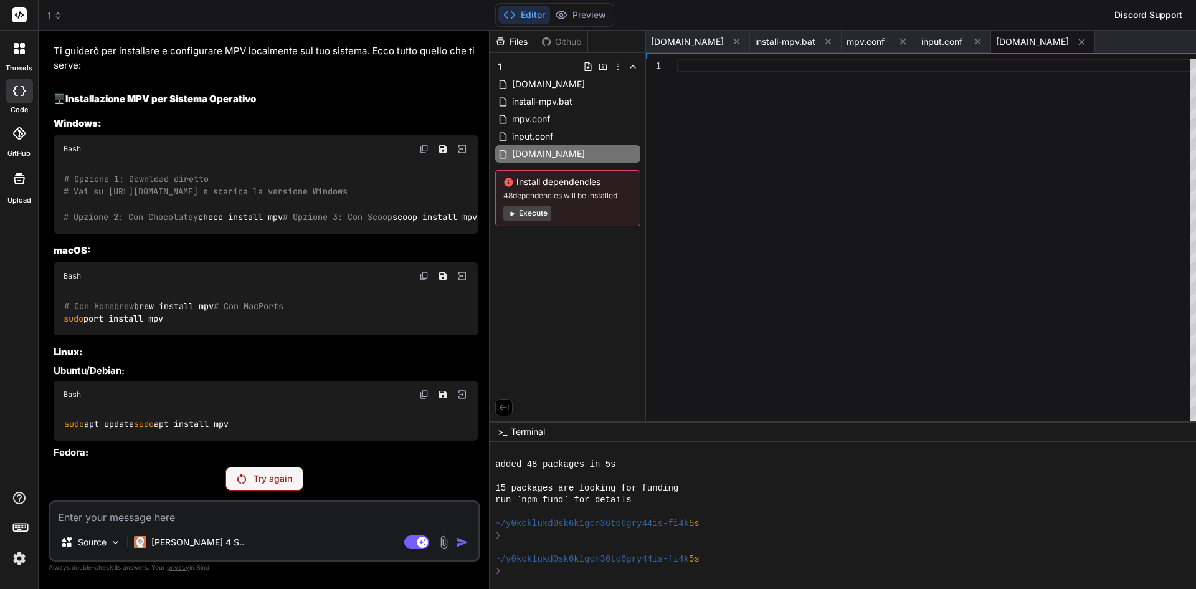
click at [503, 214] on button "Execute" at bounding box center [527, 213] width 48 height 15
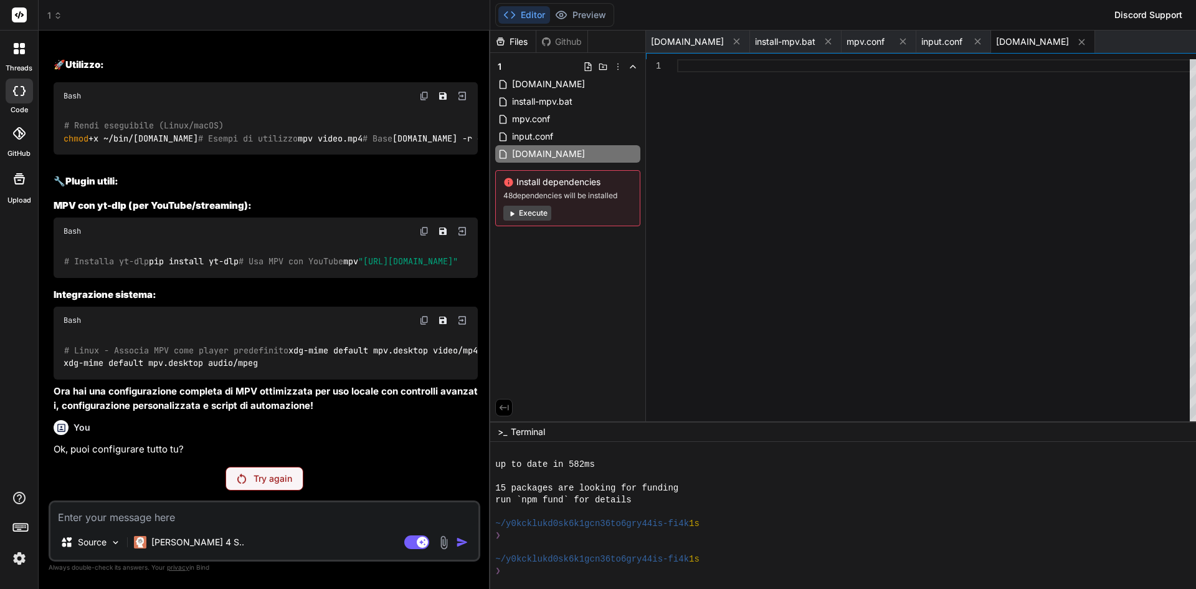
scroll to position [4041, 0]
click at [254, 484] on p "Try again" at bounding box center [273, 478] width 39 height 12
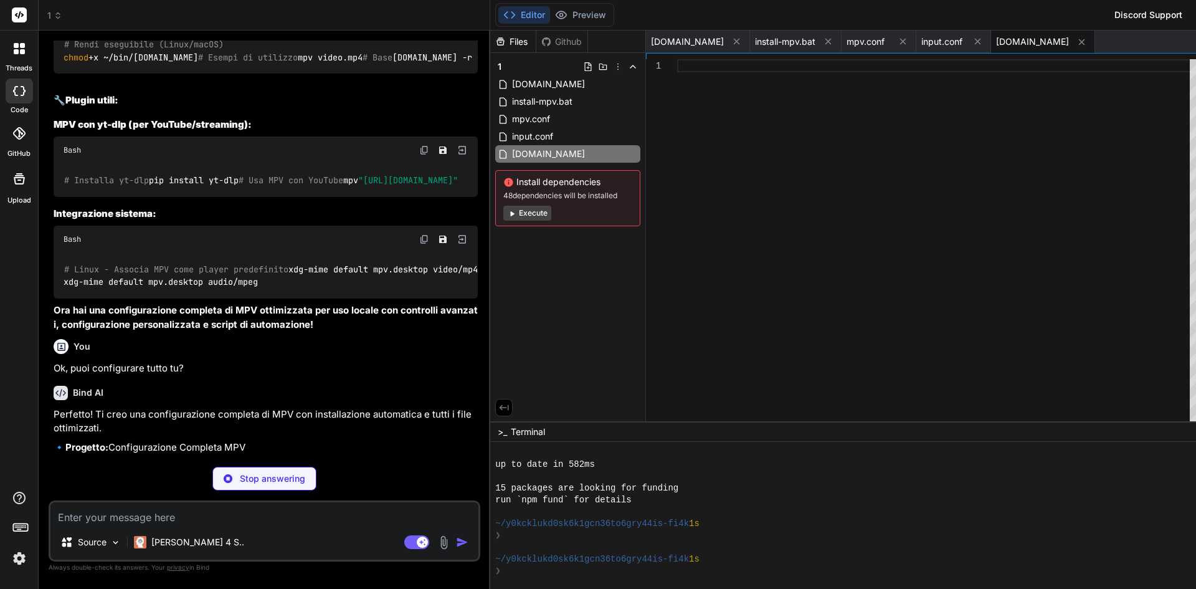
scroll to position [4129, 0]
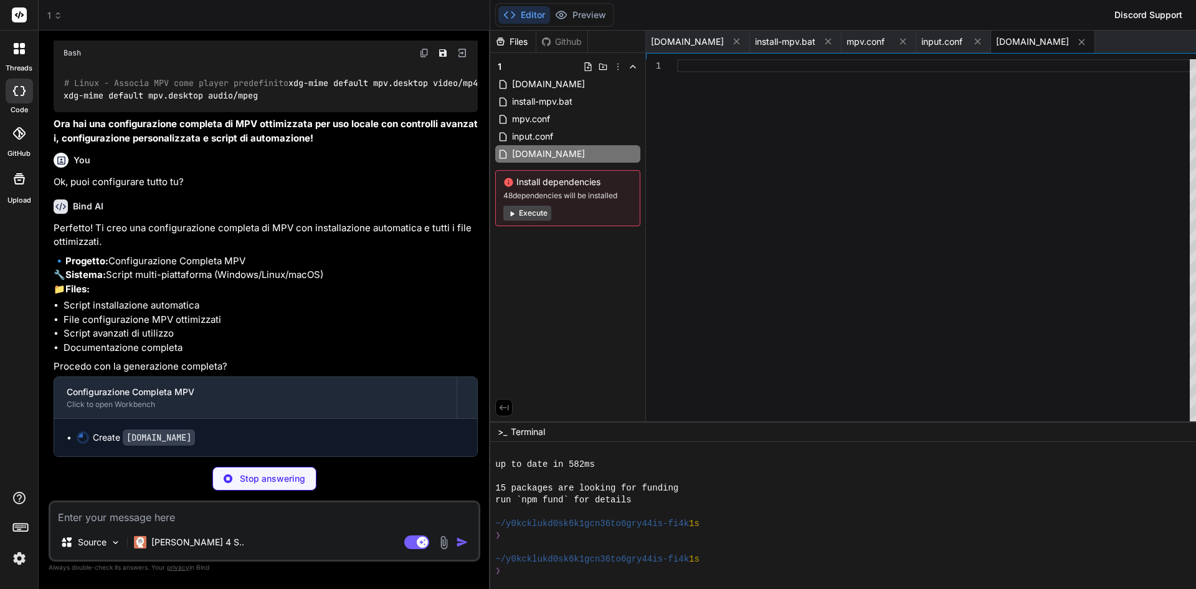
type textarea "x"
type textarea ";; esac fi"
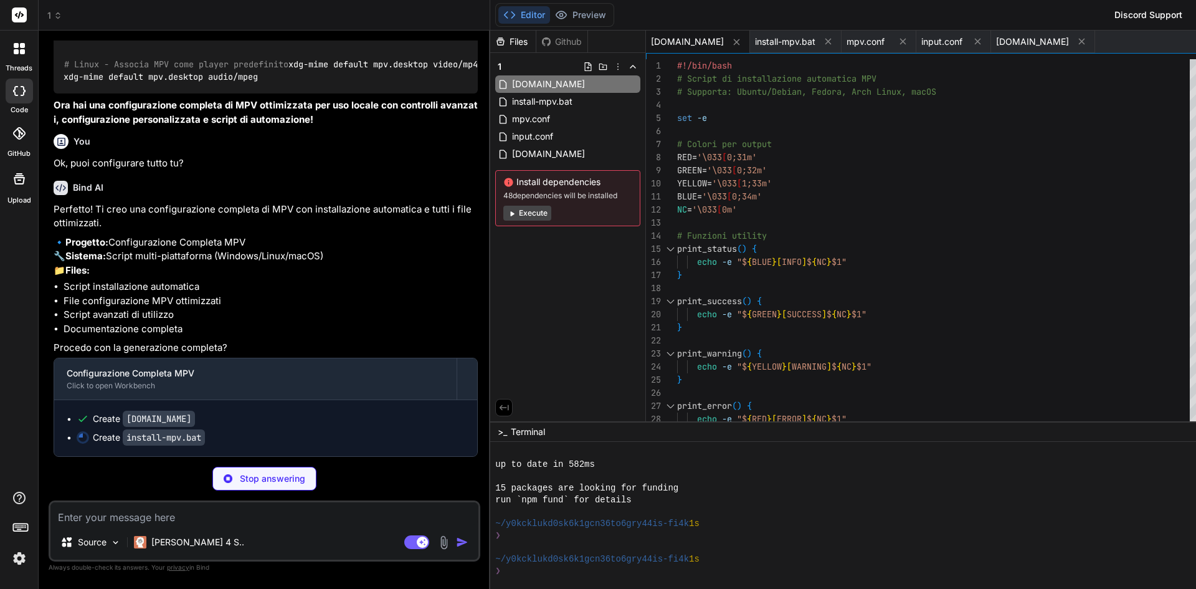
type textarea "x"
type textarea "echo. echo Configurazione completata! pause goto menu :end exit /b 0"
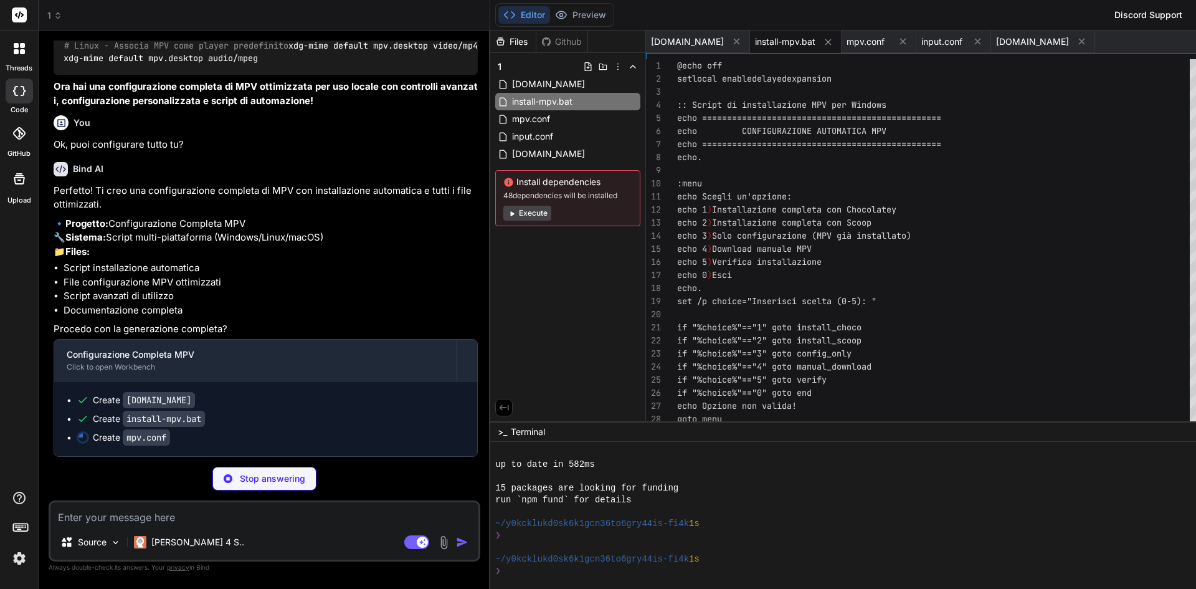
scroll to position [4374, 0]
type textarea "x"
type textarea "cscale=ewa_lanczossharp [movie] profile-desc="Ottimizzato per film" audio-chann…"
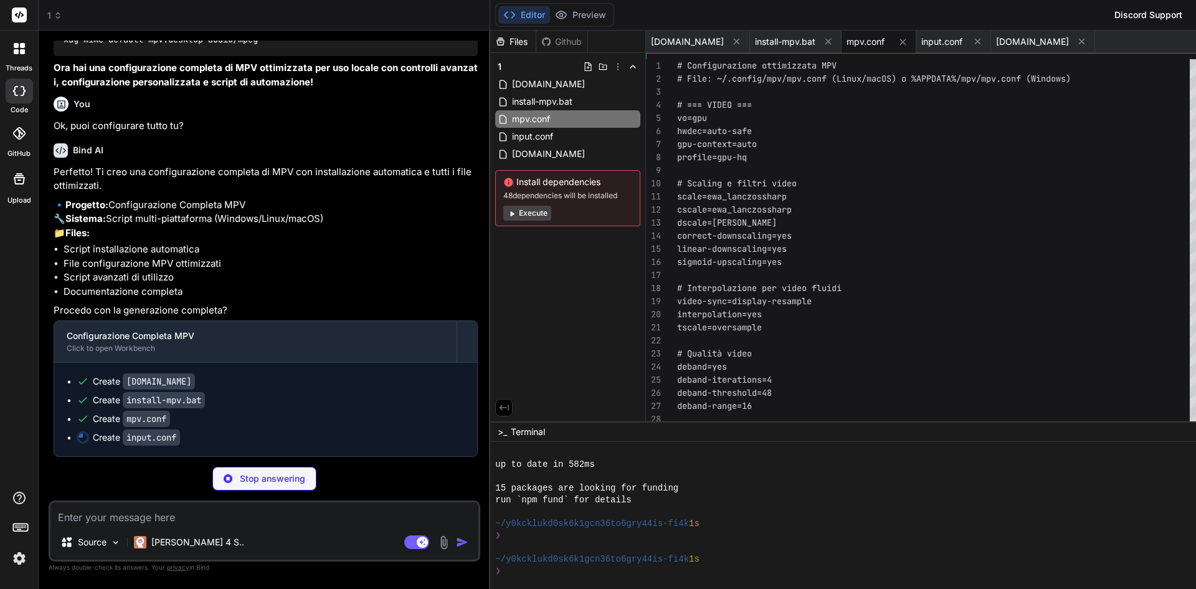
type textarea "x"
type textarea "WHEEL_DOWN add volume -5 WHEEL_LEFT seek -10 WHEEL_RIGHT seek 10"
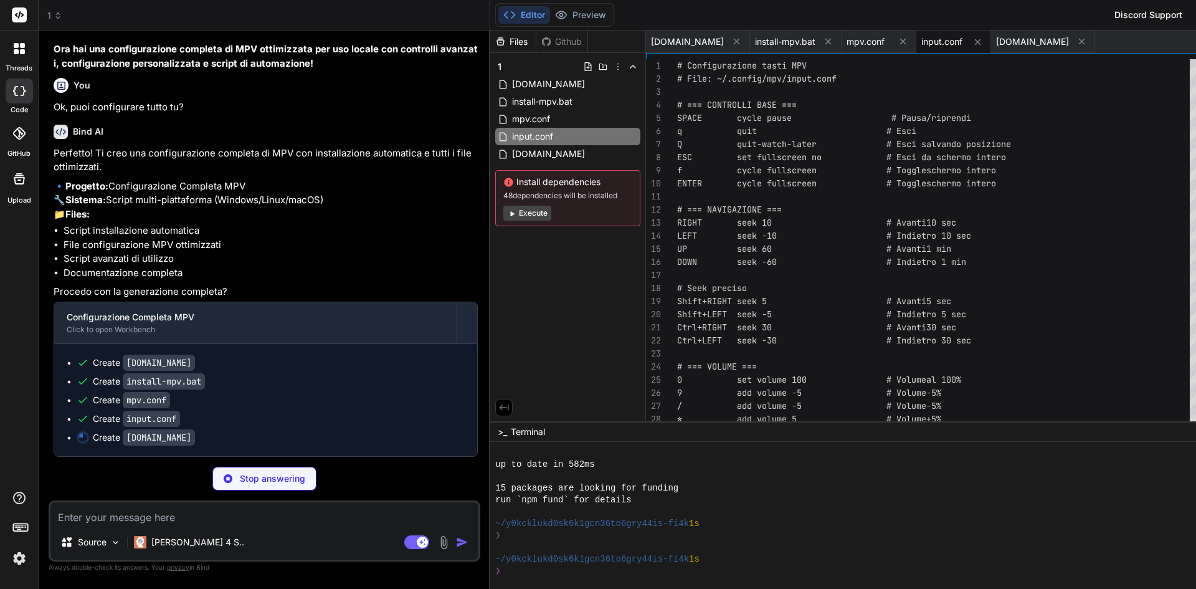
scroll to position [4411, 0]
type textarea "x"
type textarea "else echo -e "${RED}[ERRORE] Nessun file specificato${NC}" print_help exit 1 fi…"
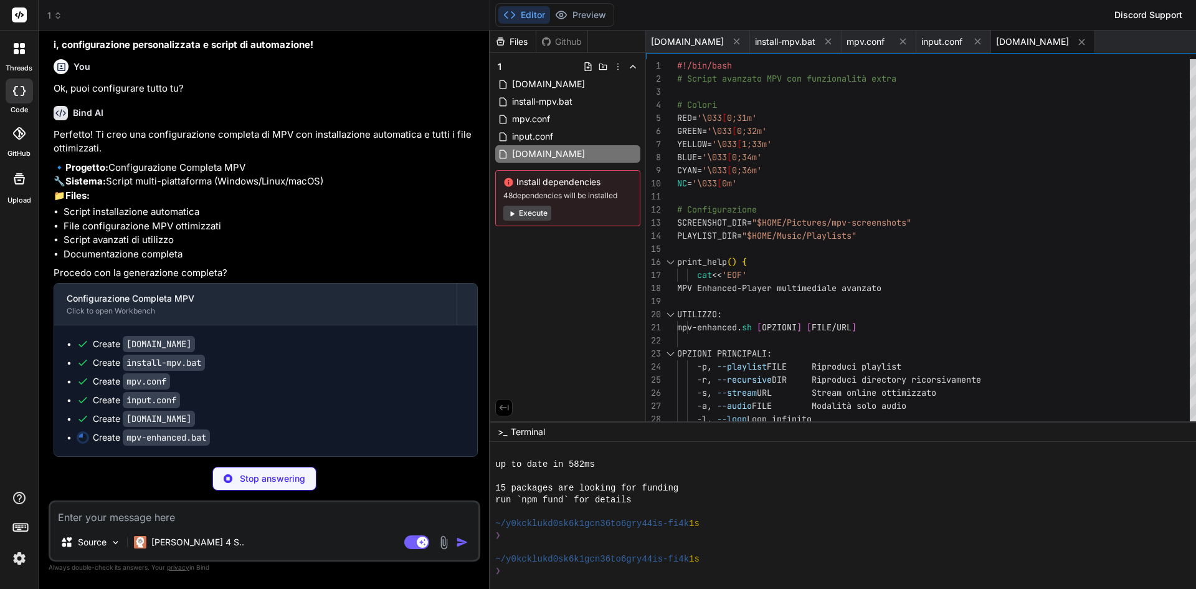
type textarea "x"
type textarea "mpv %mpv_opts% "%input_file%" ) else ( echo [ERRORE] Nessun file specificato ex…"
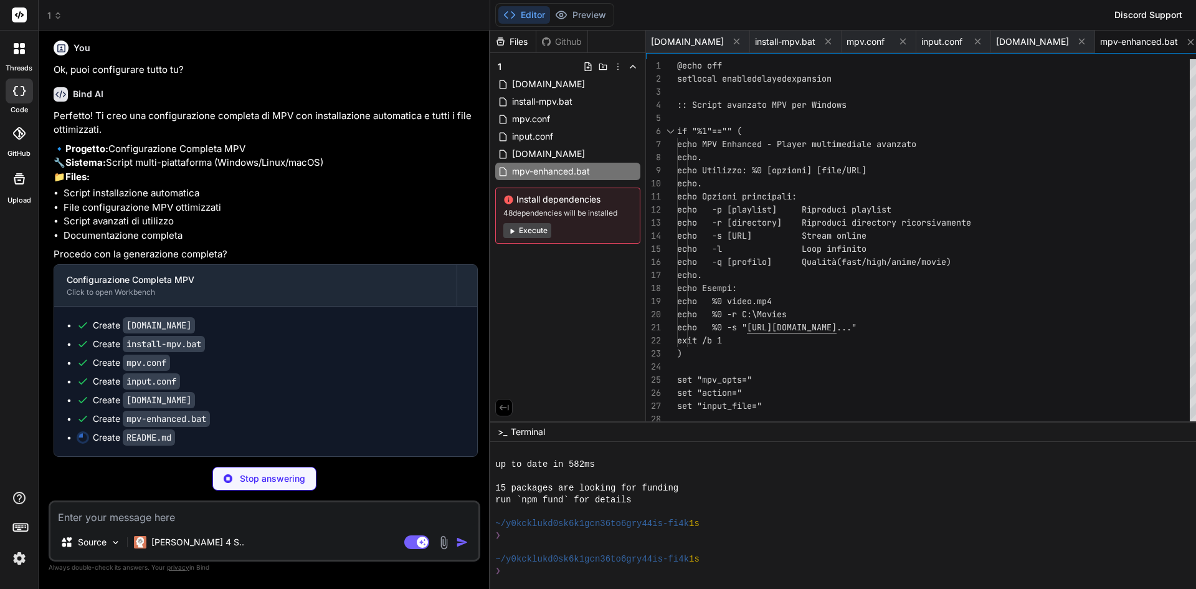
scroll to position [4448, 0]
type textarea "x"
type textarea "./[DOMAIN_NAME] --config-only ``` **Ora hai una configurazione completa e ottim…"
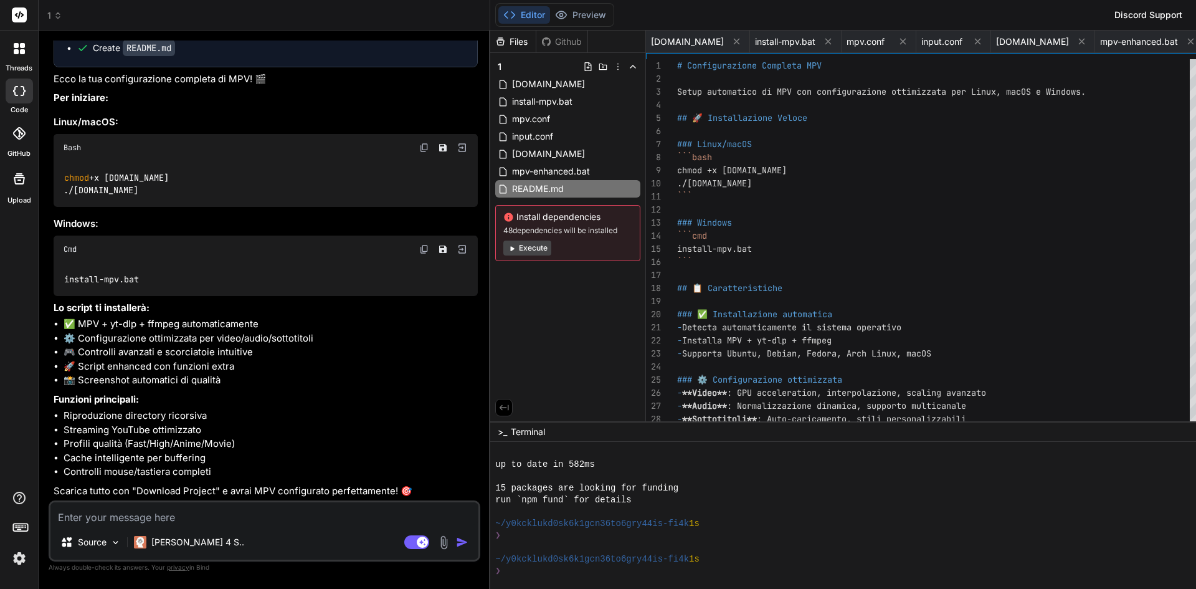
scroll to position [4852, 0]
click at [109, 273] on code "install-mpv.bat" at bounding box center [102, 279] width 77 height 13
drag, startPoint x: 143, startPoint y: 265, endPoint x: 54, endPoint y: 265, distance: 89.1
click at [54, 265] on div "install-mpv.bat" at bounding box center [266, 279] width 424 height 32
click at [503, 246] on button "Execute" at bounding box center [527, 248] width 48 height 15
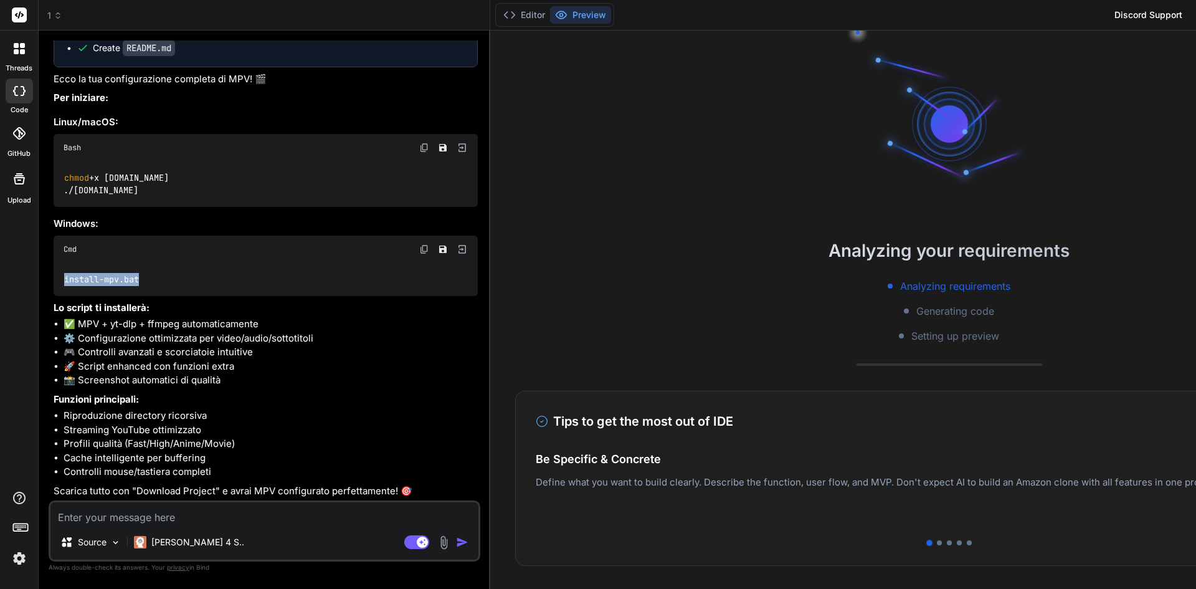
scroll to position [414, 0]
type textarea "x"
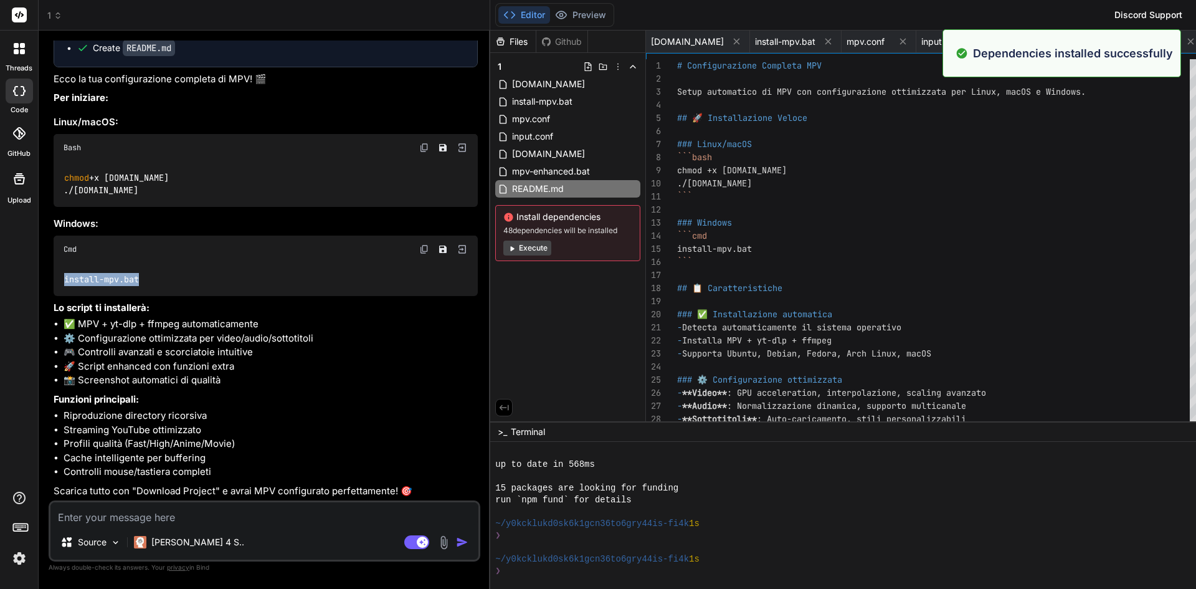
scroll to position [450, 0]
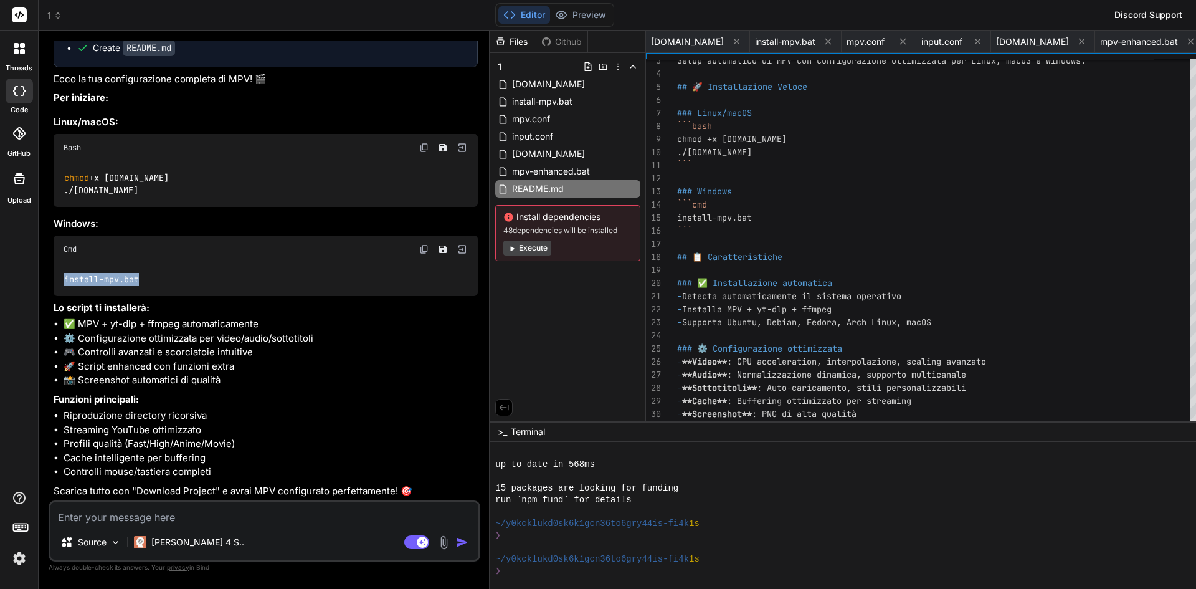
type textarea "# Configurazione Completa MPV Setup automatico di MPV con configurazione ottimi…"
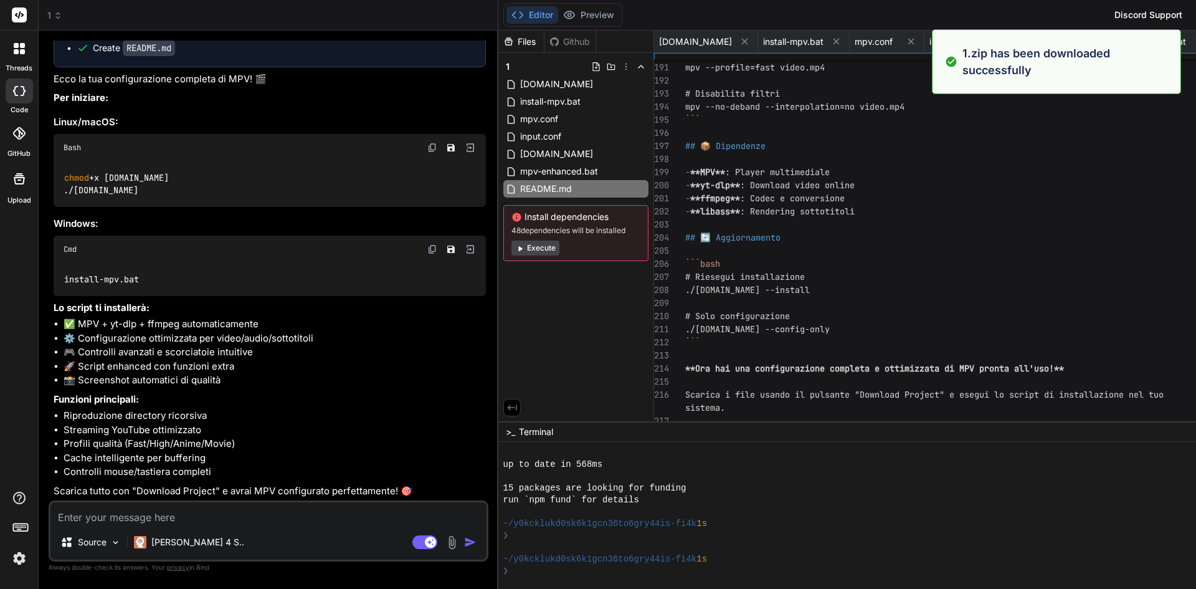
scroll to position [4852, 0]
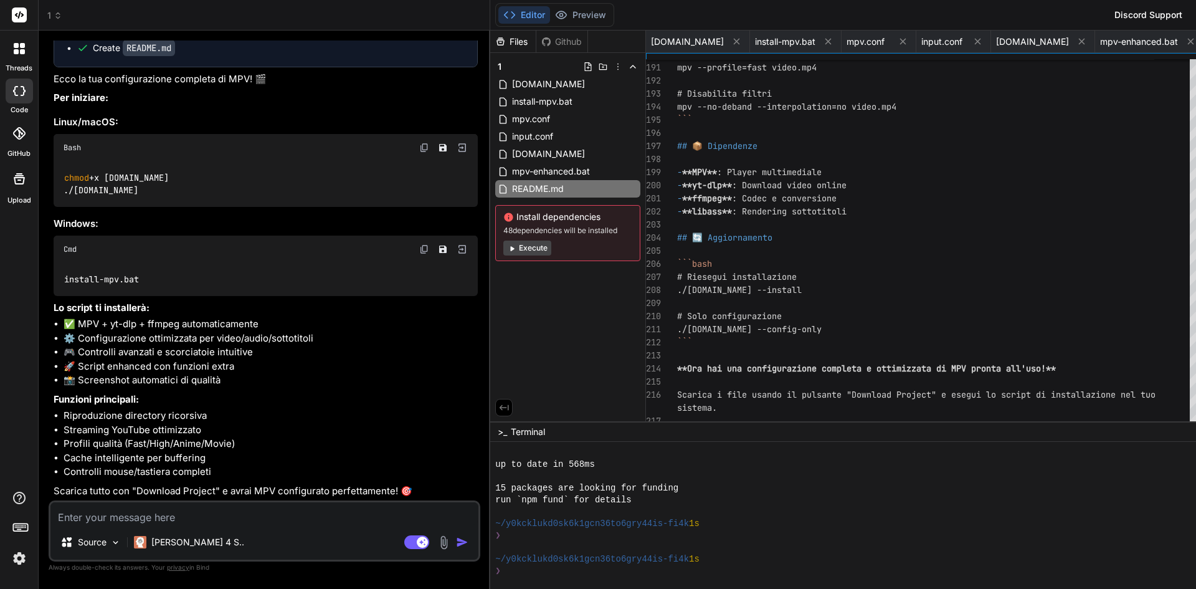
click at [503, 252] on button "Execute" at bounding box center [527, 248] width 48 height 15
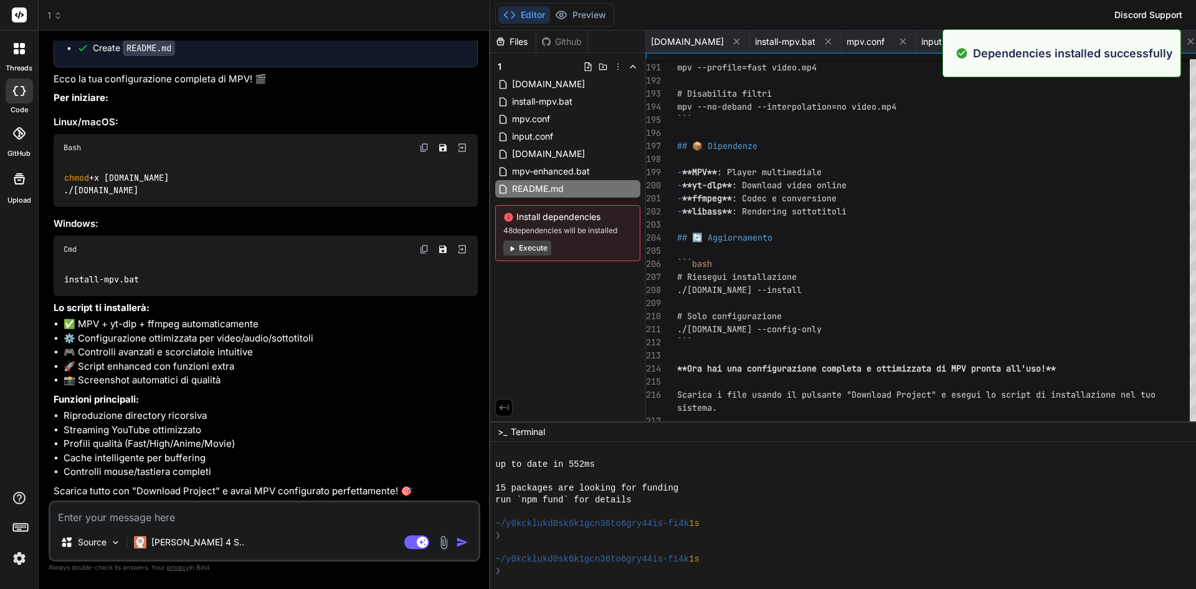
scroll to position [627, 0]
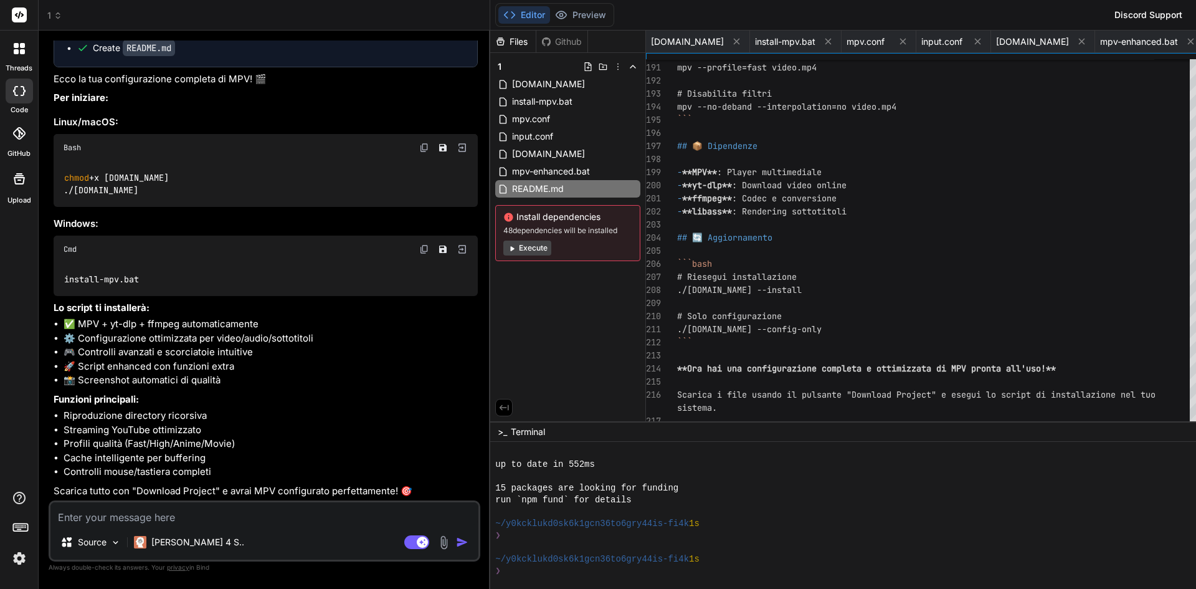
click at [503, 241] on button "Execute" at bounding box center [527, 248] width 48 height 15
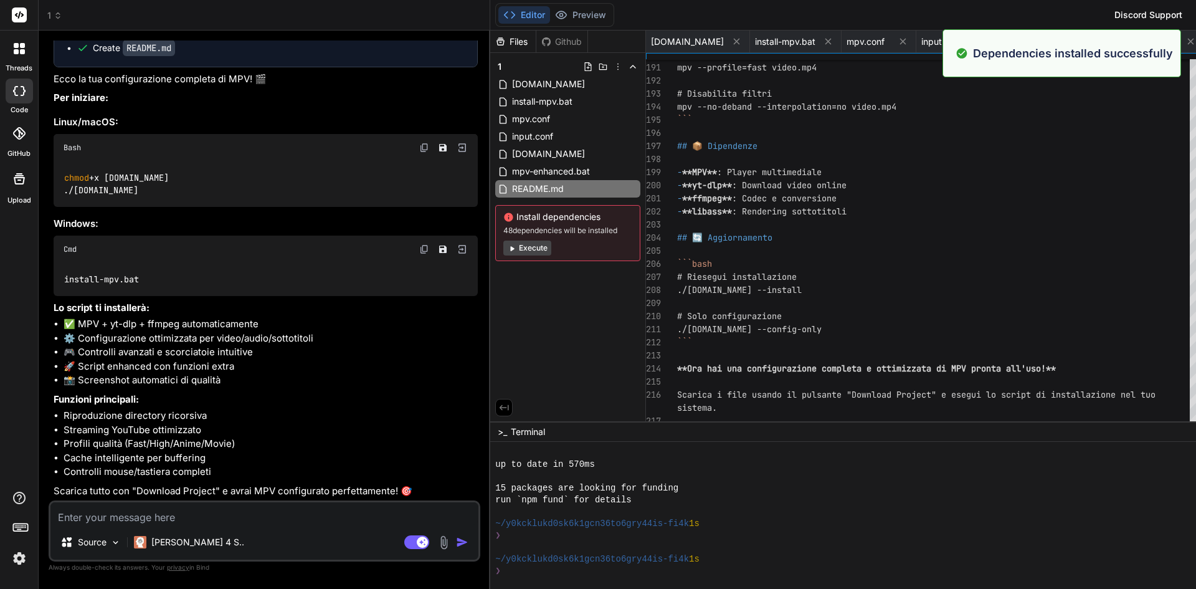
scroll to position [805, 0]
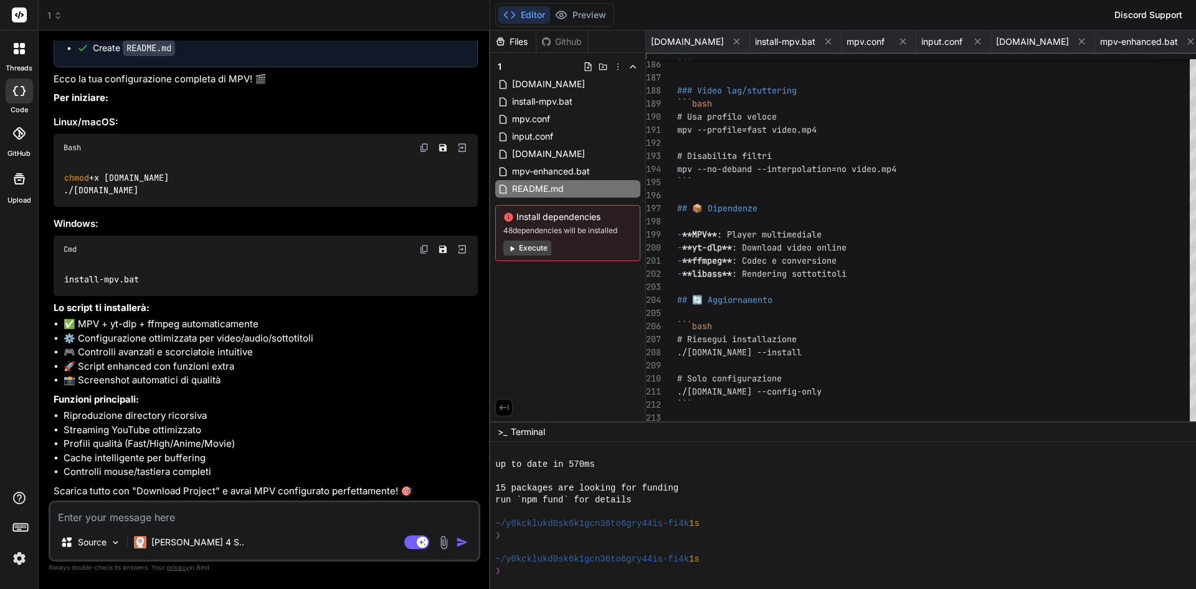
click at [503, 249] on button "Execute" at bounding box center [527, 248] width 48 height 15
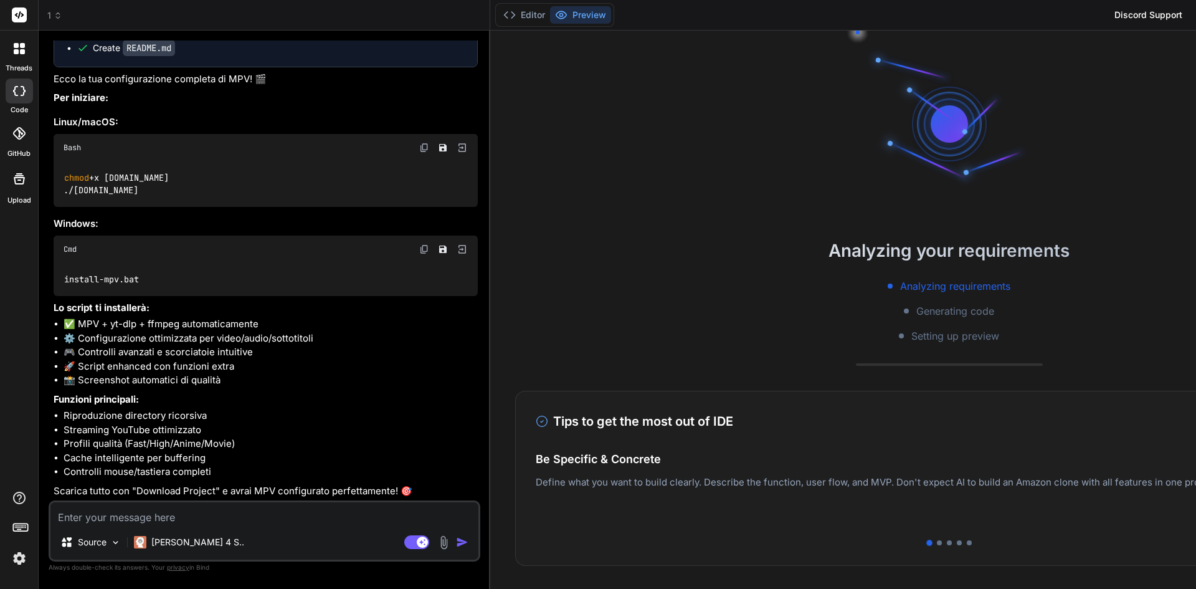
scroll to position [947, 0]
type textarea "x"
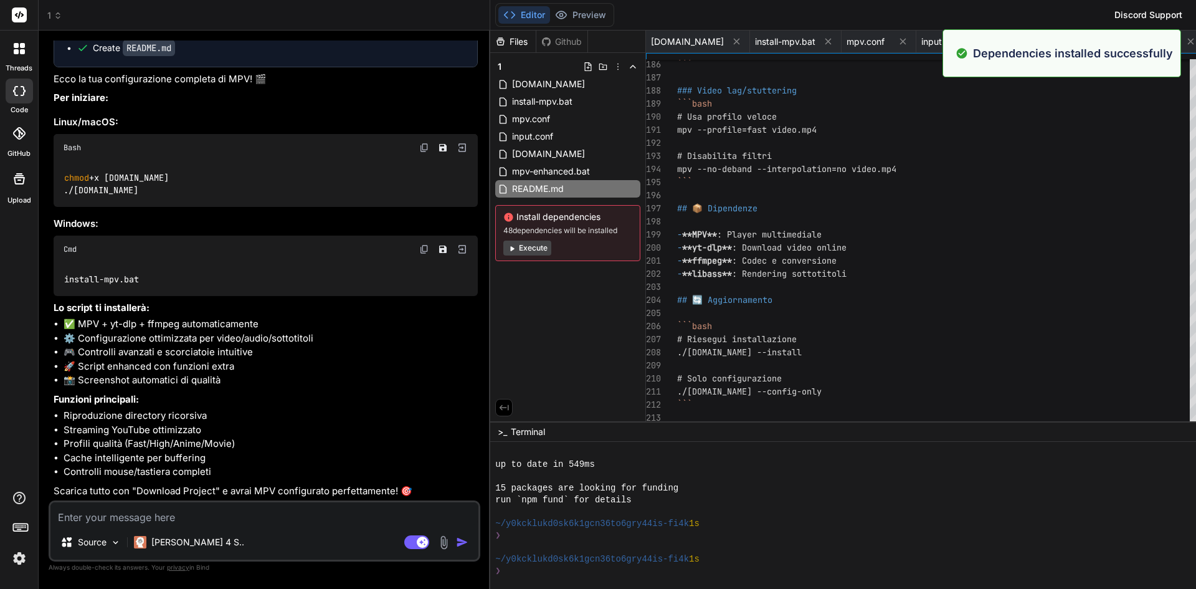
scroll to position [983, 0]
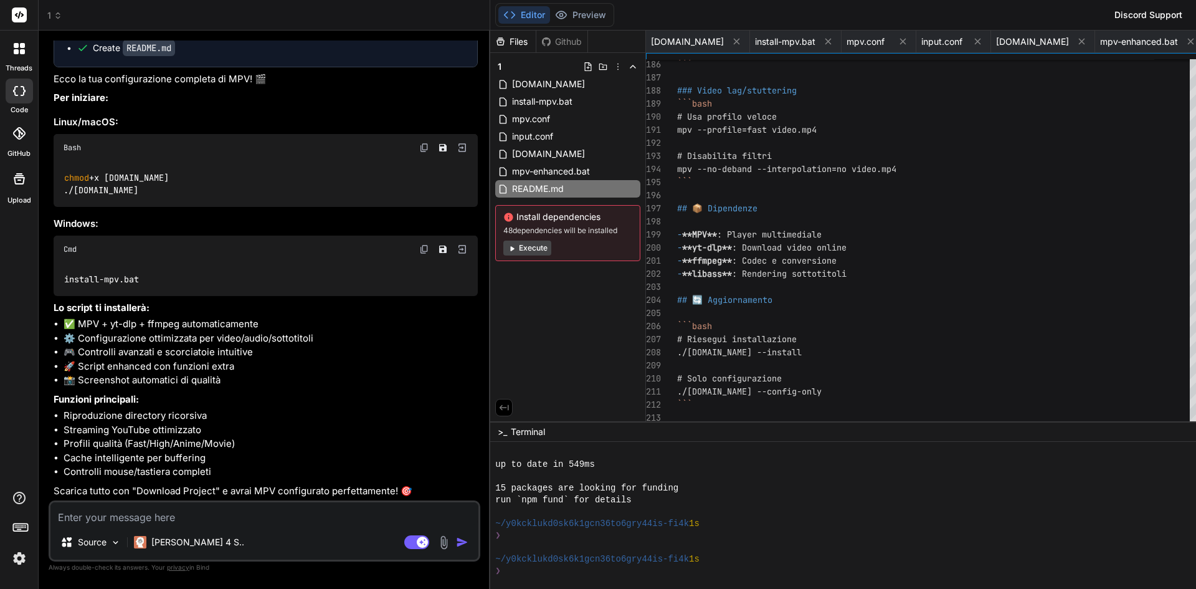
click at [498, 17] on button "Editor" at bounding box center [524, 14] width 52 height 17
click at [511, 100] on span "install-mpv.bat" at bounding box center [542, 101] width 63 height 15
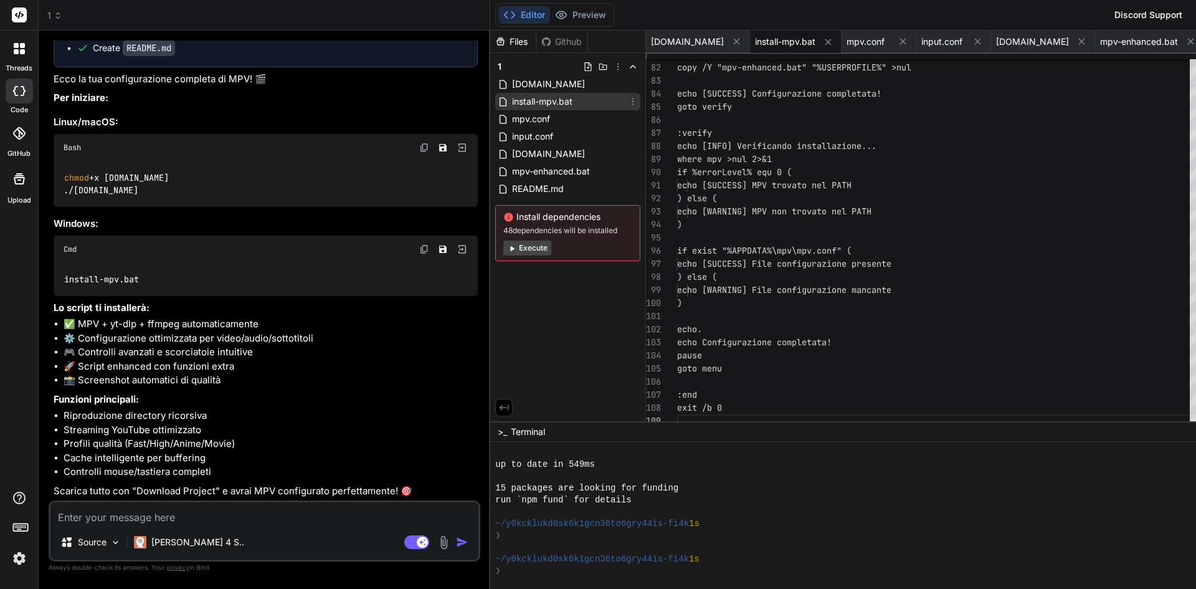
scroll to position [0, 88]
click at [511, 84] on span "[DOMAIN_NAME]" at bounding box center [548, 84] width 75 height 15
type textarea ";; esac fi"
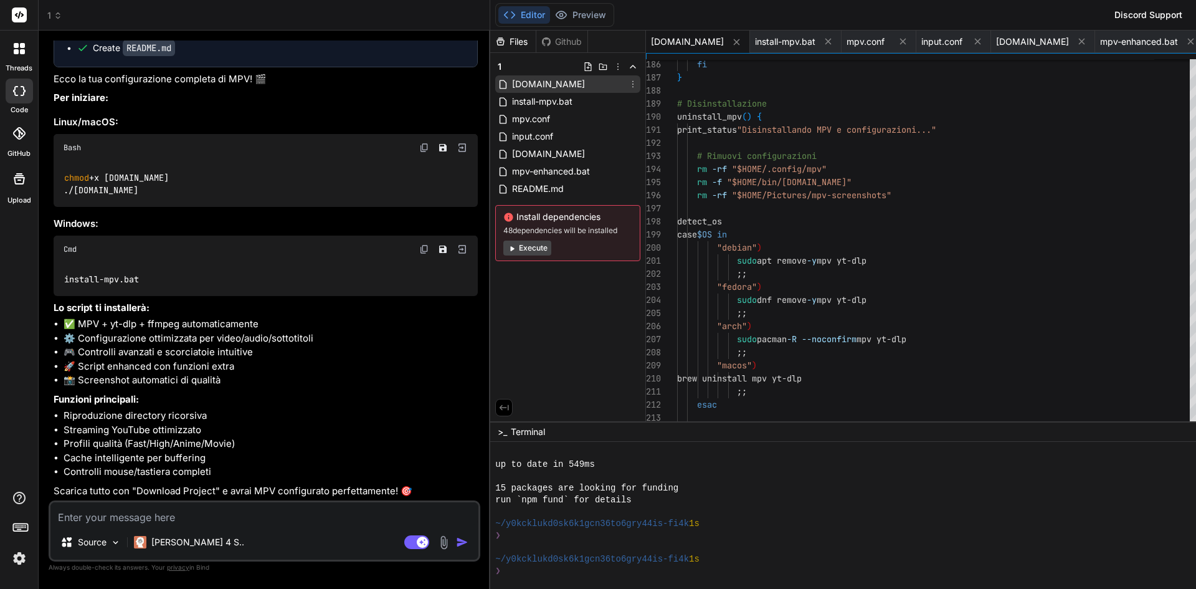
click at [511, 84] on span "[DOMAIN_NAME]" at bounding box center [548, 84] width 75 height 15
click at [583, 68] on icon at bounding box center [588, 67] width 10 height 10
click at [503, 246] on button "Execute" at bounding box center [527, 248] width 48 height 15
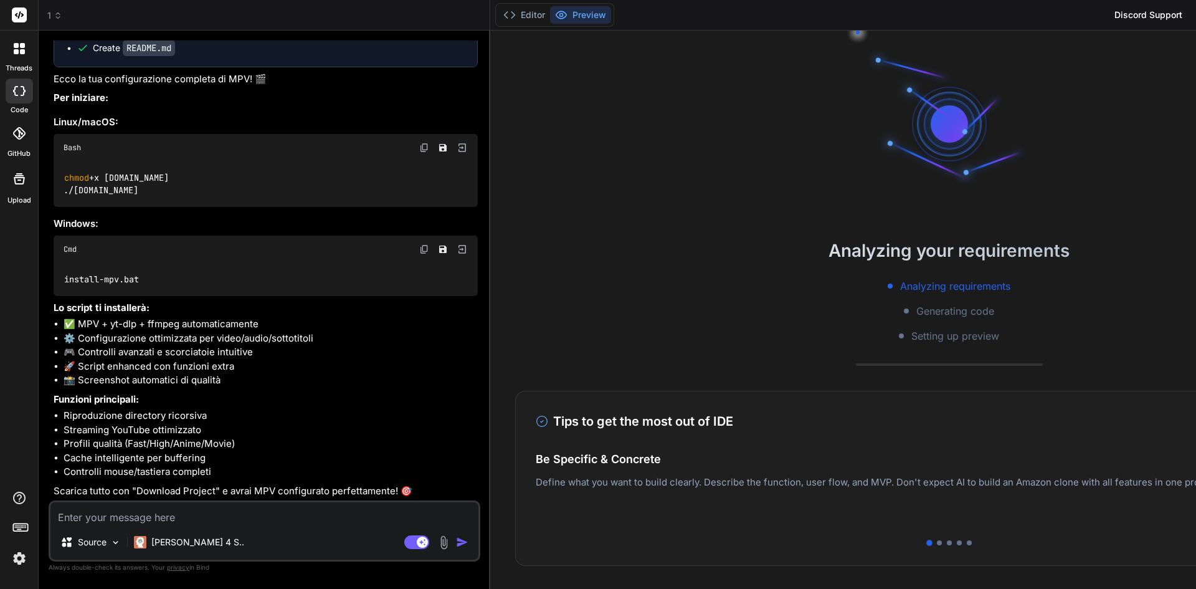
scroll to position [1160, 0]
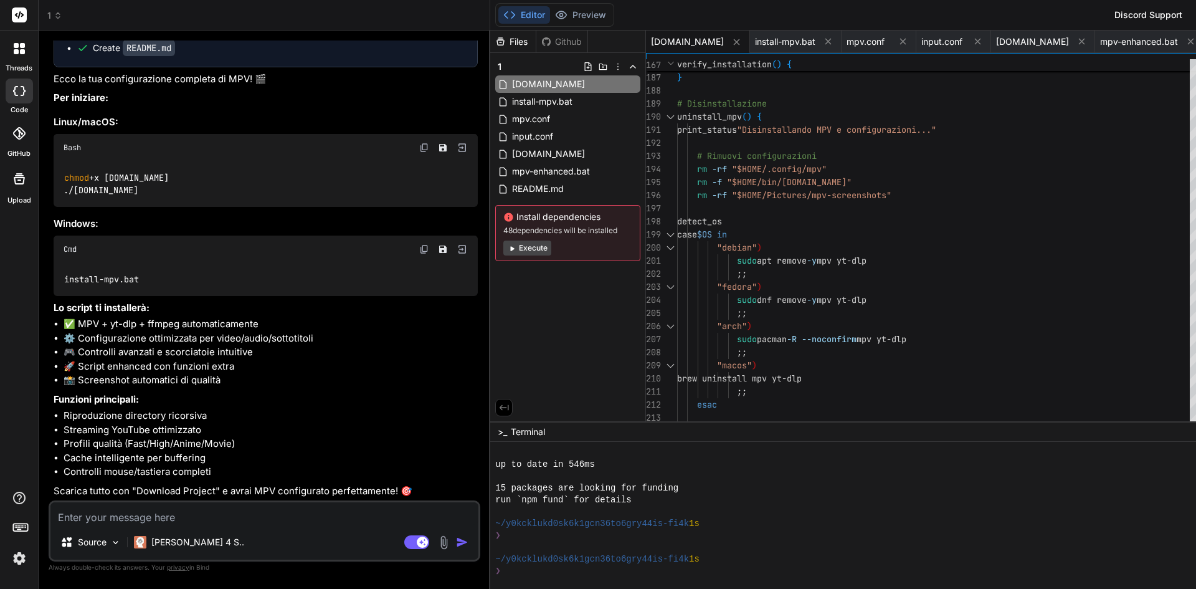
click at [507, 244] on icon at bounding box center [511, 248] width 9 height 9
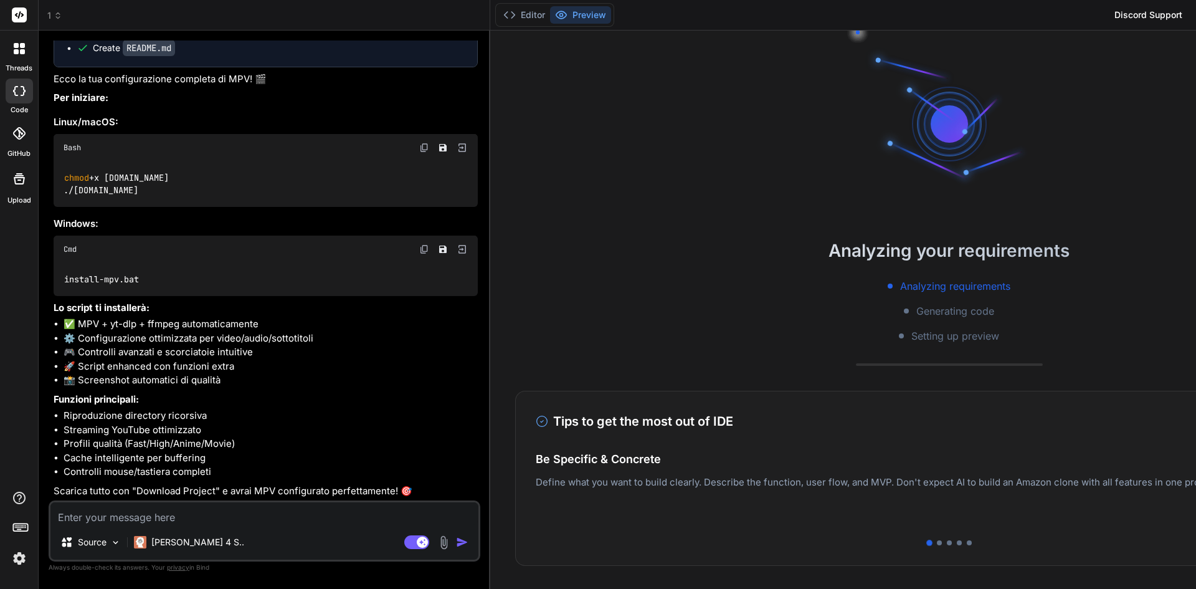
scroll to position [1302, 0]
type textarea "x"
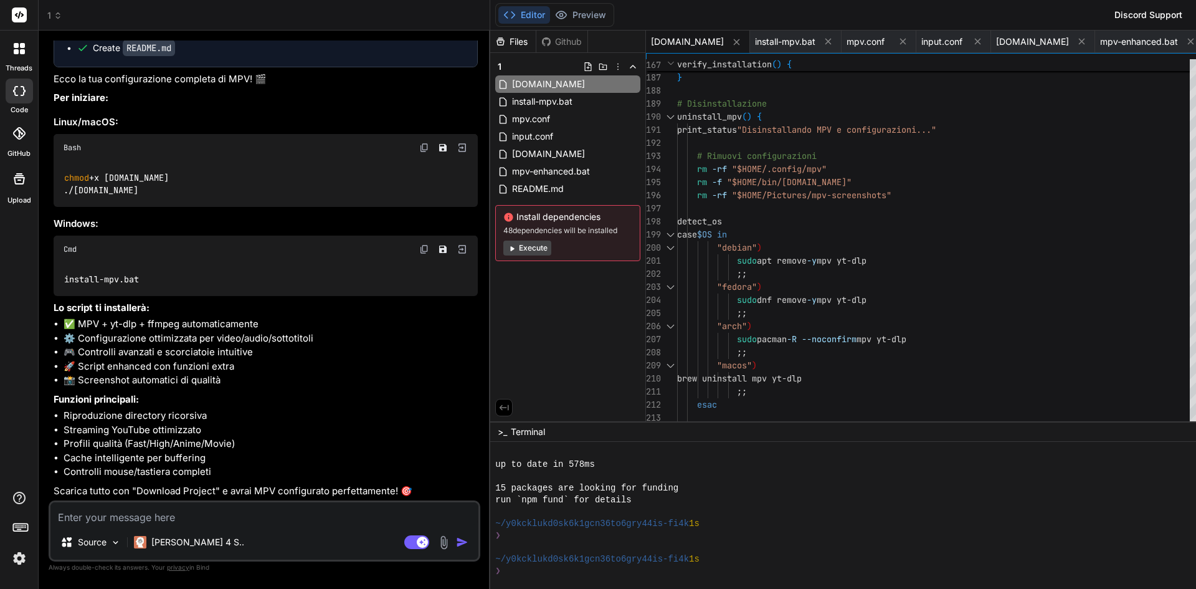
click at [115, 510] on textarea at bounding box center [264, 513] width 428 height 22
type textarea "N"
type textarea "x"
type textarea "No"
type textarea "x"
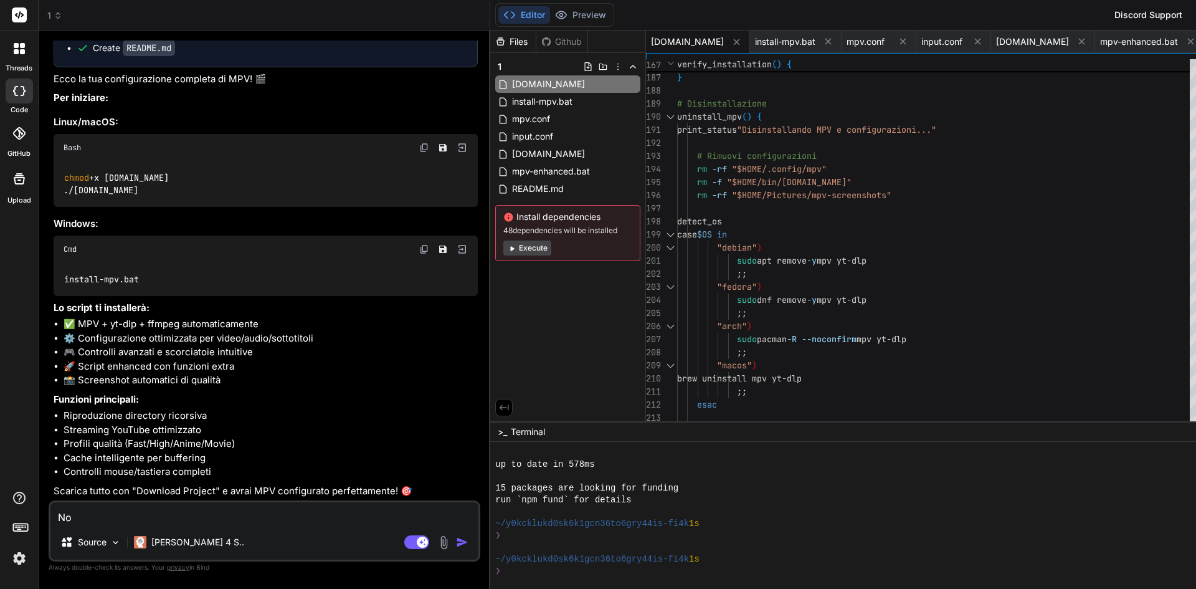
type textarea "Non"
type textarea "x"
type textarea "Non"
type textarea "x"
type textarea "Non r"
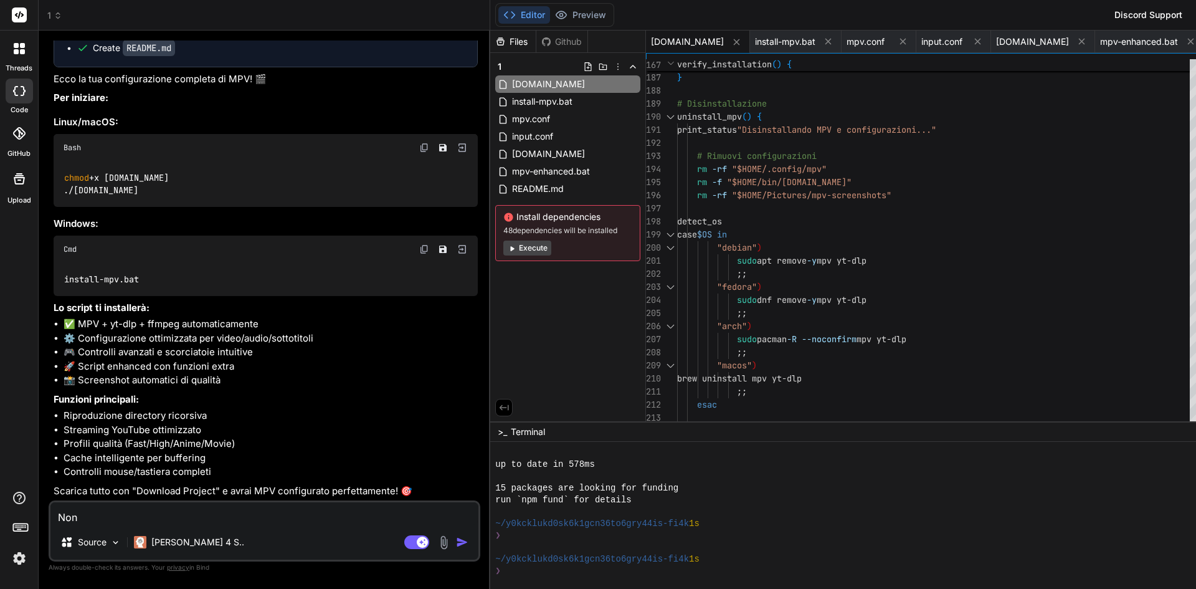
type textarea "x"
type textarea "Non ri"
type textarea "x"
type textarea "Non rie"
type textarea "x"
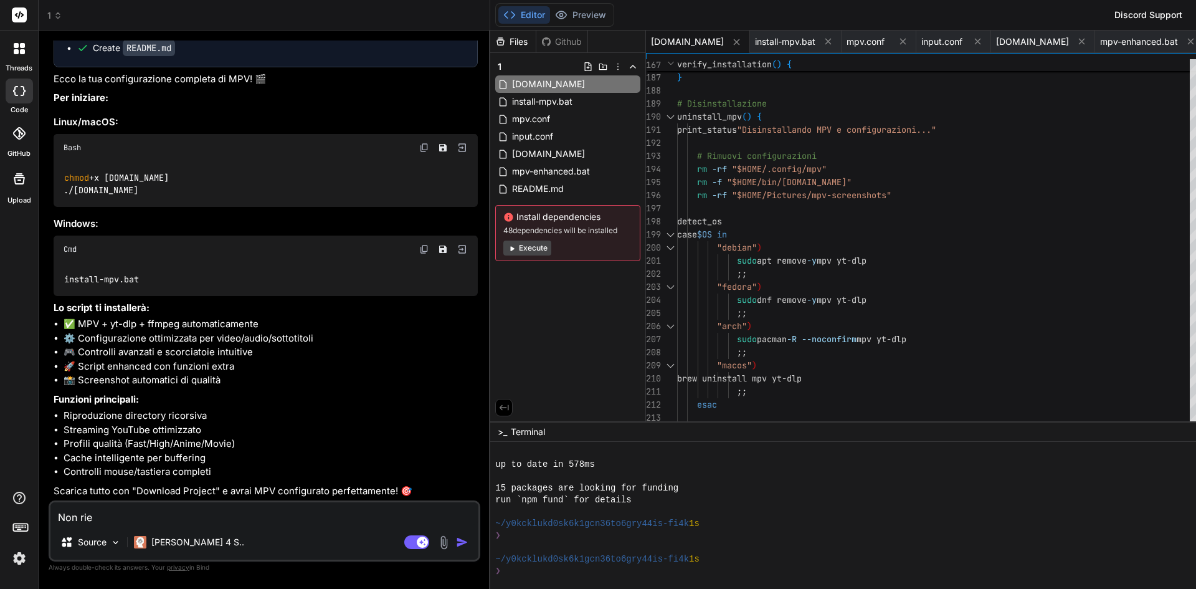
type textarea "Non ries"
type textarea "x"
type textarea "Non riesc"
type textarea "x"
type textarea "Non riesco"
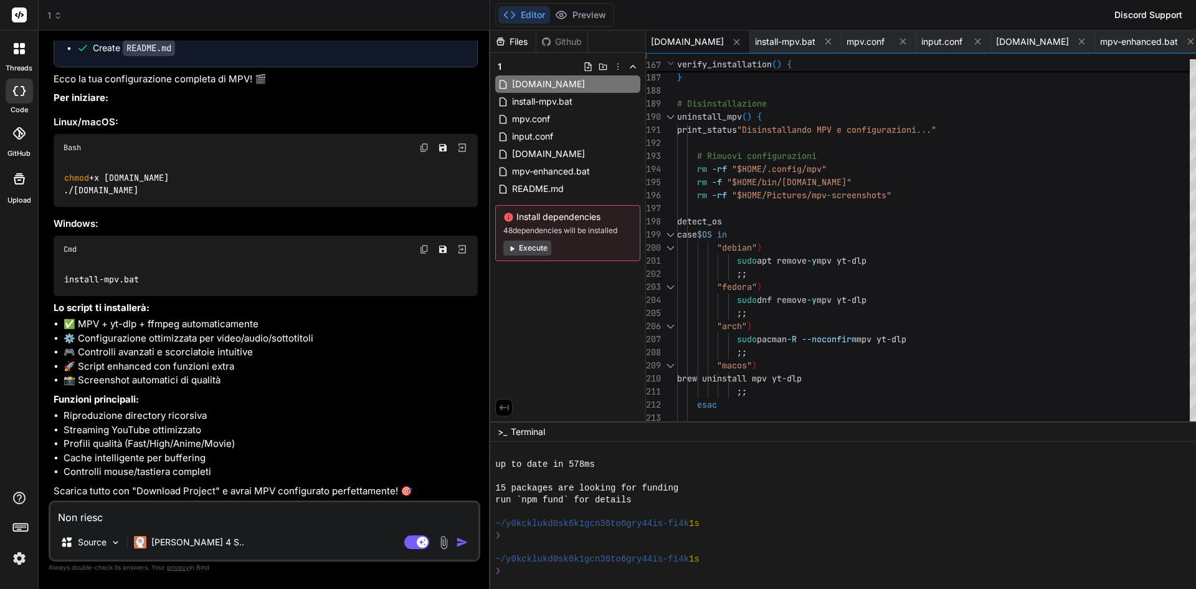
type textarea "x"
type textarea "Non riesco"
type textarea "x"
type textarea "Non riesco o"
type textarea "x"
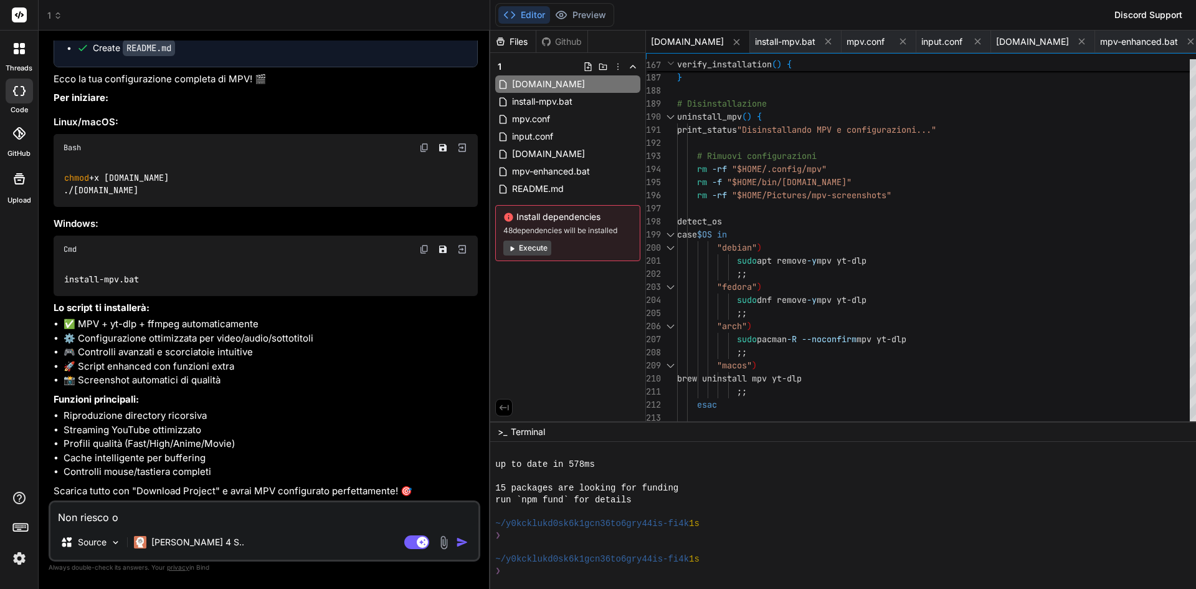
type textarea "Non riesco of"
type textarea "x"
type textarea "Non riesco off"
type textarea "x"
type textarea "Non riesco offl"
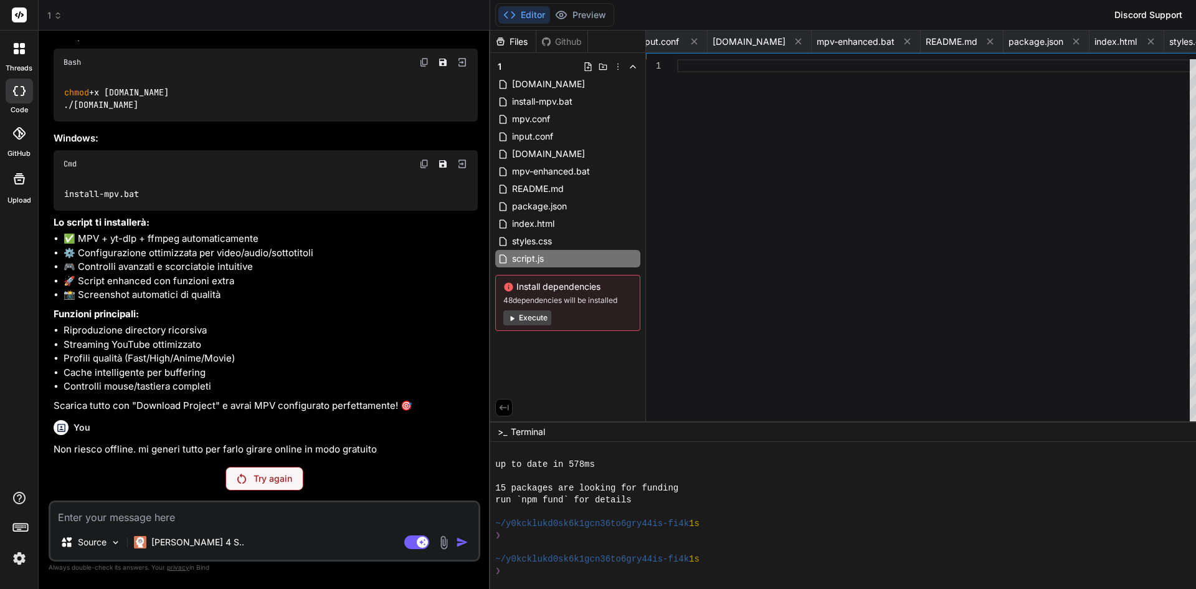
scroll to position [4457, 0]
